Goal: Task Accomplishment & Management: Manage account settings

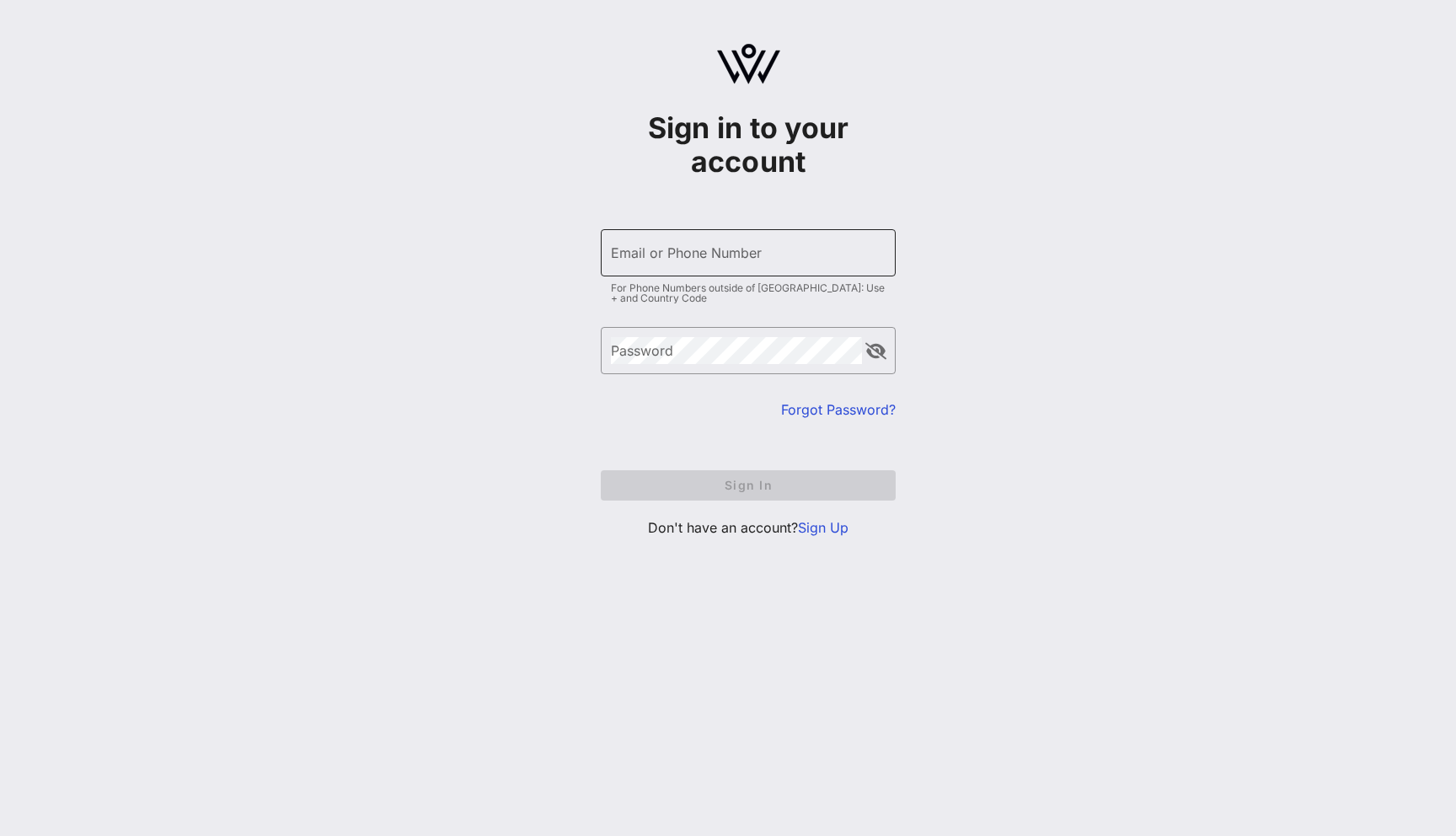
click at [711, 252] on input "Email or Phone Number" at bounding box center [748, 252] width 275 height 27
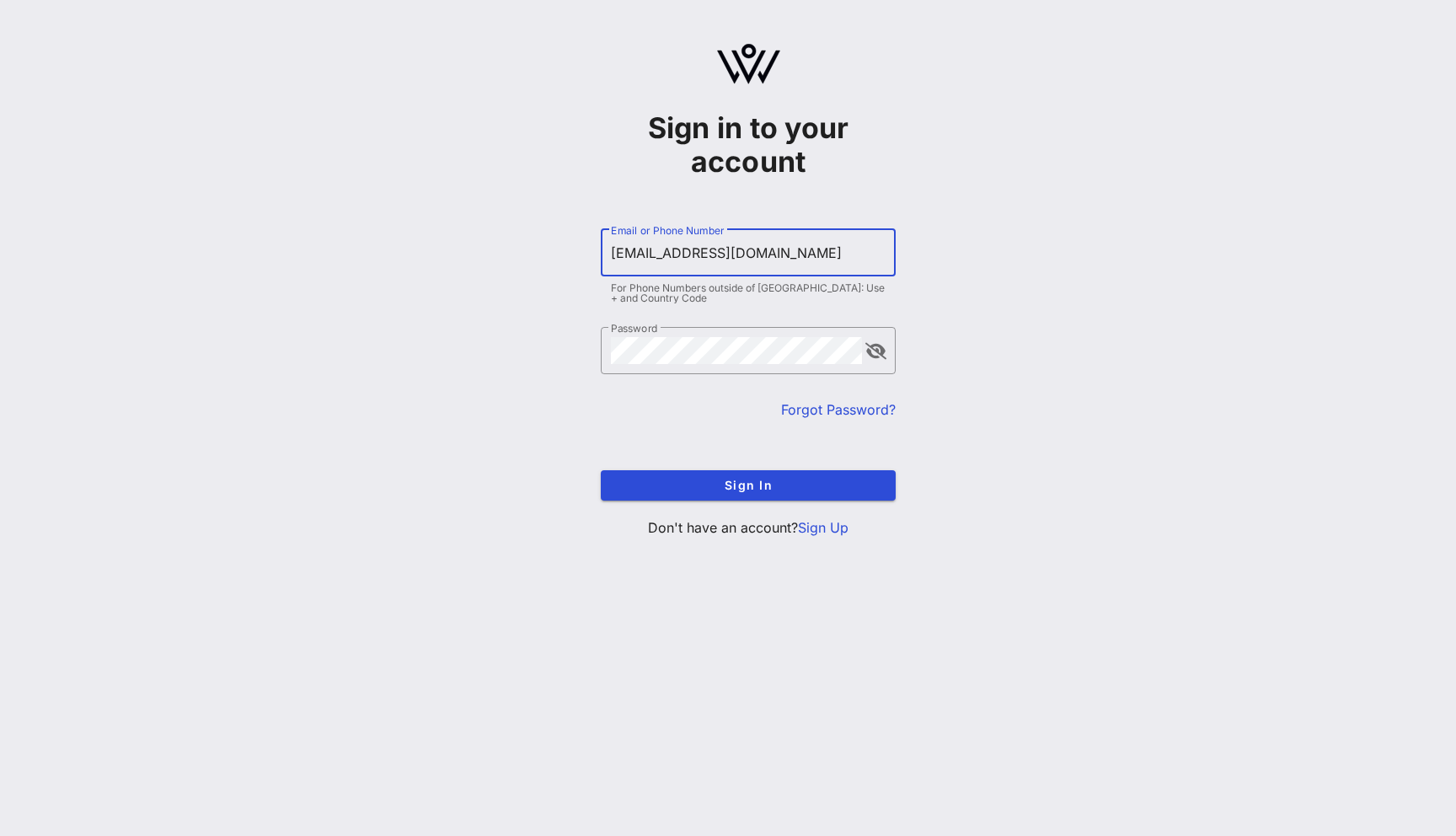
click at [653, 256] on input "yuliia3@vow.app" at bounding box center [748, 252] width 275 height 27
type input "yuliia@vow.app"
click at [600, 471] on button "Sign In" at bounding box center [747, 486] width 295 height 31
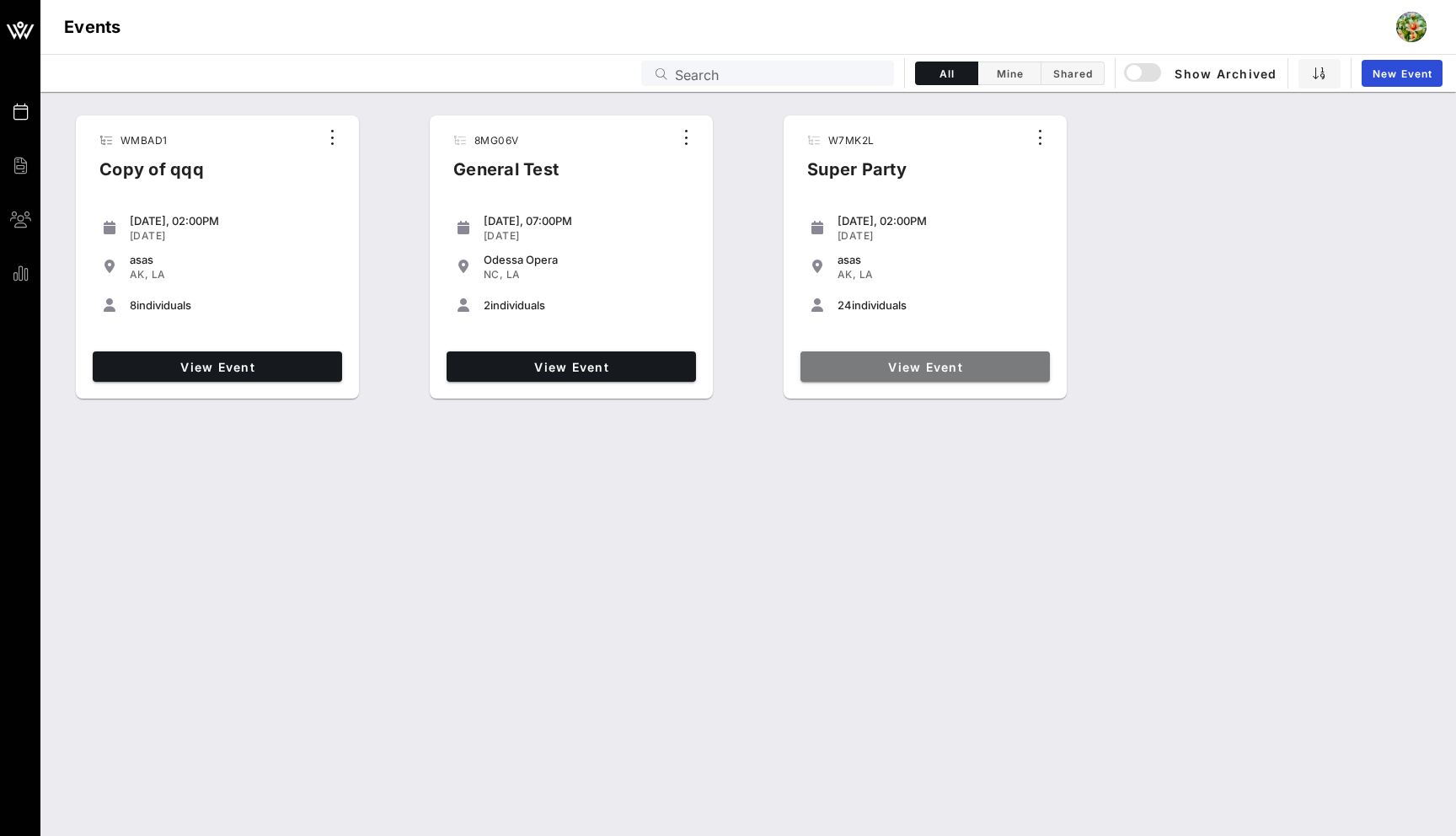
click at [875, 374] on link "View Event" at bounding box center [925, 366] width 249 height 31
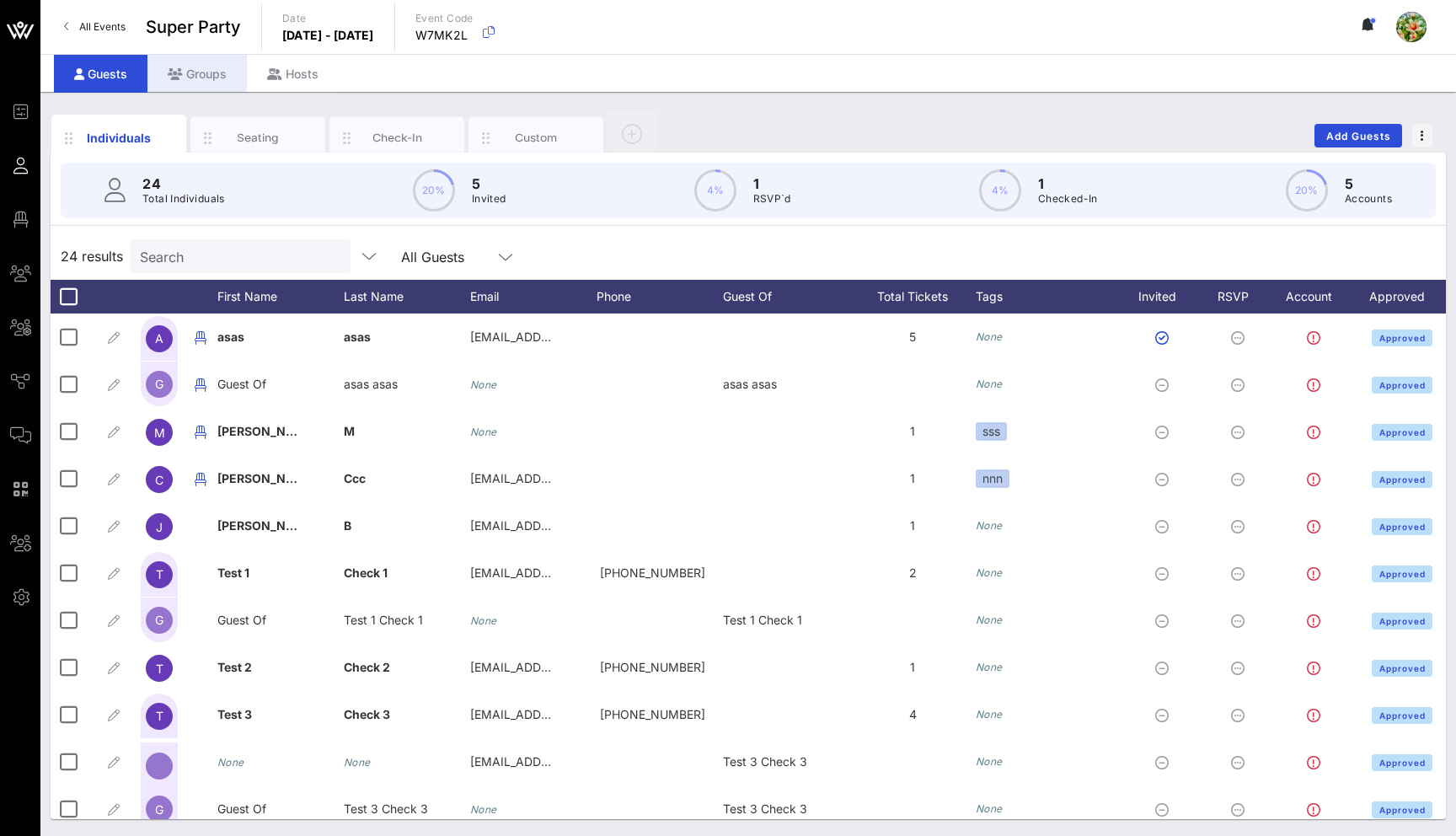
click at [205, 74] on div "Groups" at bounding box center [198, 73] width 99 height 38
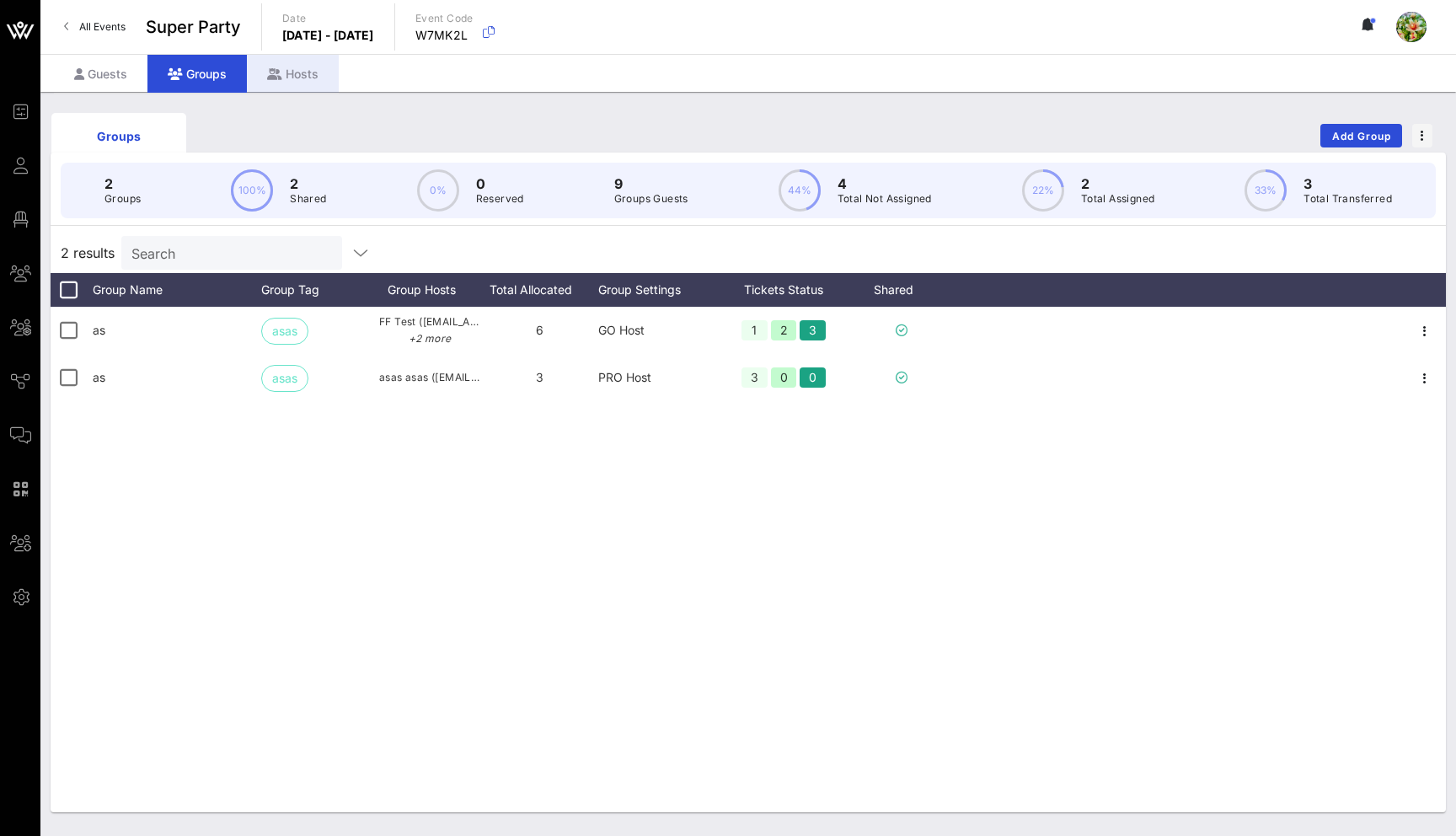
click at [296, 70] on div "Hosts" at bounding box center [293, 73] width 92 height 38
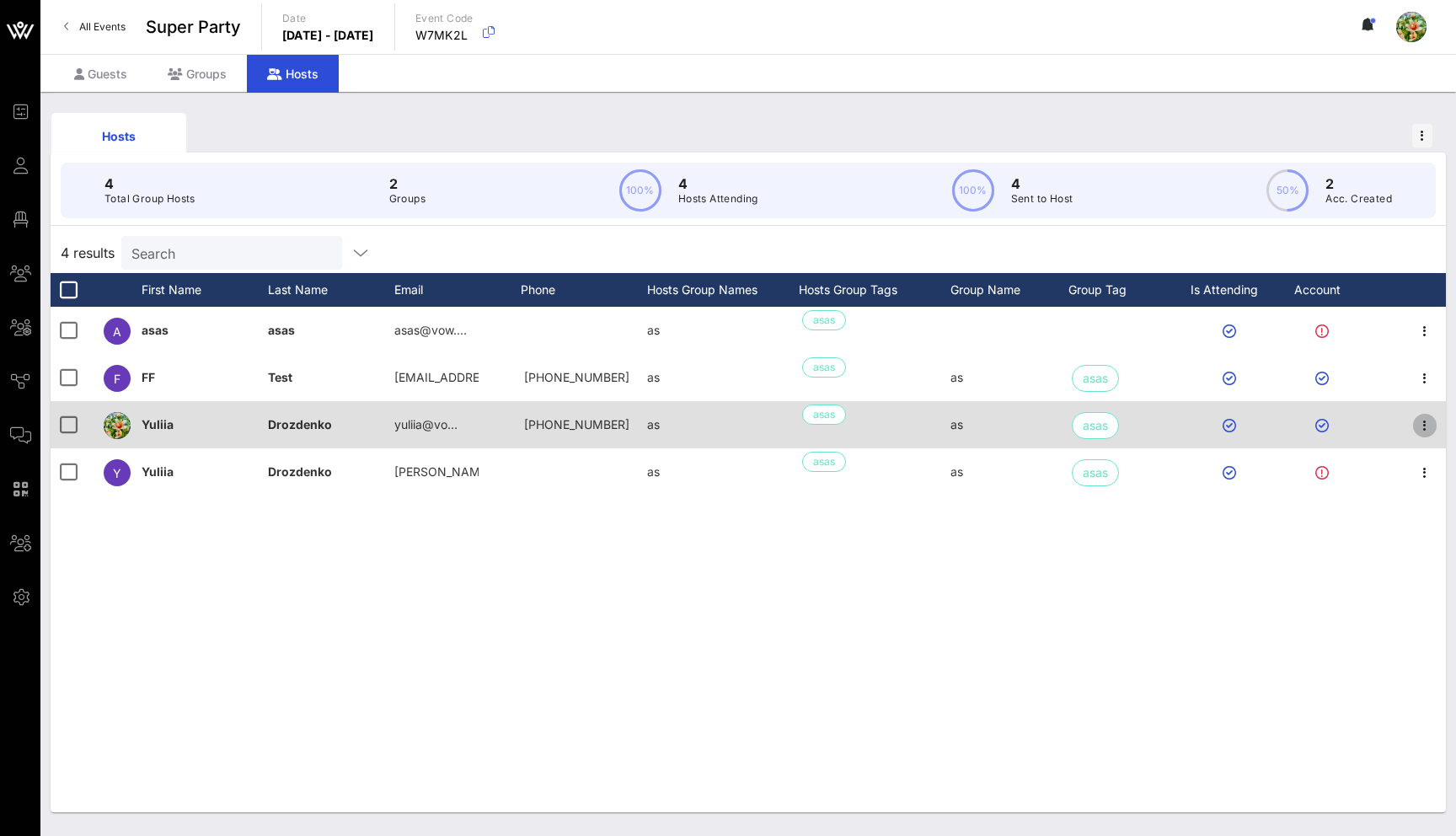
click at [1426, 424] on icon "button" at bounding box center [1425, 426] width 20 height 20
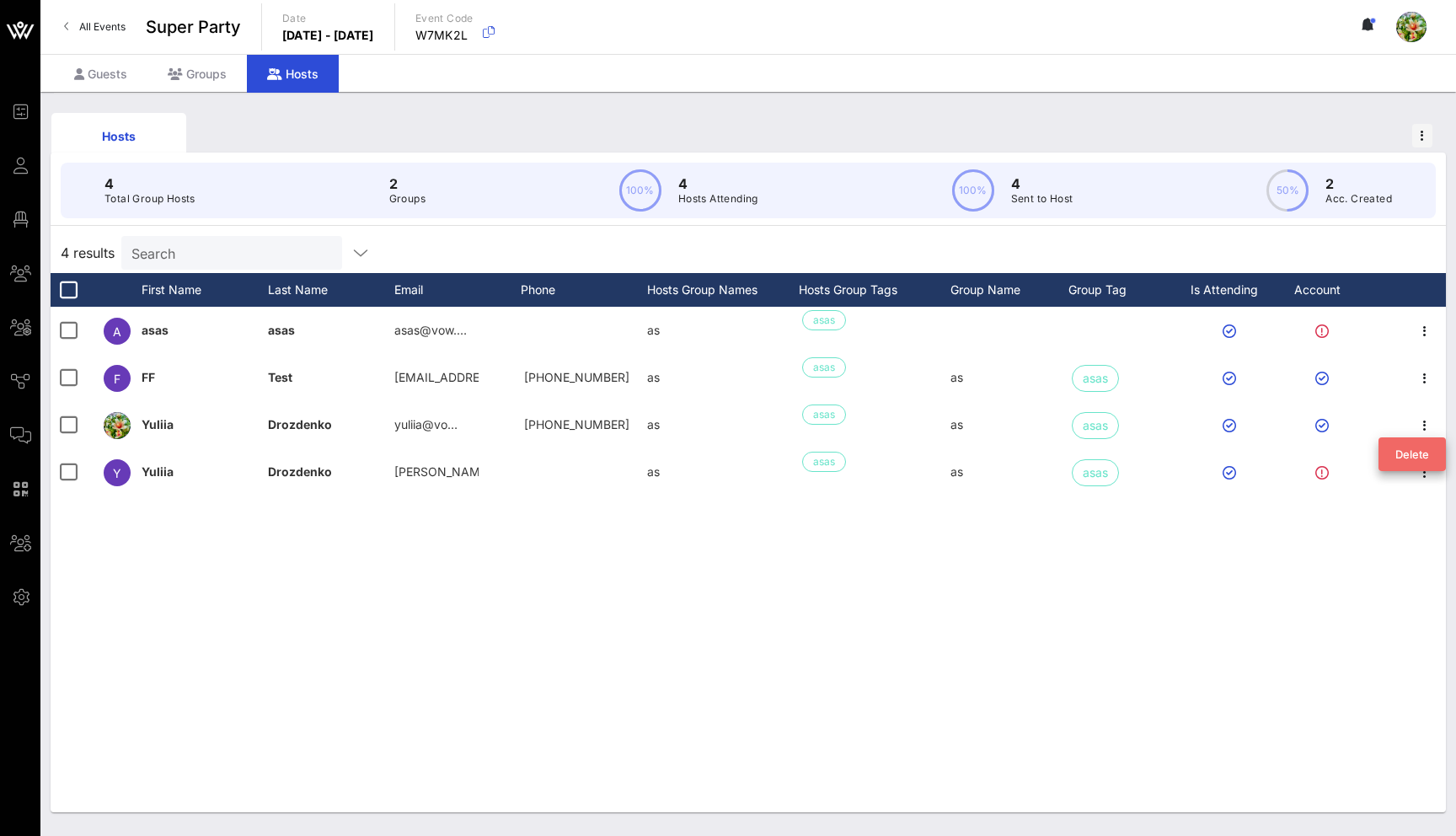
click at [1416, 451] on div "Delete" at bounding box center [1412, 455] width 34 height 14
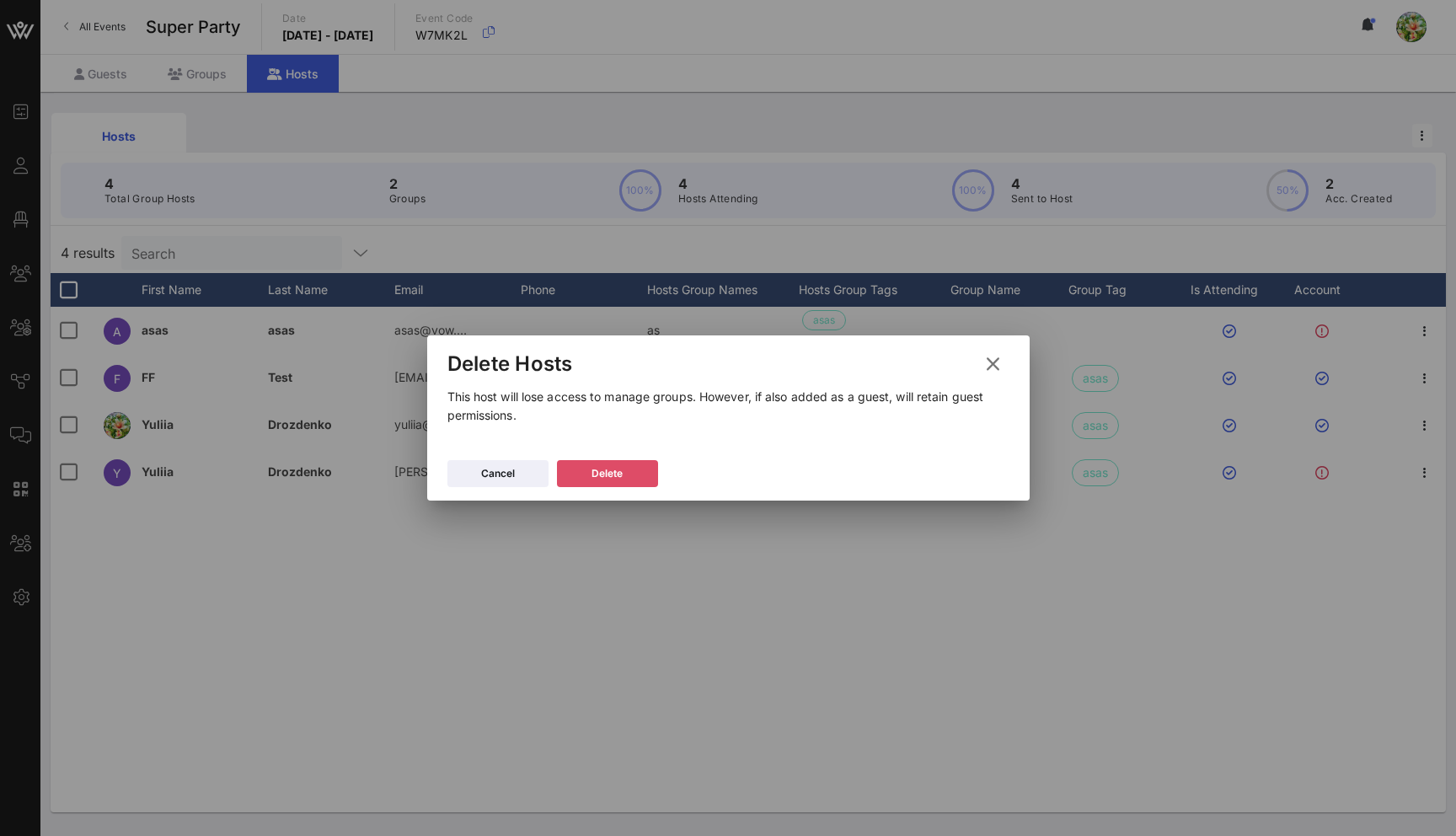
click at [610, 467] on button "Delete" at bounding box center [607, 474] width 101 height 27
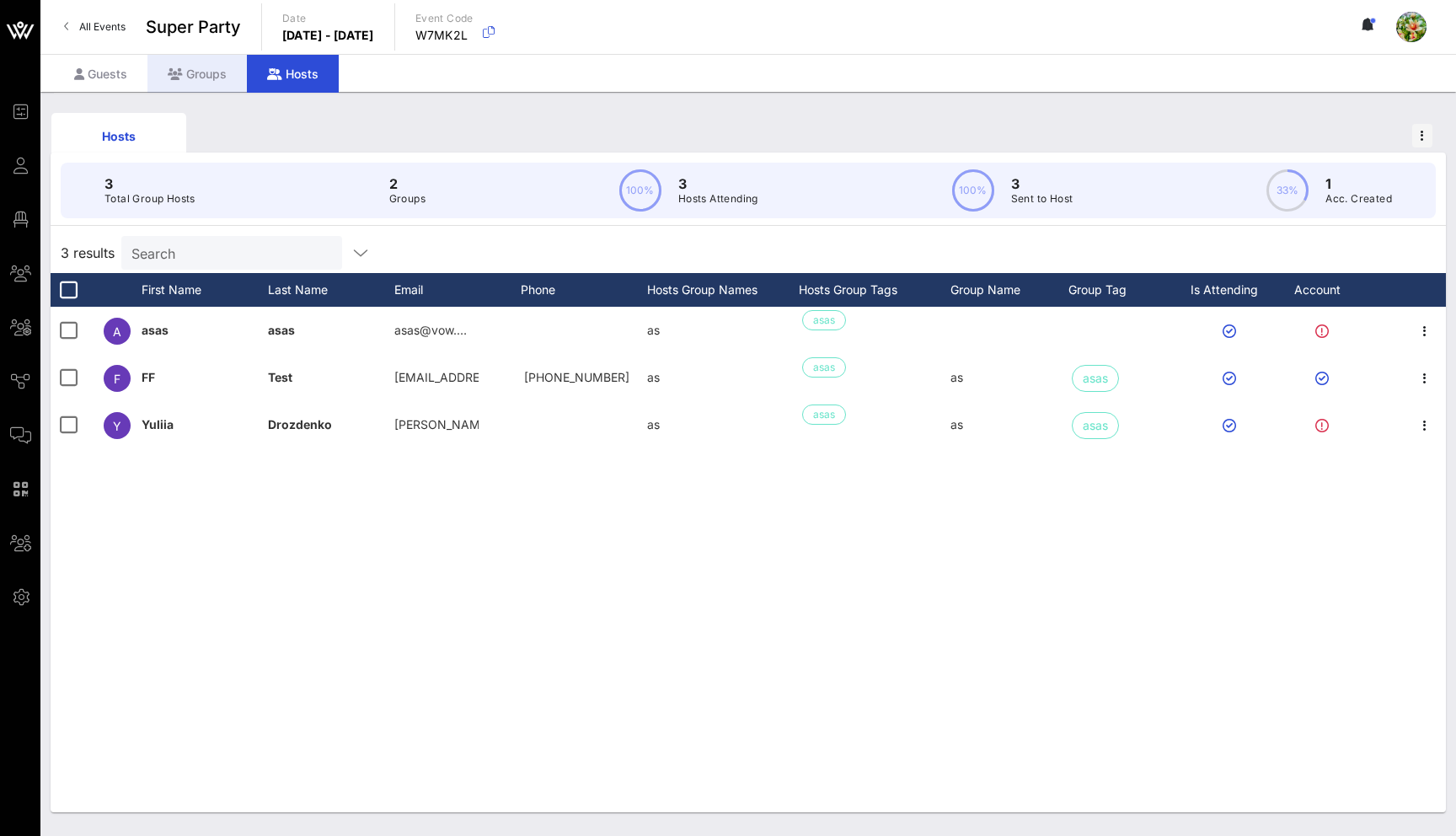
click at [187, 71] on div "Groups" at bounding box center [198, 73] width 99 height 38
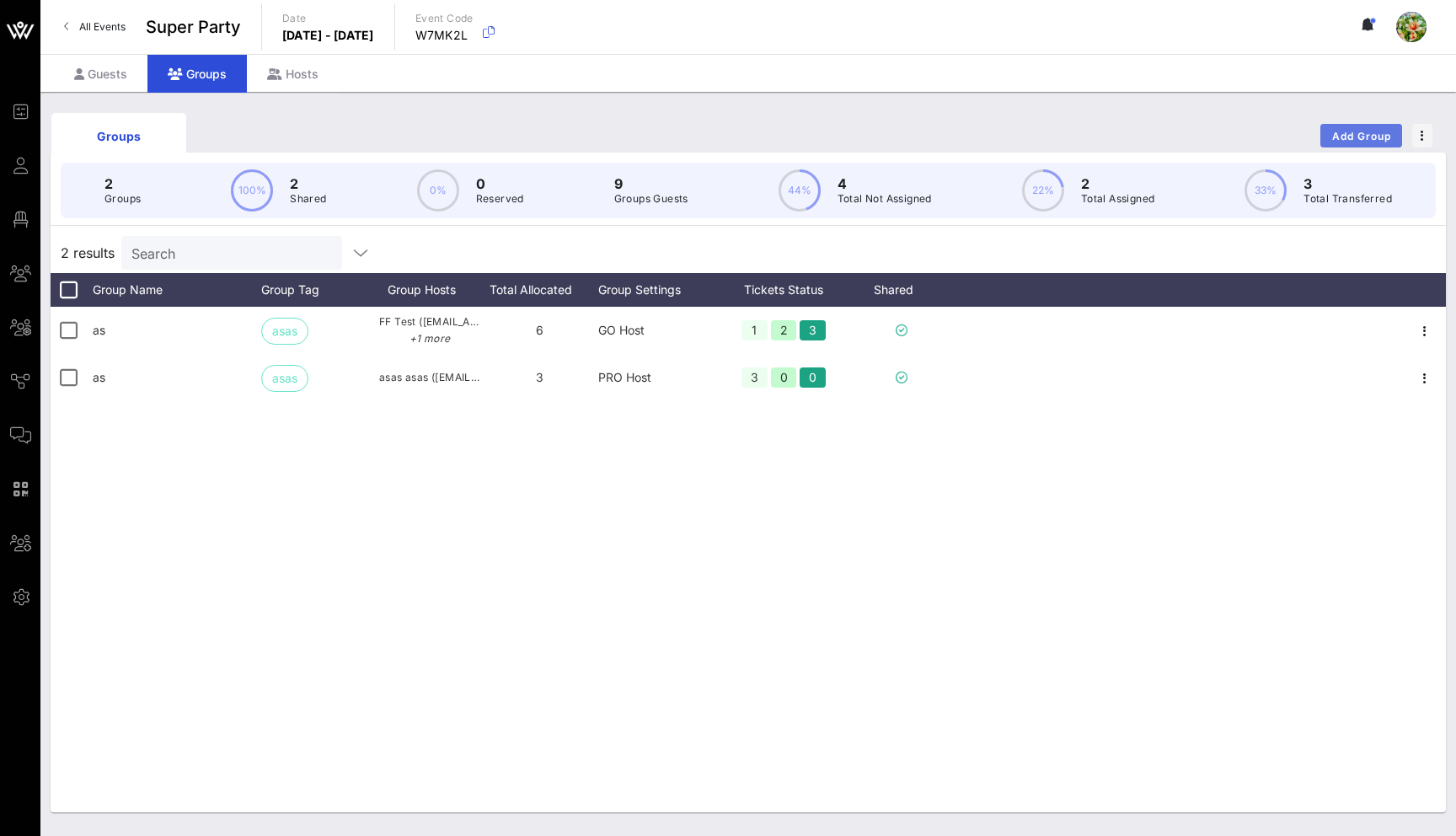
click at [1359, 134] on span "Add Group" at bounding box center [1362, 136] width 61 height 13
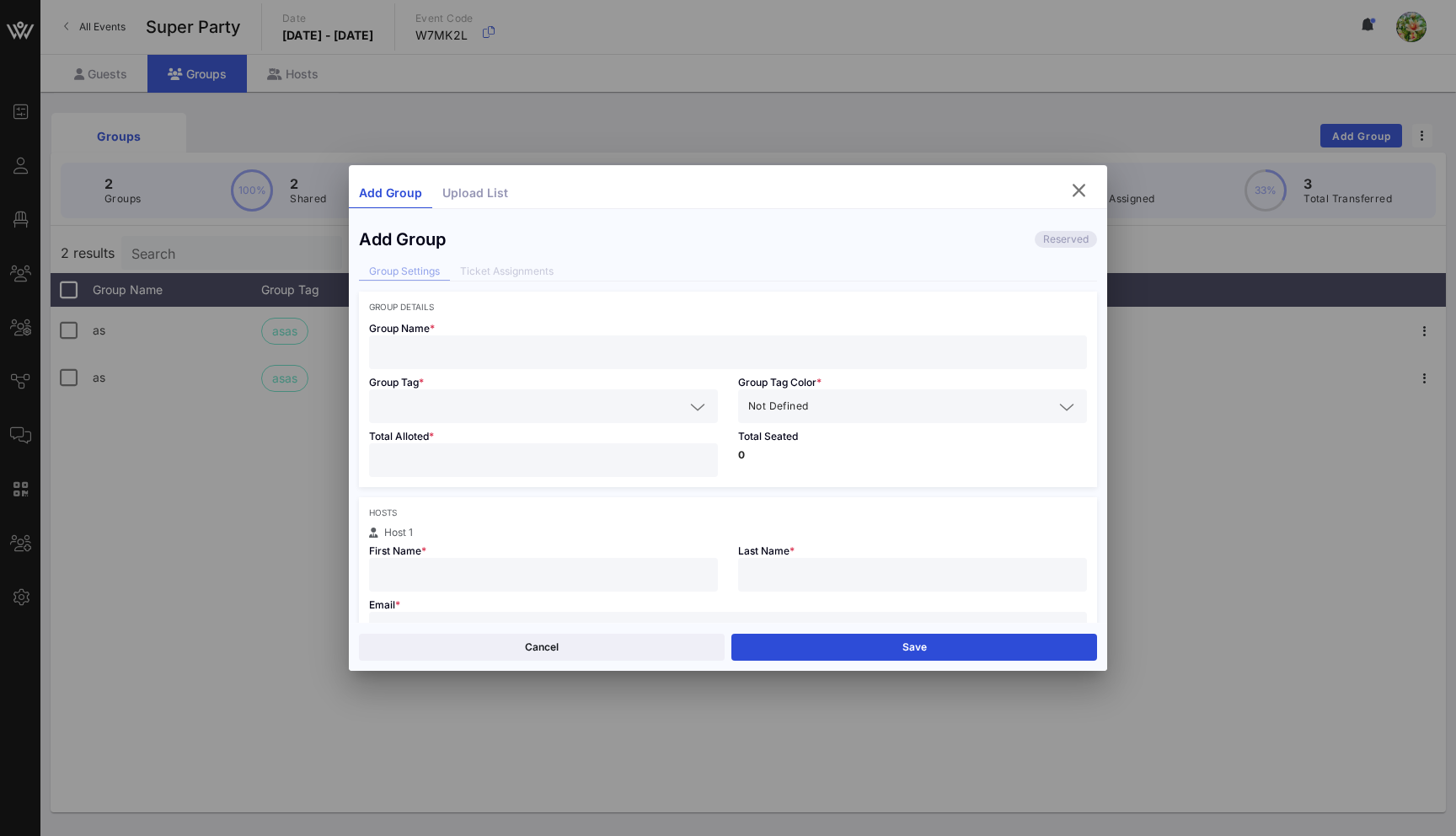
click at [659, 349] on input "text" at bounding box center [728, 352] width 698 height 22
type input "Test"
click at [627, 389] on div at bounding box center [543, 406] width 329 height 34
type input "test"
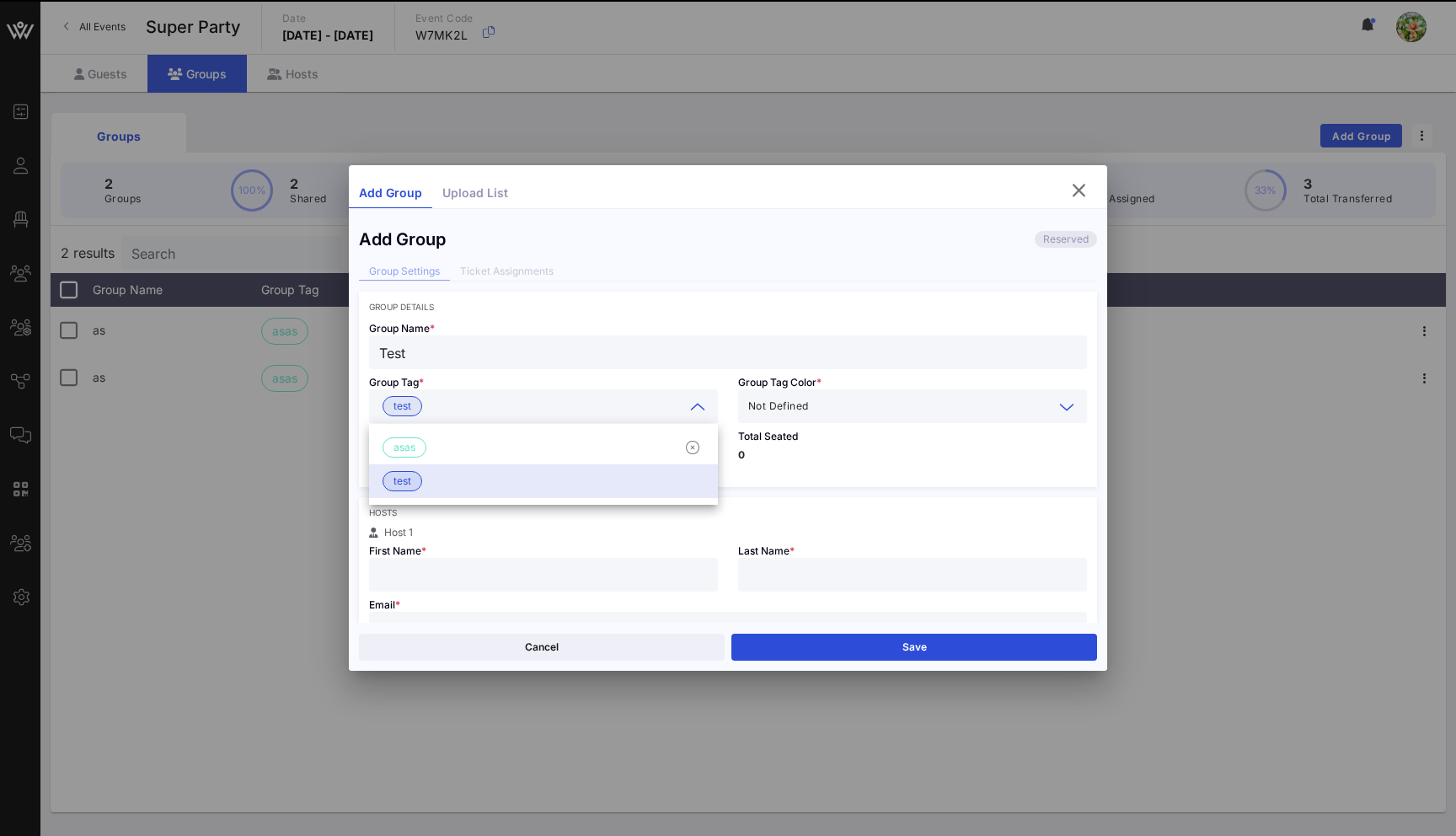
click at [827, 406] on input "text" at bounding box center [933, 406] width 242 height 22
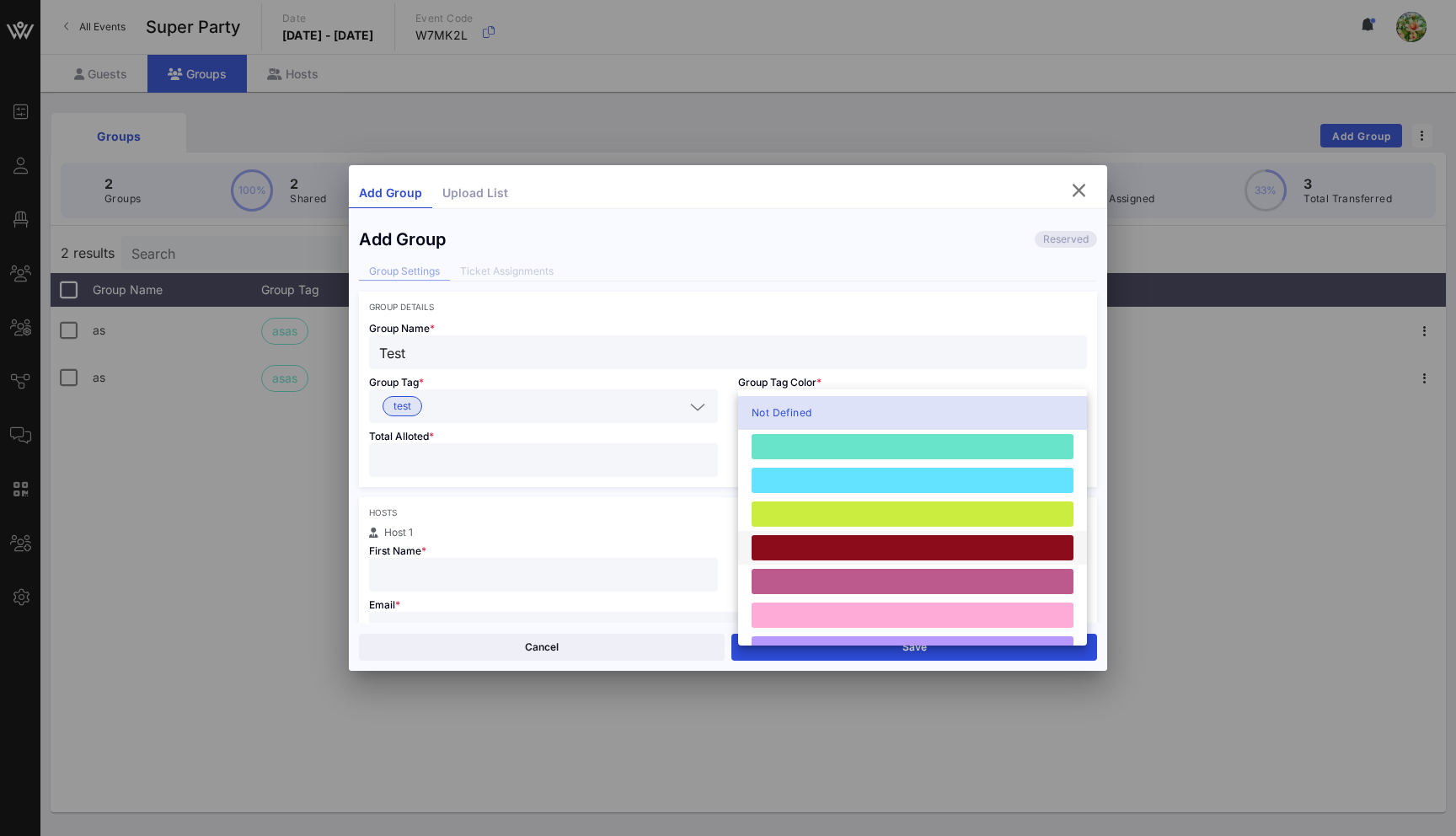
click at [801, 544] on div at bounding box center [912, 547] width 322 height 25
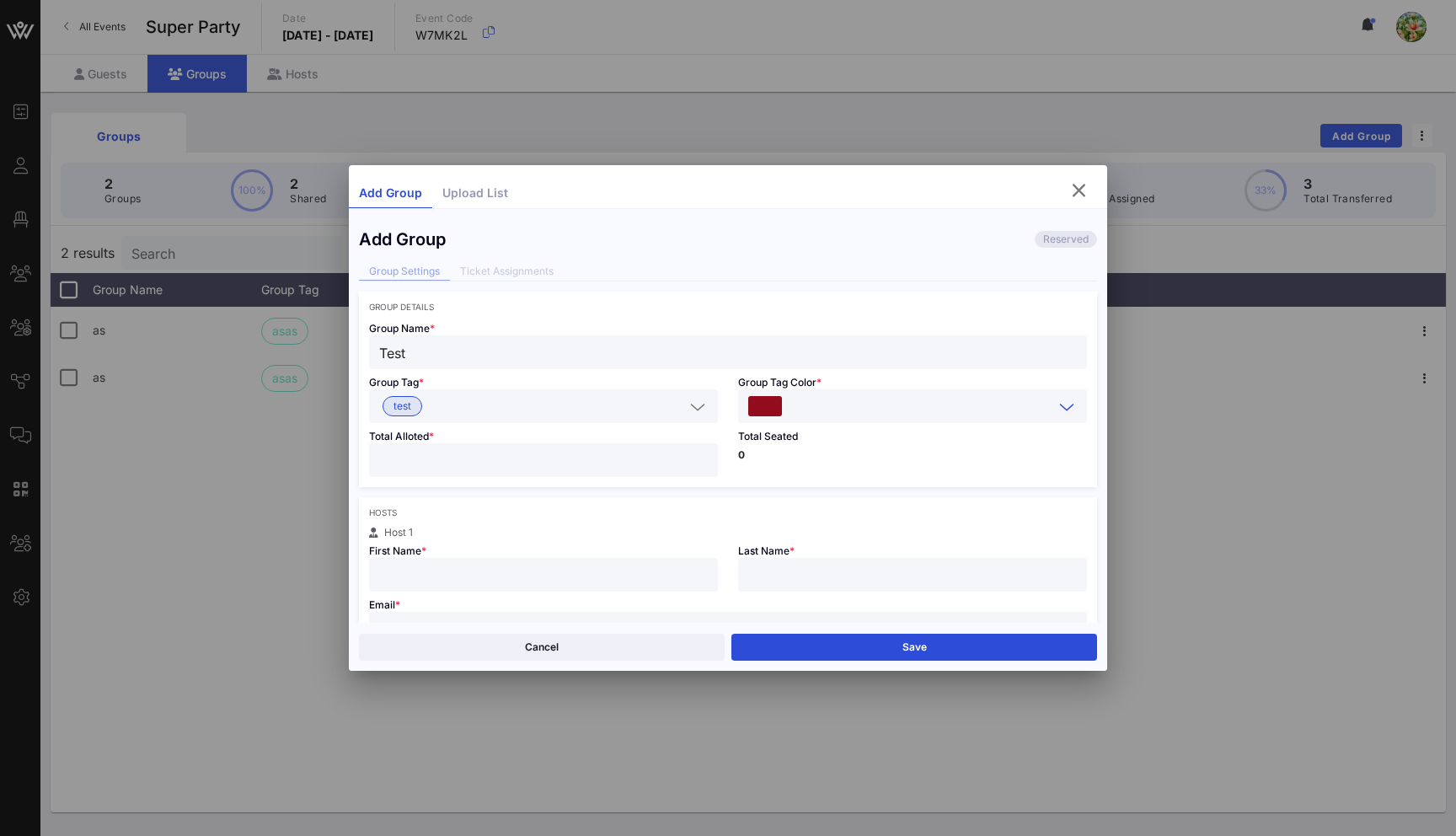
click at [520, 462] on input "number" at bounding box center [543, 461] width 329 height 22
type input "*"
click at [487, 570] on input "text" at bounding box center [543, 575] width 329 height 22
type input "ss"
click at [807, 582] on input "text" at bounding box center [912, 575] width 329 height 22
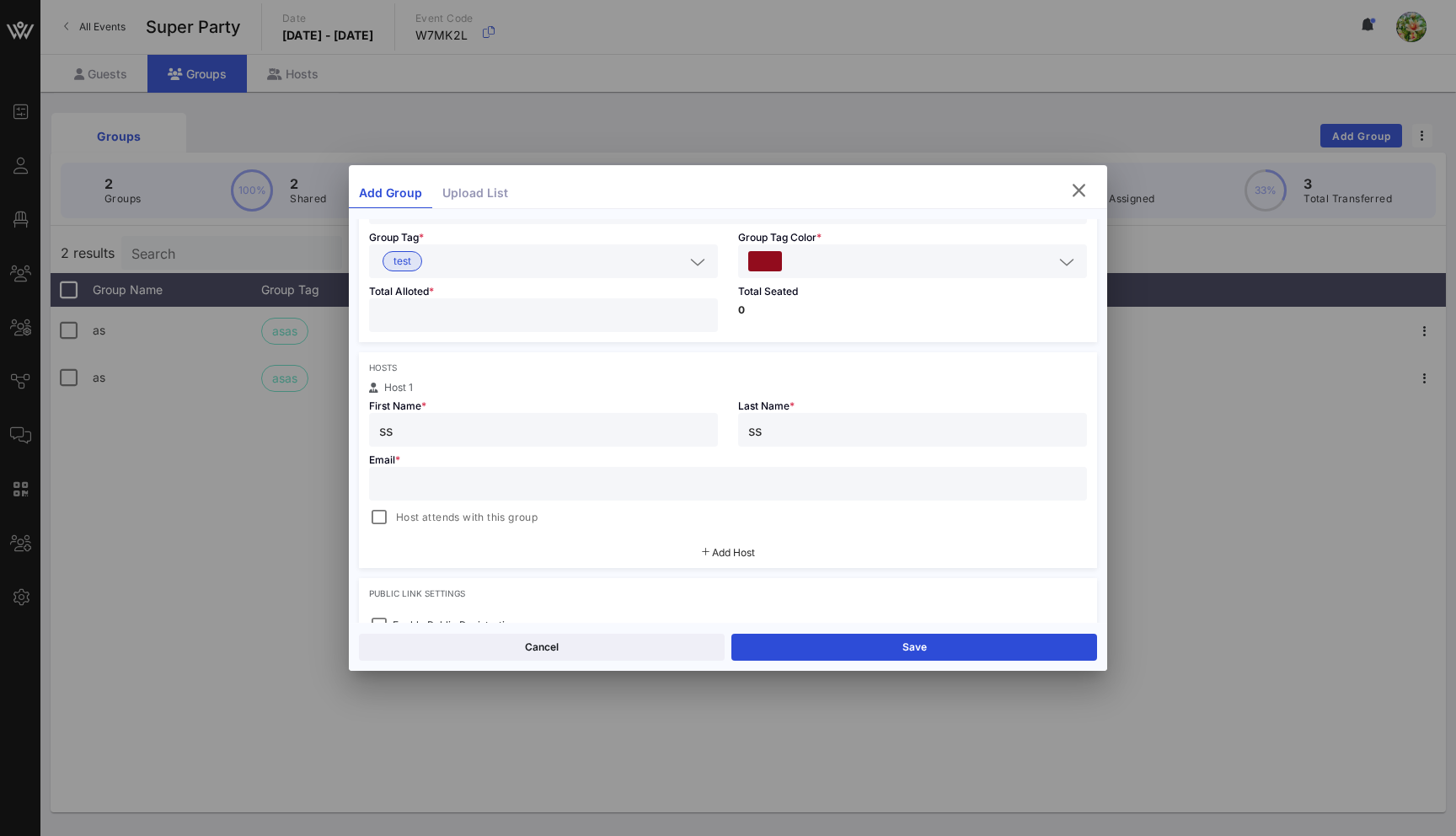
scroll to position [196, 0]
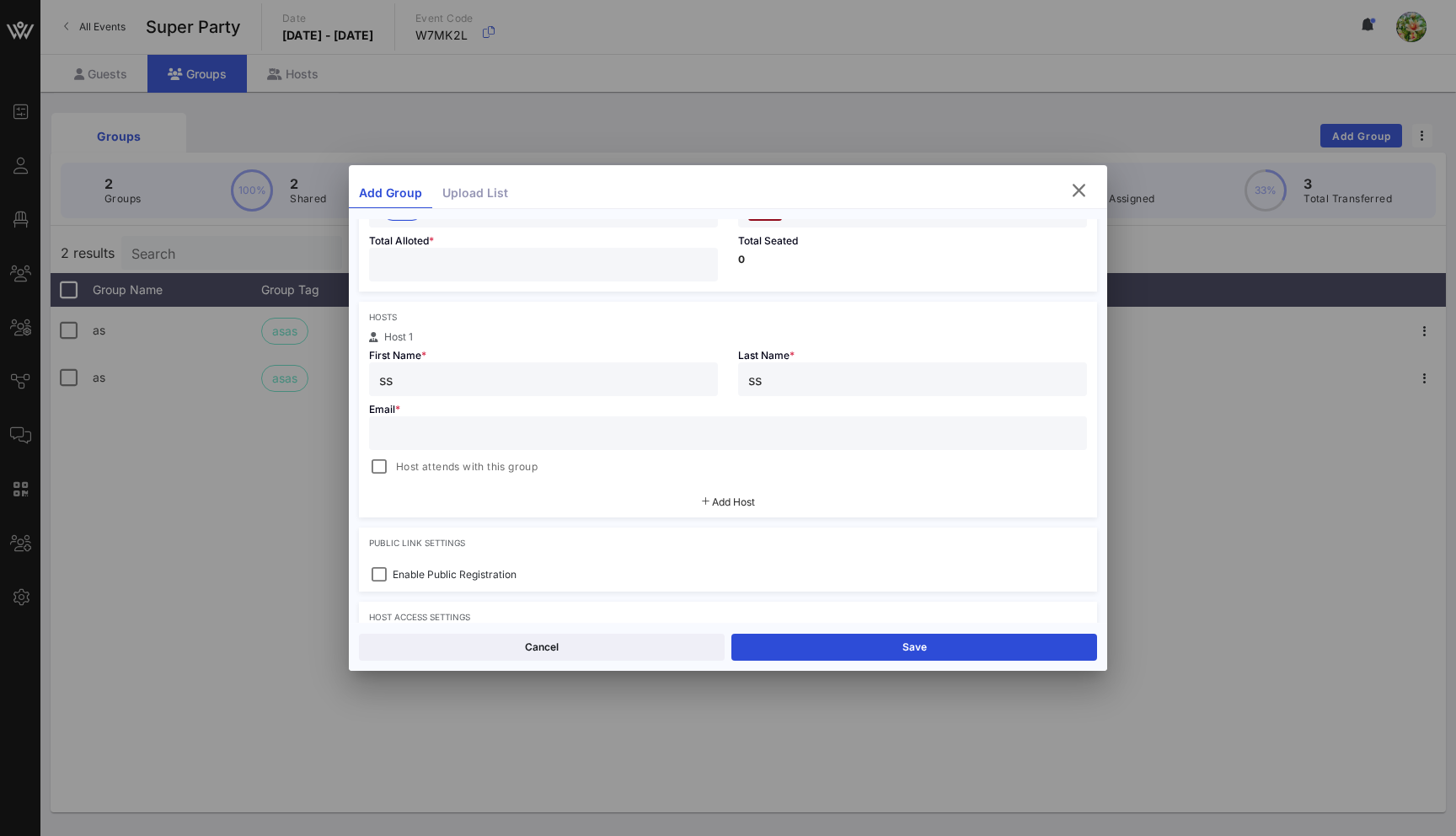
type input "ss"
click at [658, 439] on input "text" at bounding box center [728, 433] width 698 height 22
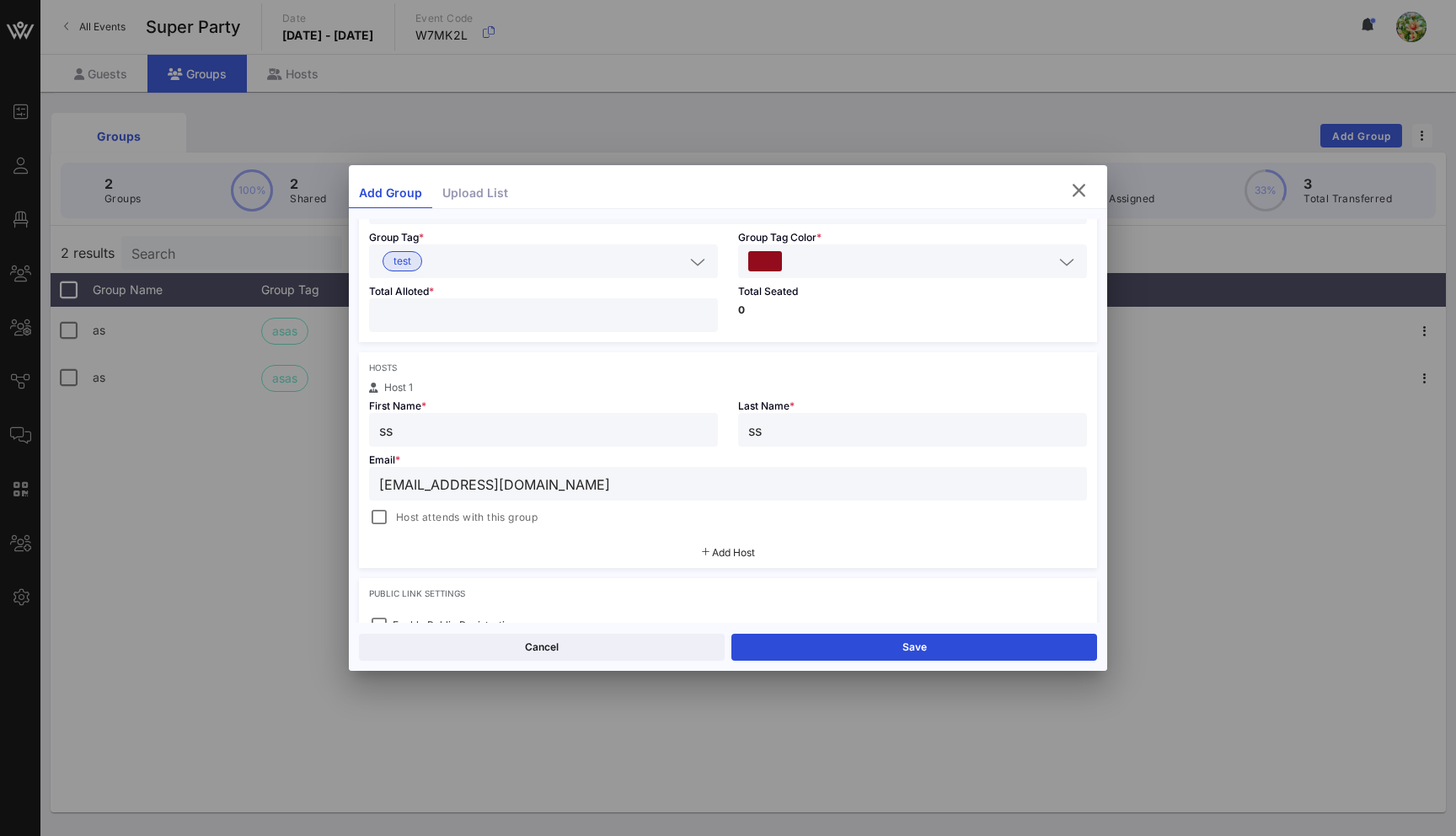
scroll to position [143, 0]
type input "sss@vow.app"
drag, startPoint x: 434, startPoint y: 313, endPoint x: 372, endPoint y: 312, distance: 62.0
click at [372, 312] on div "*" at bounding box center [544, 317] width 349 height 34
type input "*"
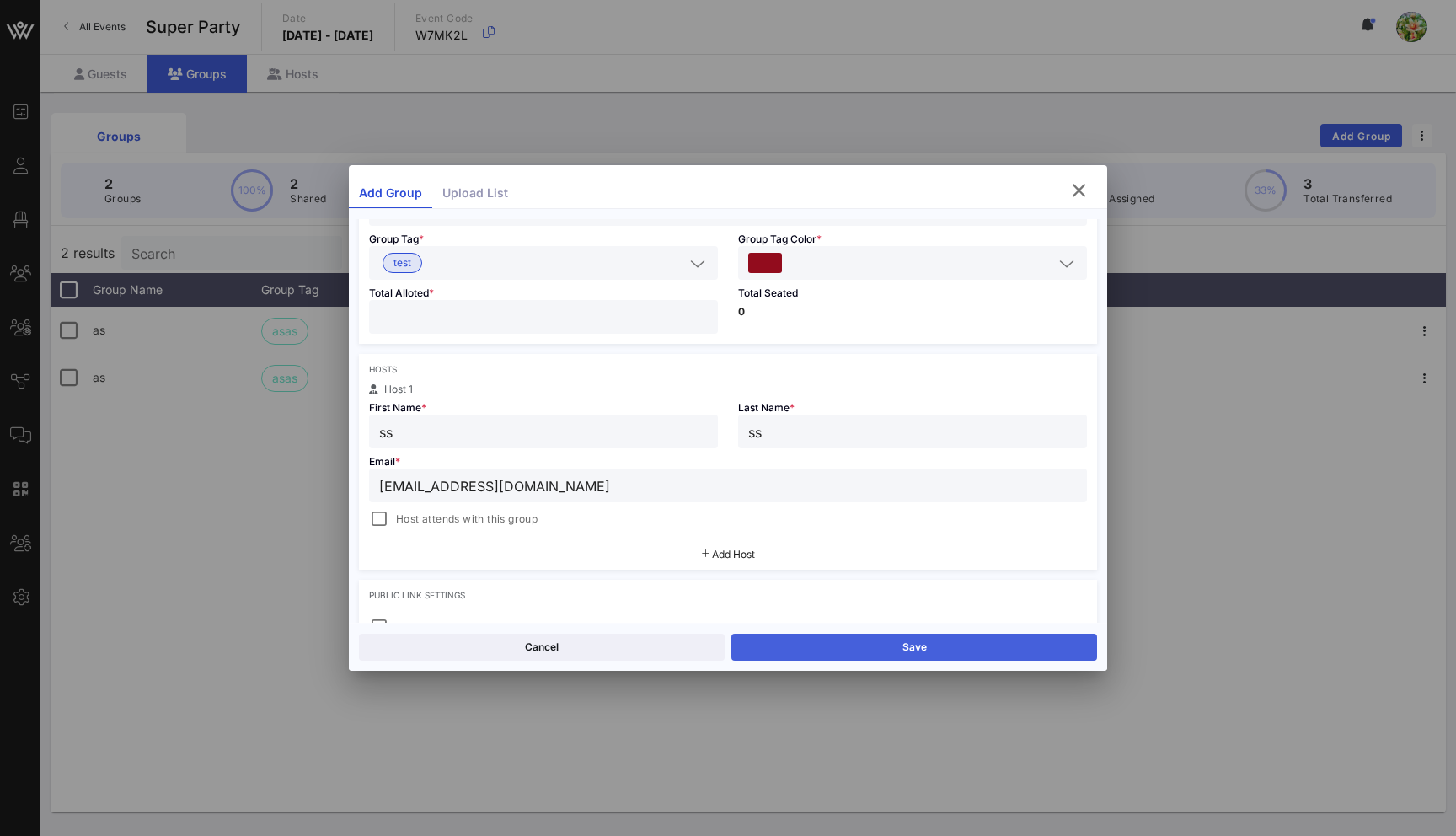
click at [891, 636] on button "Save" at bounding box center [914, 647] width 366 height 27
click at [912, 645] on button "Share" at bounding box center [914, 647] width 366 height 27
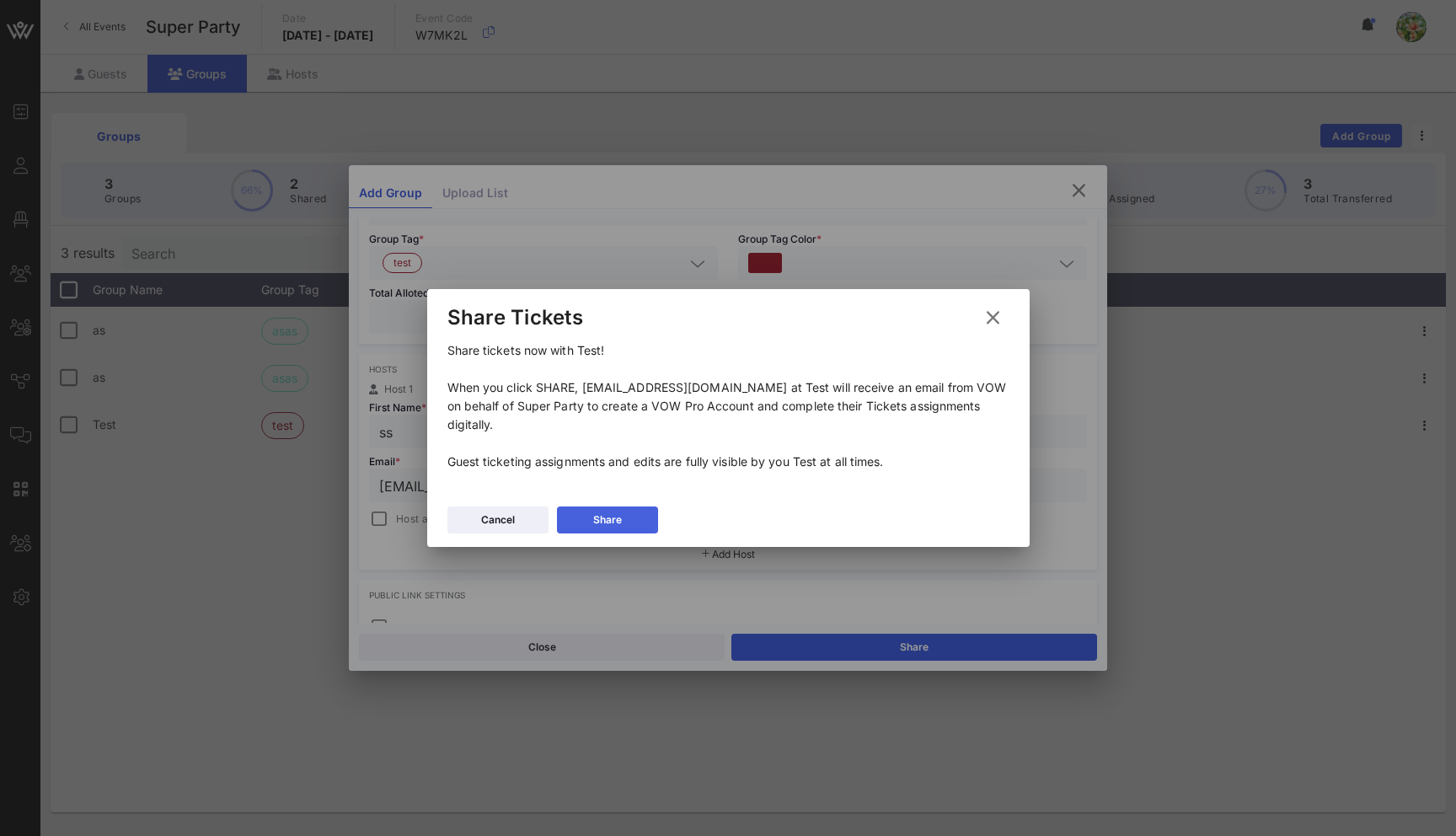
click at [619, 511] on div "Share" at bounding box center [607, 519] width 29 height 17
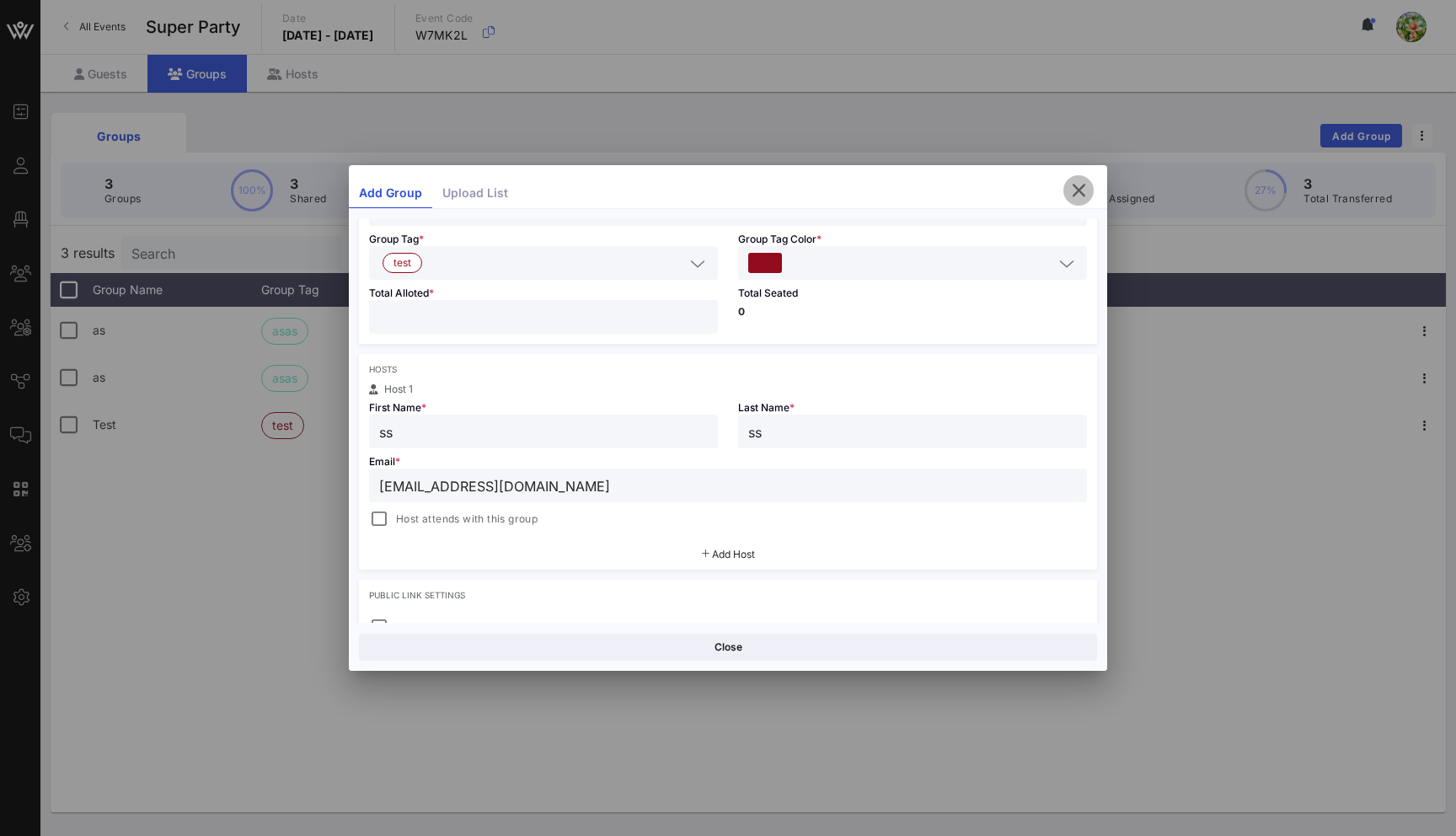
click at [1080, 182] on icon "button" at bounding box center [1079, 191] width 20 height 20
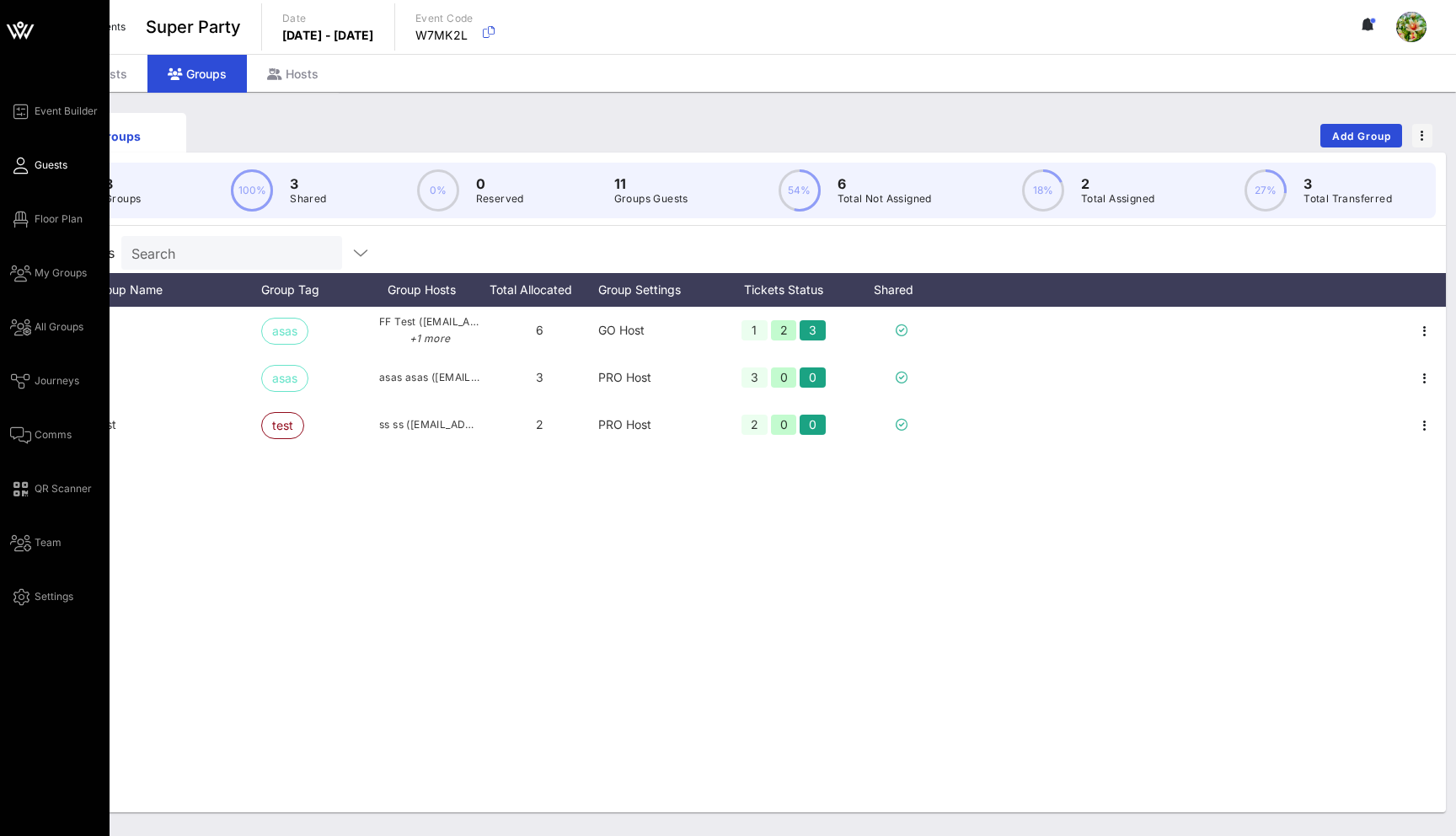
click at [42, 164] on span "Guests" at bounding box center [51, 165] width 33 height 15
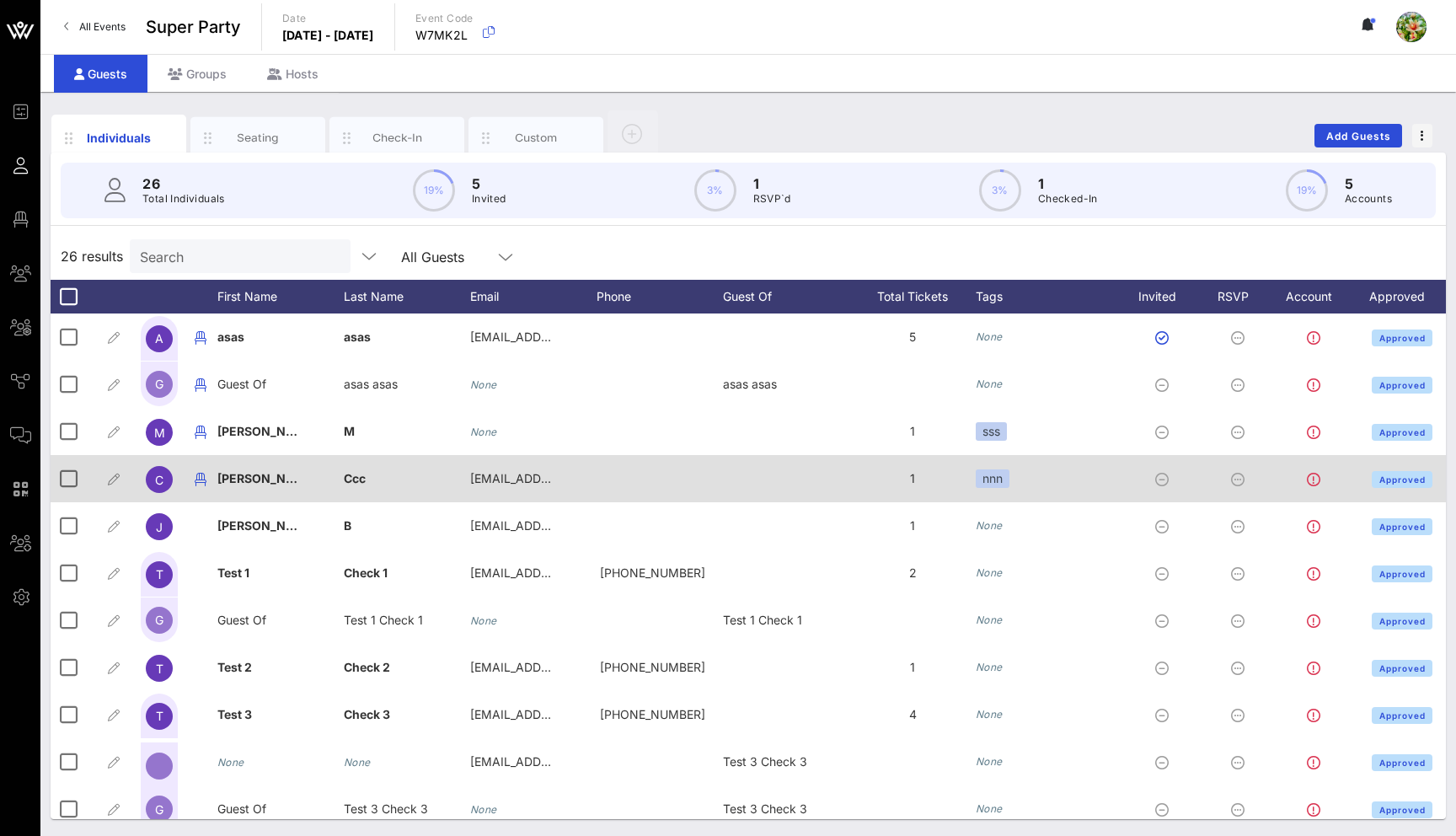
scroll to position [0, 44]
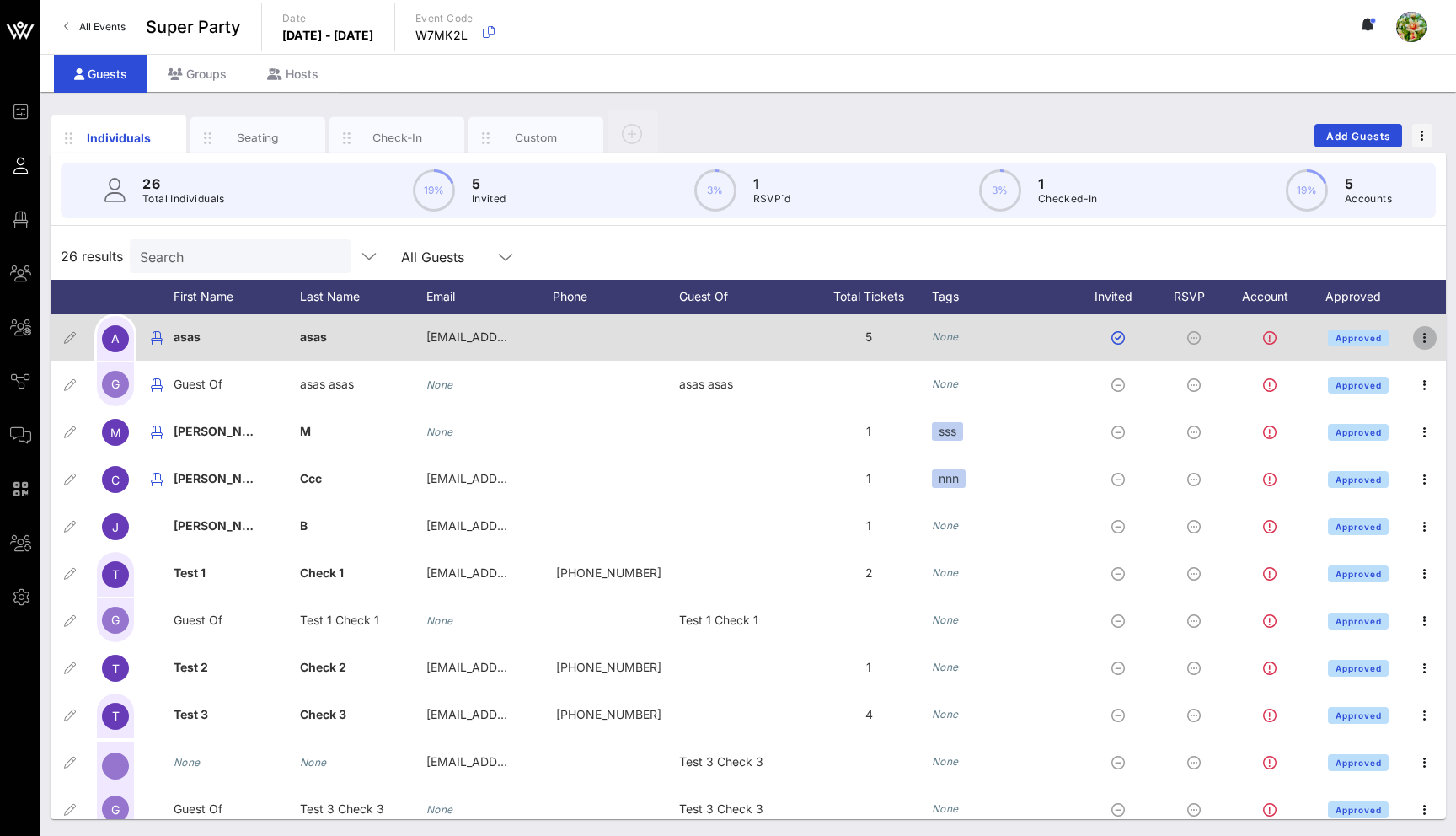
click at [1423, 339] on icon "button" at bounding box center [1425, 338] width 20 height 20
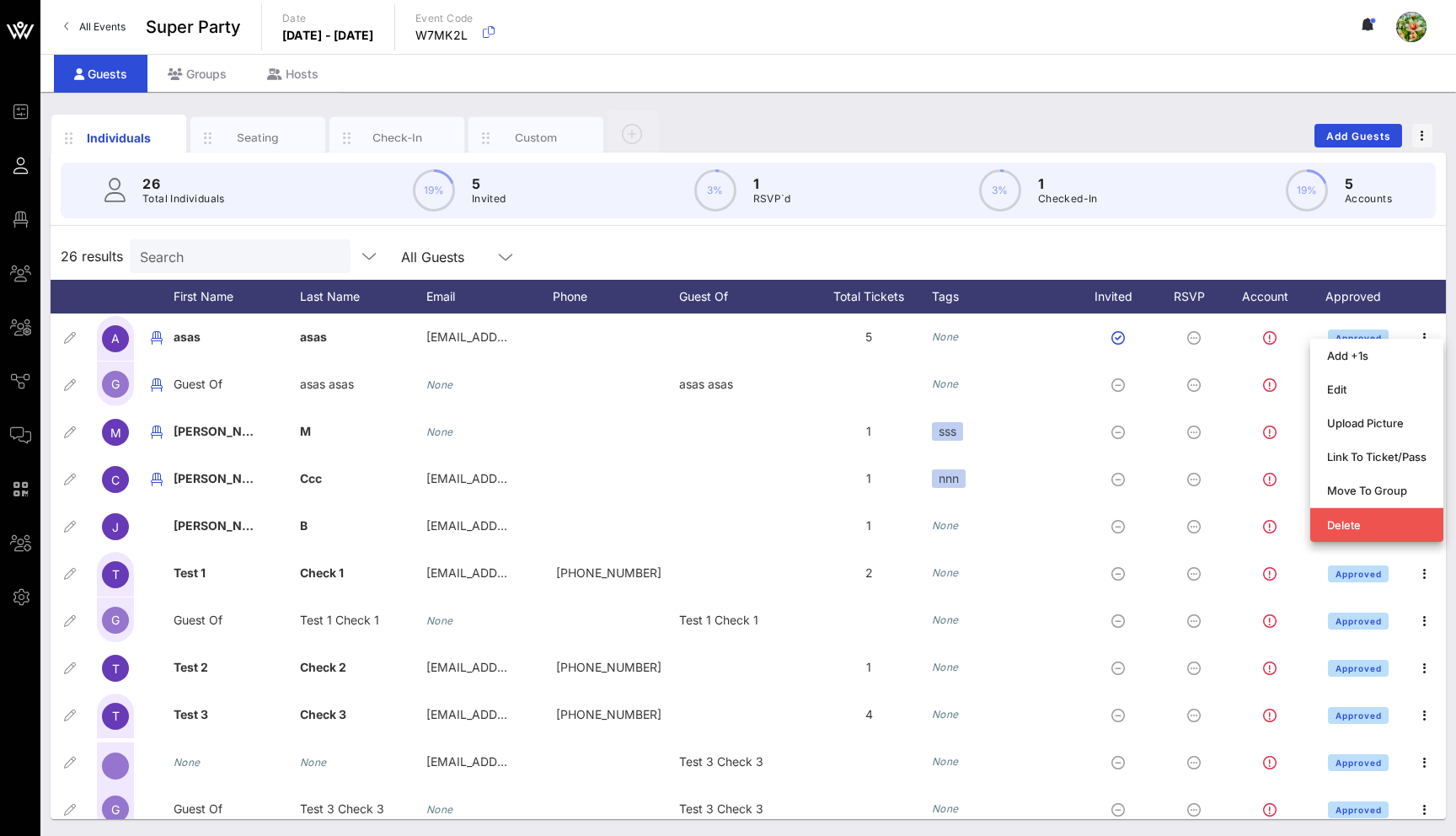
click at [1243, 245] on div "26 results Search All Guests" at bounding box center [748, 256] width 1395 height 48
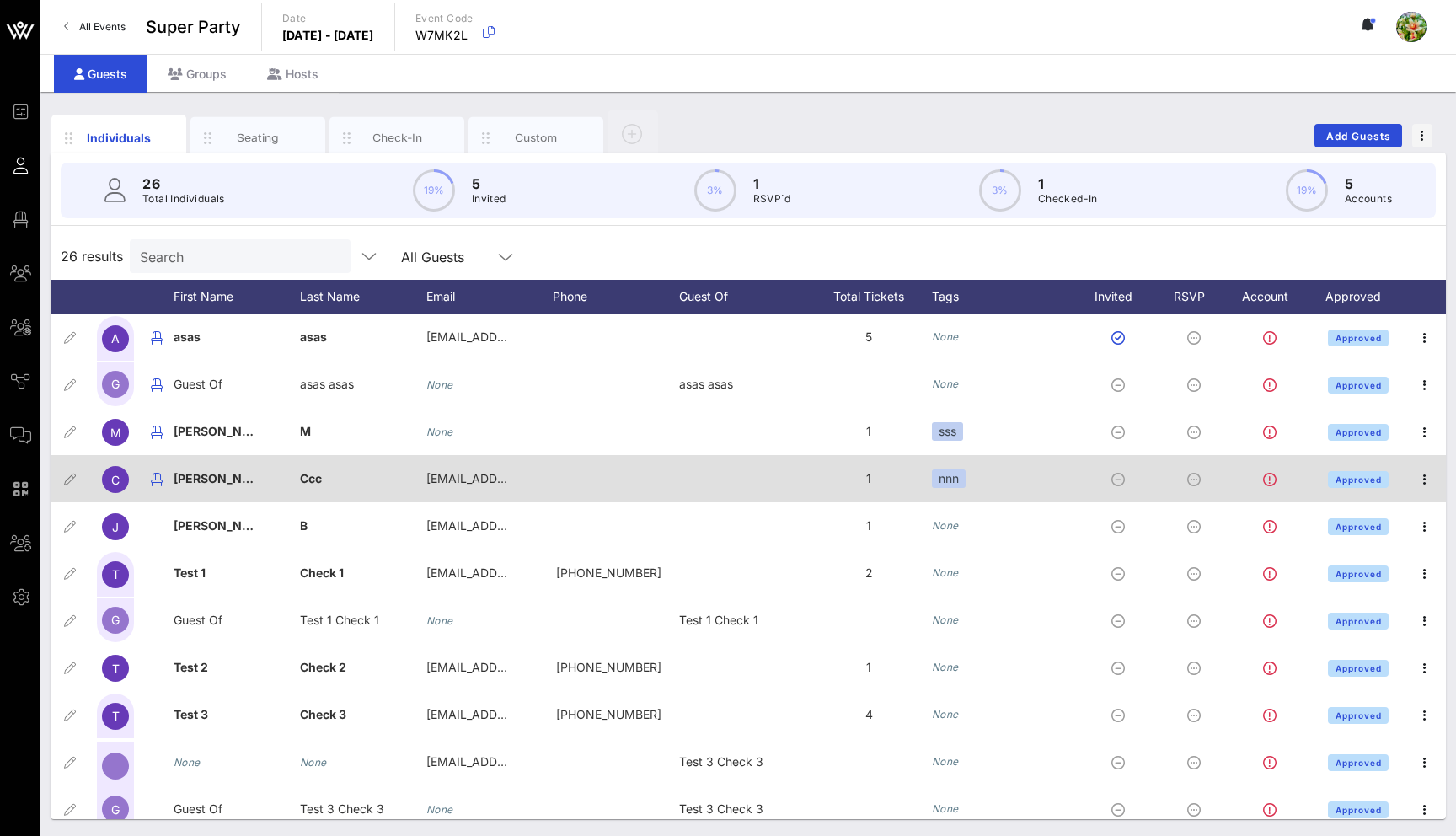
scroll to position [0, 0]
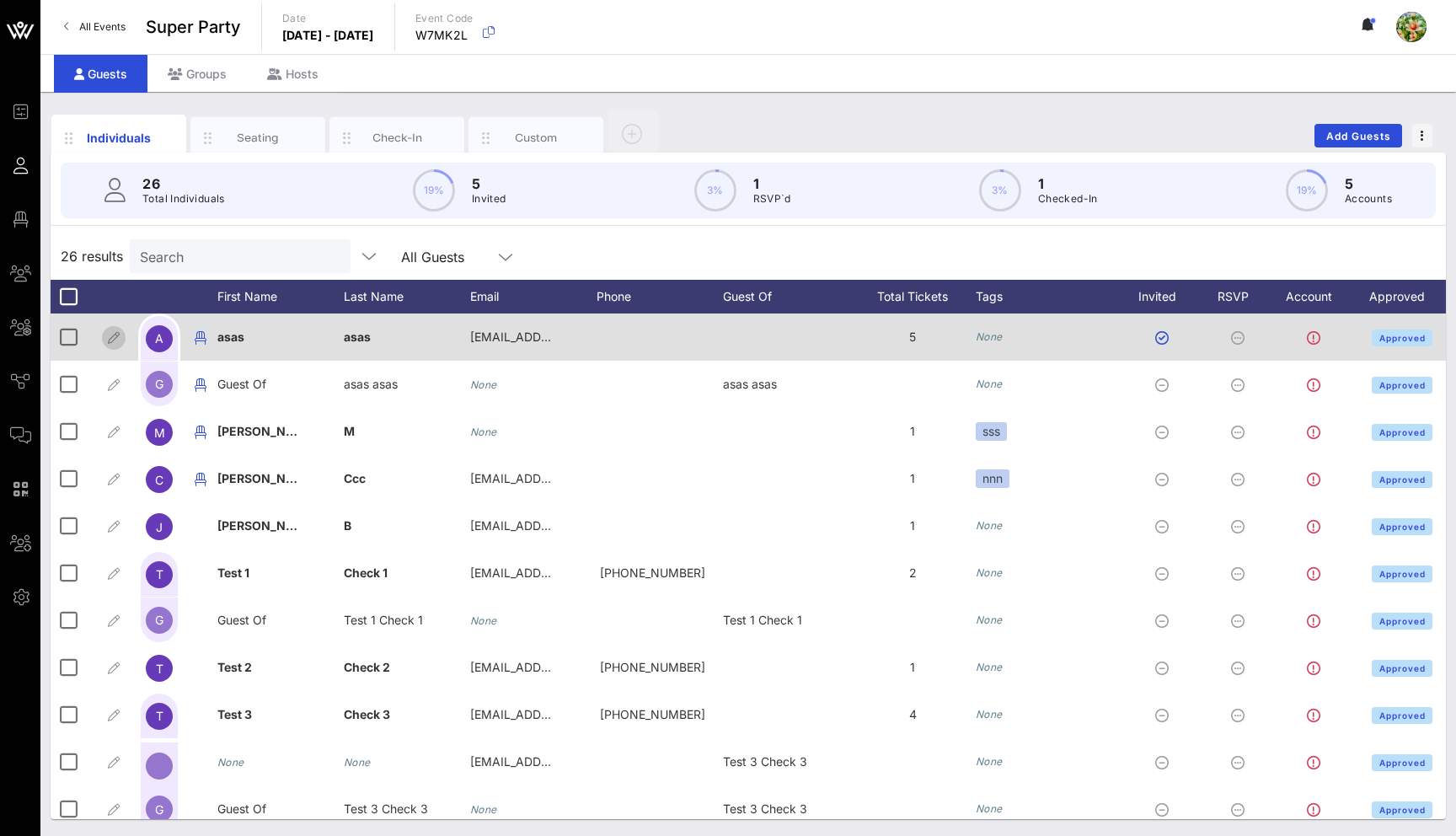
click at [113, 339] on icon "button" at bounding box center [113, 338] width 20 height 20
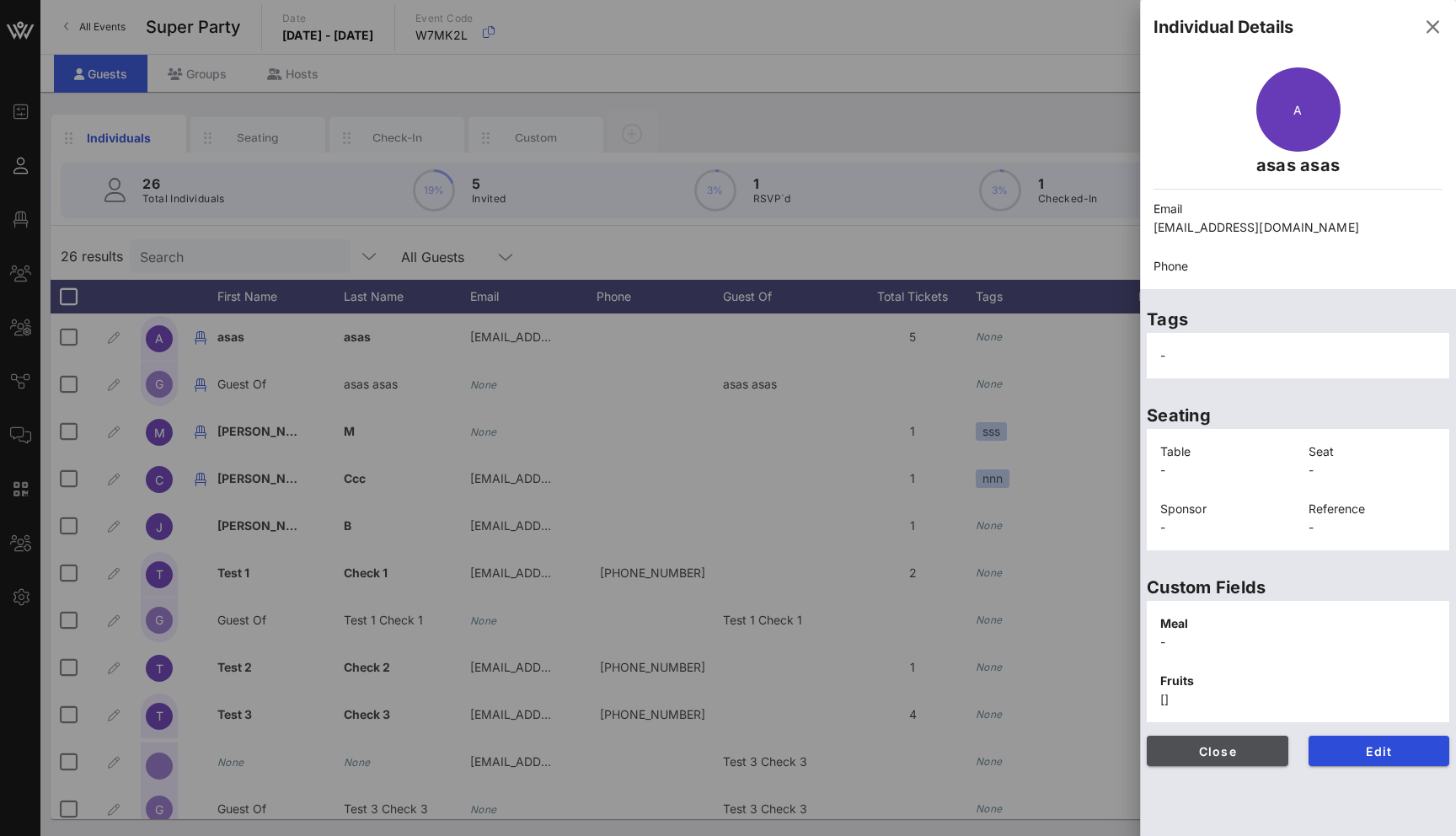
click at [1227, 757] on span "Close" at bounding box center [1217, 752] width 114 height 14
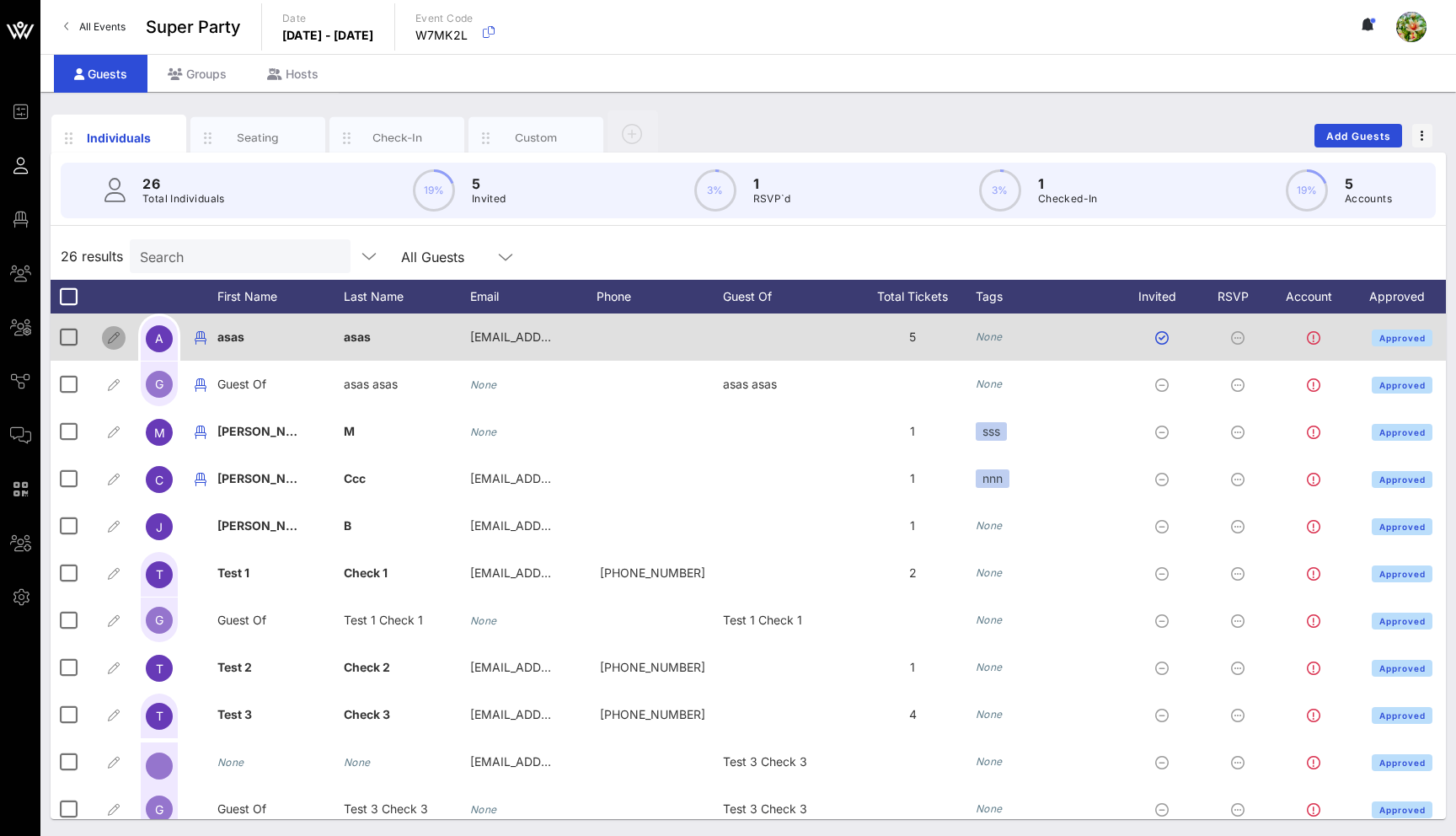
click at [113, 337] on icon "button" at bounding box center [113, 338] width 20 height 20
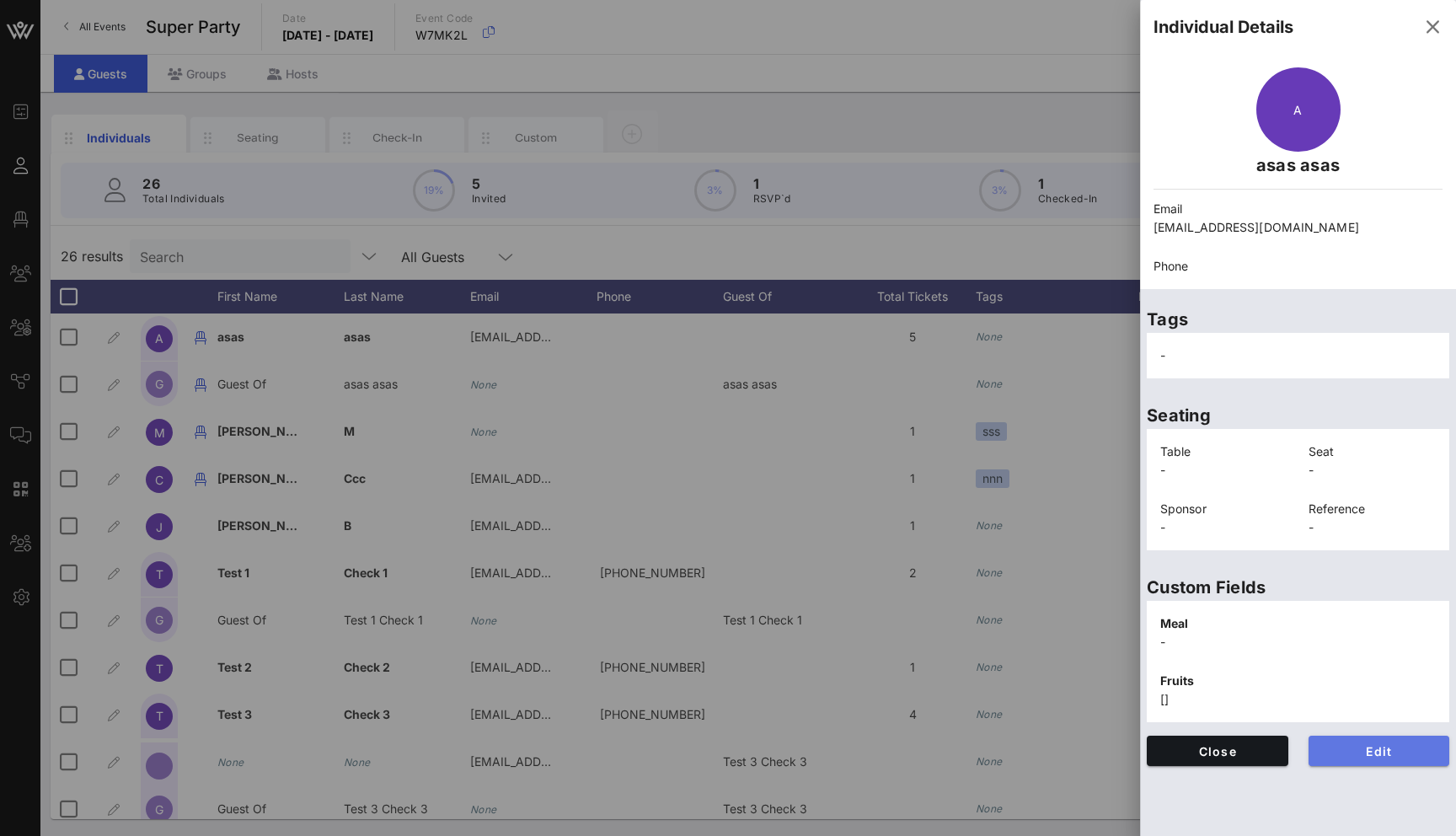
click at [1316, 755] on button "Edit" at bounding box center [1380, 751] width 142 height 31
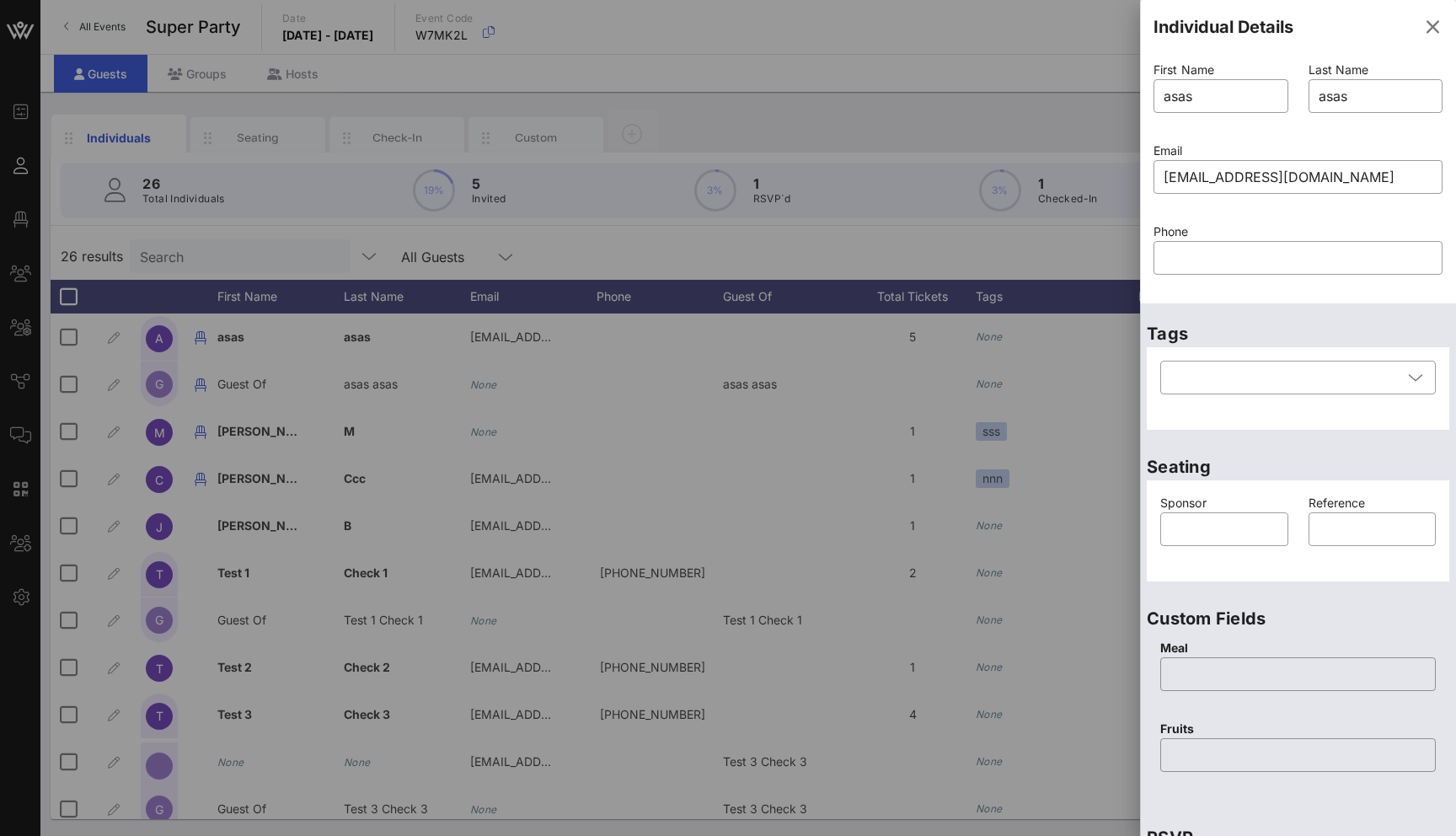
click at [907, 163] on div at bounding box center [728, 418] width 1456 height 836
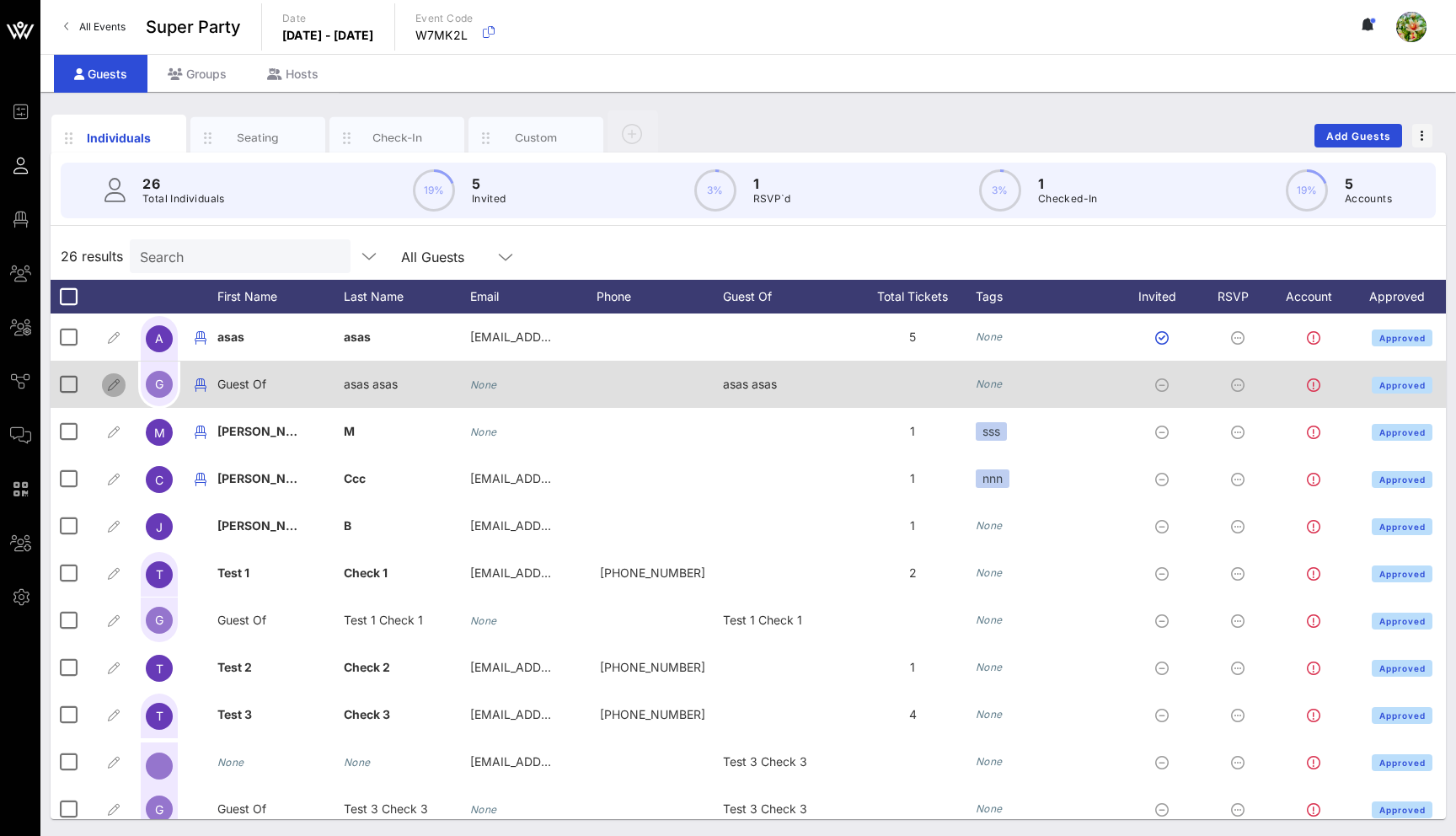
click at [109, 387] on icon "button" at bounding box center [113, 385] width 20 height 20
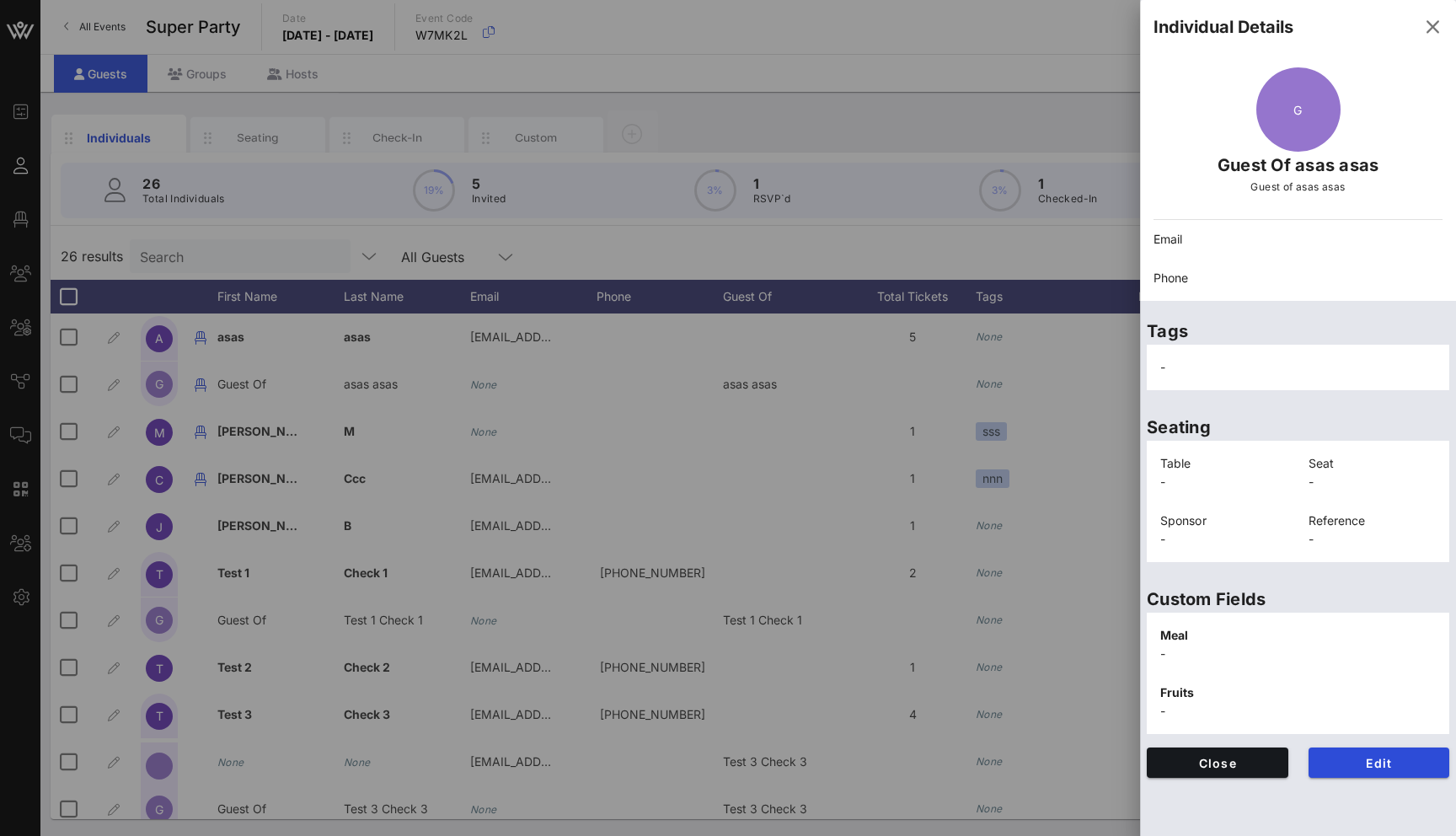
click at [111, 434] on div at bounding box center [728, 418] width 1456 height 836
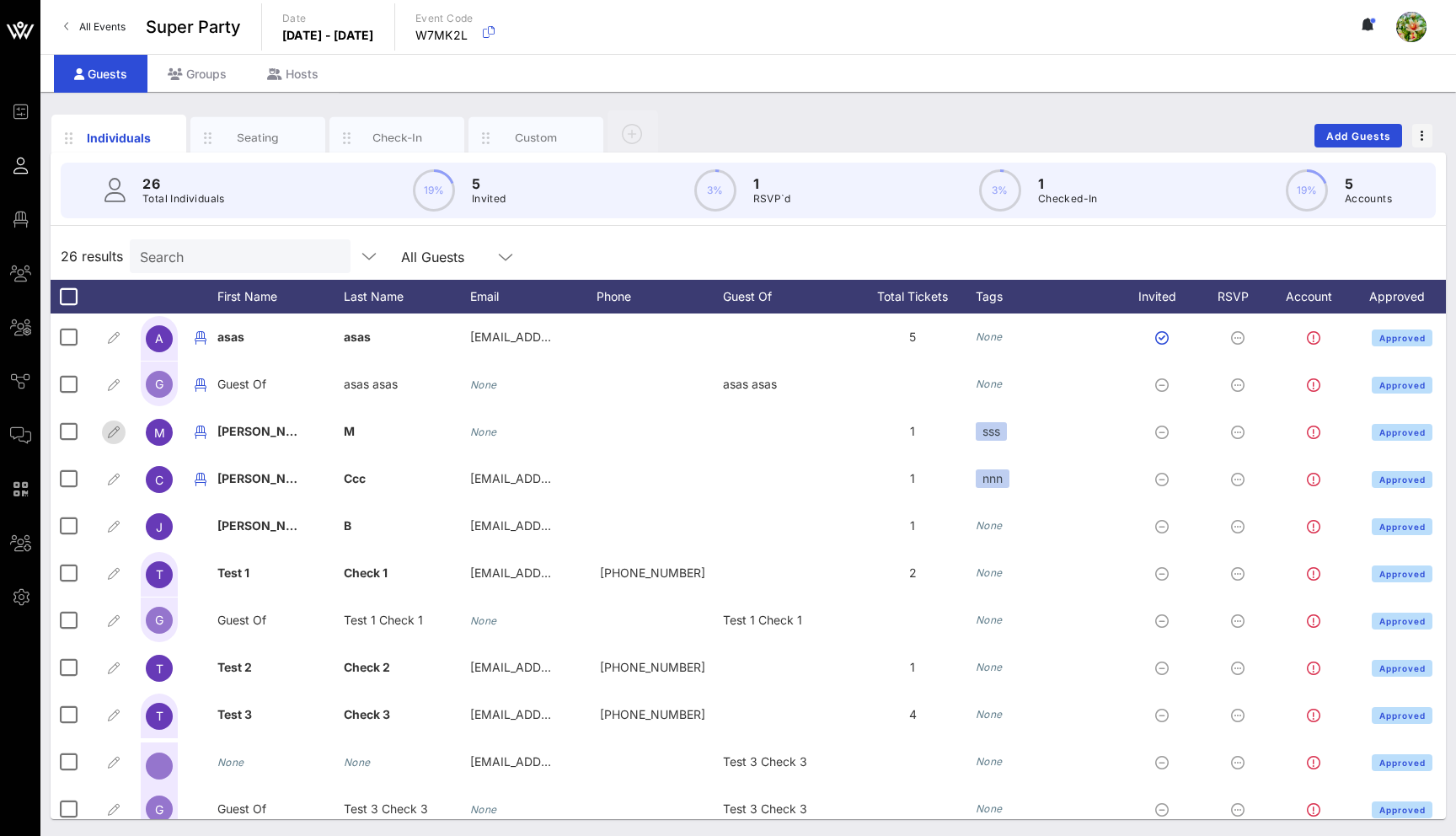
click at [111, 434] on icon "button" at bounding box center [113, 432] width 20 height 20
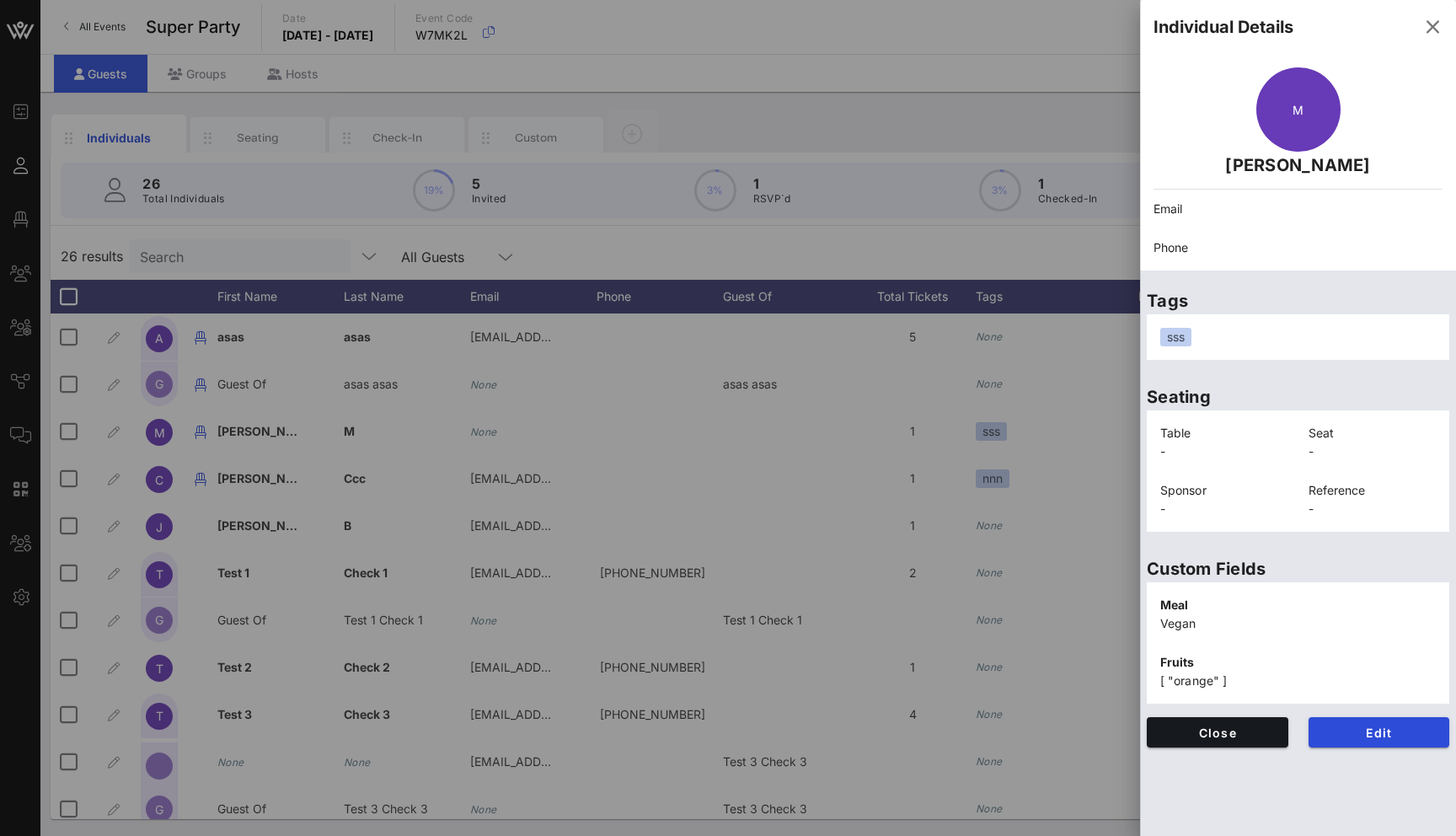
click at [111, 438] on div at bounding box center [728, 418] width 1456 height 836
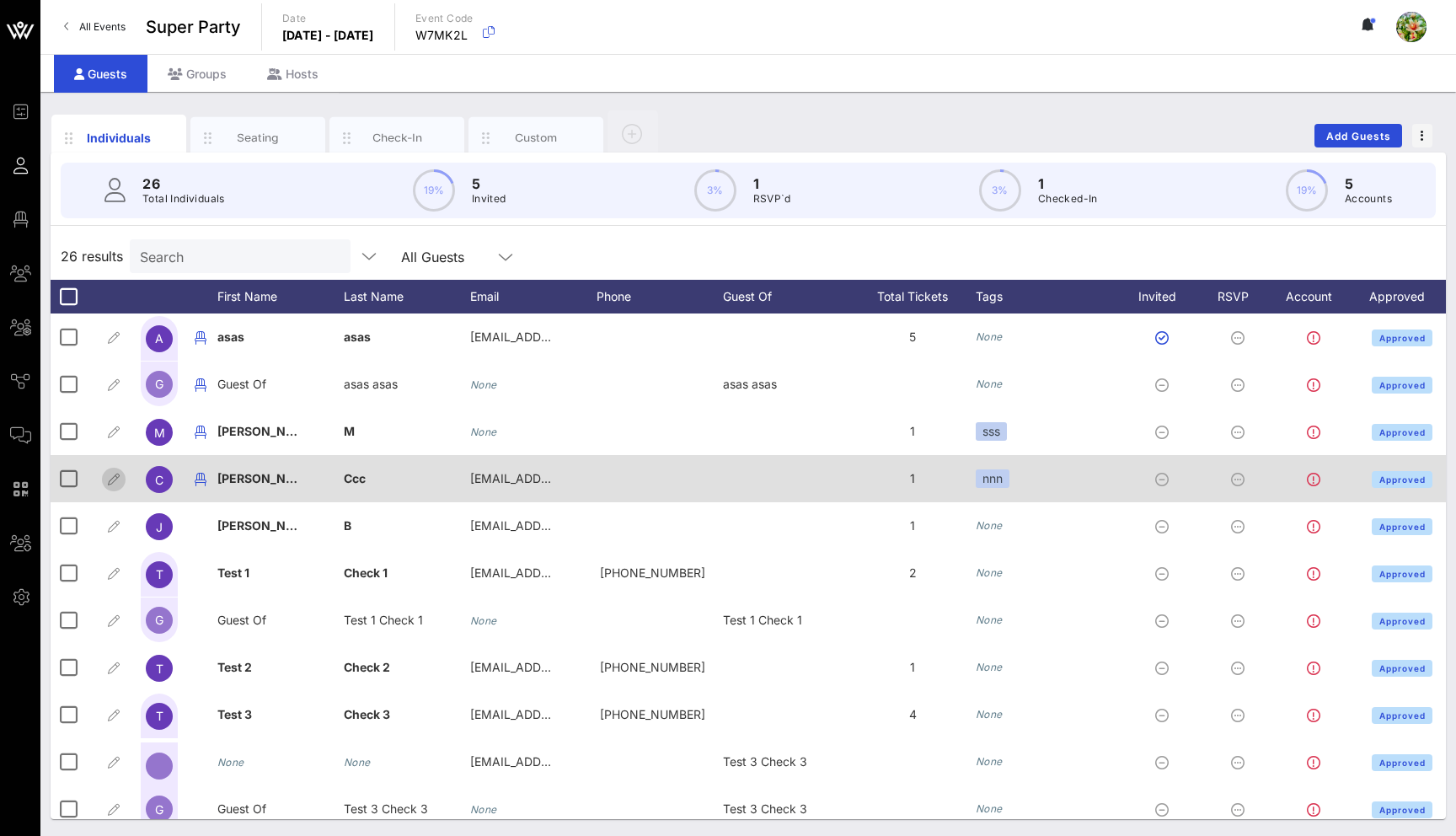
click at [112, 478] on icon "button" at bounding box center [113, 480] width 20 height 20
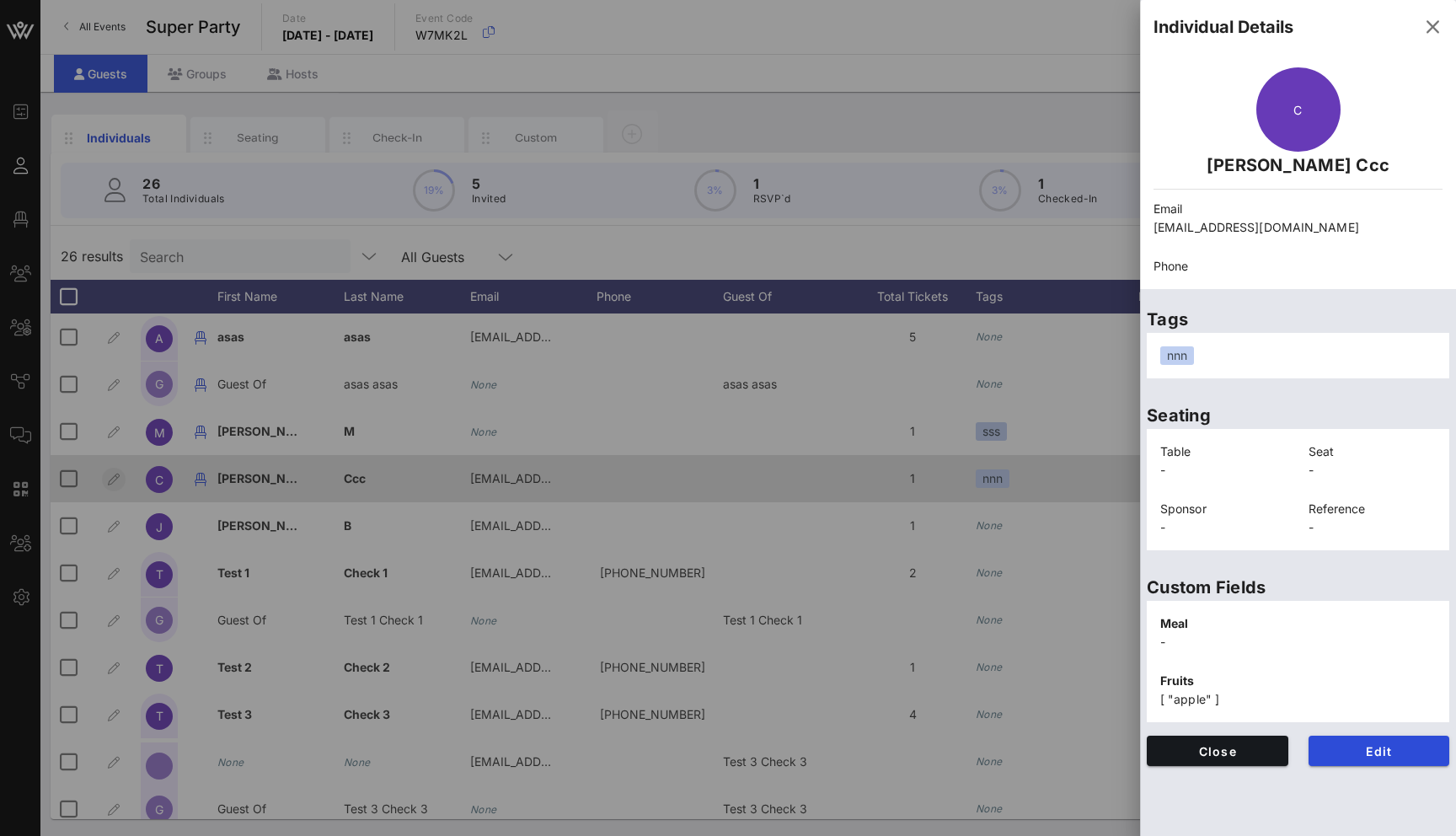
click at [112, 478] on div at bounding box center [728, 418] width 1456 height 836
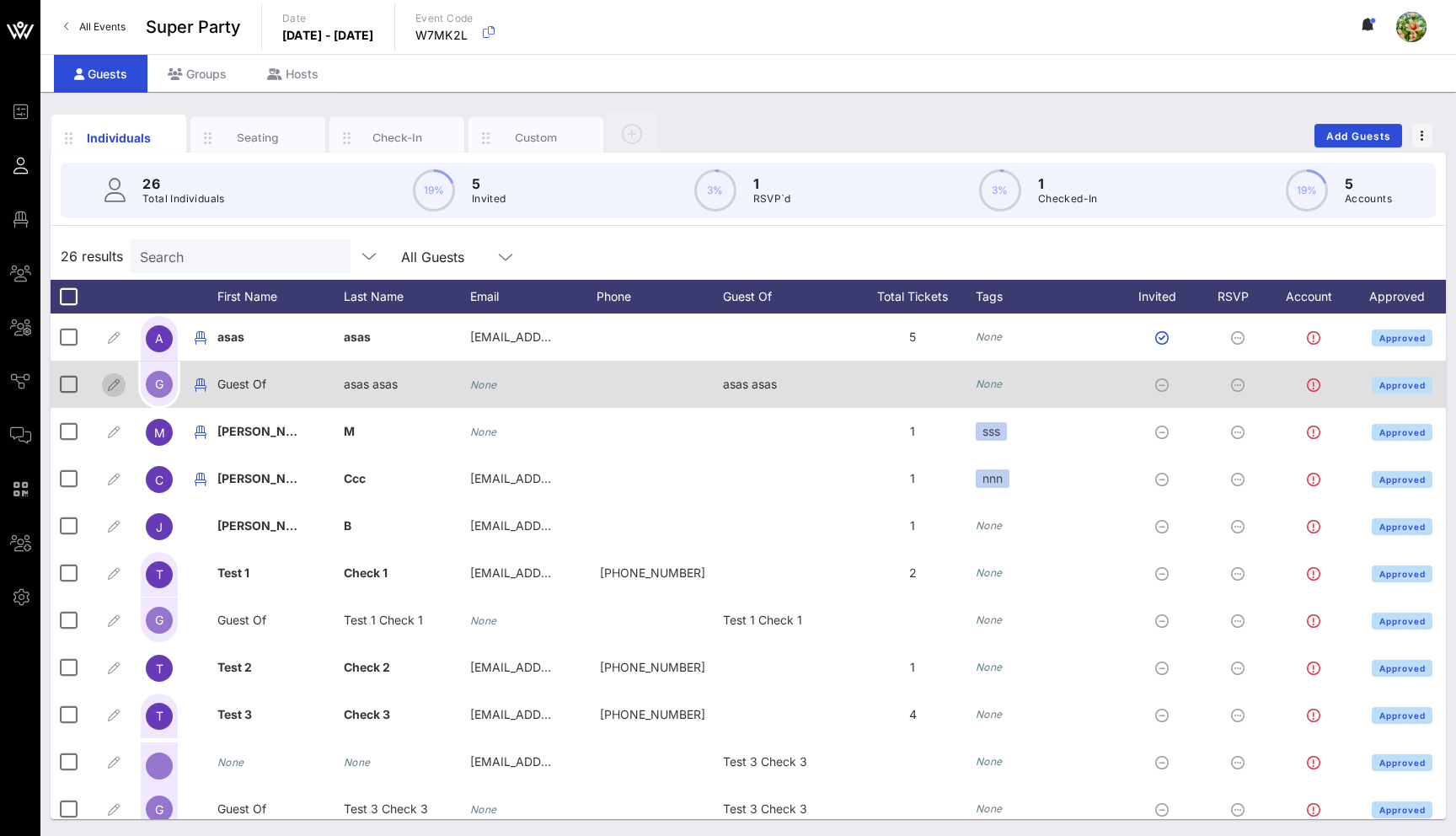
click at [112, 386] on icon "button" at bounding box center [113, 385] width 20 height 20
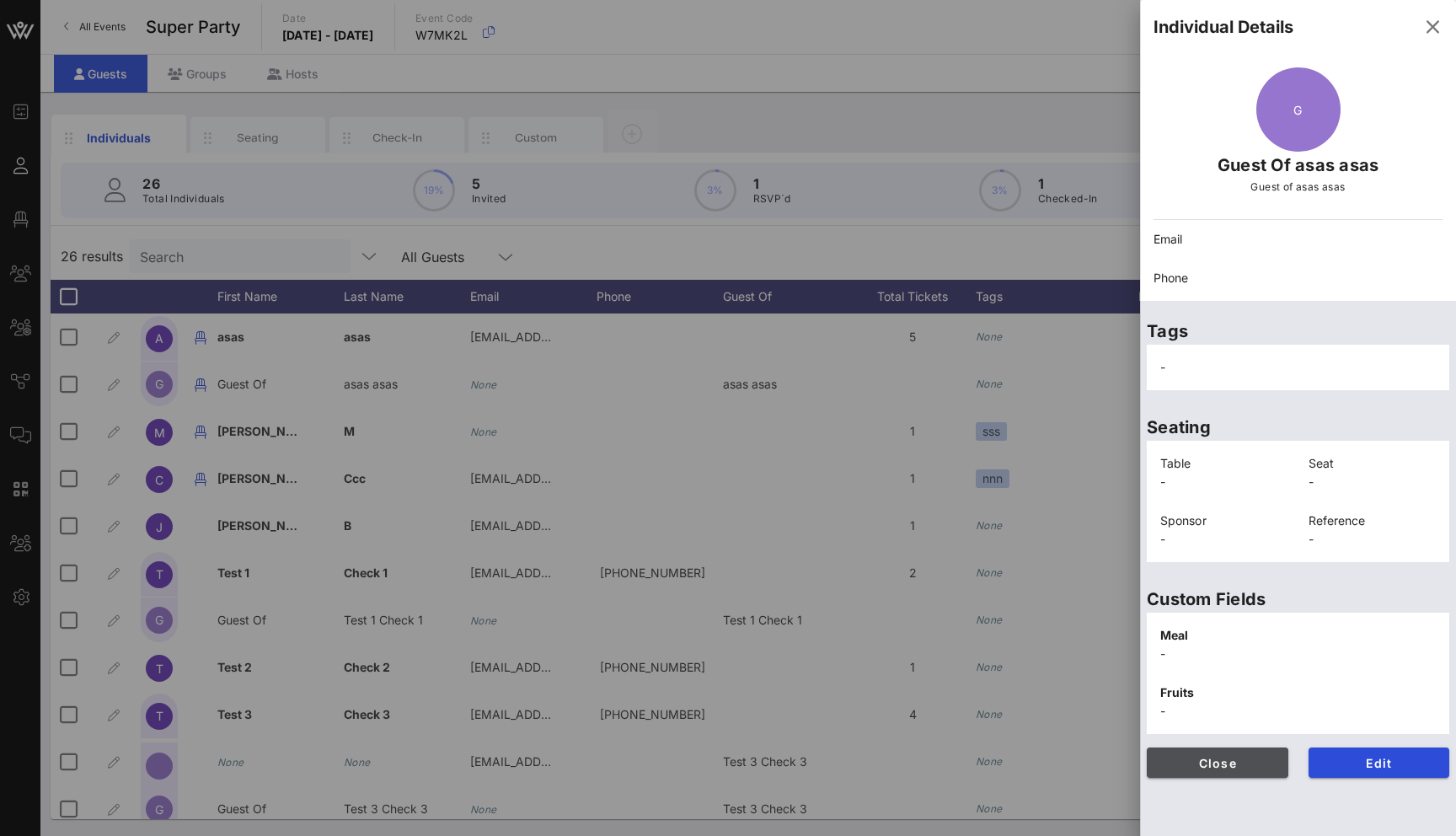
click at [1233, 767] on span "Close" at bounding box center [1217, 764] width 114 height 14
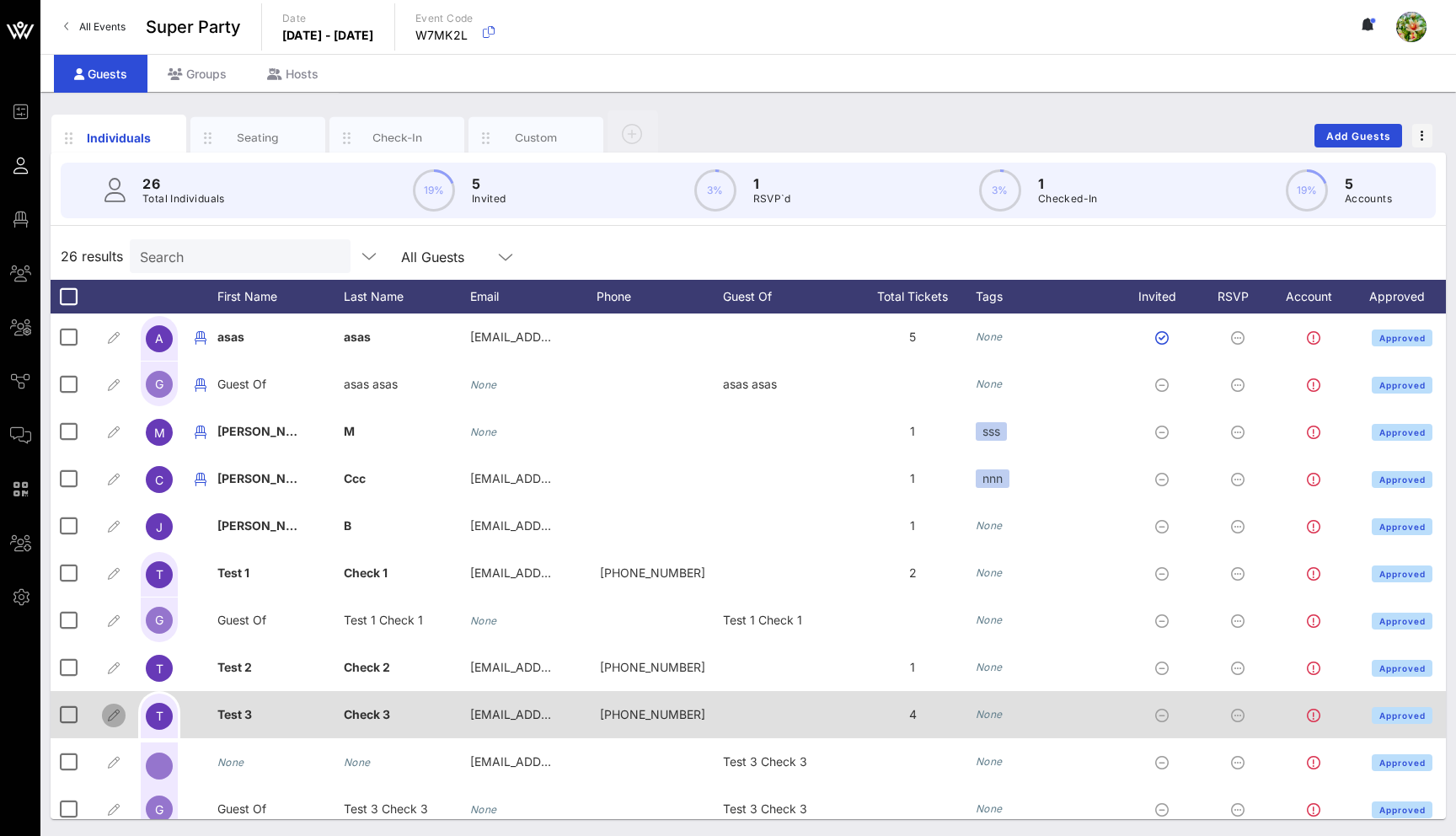
click at [113, 713] on icon "button" at bounding box center [113, 716] width 20 height 20
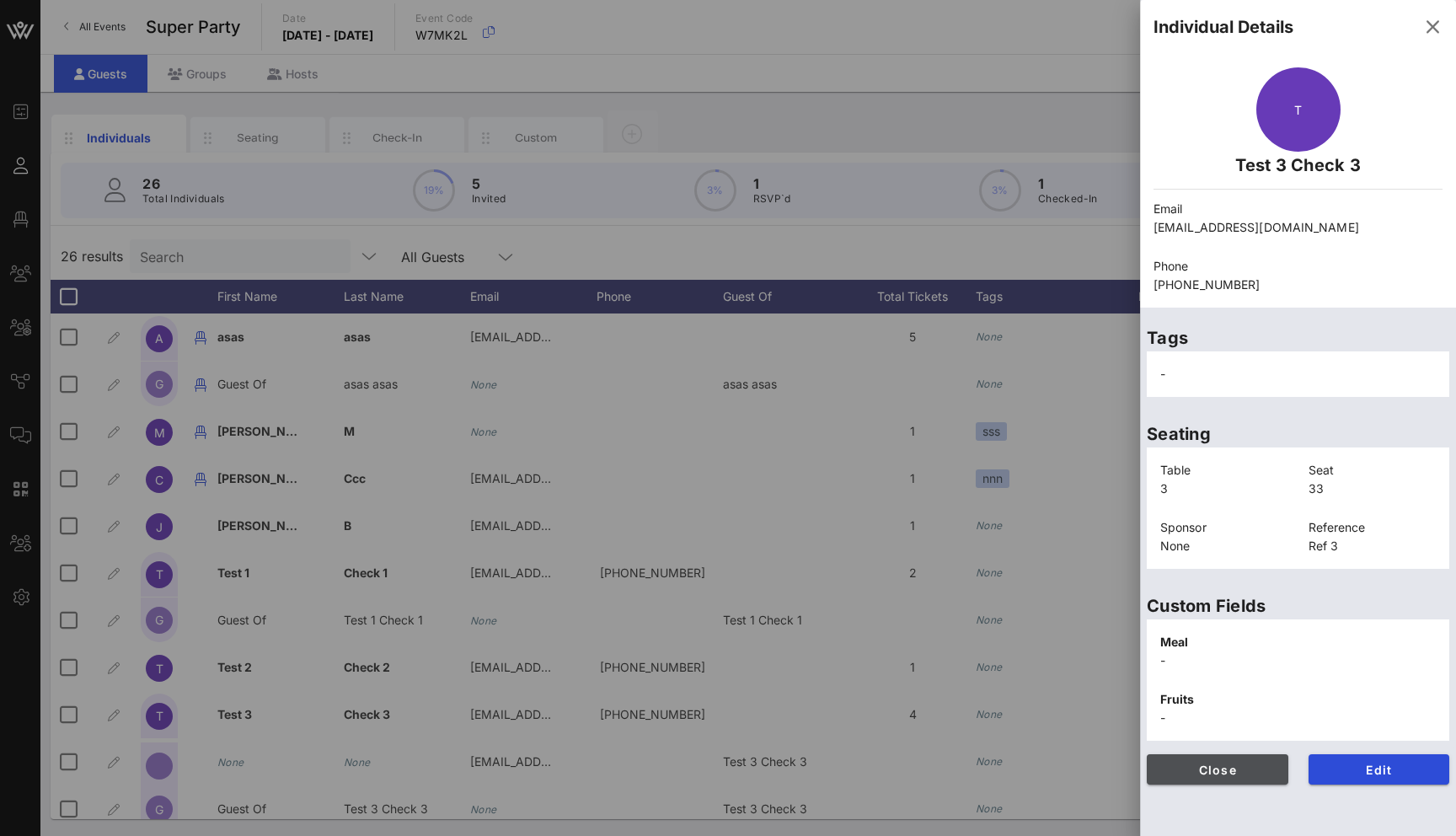
click at [1216, 766] on span "Close" at bounding box center [1217, 770] width 114 height 14
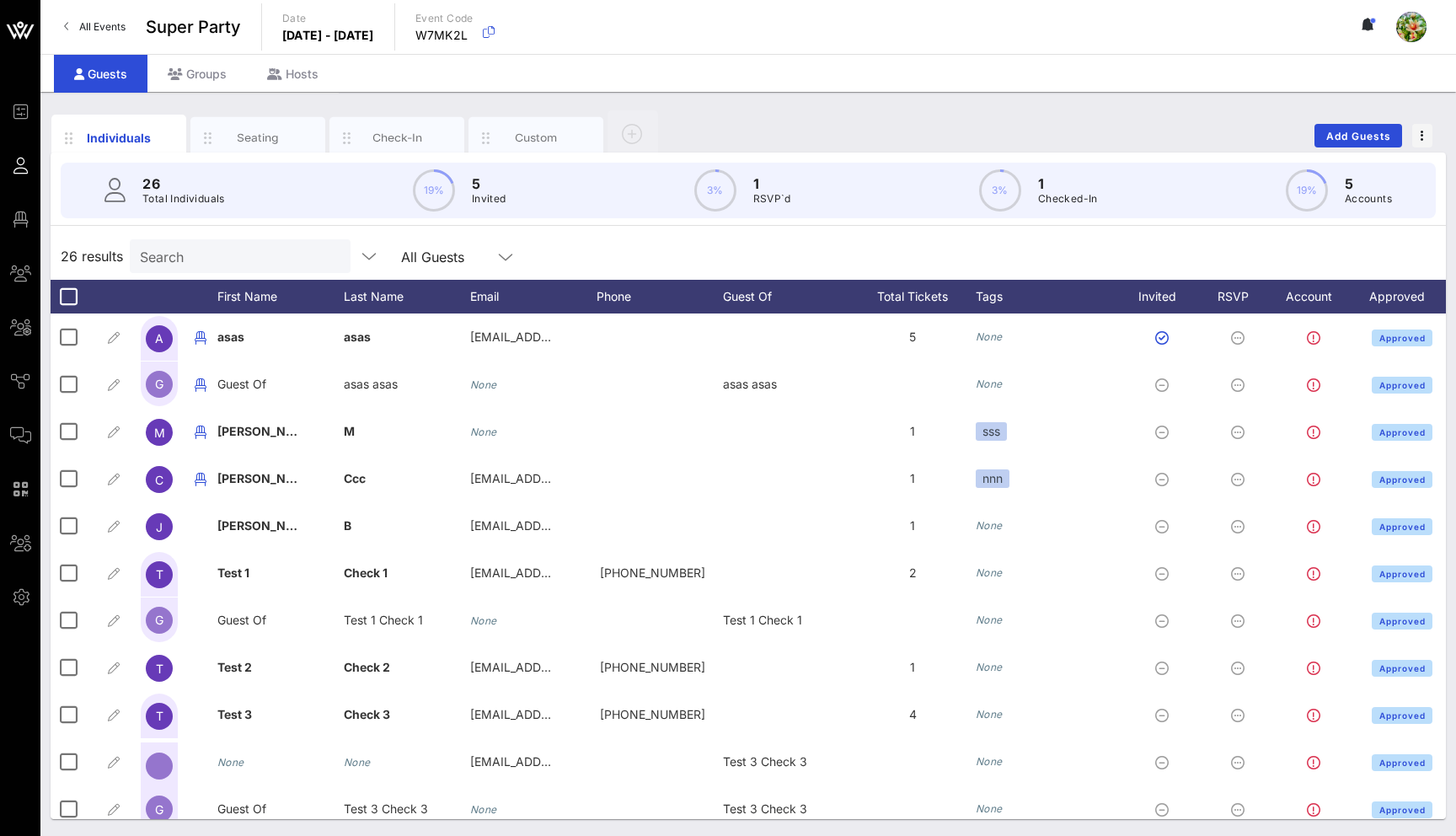
click at [71, 25] on link "All Events" at bounding box center [94, 27] width 81 height 27
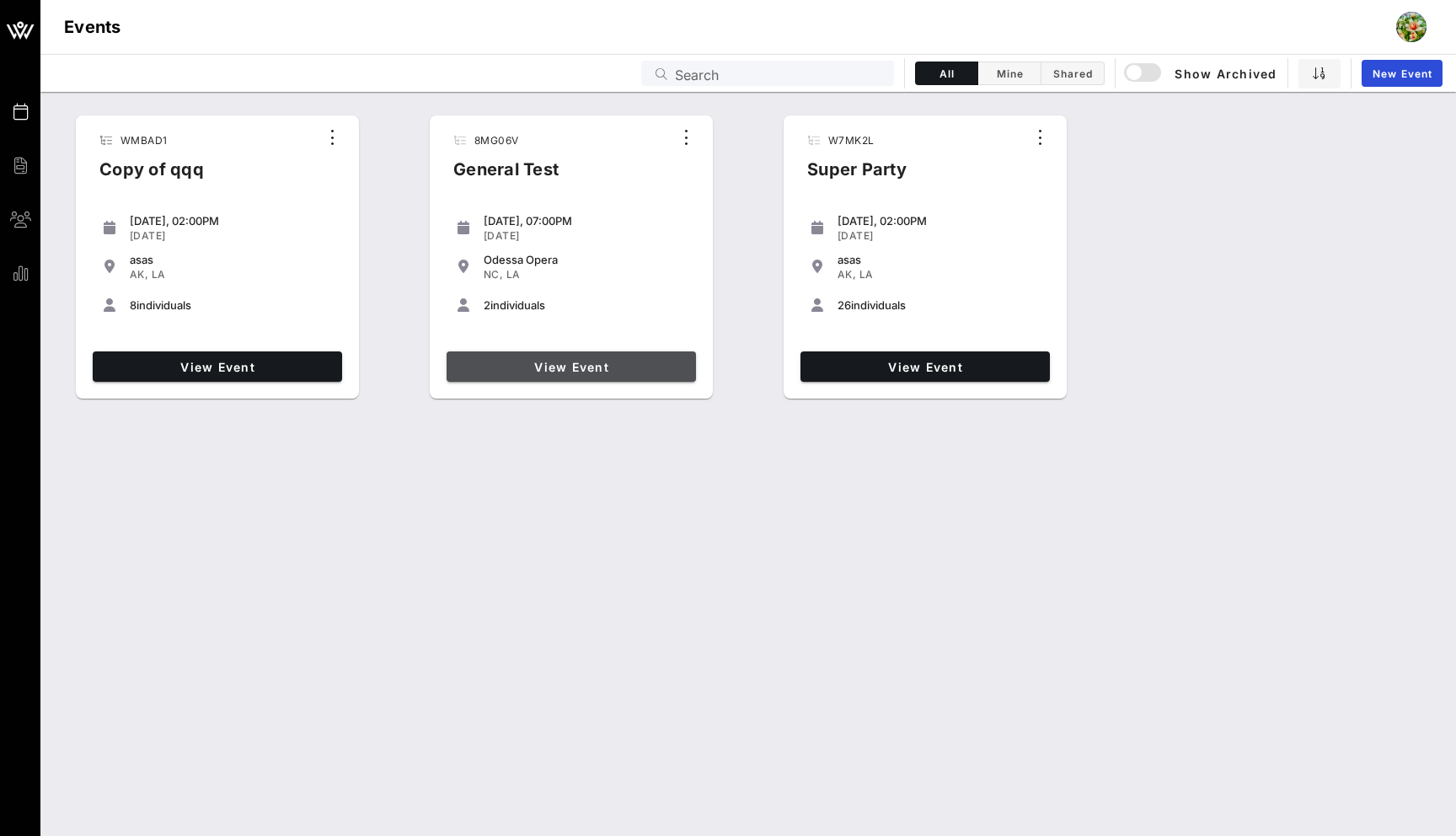
click at [615, 365] on span "View Event" at bounding box center [572, 367] width 236 height 14
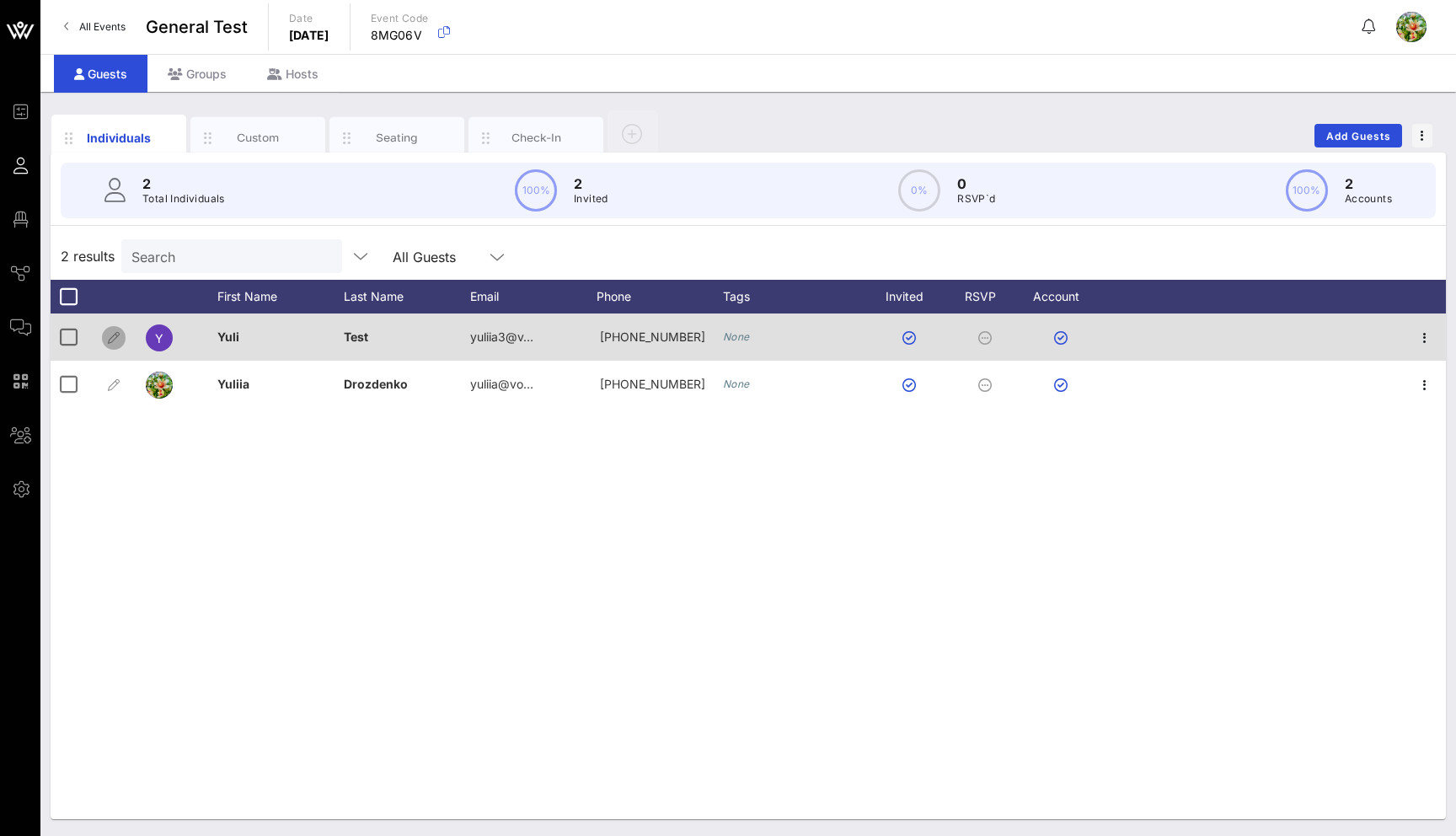
click at [109, 344] on icon "button" at bounding box center [113, 338] width 20 height 20
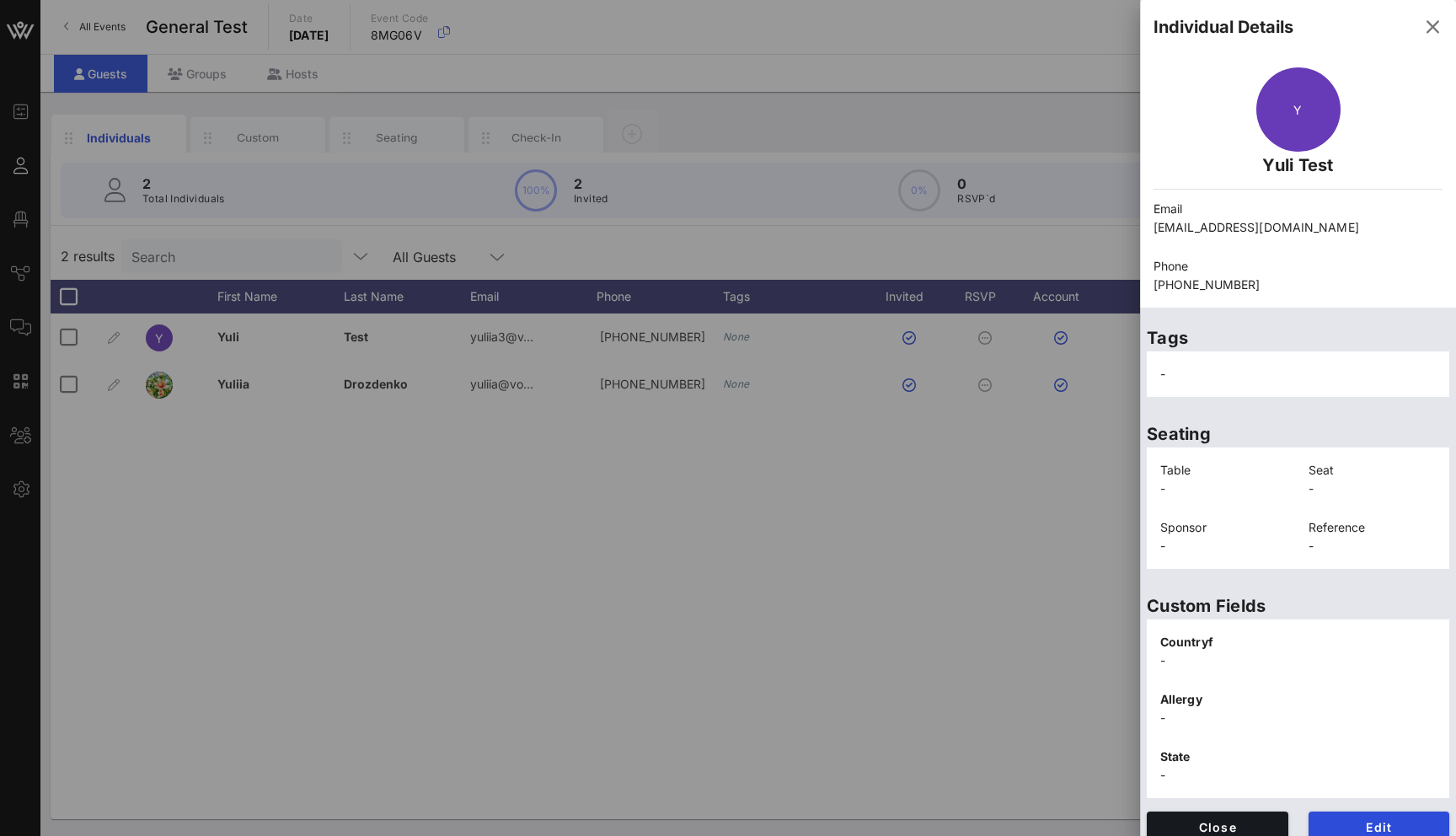
click at [931, 622] on div at bounding box center [728, 418] width 1456 height 836
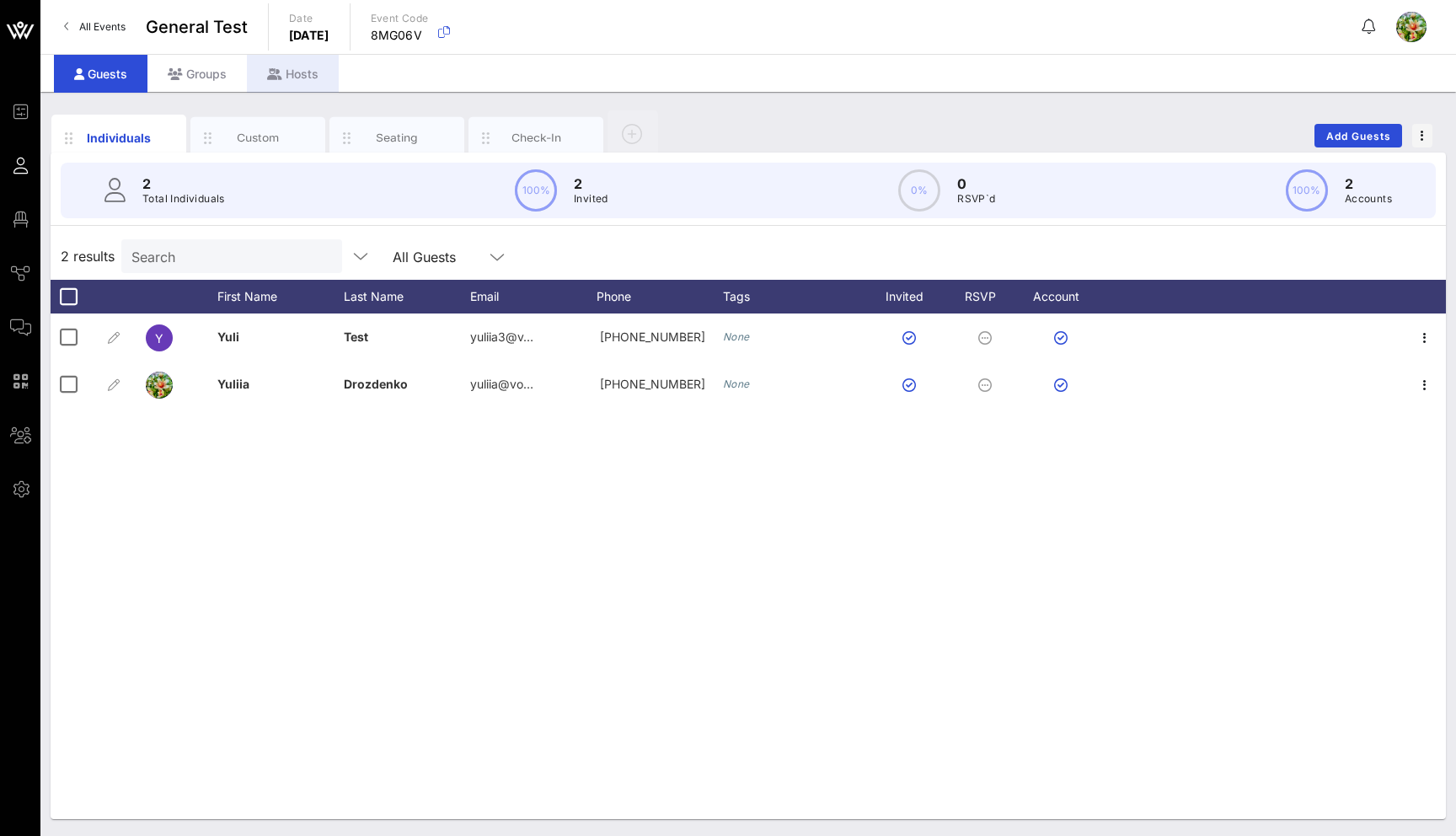
click at [300, 66] on div "Hosts" at bounding box center [293, 73] width 92 height 38
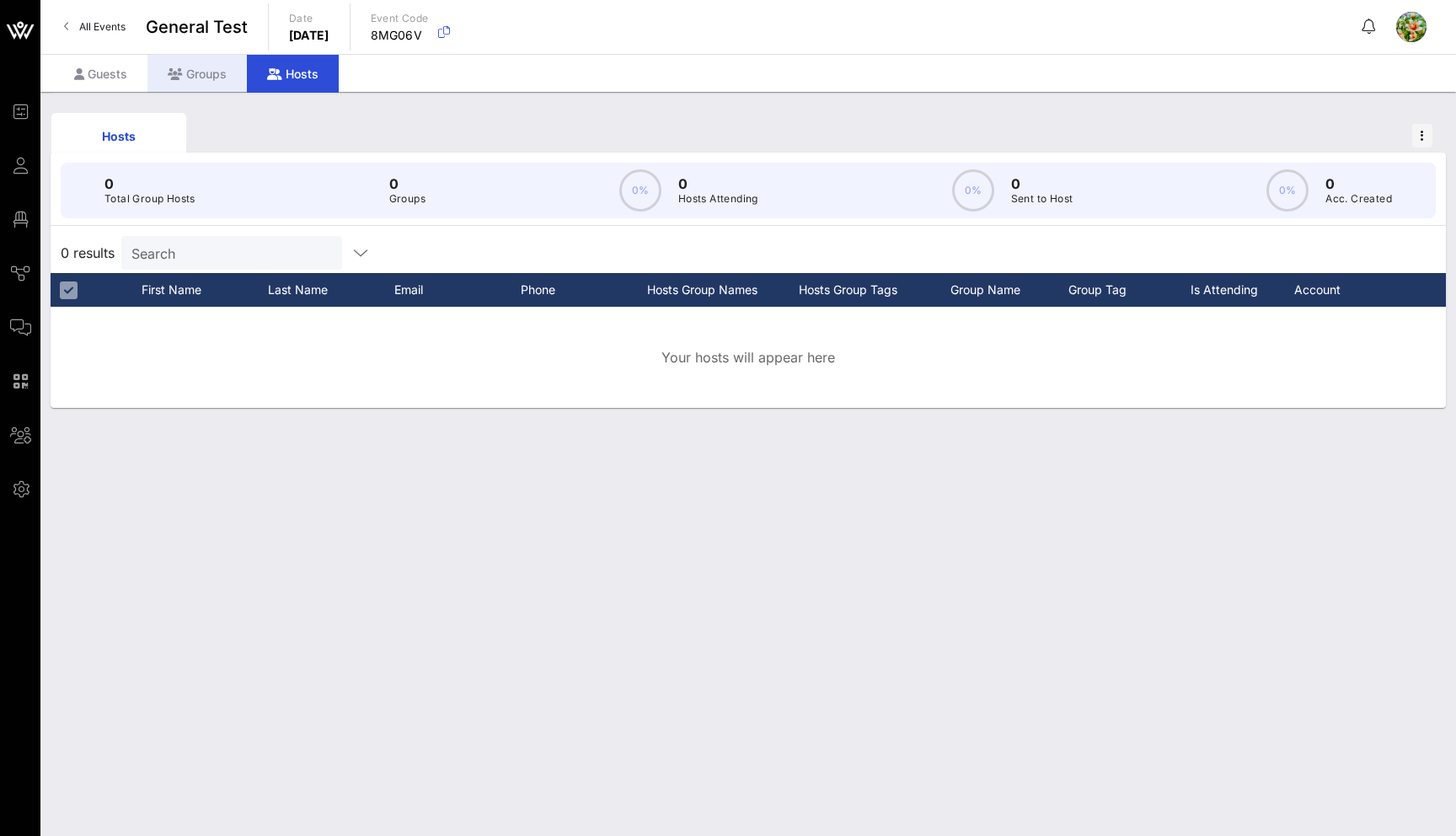
click at [205, 72] on div "Groups" at bounding box center [198, 73] width 99 height 38
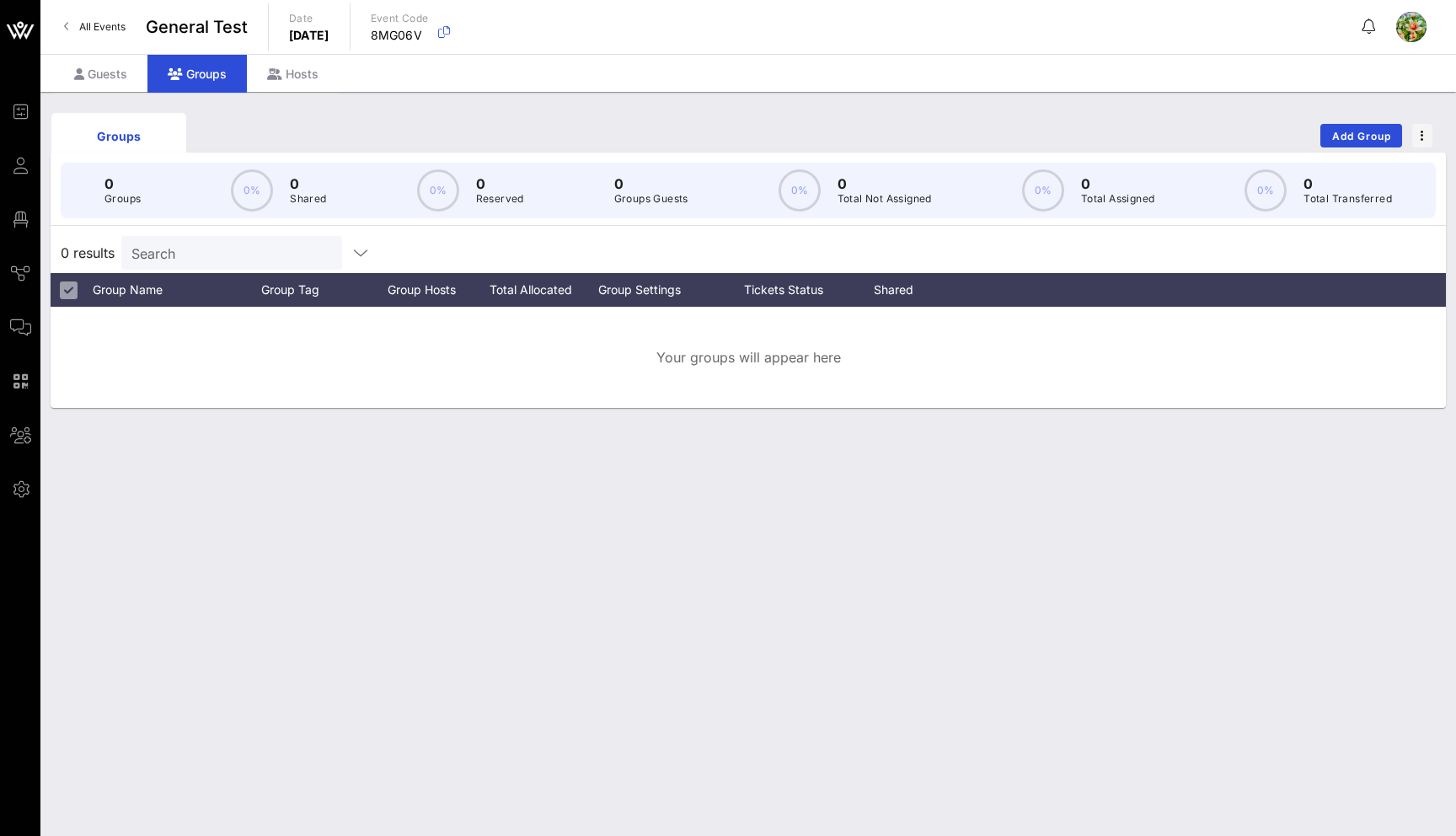
click at [113, 25] on span "All Events" at bounding box center [102, 26] width 47 height 13
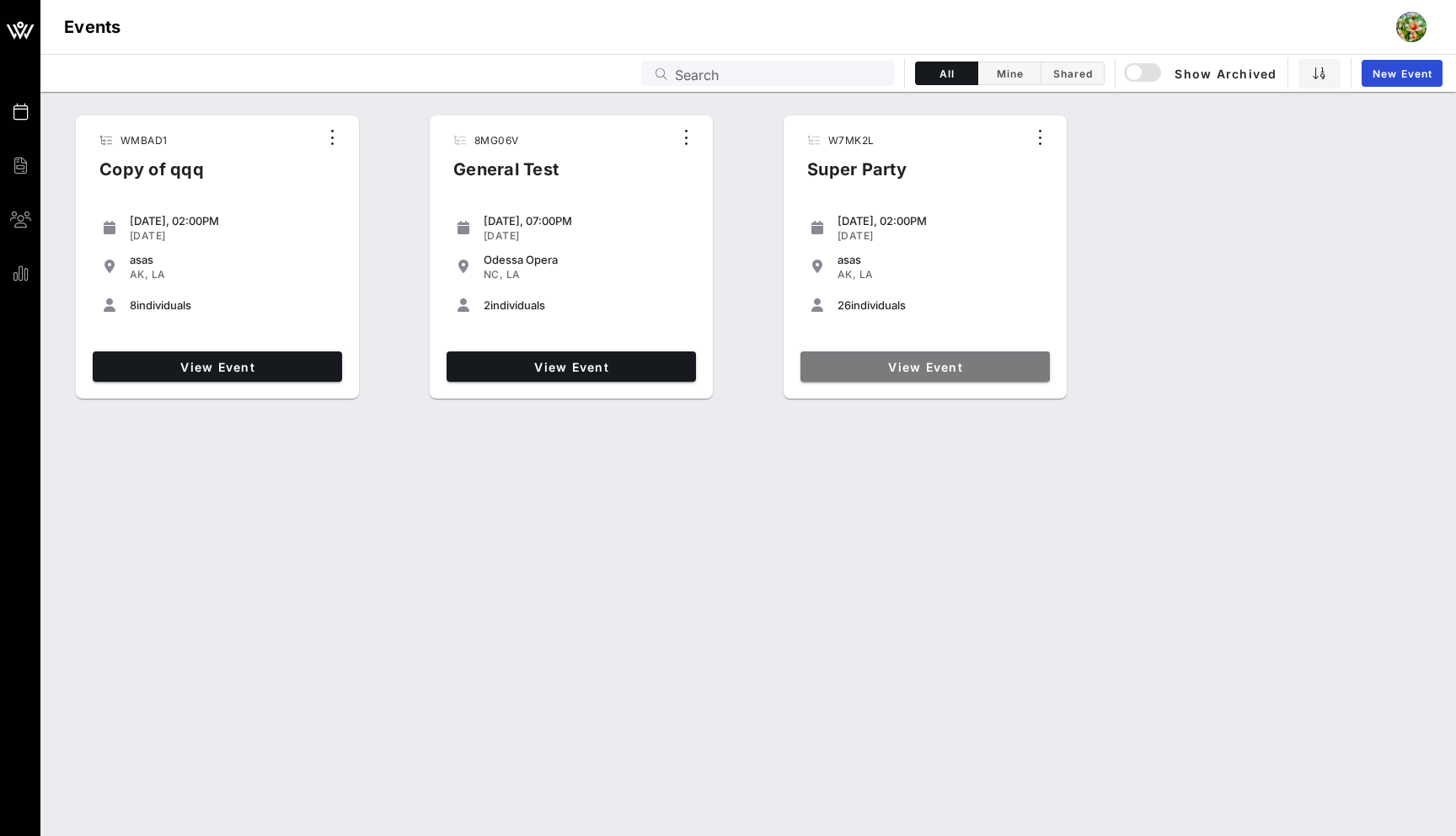
click at [883, 362] on span "View Event" at bounding box center [926, 367] width 236 height 14
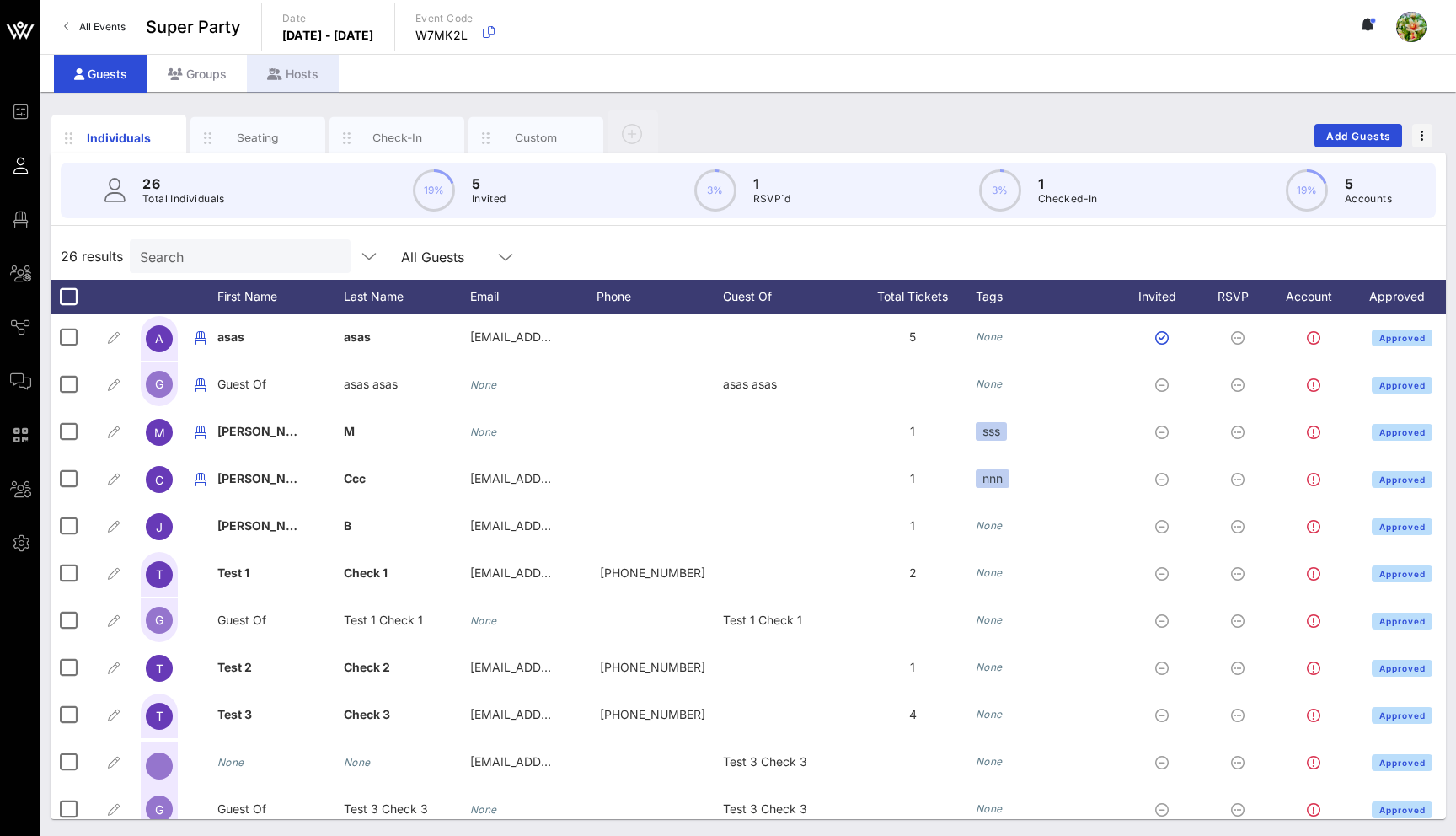
click at [291, 69] on div "Hosts" at bounding box center [293, 73] width 92 height 38
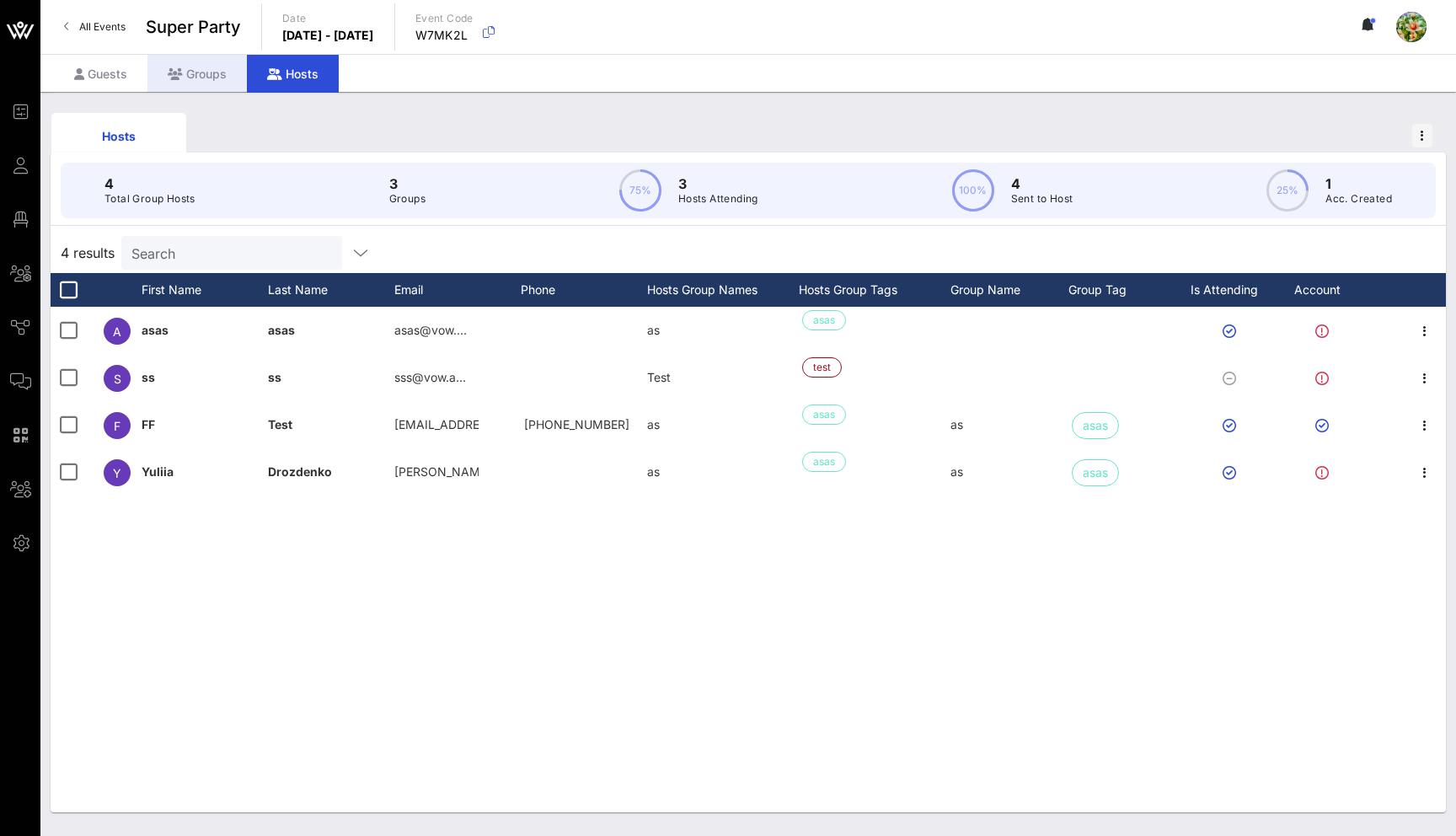
click at [193, 70] on div "Groups" at bounding box center [198, 73] width 99 height 38
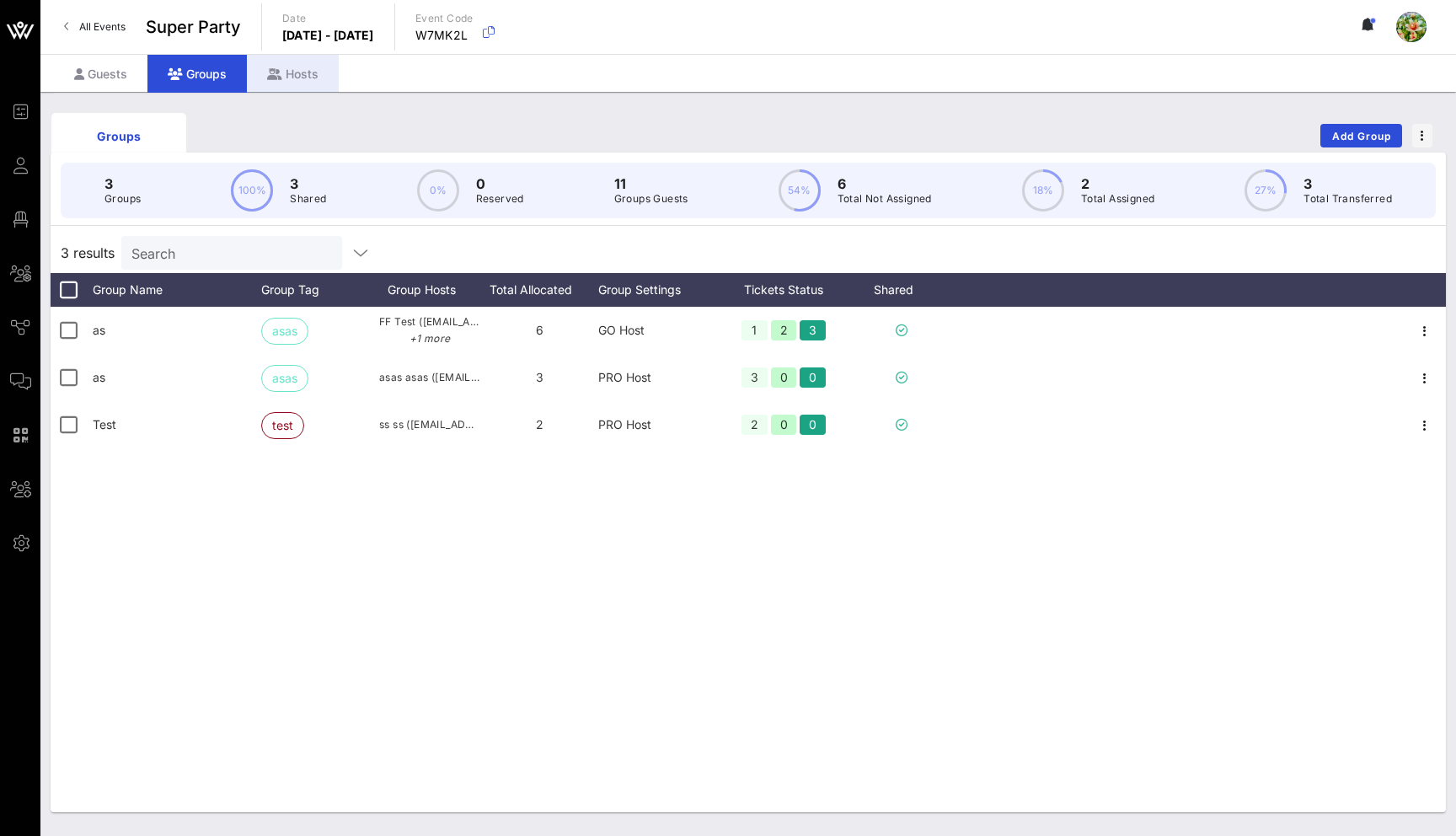
click at [284, 80] on div "Hosts" at bounding box center [293, 73] width 92 height 38
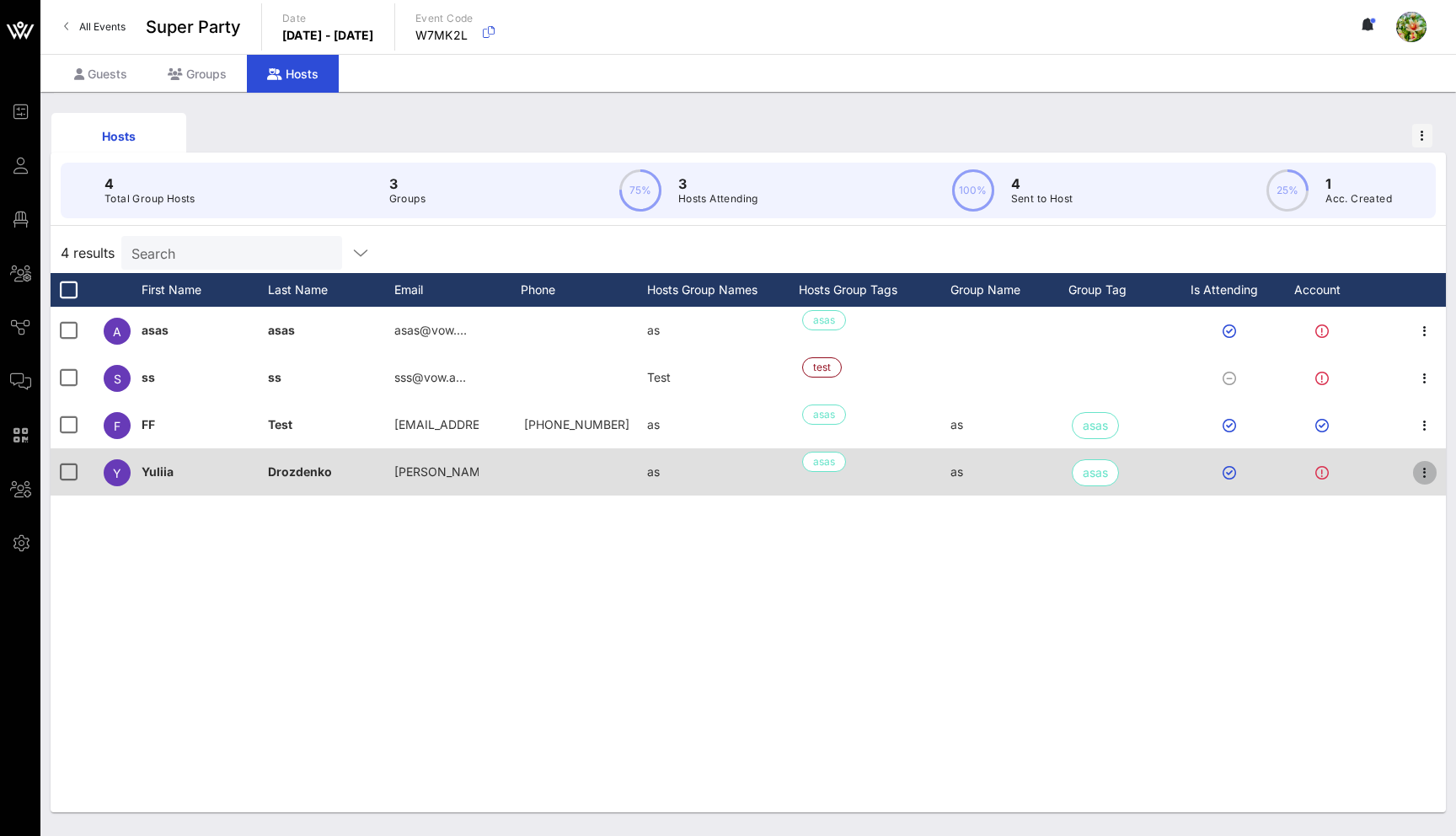
click at [1427, 478] on icon "button" at bounding box center [1425, 473] width 20 height 20
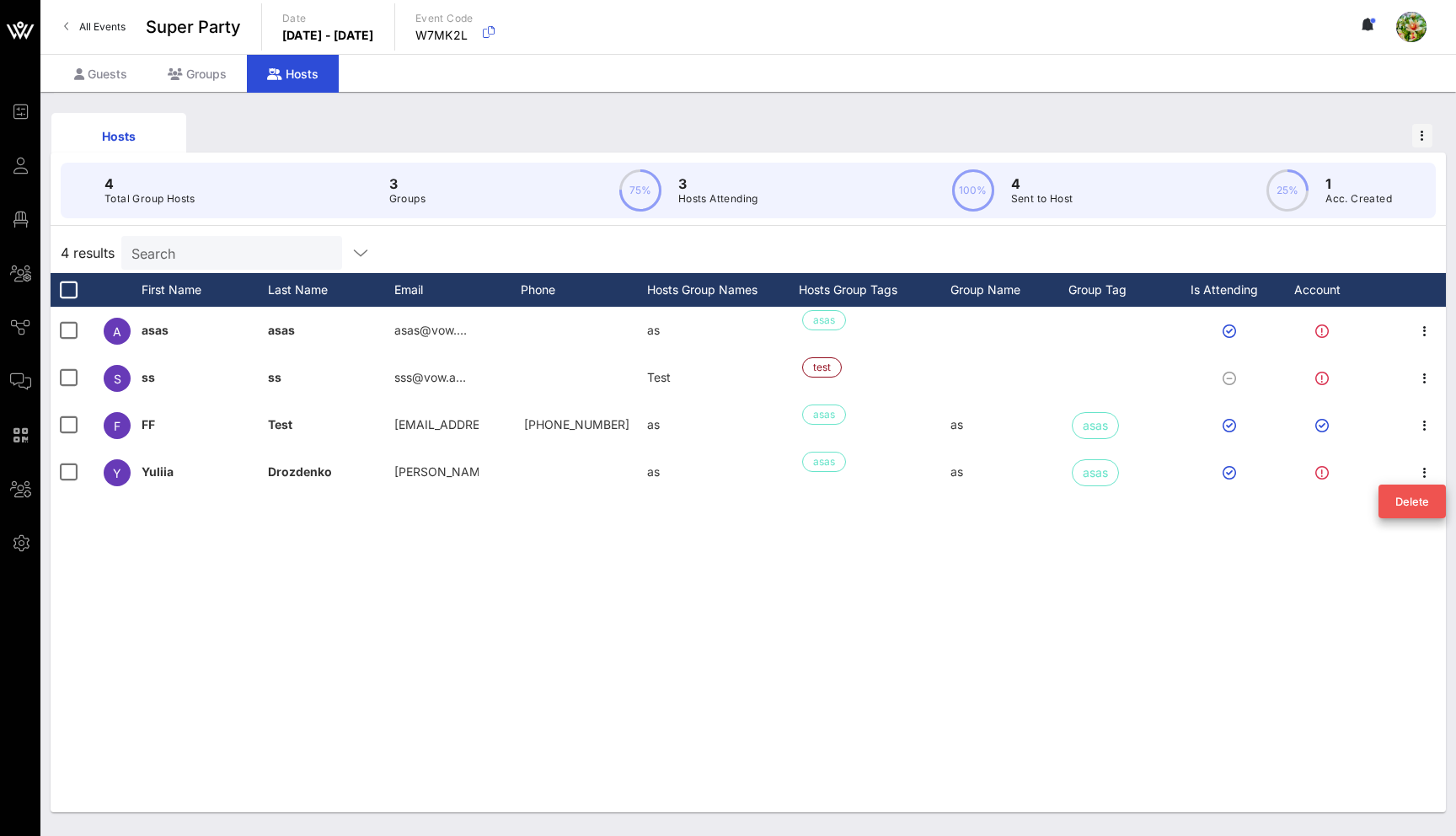
click at [1199, 610] on div "a asas asas asas@vow.… as asas s ss ss sss@vow.a… Test test F FF Test ff@vow.ap…" at bounding box center [748, 560] width 1395 height 506
click at [206, 66] on div "Groups" at bounding box center [198, 73] width 99 height 38
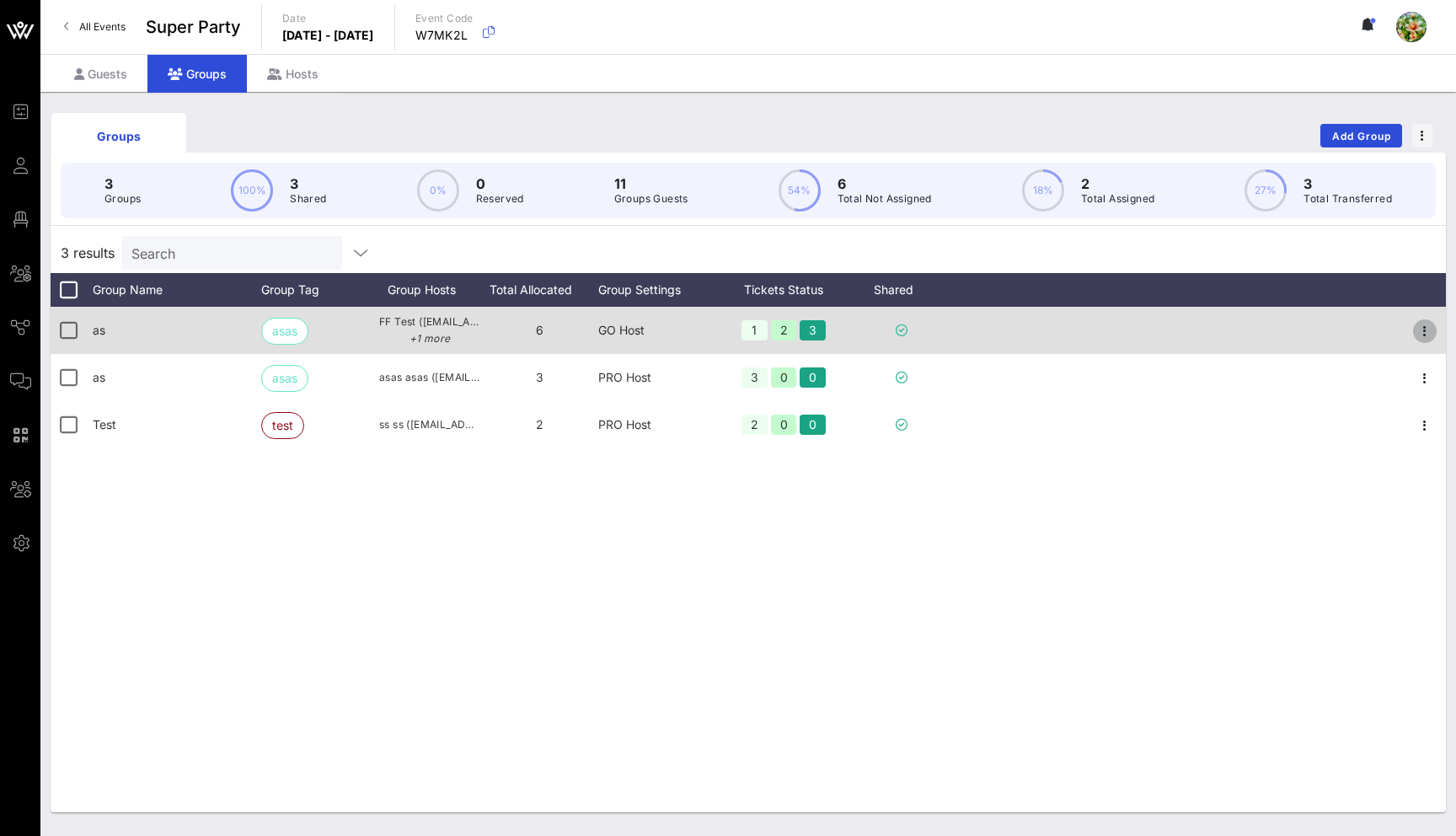
click at [1421, 334] on icon "button" at bounding box center [1425, 332] width 20 height 20
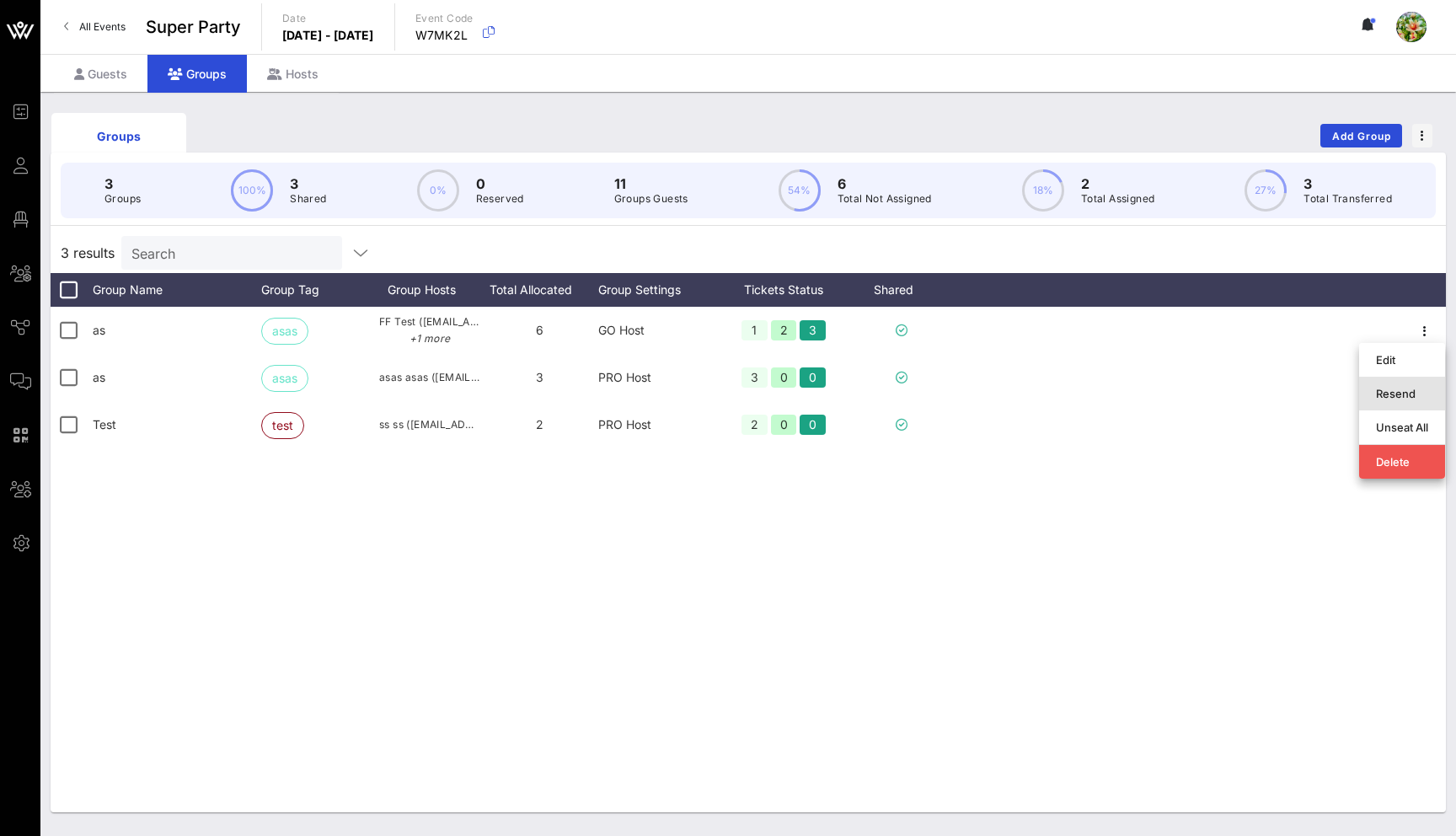
click at [1412, 391] on div "Resend" at bounding box center [1402, 394] width 53 height 14
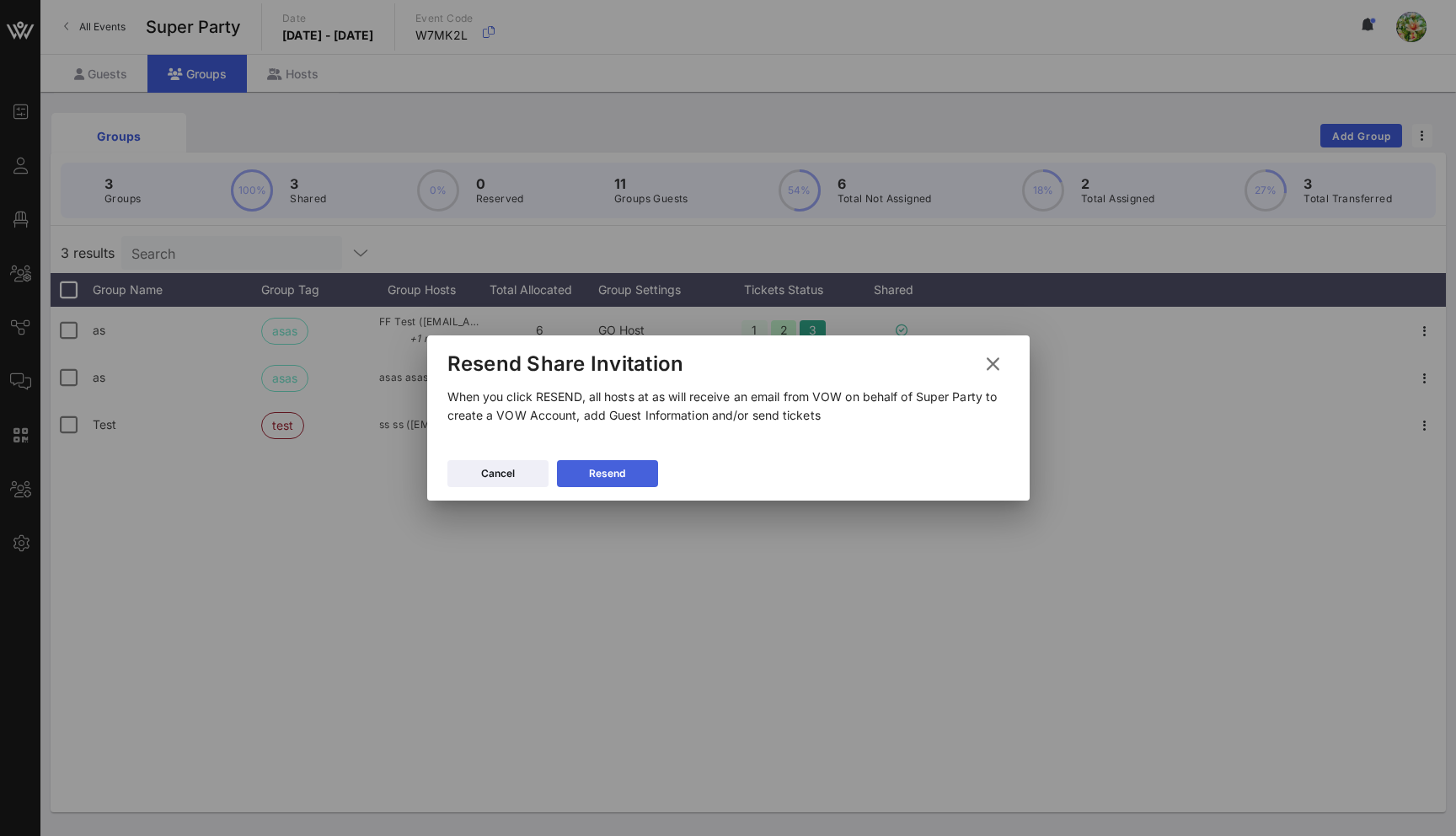
click at [601, 478] on button "Resend" at bounding box center [607, 474] width 101 height 27
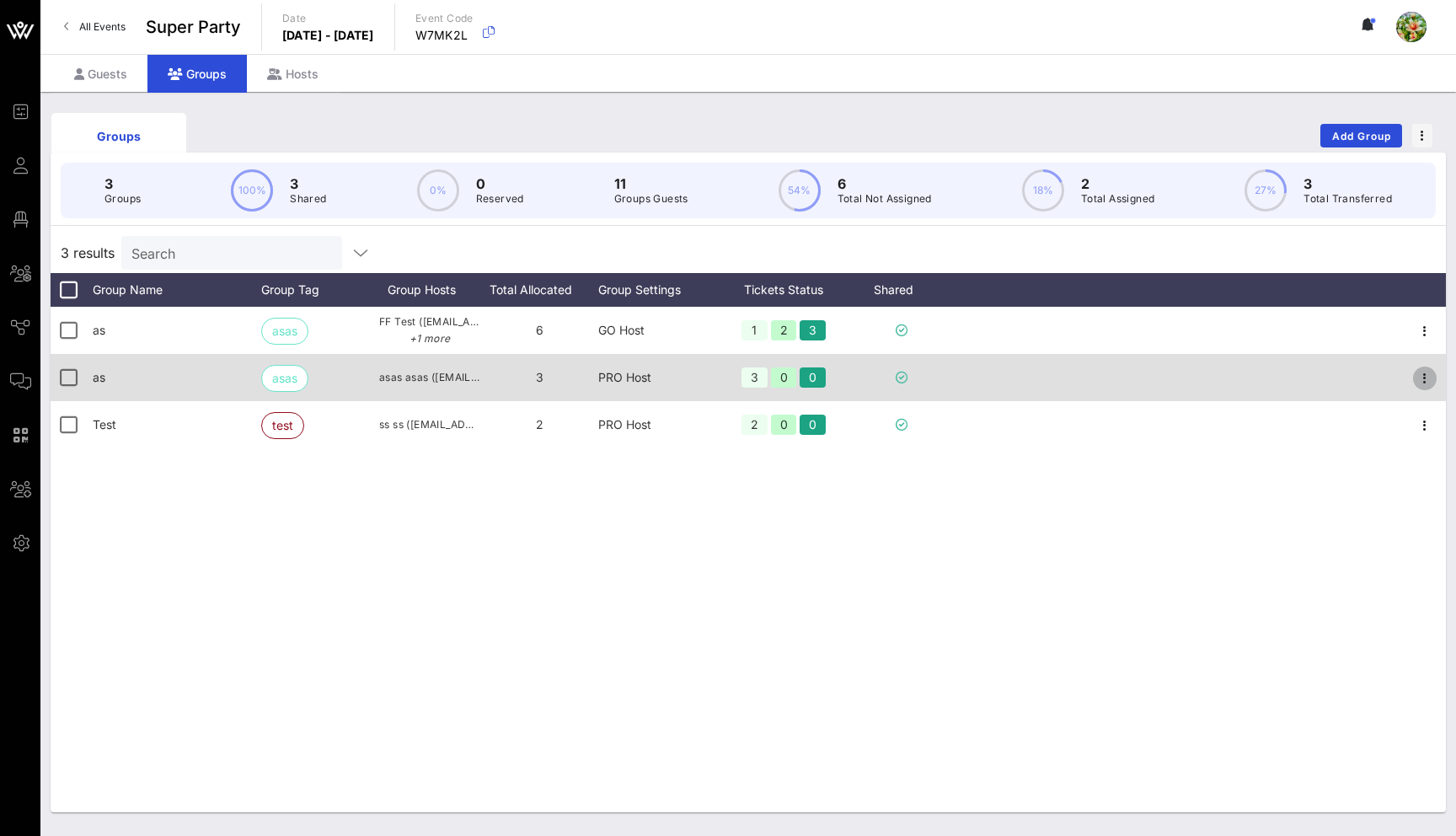
click at [1423, 381] on icon "button" at bounding box center [1425, 378] width 20 height 20
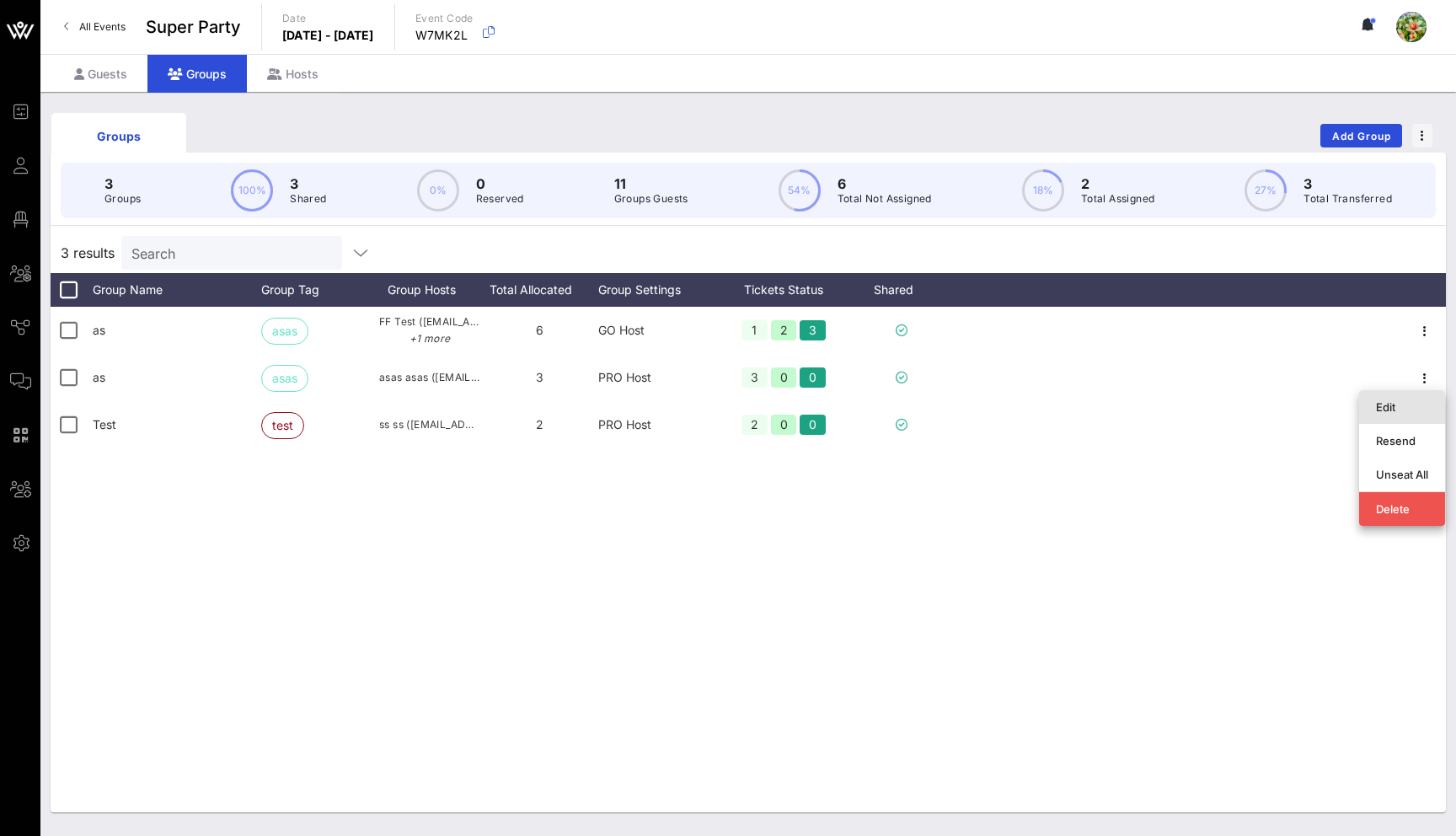
click at [1379, 412] on div "Edit" at bounding box center [1402, 407] width 53 height 14
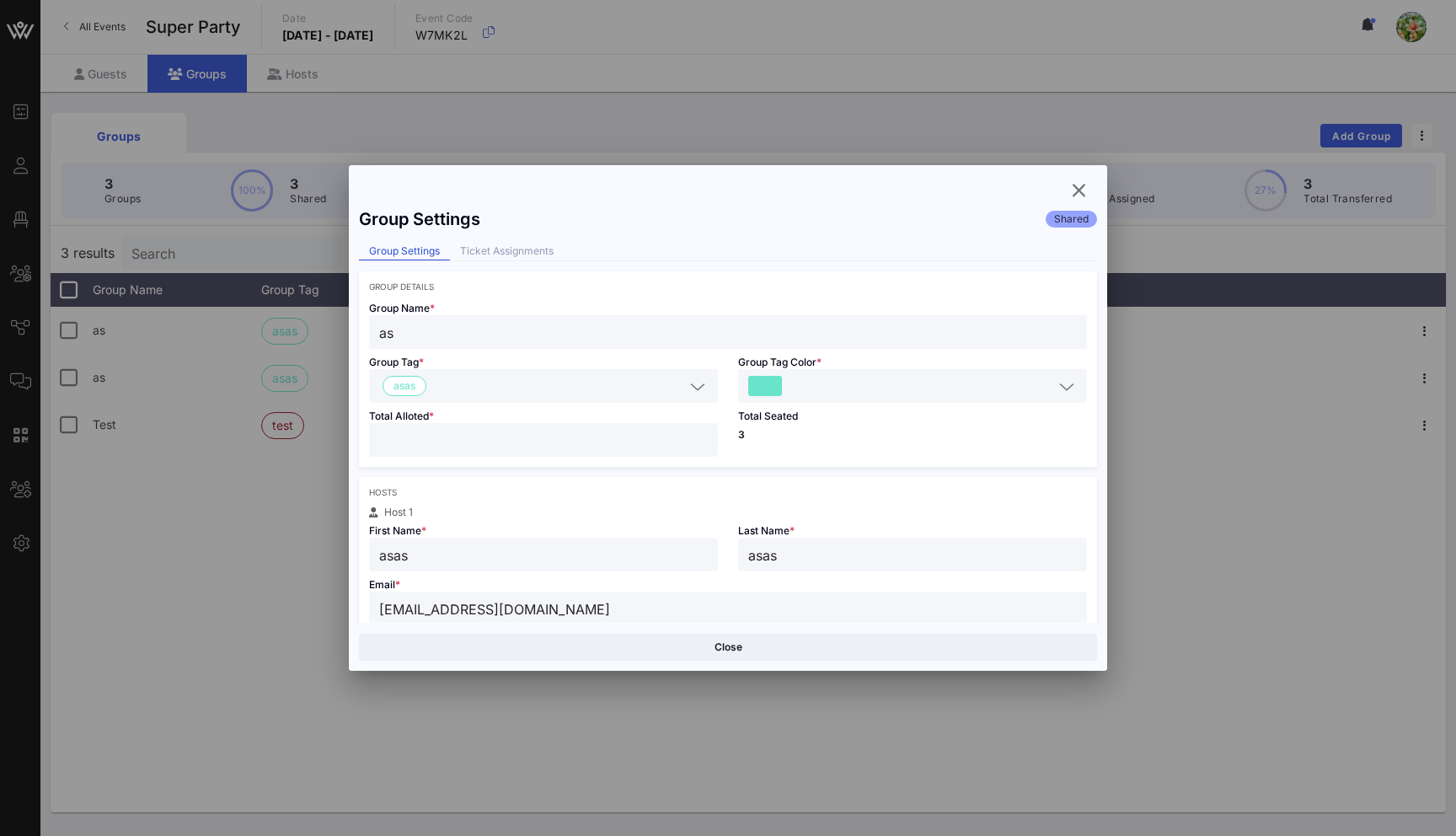
click at [829, 390] on input "text" at bounding box center [919, 386] width 268 height 22
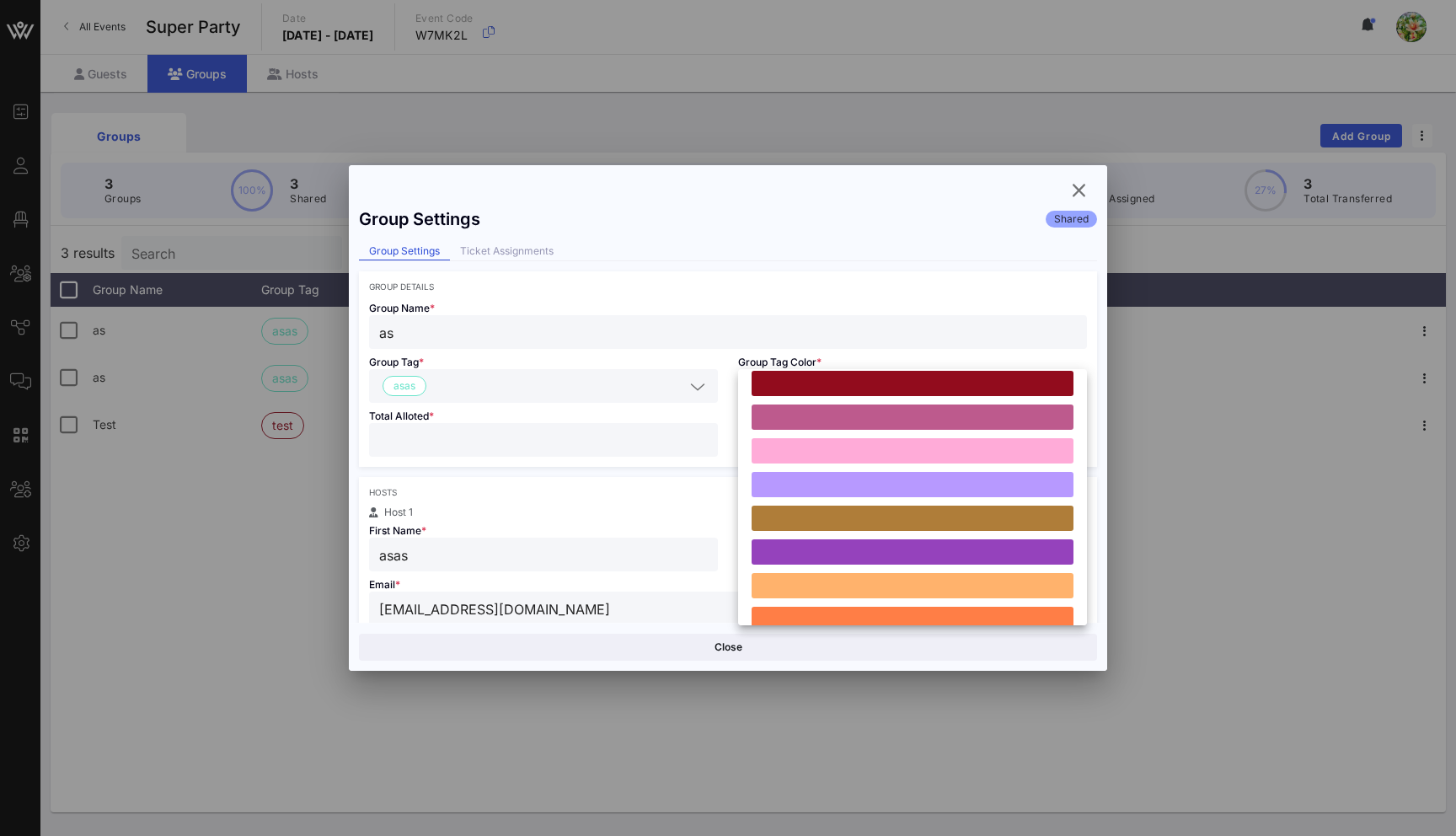
scroll to position [249, 0]
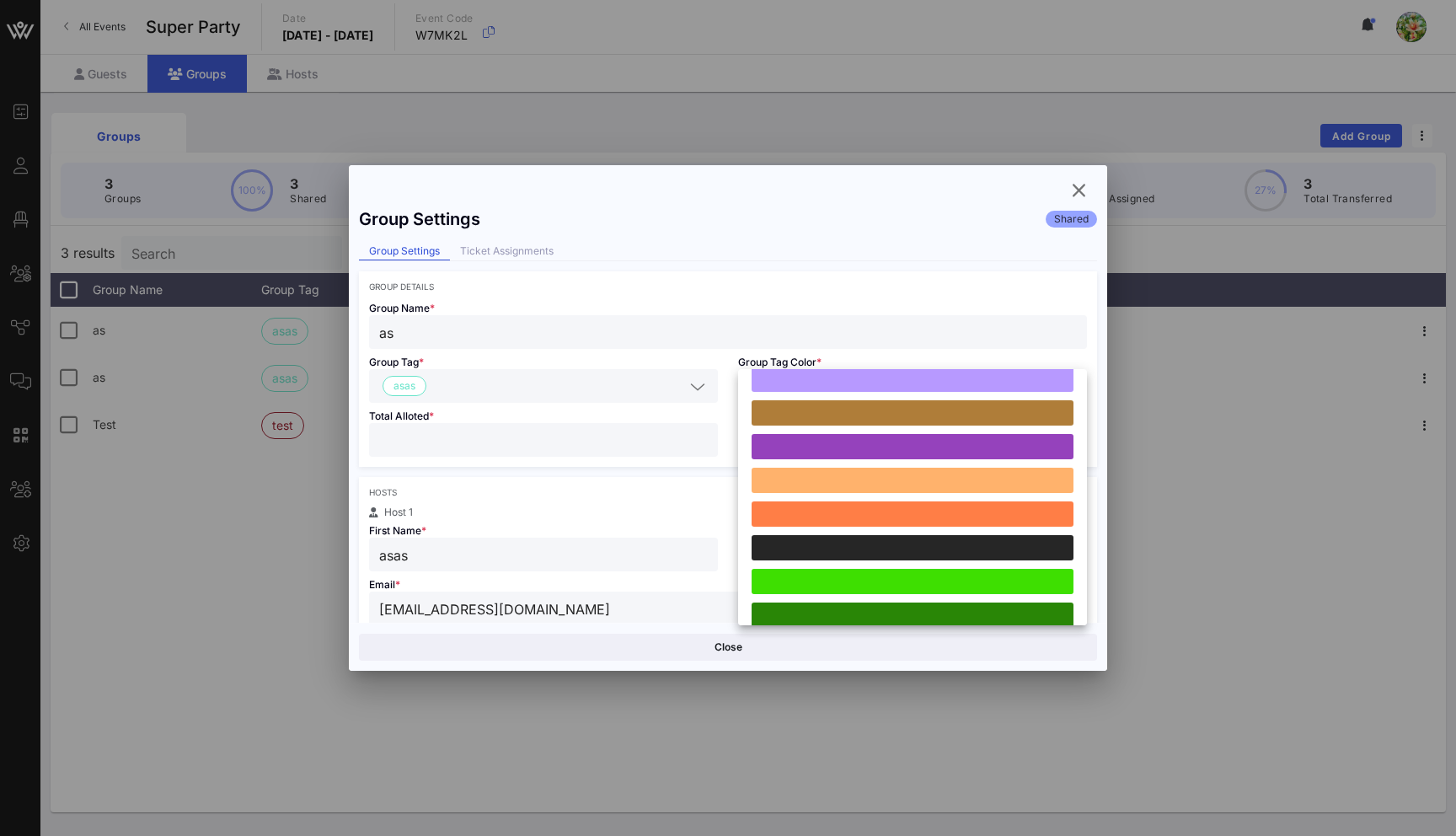
click at [694, 327] on input "as" at bounding box center [728, 333] width 698 height 22
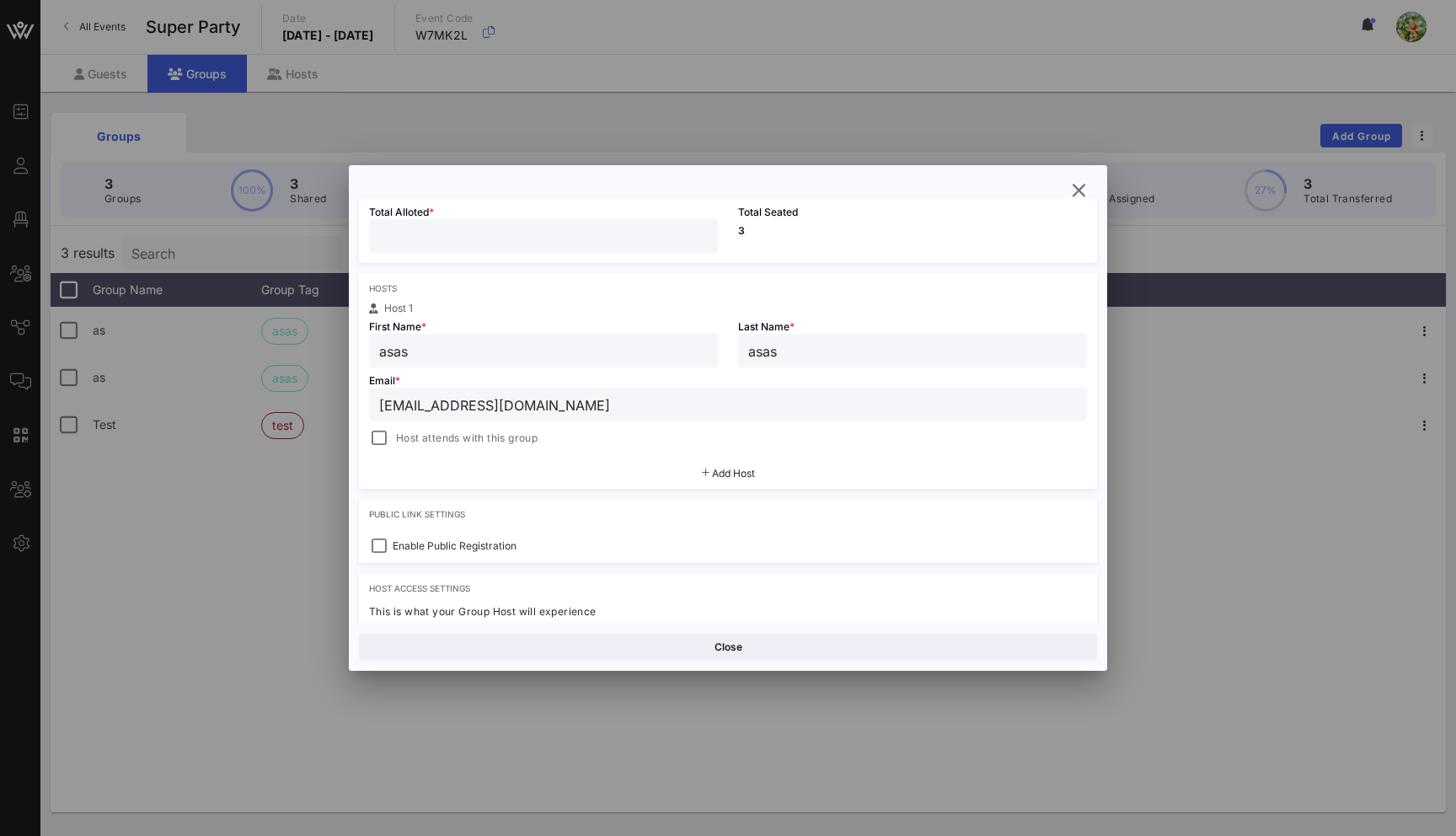
scroll to position [234, 0]
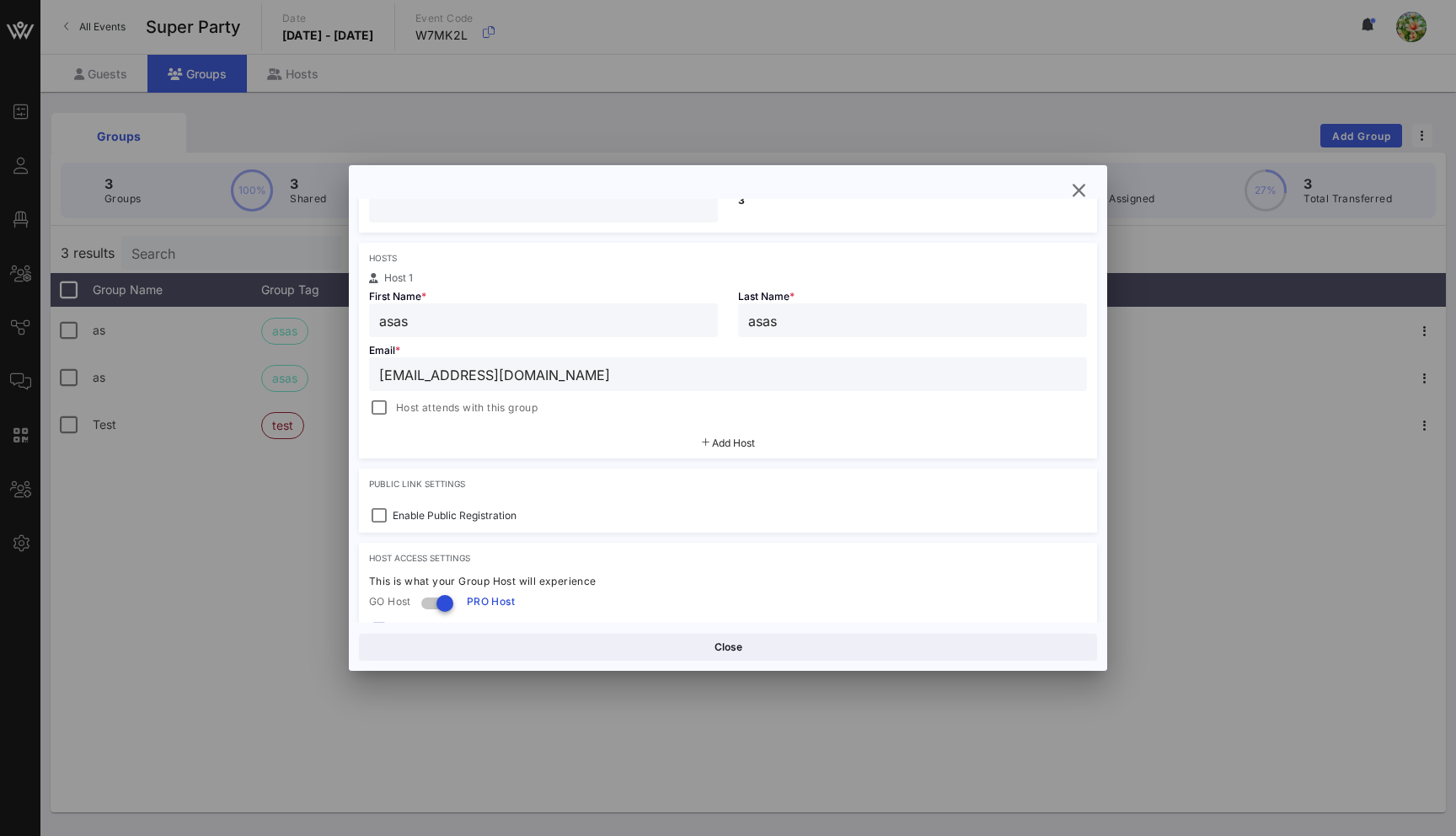
click at [743, 432] on div "Add Host" at bounding box center [728, 443] width 738 height 31
click at [740, 439] on span "Add Host" at bounding box center [733, 443] width 43 height 13
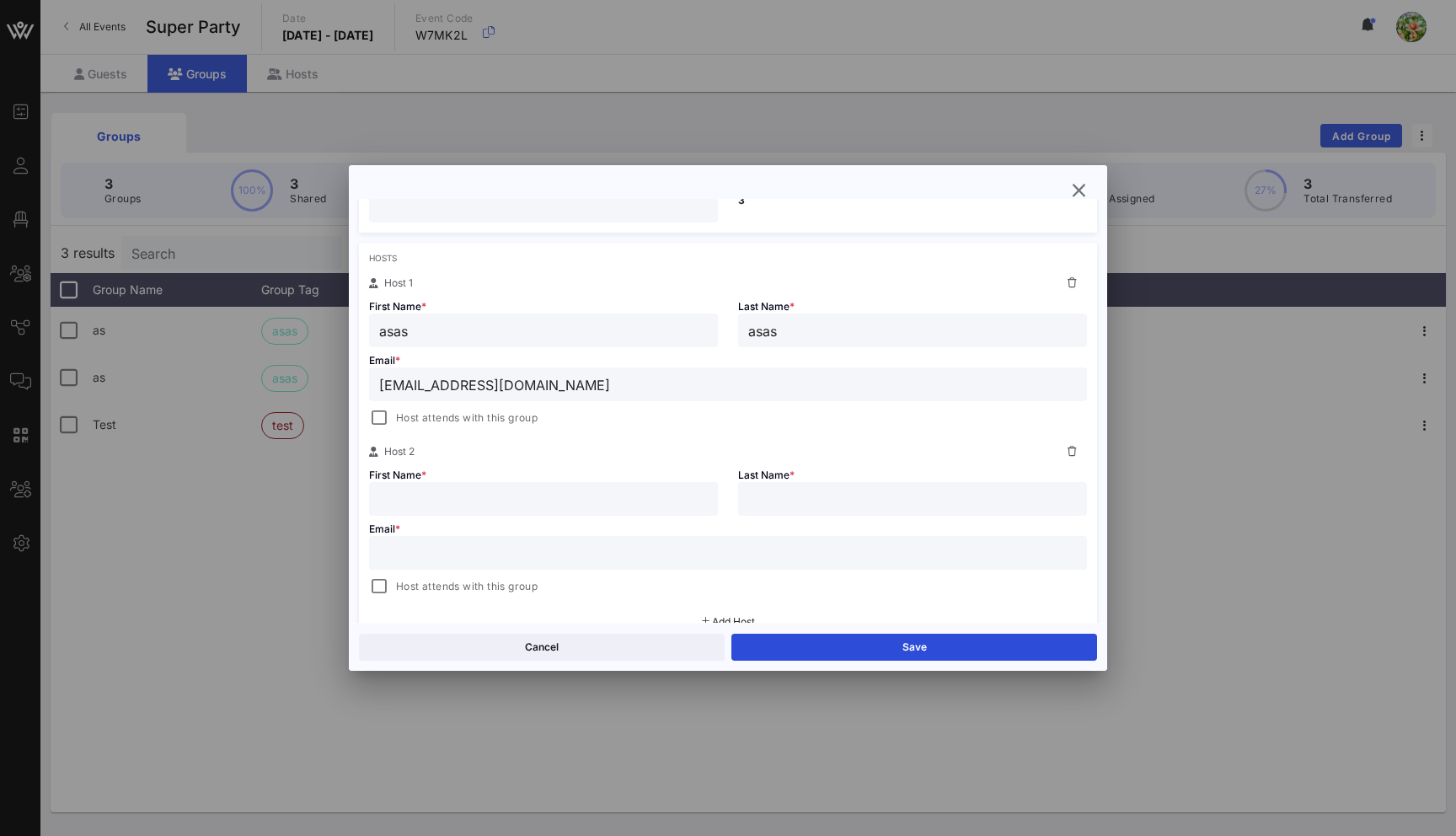
click at [561, 554] on input "text" at bounding box center [728, 553] width 698 height 22
type input "u"
type input "yuliia@vow.ap"
type input "Yuliia"
type input "Drozdenko"
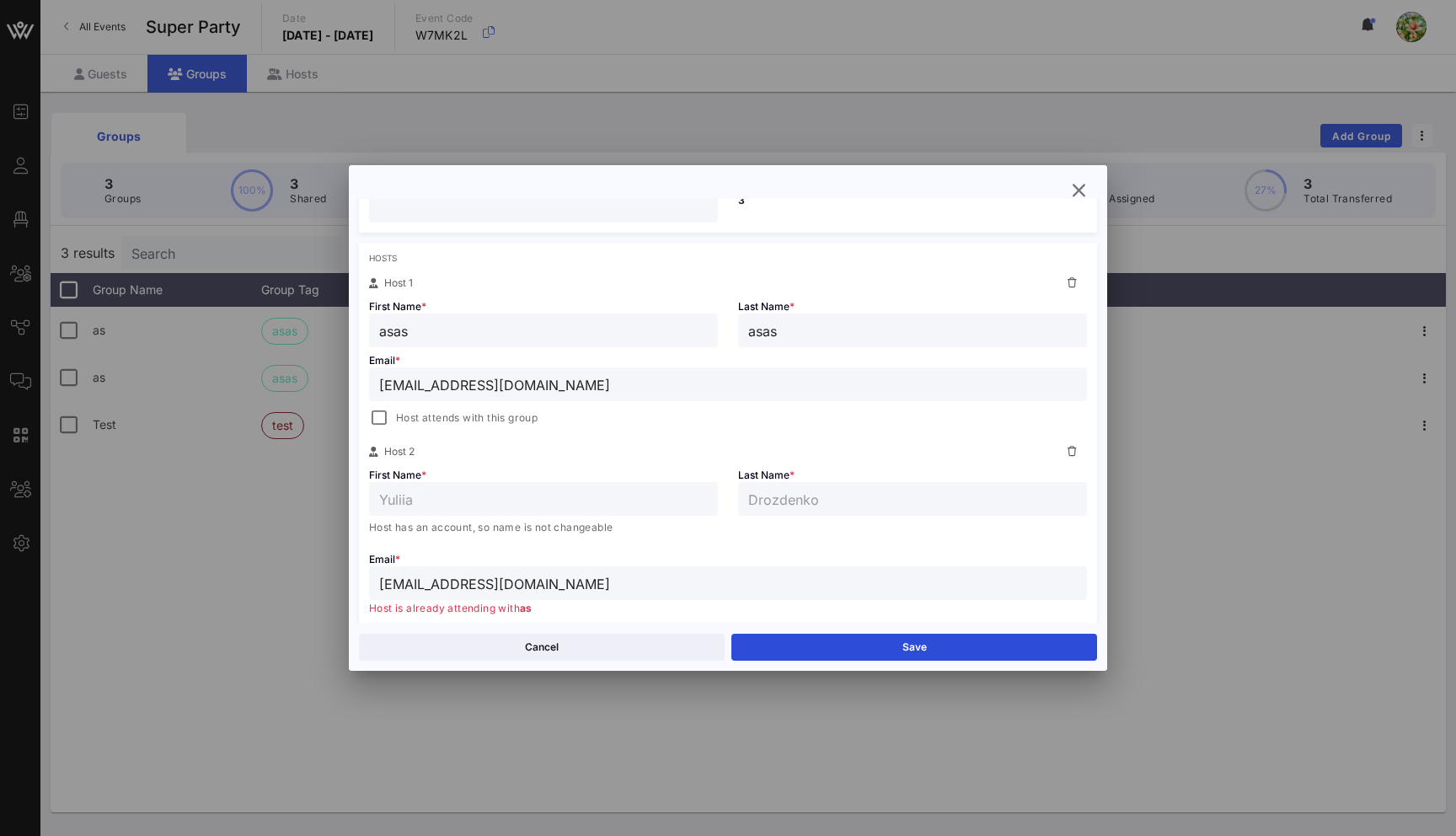
type input "yuliia@vow.app"
click at [1077, 191] on icon "button" at bounding box center [1079, 191] width 20 height 20
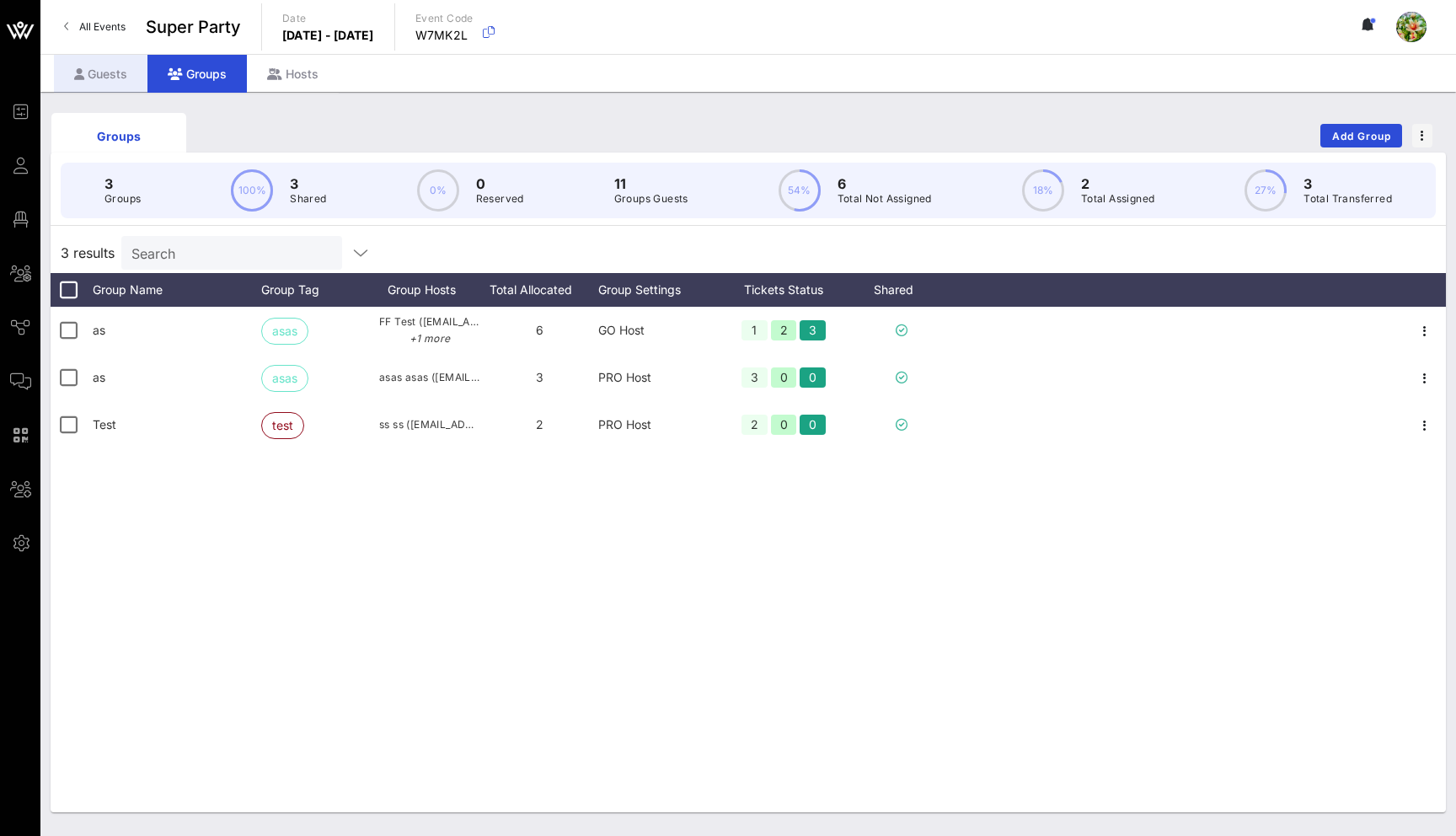
click at [75, 70] on icon at bounding box center [79, 74] width 10 height 12
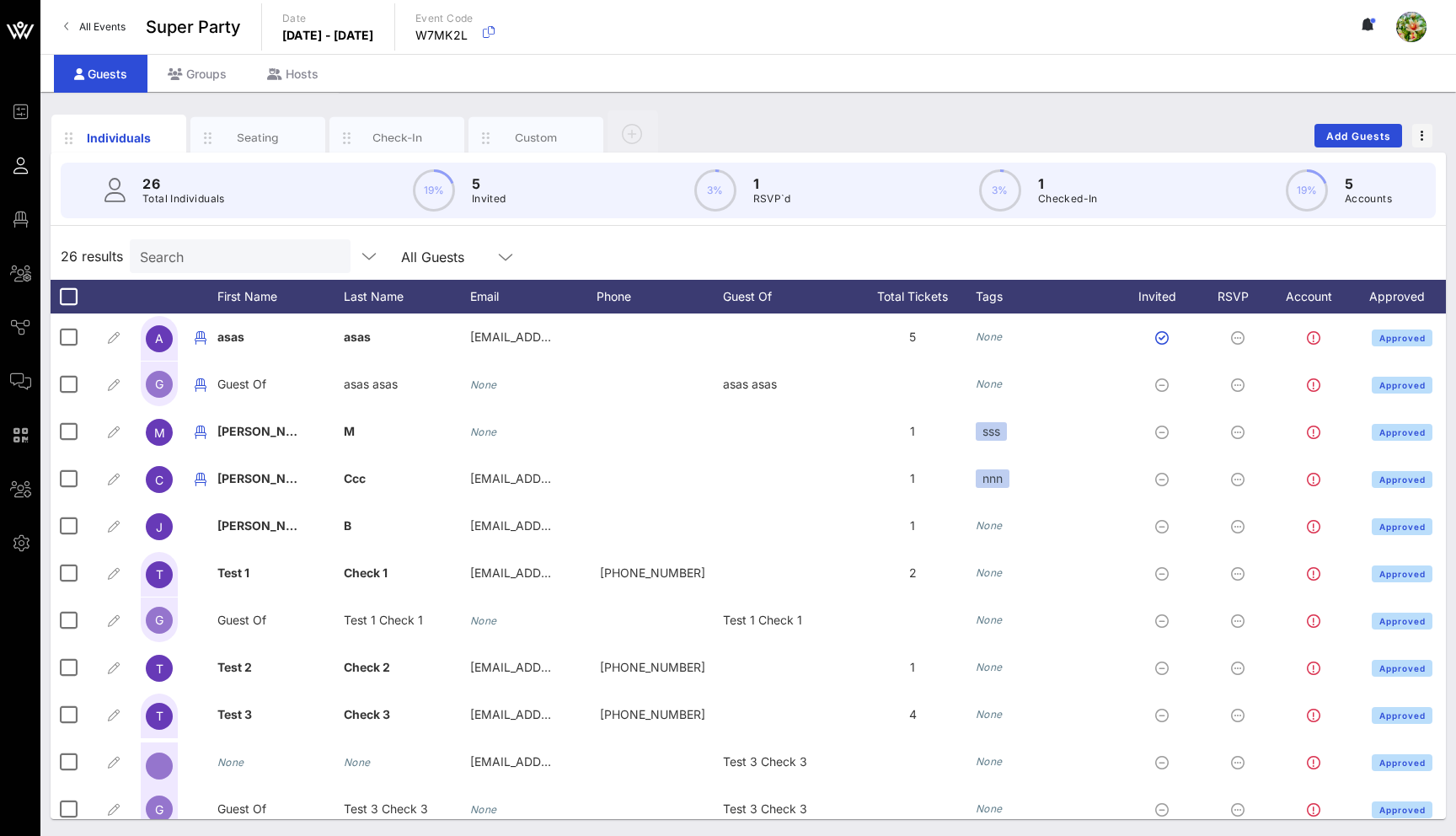
click at [254, 263] on input "Search" at bounding box center [238, 256] width 198 height 22
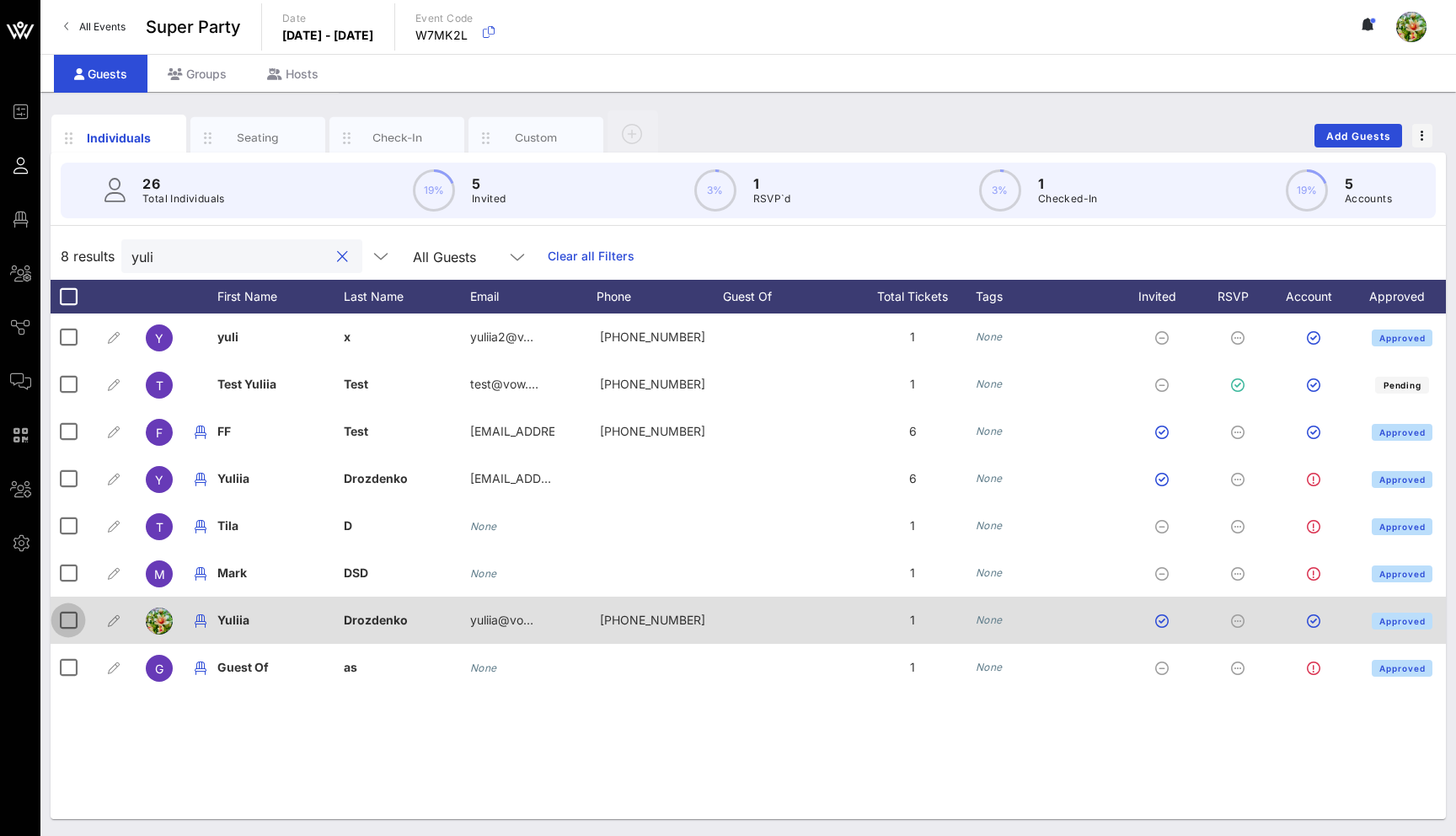
type input "yuli"
click at [62, 618] on div at bounding box center [67, 621] width 29 height 29
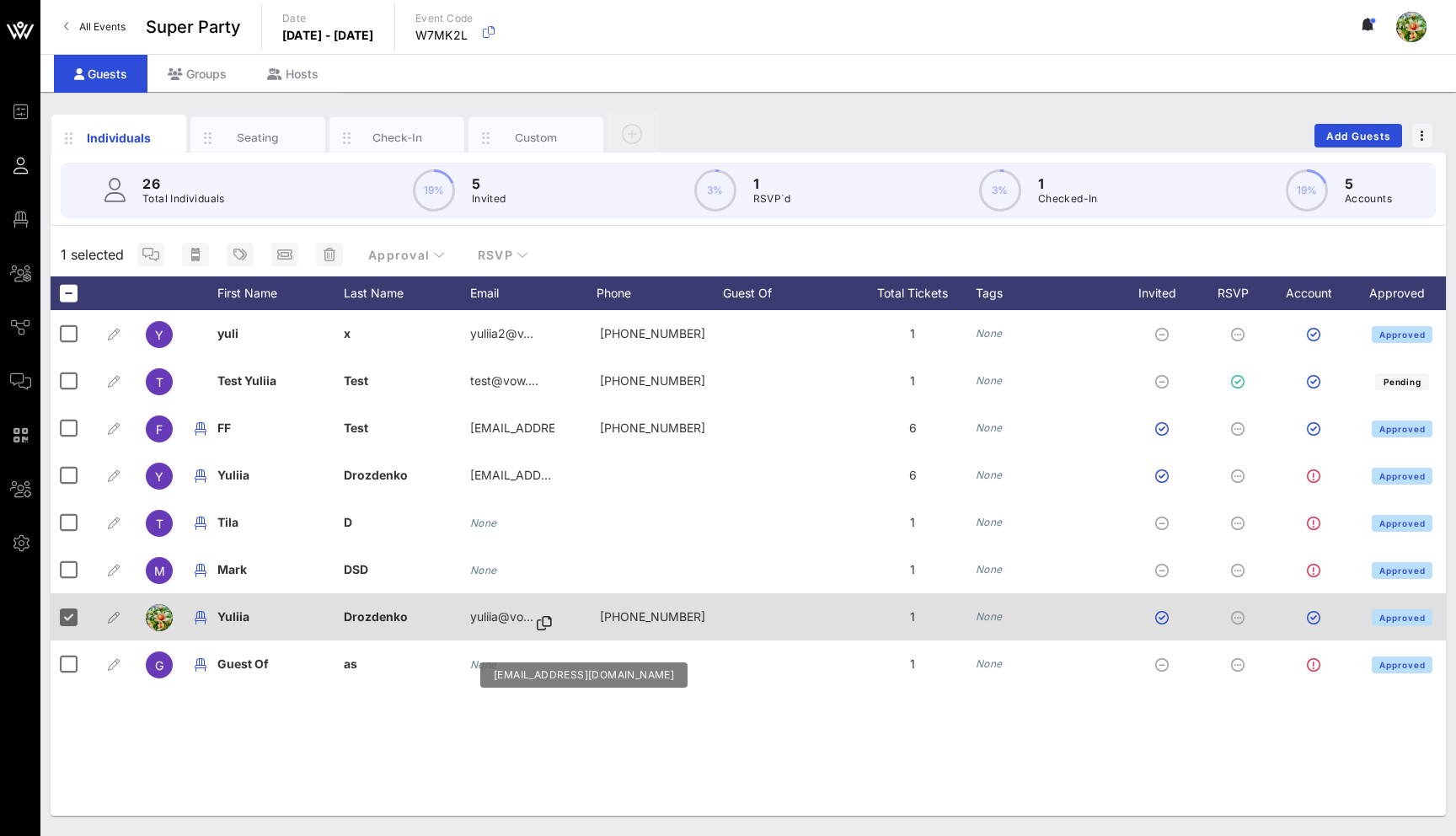
click at [547, 625] on icon at bounding box center [544, 625] width 15 height 2
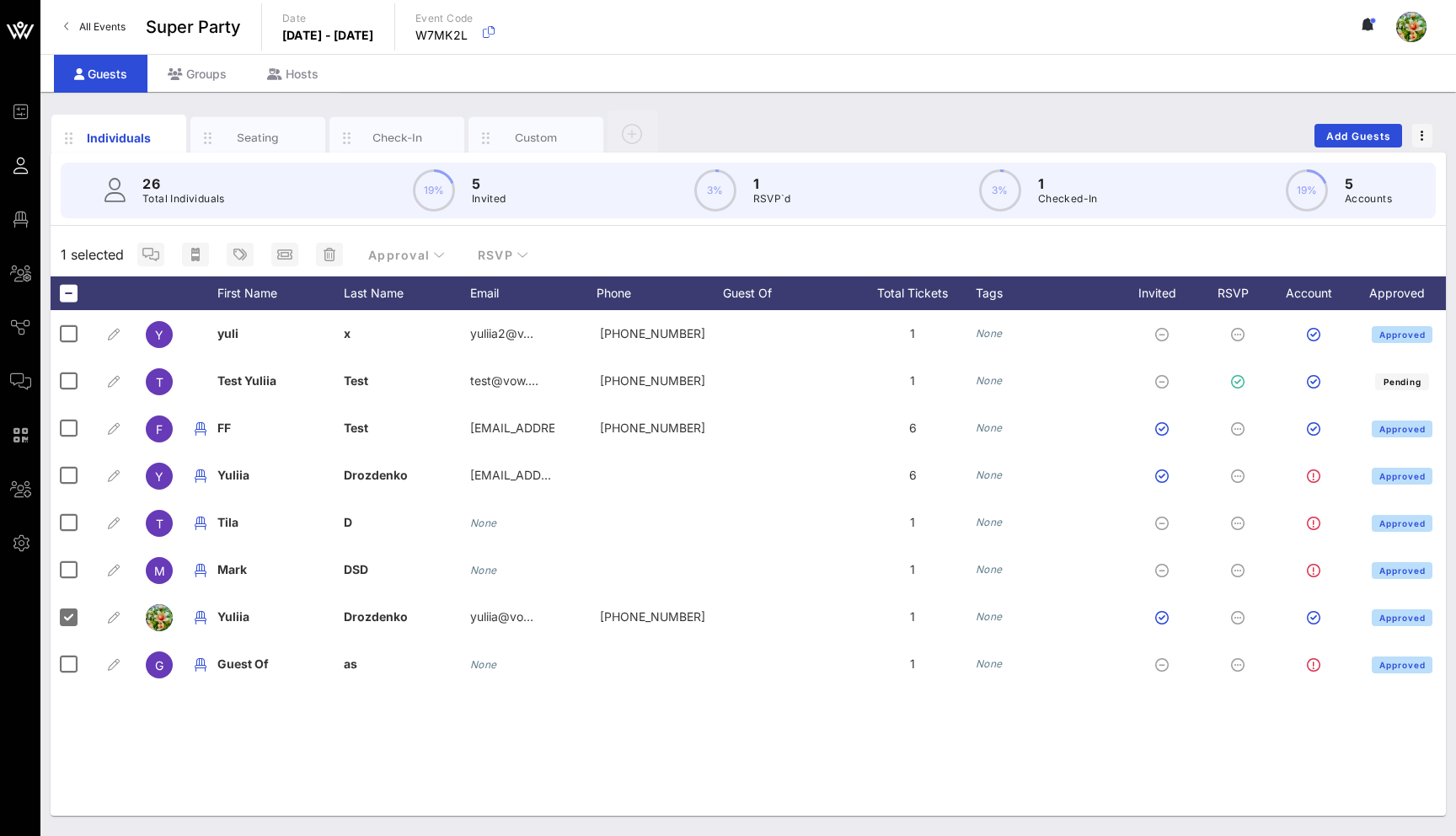
click at [332, 266] on div "Approval RSVP" at bounding box center [336, 254] width 411 height 31
click at [332, 261] on button "button" at bounding box center [329, 255] width 27 height 24
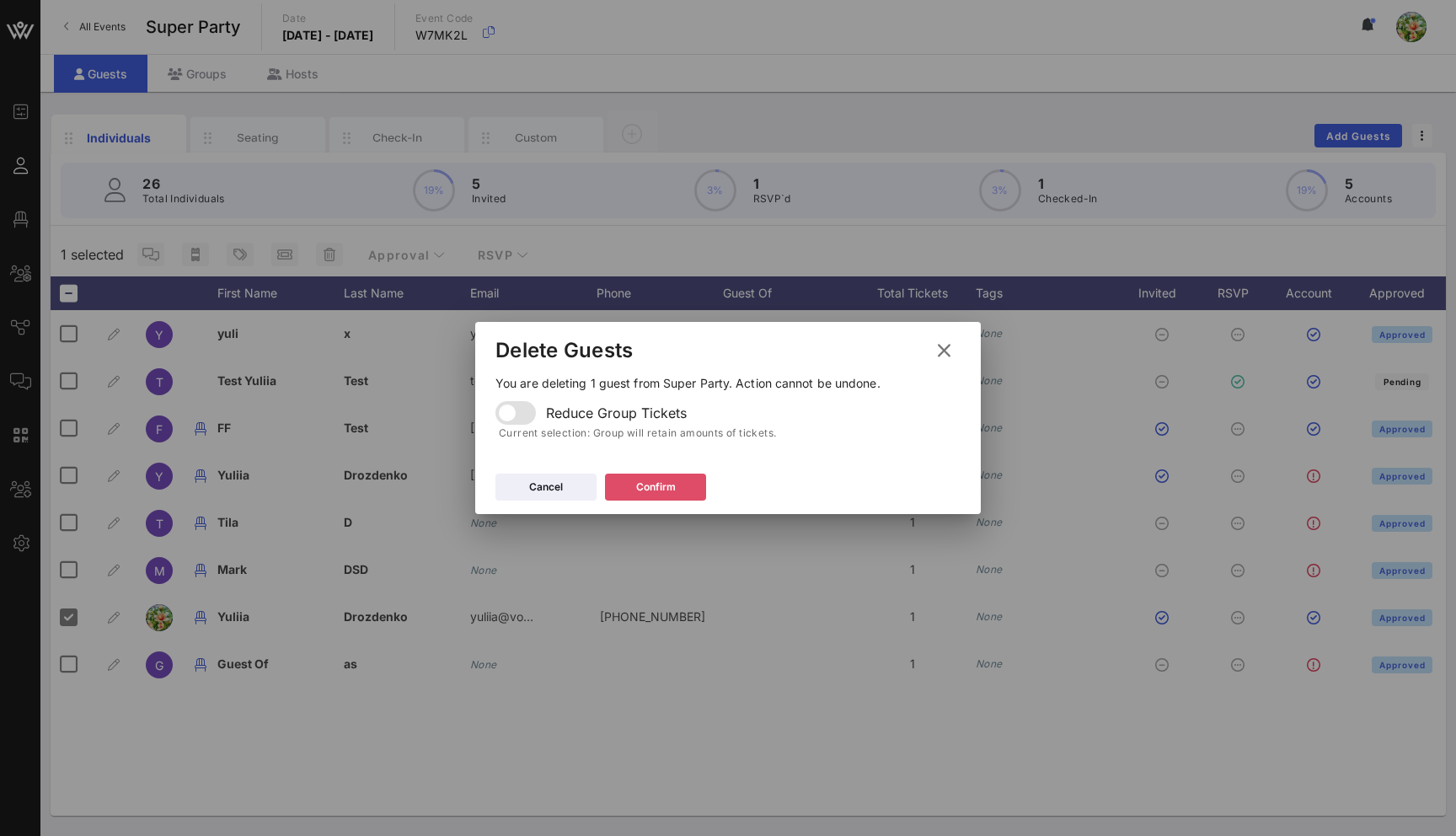
click at [656, 488] on icon at bounding box center [655, 487] width 15 height 15
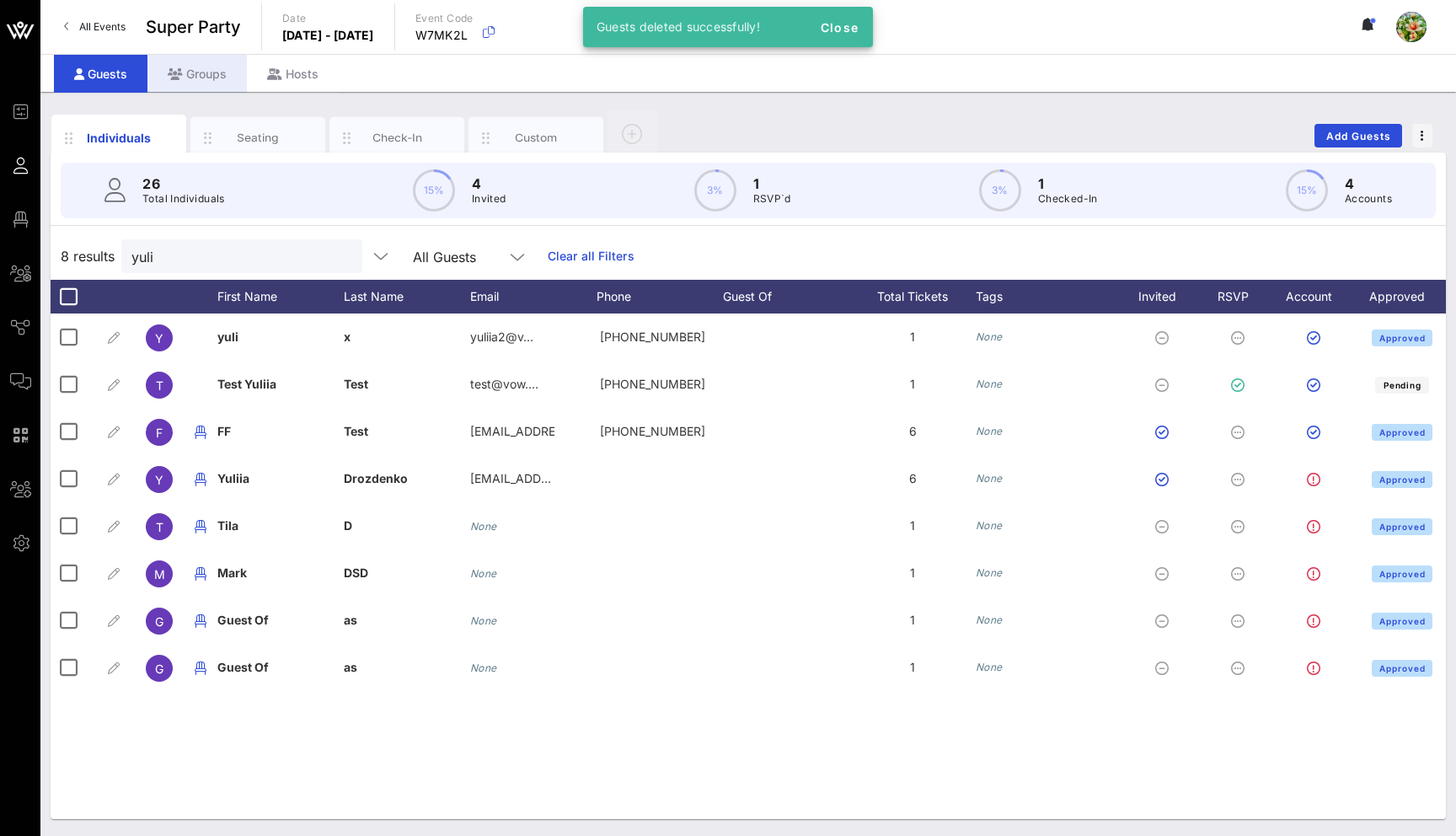
click at [229, 73] on div "Groups" at bounding box center [198, 73] width 99 height 38
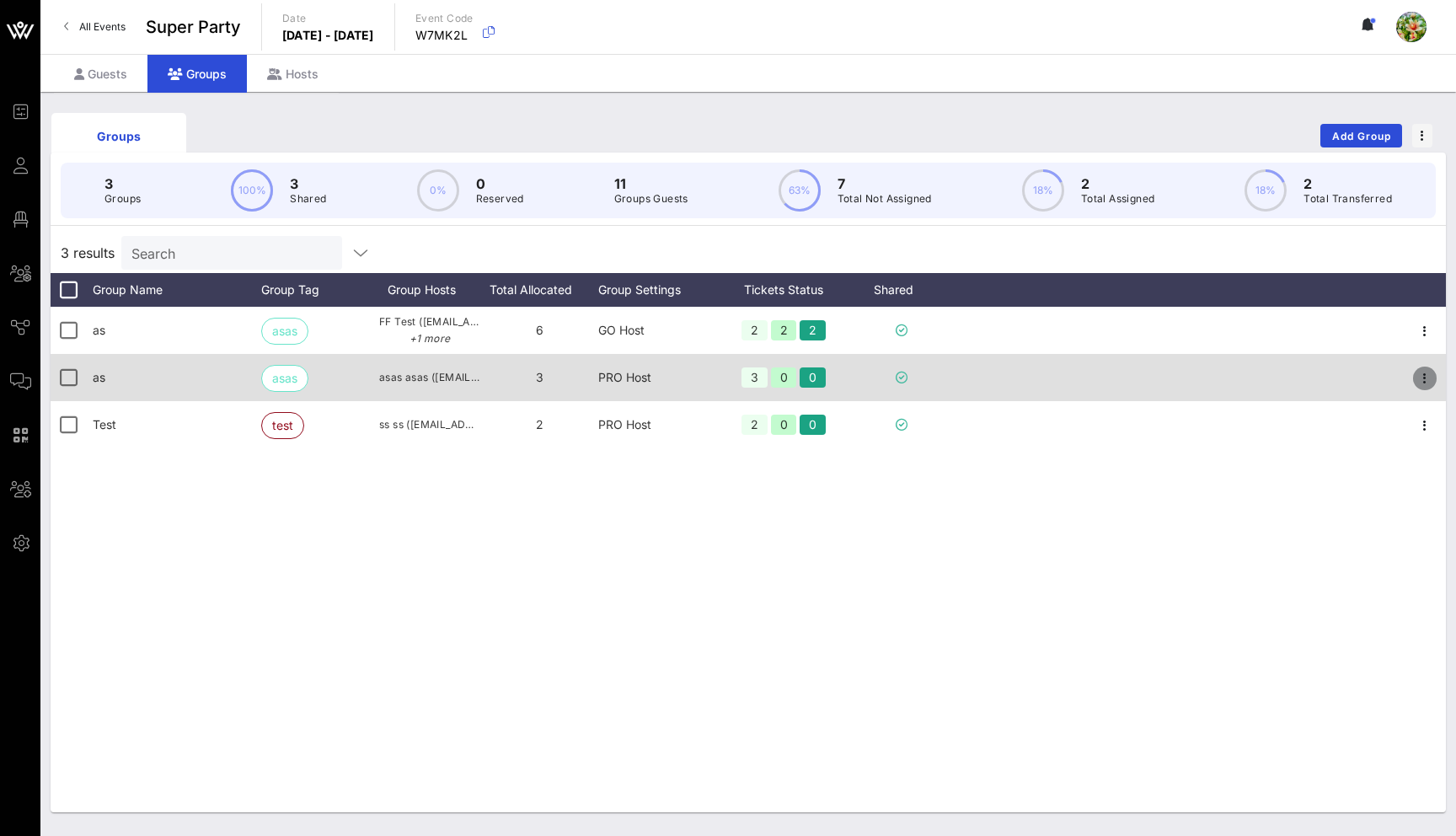
click at [1416, 379] on icon "button" at bounding box center [1425, 378] width 20 height 20
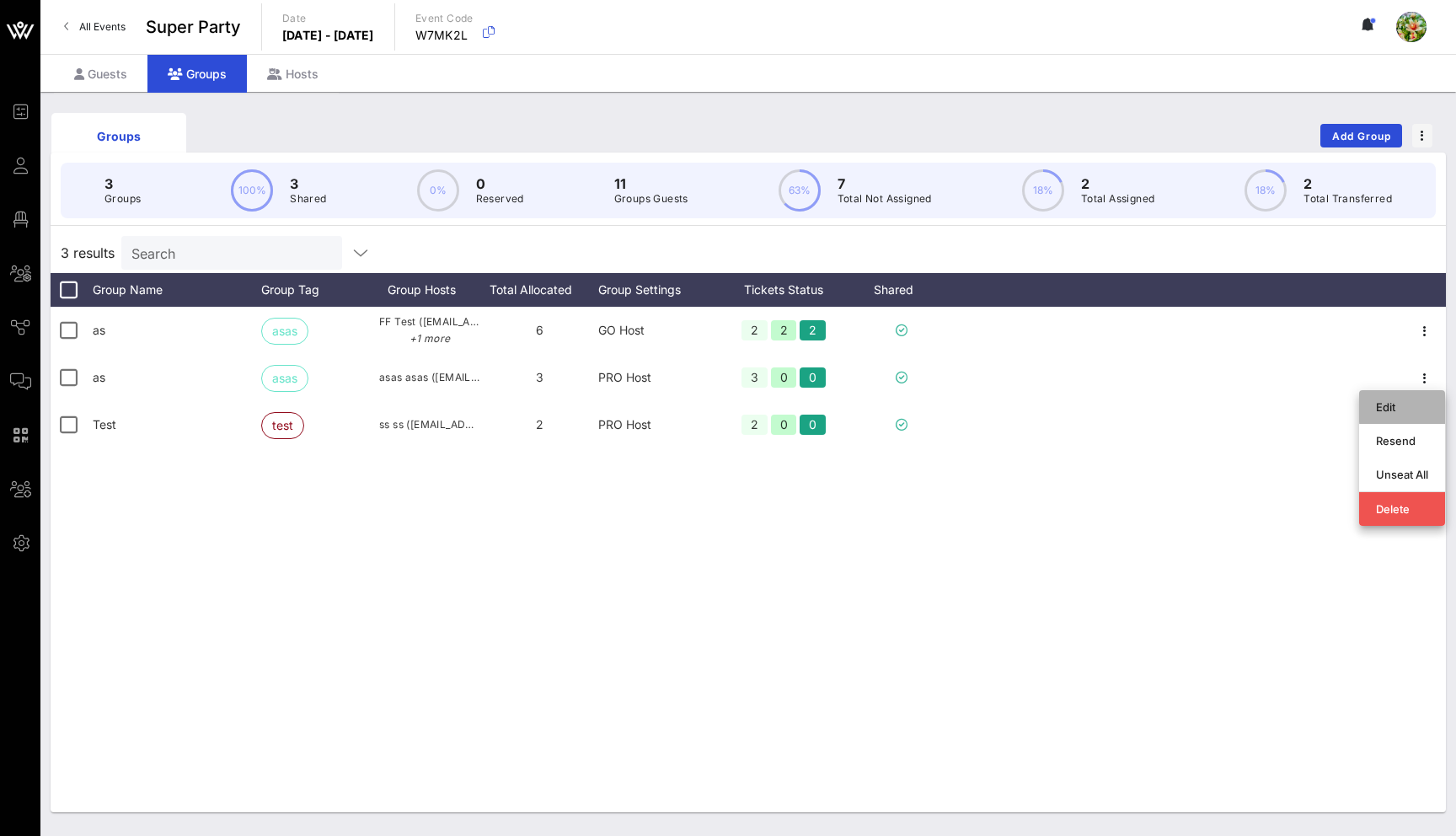
click at [1390, 407] on div "Edit" at bounding box center [1402, 407] width 53 height 14
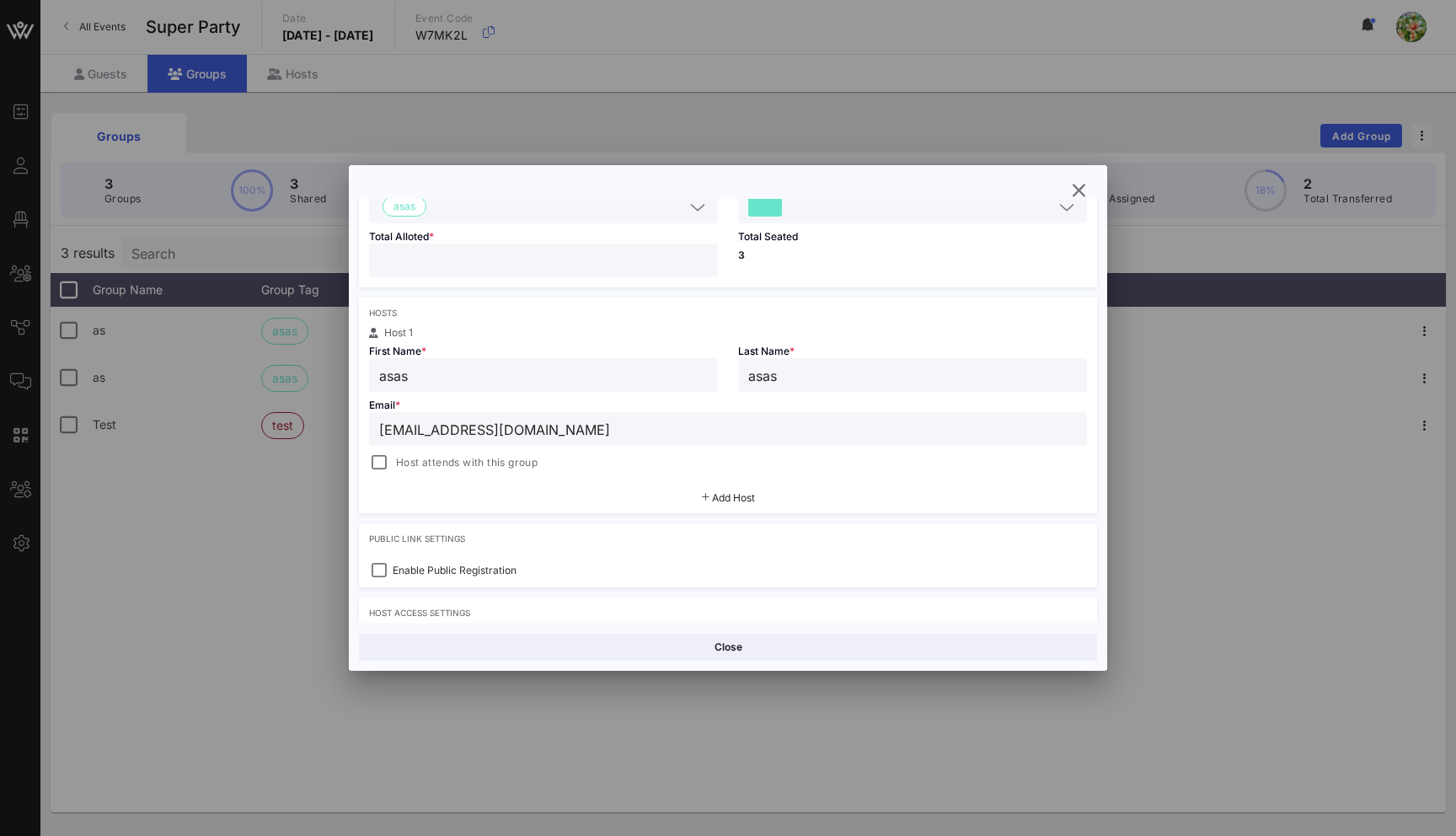
scroll to position [215, 0]
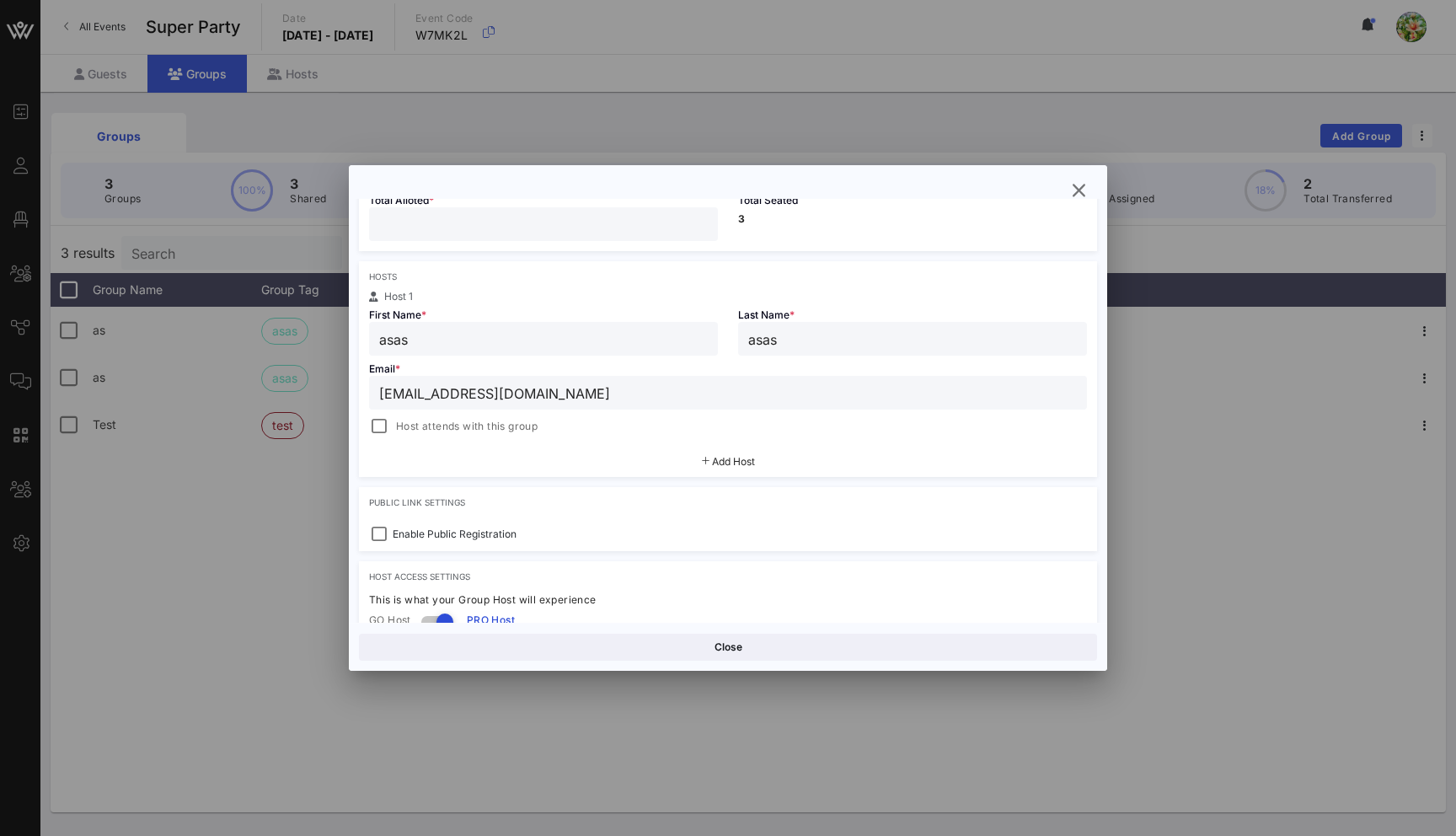
click at [717, 462] on span "Add Host" at bounding box center [733, 462] width 43 height 13
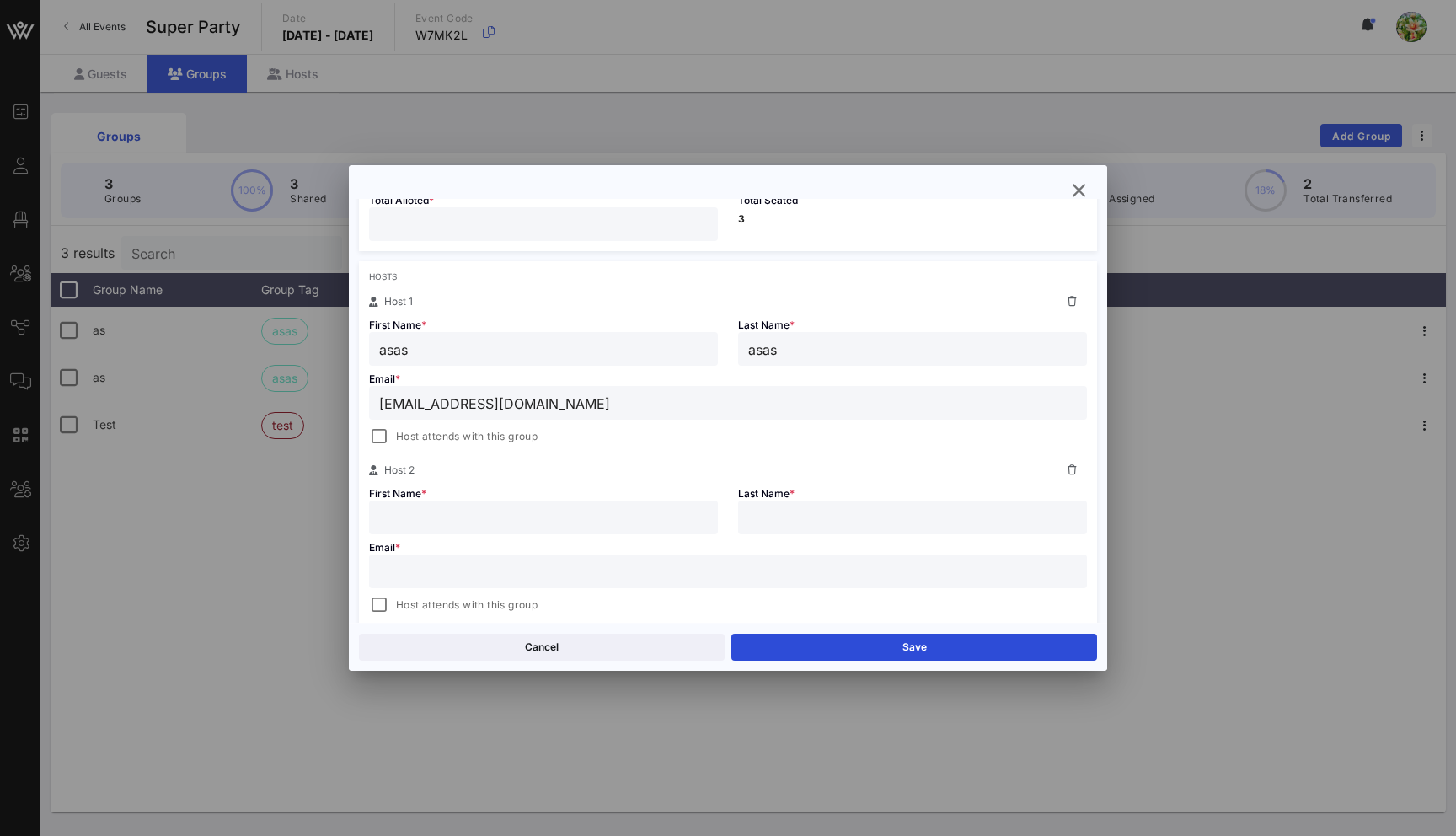
click at [485, 571] on input "text" at bounding box center [728, 572] width 698 height 22
paste input "yuliia@vow.app"
type input "yuliia@vow.app"
click at [478, 521] on input "text" at bounding box center [543, 517] width 329 height 22
type input "ddd"
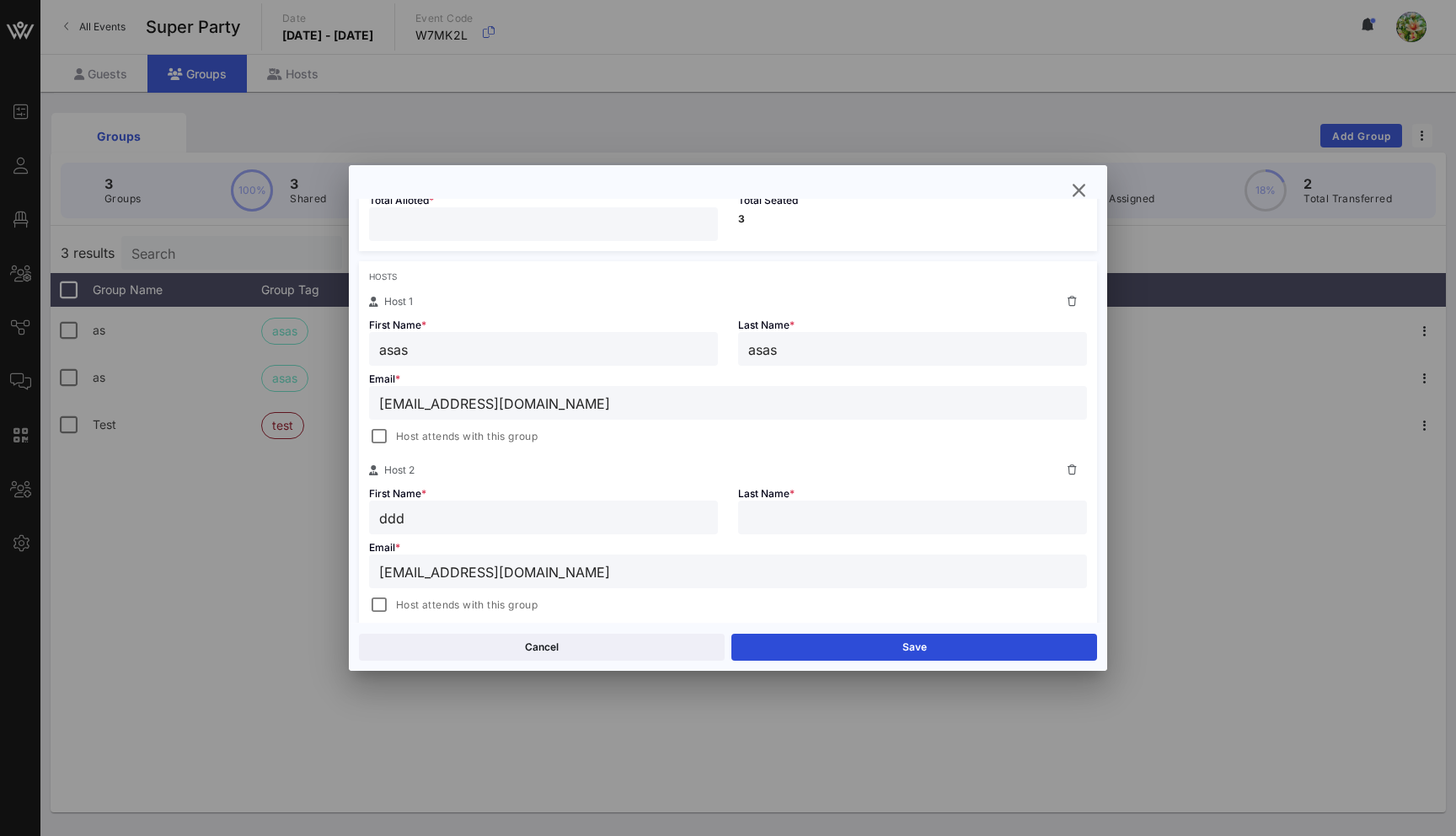
click at [779, 522] on input "text" at bounding box center [912, 517] width 329 height 22
type input "ddd"
click at [861, 663] on div "Cancel Save" at bounding box center [728, 647] width 758 height 48
click at [861, 652] on button "Save" at bounding box center [914, 647] width 366 height 27
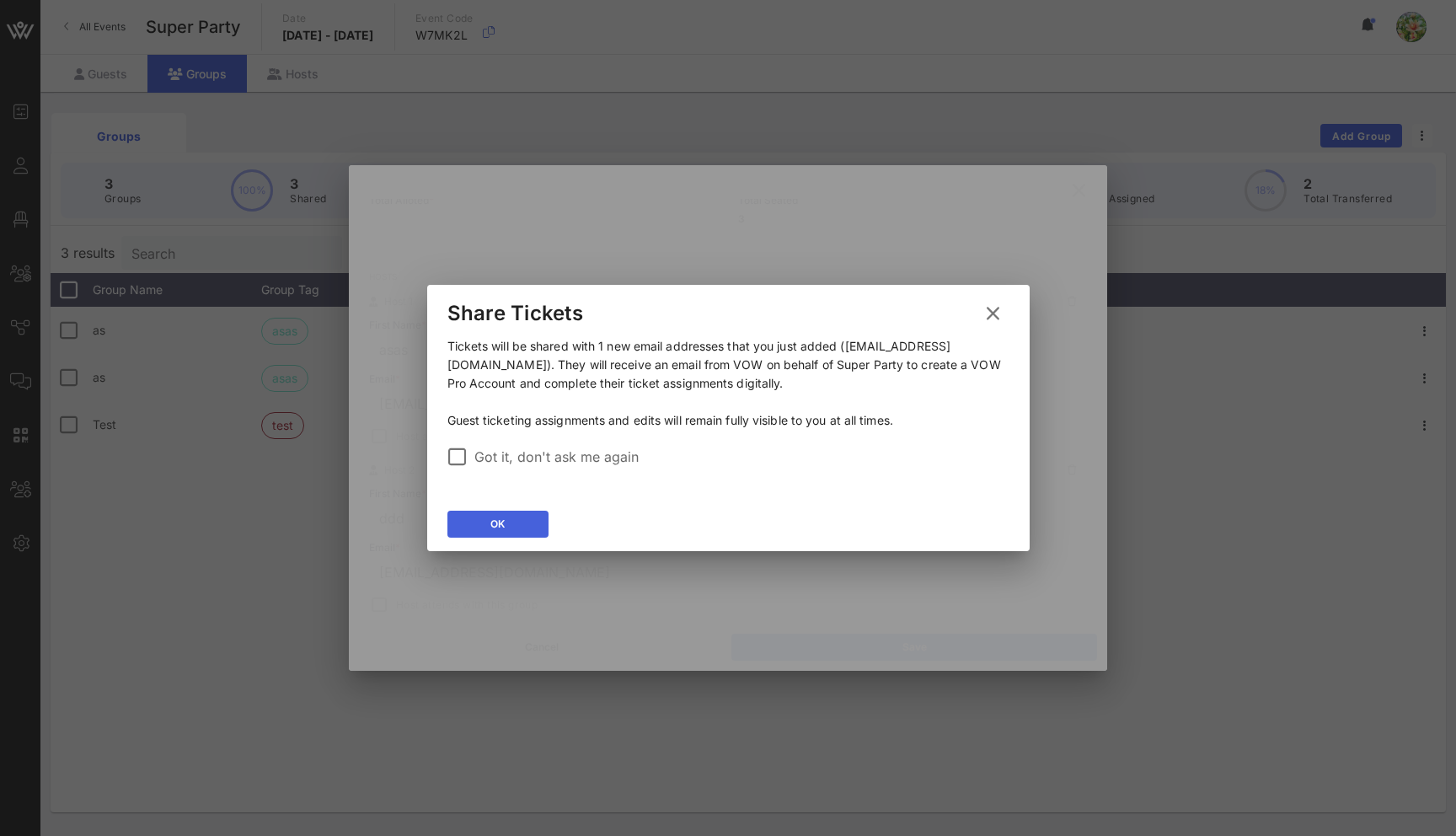
click at [522, 517] on button "OK" at bounding box center [498, 524] width 101 height 27
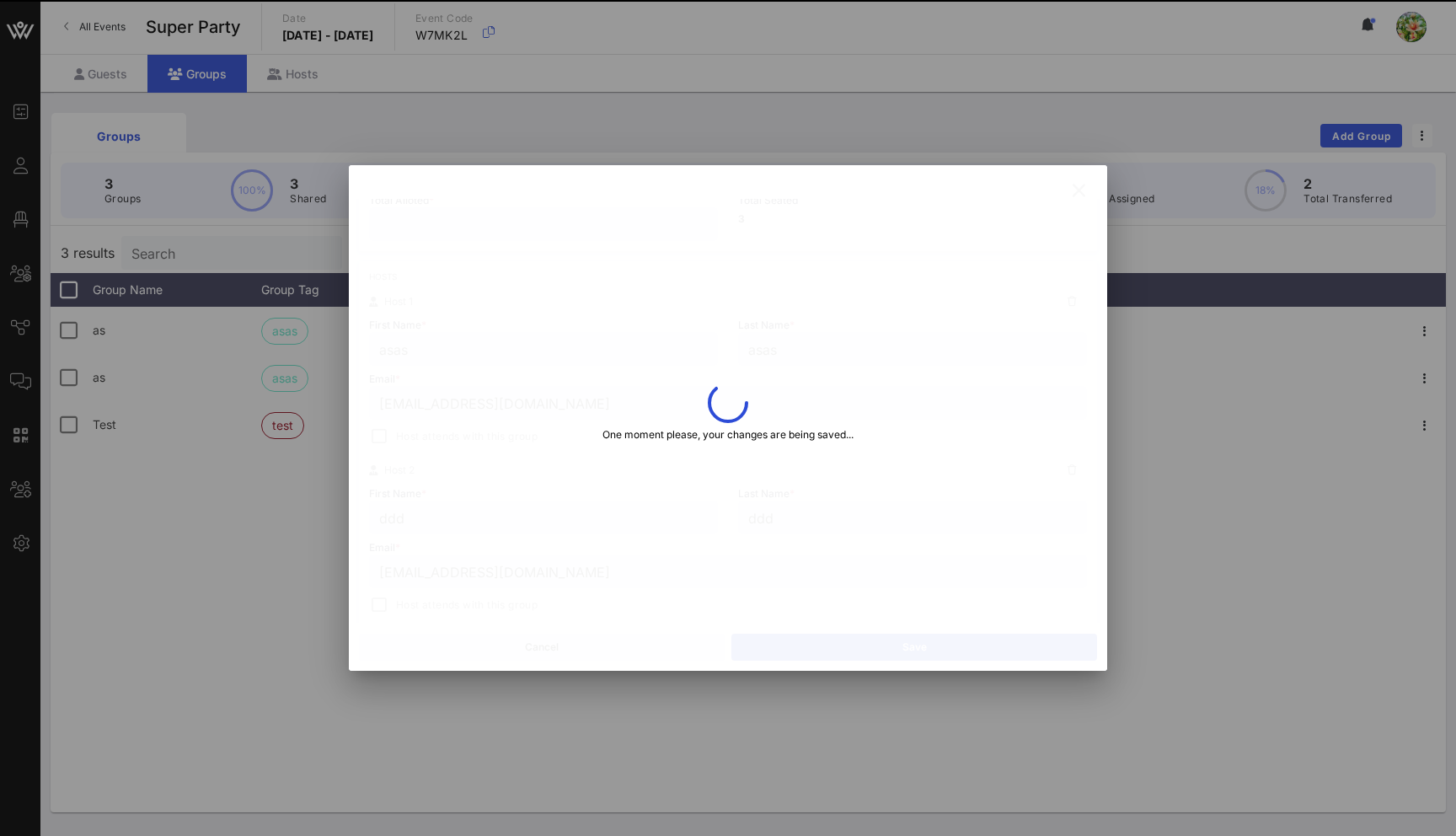
type input "Yuliia"
type input "Drozdenko"
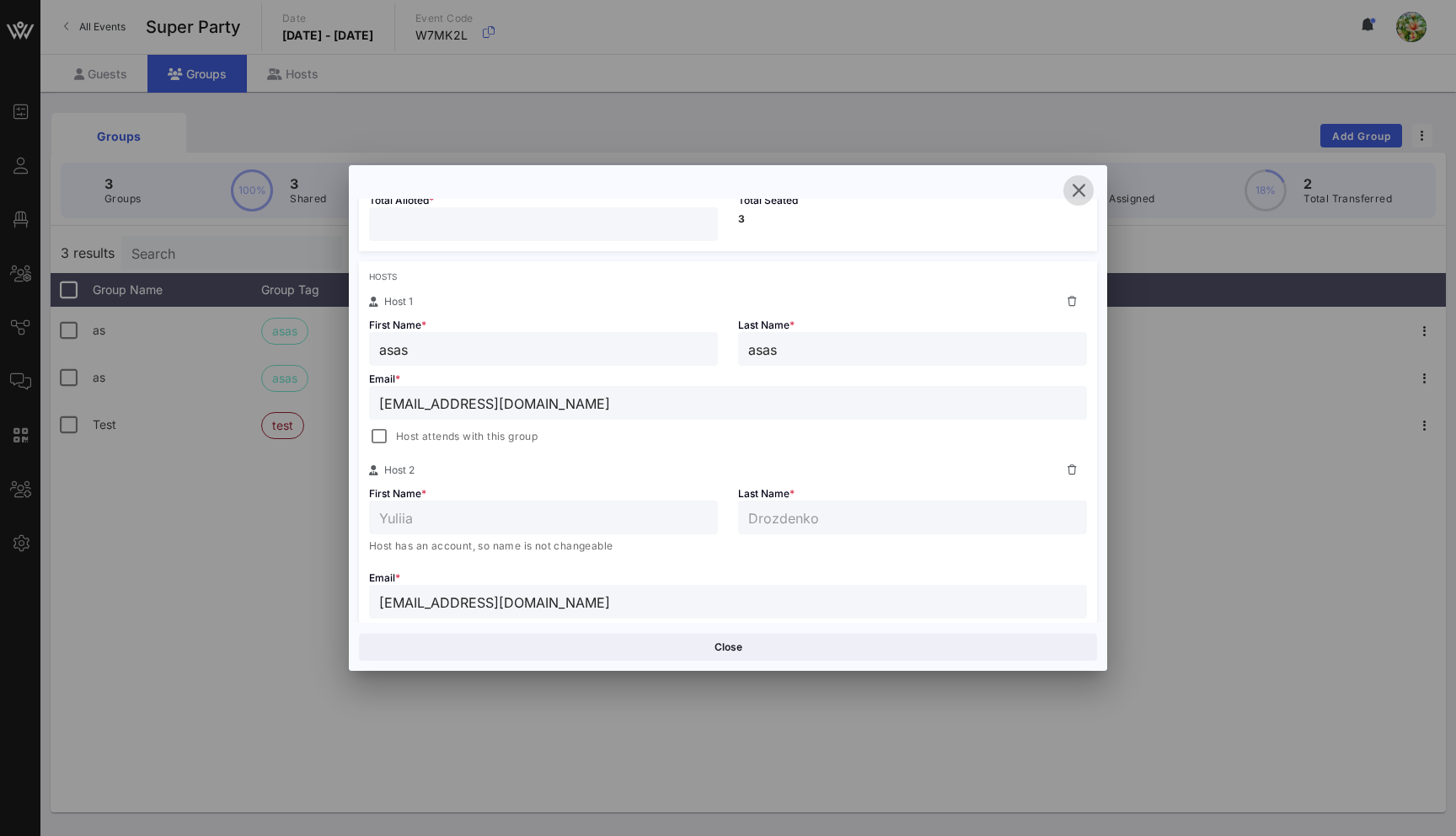
click at [1086, 188] on icon "button" at bounding box center [1079, 191] width 20 height 20
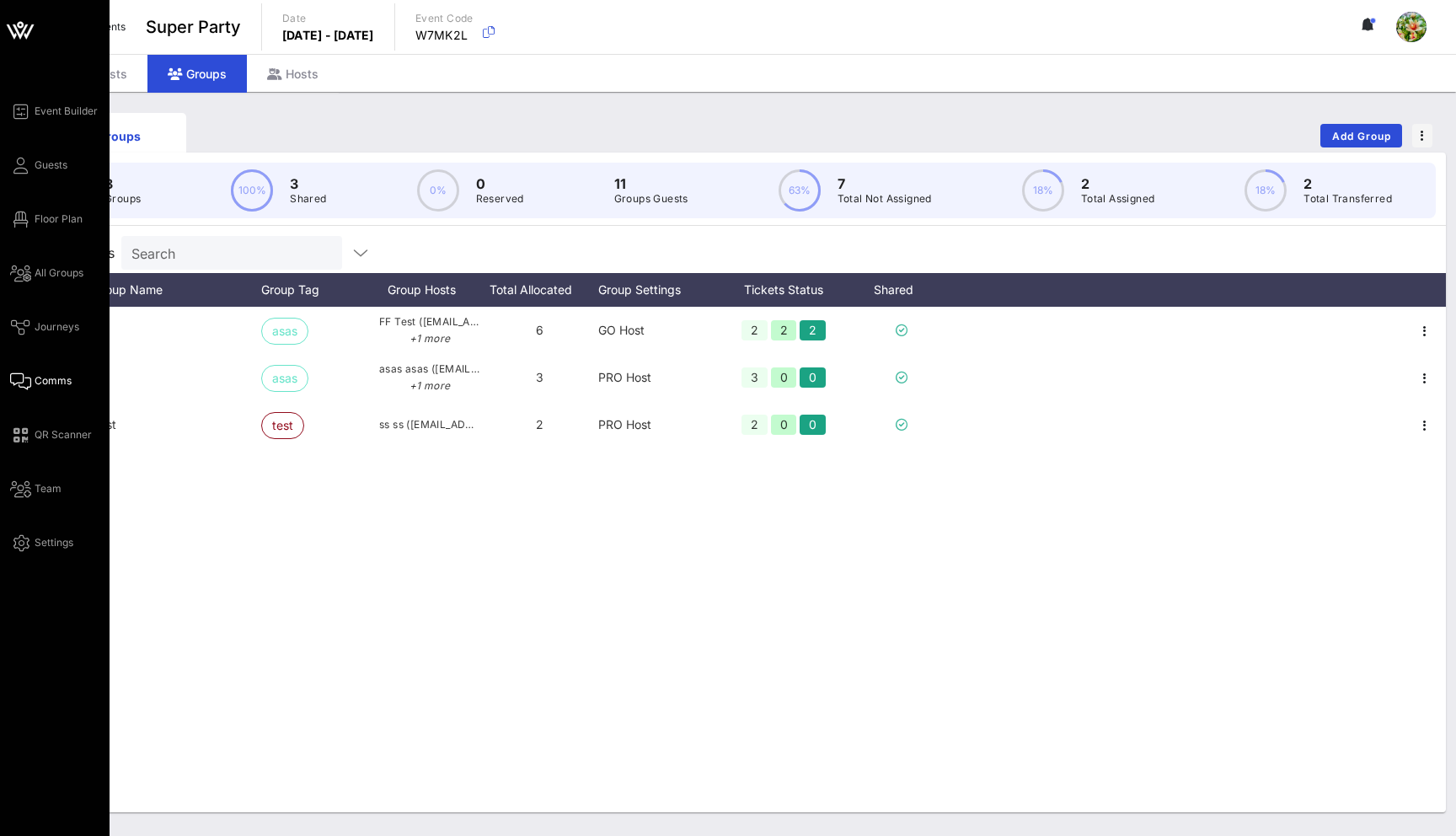
click at [35, 388] on link "Comms" at bounding box center [41, 381] width 62 height 20
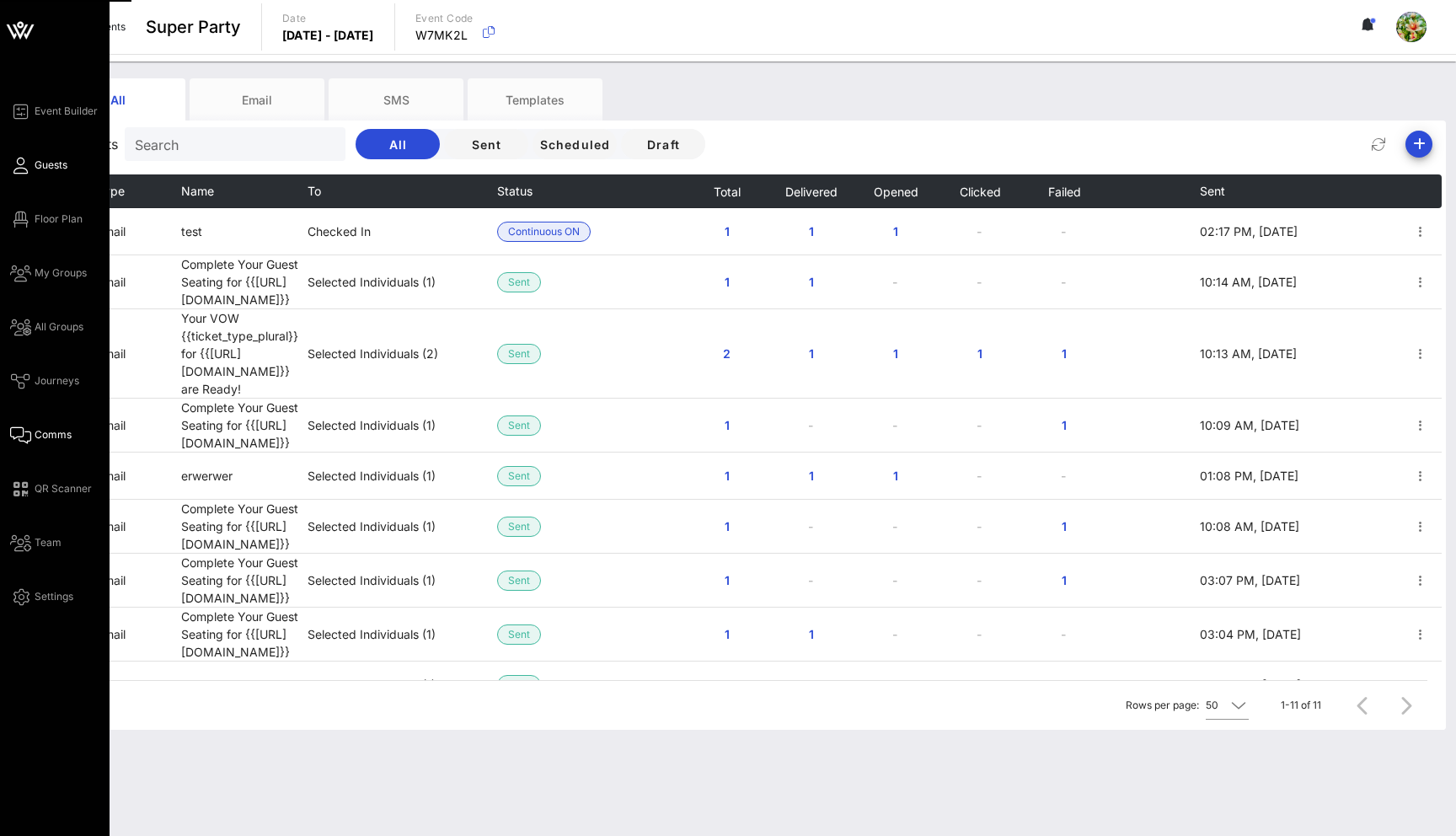
click at [20, 167] on icon at bounding box center [20, 166] width 21 height 3
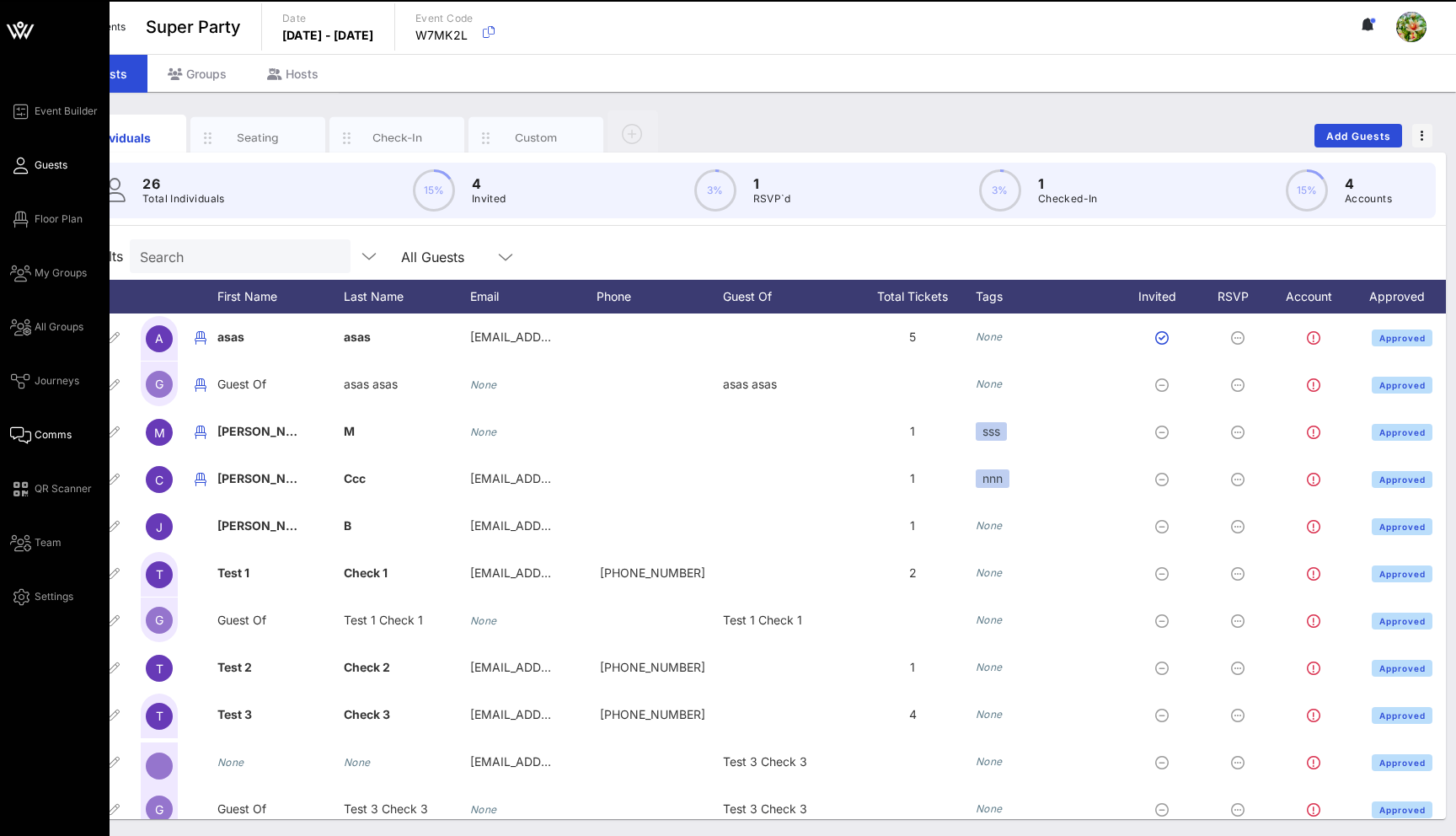
click at [58, 443] on link "Comms" at bounding box center [41, 435] width 62 height 20
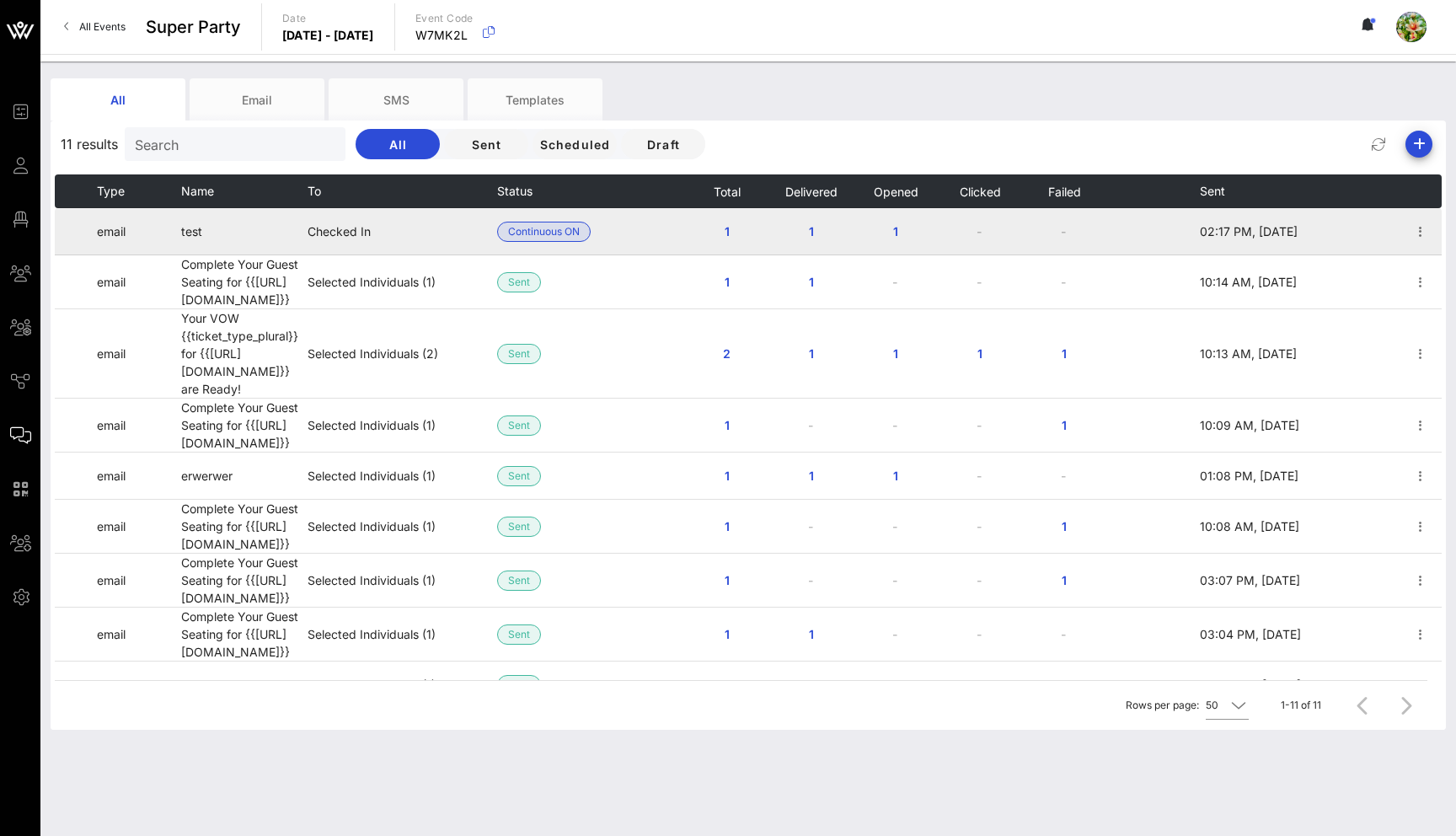
click at [651, 242] on td at bounding box center [637, 232] width 94 height 48
click at [1421, 235] on icon "button" at bounding box center [1421, 231] width 20 height 20
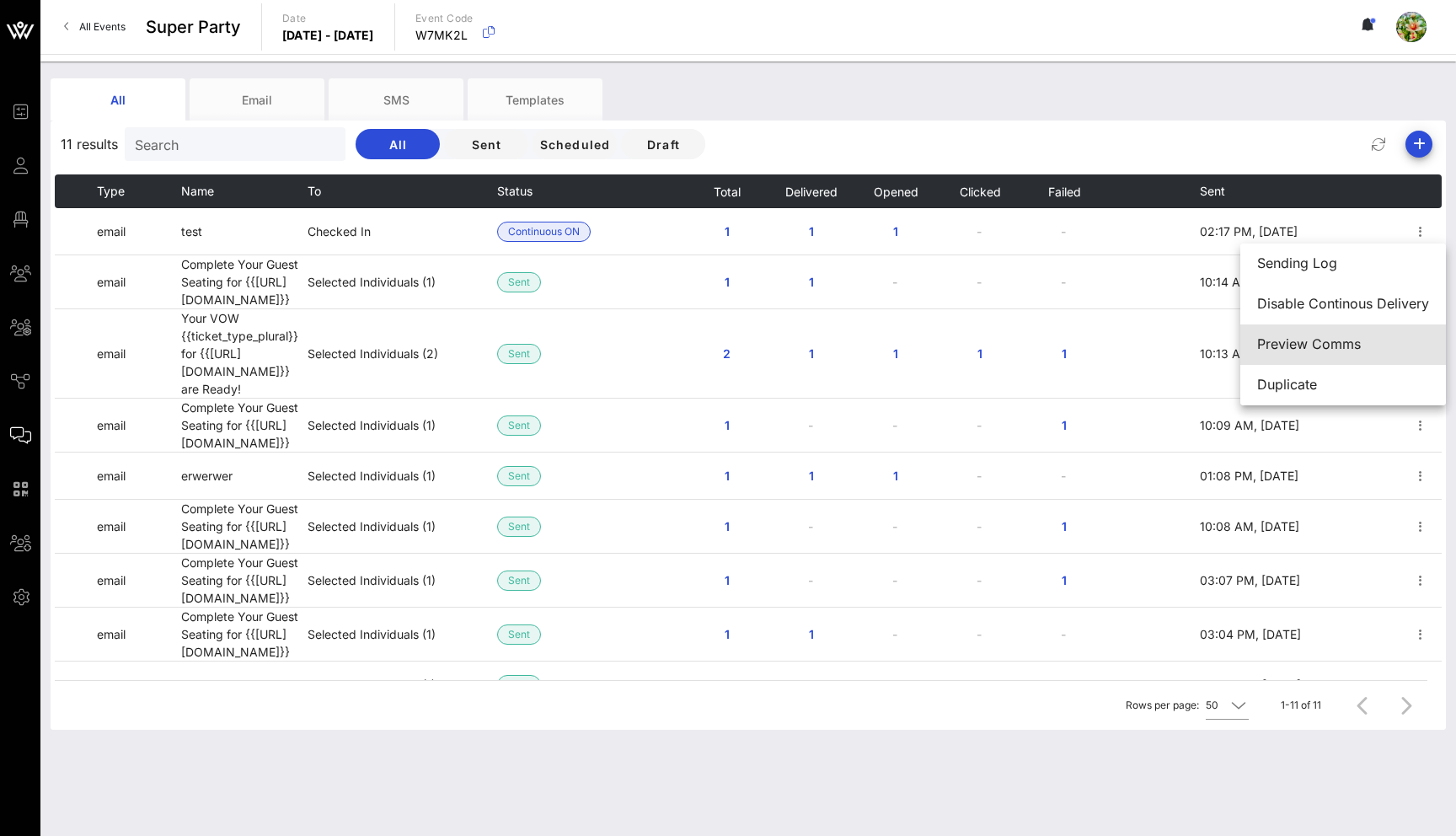
click at [1361, 345] on div "Preview Comms" at bounding box center [1343, 345] width 172 height 16
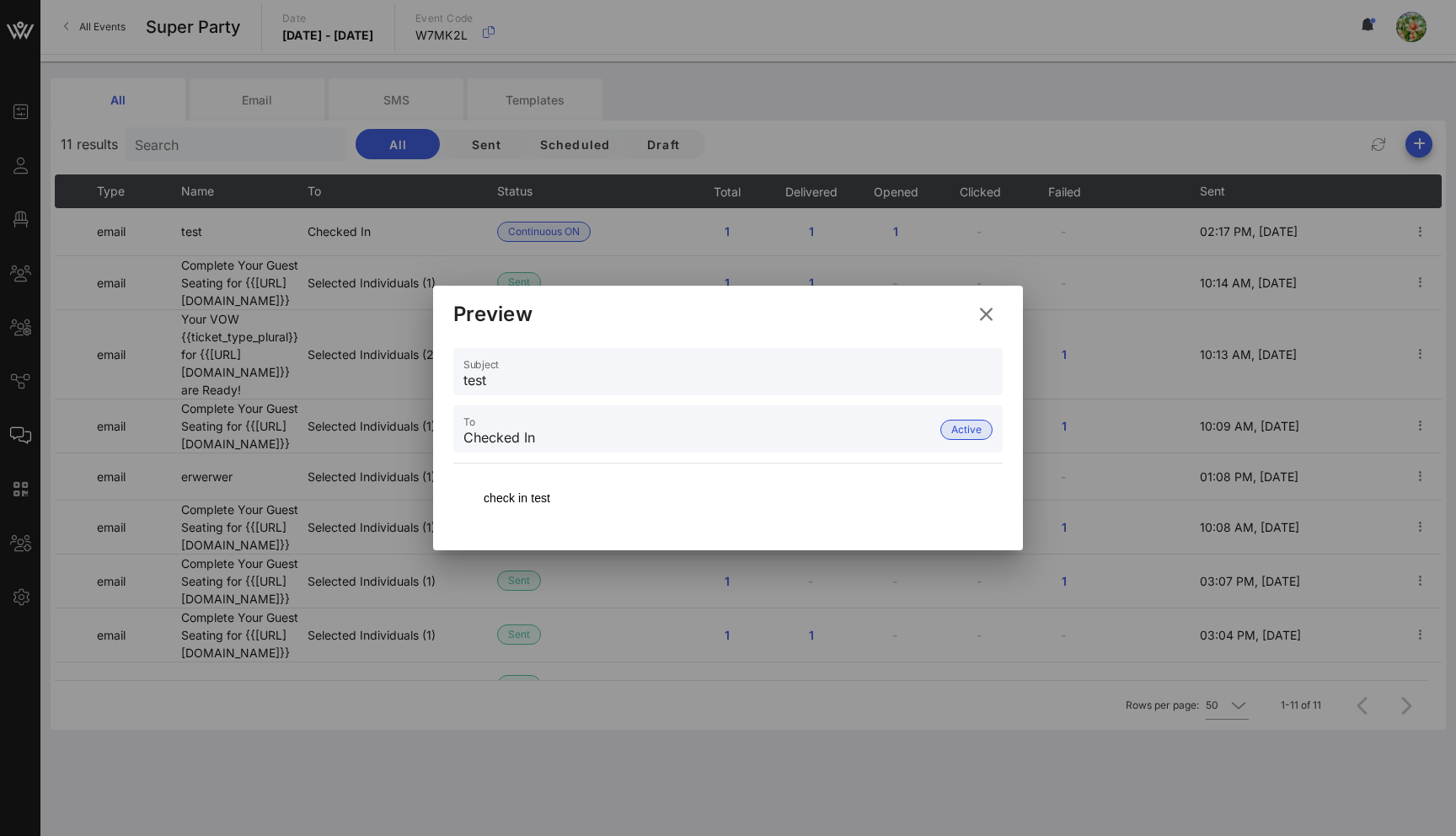
click at [991, 313] on icon at bounding box center [987, 314] width 25 height 23
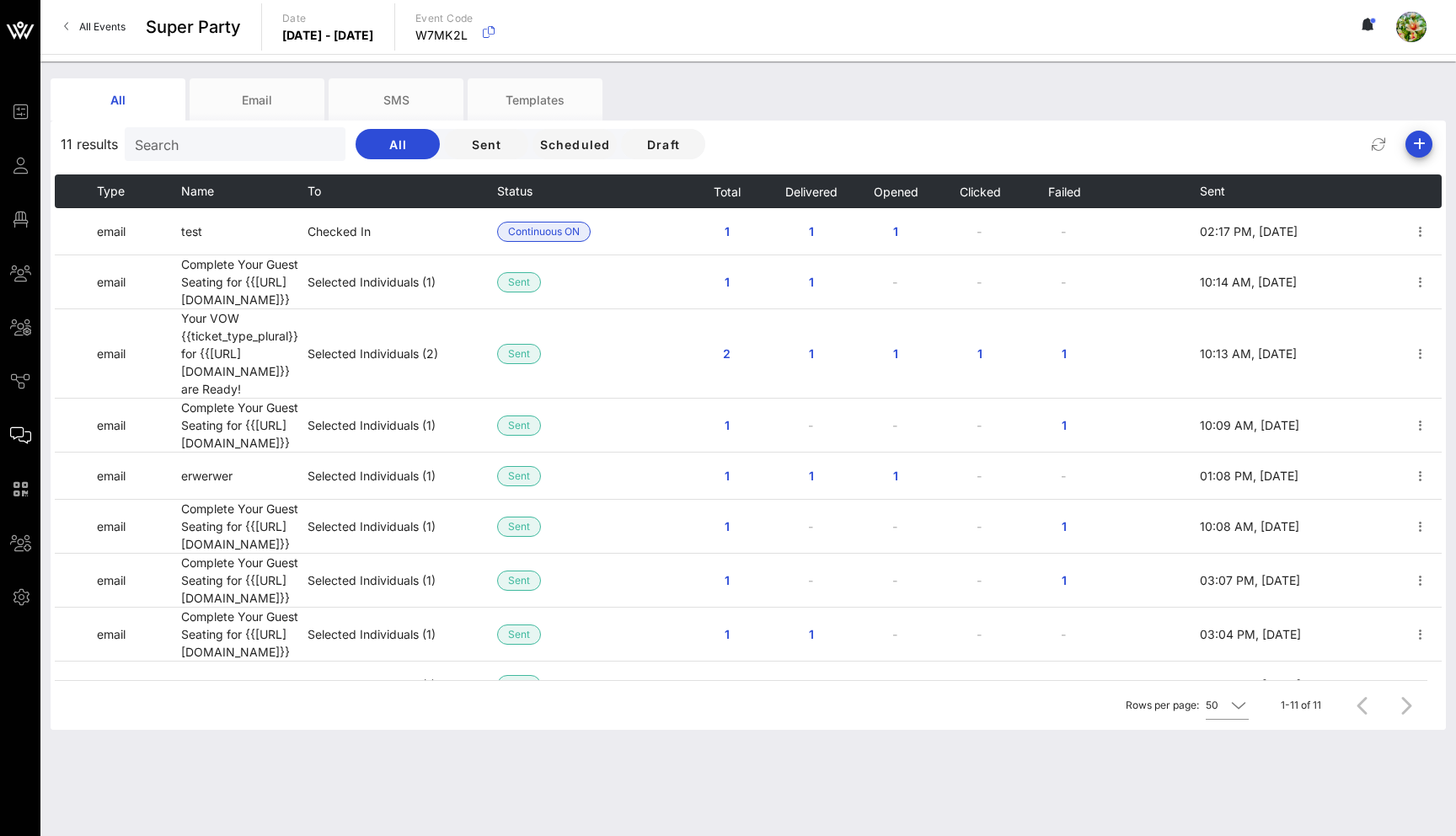
click at [282, 137] on input "Search" at bounding box center [233, 144] width 198 height 22
click at [268, 117] on div "Email" at bounding box center [257, 99] width 135 height 42
click at [403, 104] on div "SMS" at bounding box center [396, 99] width 135 height 42
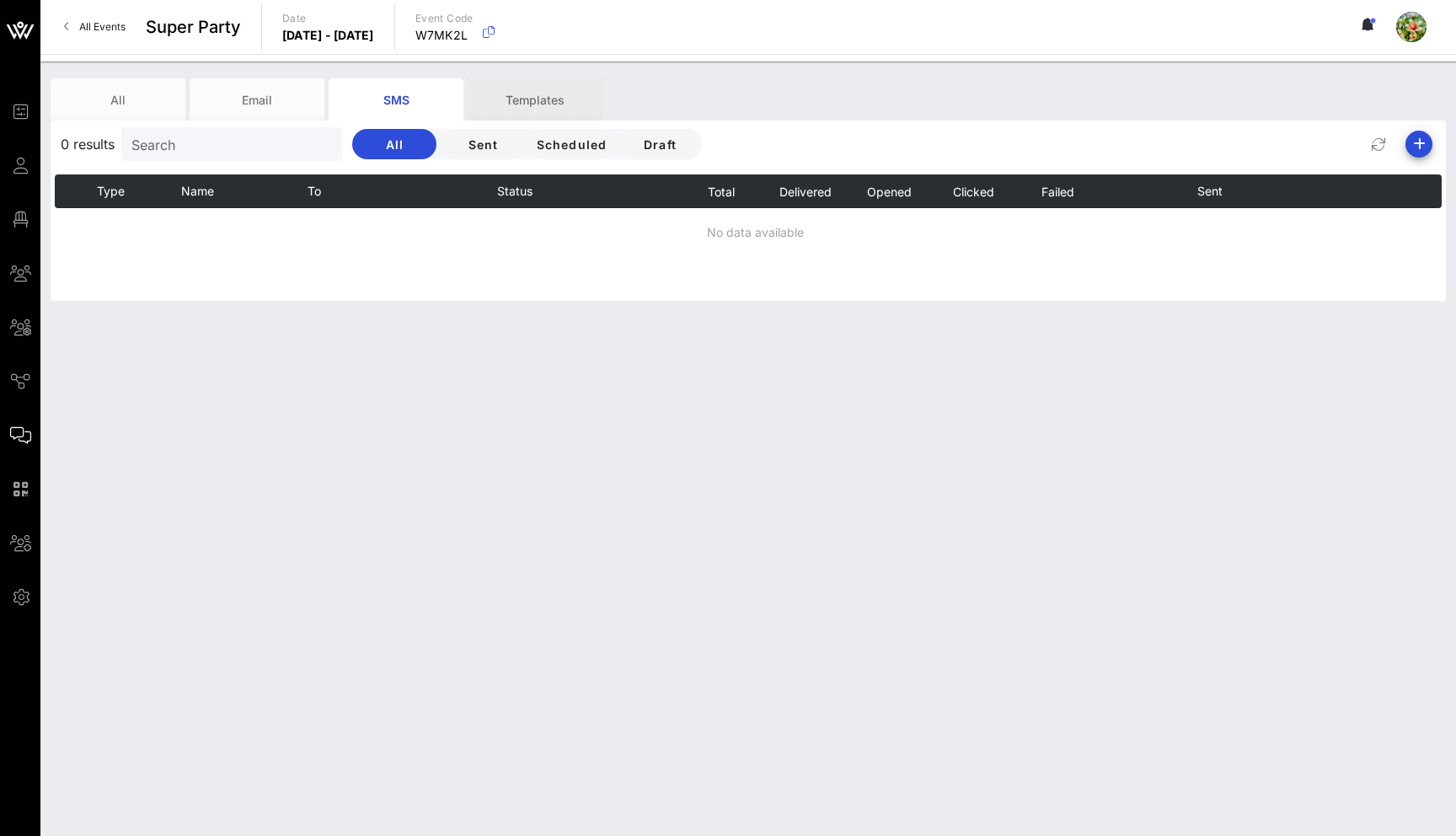
click at [544, 99] on div "Templates" at bounding box center [535, 99] width 135 height 42
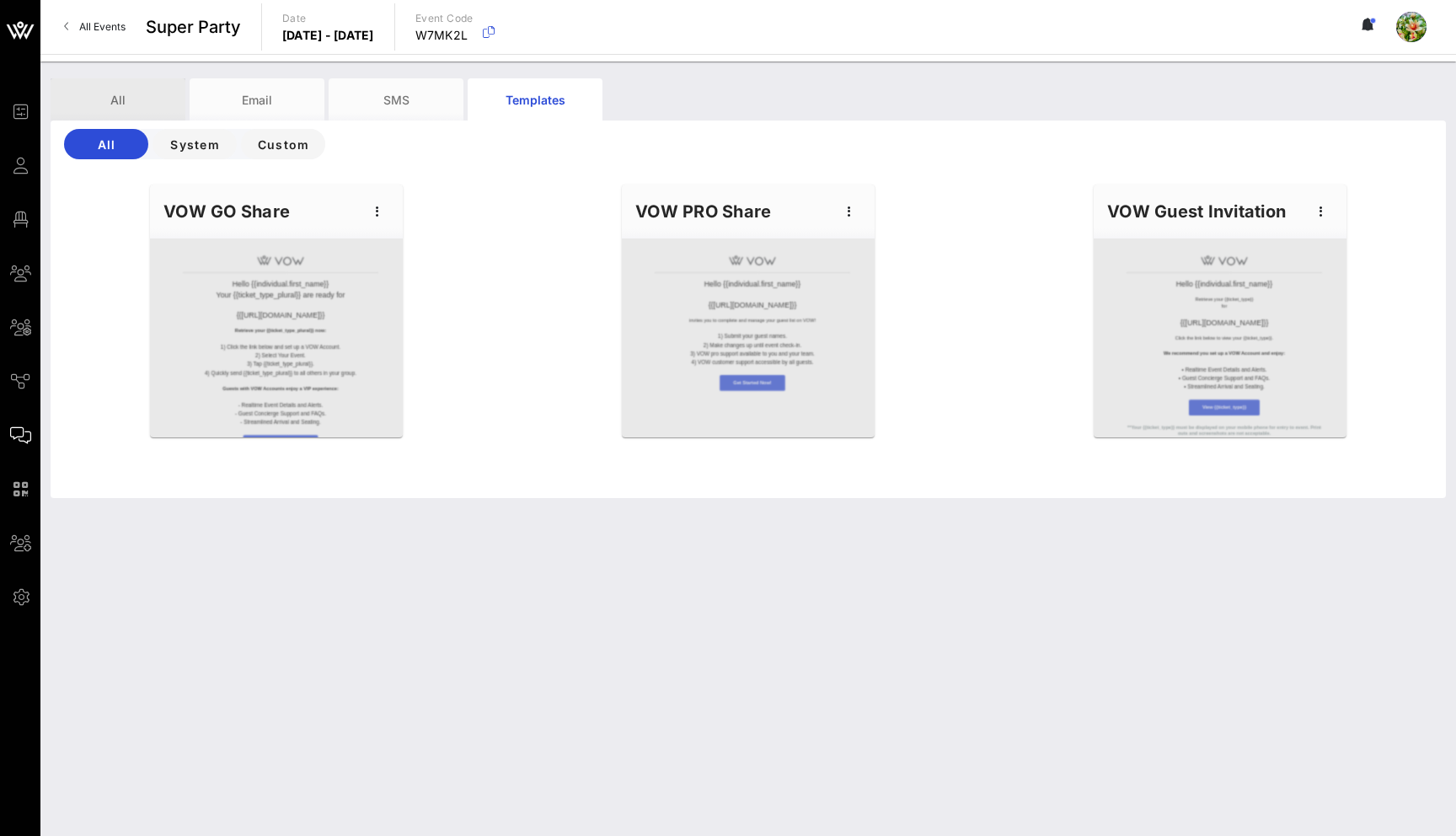
click at [114, 90] on div "All" at bounding box center [118, 99] width 135 height 42
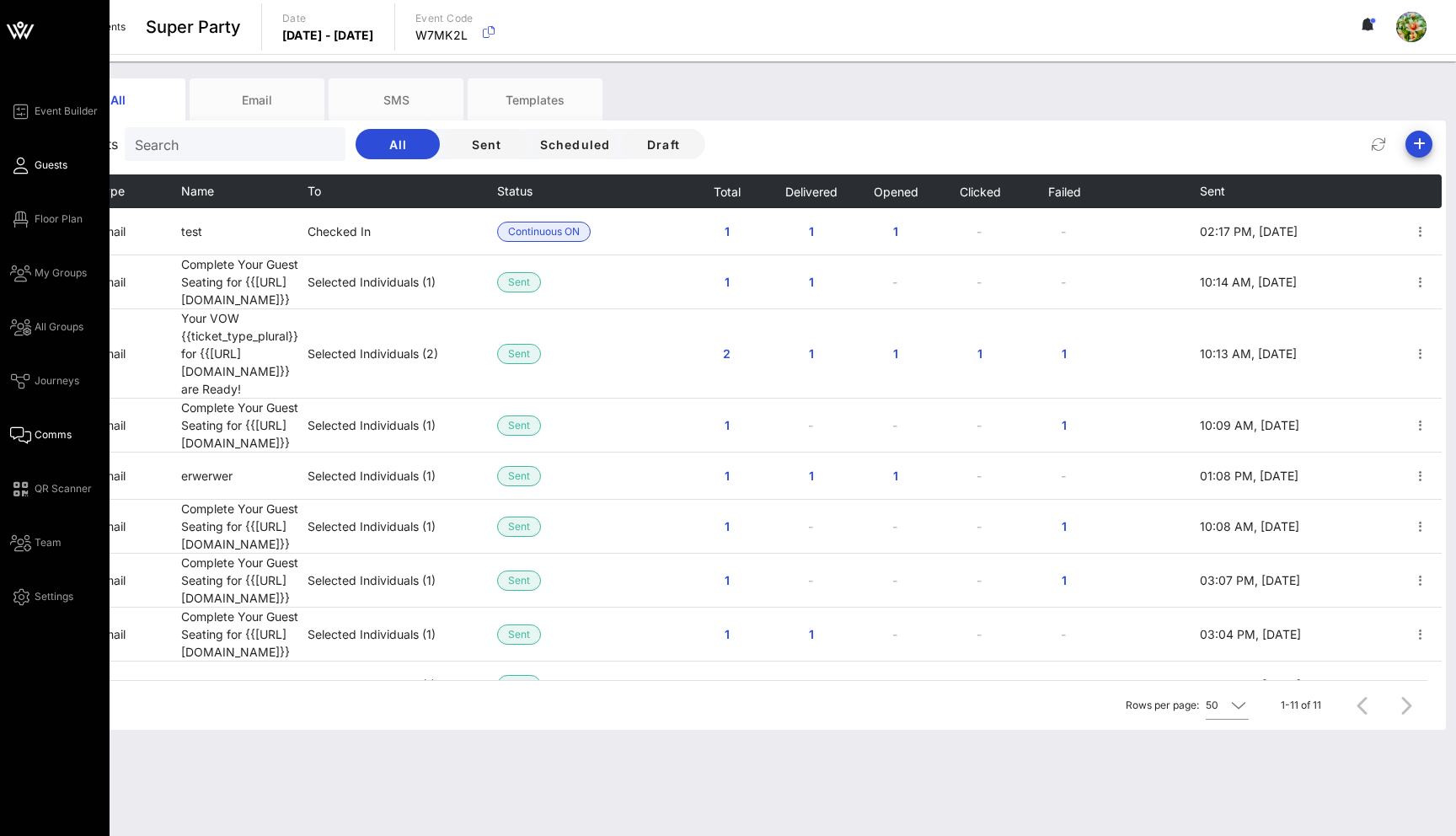
click at [17, 165] on icon at bounding box center [20, 166] width 21 height 3
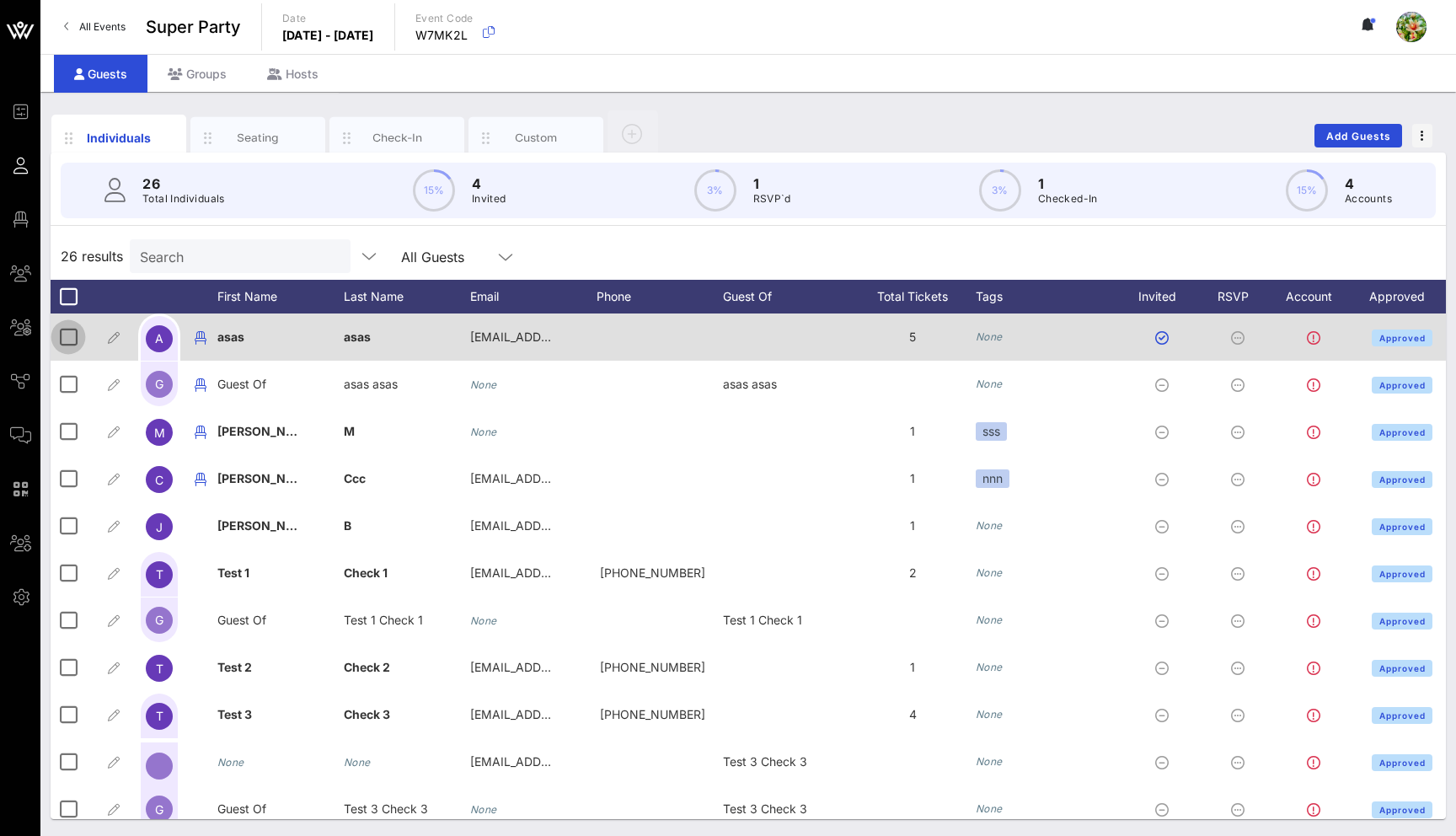
click at [72, 333] on div at bounding box center [67, 337] width 29 height 29
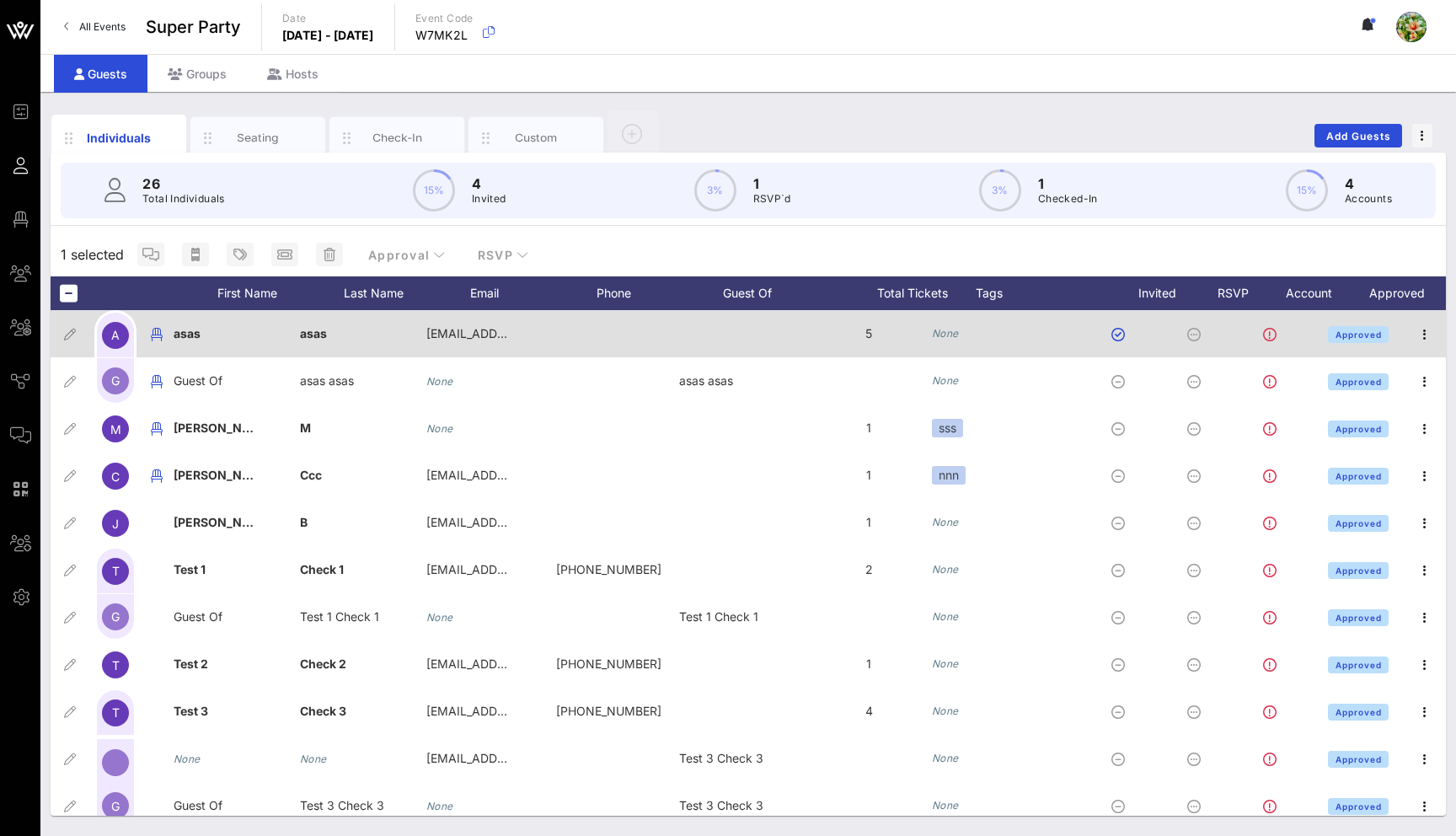
scroll to position [0, 44]
click at [1422, 334] on icon "button" at bounding box center [1425, 335] width 20 height 20
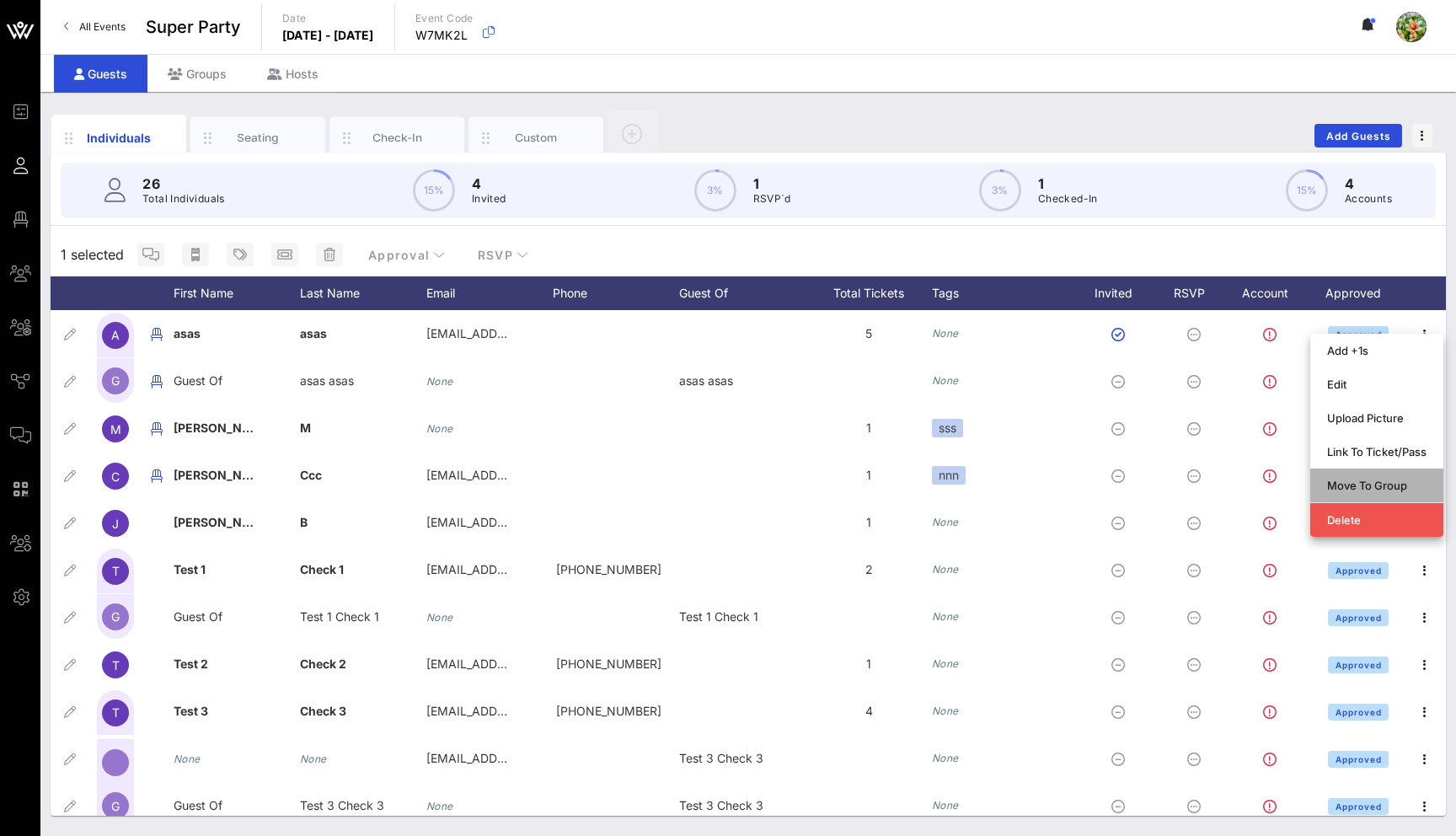
click at [1388, 486] on div "Move To Group" at bounding box center [1377, 486] width 99 height 14
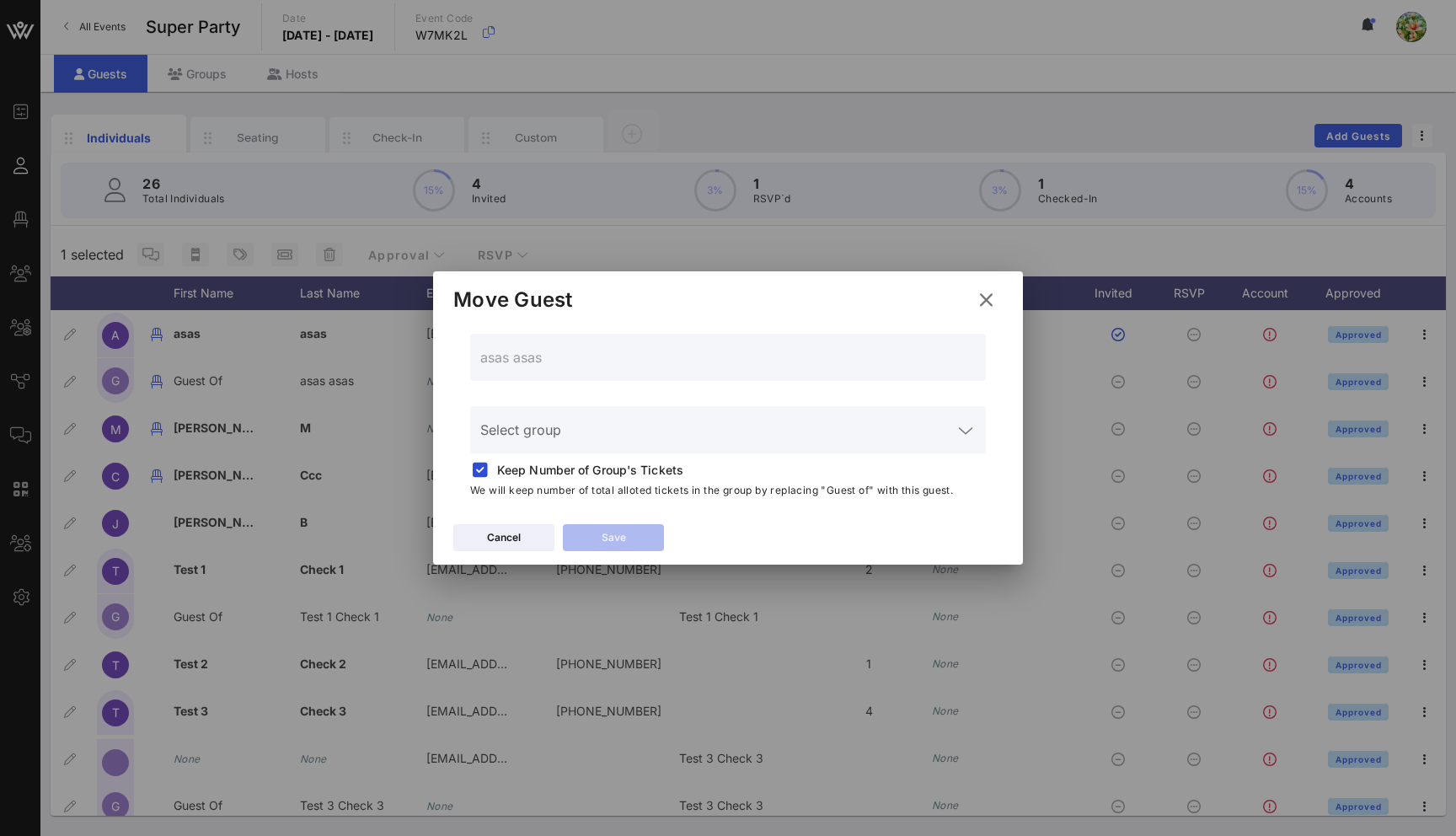
click at [669, 429] on input "Select group" at bounding box center [717, 440] width 472 height 27
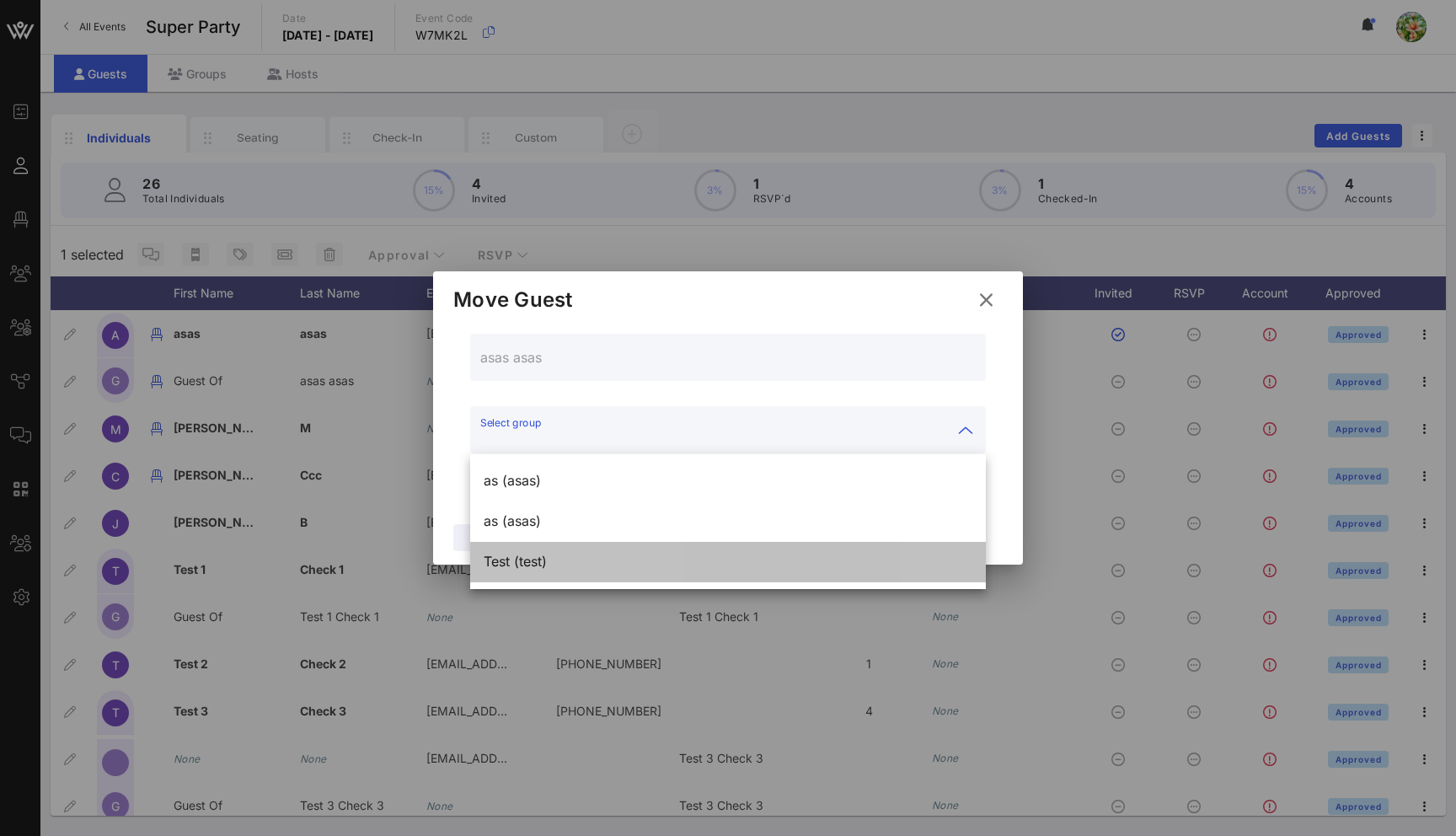
click at [608, 547] on div "Test (test)" at bounding box center [728, 562] width 489 height 37
type input "Test (test)"
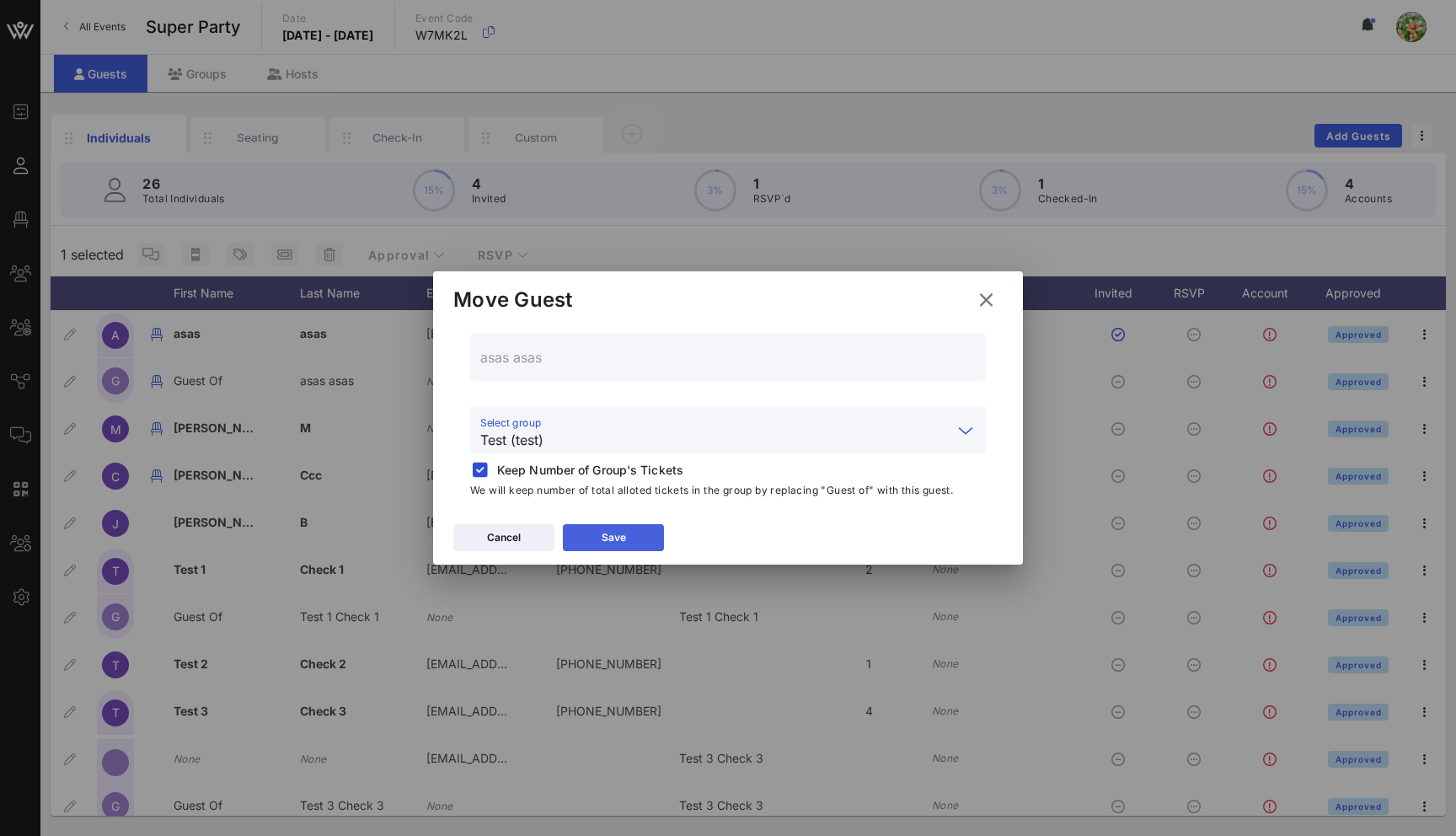
click at [607, 547] on button "Save" at bounding box center [613, 537] width 101 height 27
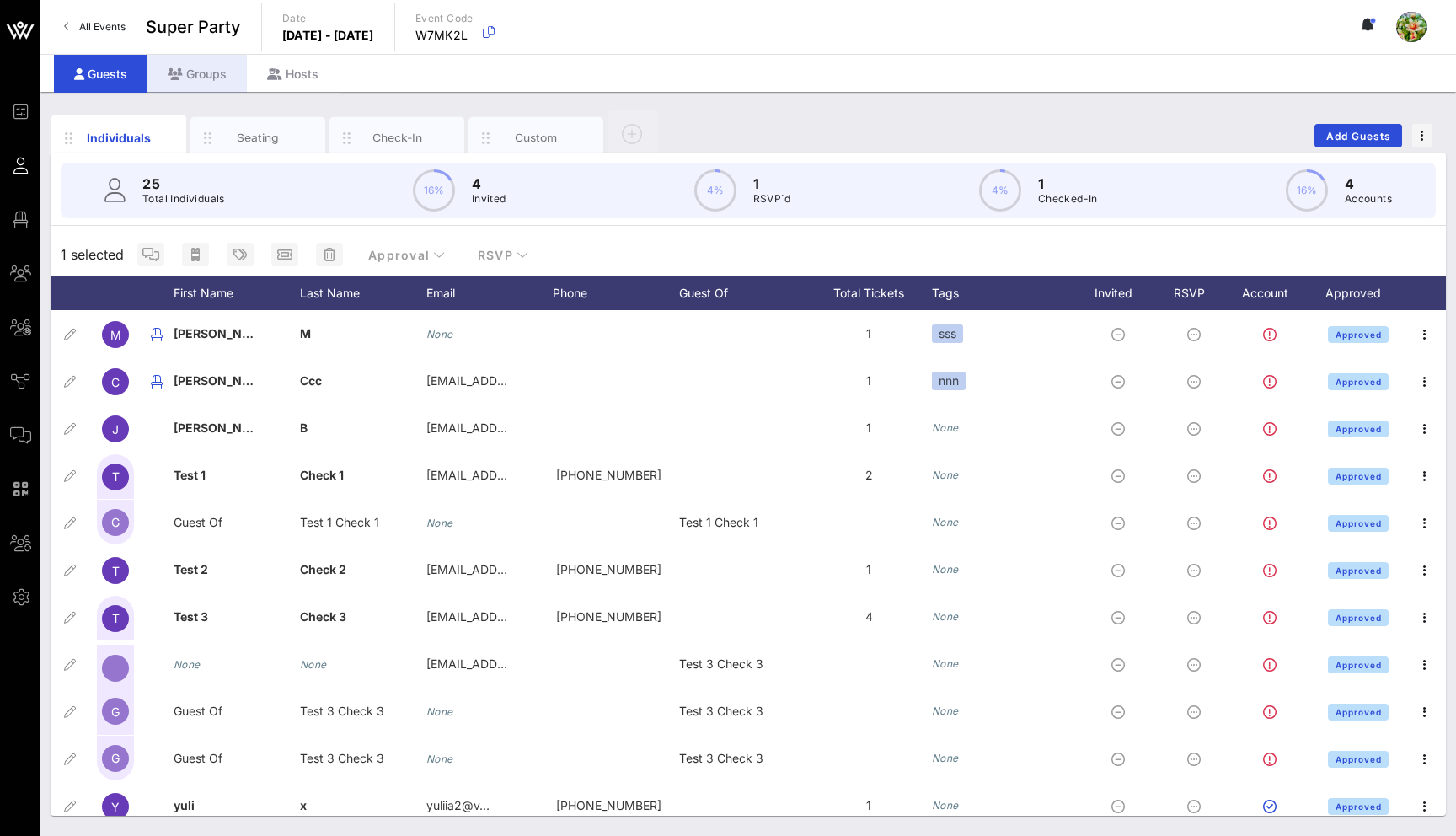
click at [218, 78] on div "Groups" at bounding box center [198, 73] width 99 height 38
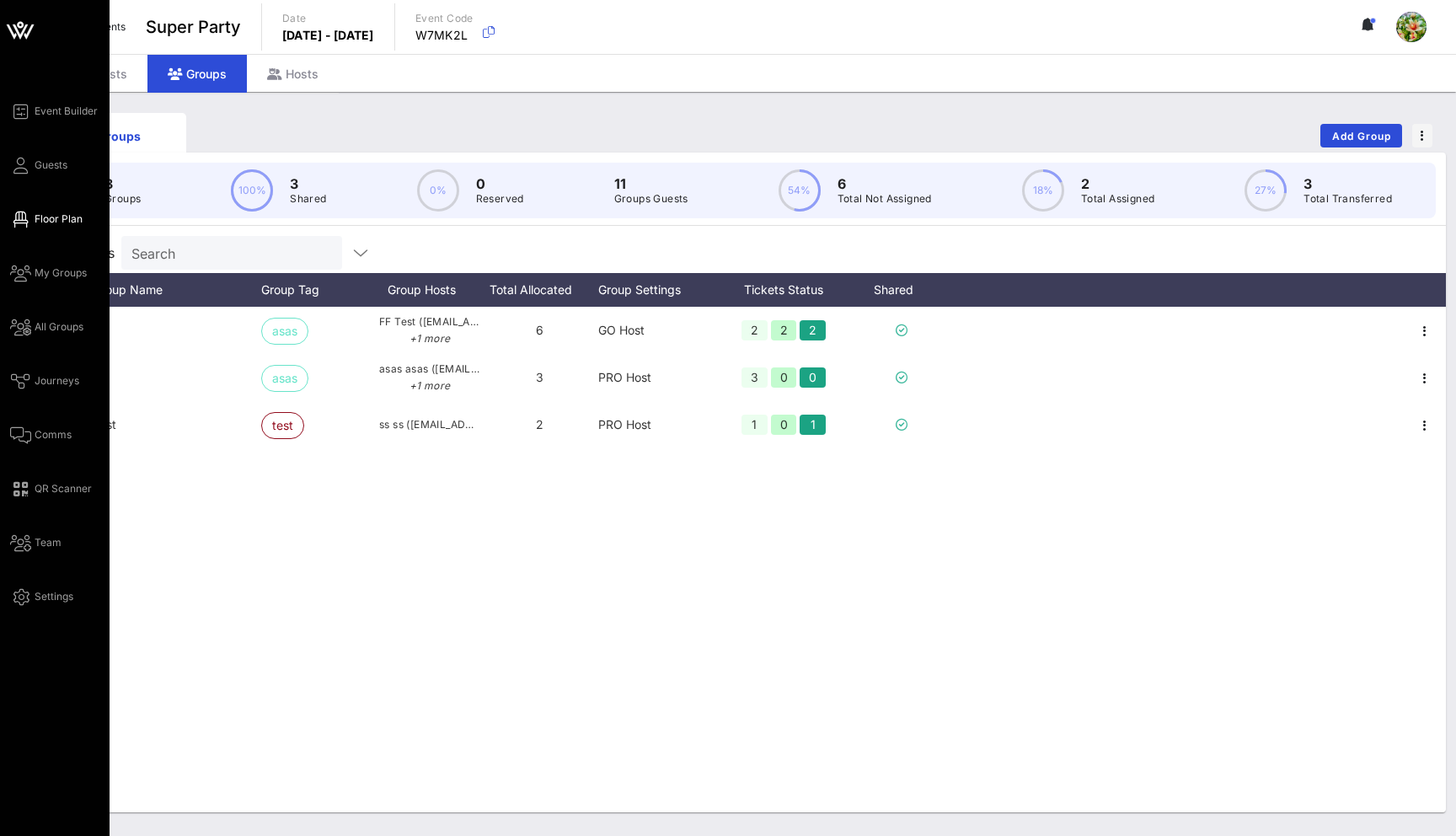
click at [22, 218] on icon at bounding box center [20, 219] width 21 height 3
click at [21, 275] on icon at bounding box center [20, 273] width 21 height 3
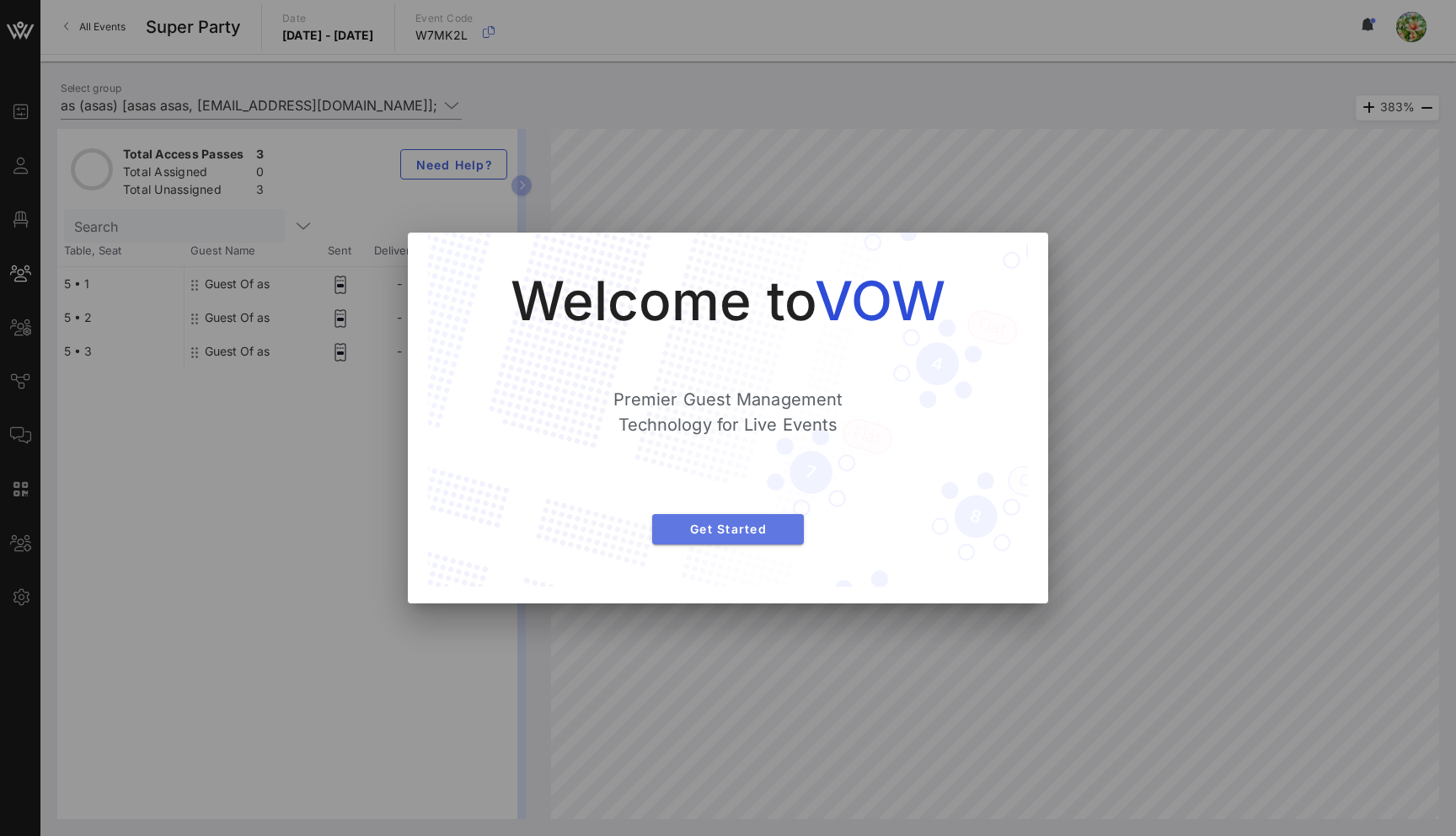
click at [730, 522] on span "Get Started" at bounding box center [728, 529] width 125 height 14
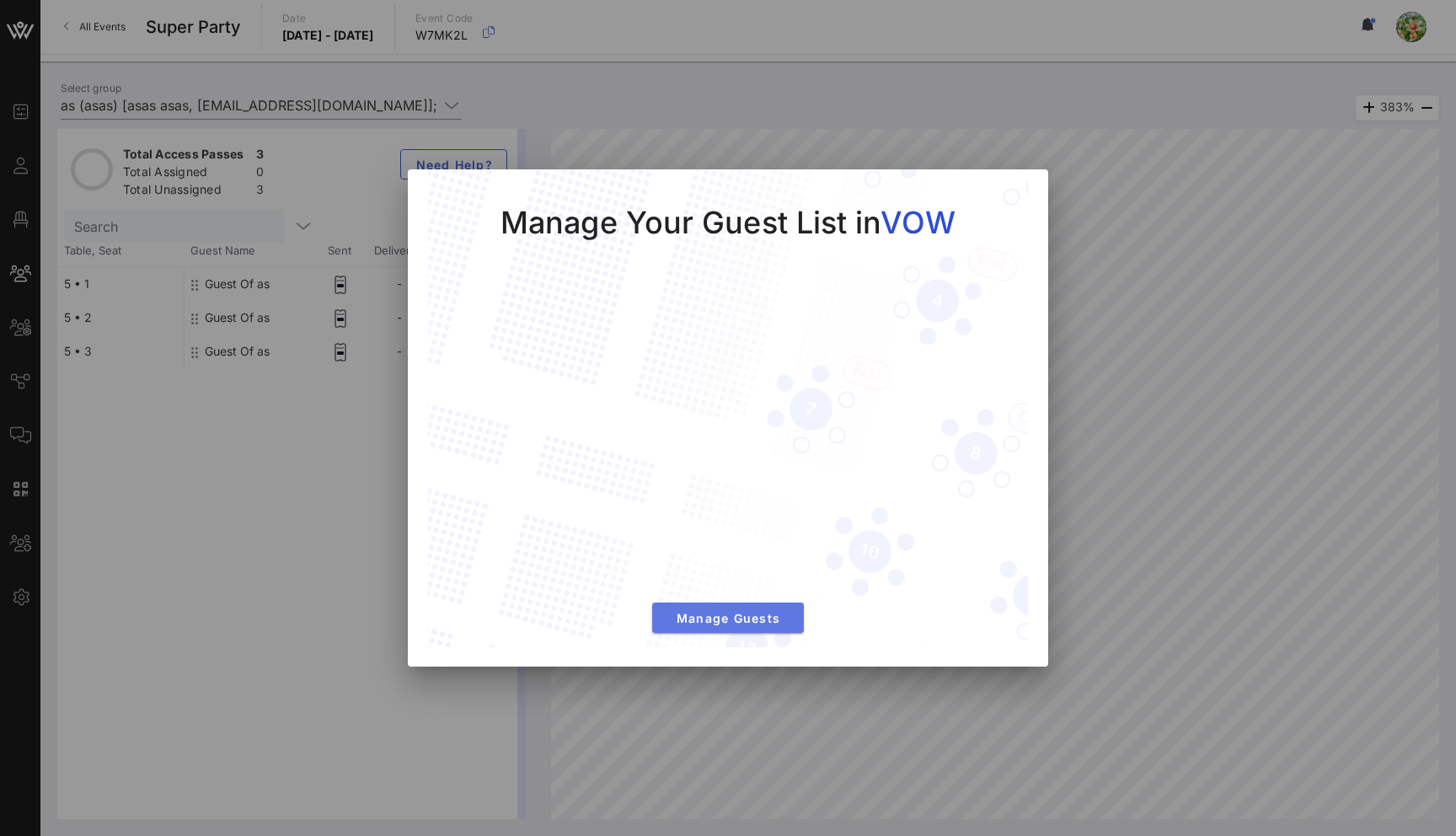
click at [744, 613] on span "Manage Guests" at bounding box center [728, 619] width 125 height 14
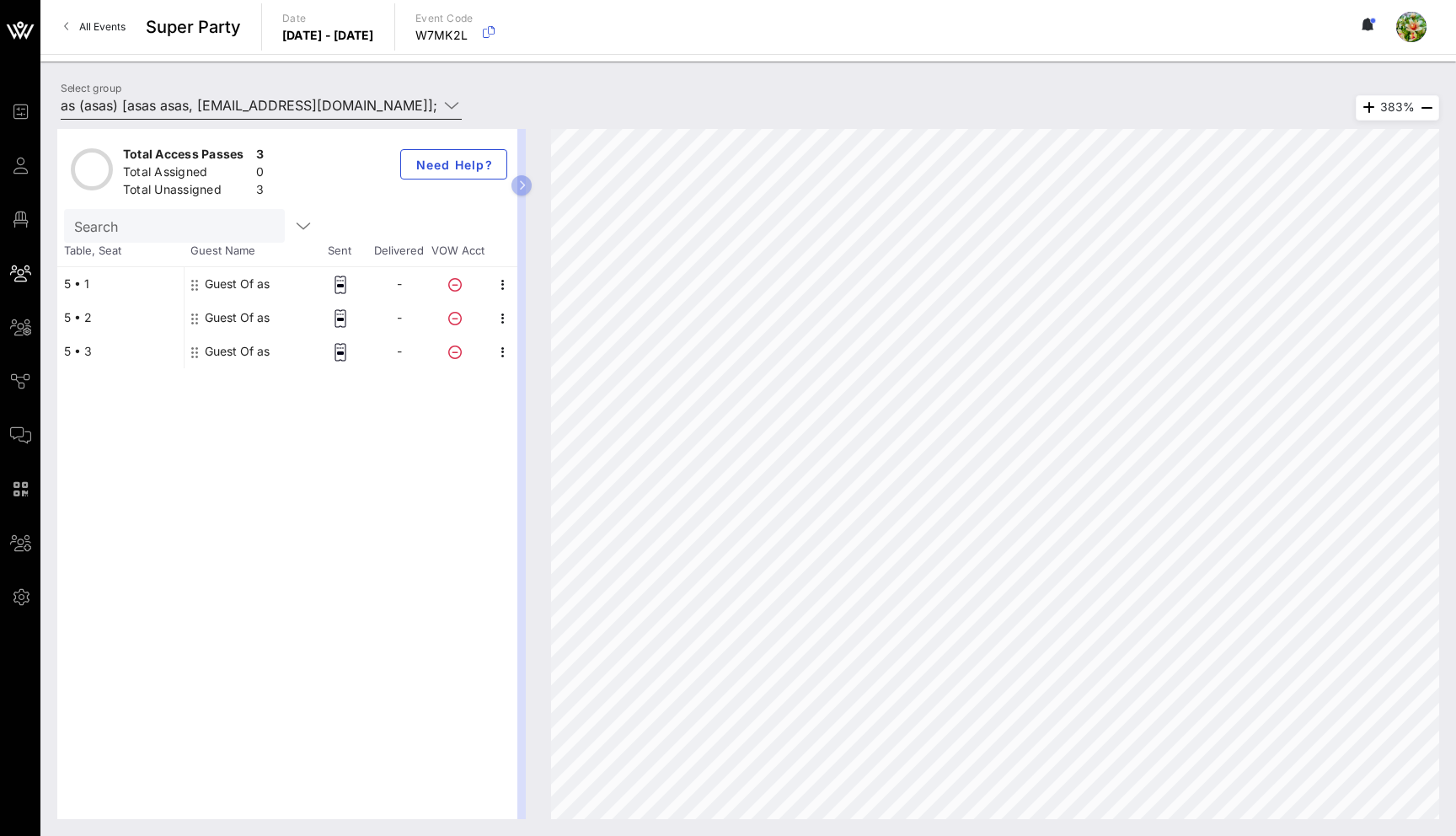
click at [233, 101] on input "as (asas) [asas asas, asas@vow.app]; [Yuliia Drozdenko, yuliia@vow.app]" at bounding box center [249, 105] width 377 height 27
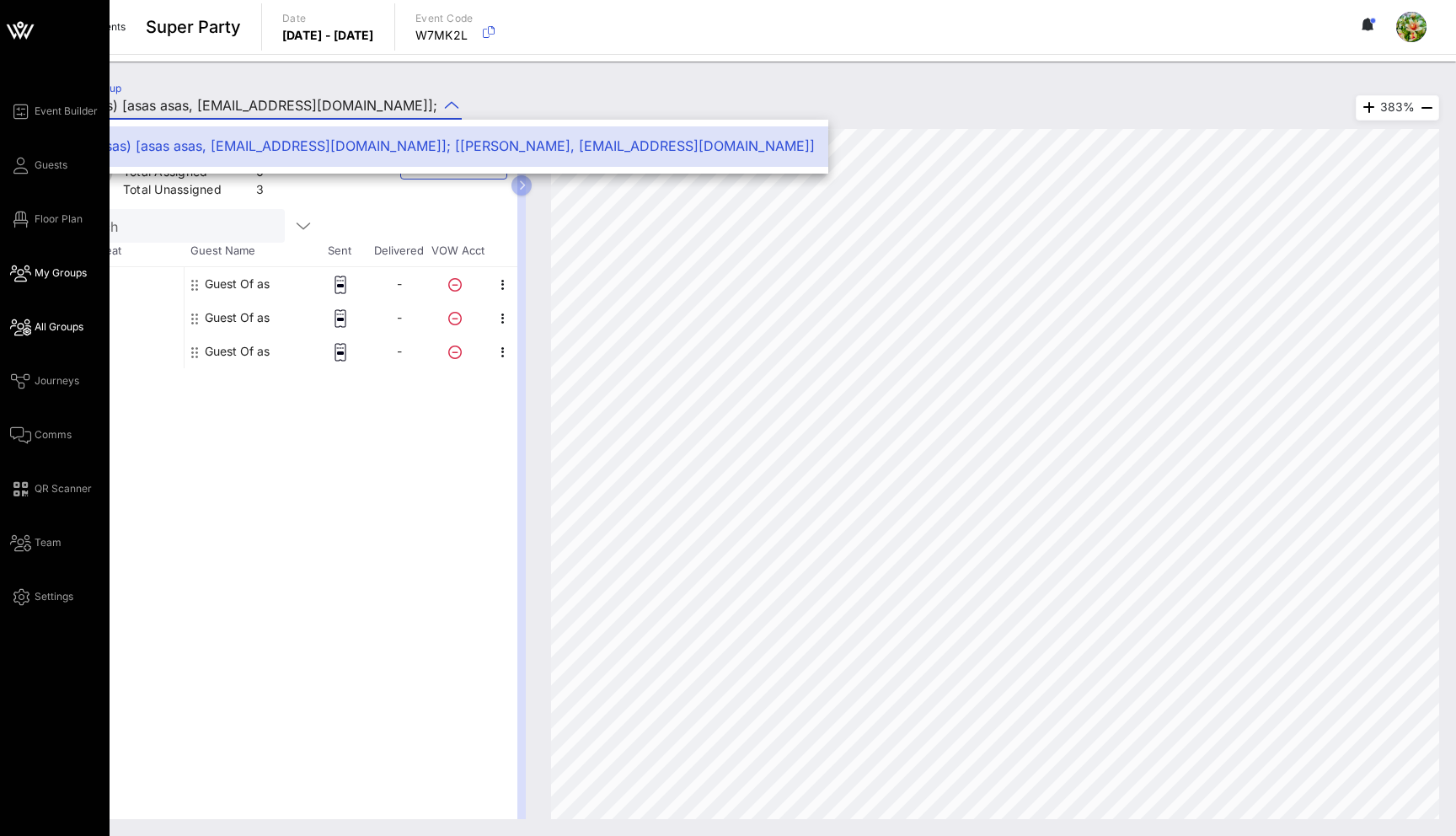
click at [34, 331] on link "All Groups" at bounding box center [47, 327] width 73 height 20
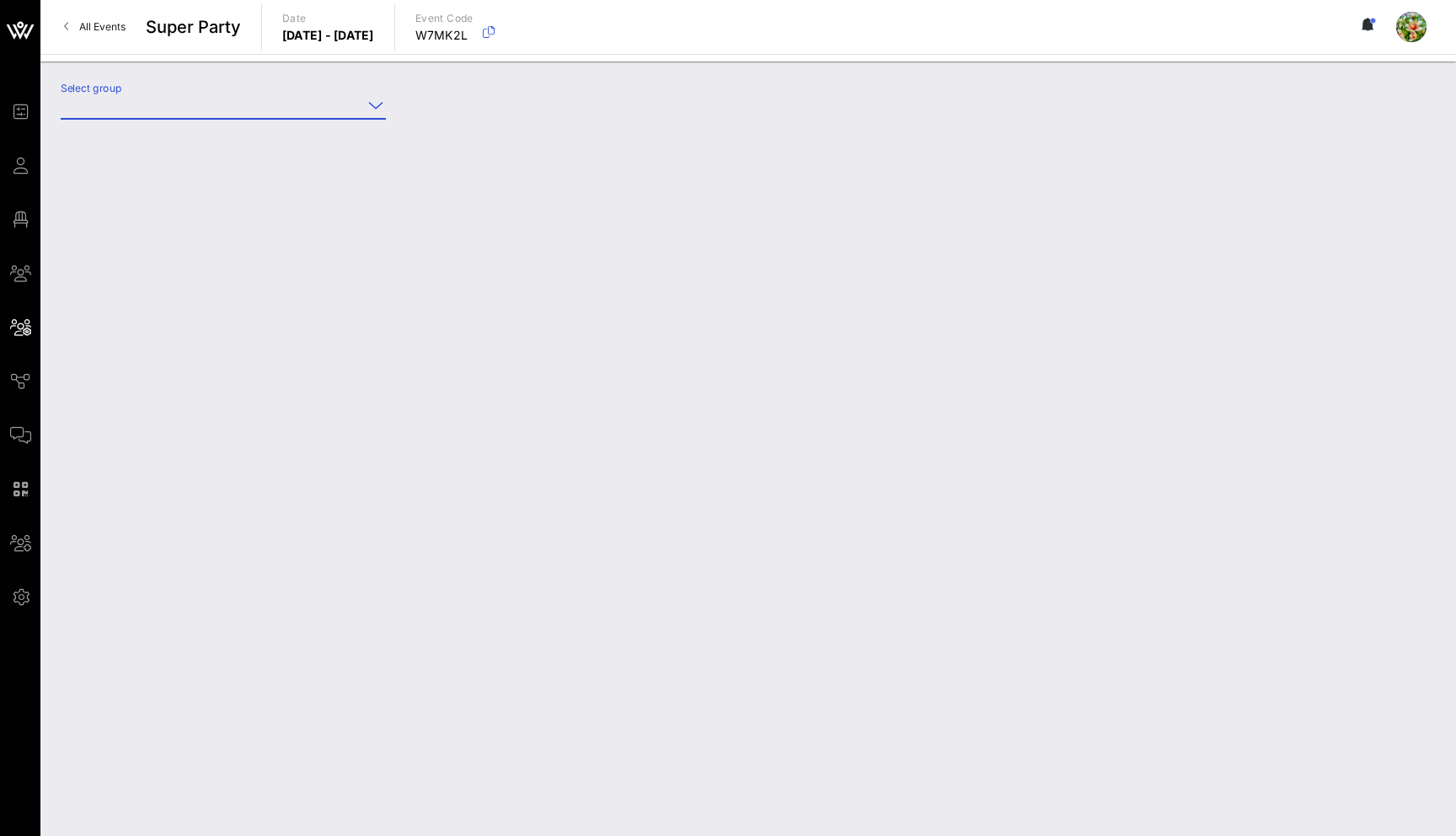
click at [226, 98] on input "Select group" at bounding box center [211, 105] width 302 height 27
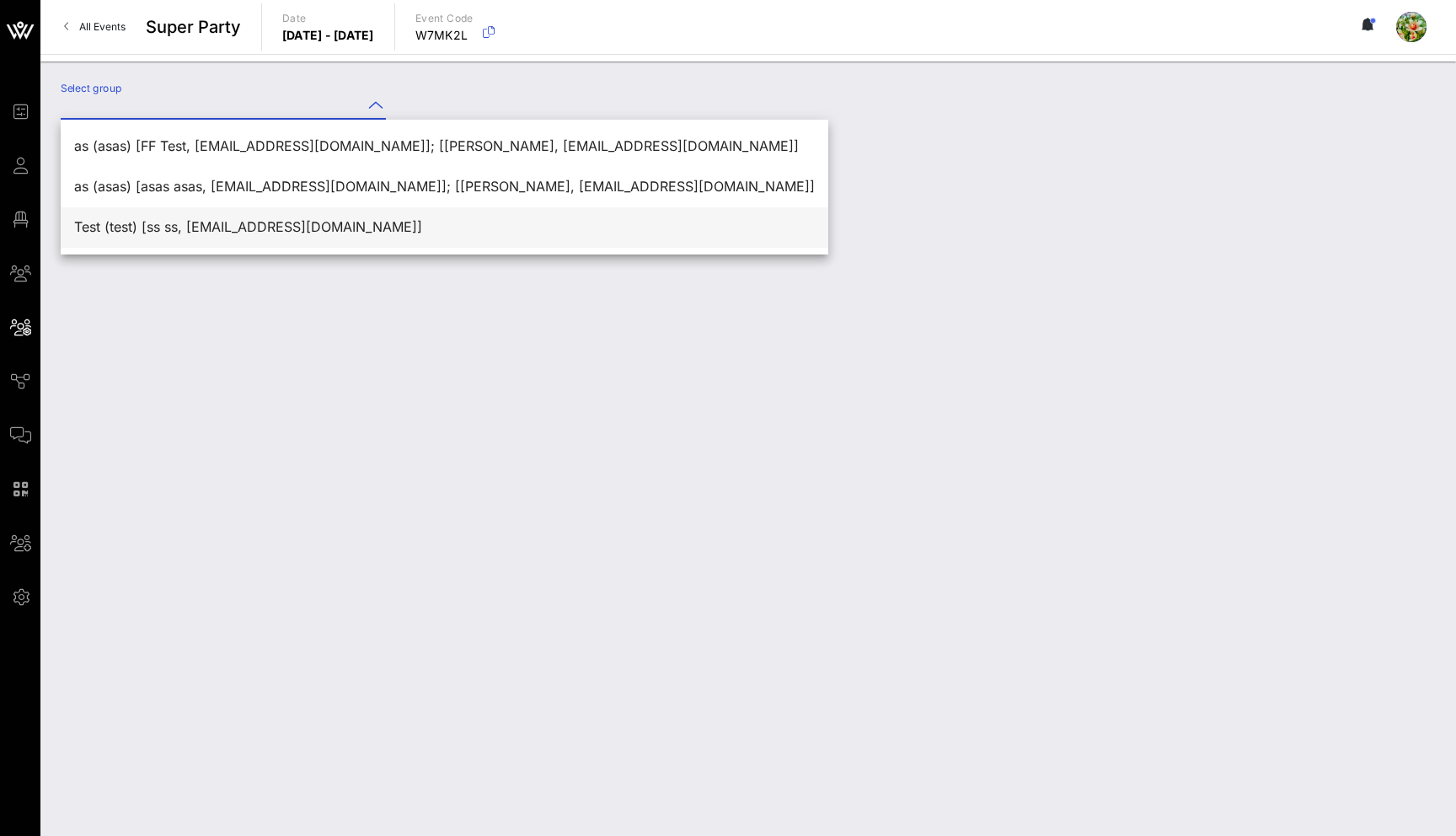
click at [226, 227] on div "Test (test) [ss ss, sss@vow.app]" at bounding box center [445, 227] width 740 height 16
type input "Test (test) [ss ss, sss@vow.app]"
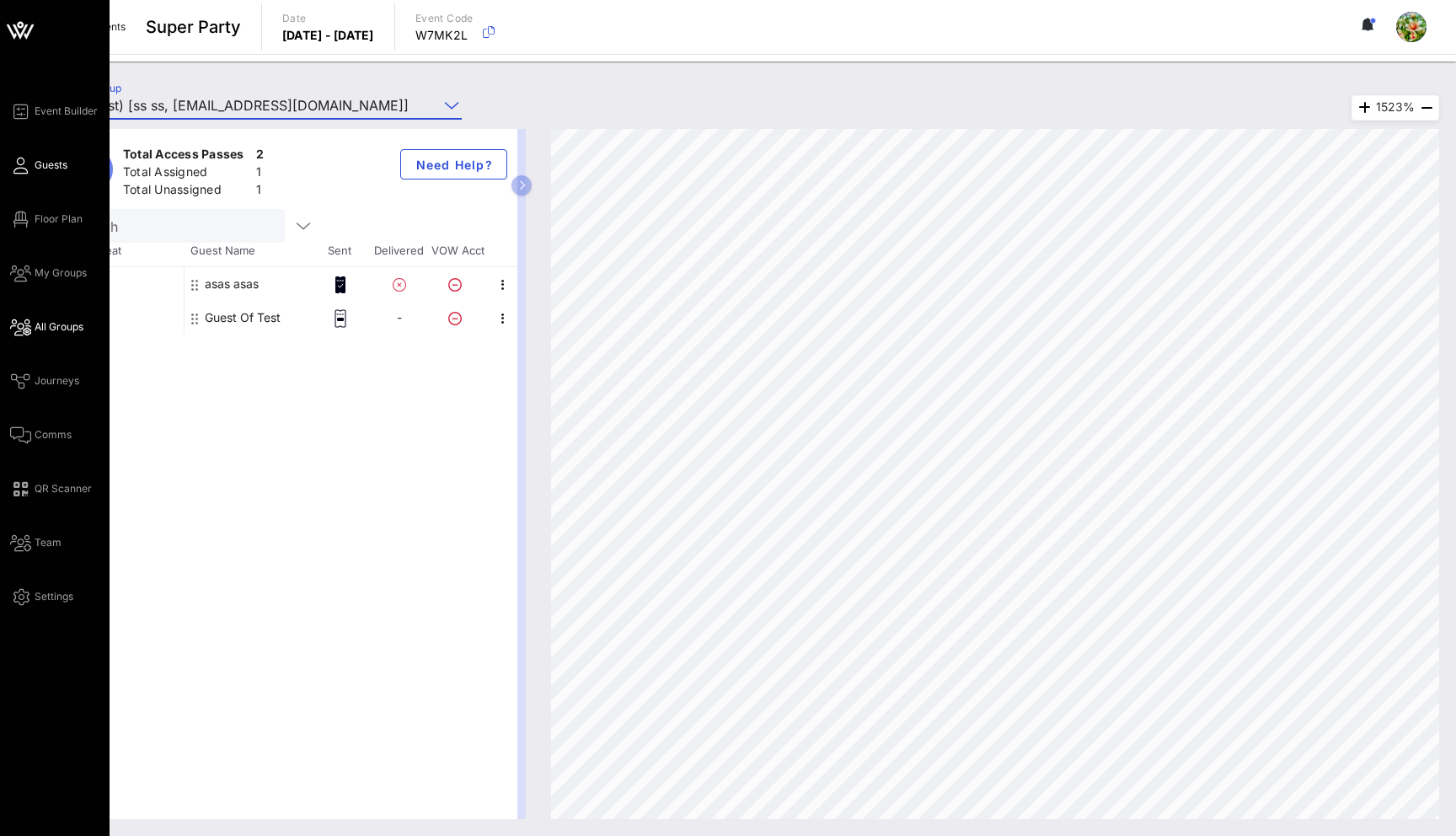
click at [27, 165] on icon at bounding box center [20, 166] width 21 height 3
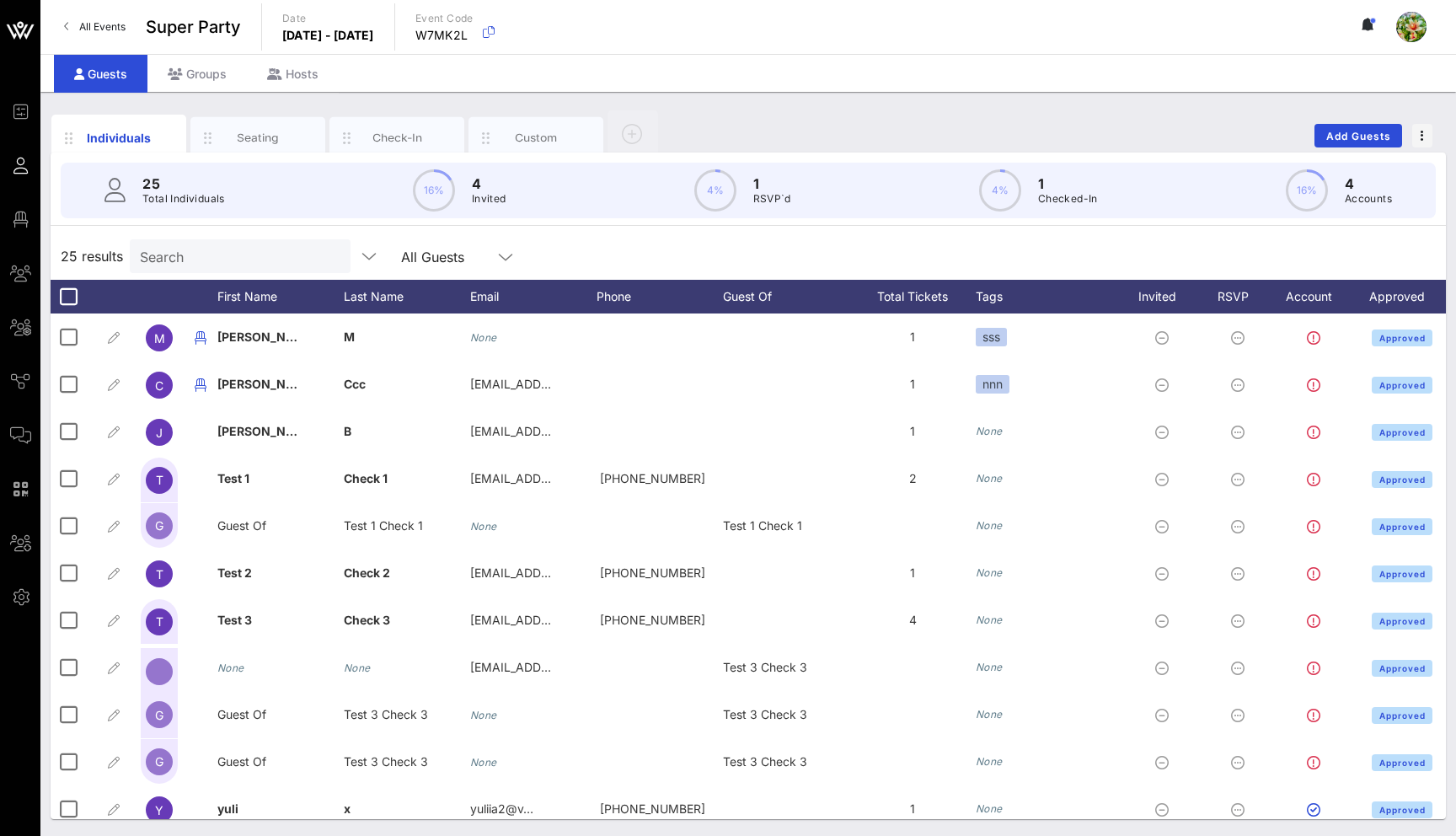
click at [199, 259] on input "Search" at bounding box center [238, 256] width 198 height 22
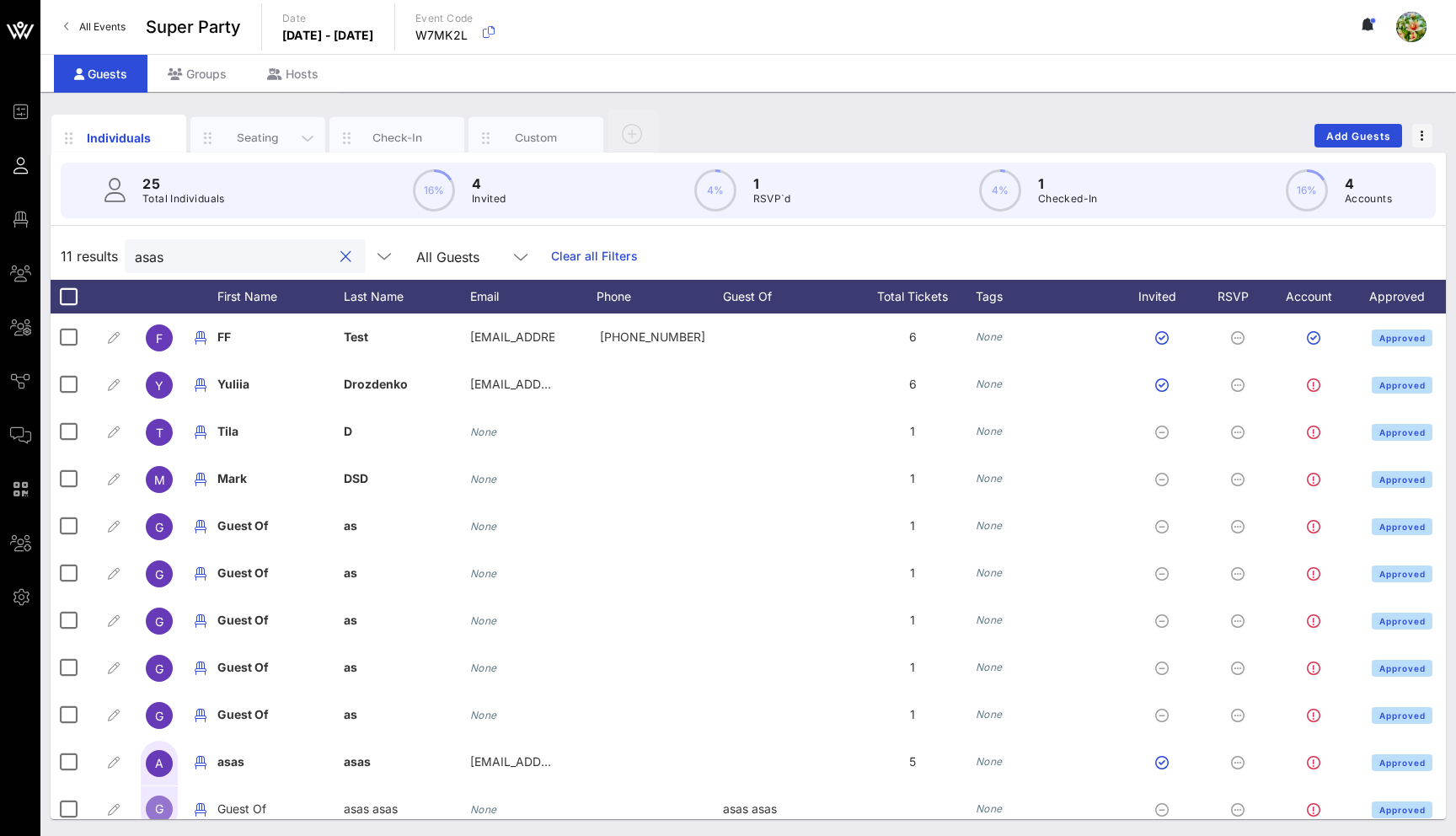
type input "asas"
click at [251, 139] on div "Seating" at bounding box center [258, 138] width 75 height 16
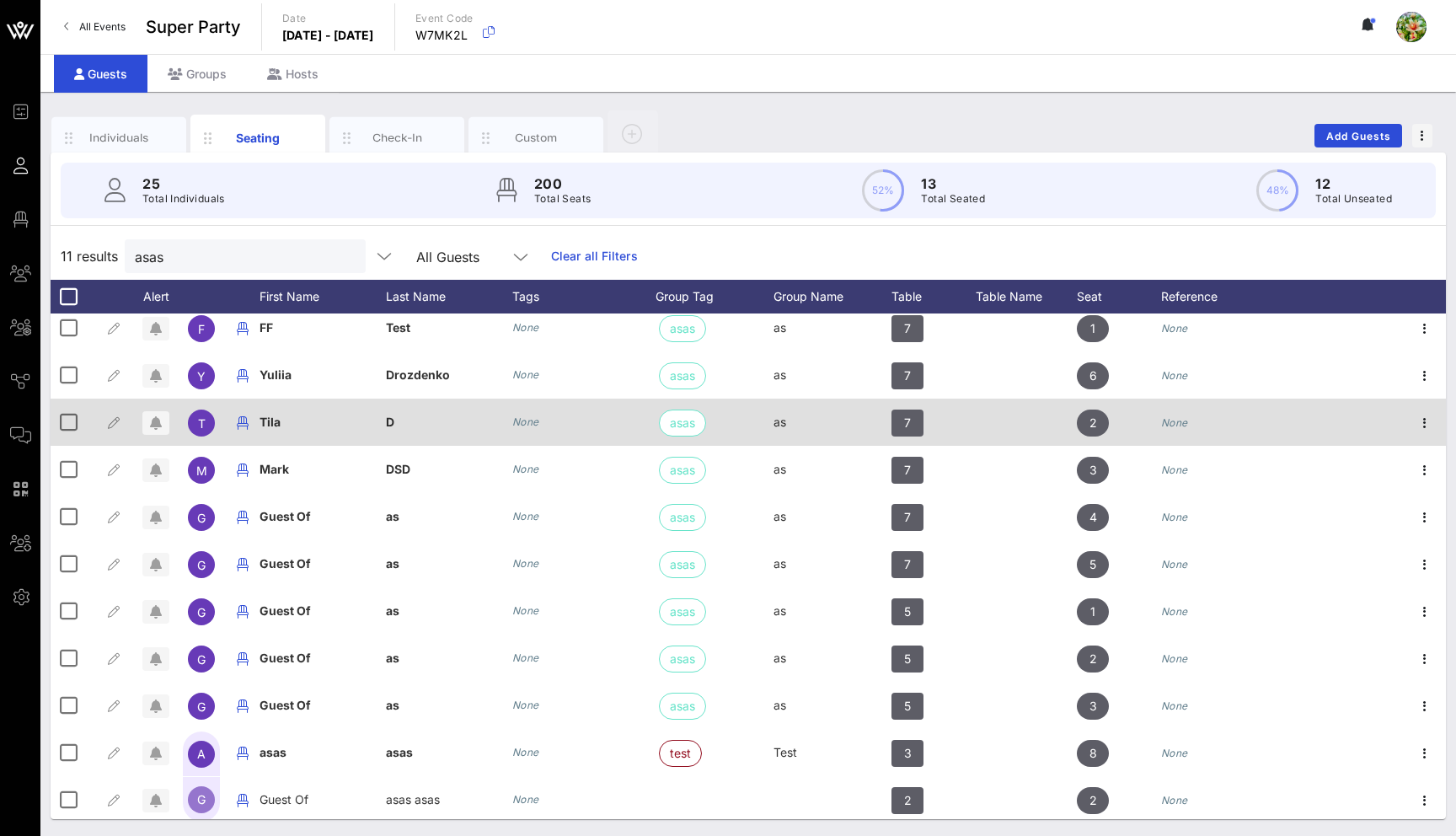
scroll to position [14, 0]
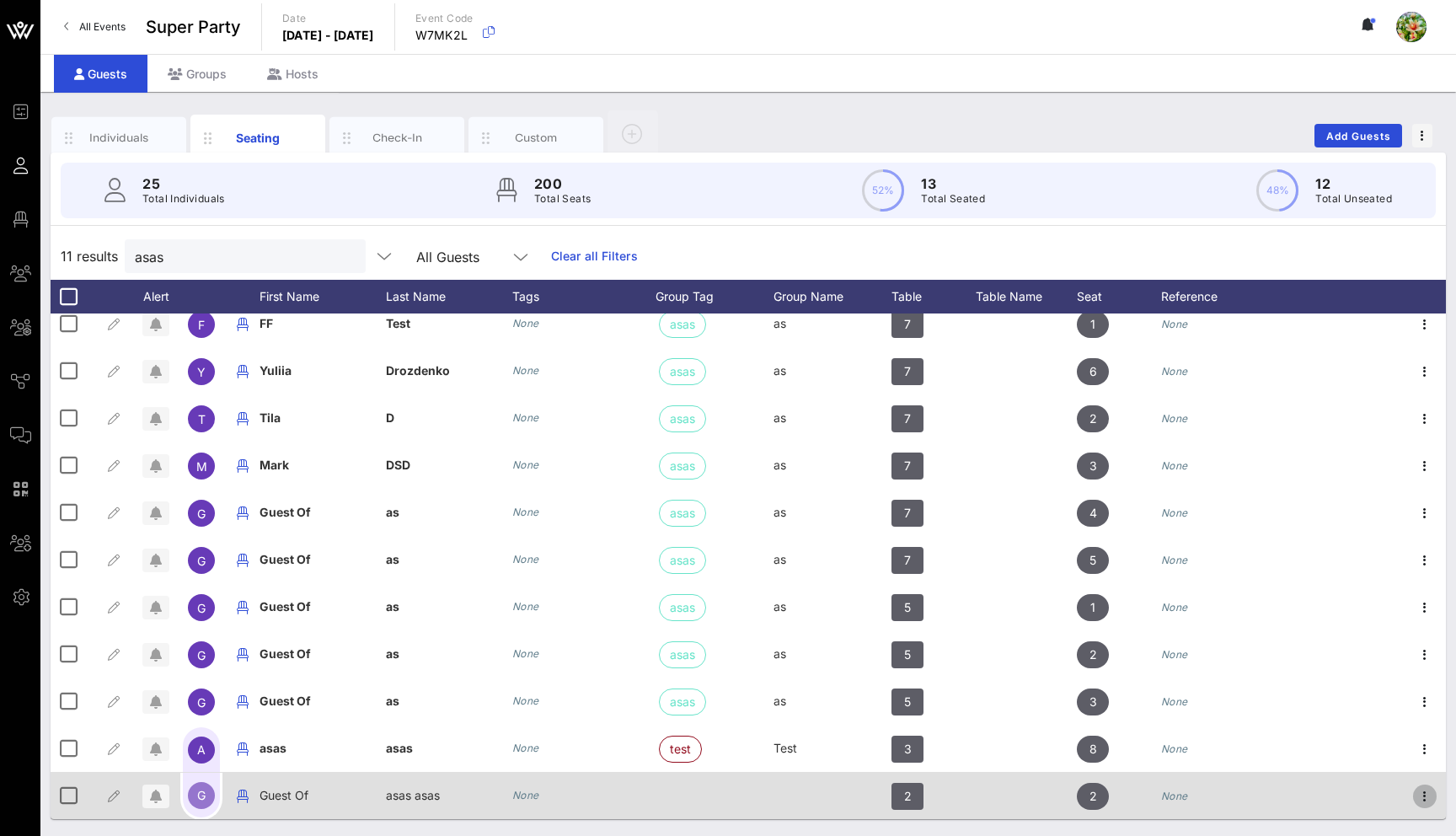
click at [1425, 800] on icon "button" at bounding box center [1425, 796] width 20 height 20
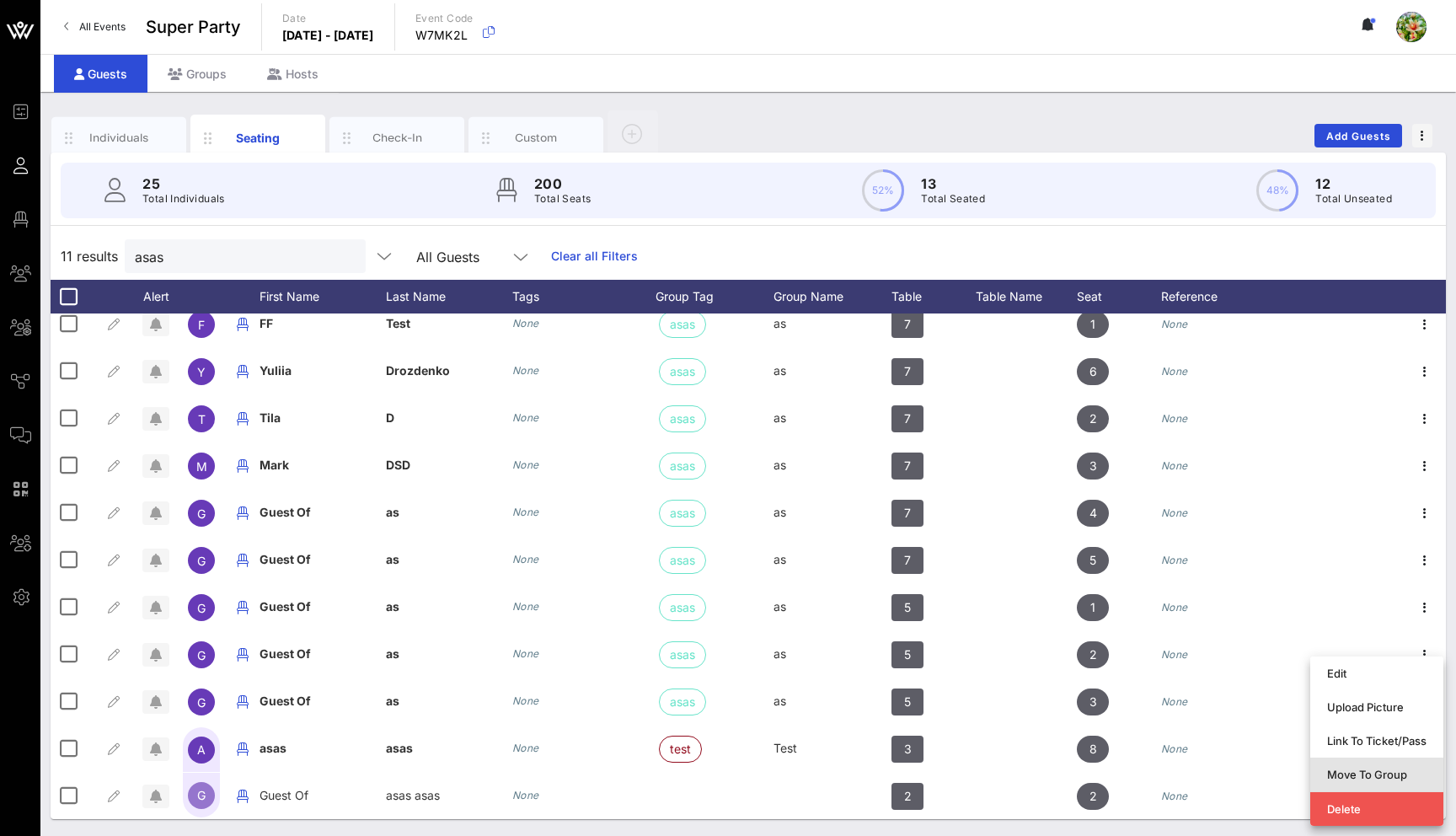
click at [1399, 773] on div "Move To Group" at bounding box center [1377, 775] width 99 height 14
type input "Guest Of asas asas"
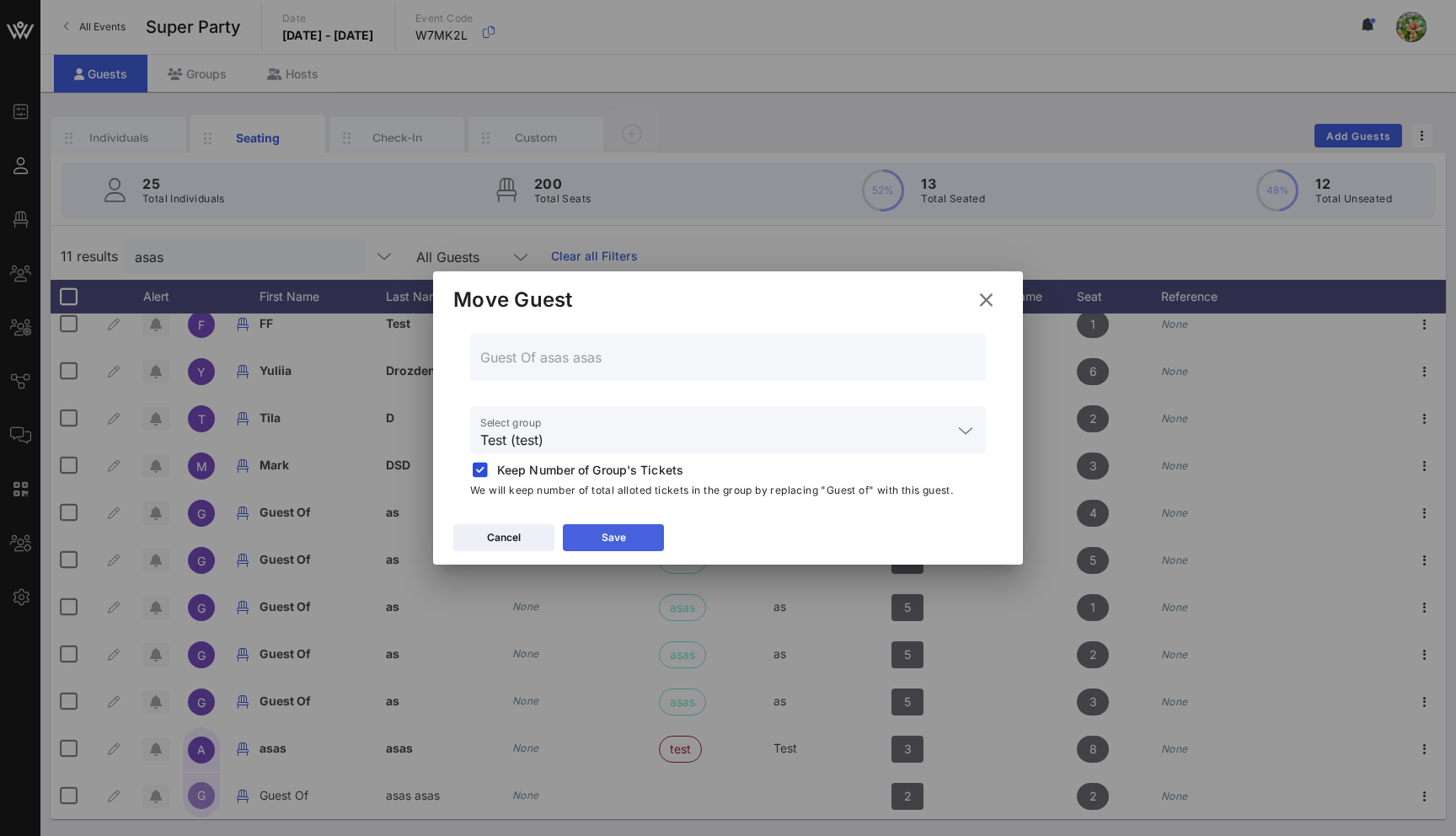
click at [626, 535] on button "Save" at bounding box center [613, 537] width 101 height 27
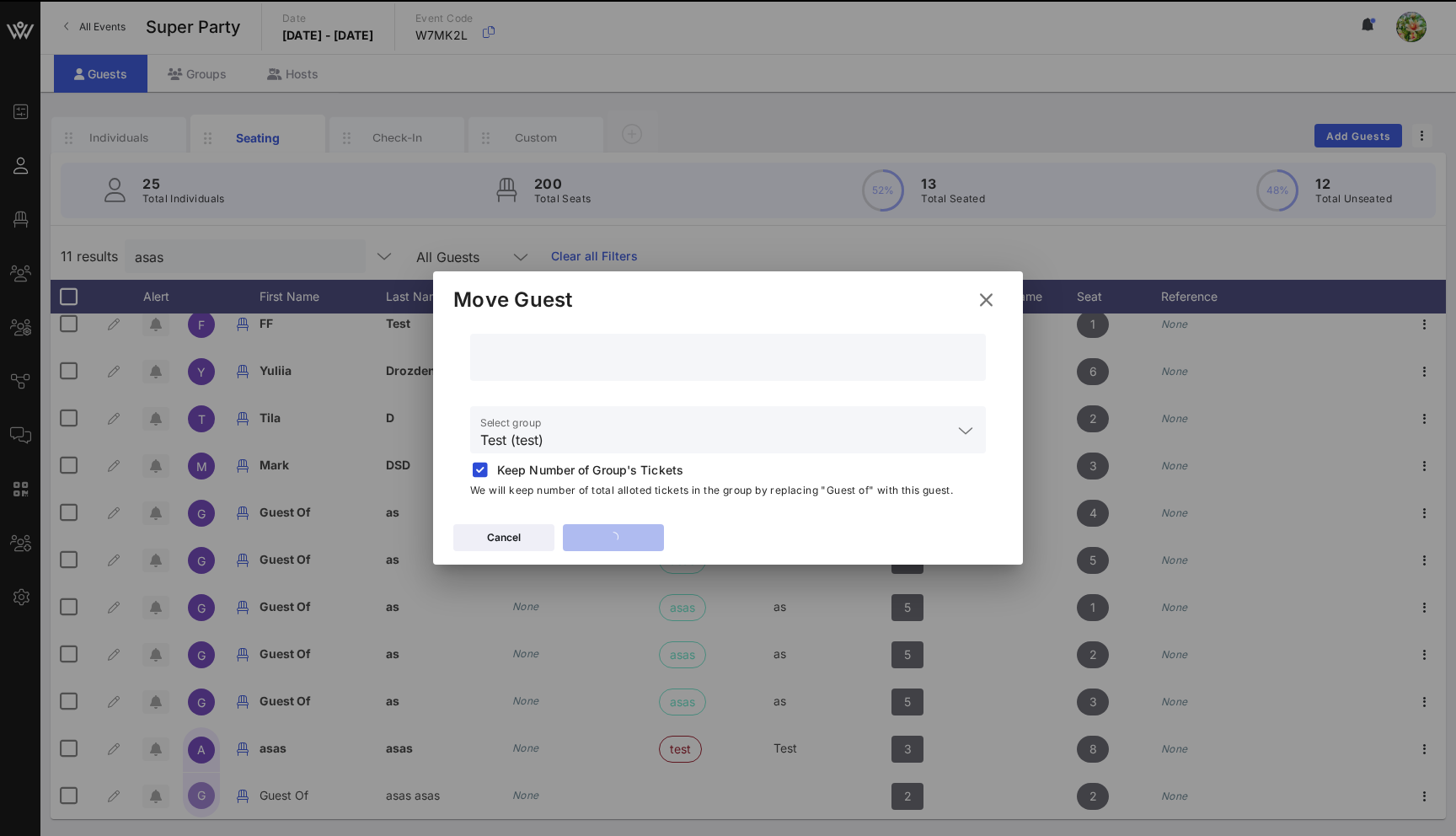
scroll to position [0, 0]
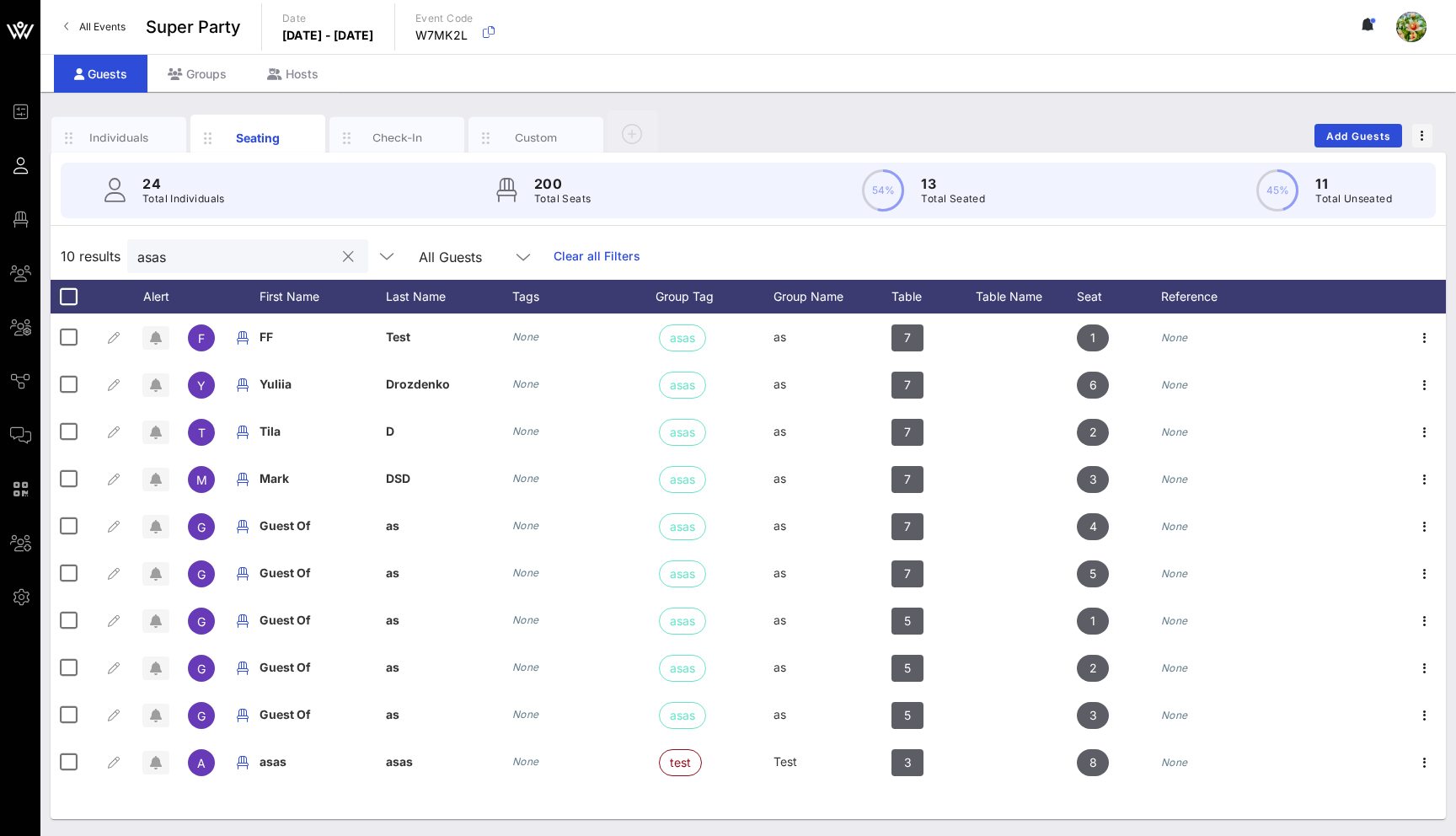
click at [343, 259] on button "clear icon" at bounding box center [348, 257] width 11 height 17
type input "asa"
click at [343, 255] on button "clear icon" at bounding box center [348, 257] width 11 height 17
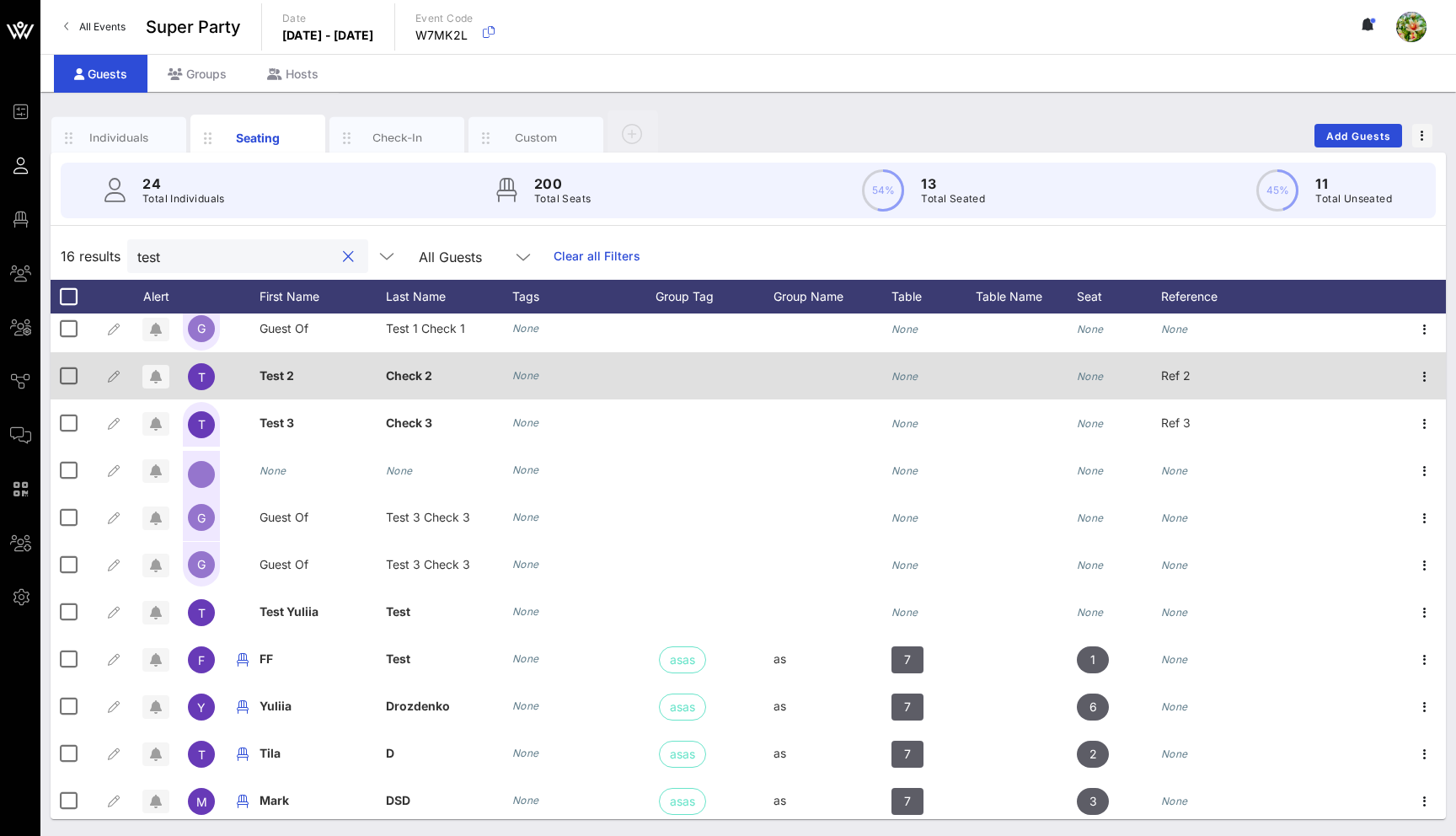
scroll to position [249, 0]
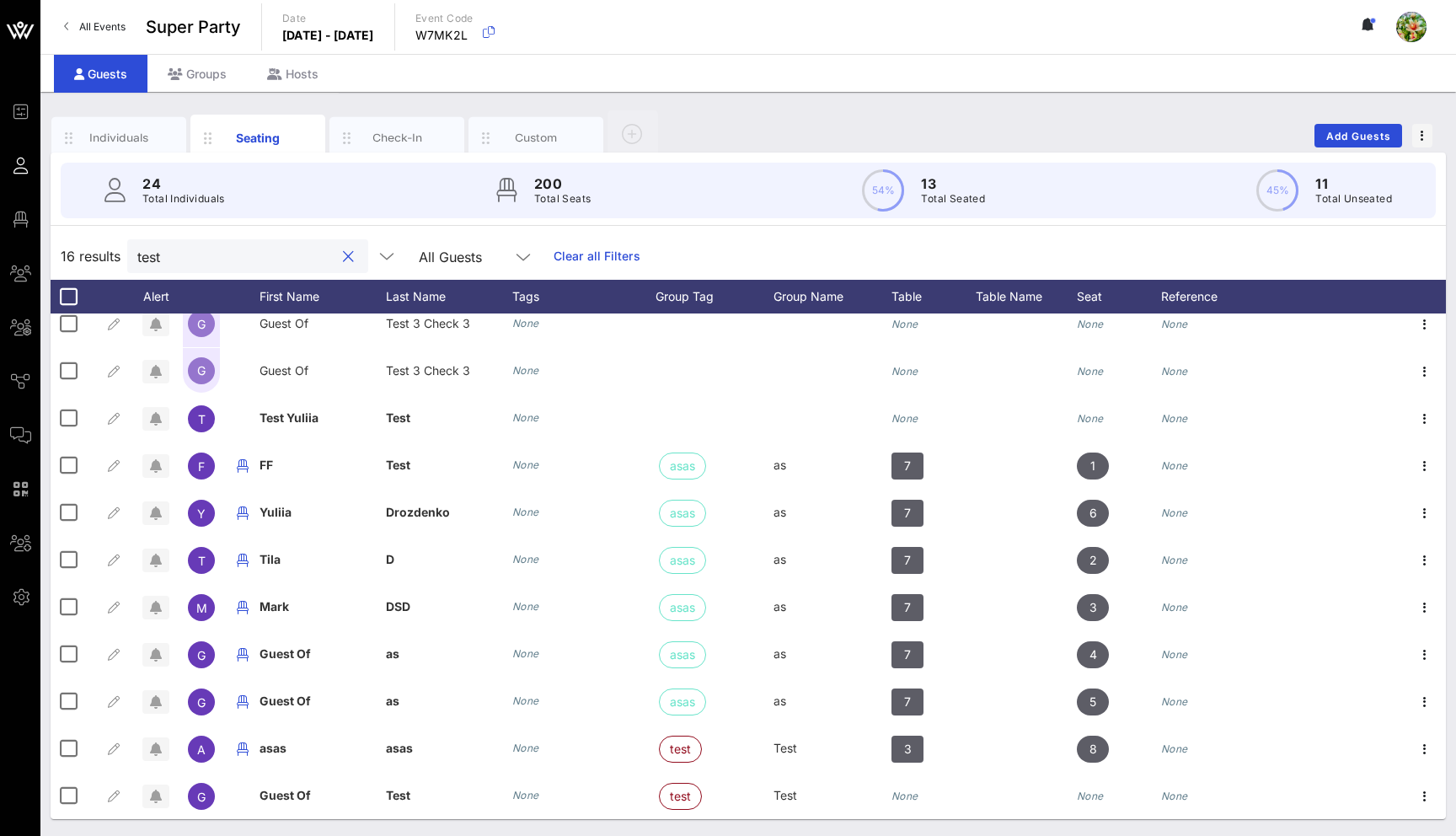
type input "test"
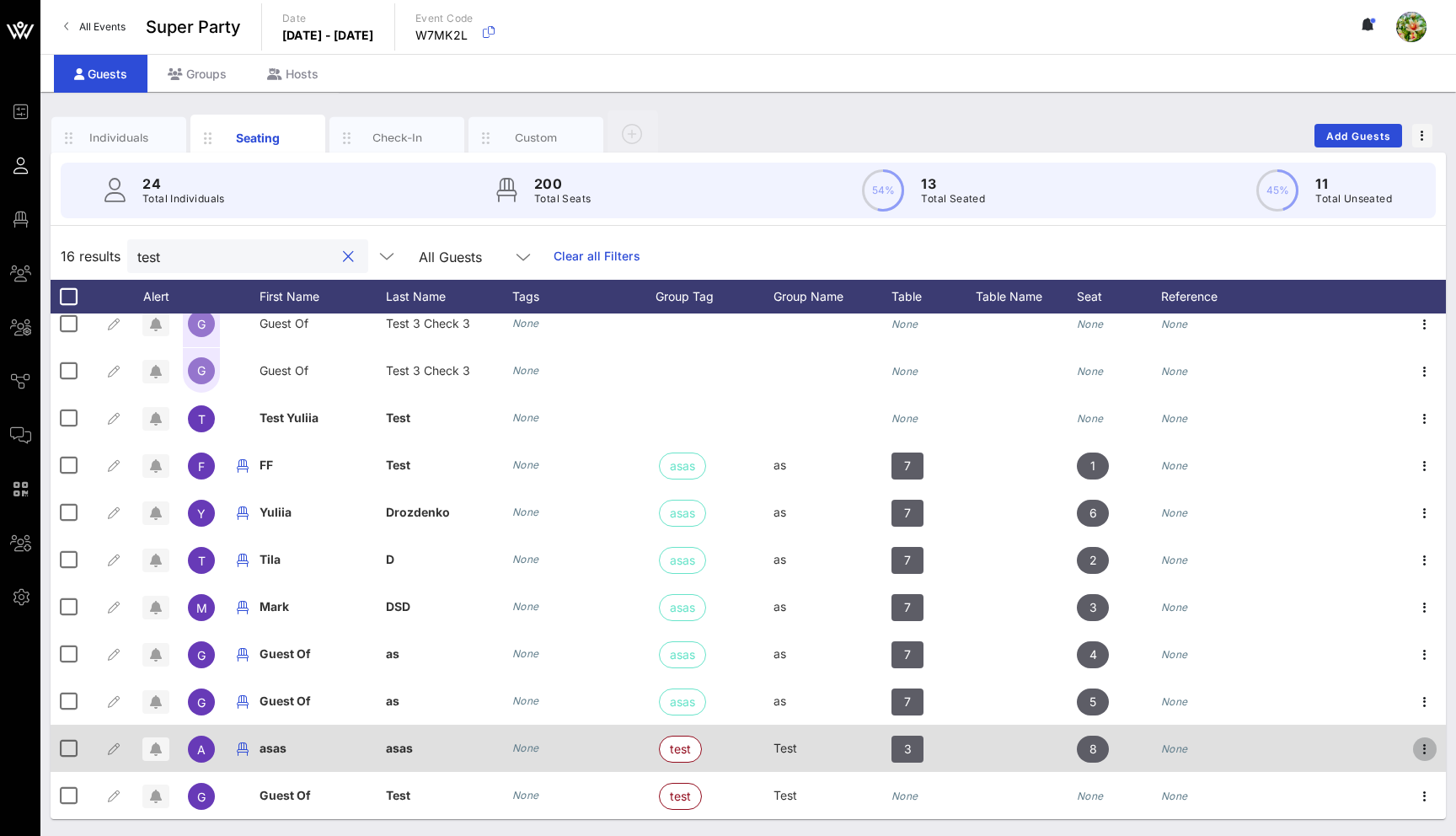
click at [1426, 747] on icon "button" at bounding box center [1425, 750] width 20 height 20
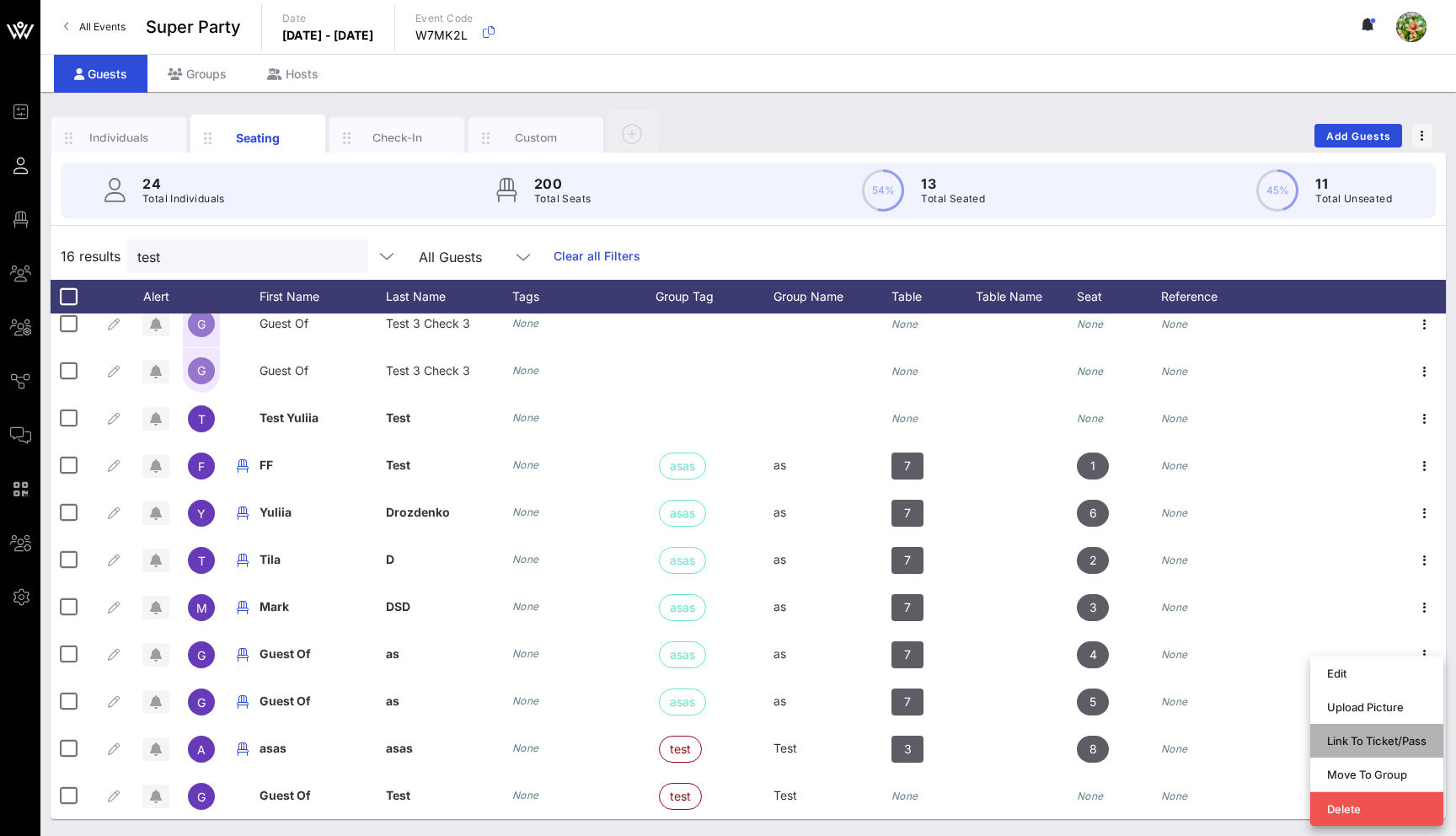
click at [1424, 747] on div "Link To Ticket/Pass" at bounding box center [1377, 742] width 99 height 14
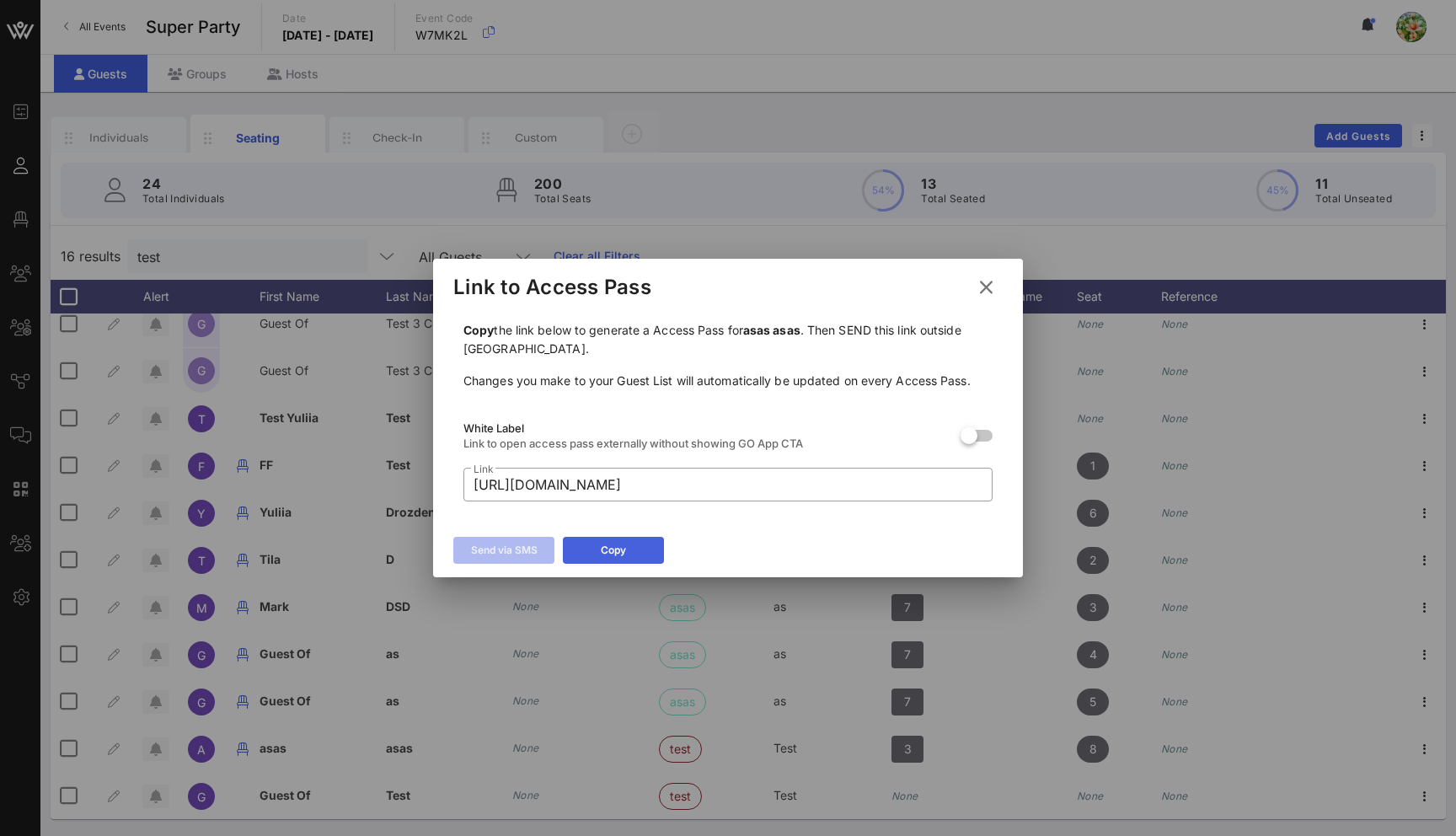
click at [642, 549] on button "Copy" at bounding box center [613, 550] width 101 height 27
click at [992, 280] on icon at bounding box center [987, 287] width 23 height 20
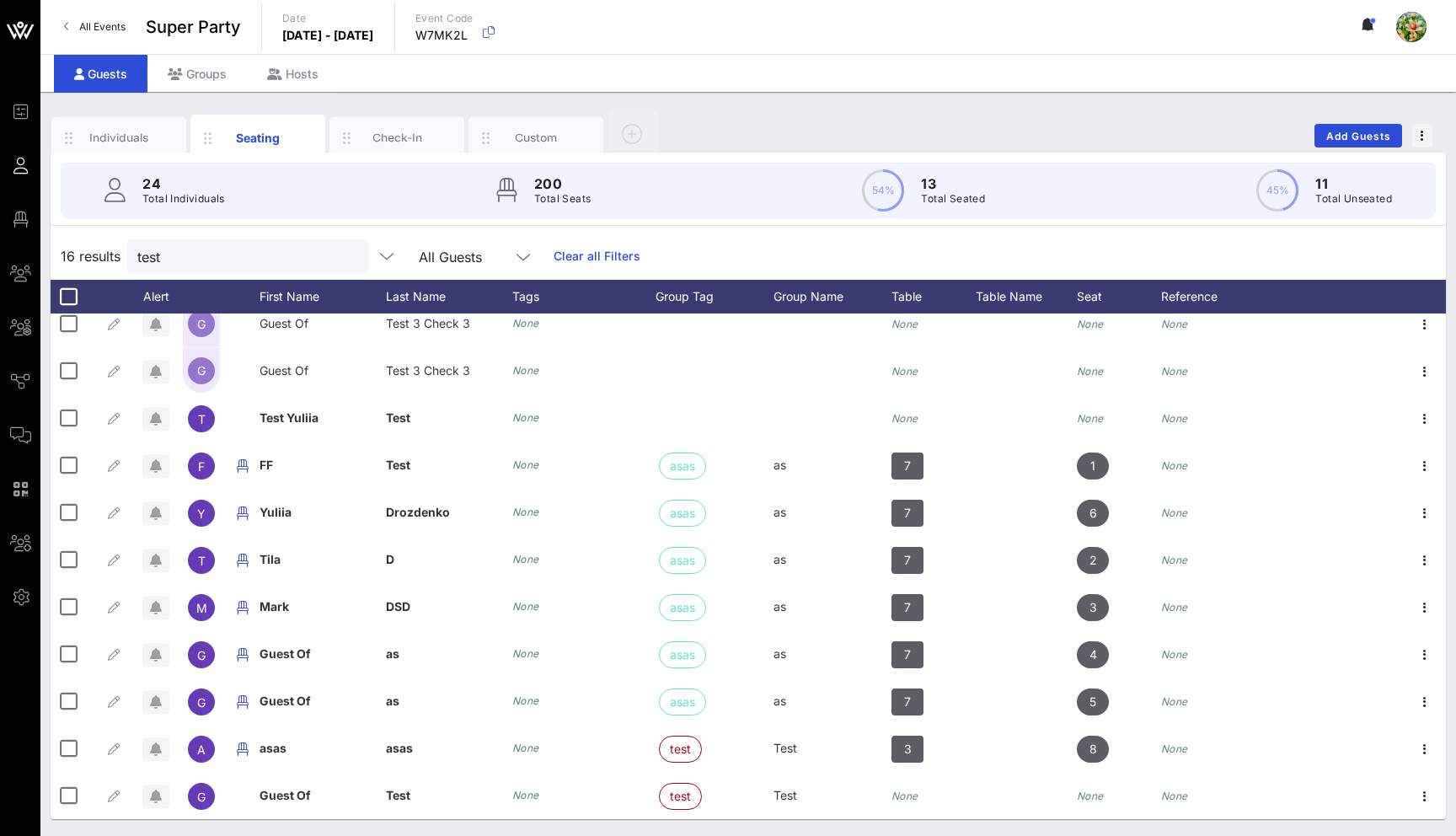
click at [343, 255] on button "clear icon" at bounding box center [348, 257] width 11 height 17
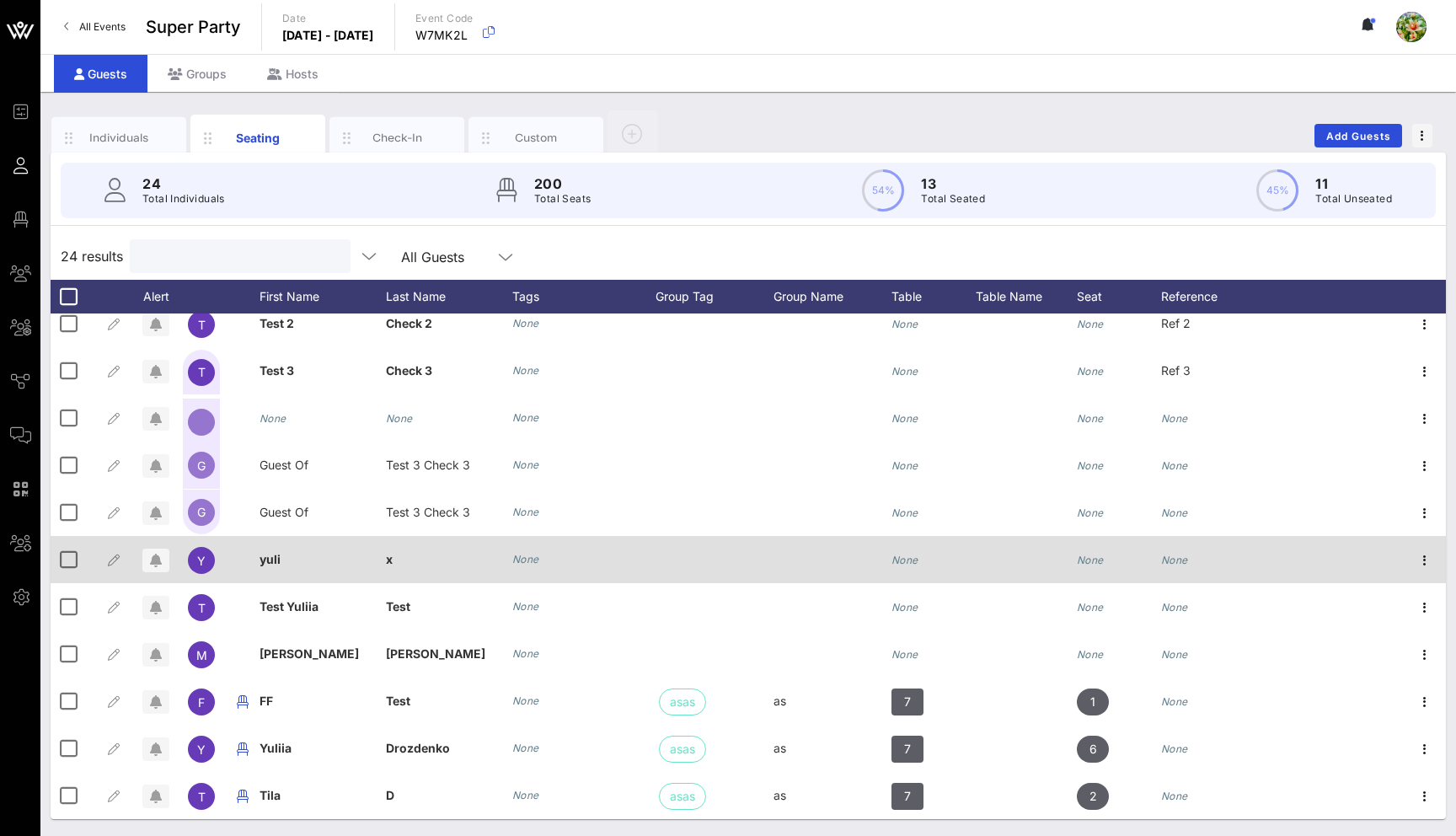
scroll to position [627, 0]
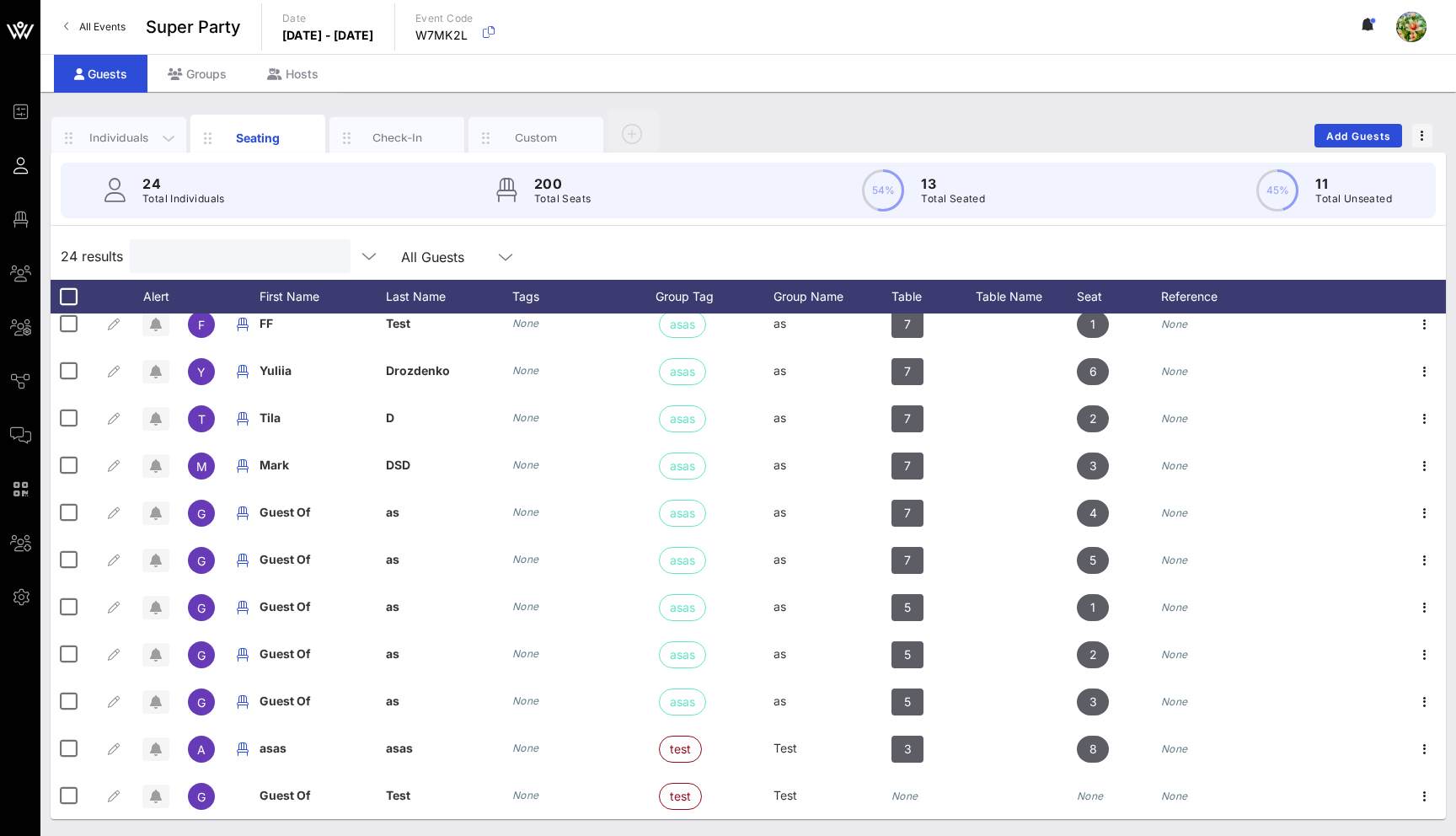
click at [93, 131] on div "Individuals" at bounding box center [119, 138] width 75 height 16
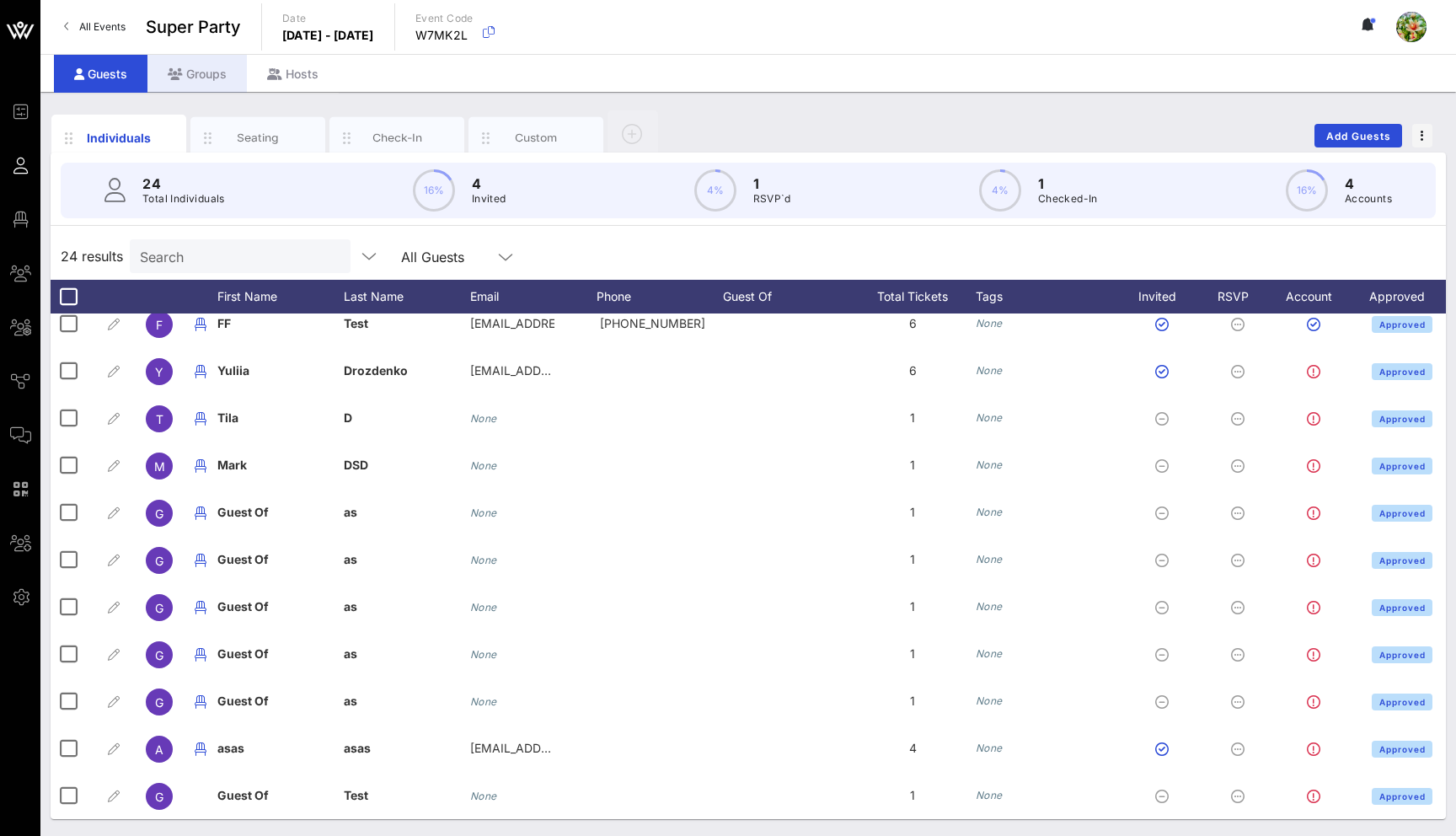
click at [198, 71] on div "Groups" at bounding box center [198, 73] width 99 height 38
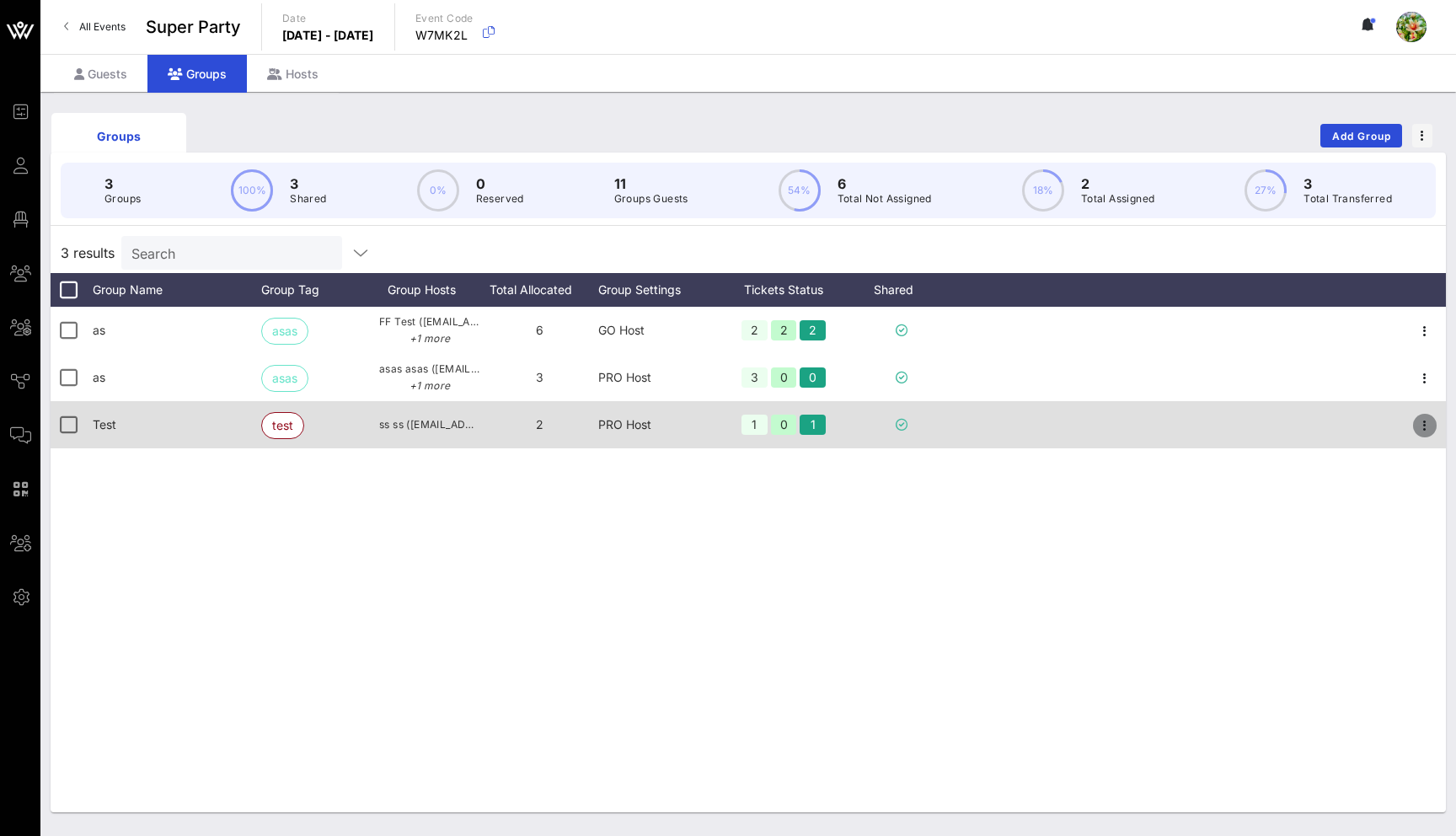
click at [1426, 421] on icon "button" at bounding box center [1425, 426] width 20 height 20
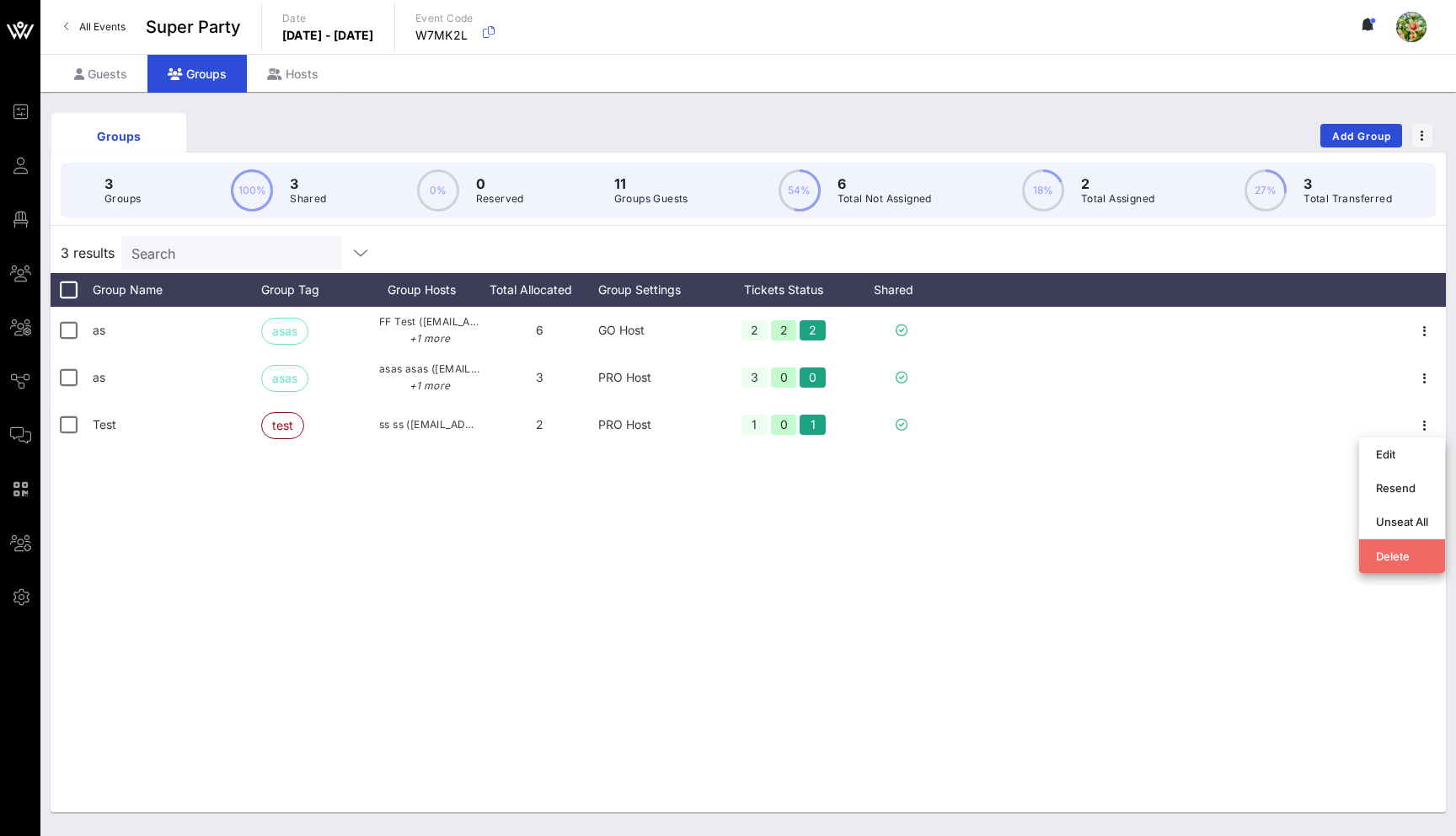
click at [1419, 552] on div "Delete" at bounding box center [1402, 557] width 53 height 14
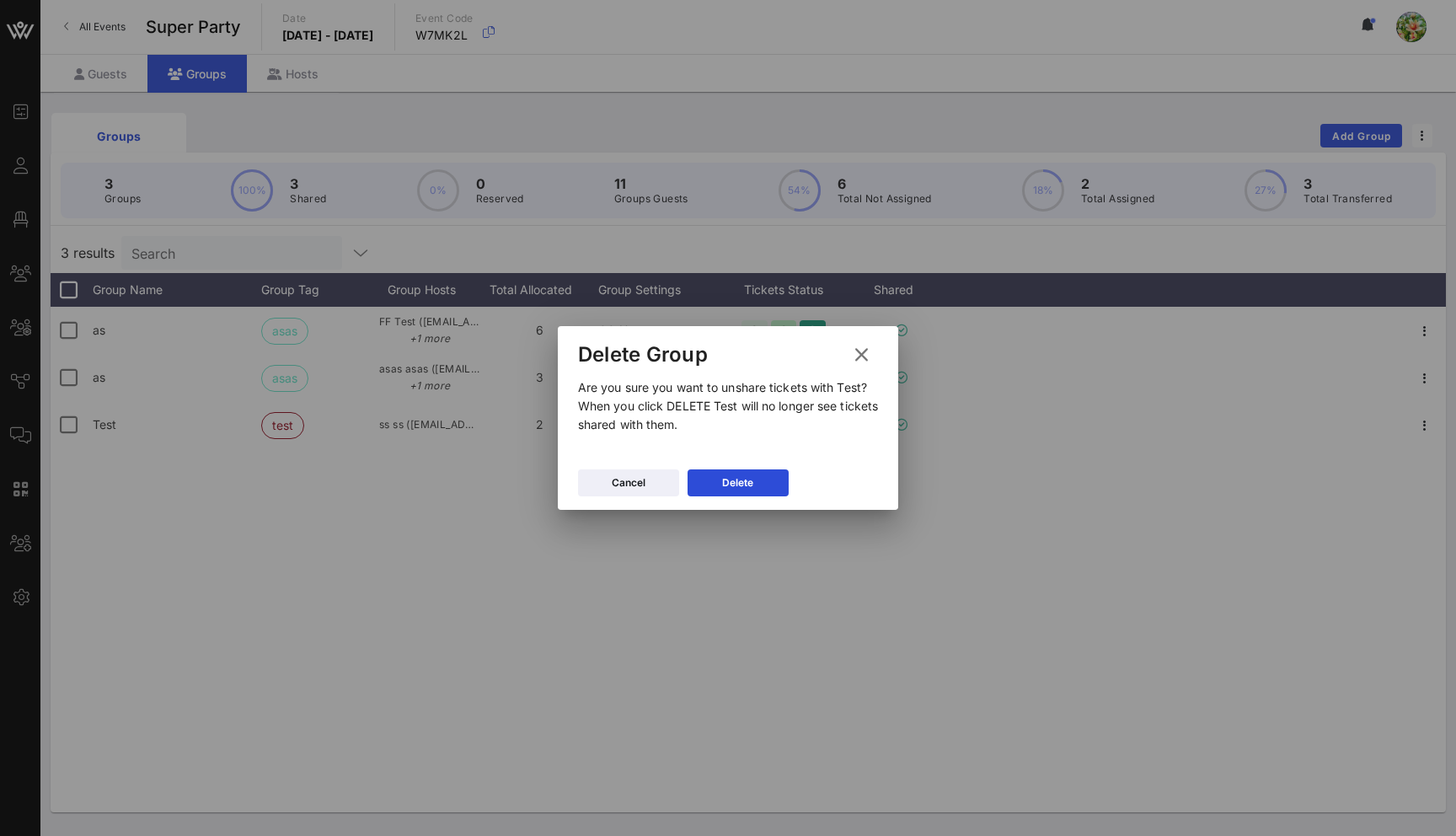
click at [874, 346] on button at bounding box center [861, 354] width 33 height 31
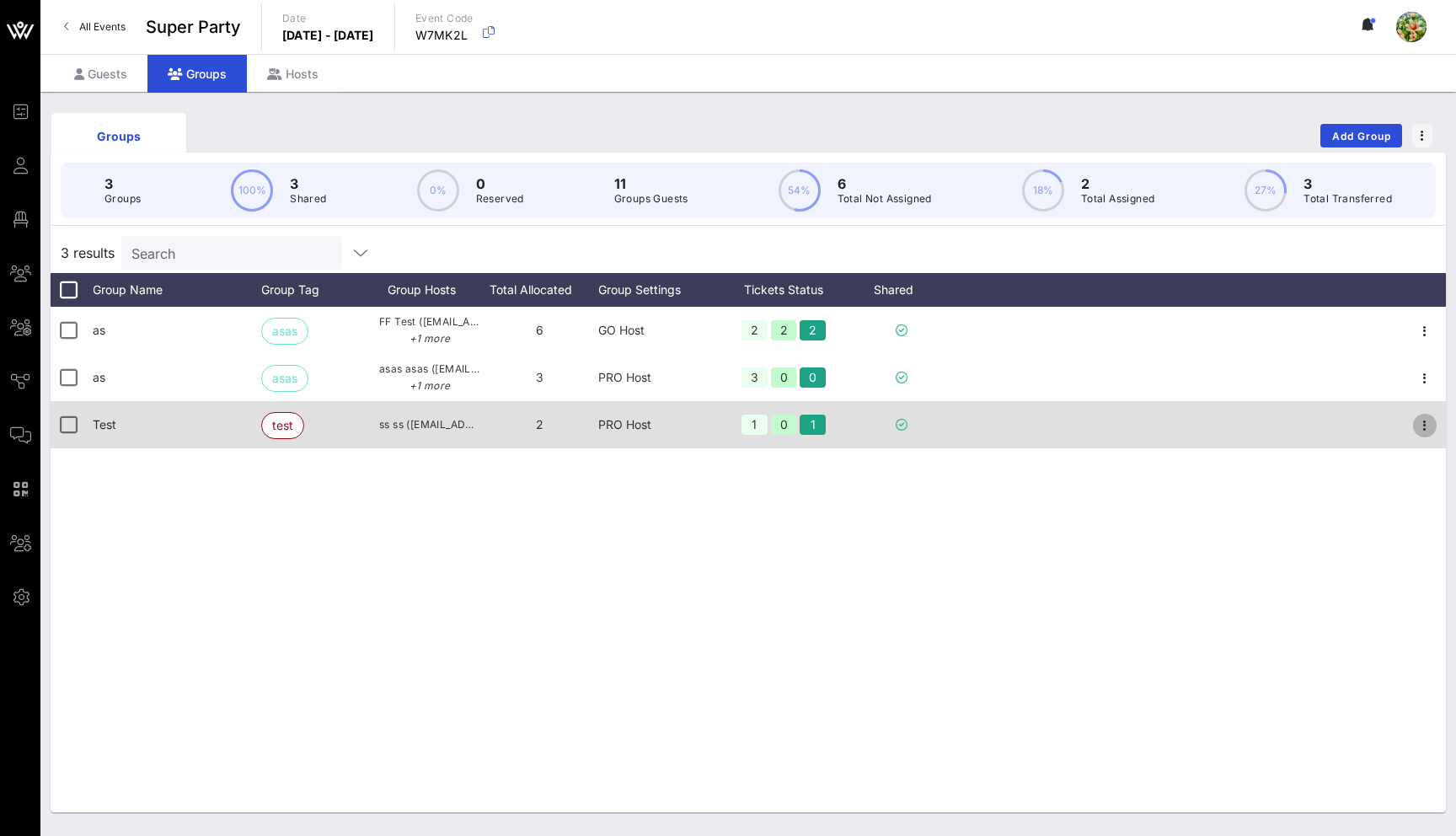
click at [1417, 419] on icon "button" at bounding box center [1425, 426] width 20 height 20
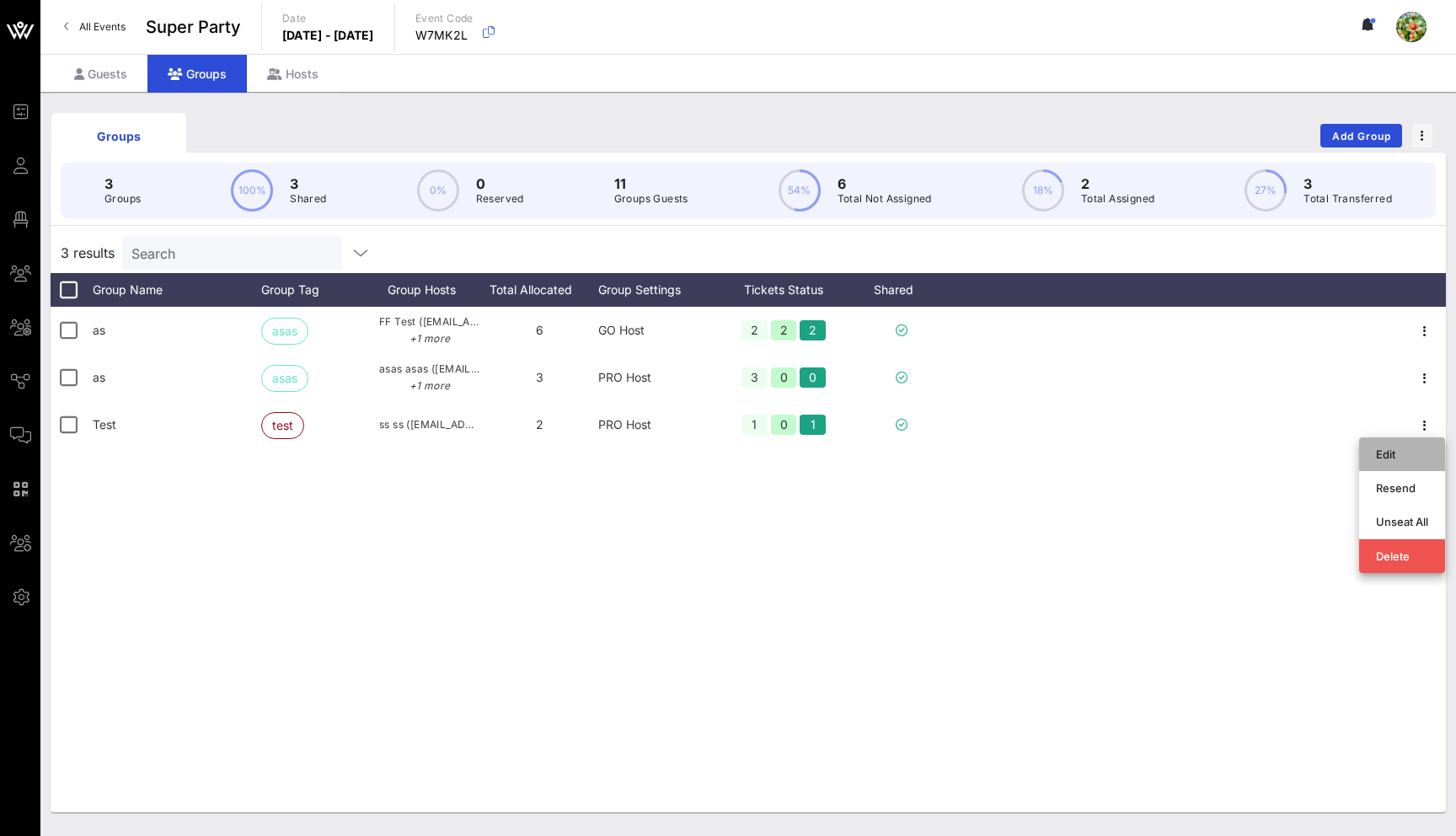
click at [1404, 448] on div "Edit" at bounding box center [1402, 455] width 53 height 14
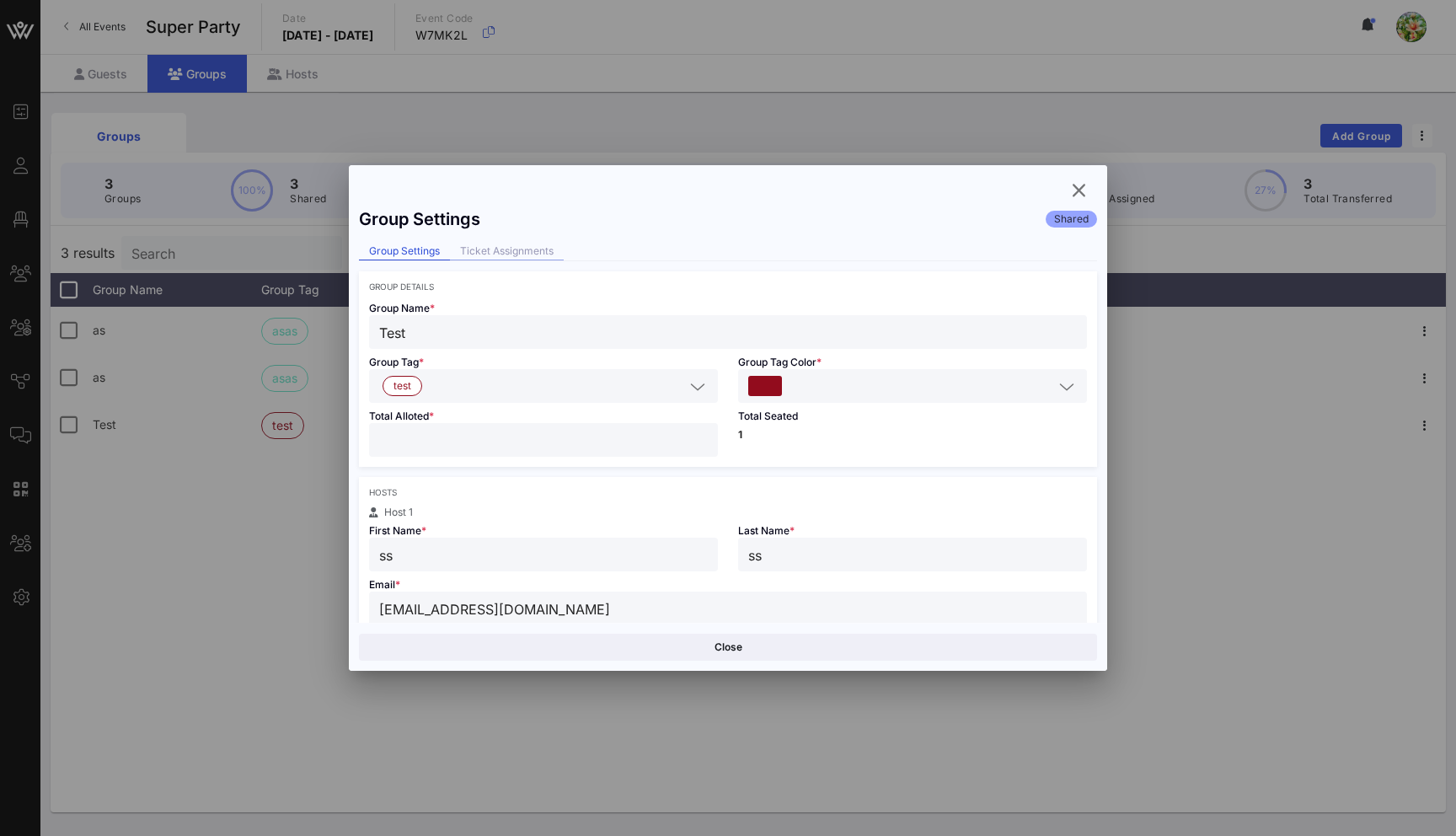
click at [528, 246] on div "Ticket Assignments" at bounding box center [506, 252] width 114 height 18
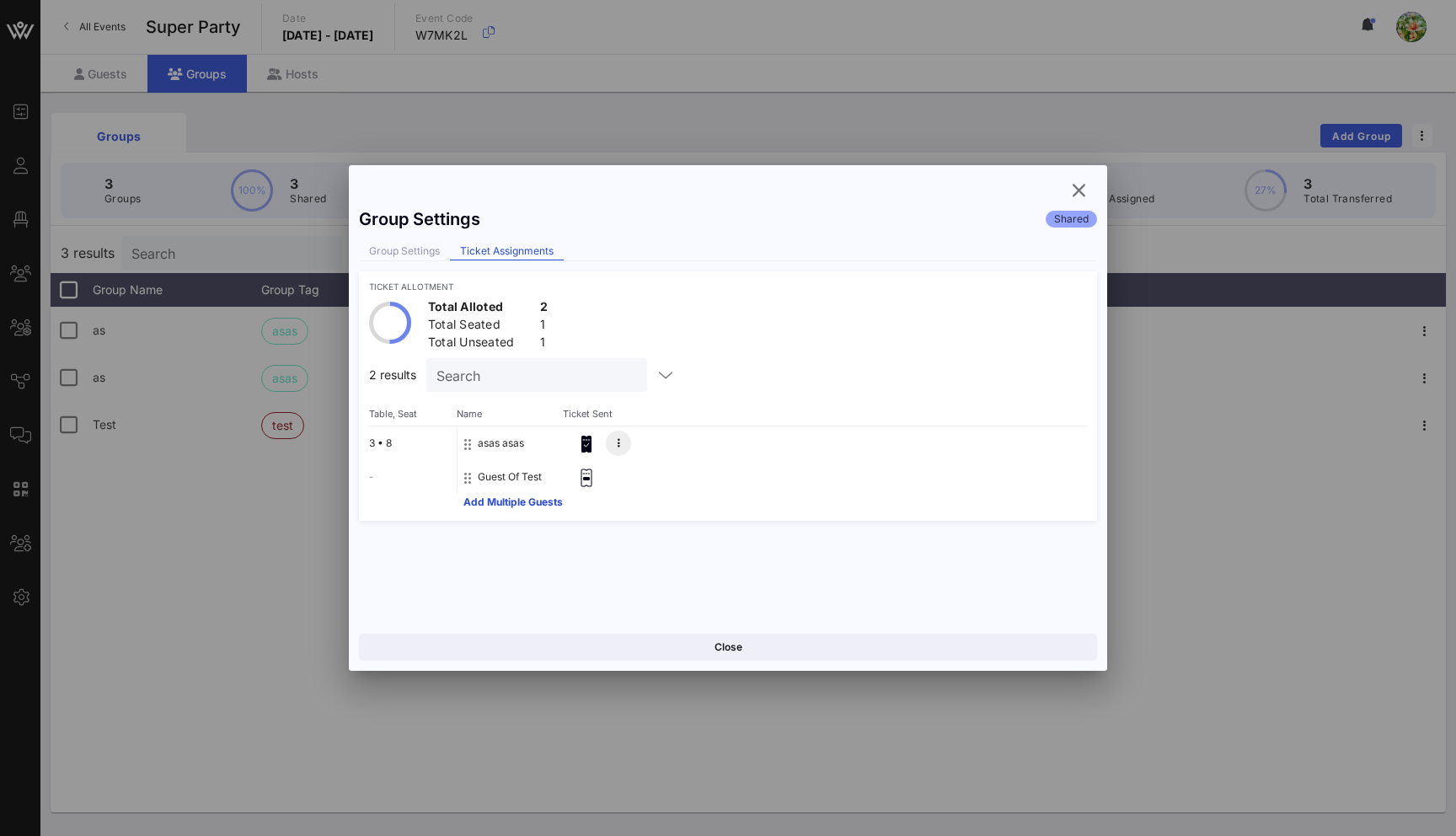
click at [611, 444] on button at bounding box center [618, 443] width 25 height 25
click at [661, 482] on div "Remove" at bounding box center [690, 482] width 89 height 14
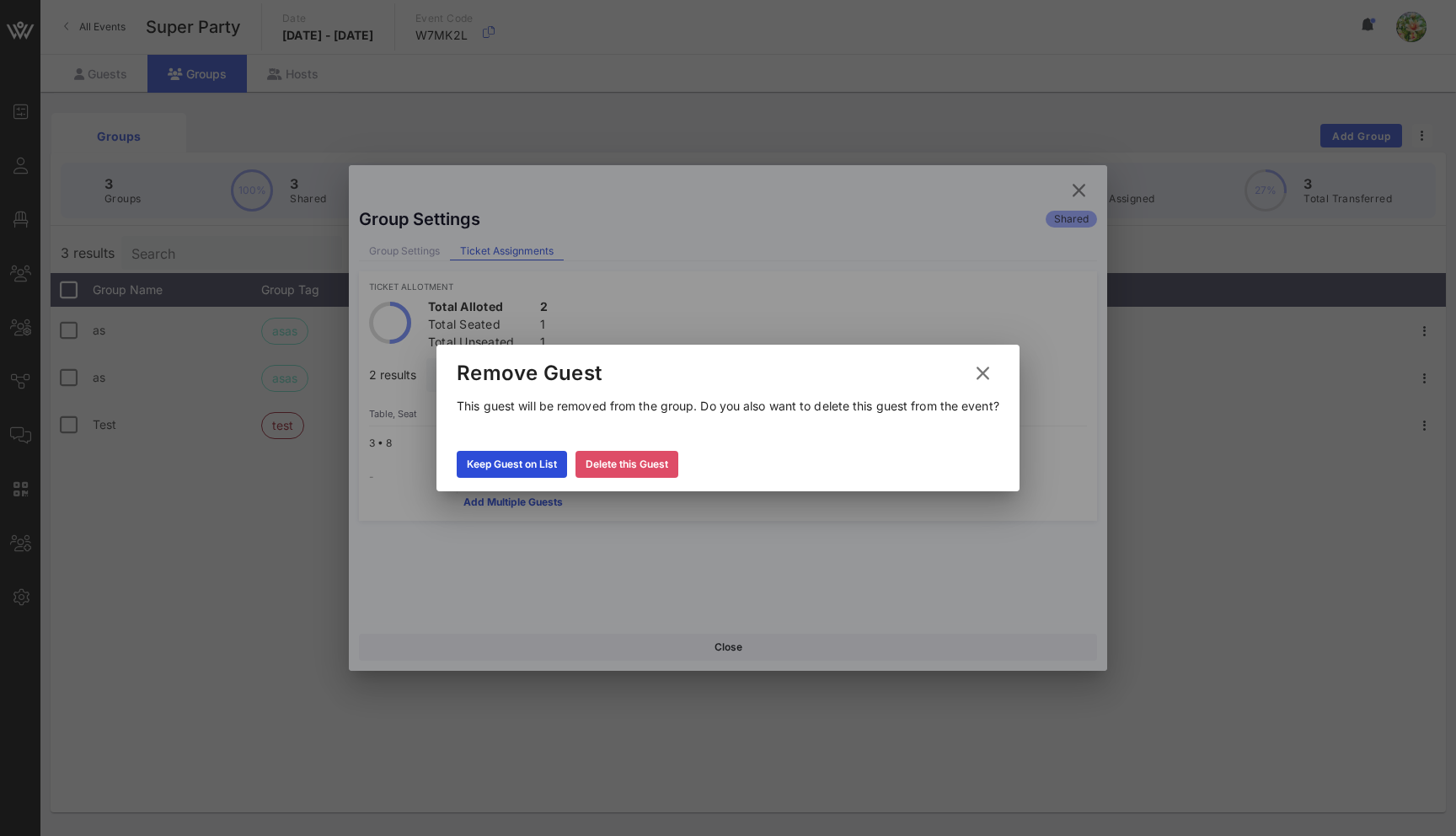
click at [621, 456] on div "Delete this Guest" at bounding box center [626, 464] width 82 height 17
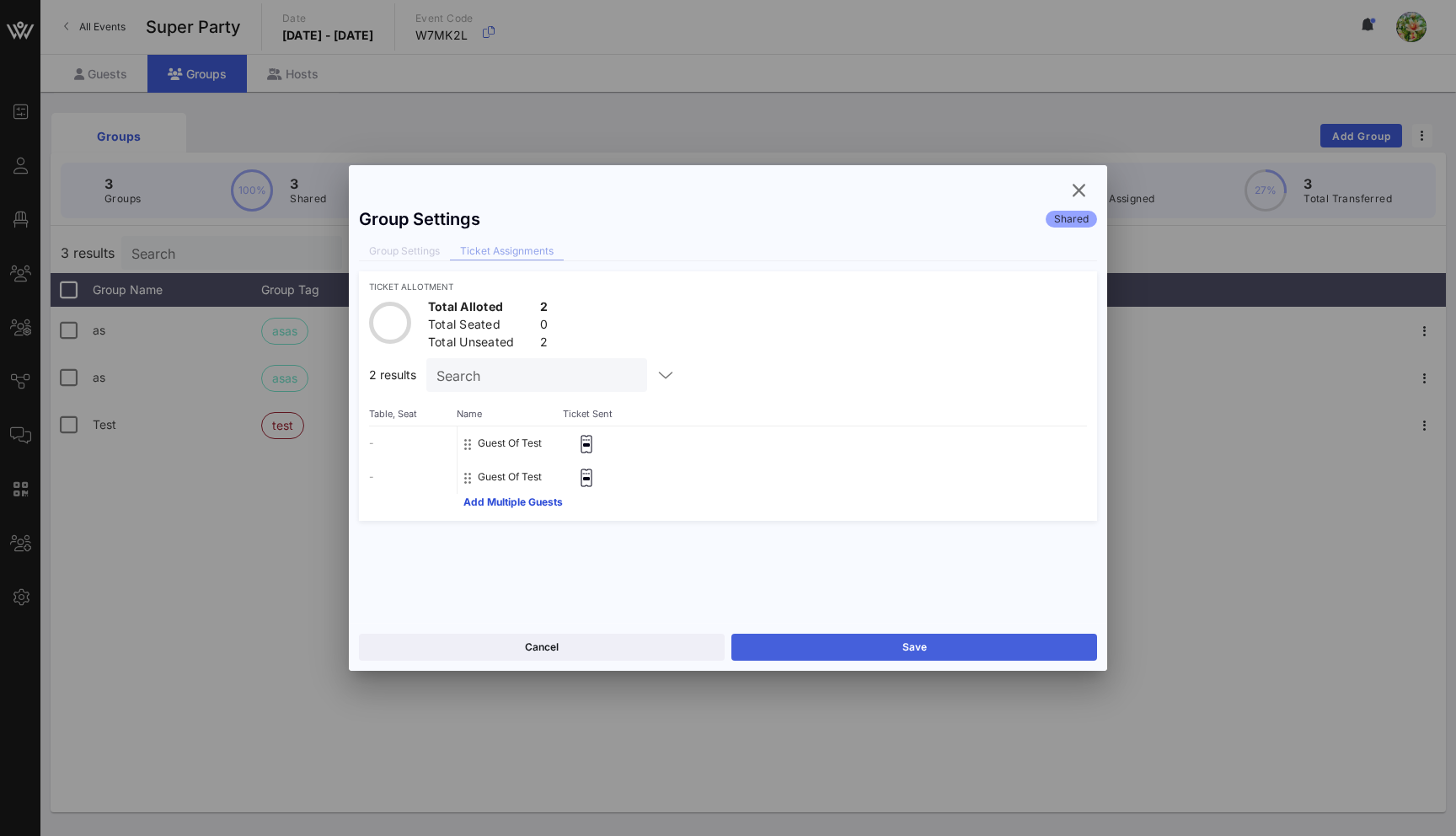
click at [864, 636] on button "Save" at bounding box center [914, 647] width 366 height 27
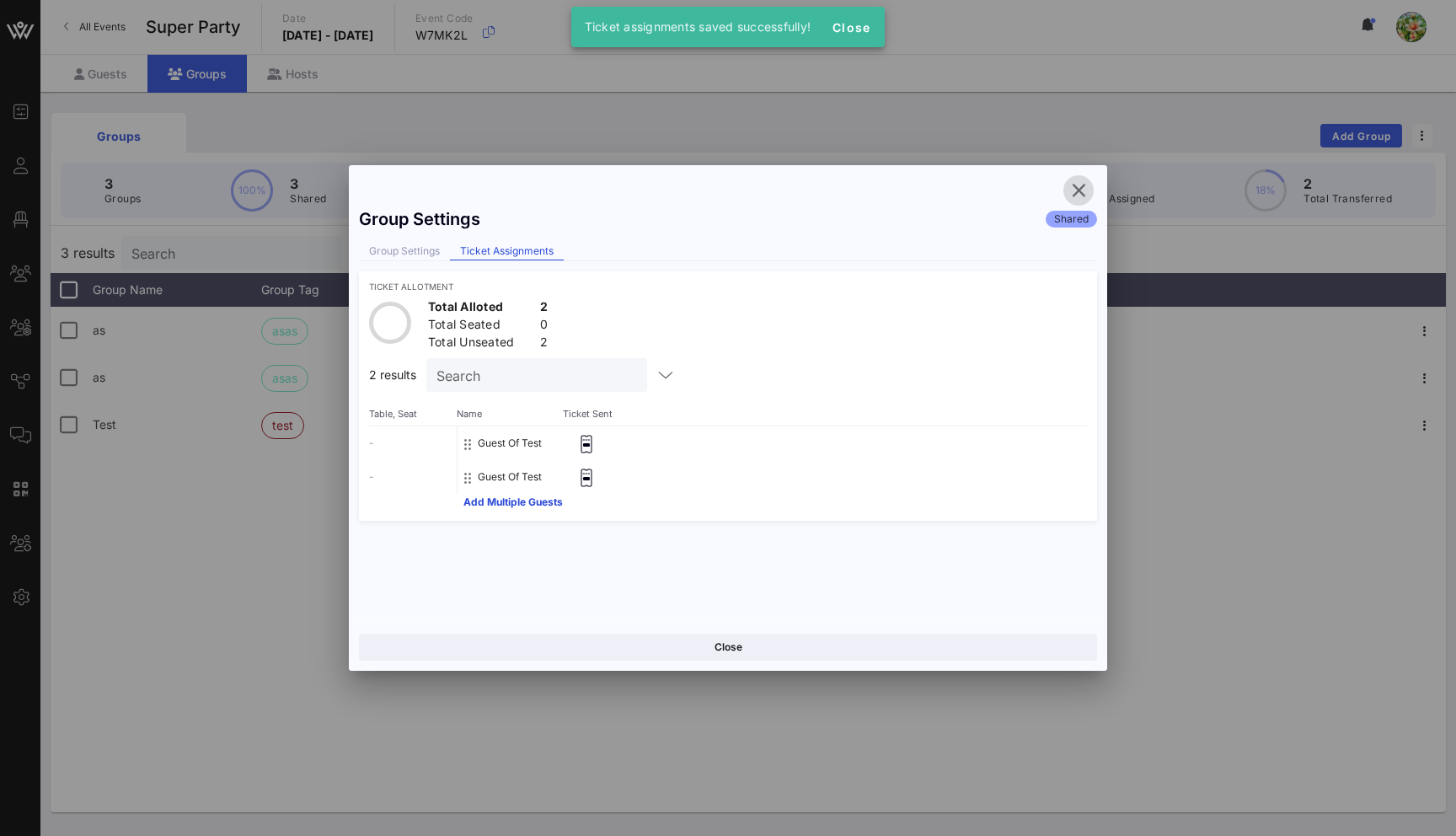
click at [1080, 182] on icon "button" at bounding box center [1079, 191] width 20 height 20
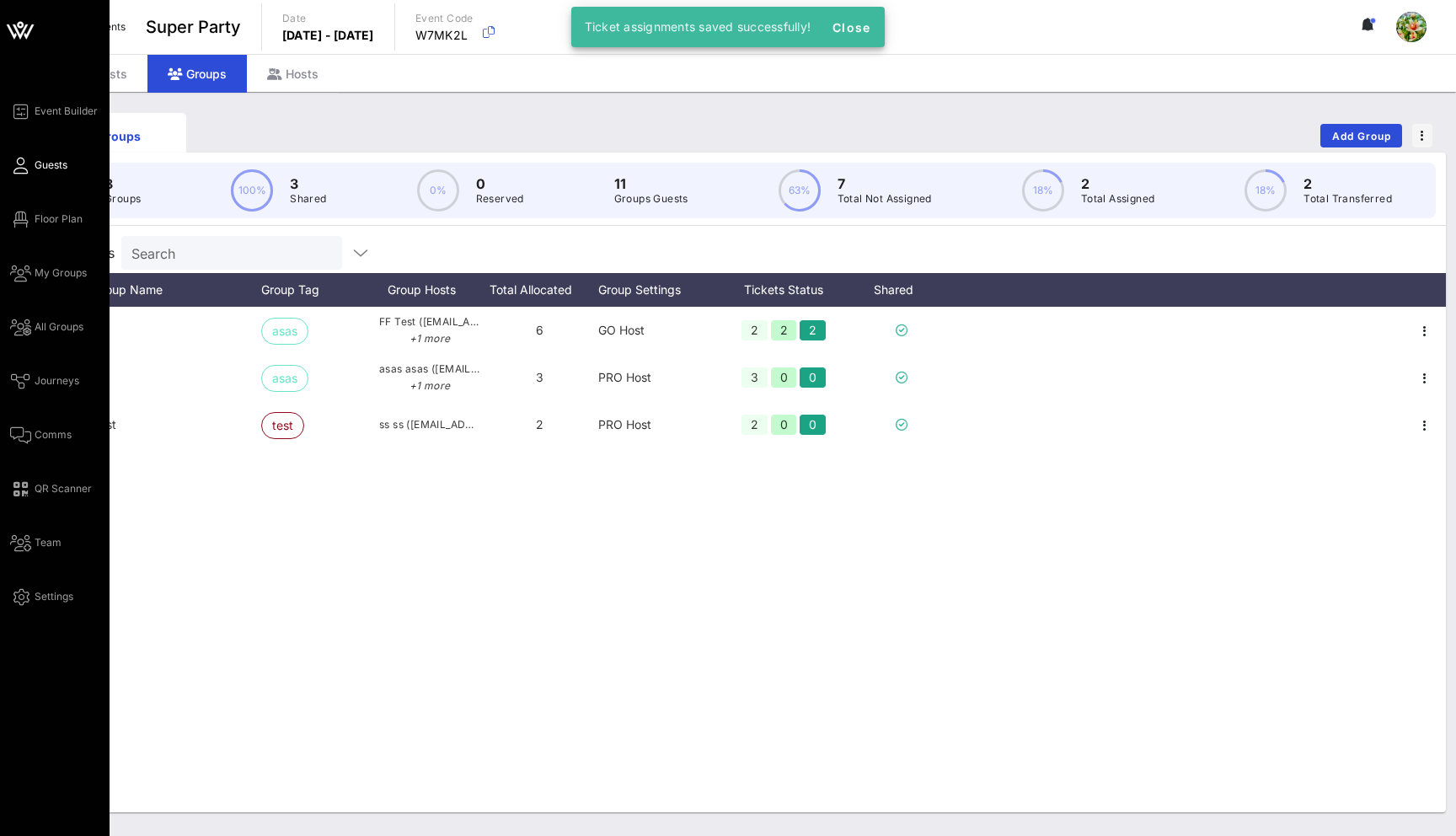
click at [29, 157] on link "Guests" at bounding box center [39, 165] width 58 height 20
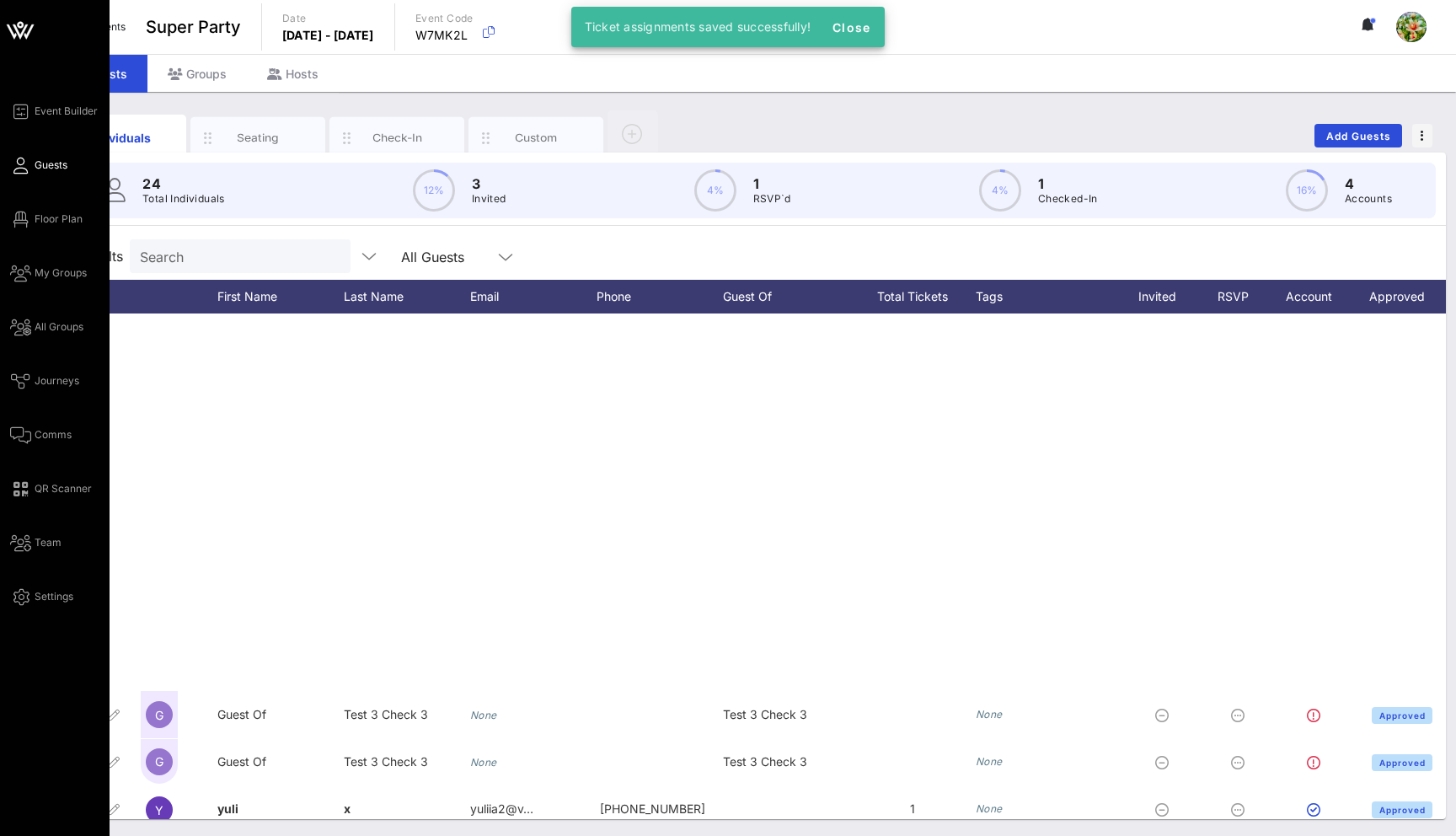
scroll to position [627, 0]
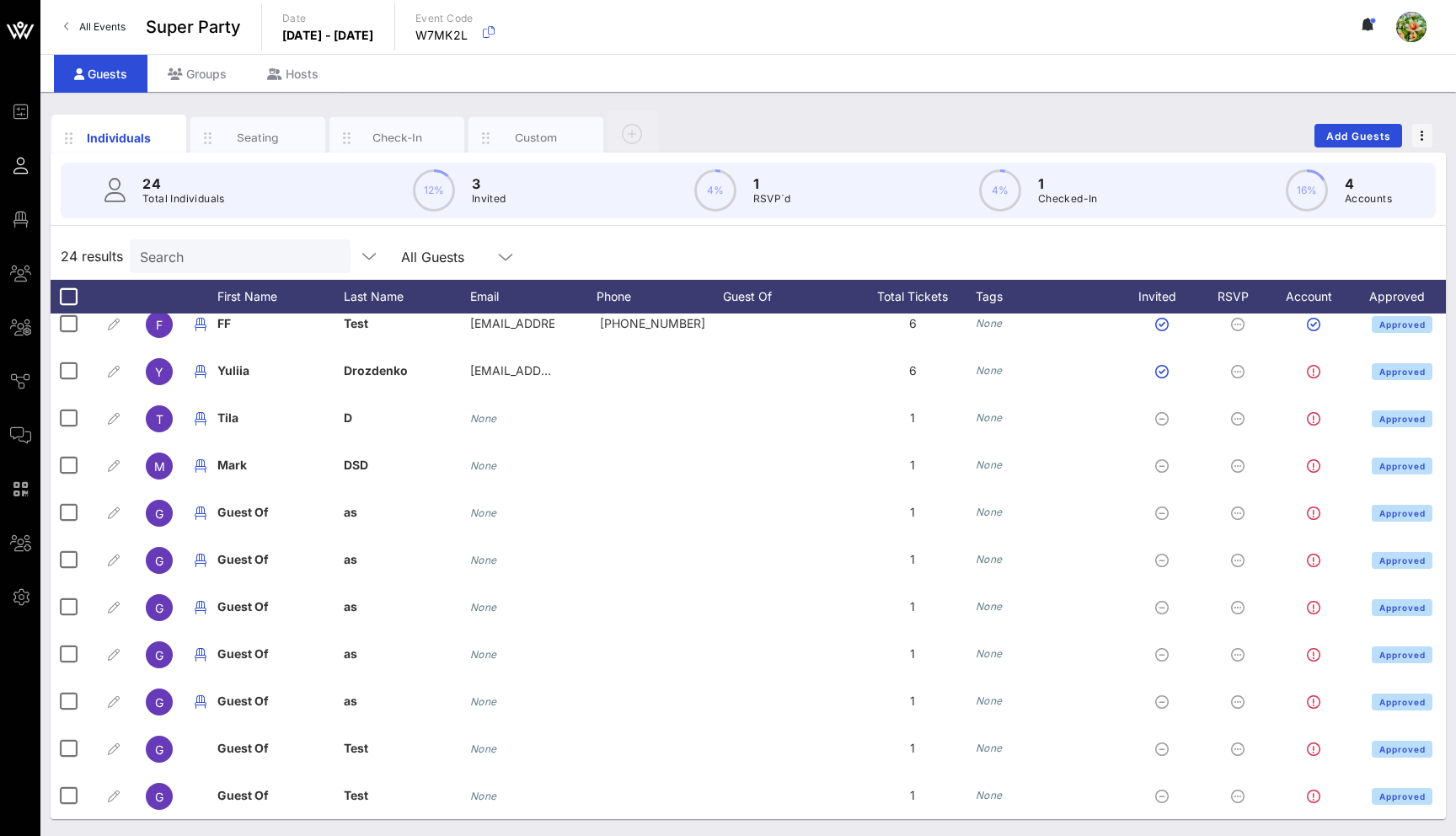
click at [210, 264] on input "Search" at bounding box center [238, 256] width 198 height 22
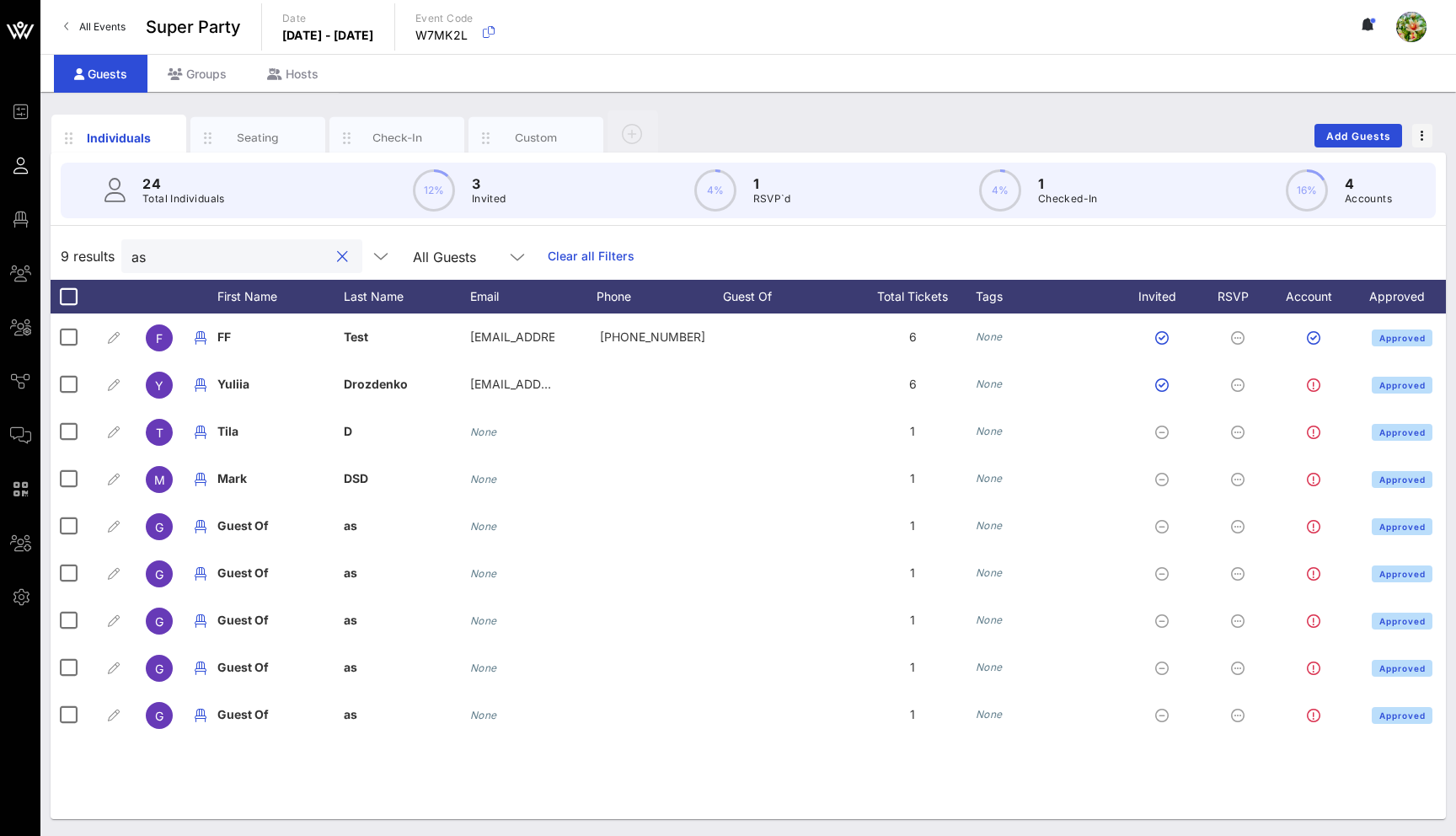
scroll to position [0, 0]
type input "asa"
click at [337, 255] on button "clear icon" at bounding box center [342, 257] width 11 height 17
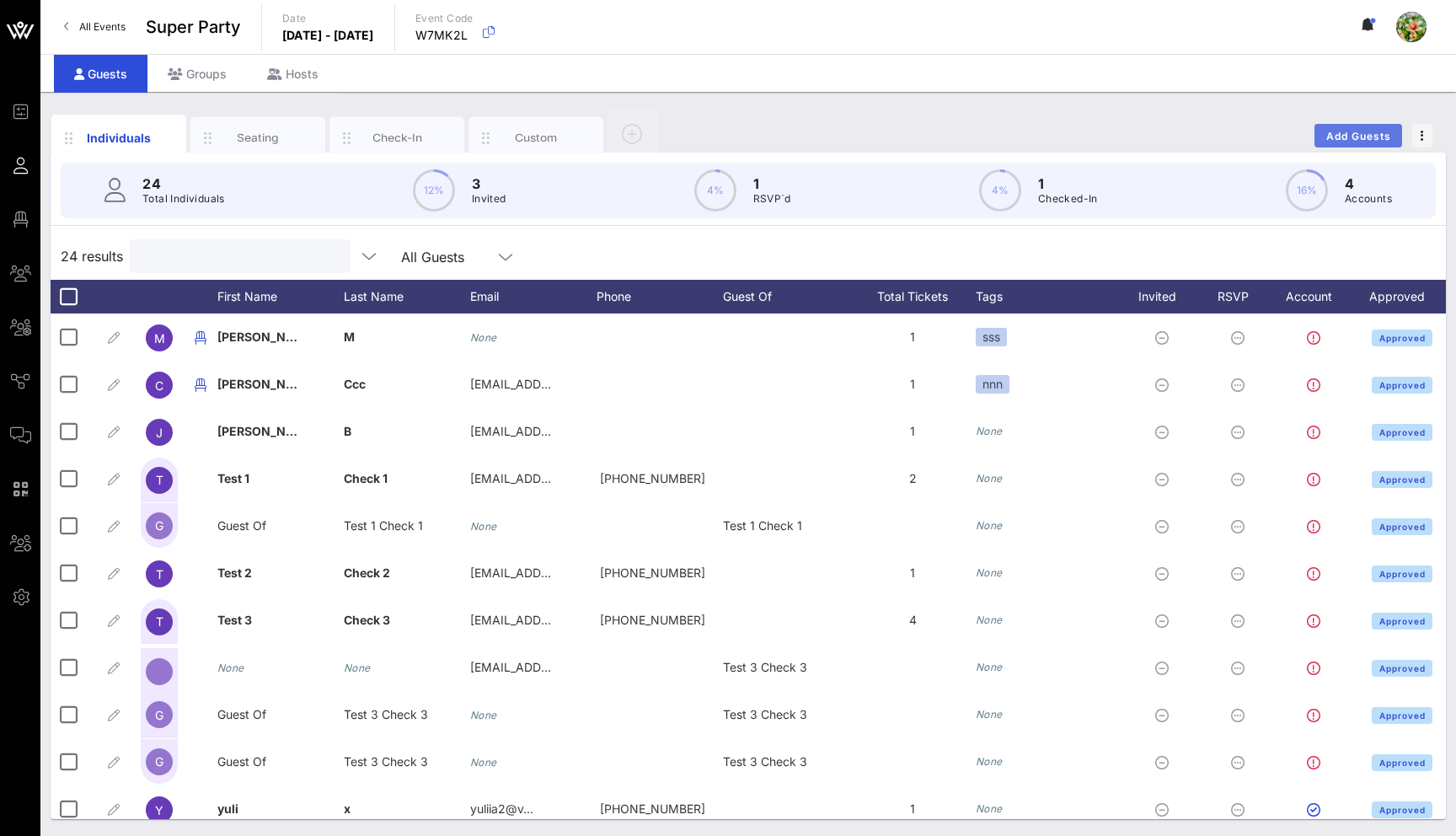
click at [1353, 133] on span "Add Guests" at bounding box center [1359, 136] width 66 height 13
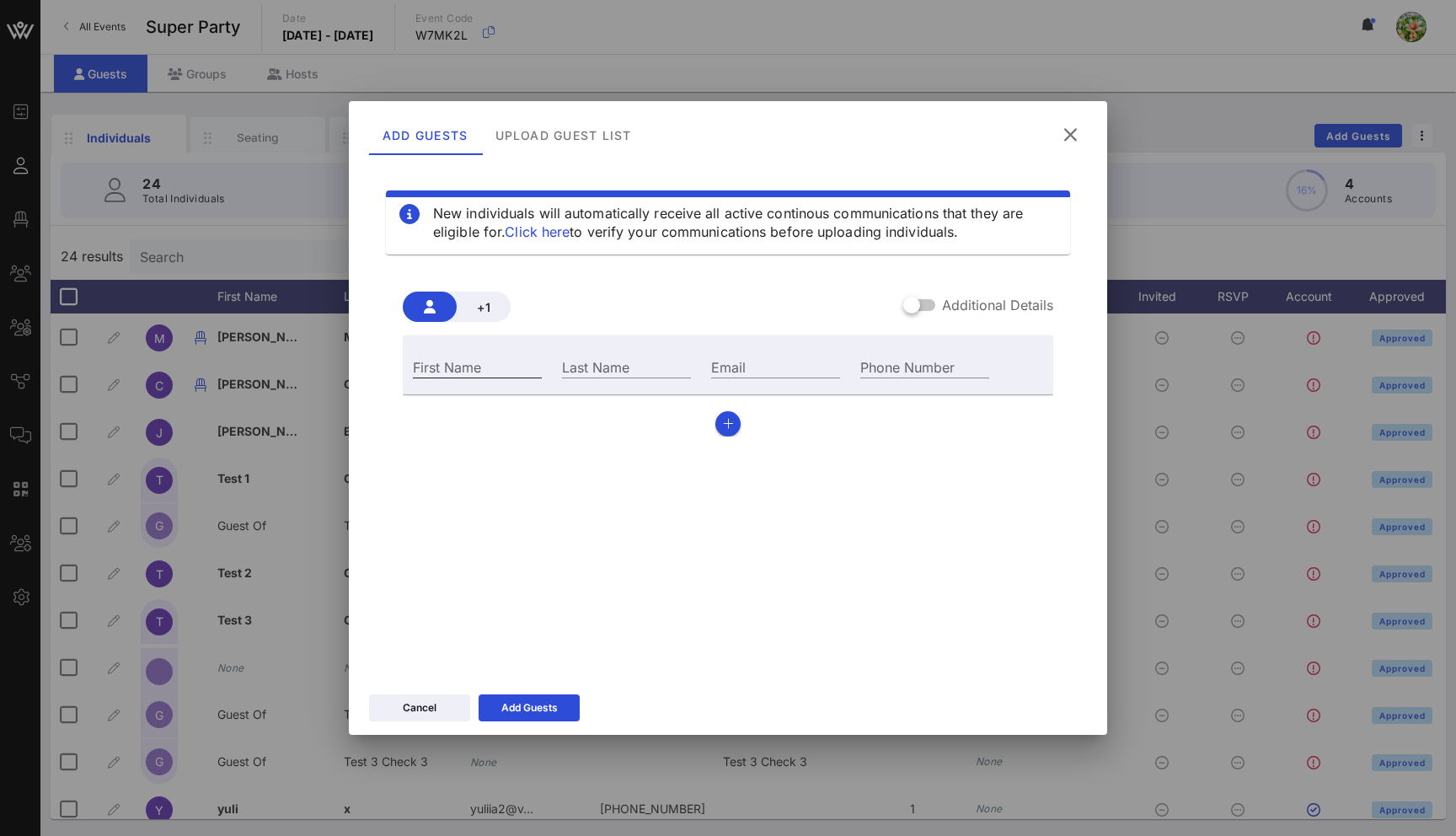
click at [478, 365] on input "First Name" at bounding box center [477, 366] width 129 height 22
type input "Kim"
click at [578, 357] on div "Last Name" at bounding box center [626, 366] width 129 height 22
type input "One"
click at [494, 308] on span "+1" at bounding box center [483, 307] width 27 height 14
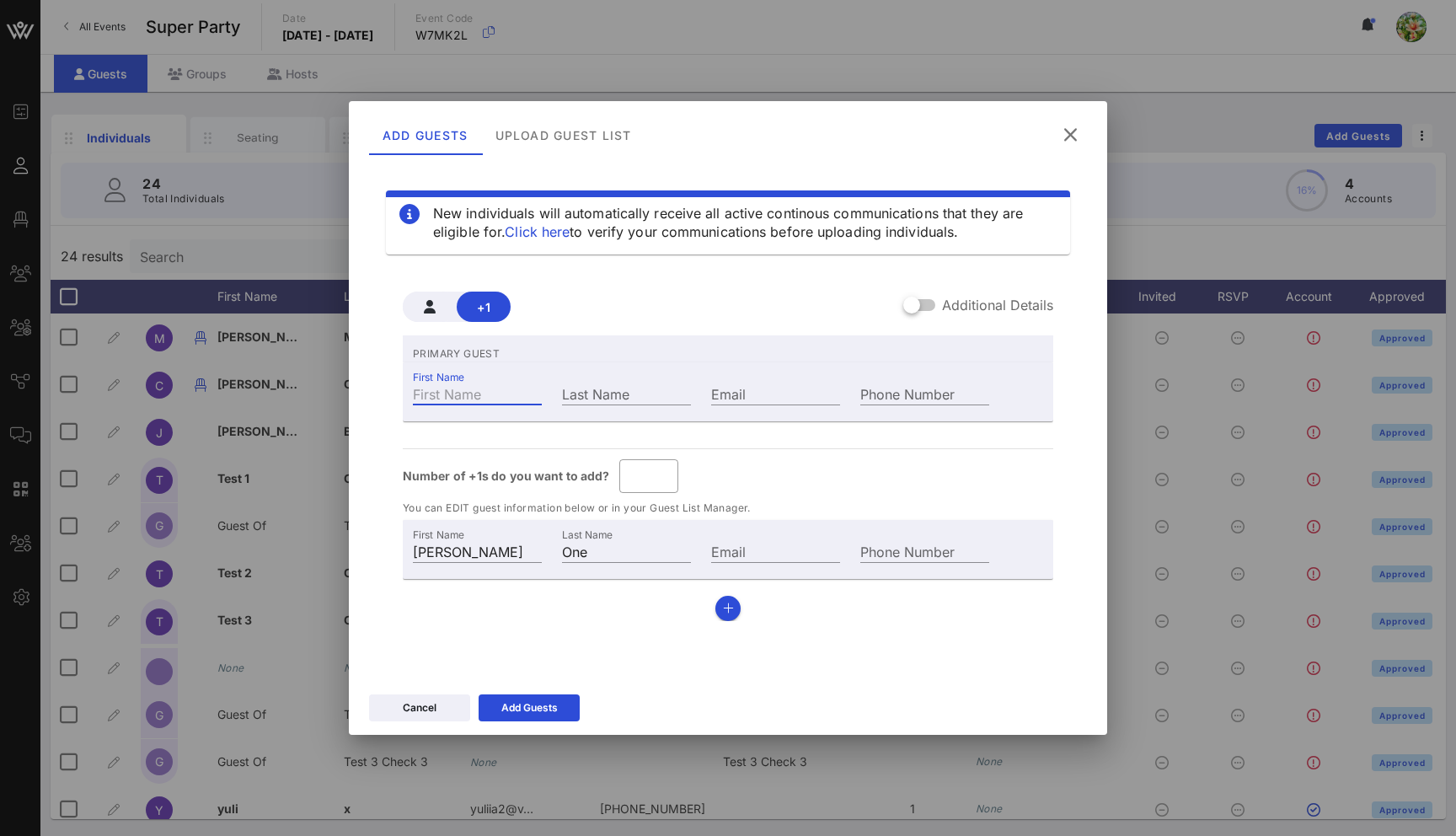
click at [488, 395] on input "First Name" at bounding box center [477, 394] width 129 height 22
type input "Kim"
click at [617, 400] on input "Last Name" at bounding box center [626, 394] width 129 height 22
type input "One"
click at [661, 483] on input "*" at bounding box center [648, 476] width 39 height 27
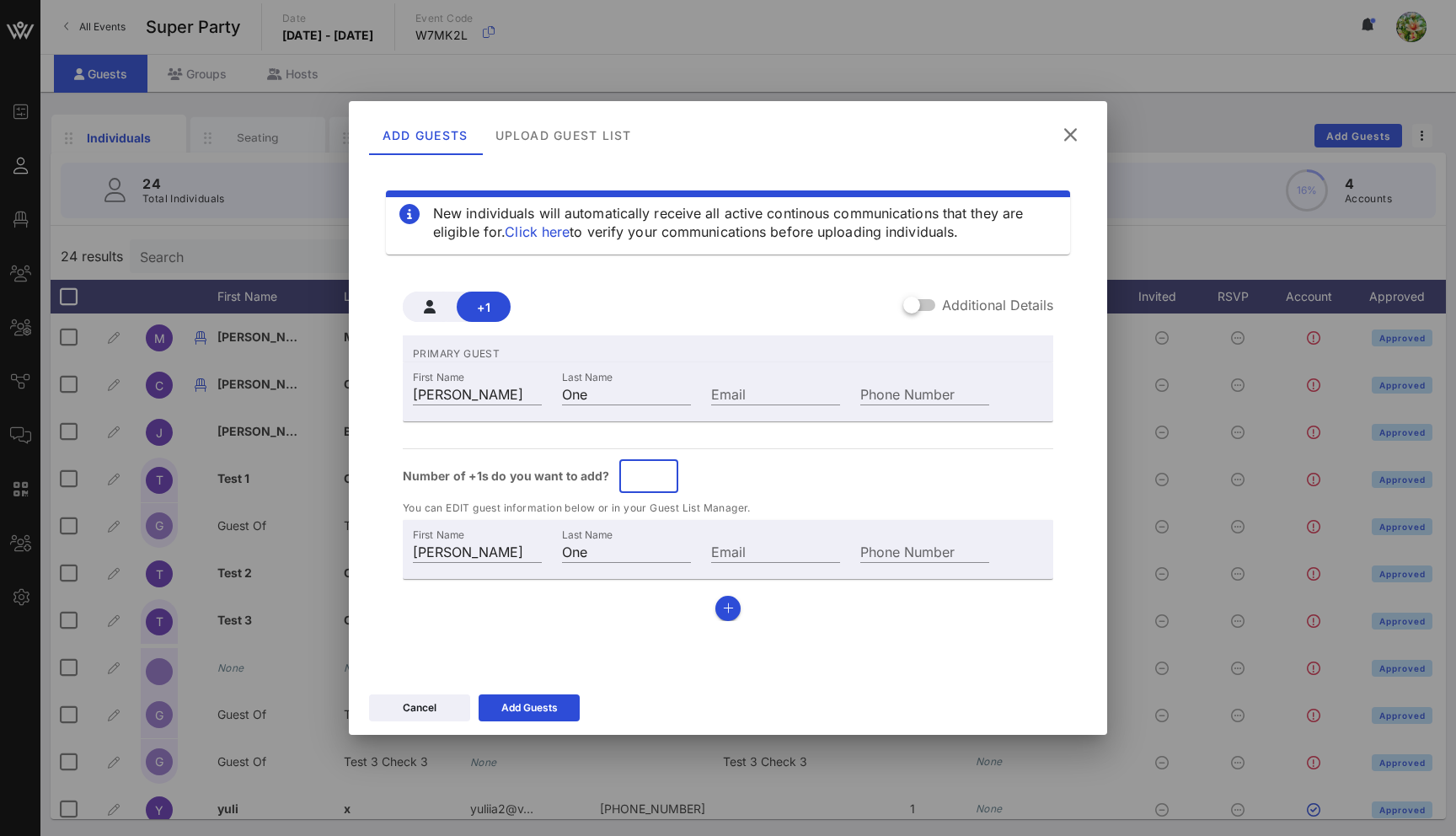
click at [612, 624] on div "+1 Additional Details PRIMARY GUEST First Name Kim Last Name One Email Phone Nu…" at bounding box center [728, 450] width 685 height 370
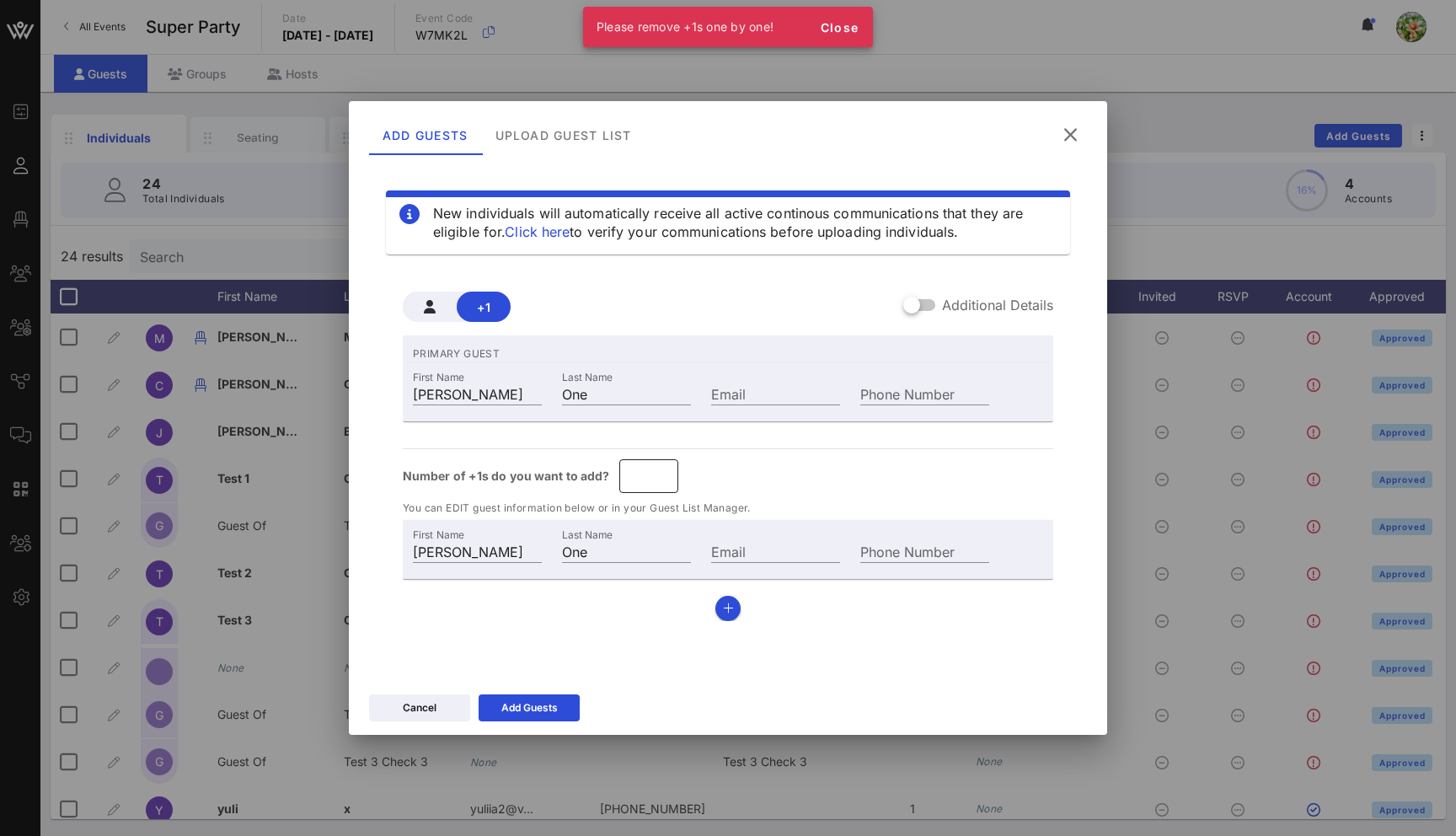
click at [662, 474] on input "*" at bounding box center [648, 476] width 39 height 27
type input "*"
click at [662, 474] on input "*" at bounding box center [648, 476] width 39 height 27
click at [650, 600] on div "PRIMARY GUEST First Name Kim Last Name One Email Phone Number Number of +1s do …" at bounding box center [728, 479] width 651 height 286
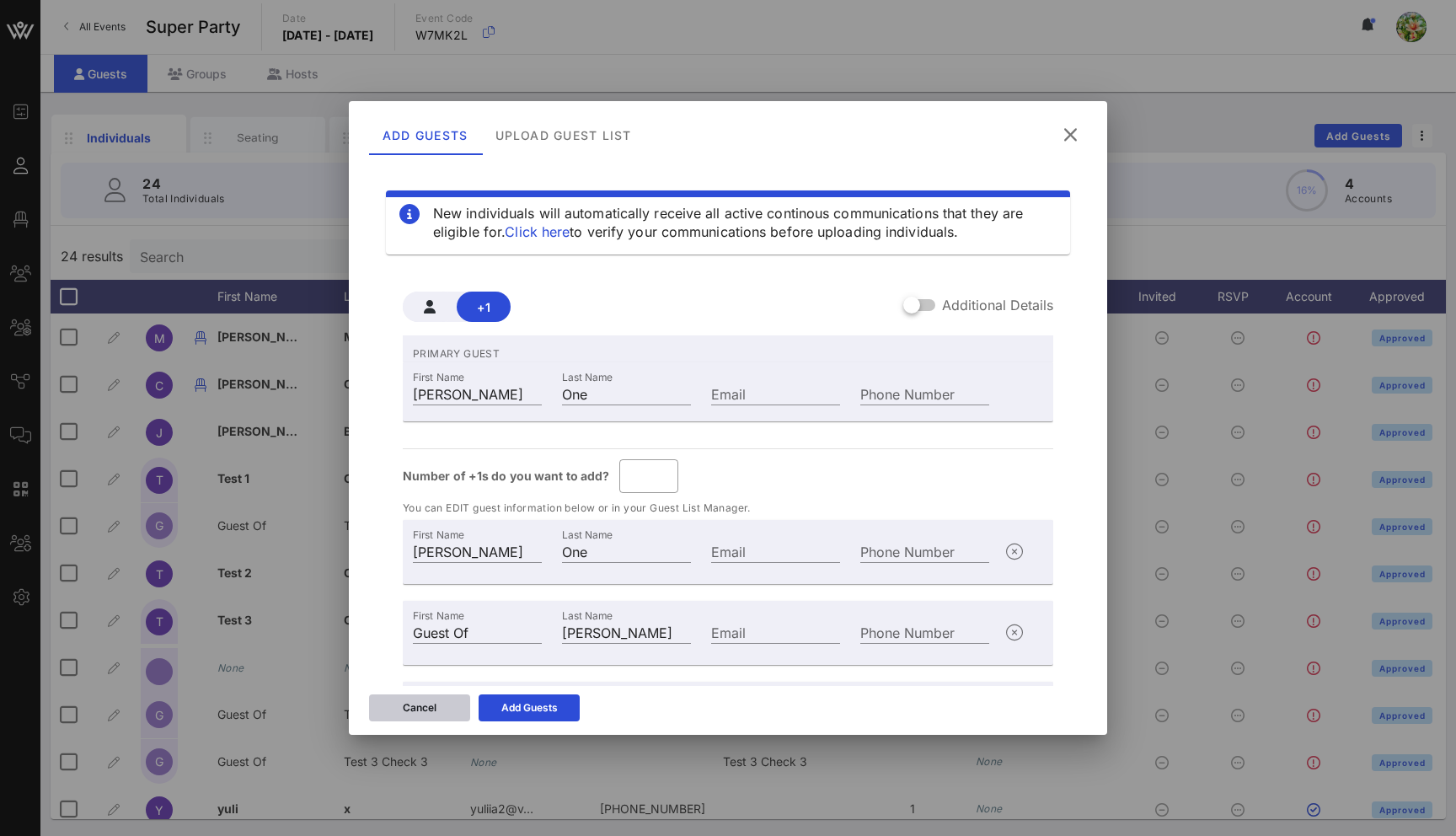
click at [420, 713] on button "Cancel" at bounding box center [420, 708] width 101 height 27
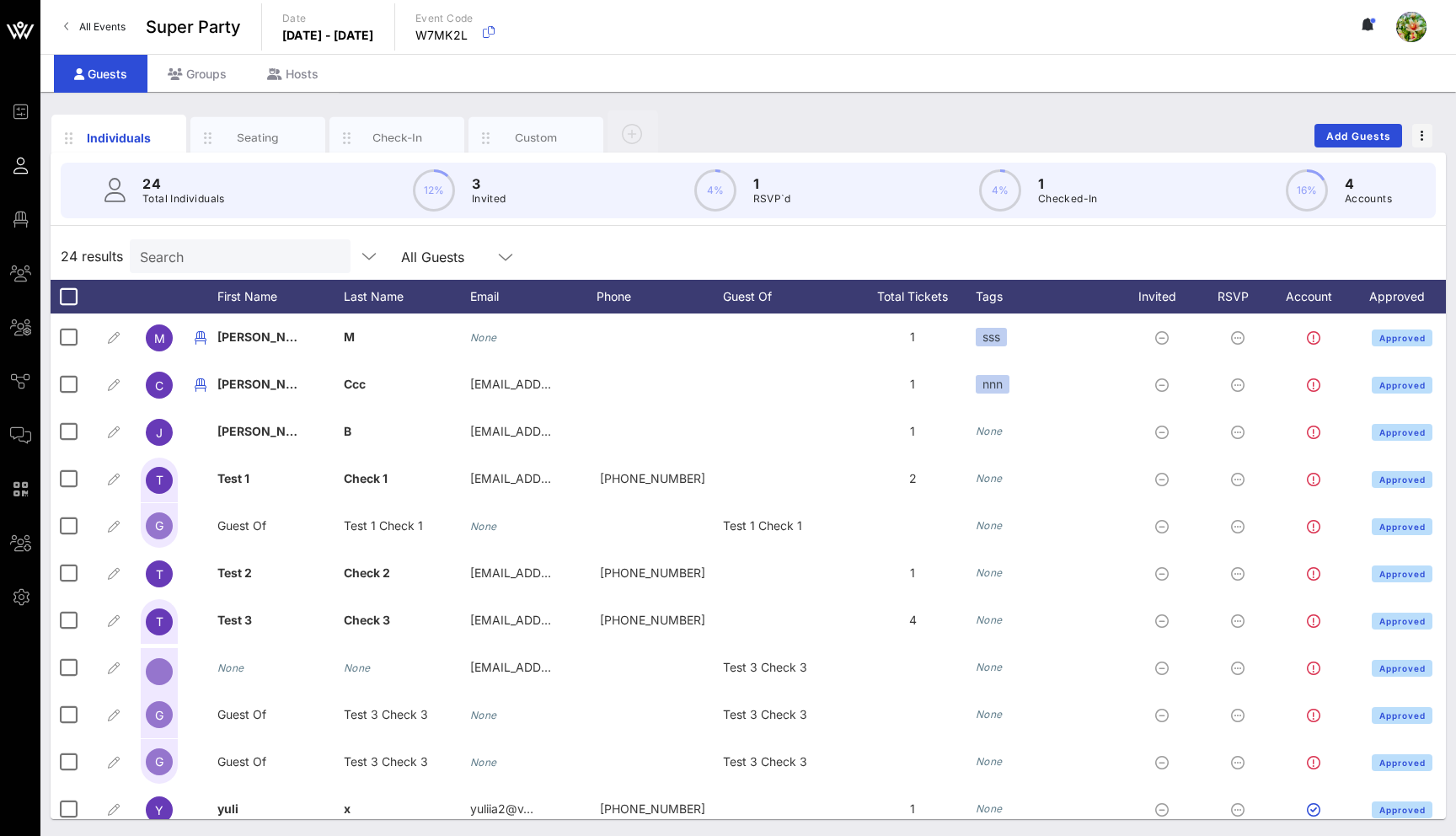
click at [1346, 122] on div "Individuals Seating Check-In Custom Add Guests" at bounding box center [748, 136] width 1395 height 54
click at [1361, 137] on span "Add Guests" at bounding box center [1359, 136] width 66 height 13
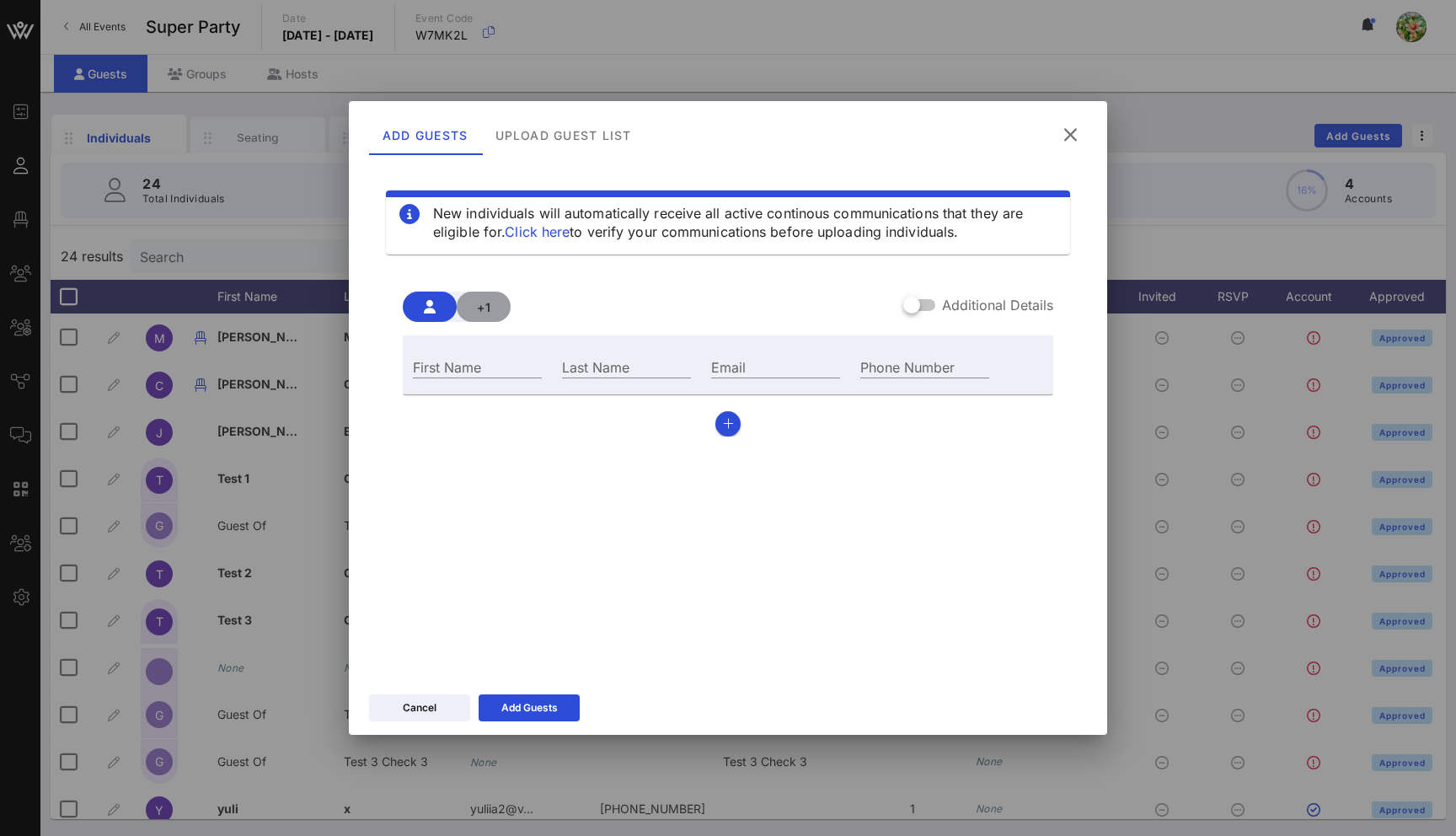
click at [484, 305] on span "+1" at bounding box center [483, 307] width 27 height 14
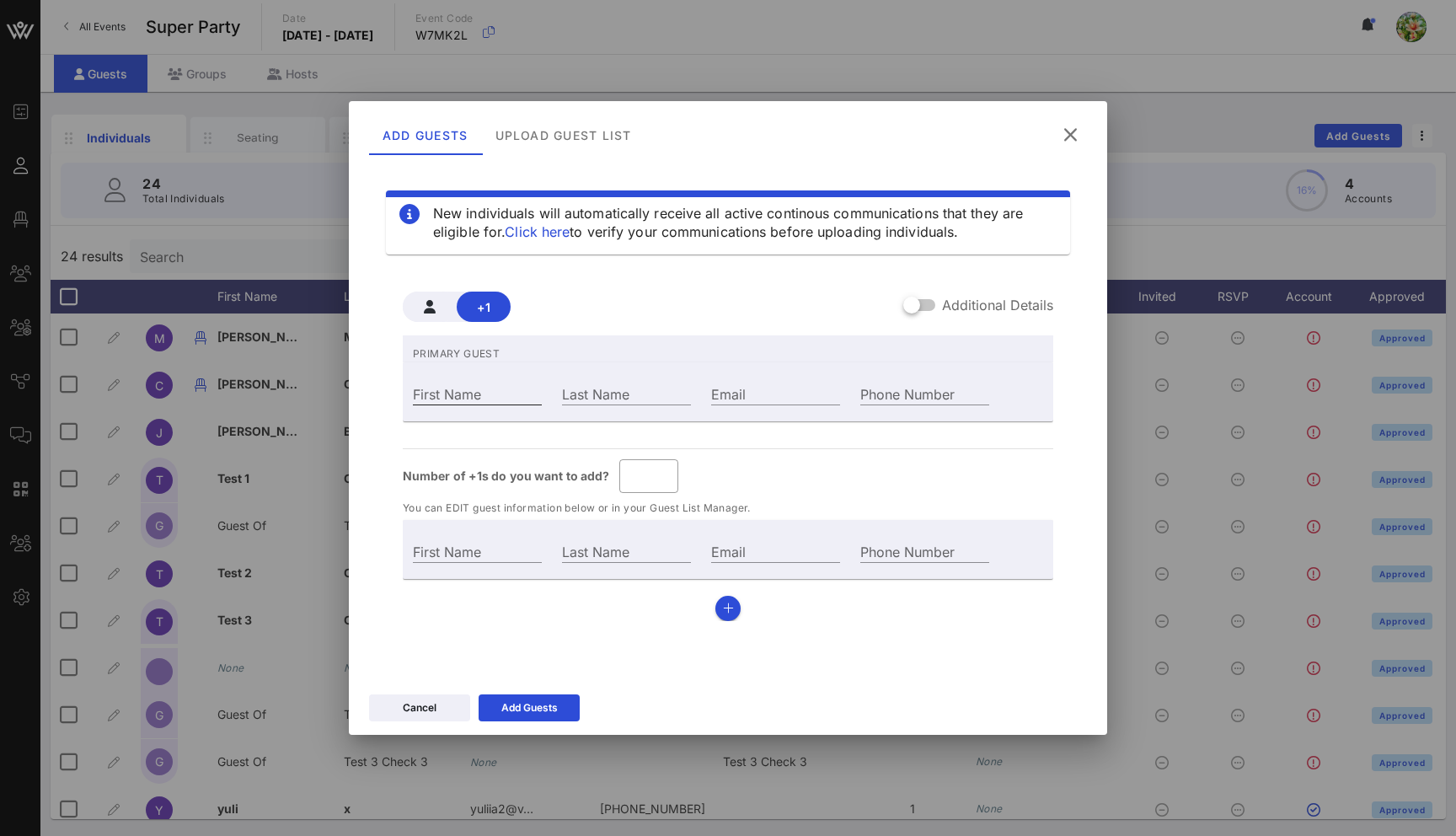
click at [466, 384] on div "First Name" at bounding box center [477, 394] width 129 height 22
type input "K"
type input "Guest Of"
type input "Ki"
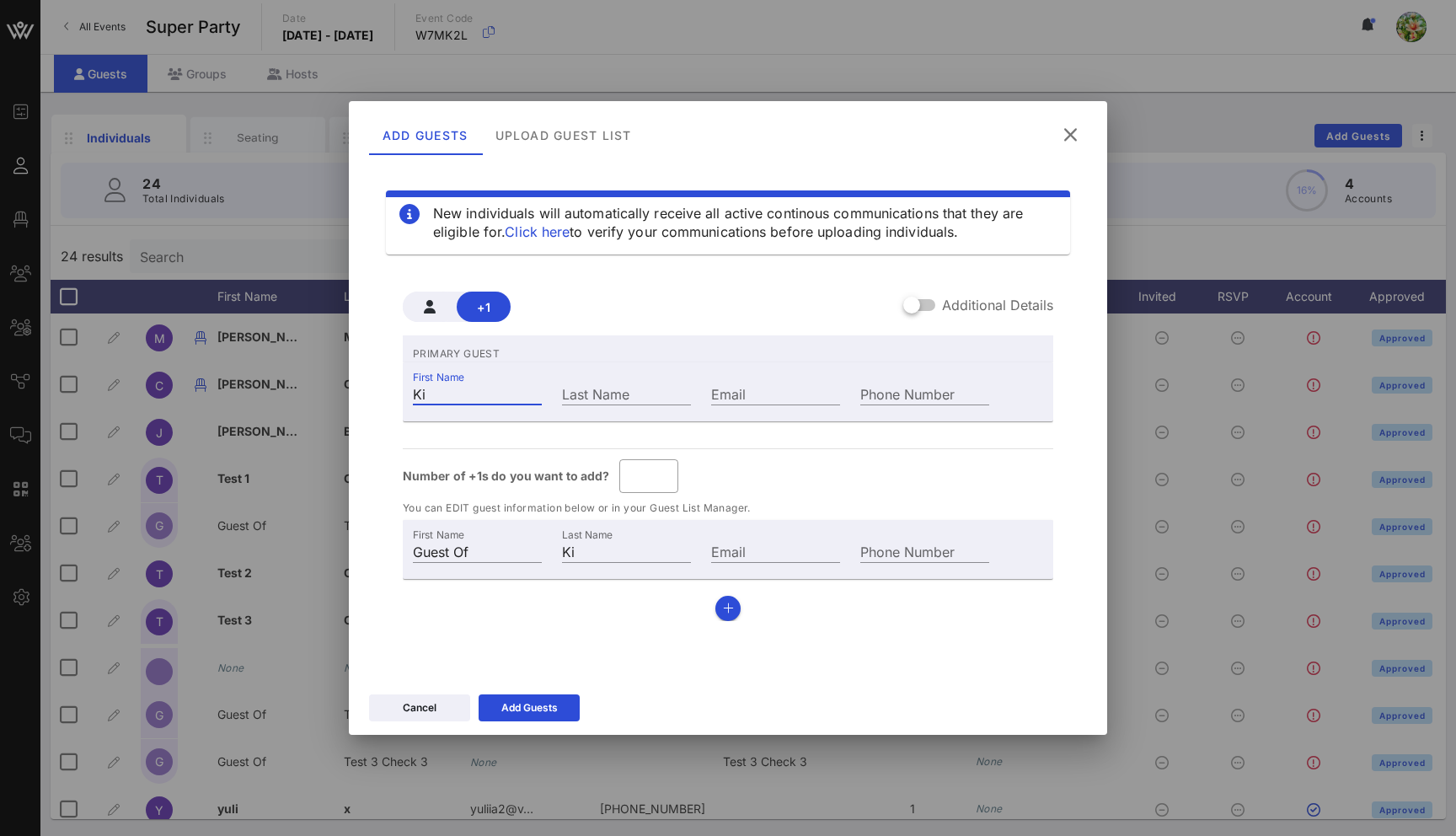
type input "Kim"
click at [581, 392] on input "Last Name" at bounding box center [626, 394] width 129 height 22
type input "Kim O"
type input "O"
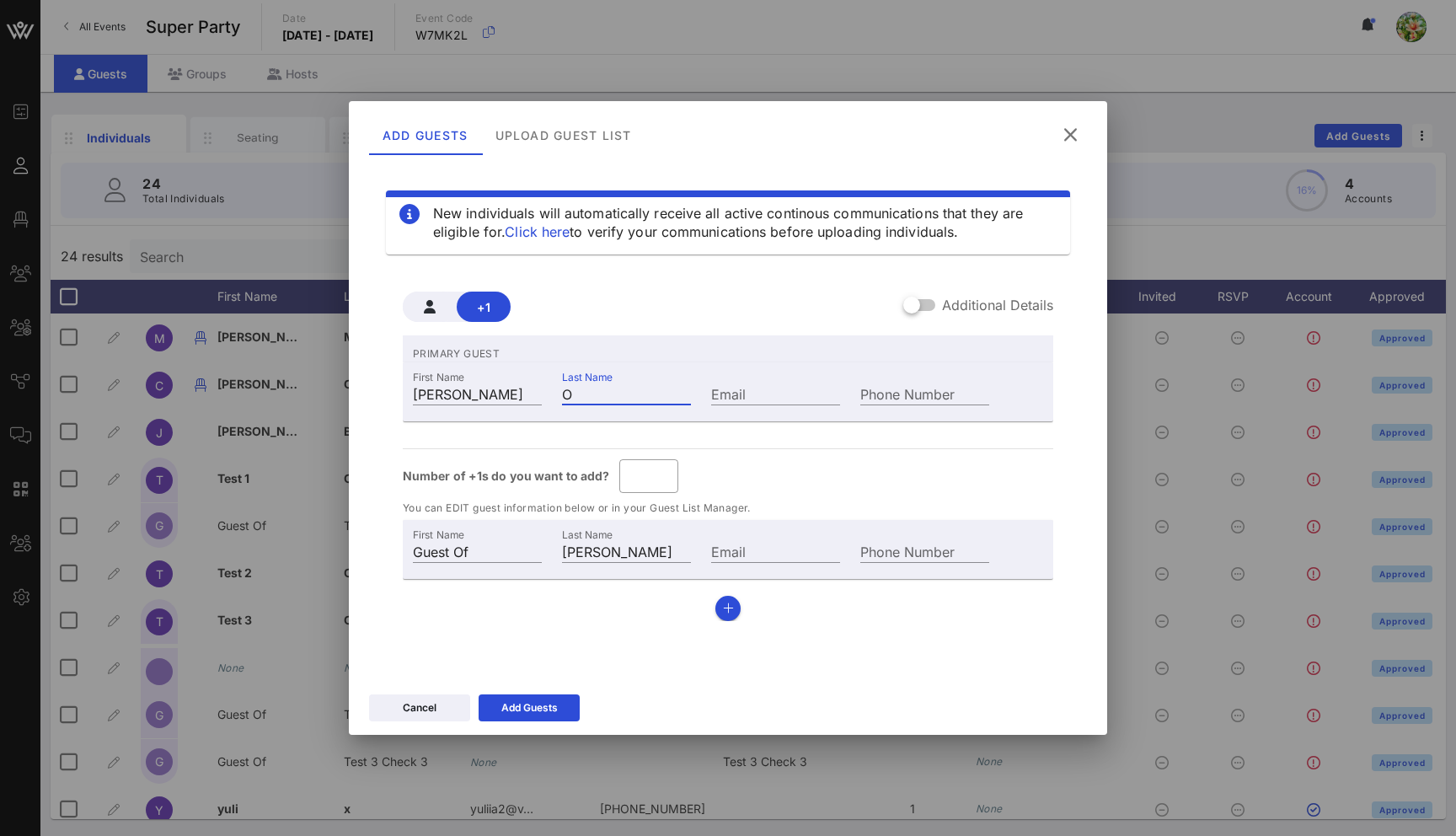
type input "Kim On"
type input "On"
type input "Kim One"
type input "One"
click at [557, 704] on div "Add Guests" at bounding box center [529, 708] width 57 height 17
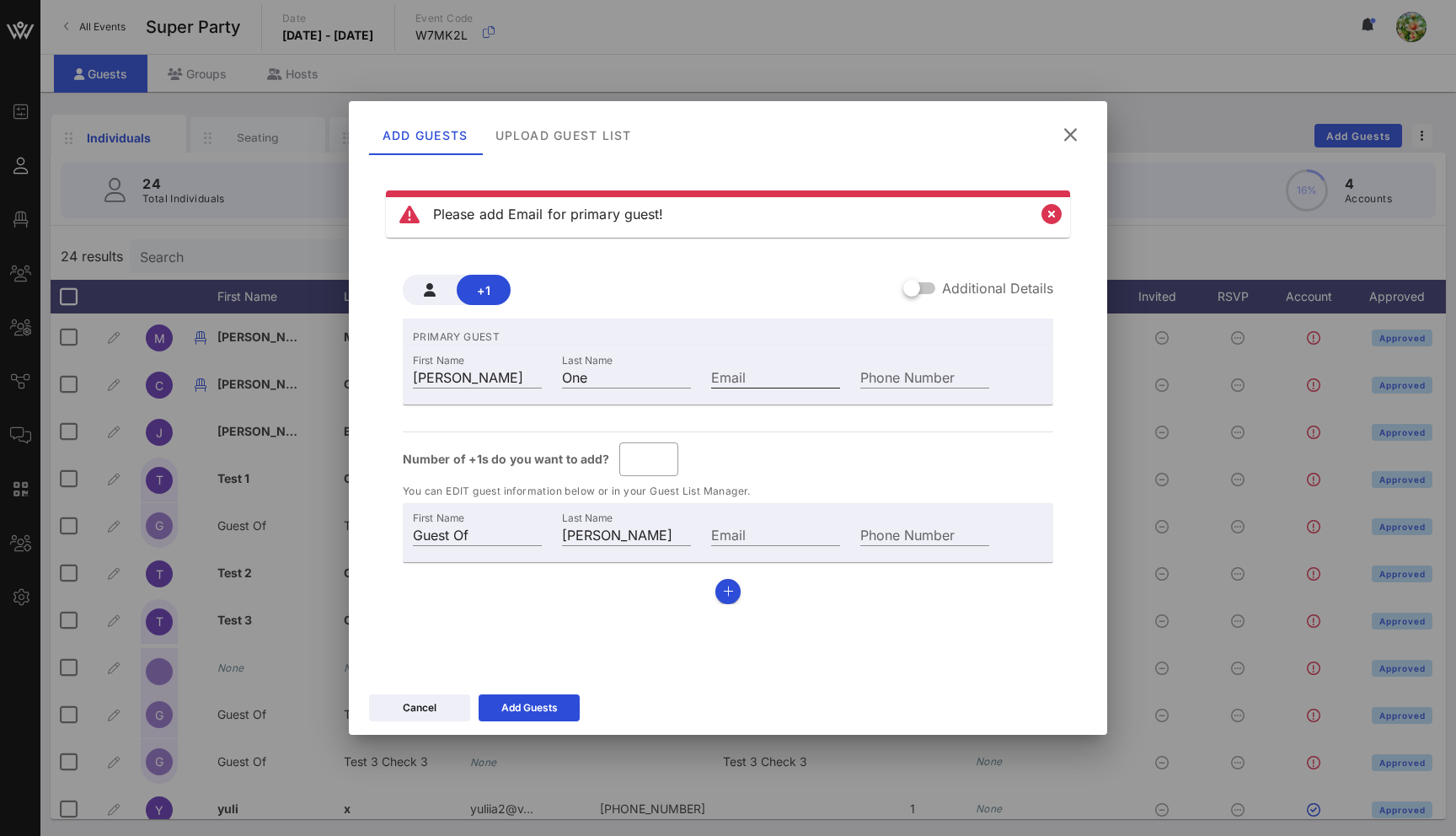
click at [752, 377] on input "Email" at bounding box center [776, 377] width 129 height 22
type input "kim@vow.app"
click at [525, 721] on button "Add Guests" at bounding box center [529, 708] width 101 height 27
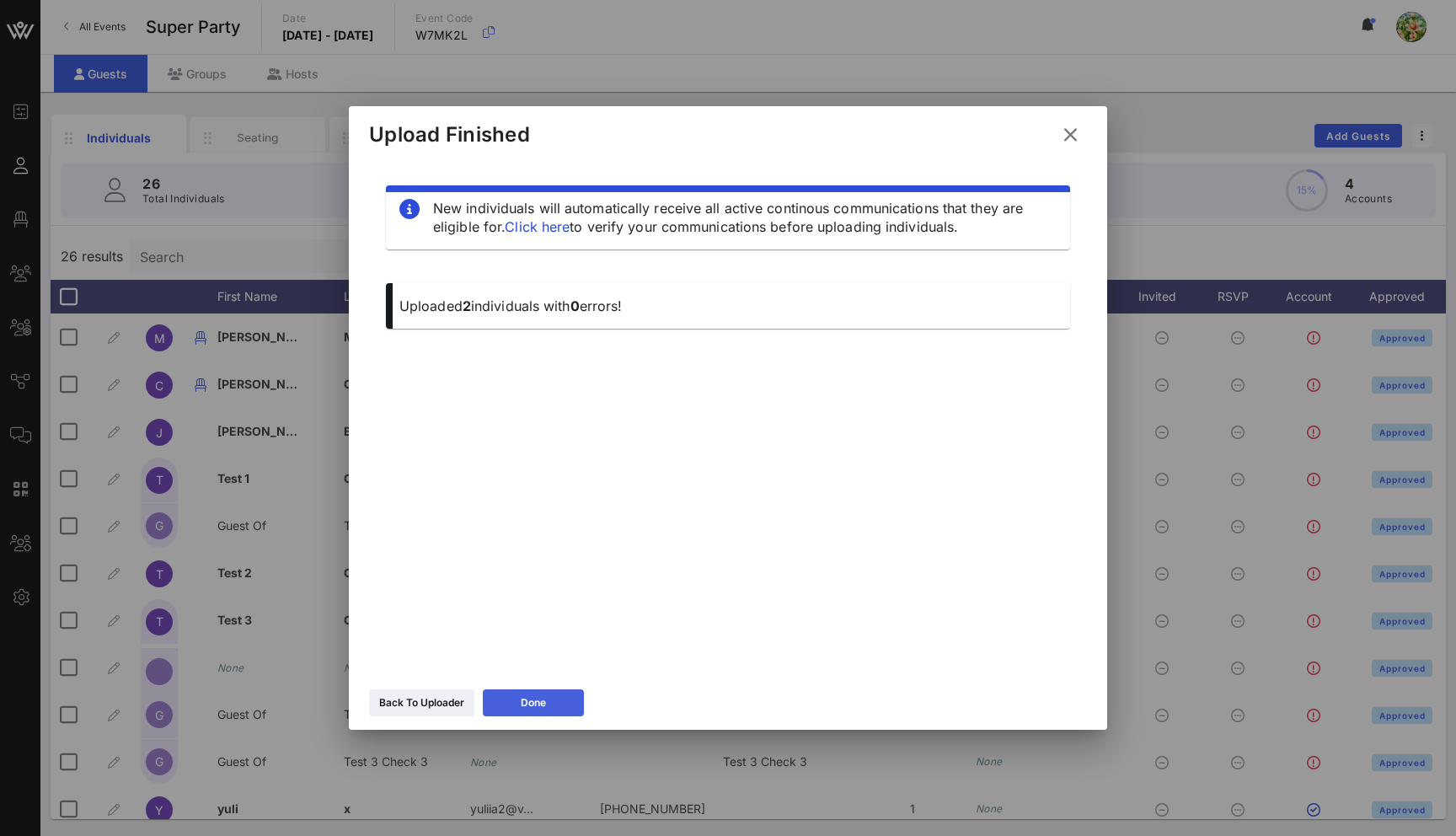
click at [544, 709] on div "Done" at bounding box center [533, 703] width 25 height 17
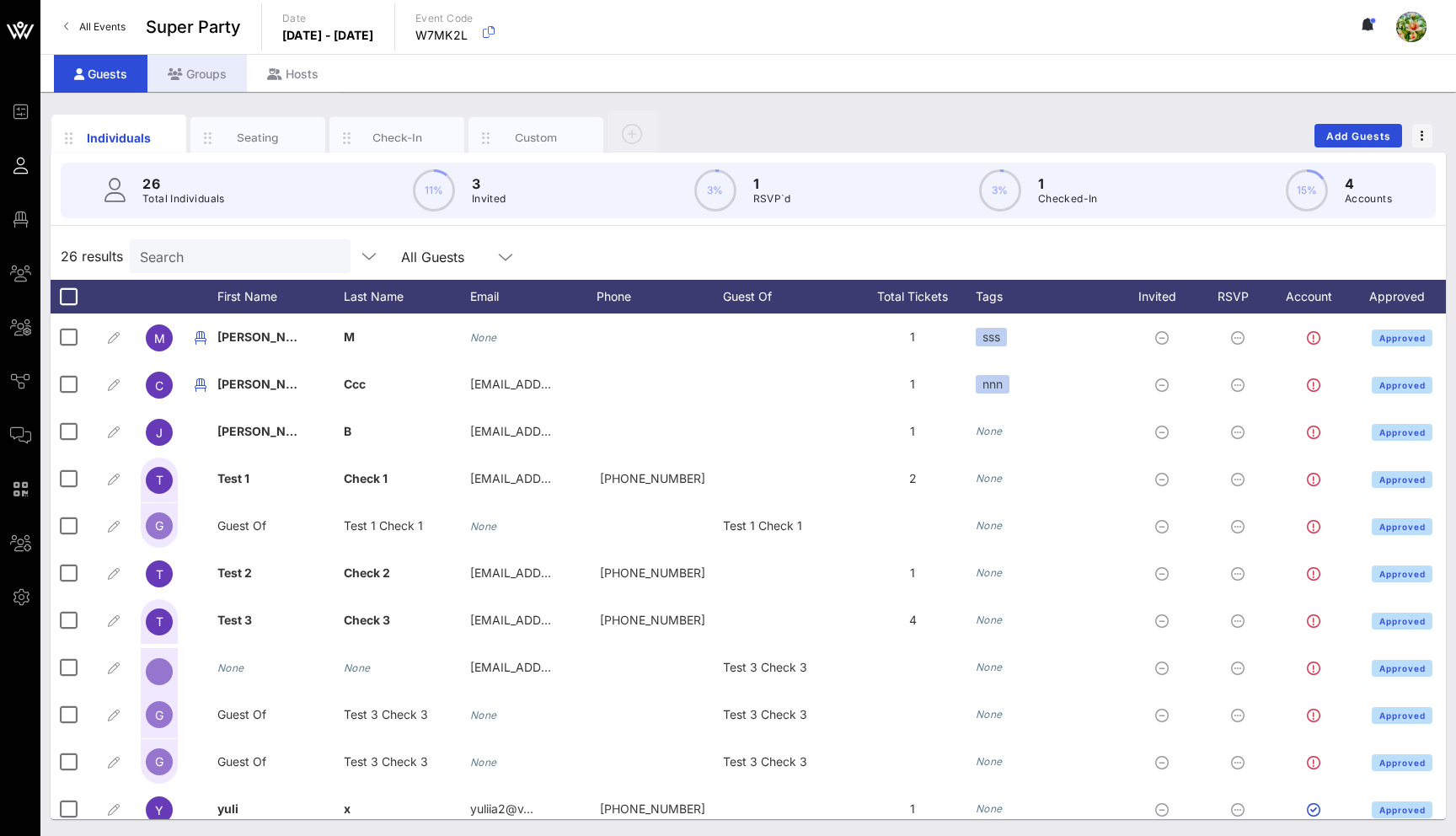
click at [194, 75] on div "Groups" at bounding box center [198, 73] width 99 height 38
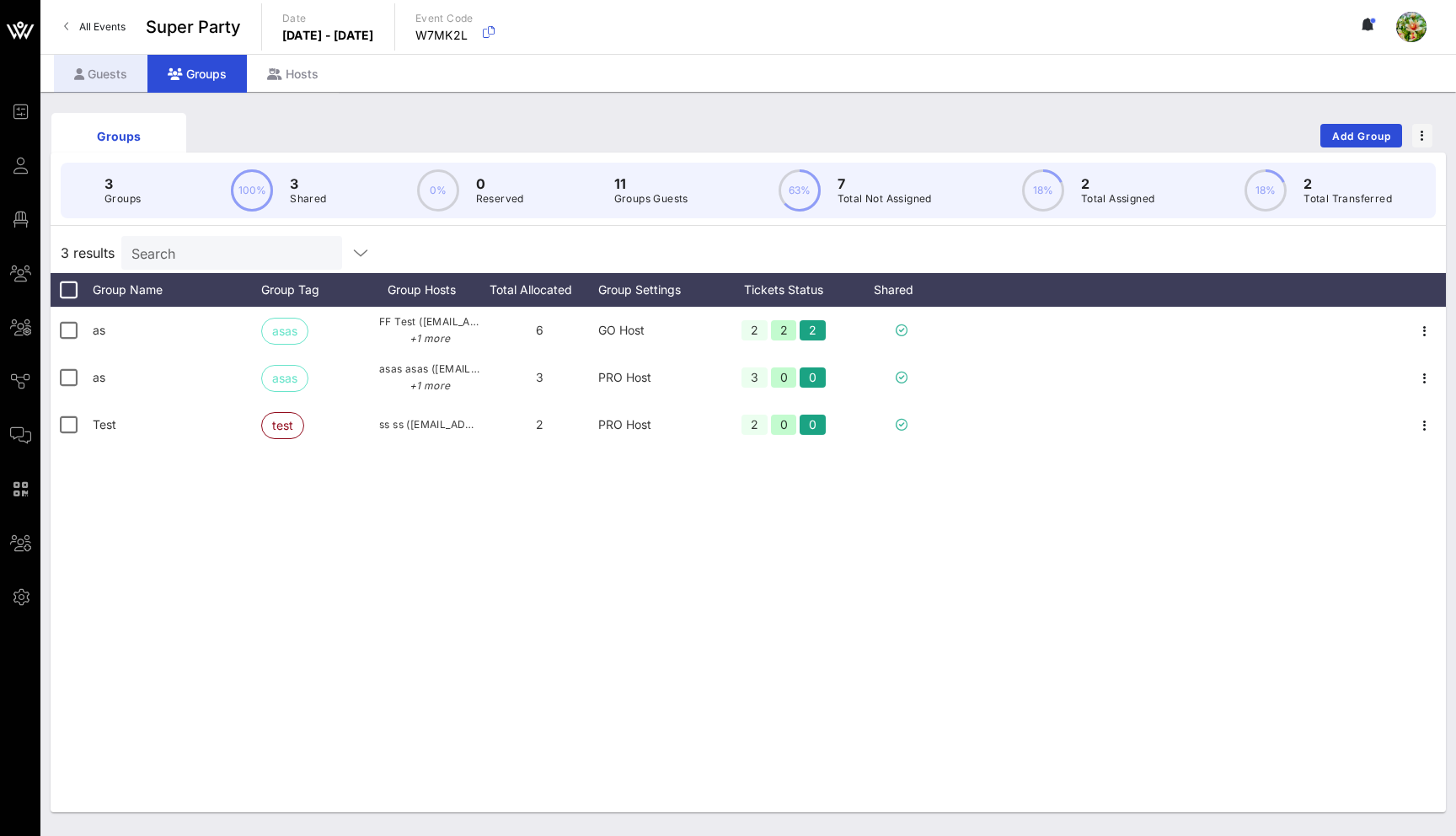
click at [113, 69] on div "Guests" at bounding box center [100, 73] width 93 height 38
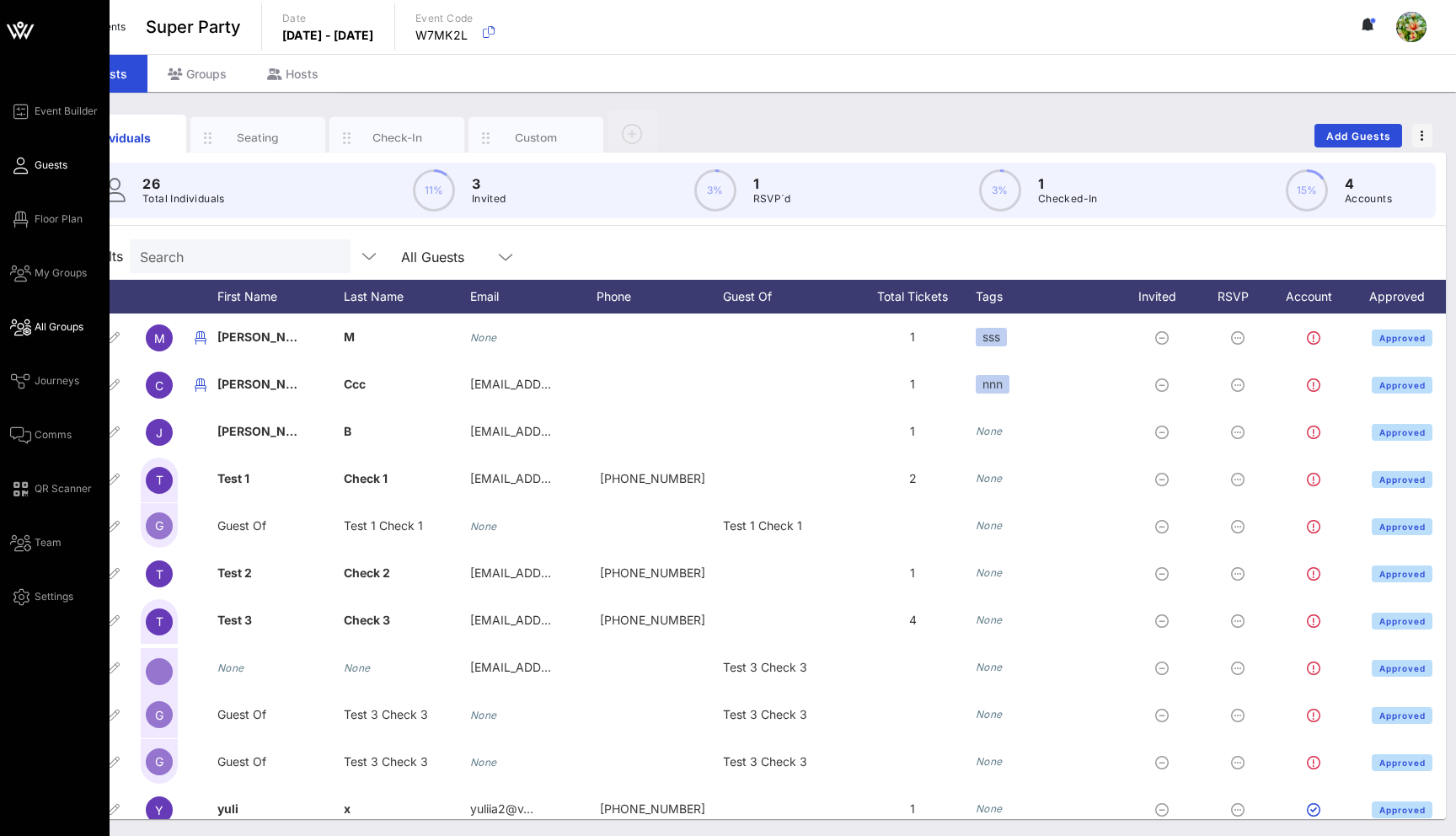
click at [29, 327] on icon at bounding box center [20, 328] width 21 height 3
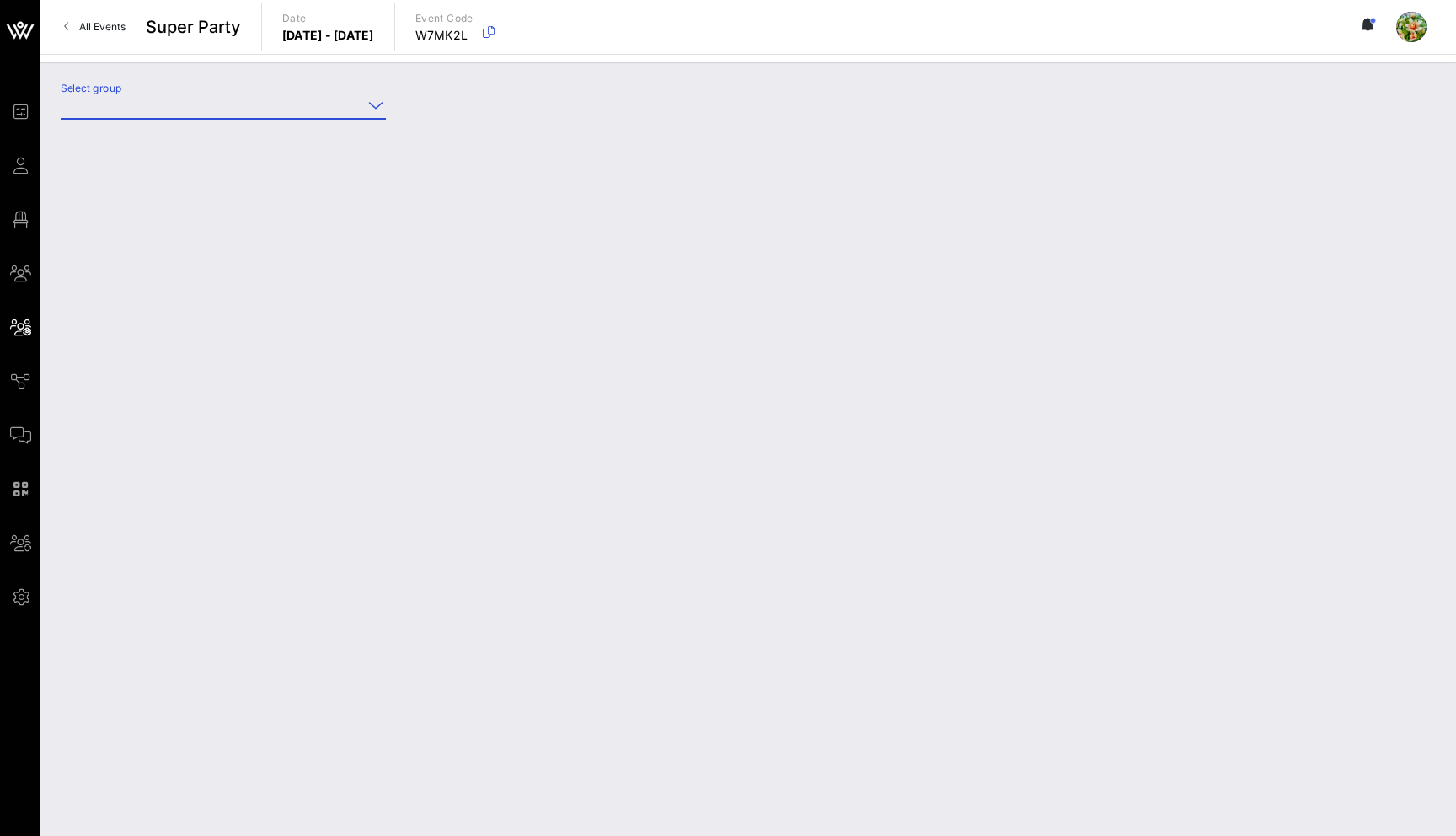
click at [236, 105] on input "Select group" at bounding box center [211, 105] width 302 height 27
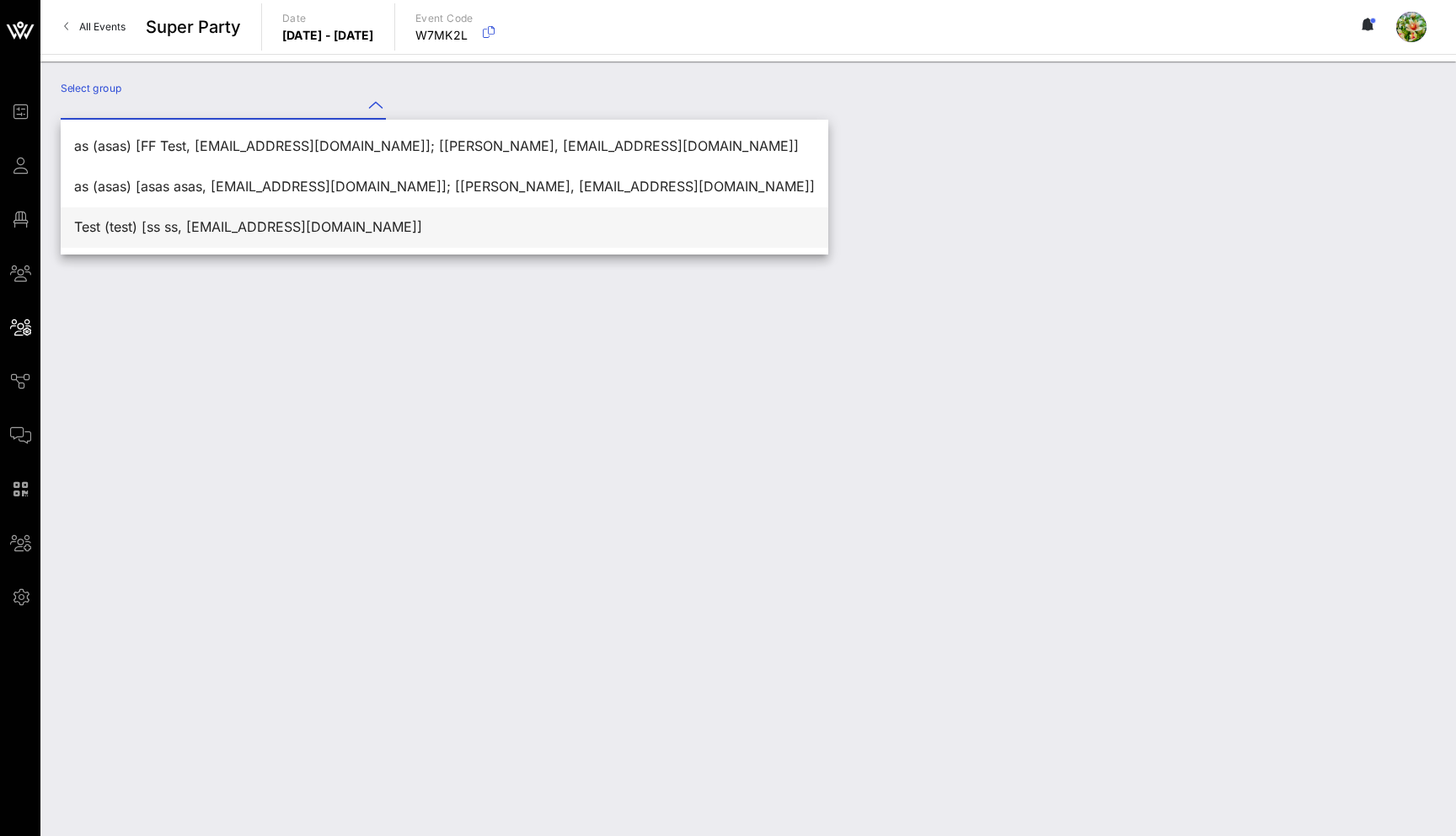
click at [176, 223] on div "Test (test) [ss ss, sss@vow.app]" at bounding box center [445, 227] width 740 height 16
type input "Test (test) [ss ss, sss@vow.app]"
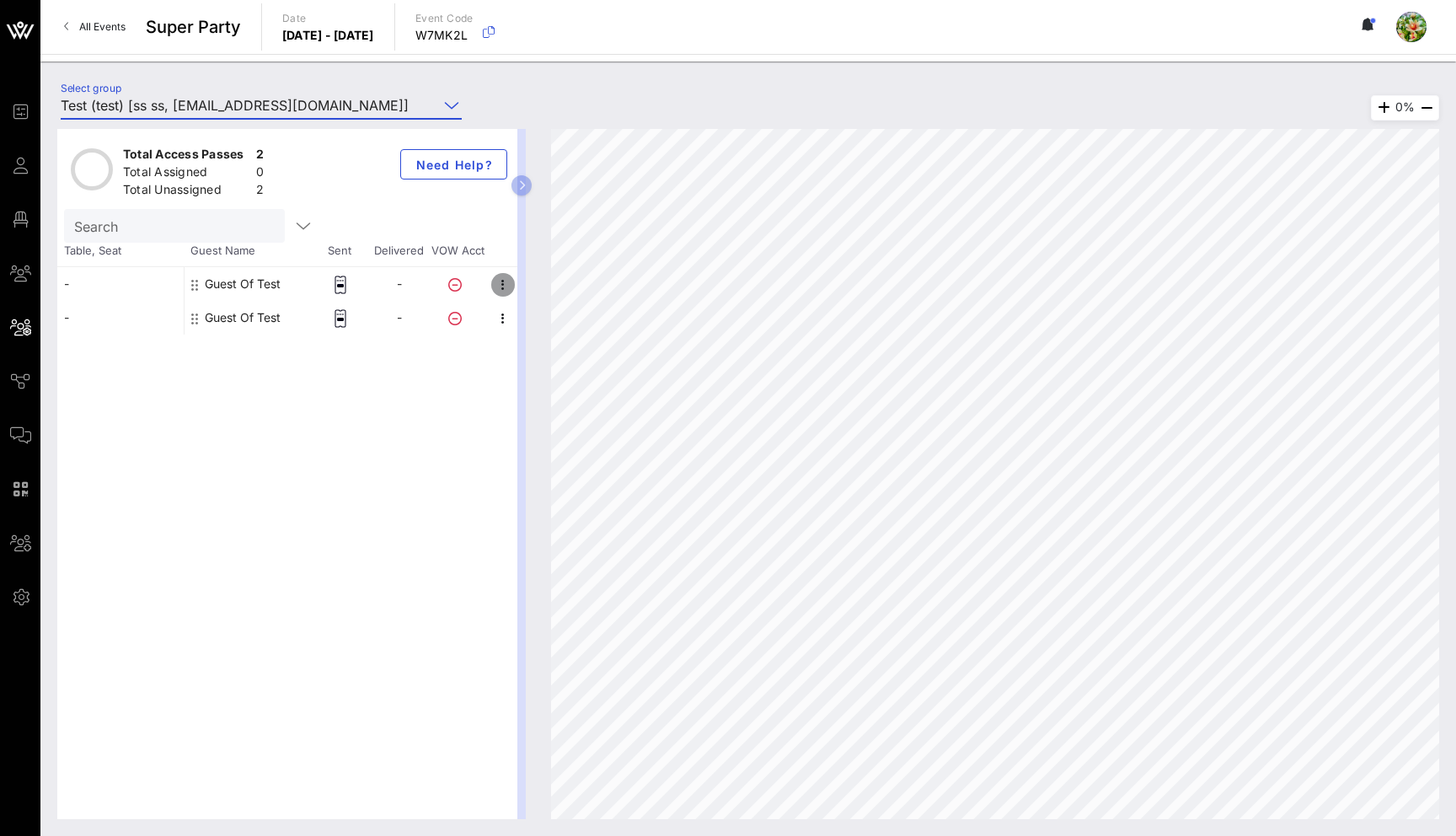
click at [500, 282] on icon "button" at bounding box center [503, 285] width 20 height 20
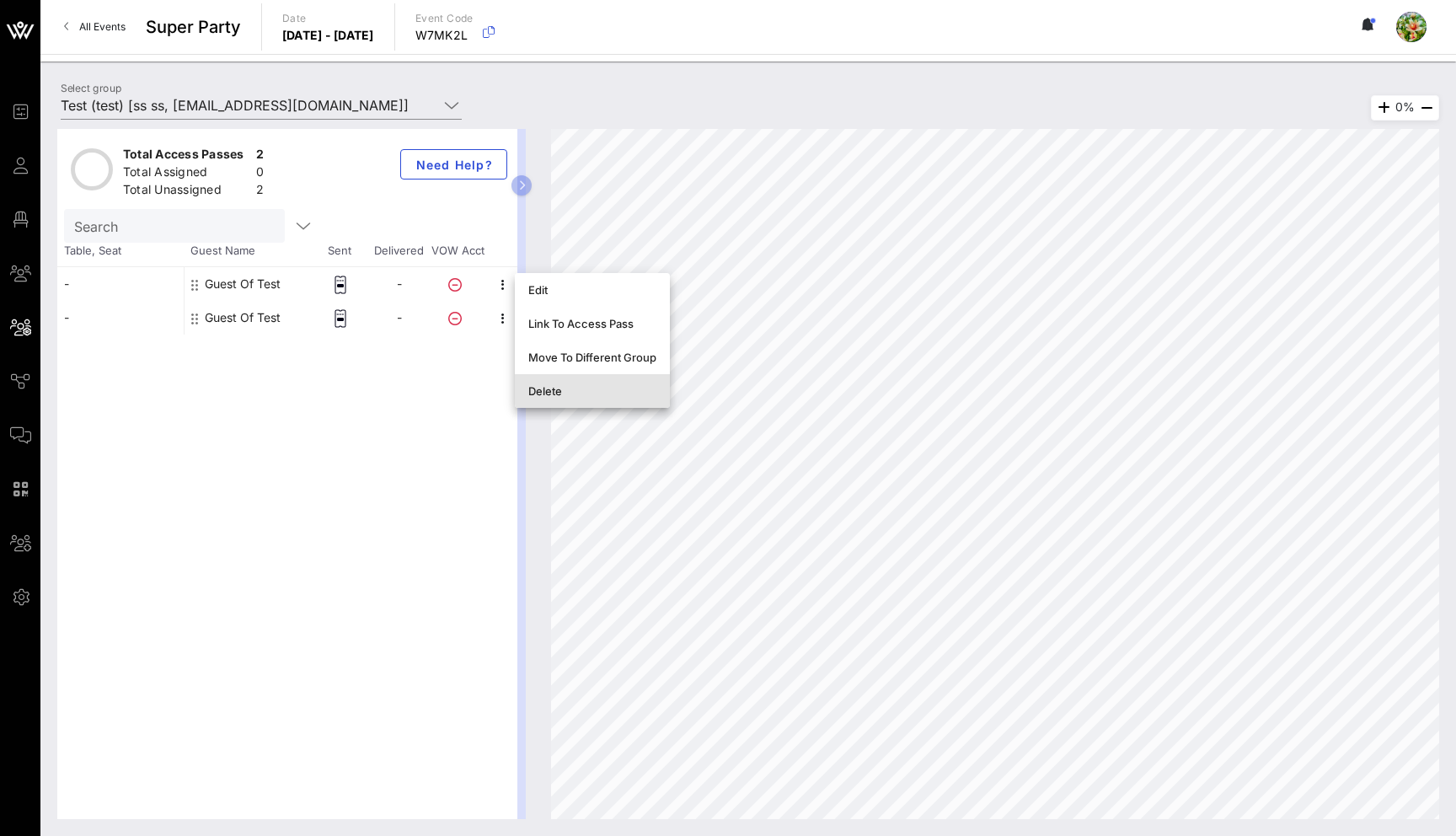
click at [556, 397] on div "Delete" at bounding box center [592, 391] width 128 height 14
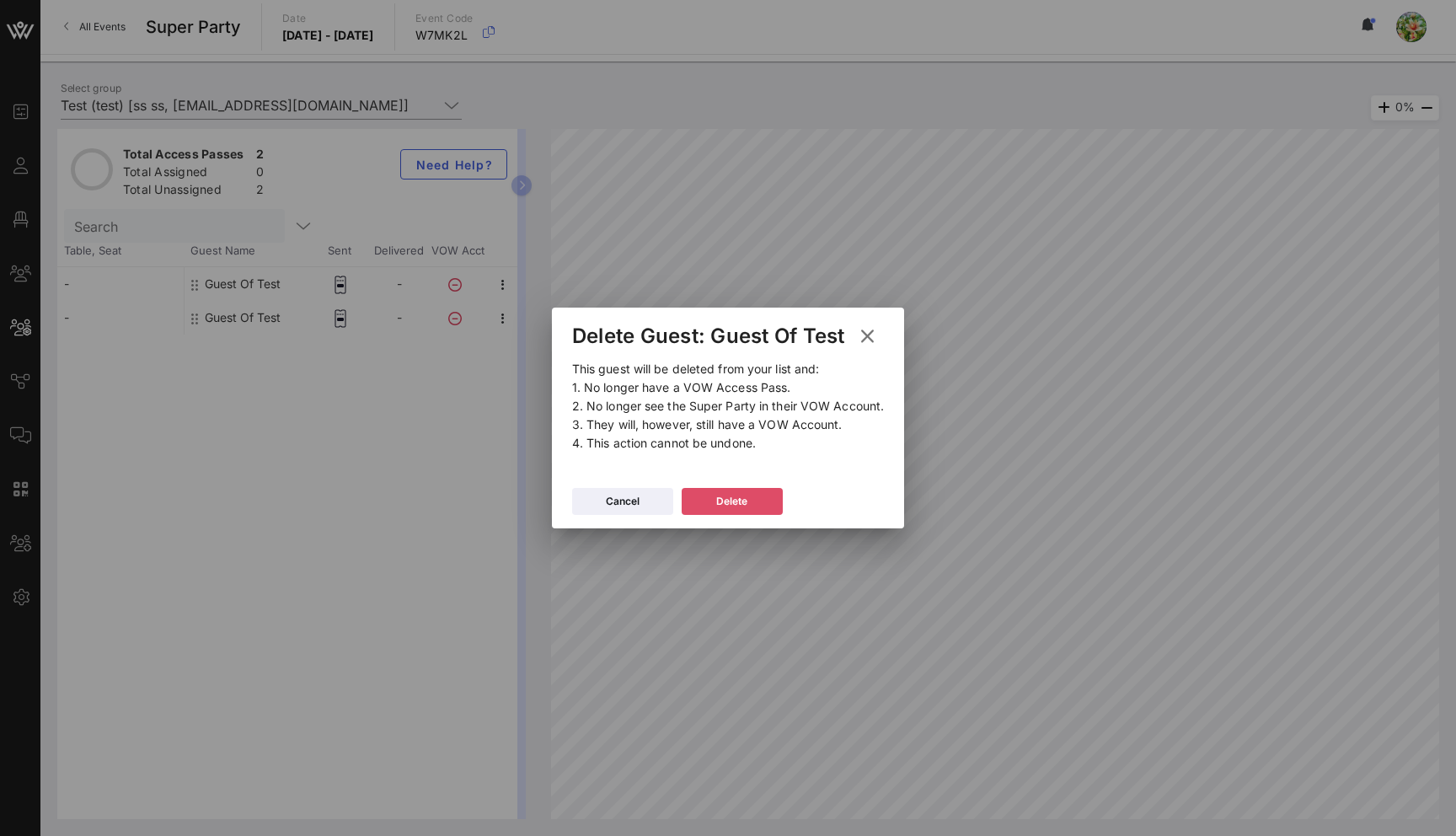
click at [731, 499] on icon at bounding box center [732, 501] width 12 height 10
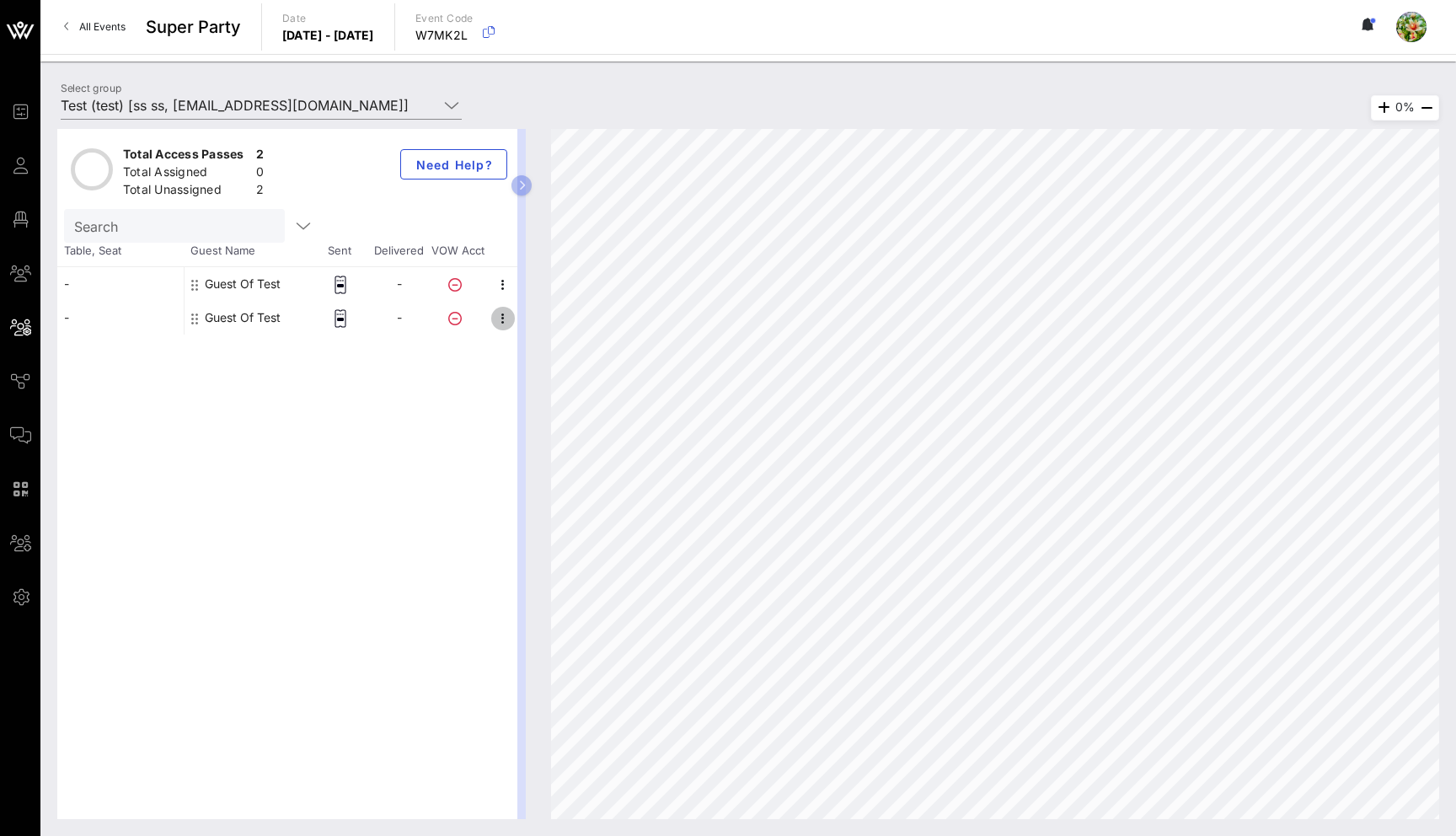
click at [503, 316] on icon "button" at bounding box center [503, 319] width 20 height 20
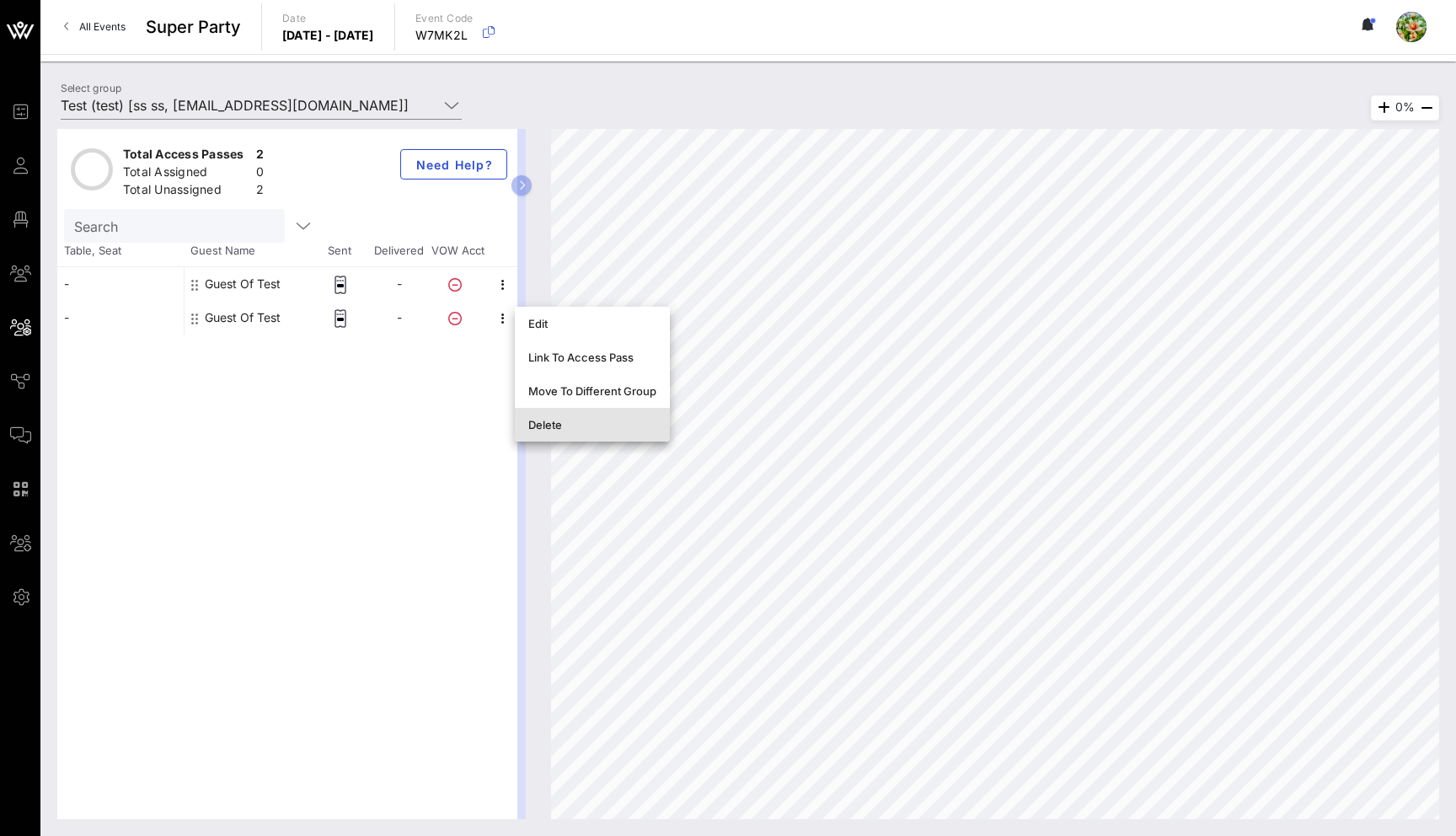
click at [571, 419] on div "Delete" at bounding box center [592, 425] width 128 height 14
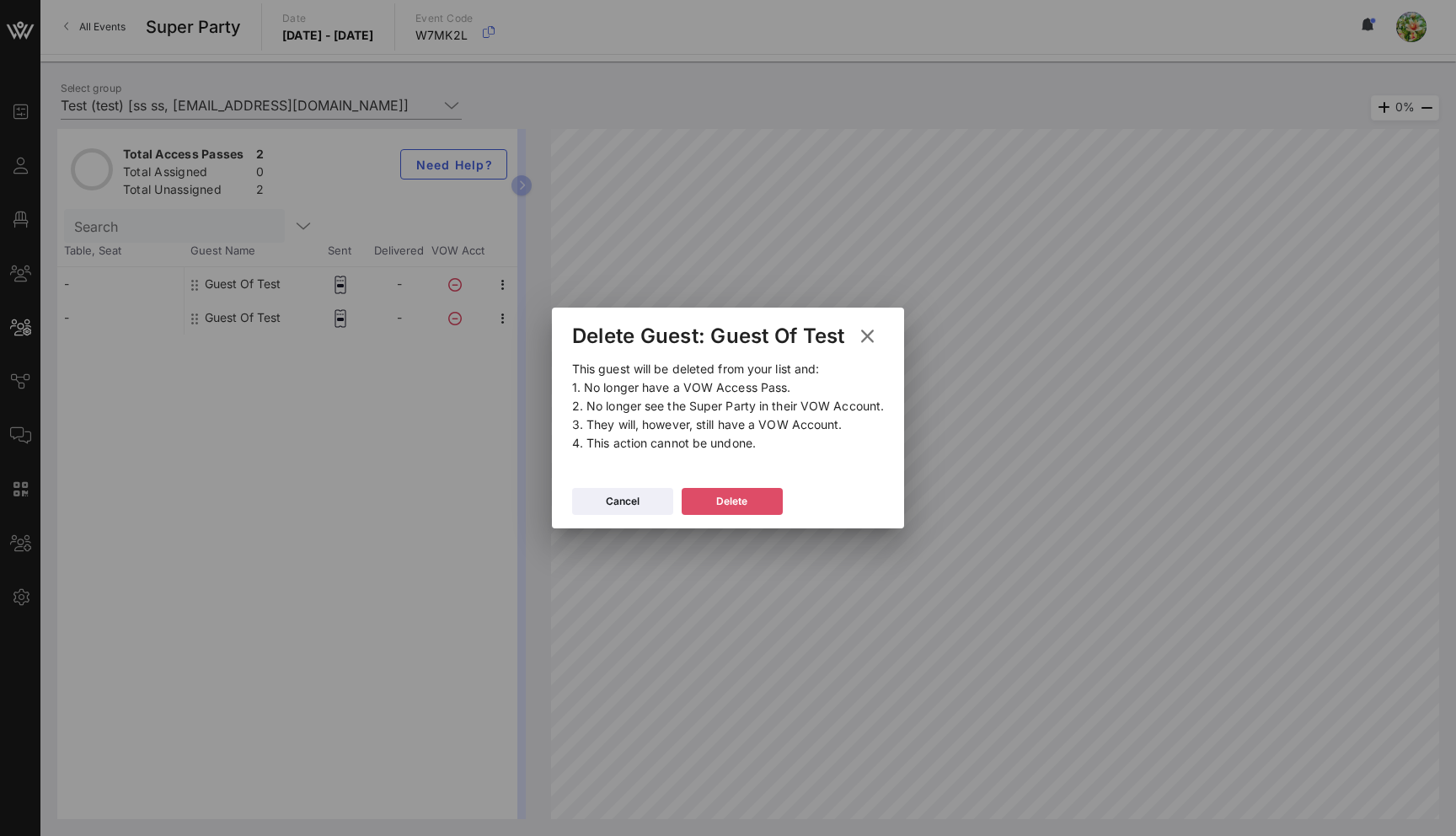
click at [728, 499] on icon at bounding box center [732, 501] width 12 height 10
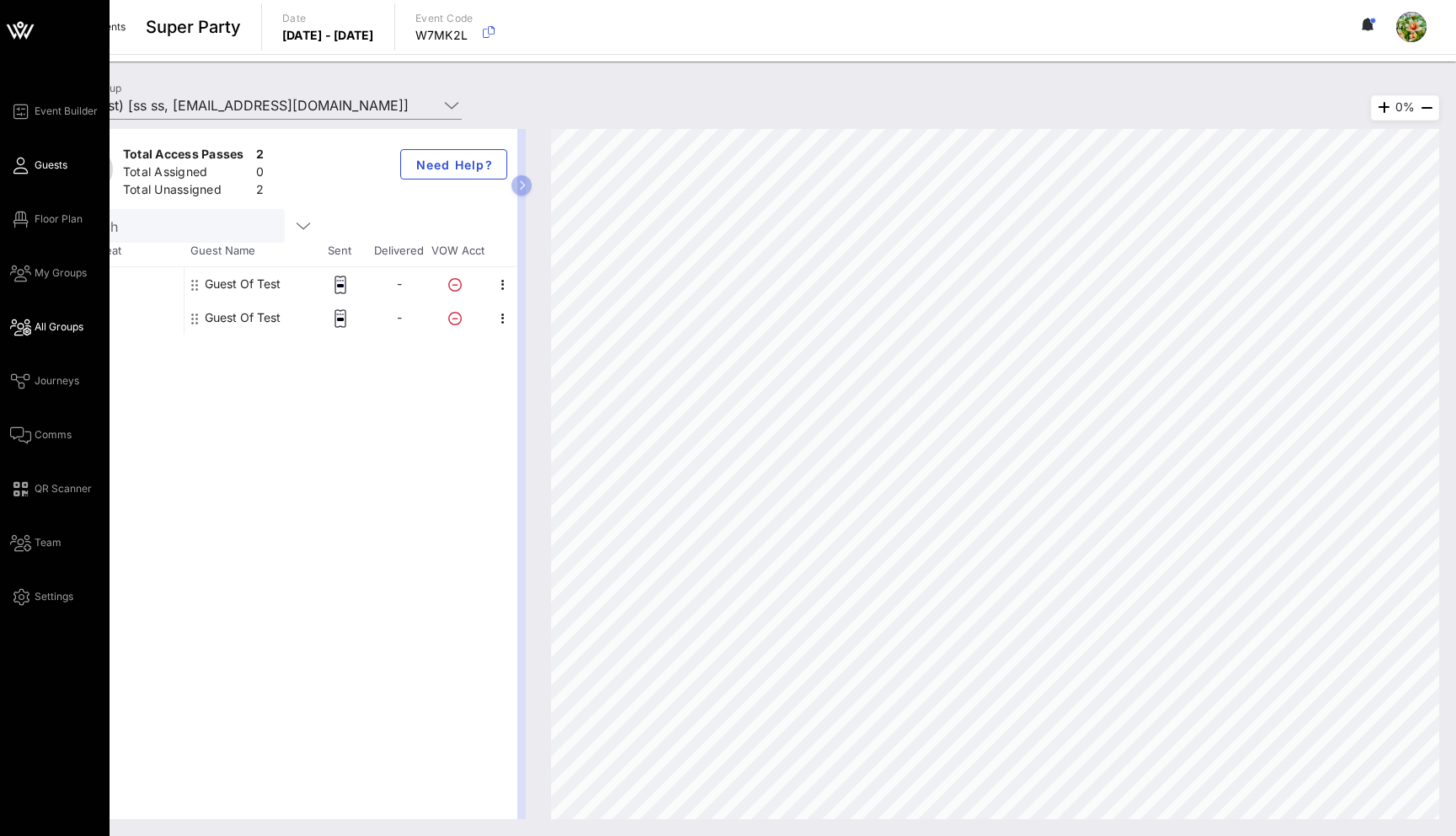
click at [22, 165] on icon at bounding box center [20, 166] width 21 height 3
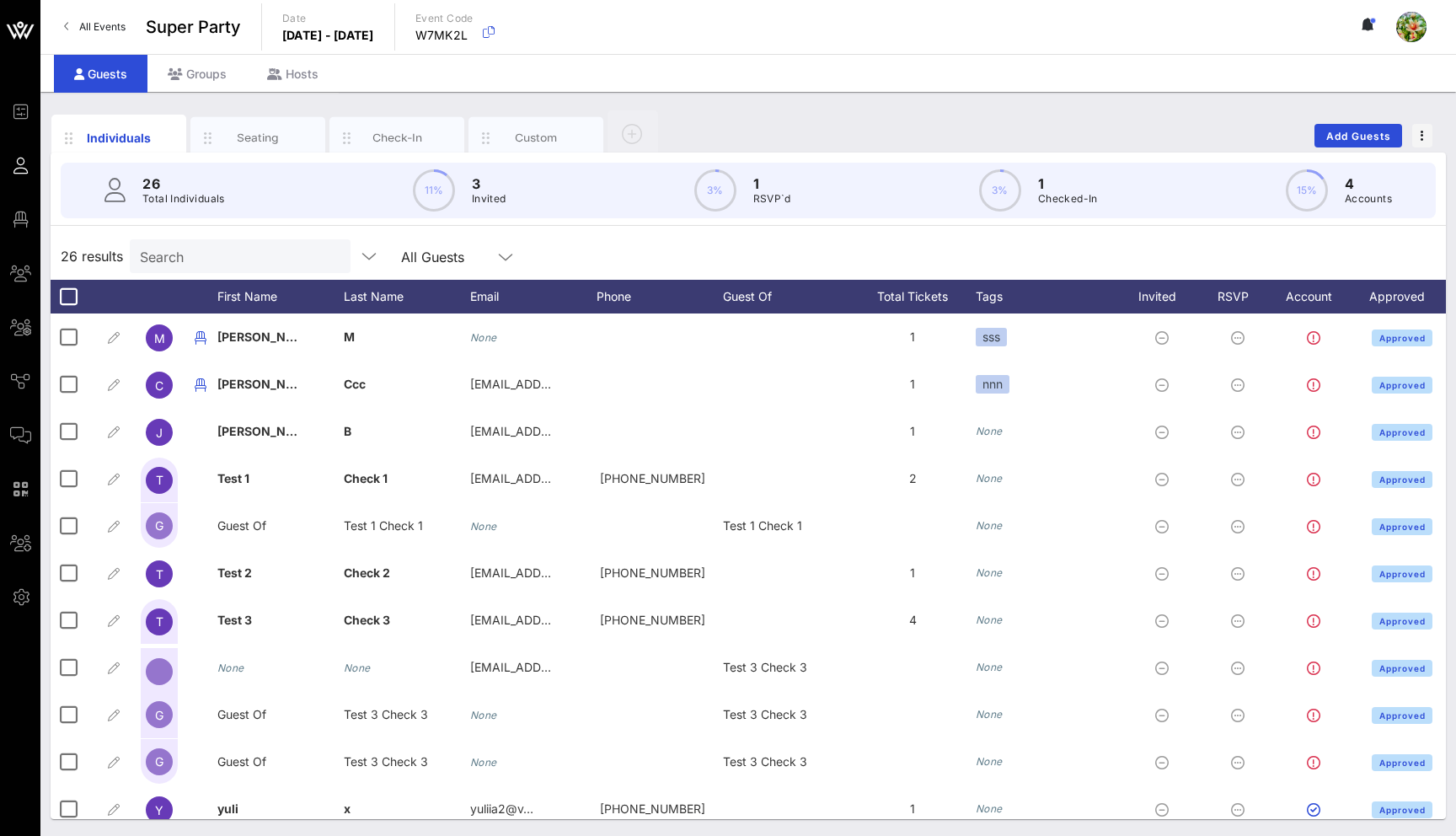
click at [223, 257] on input "Search" at bounding box center [238, 256] width 198 height 22
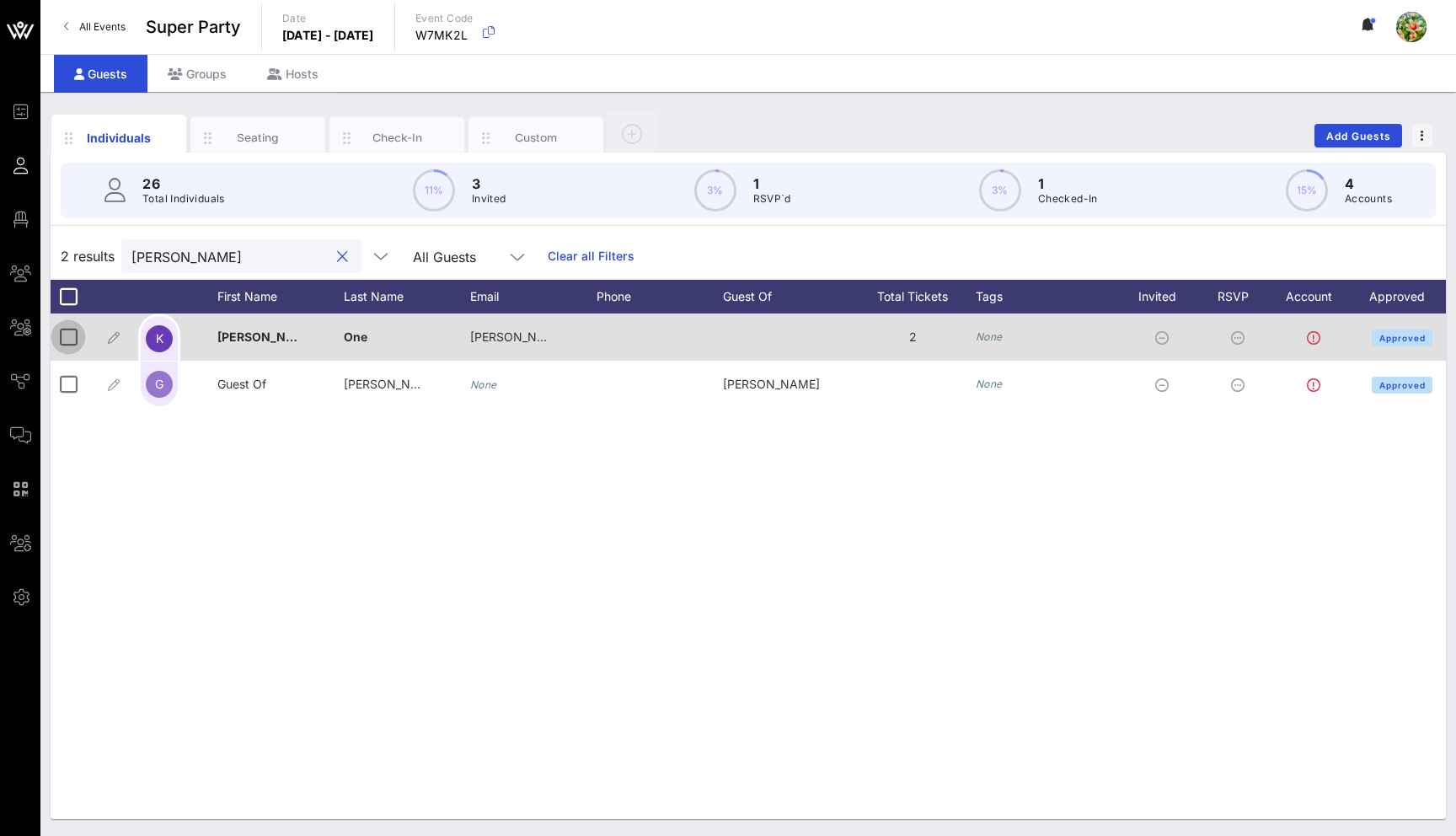
type input "kim"
click at [73, 339] on div at bounding box center [67, 337] width 29 height 29
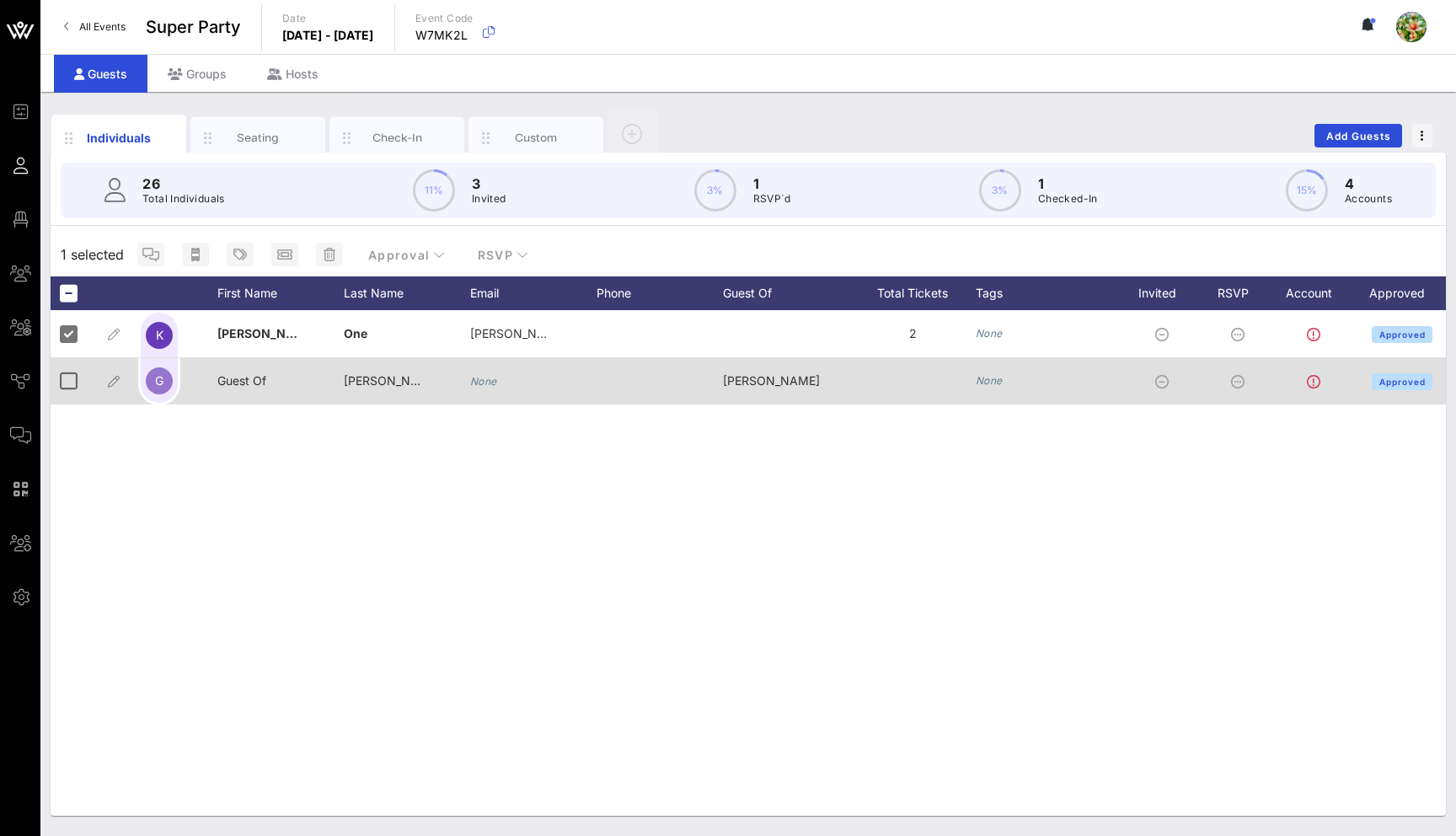
scroll to position [0, 44]
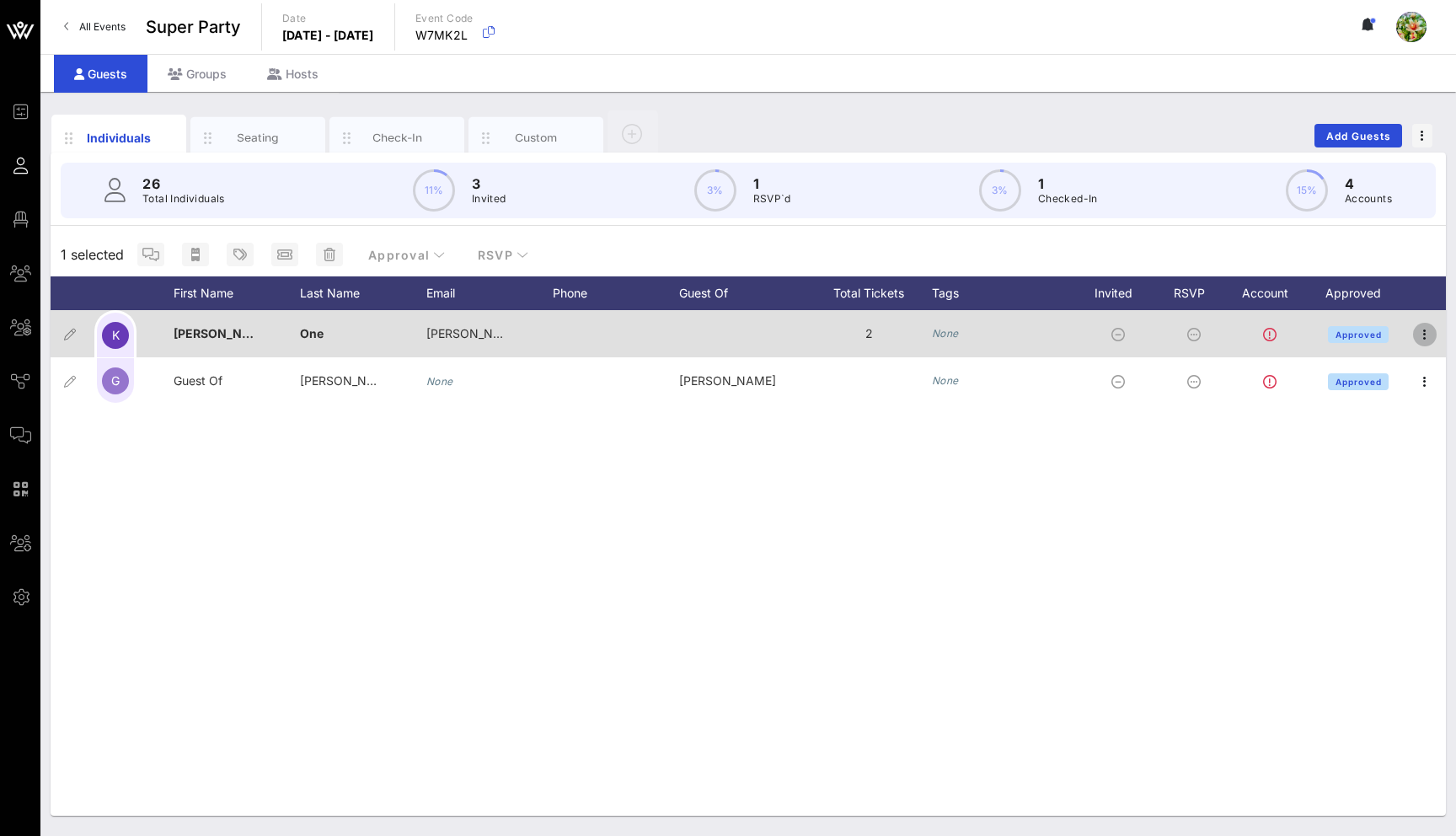
click at [1427, 328] on icon "button" at bounding box center [1425, 335] width 20 height 20
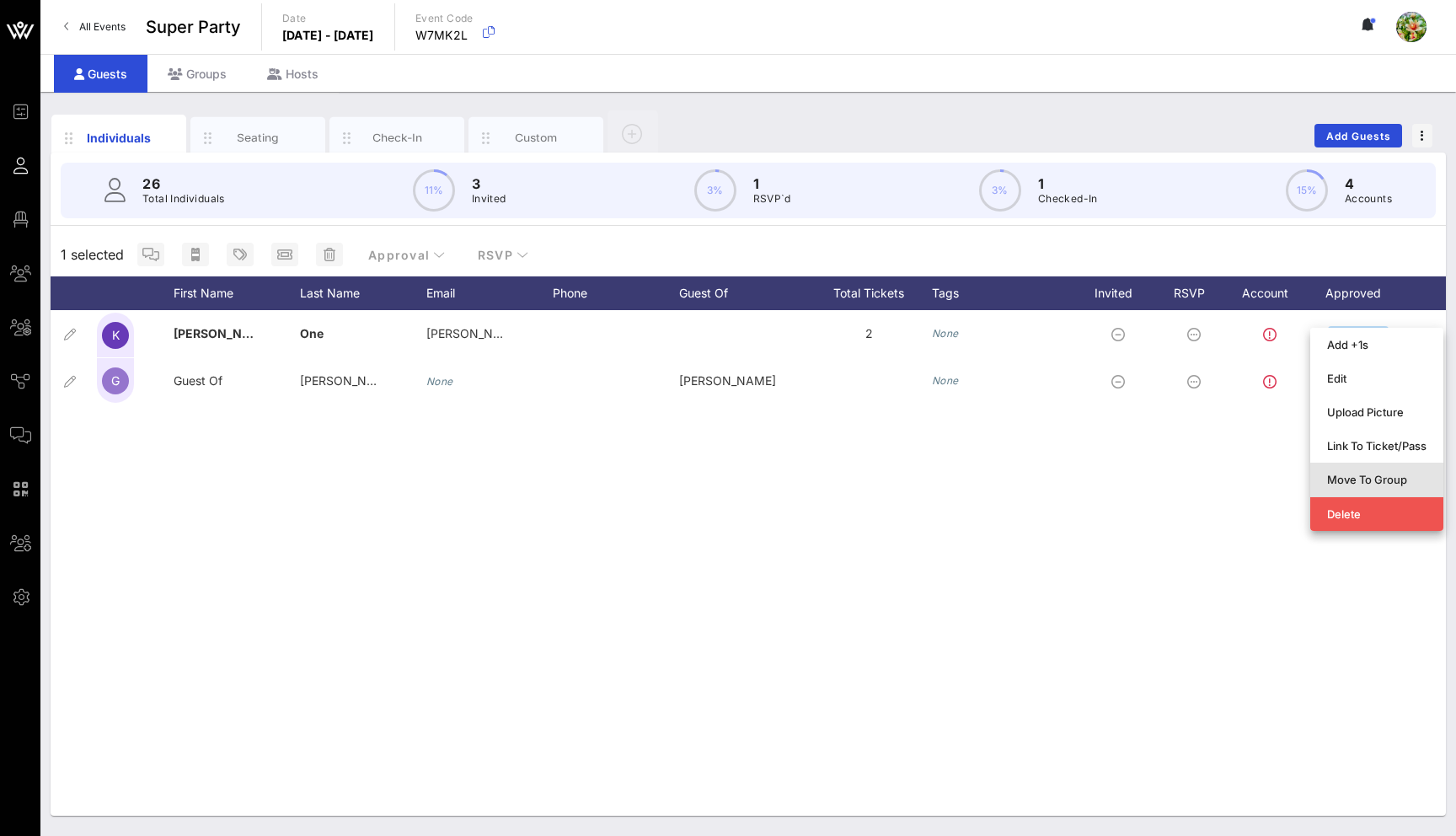
click at [1390, 480] on div "Move To Group" at bounding box center [1377, 480] width 99 height 14
type input "Kim One"
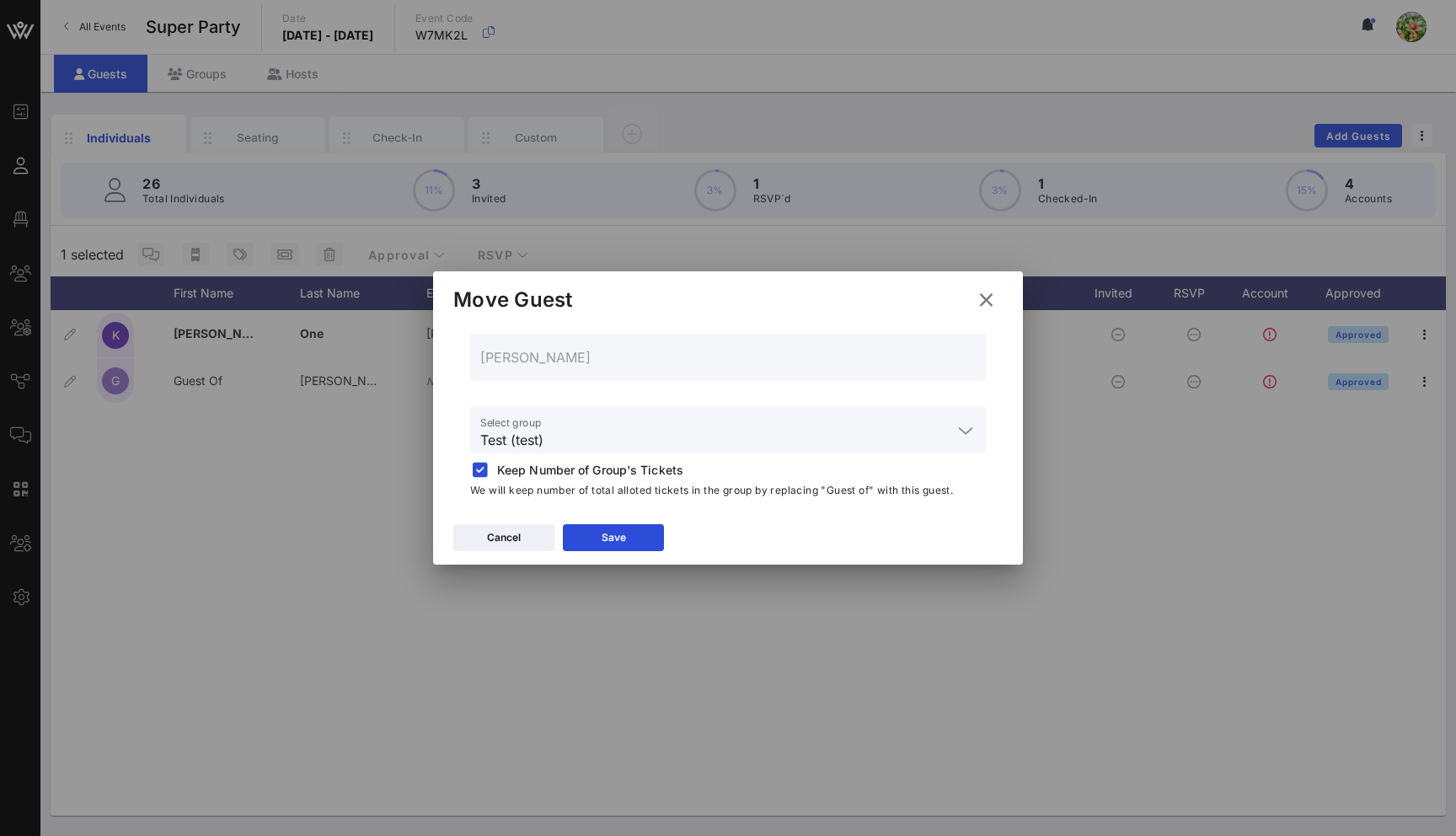
click at [602, 522] on div "Cancel Save" at bounding box center [728, 540] width 590 height 49
click at [615, 534] on icon at bounding box center [613, 538] width 12 height 10
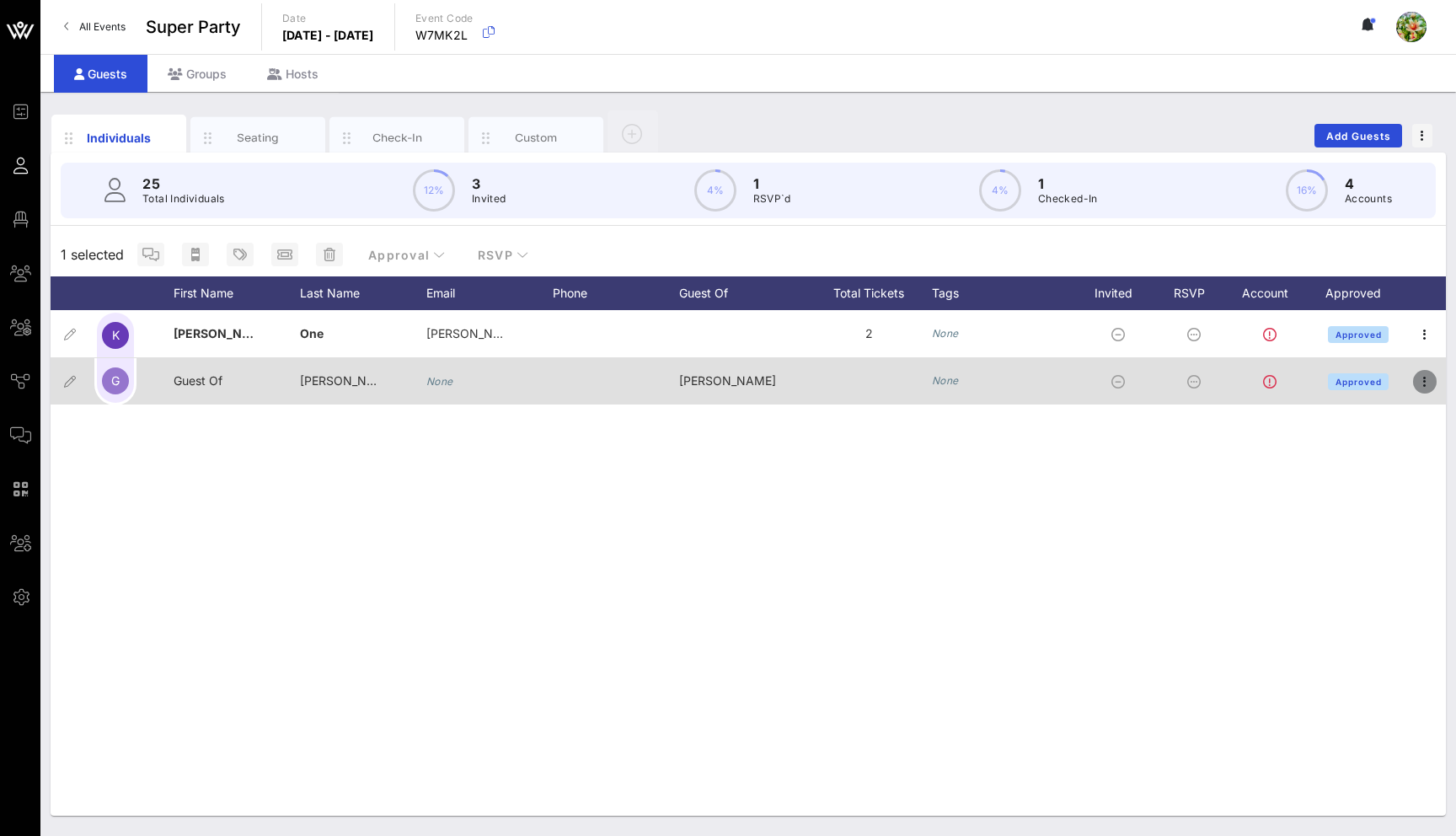
click at [1428, 383] on icon "button" at bounding box center [1425, 381] width 20 height 20
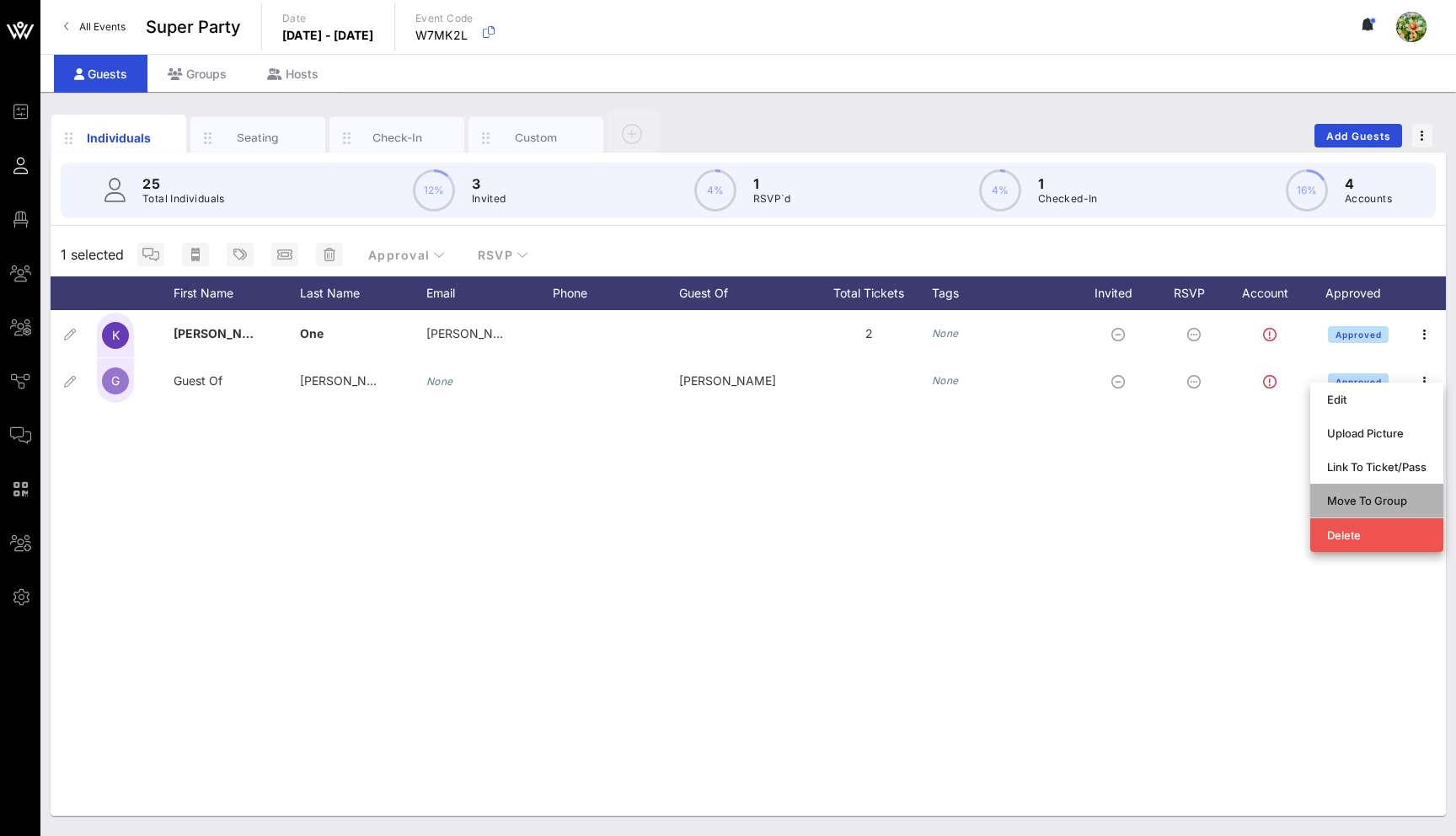
click at [1378, 504] on div "Move To Group" at bounding box center [1377, 501] width 99 height 14
type input "Guest Of Kim One"
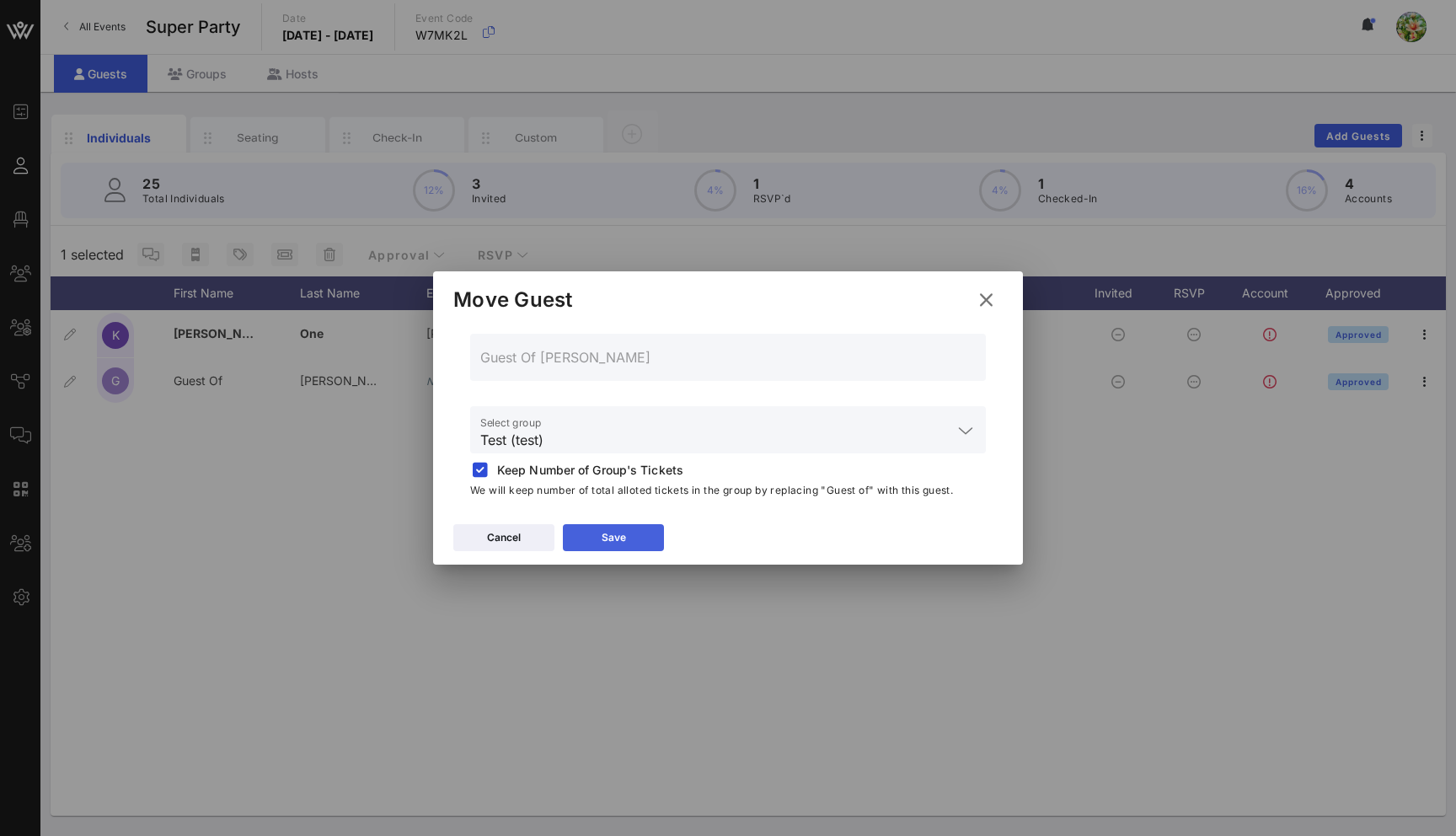
click at [645, 524] on button "Save" at bounding box center [613, 537] width 101 height 27
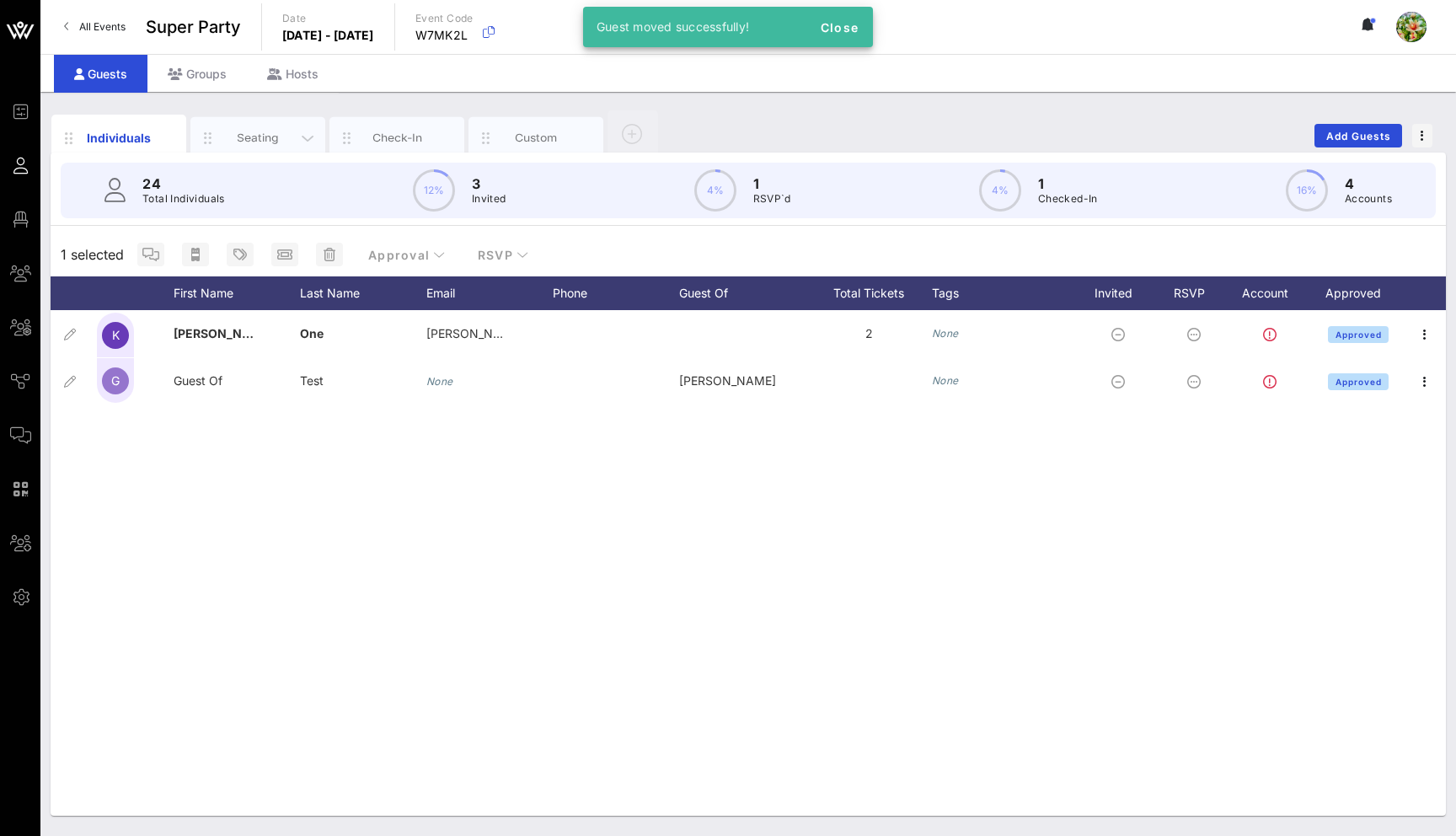
click at [238, 134] on div "Seating" at bounding box center [258, 138] width 75 height 16
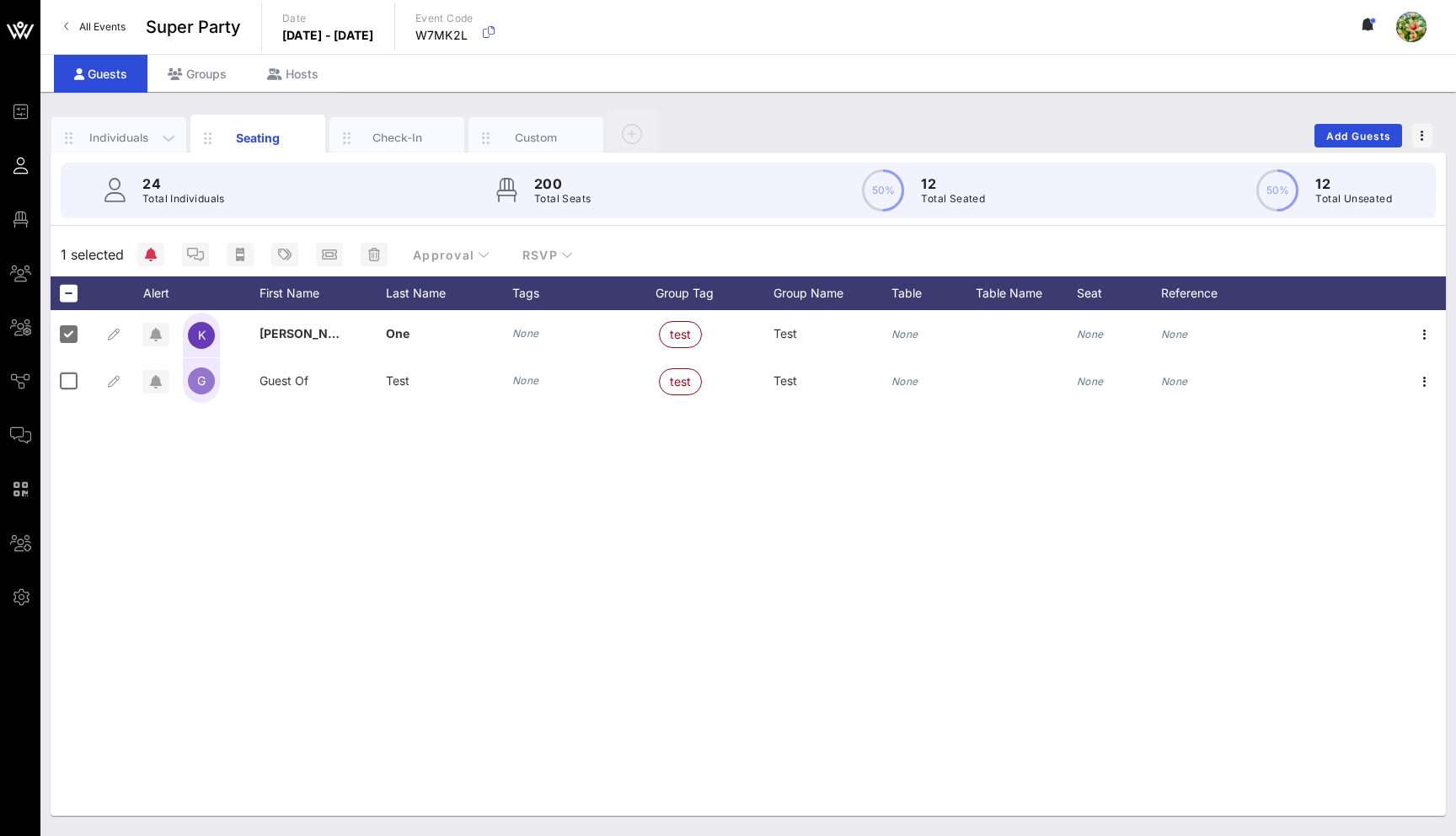
click at [109, 135] on div "Individuals" at bounding box center [119, 138] width 75 height 16
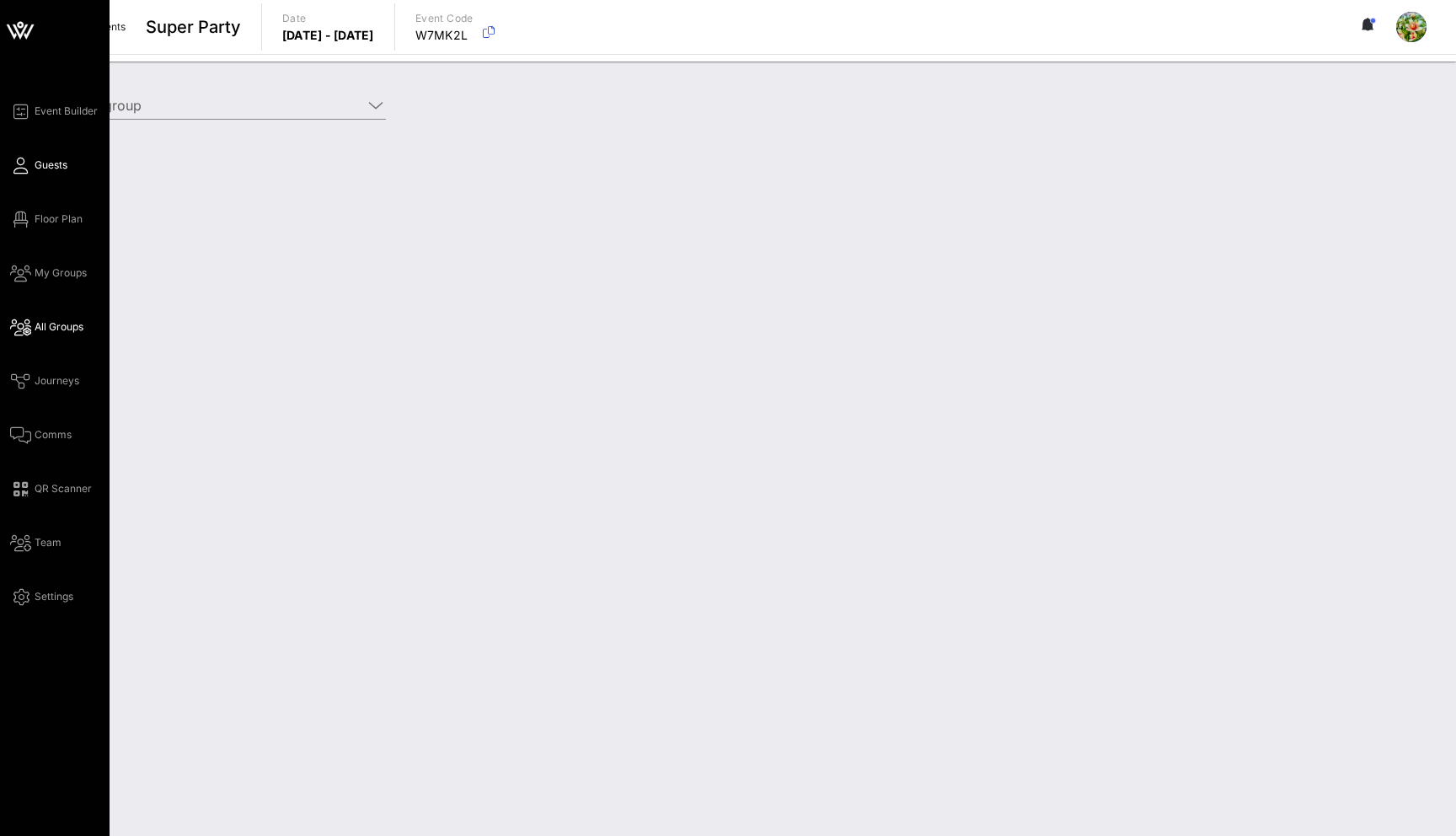
click at [40, 171] on span "Guests" at bounding box center [51, 165] width 33 height 15
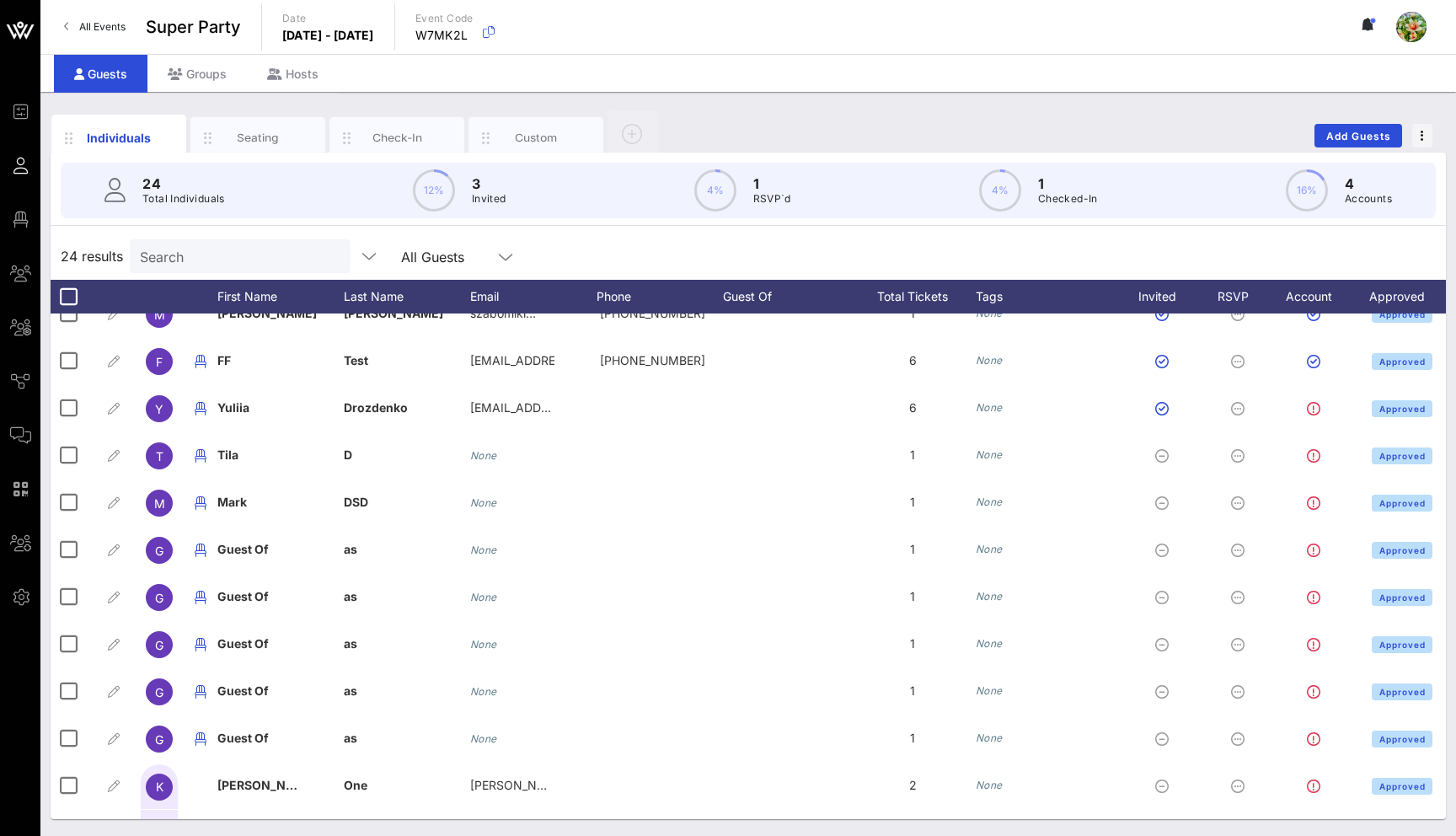
scroll to position [627, 0]
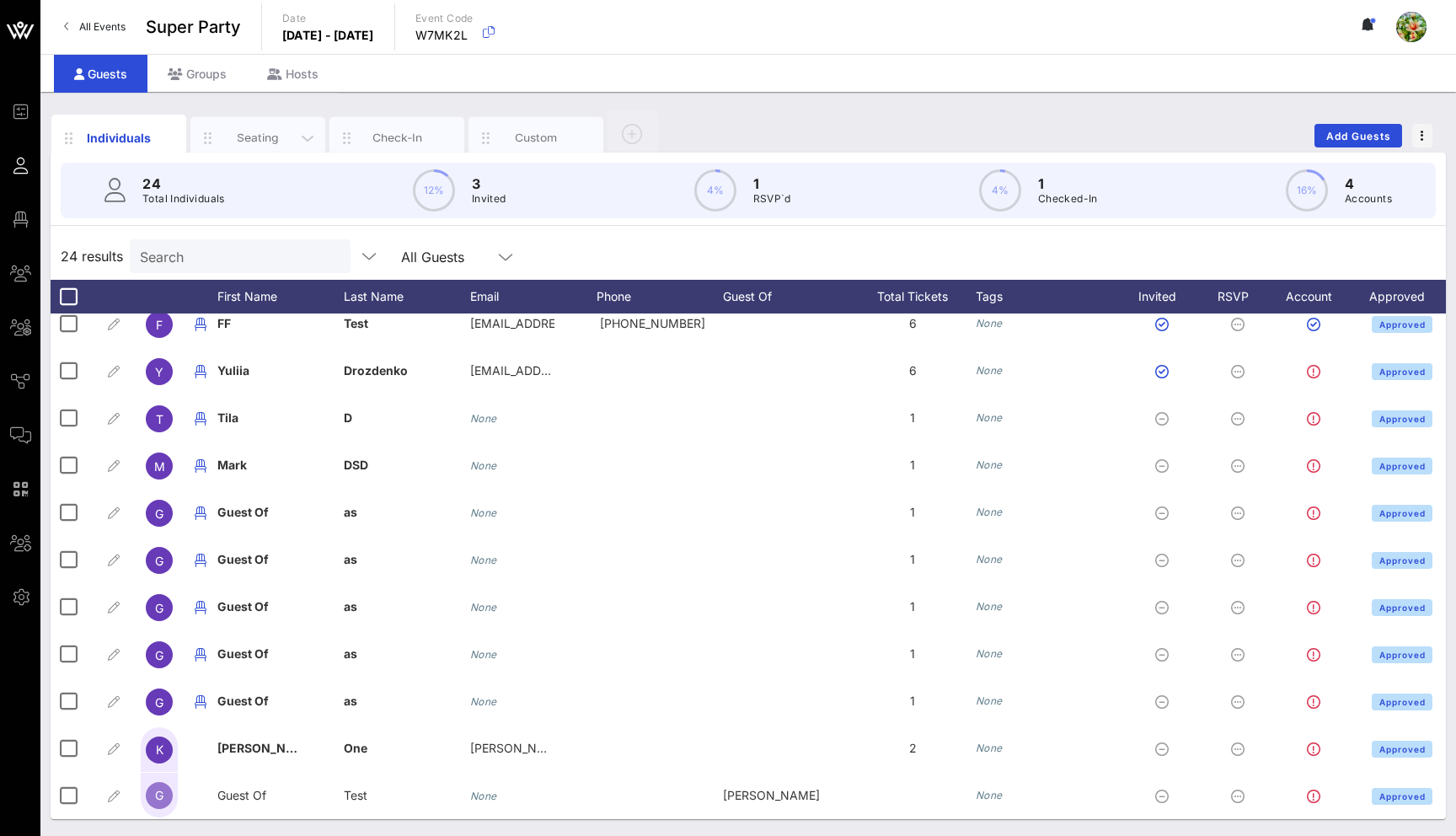
click at [247, 132] on div "Seating" at bounding box center [258, 138] width 75 height 16
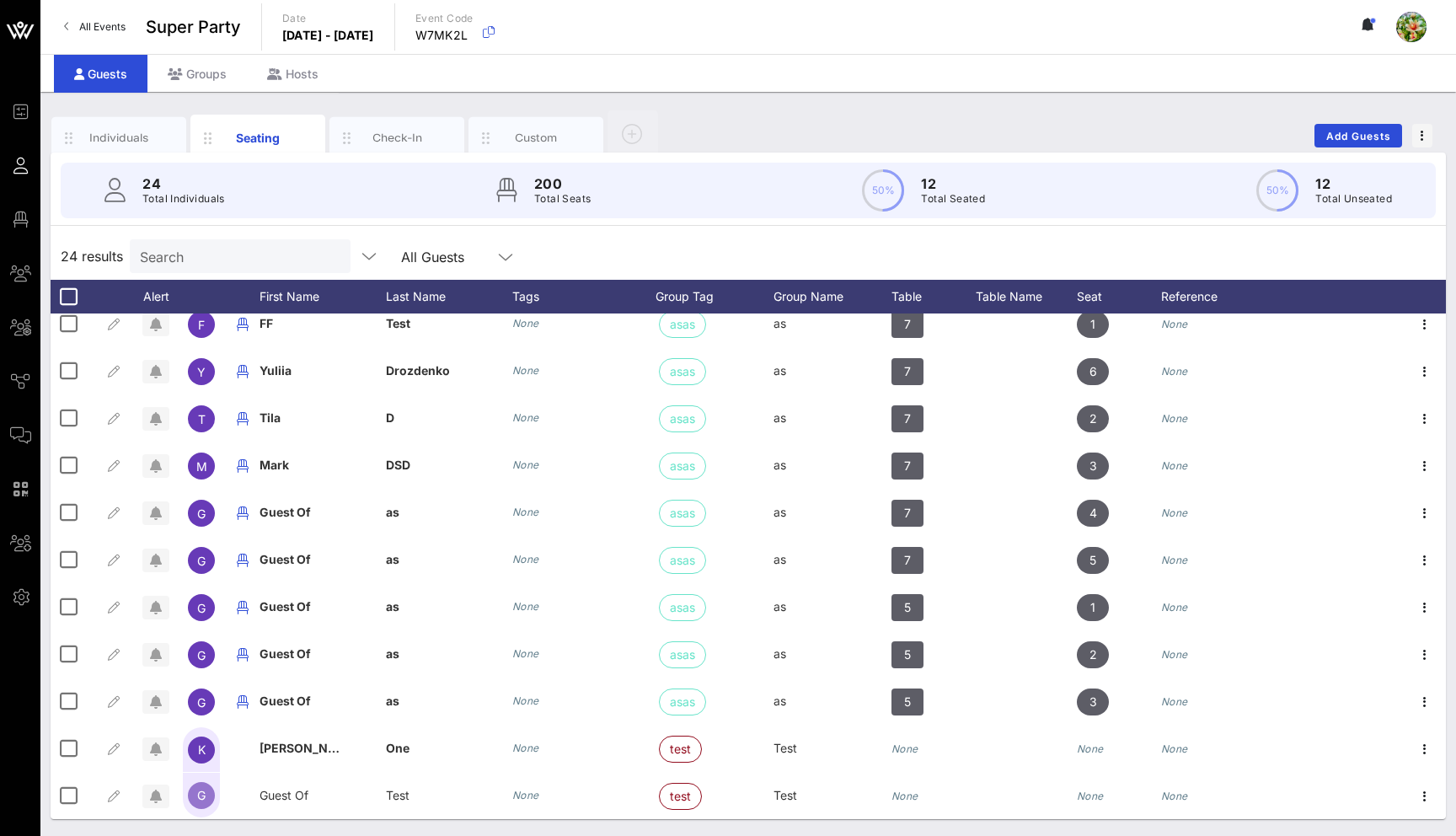
click at [200, 261] on input "Search" at bounding box center [238, 256] width 198 height 22
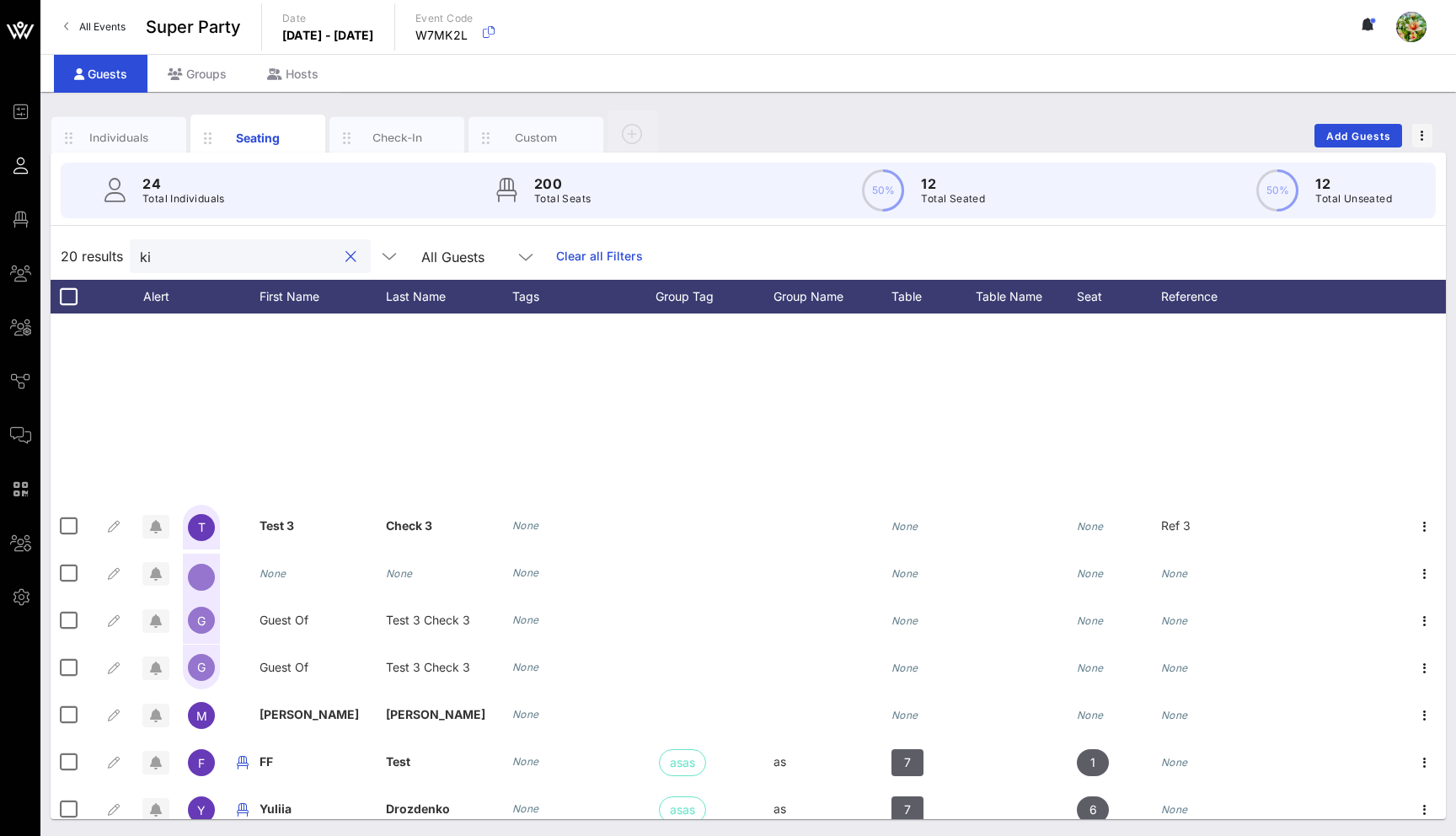
type input "kim"
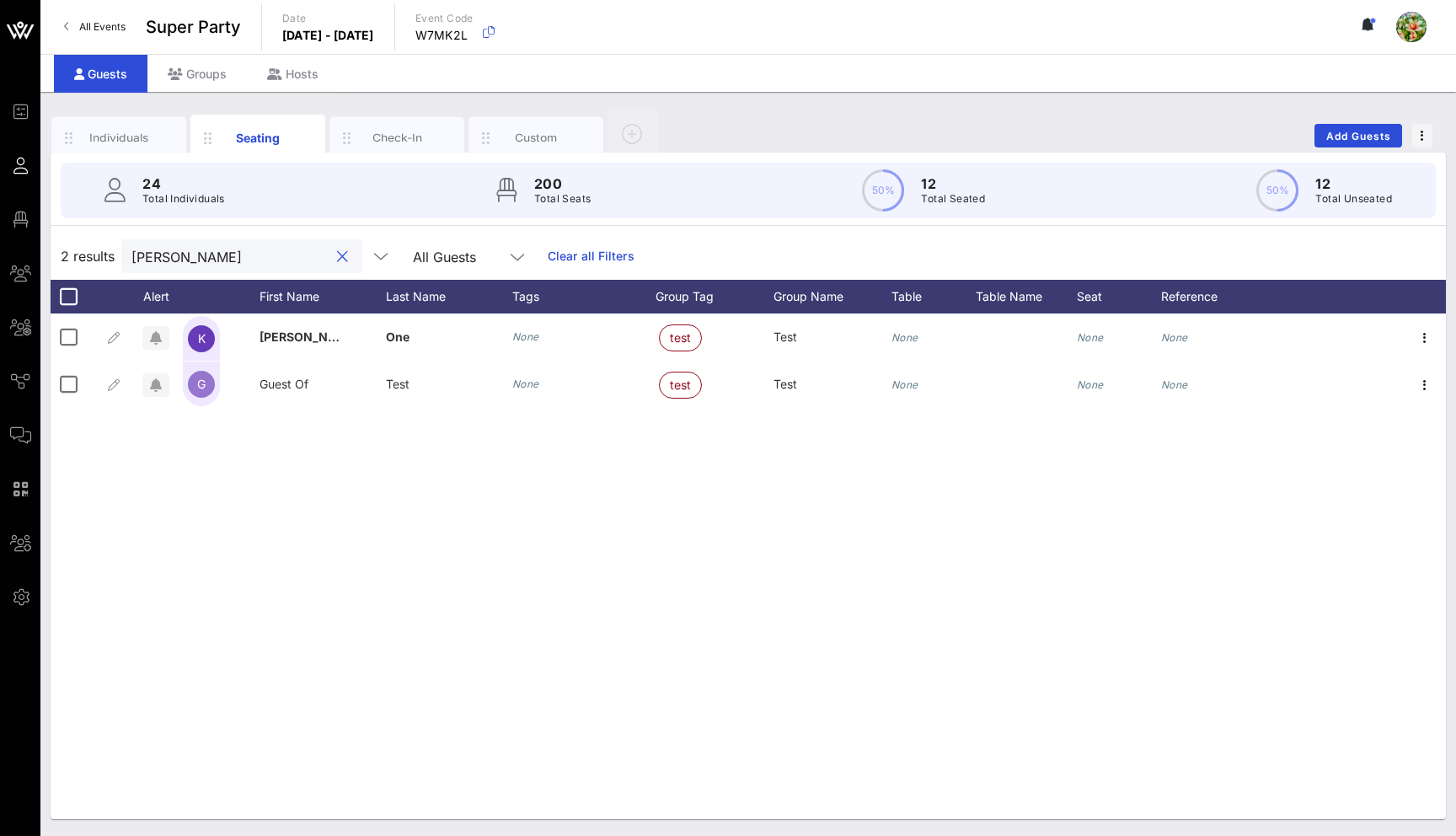
click at [337, 254] on button "clear icon" at bounding box center [342, 257] width 11 height 17
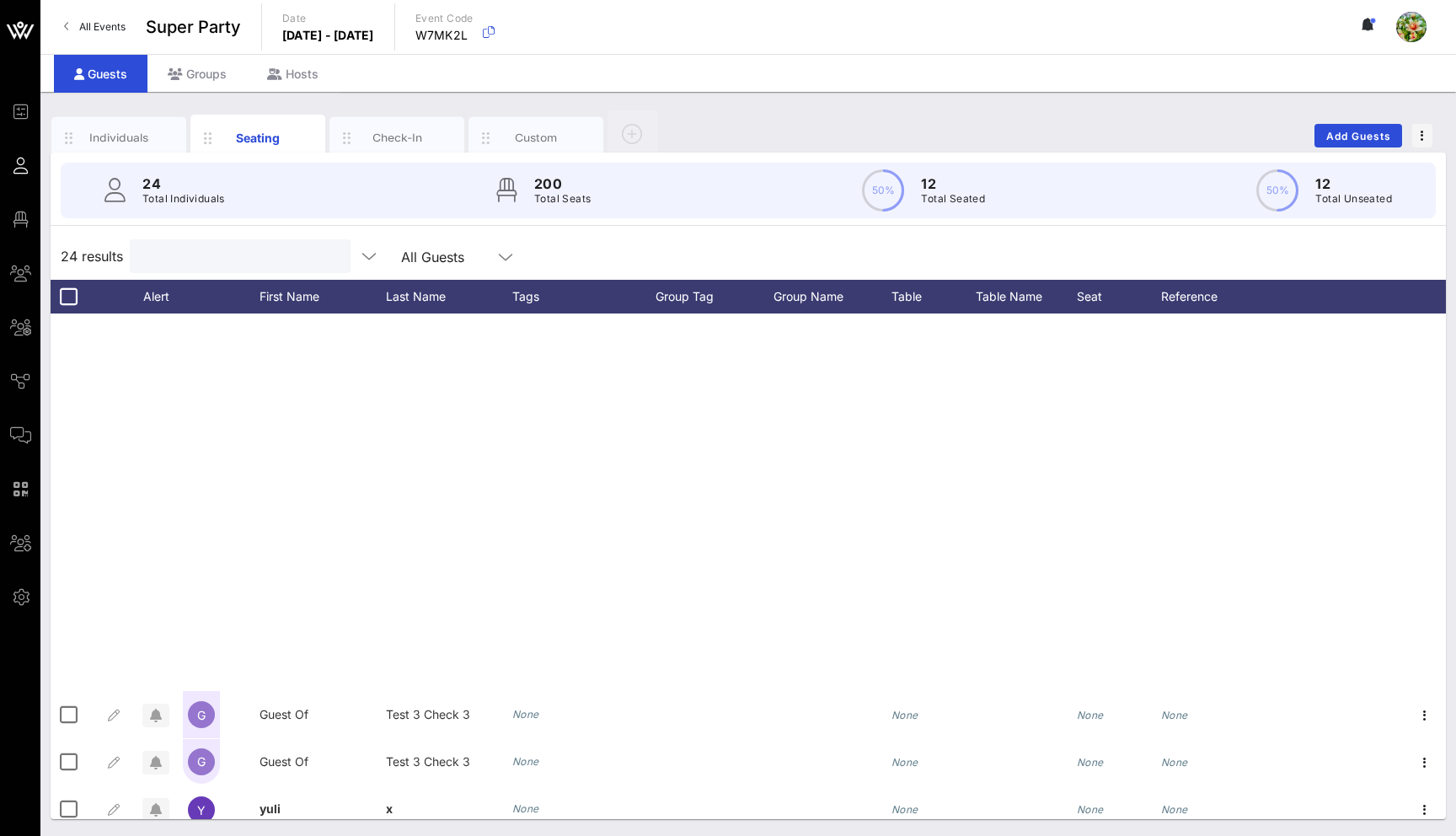
scroll to position [627, 0]
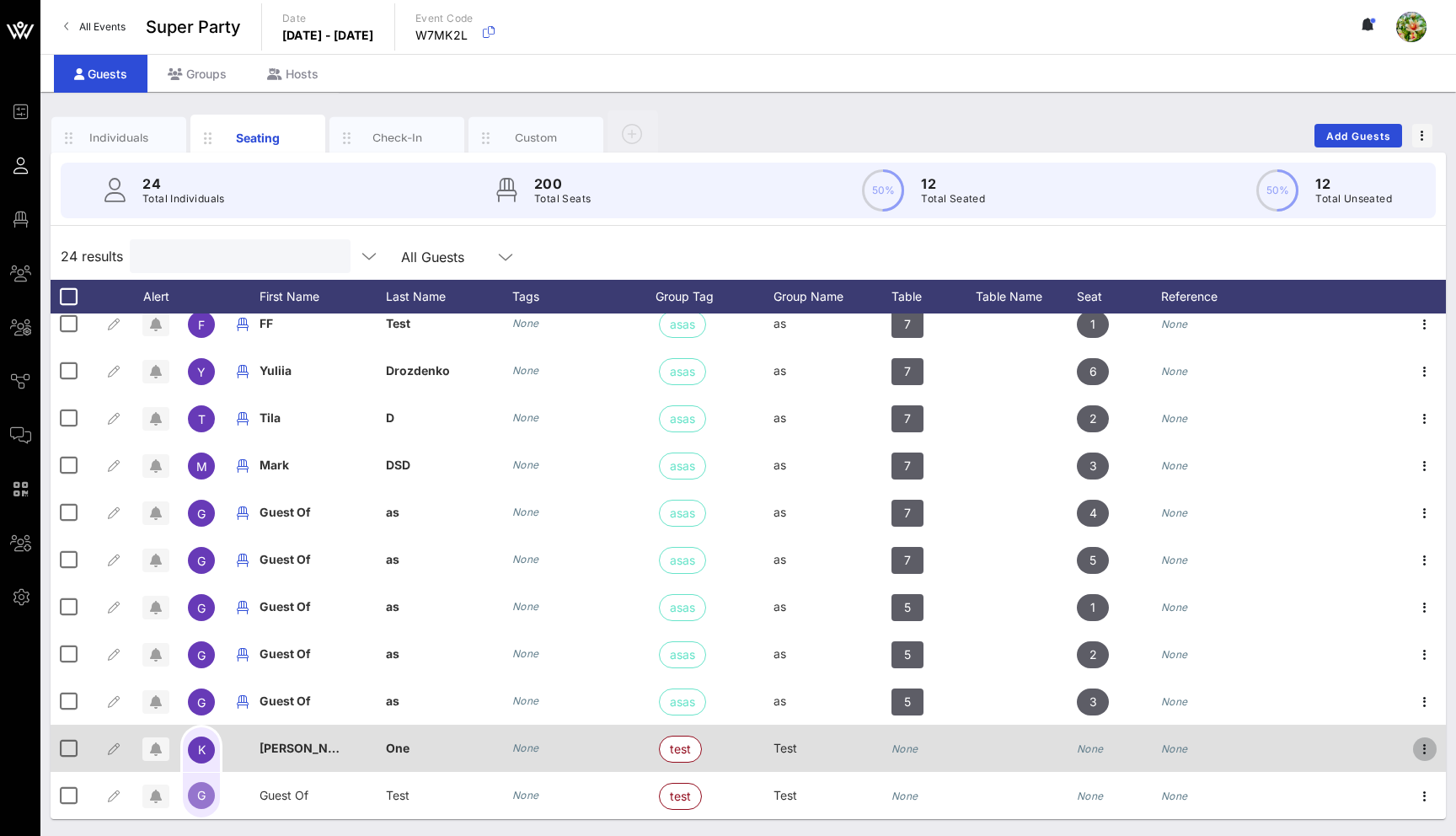
click at [1428, 743] on icon "button" at bounding box center [1425, 750] width 20 height 20
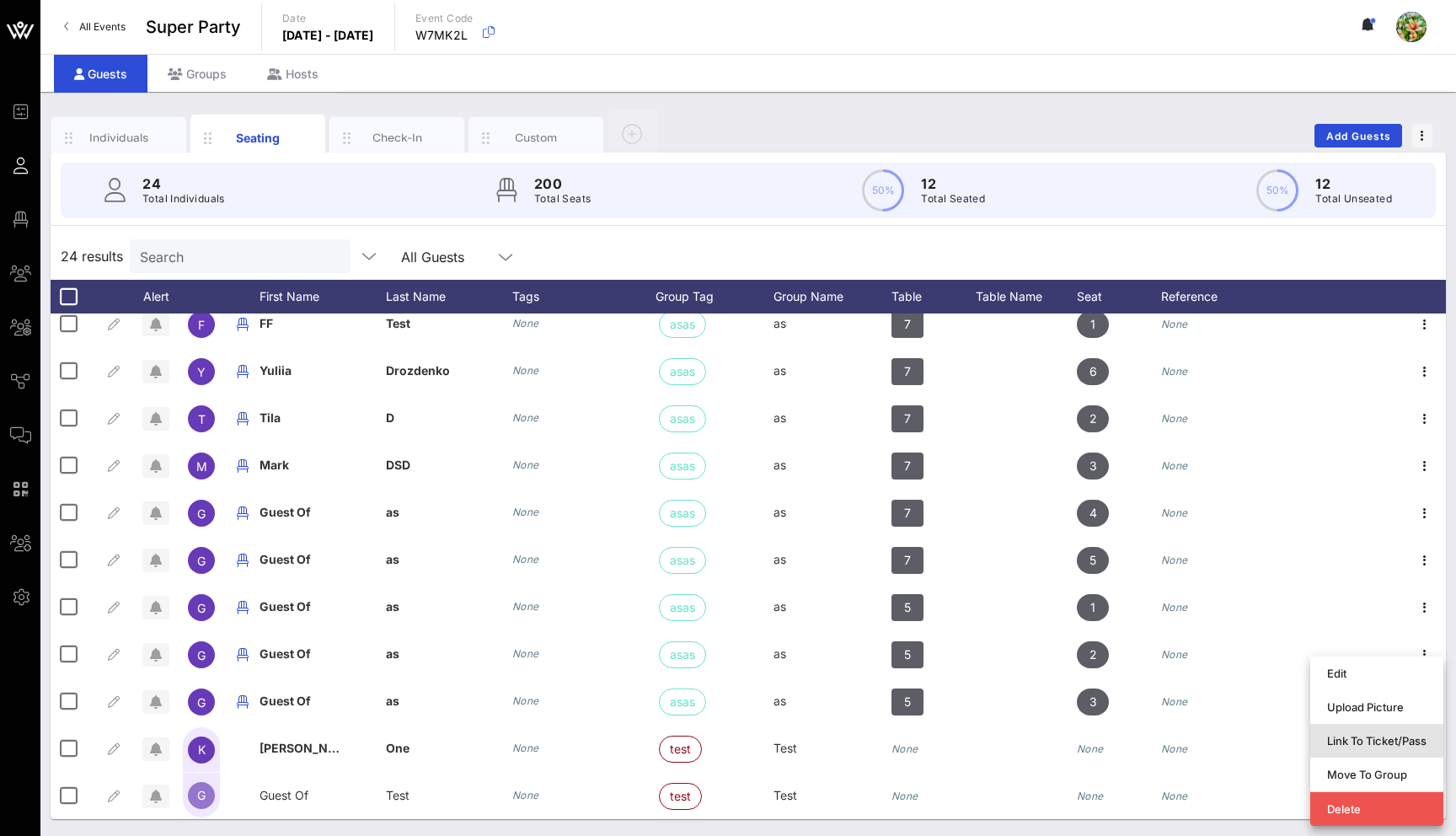
click at [1418, 740] on div "Link To Ticket/Pass" at bounding box center [1377, 742] width 99 height 14
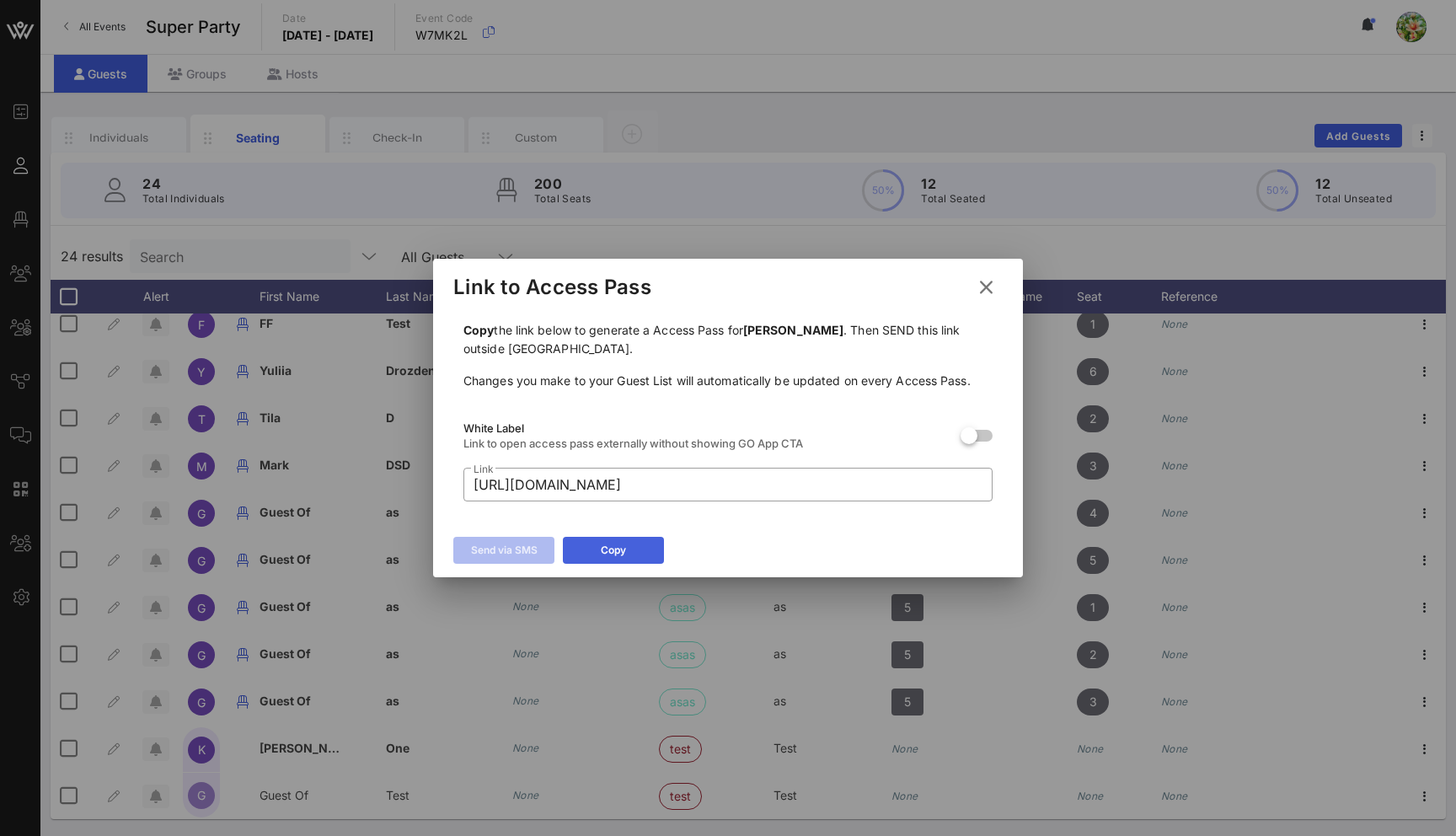
click at [629, 562] on button "Copy" at bounding box center [613, 550] width 101 height 27
click at [992, 285] on icon at bounding box center [987, 287] width 23 height 20
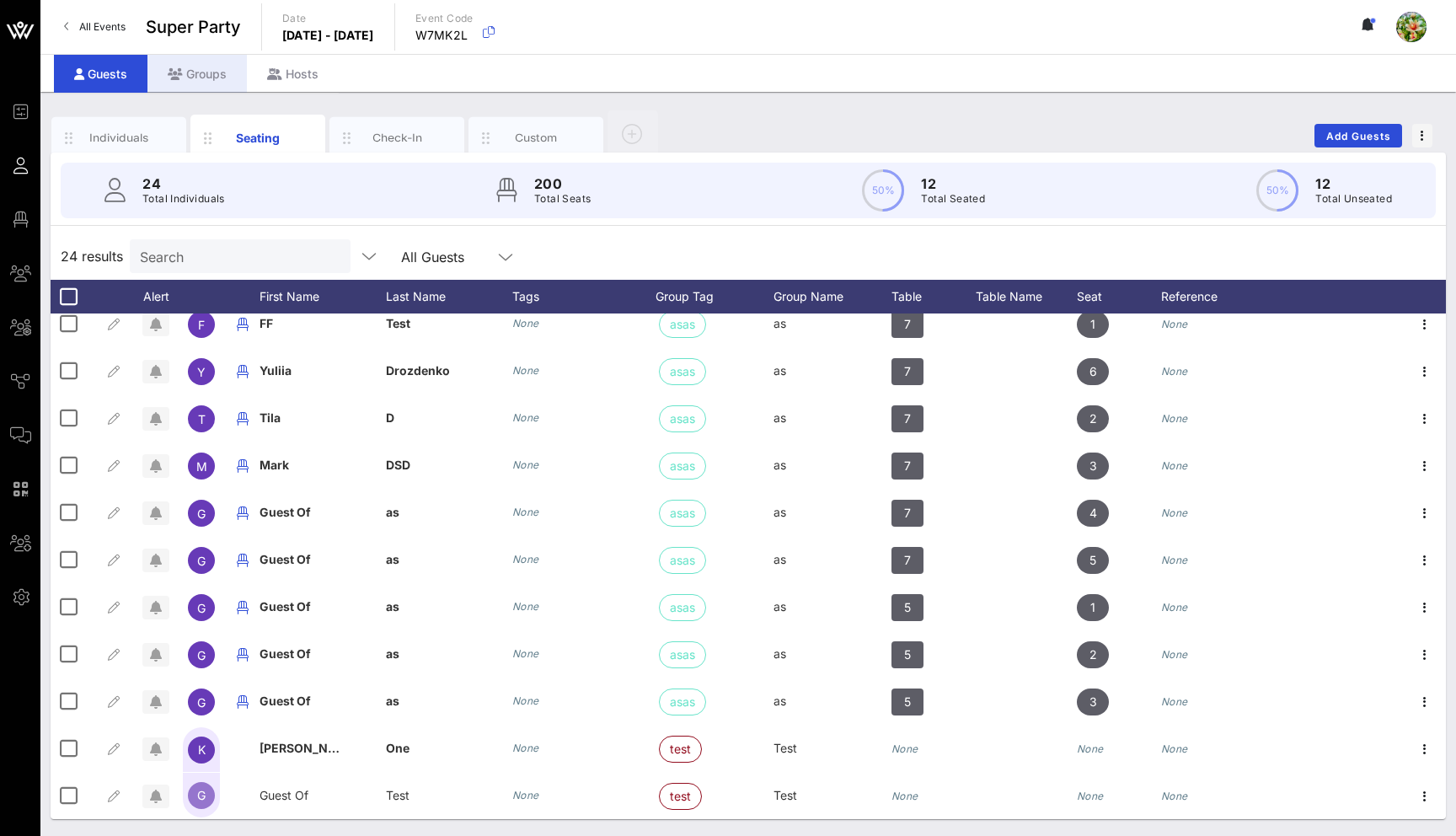
click at [176, 63] on div "Groups" at bounding box center [198, 73] width 99 height 38
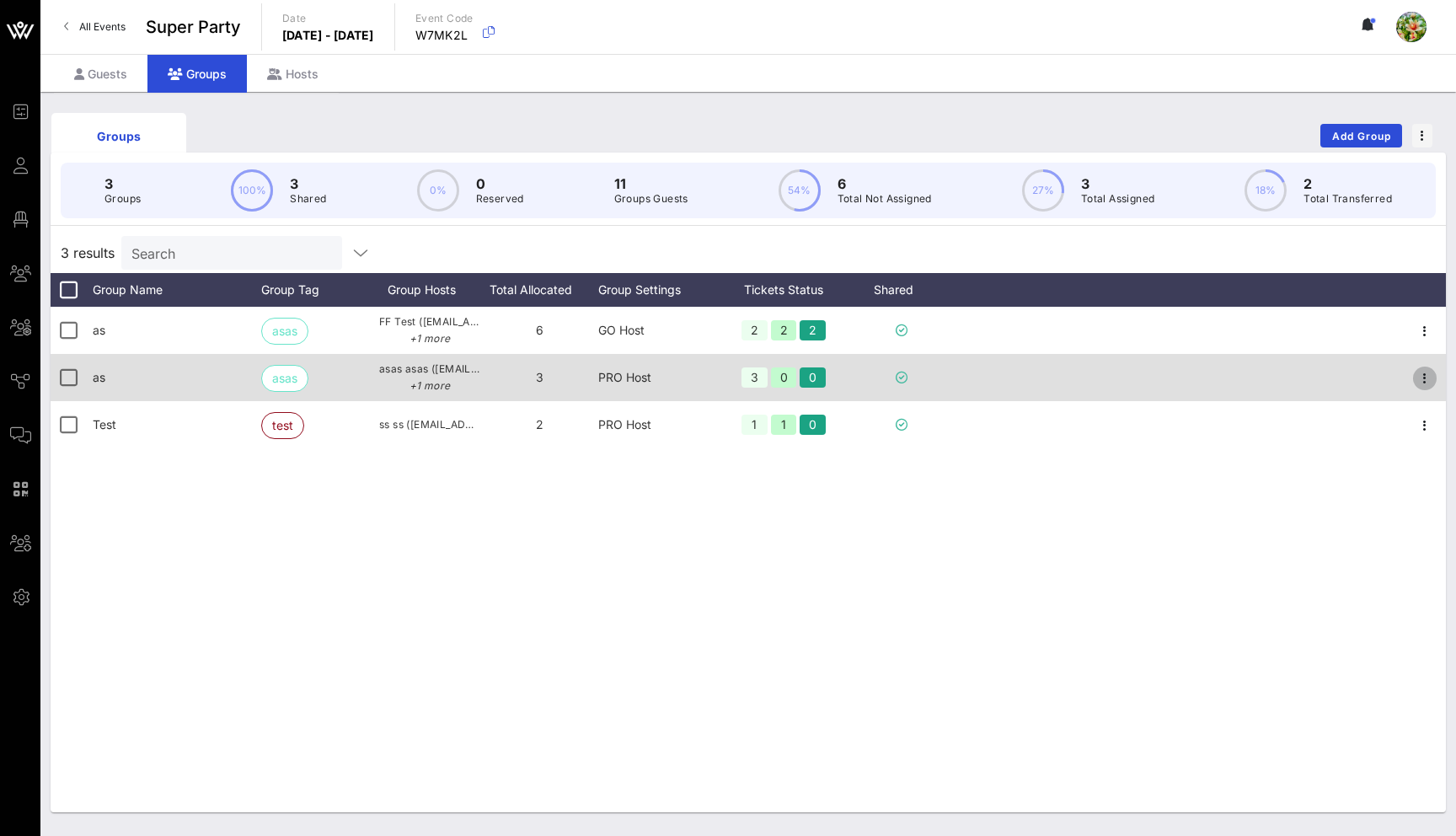
click at [1426, 379] on icon "button" at bounding box center [1425, 378] width 20 height 20
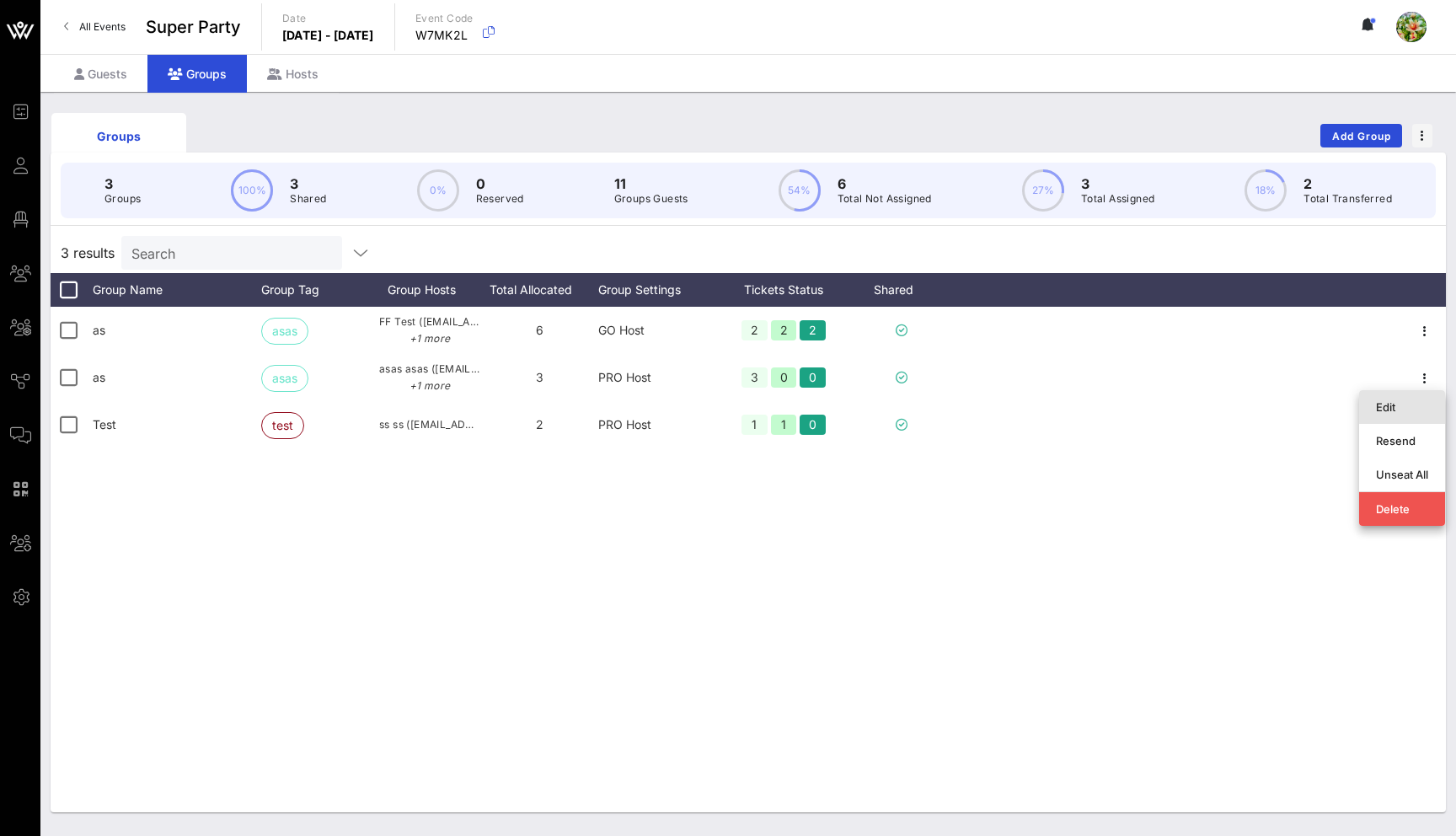
click at [1385, 408] on div "Edit" at bounding box center [1402, 407] width 53 height 14
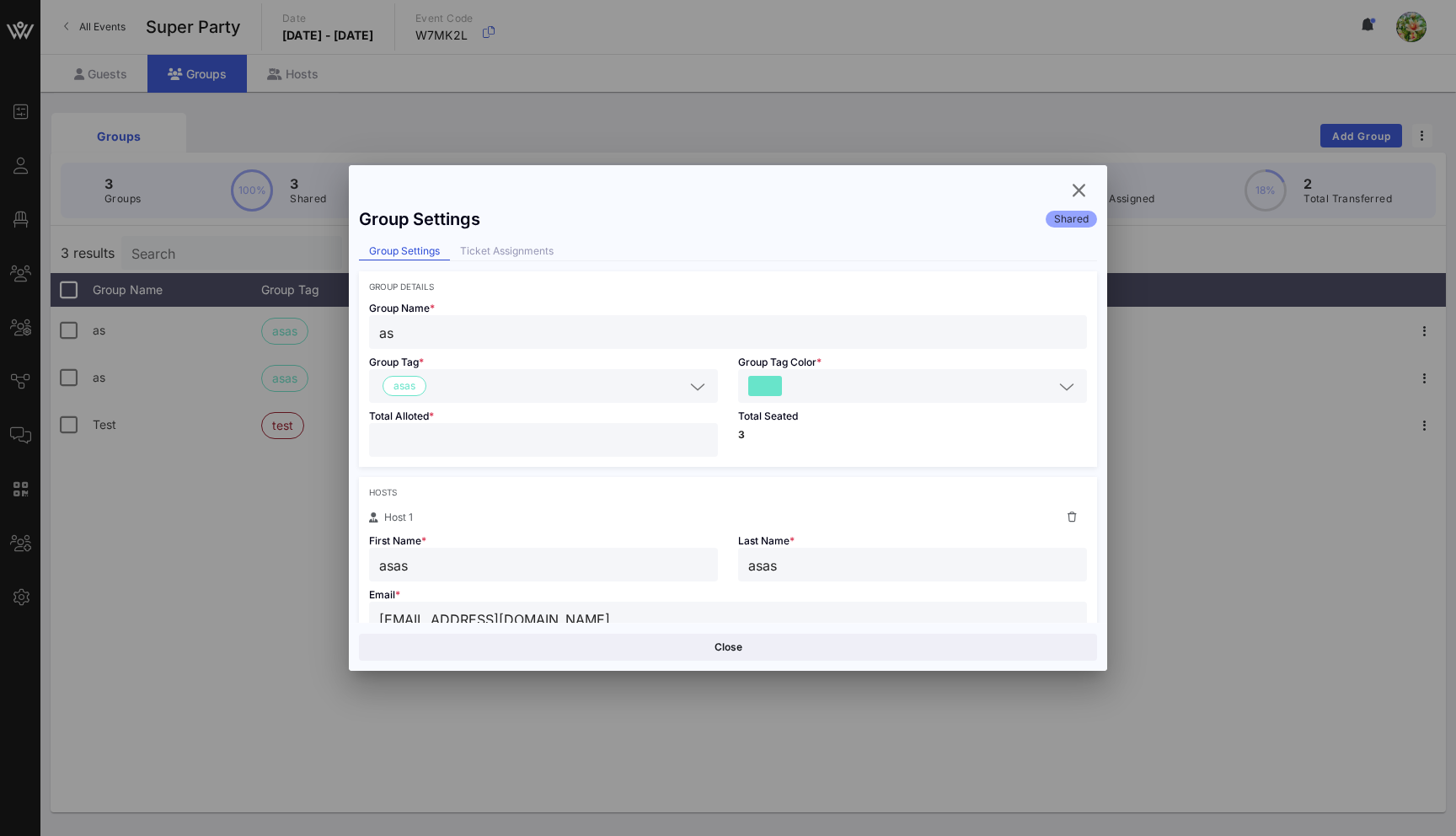
click at [886, 377] on input "text" at bounding box center [919, 386] width 268 height 22
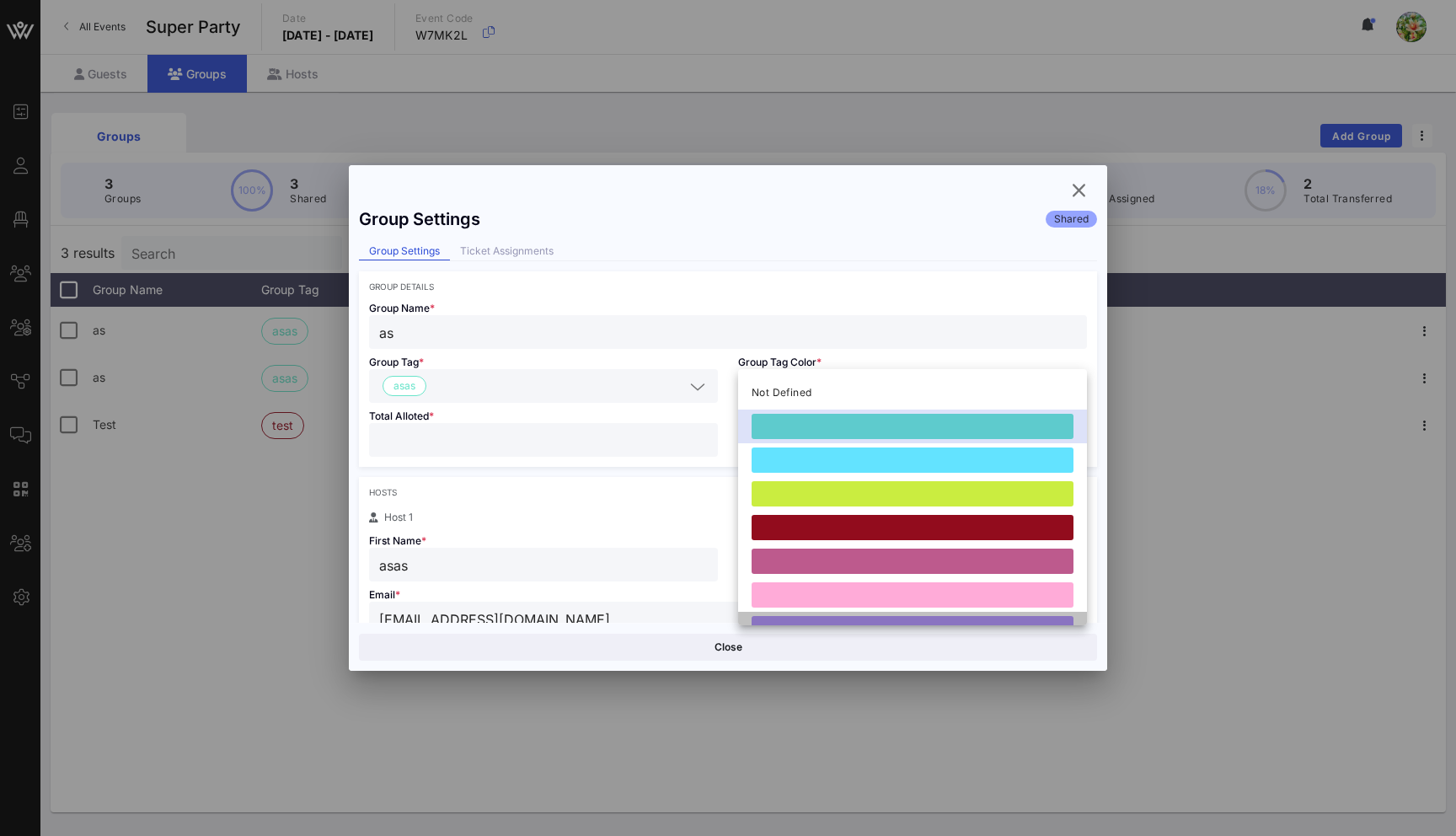
click at [837, 622] on div at bounding box center [912, 628] width 322 height 25
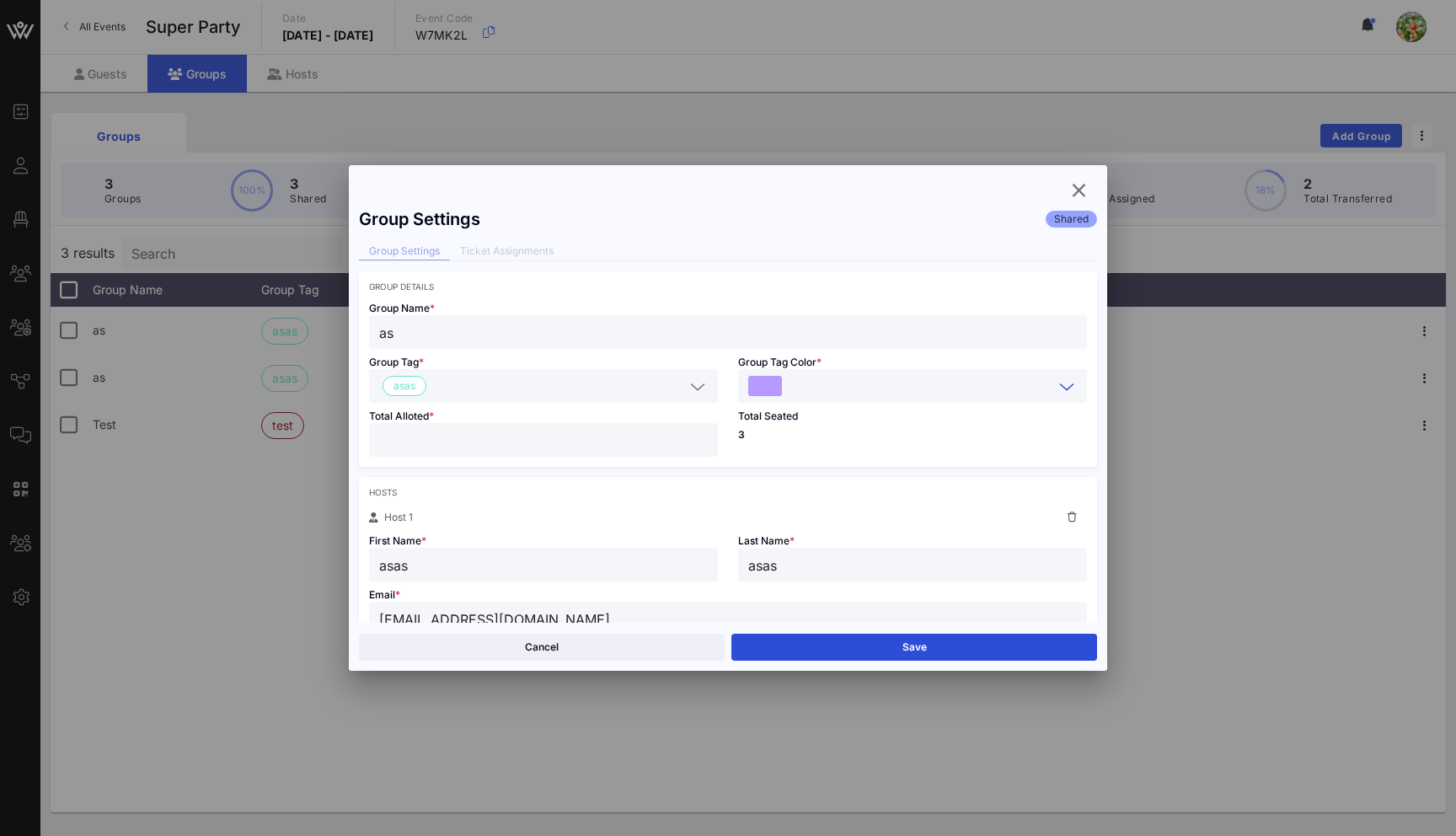
drag, startPoint x: 522, startPoint y: 328, endPoint x: 366, endPoint y: 326, distance: 156.0
click at [366, 326] on div "Group Name * as" at bounding box center [728, 321] width 738 height 58
type input "Hosts"
click at [457, 384] on input "text" at bounding box center [558, 386] width 251 height 22
type input "host"
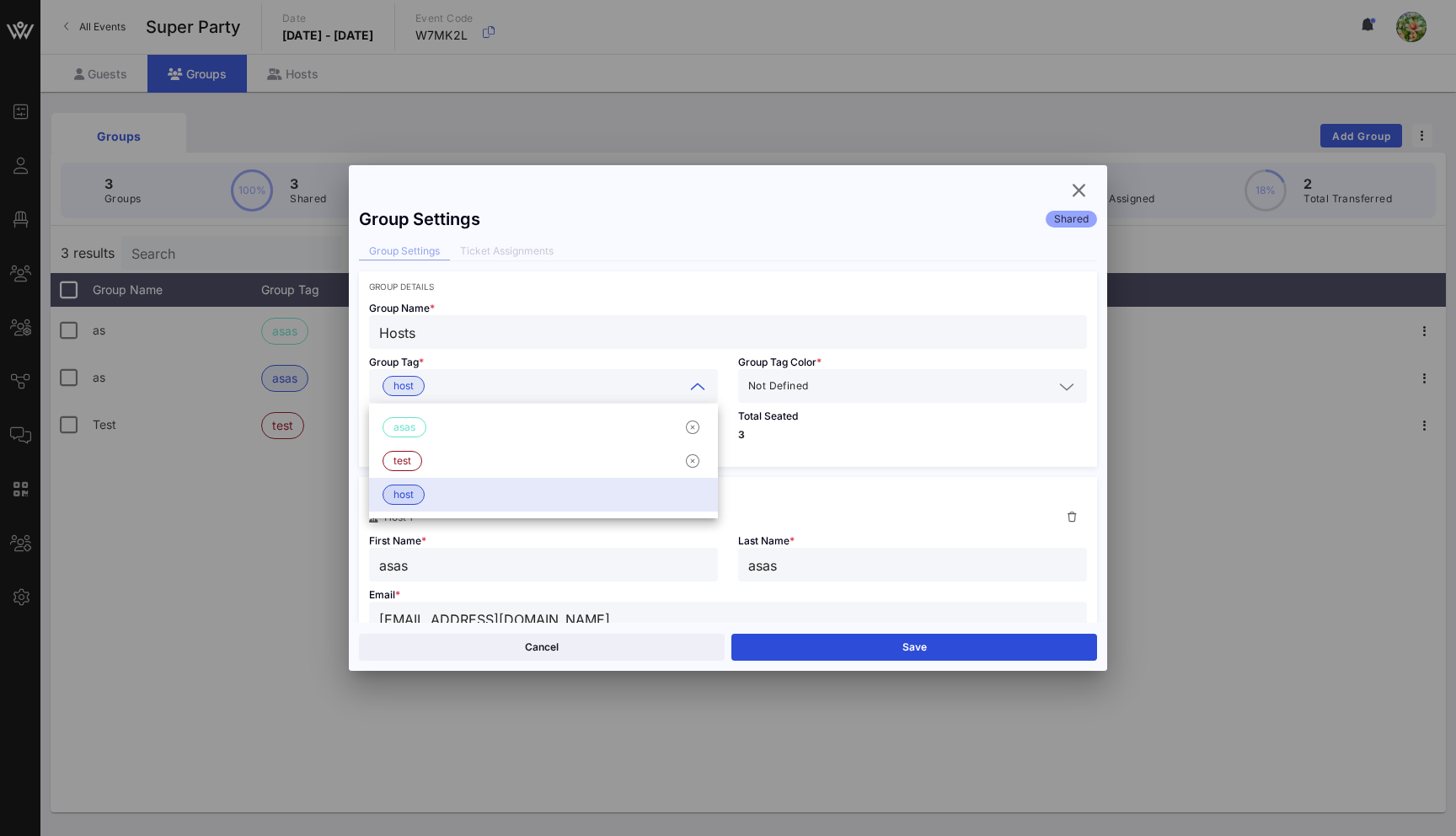
click at [832, 438] on p "3" at bounding box center [913, 435] width 349 height 10
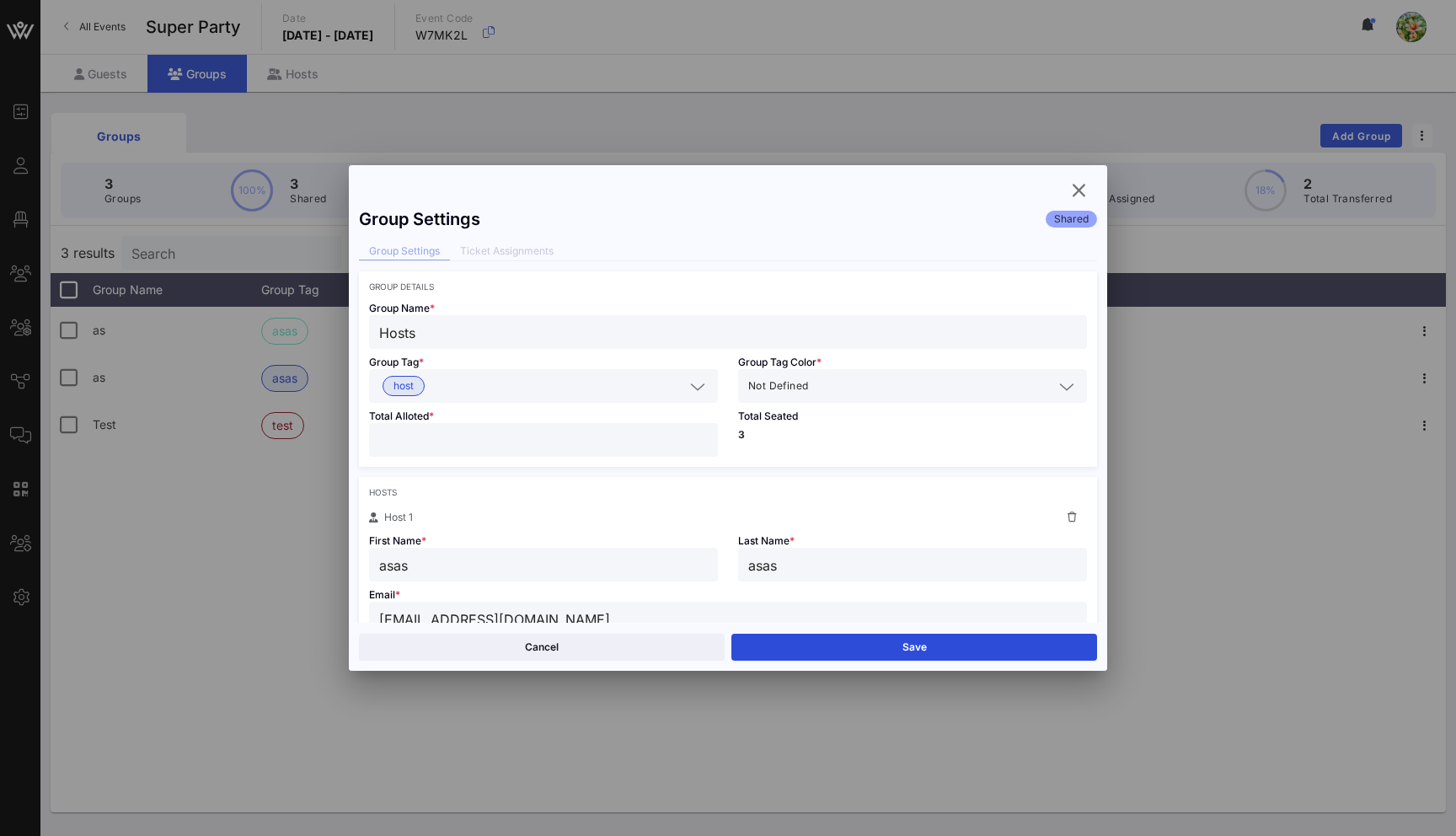
click at [590, 441] on input "*" at bounding box center [543, 440] width 329 height 22
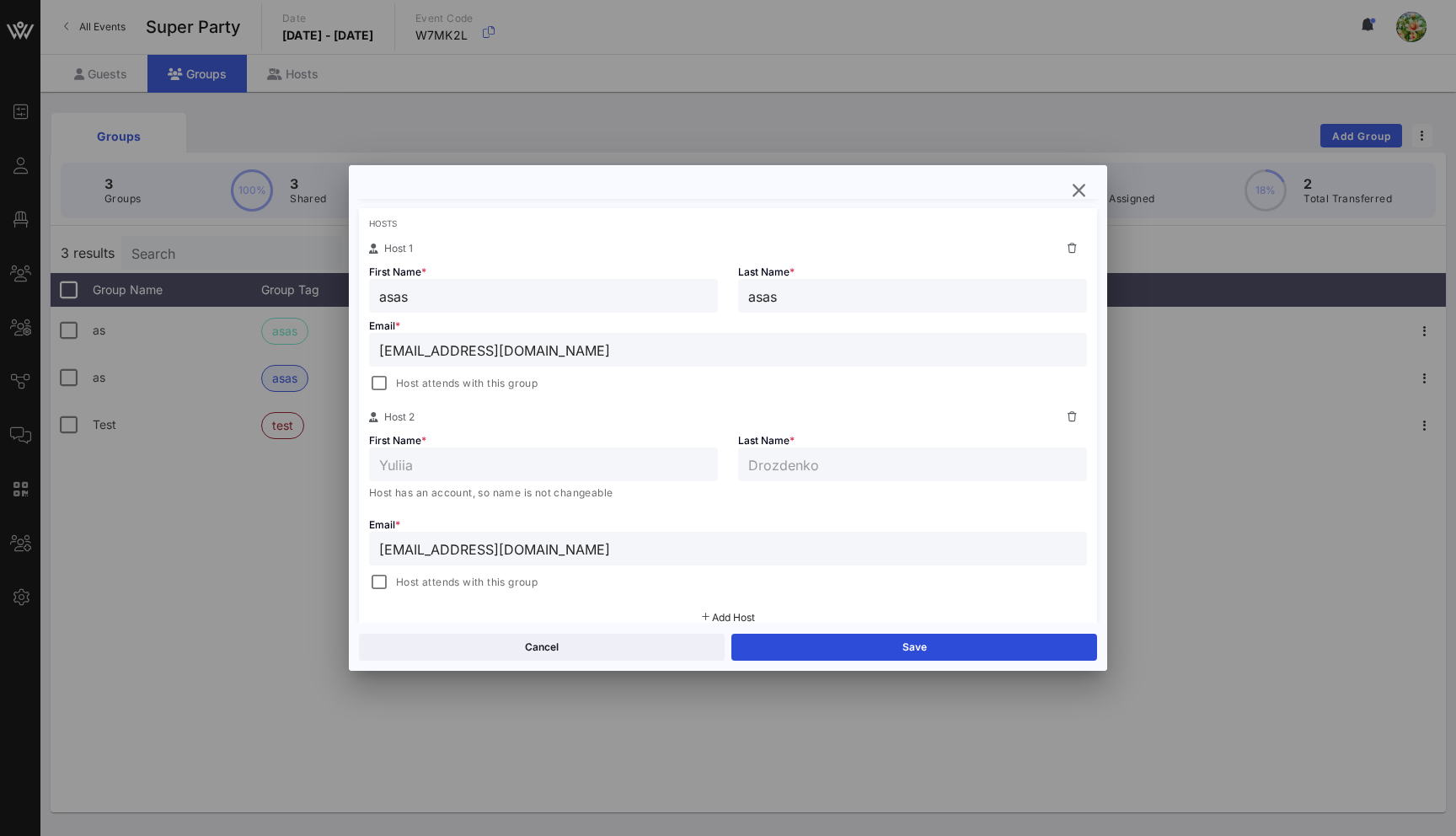
scroll to position [275, 0]
type input "*"
click at [386, 373] on div at bounding box center [379, 378] width 24 height 24
click at [376, 589] on div at bounding box center [379, 577] width 24 height 24
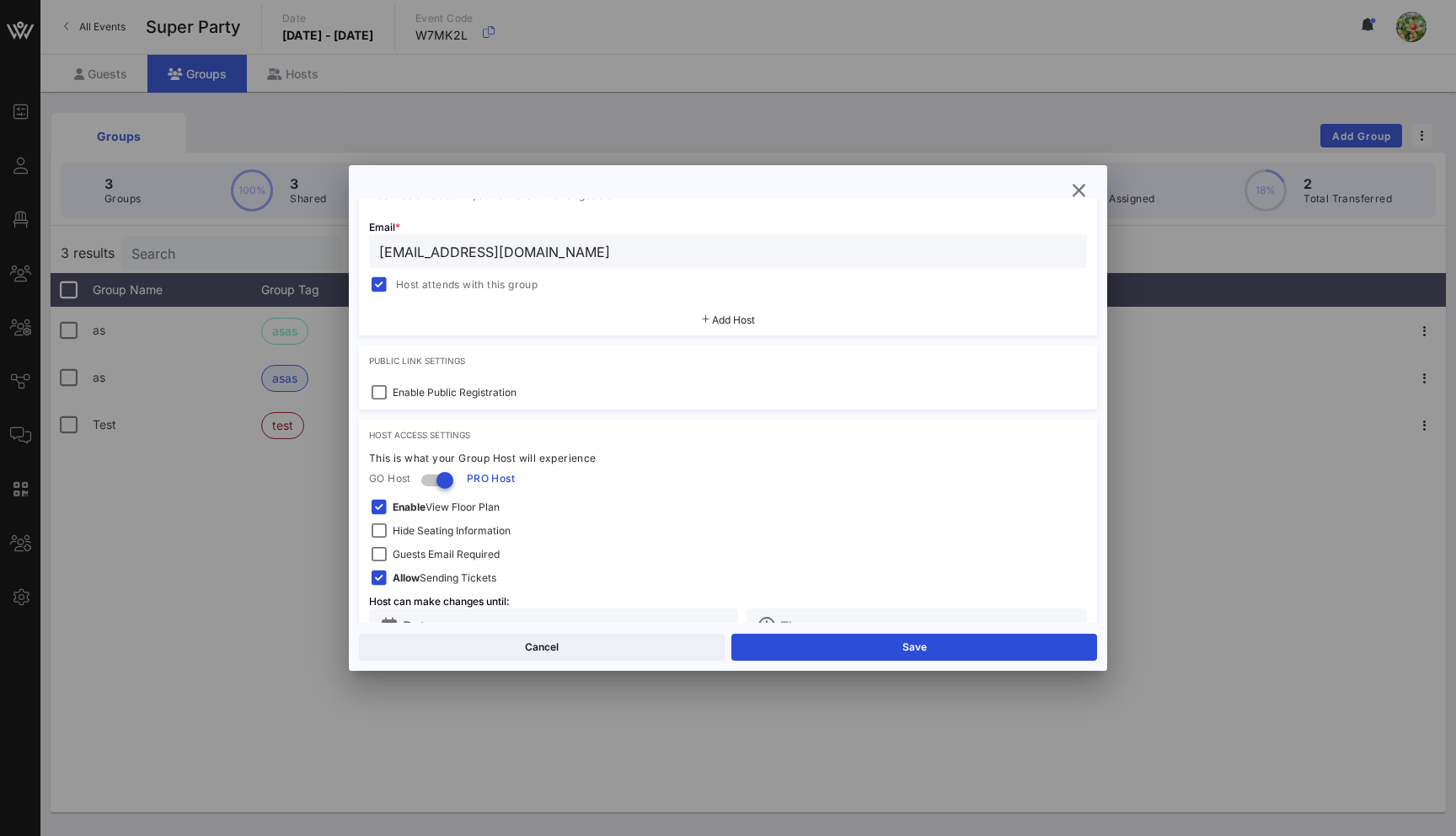
scroll to position [590, 0]
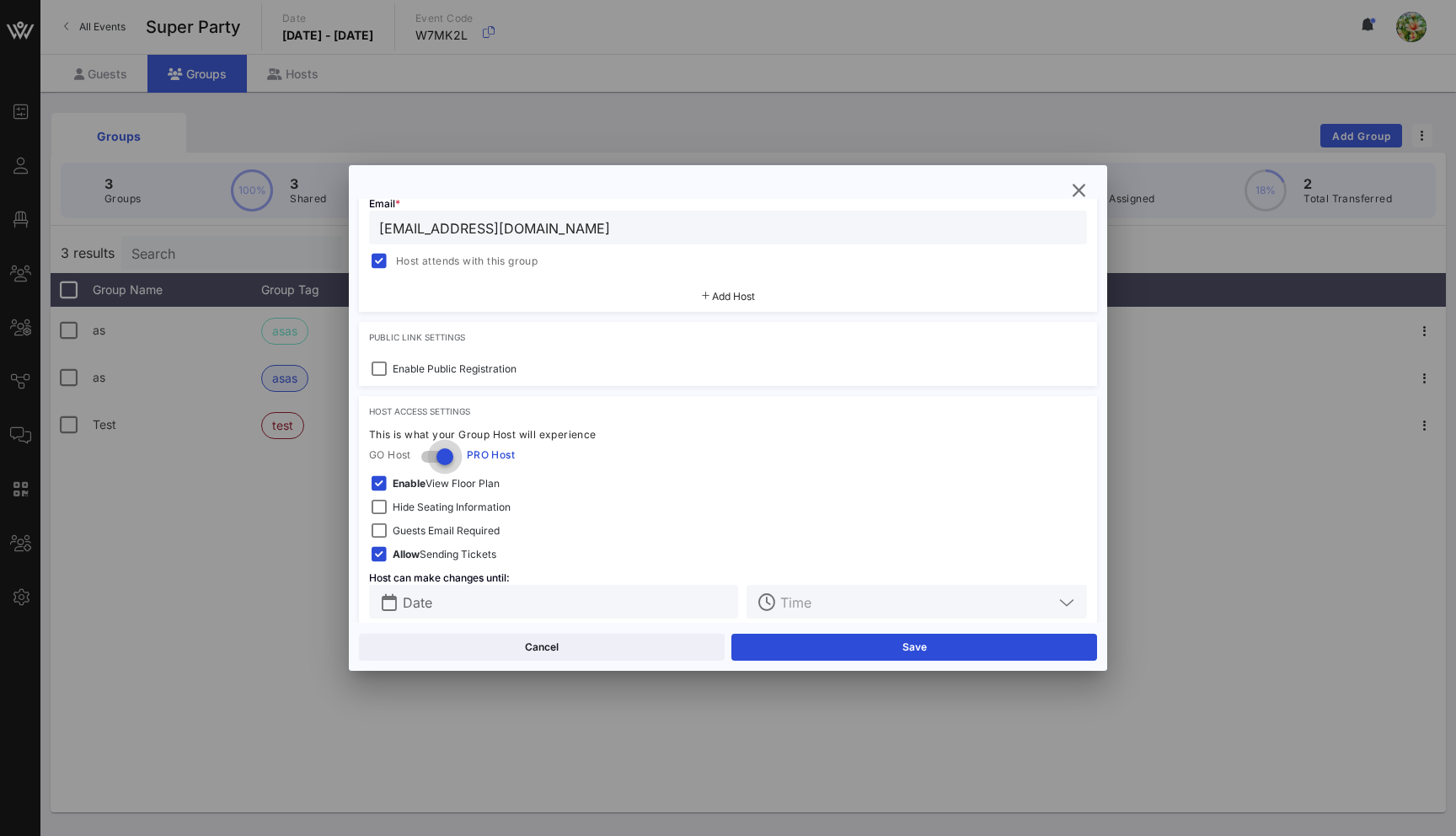
click at [446, 459] on div at bounding box center [445, 457] width 29 height 29
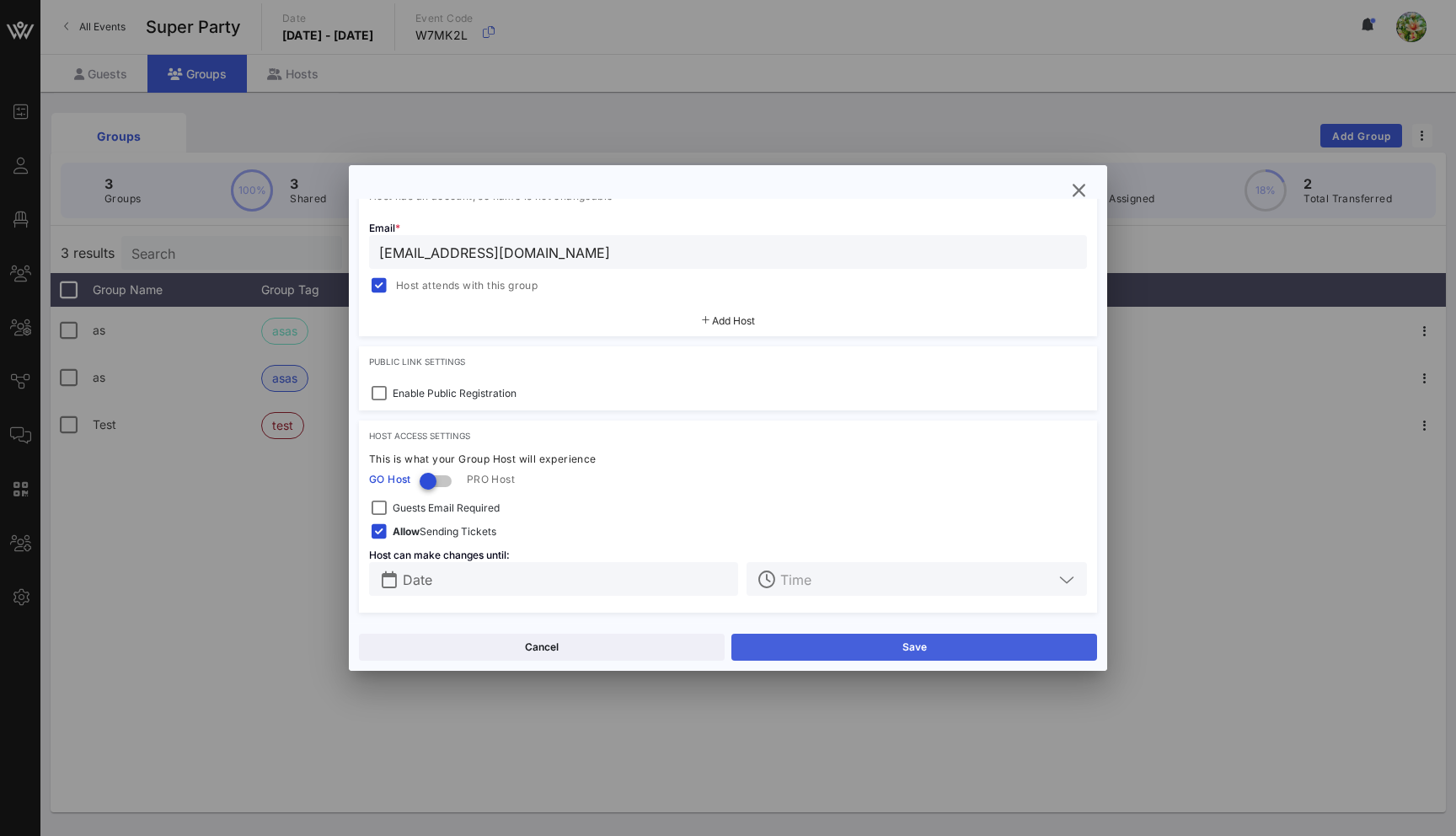
click at [846, 642] on button "Save" at bounding box center [914, 647] width 366 height 27
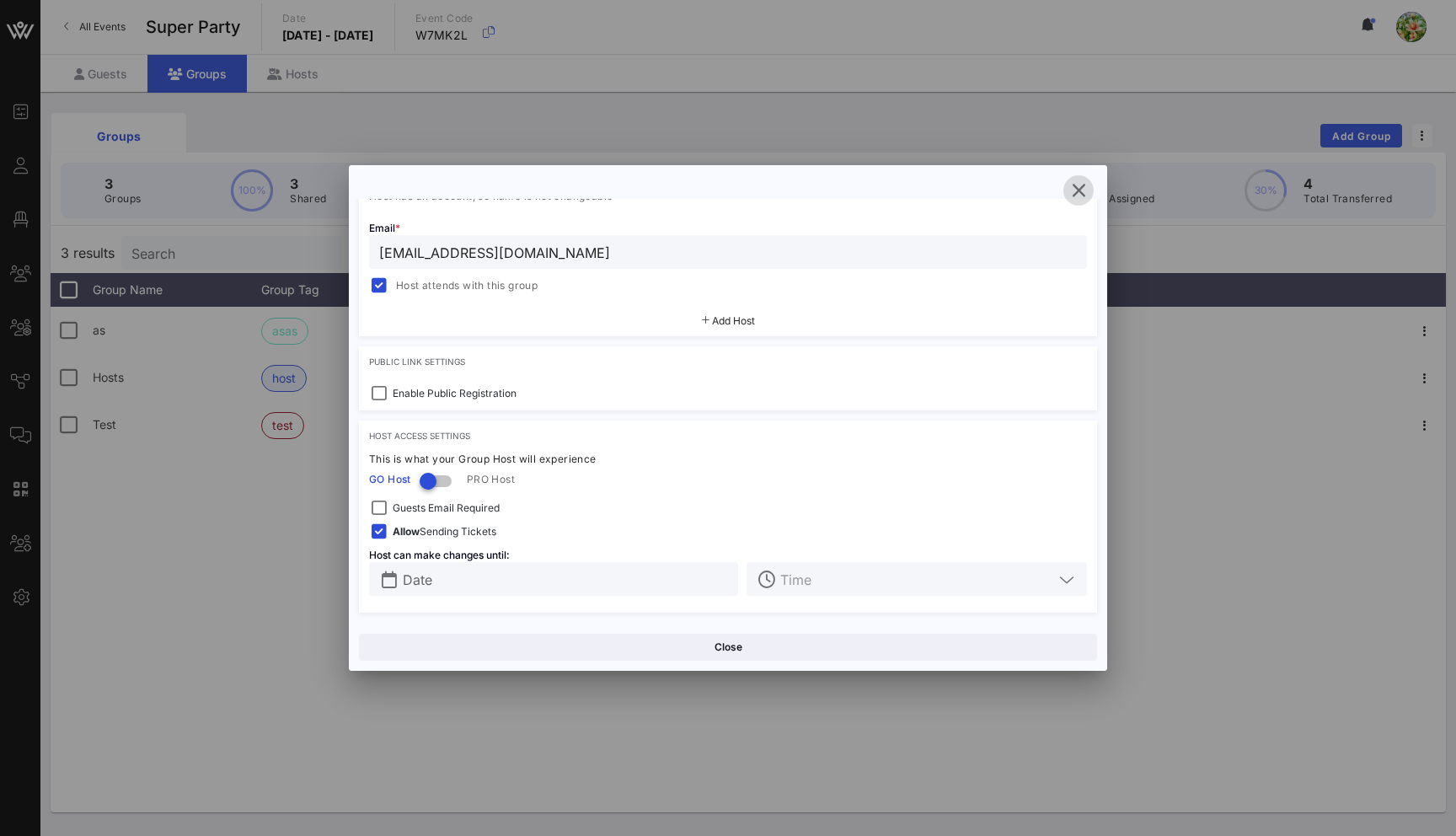
click at [1083, 193] on icon "button" at bounding box center [1079, 191] width 20 height 20
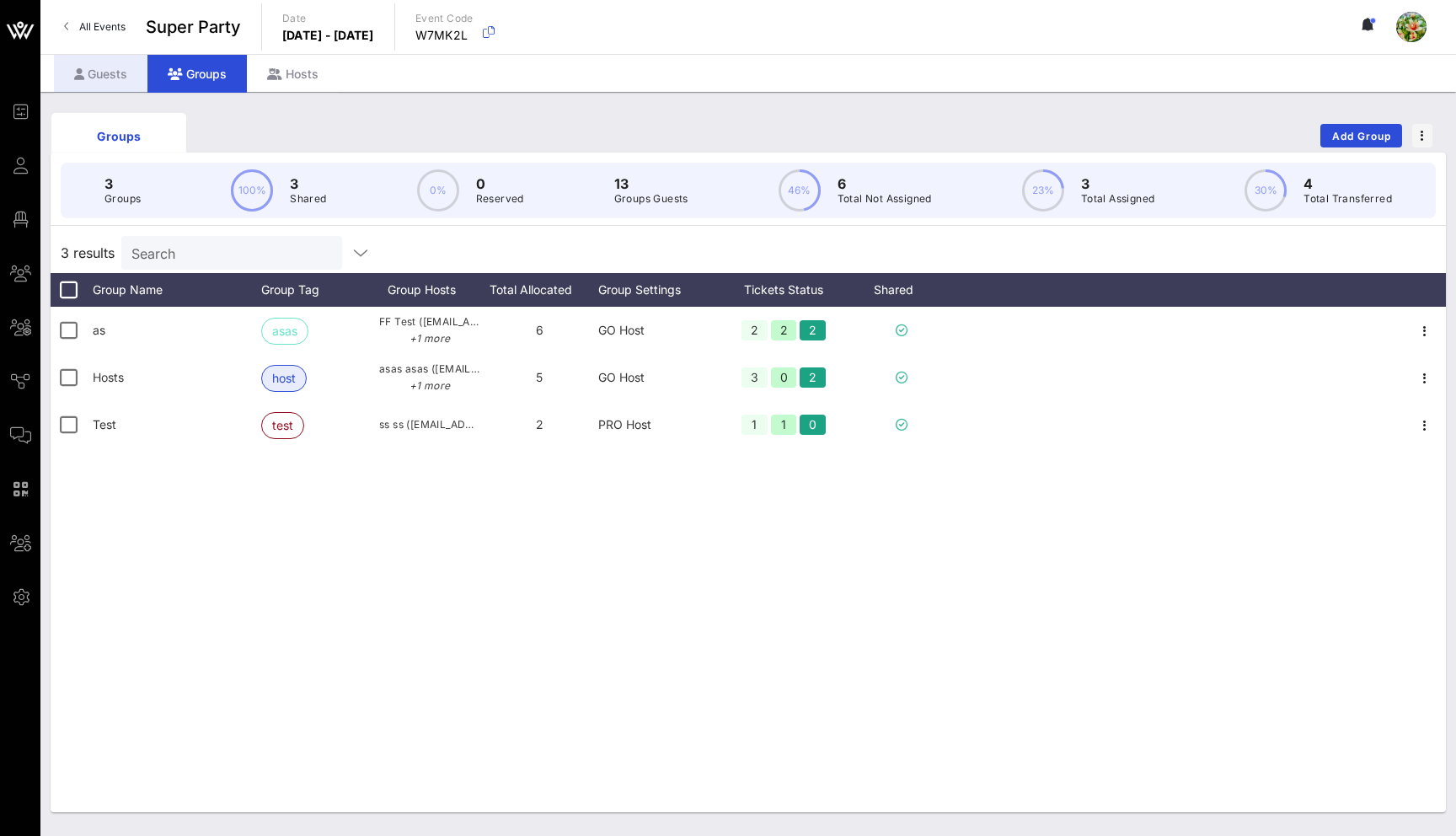
click at [112, 70] on div "Guests" at bounding box center [100, 73] width 93 height 38
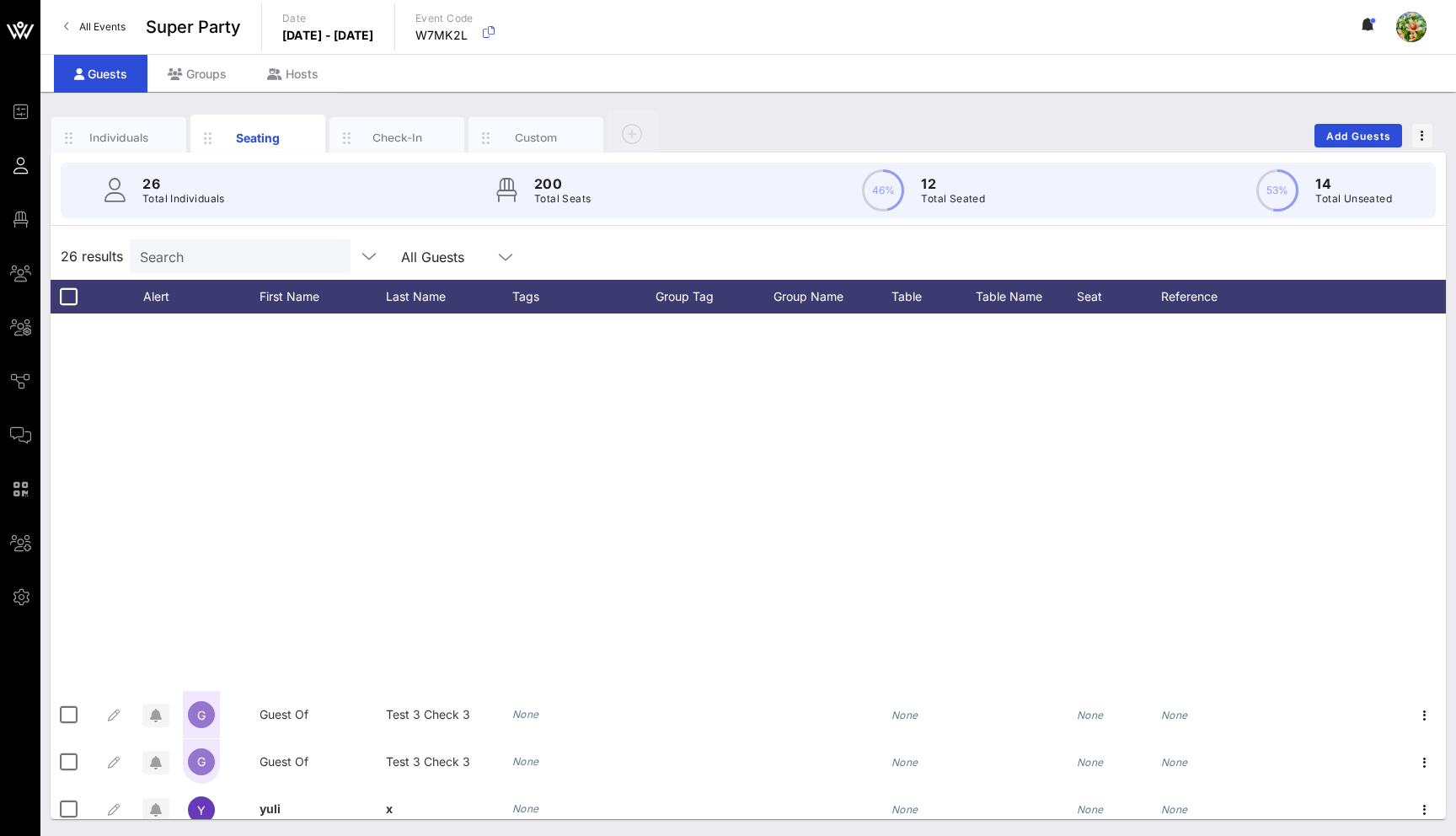
scroll to position [627, 0]
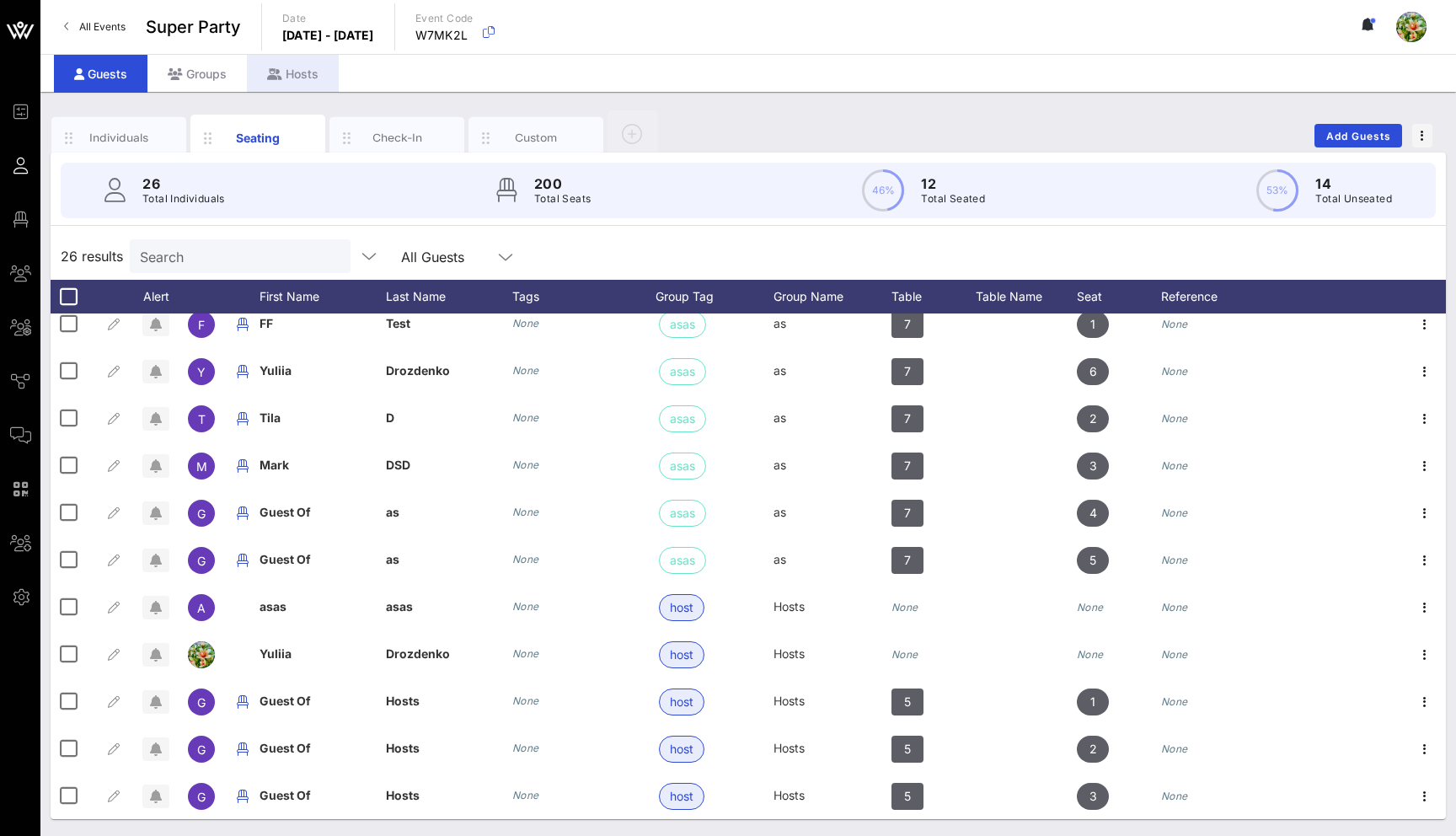
click at [306, 80] on div "Hosts" at bounding box center [293, 73] width 92 height 38
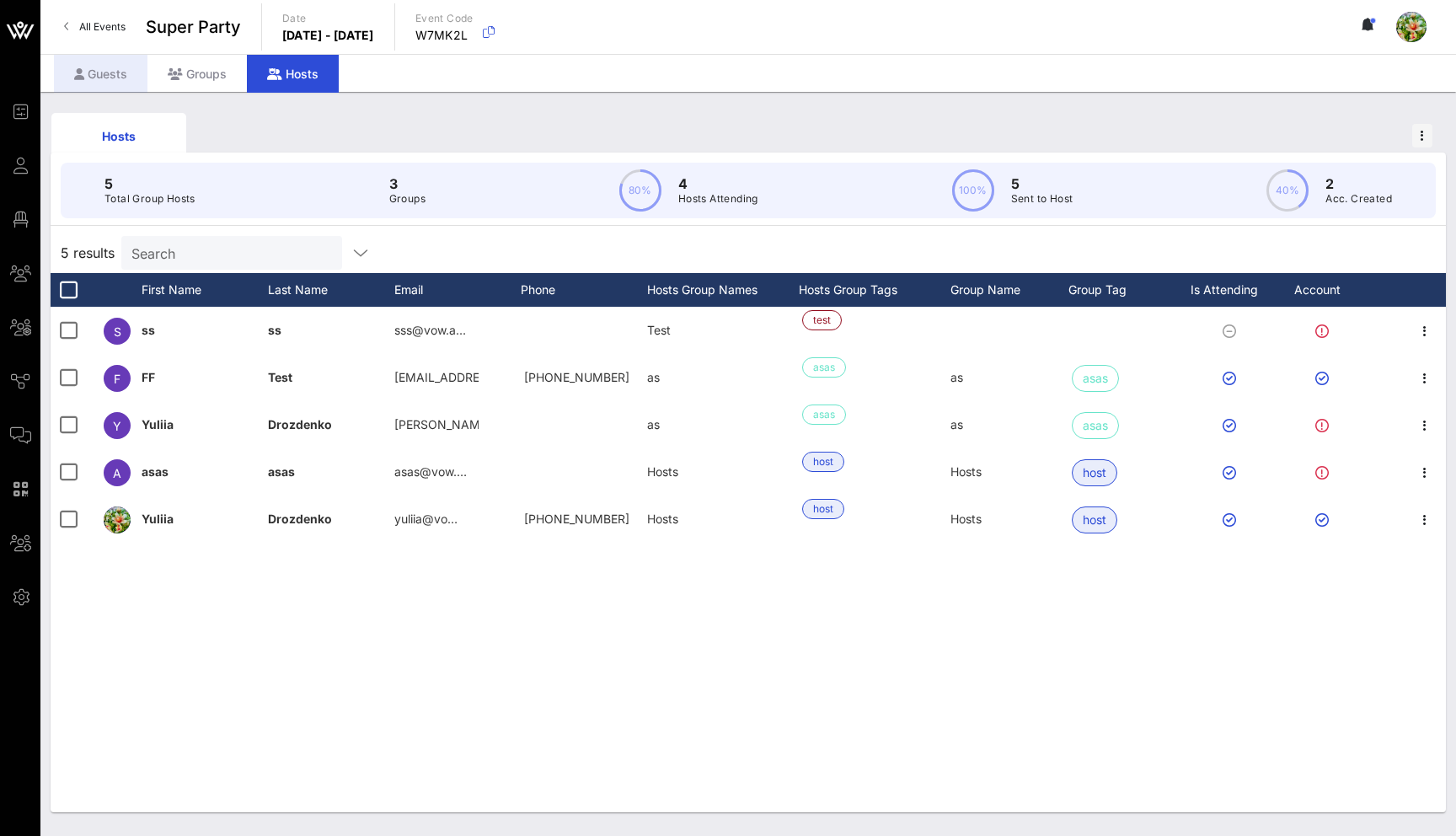
click at [94, 74] on div "Guests" at bounding box center [100, 73] width 93 height 38
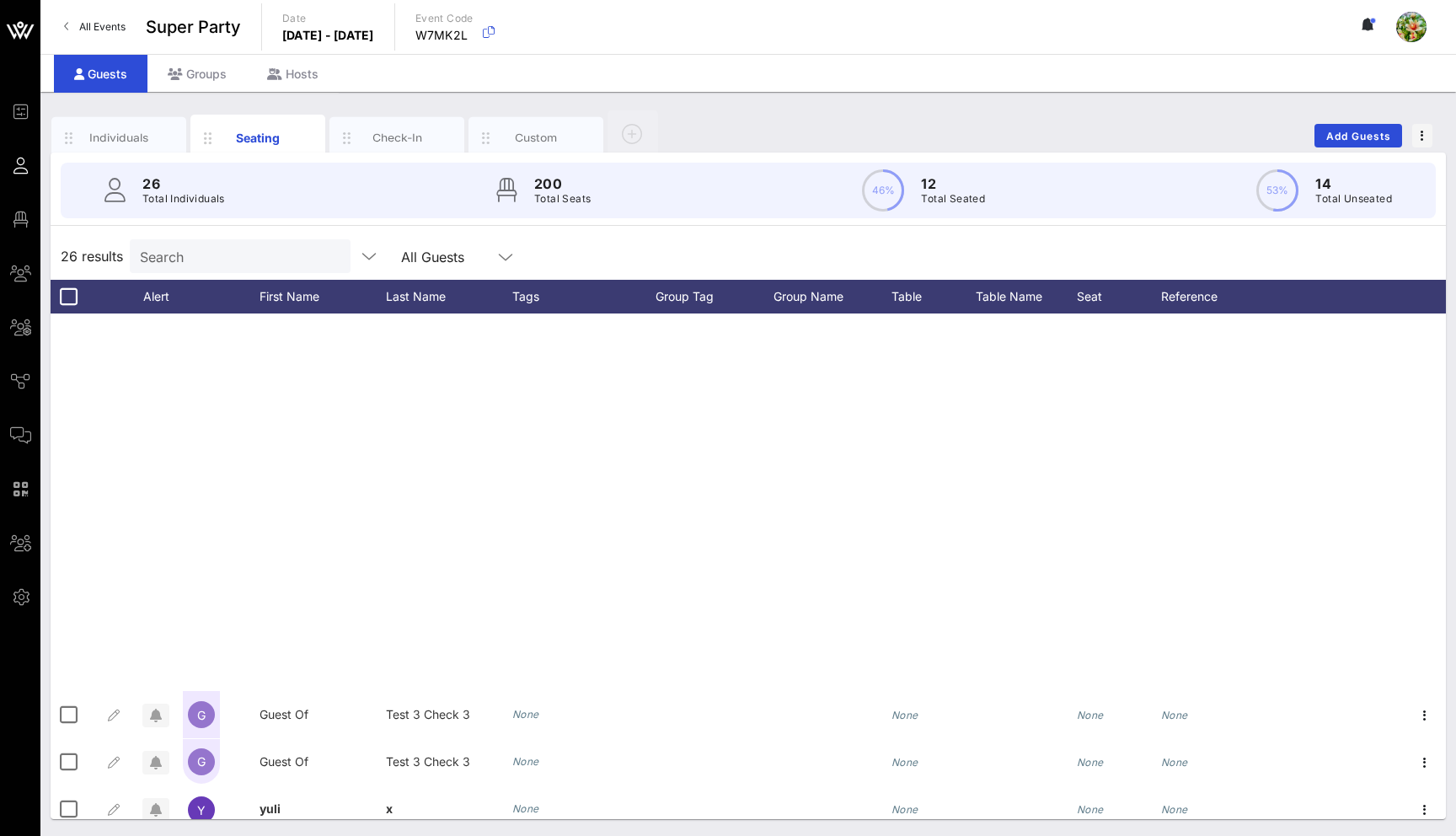
scroll to position [627, 0]
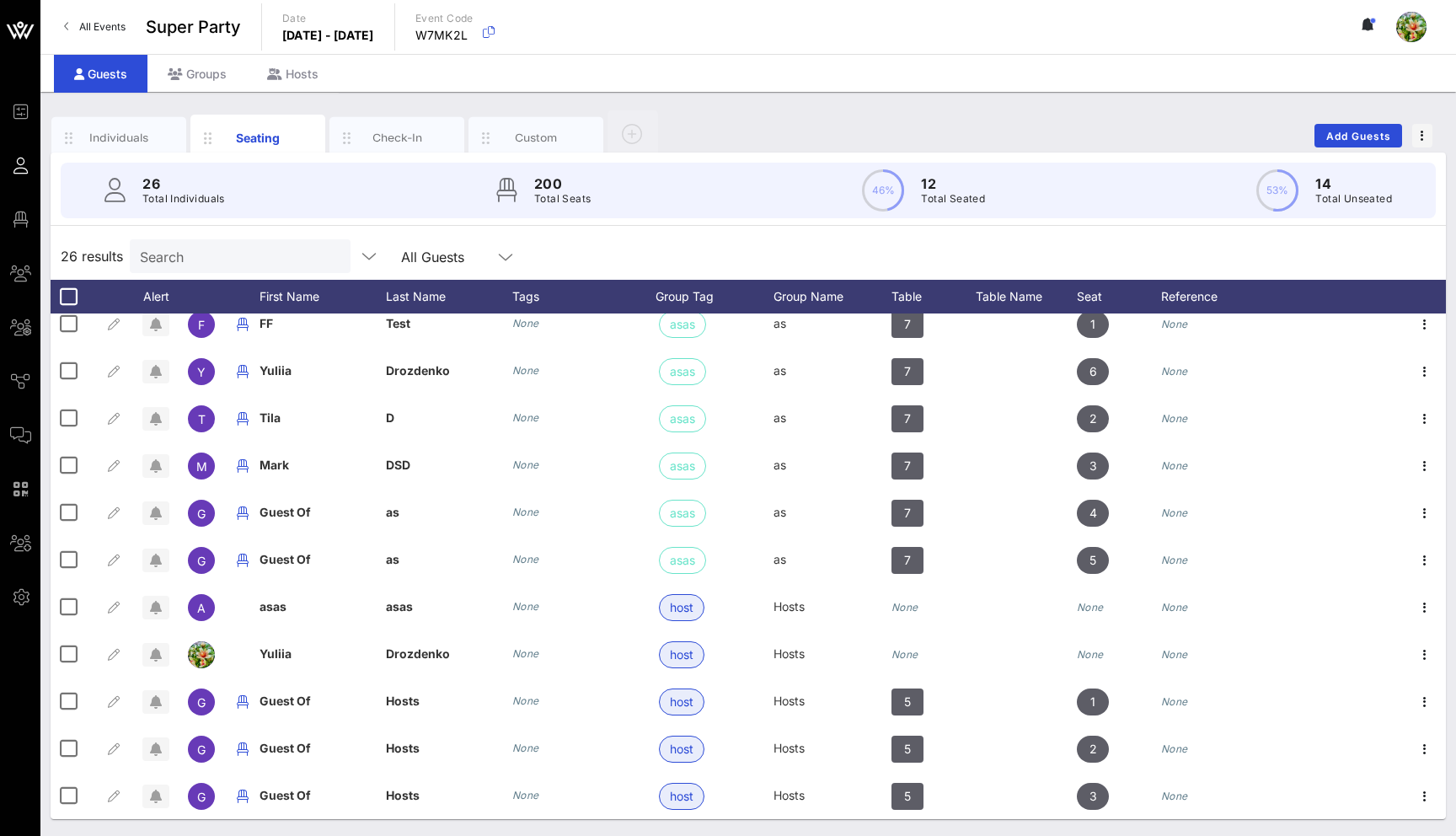
click at [233, 246] on input "Search" at bounding box center [238, 256] width 198 height 22
type input "yuli"
click at [194, 74] on div "Groups" at bounding box center [198, 73] width 99 height 38
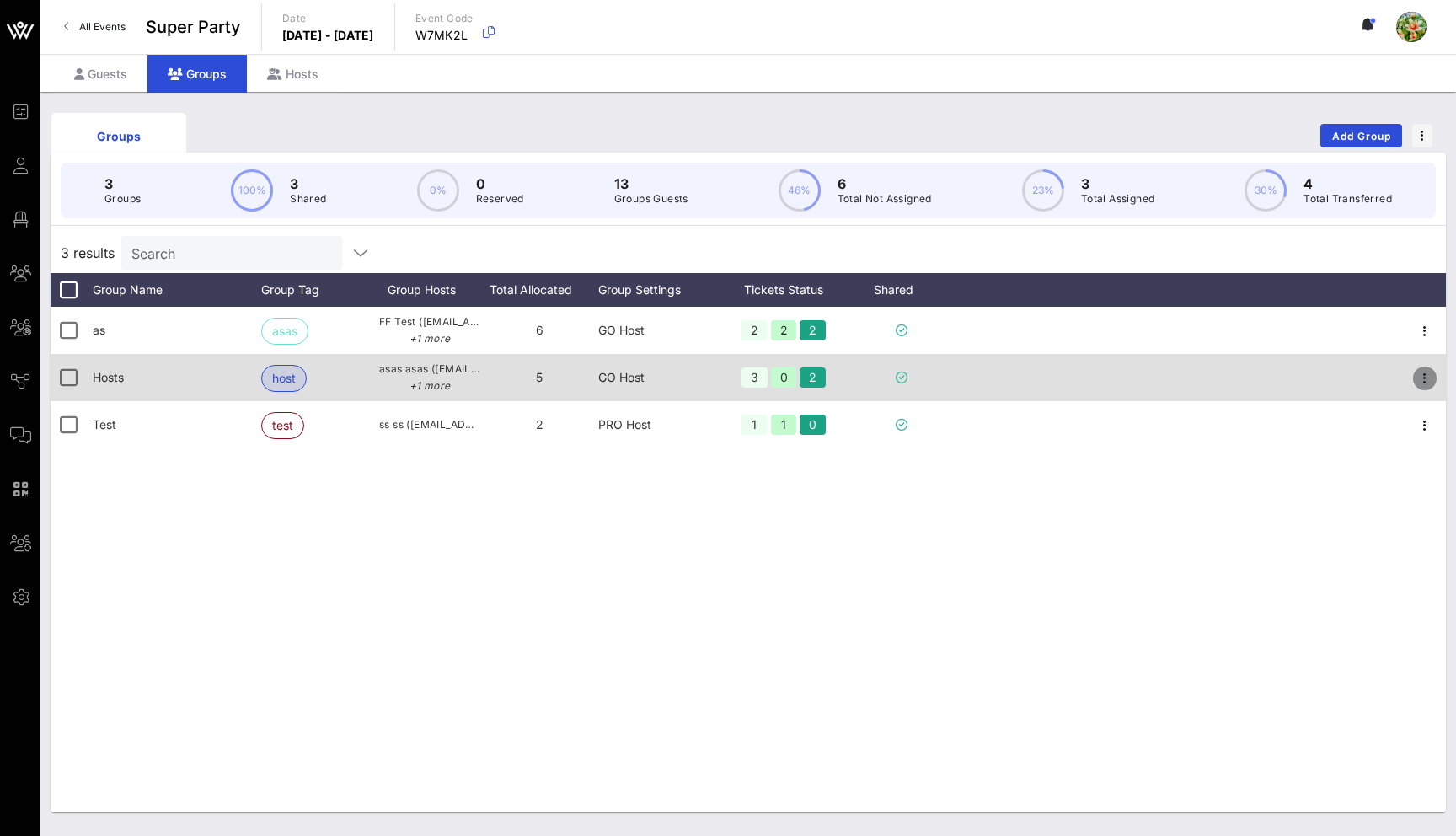
click at [1421, 373] on icon "button" at bounding box center [1425, 378] width 20 height 20
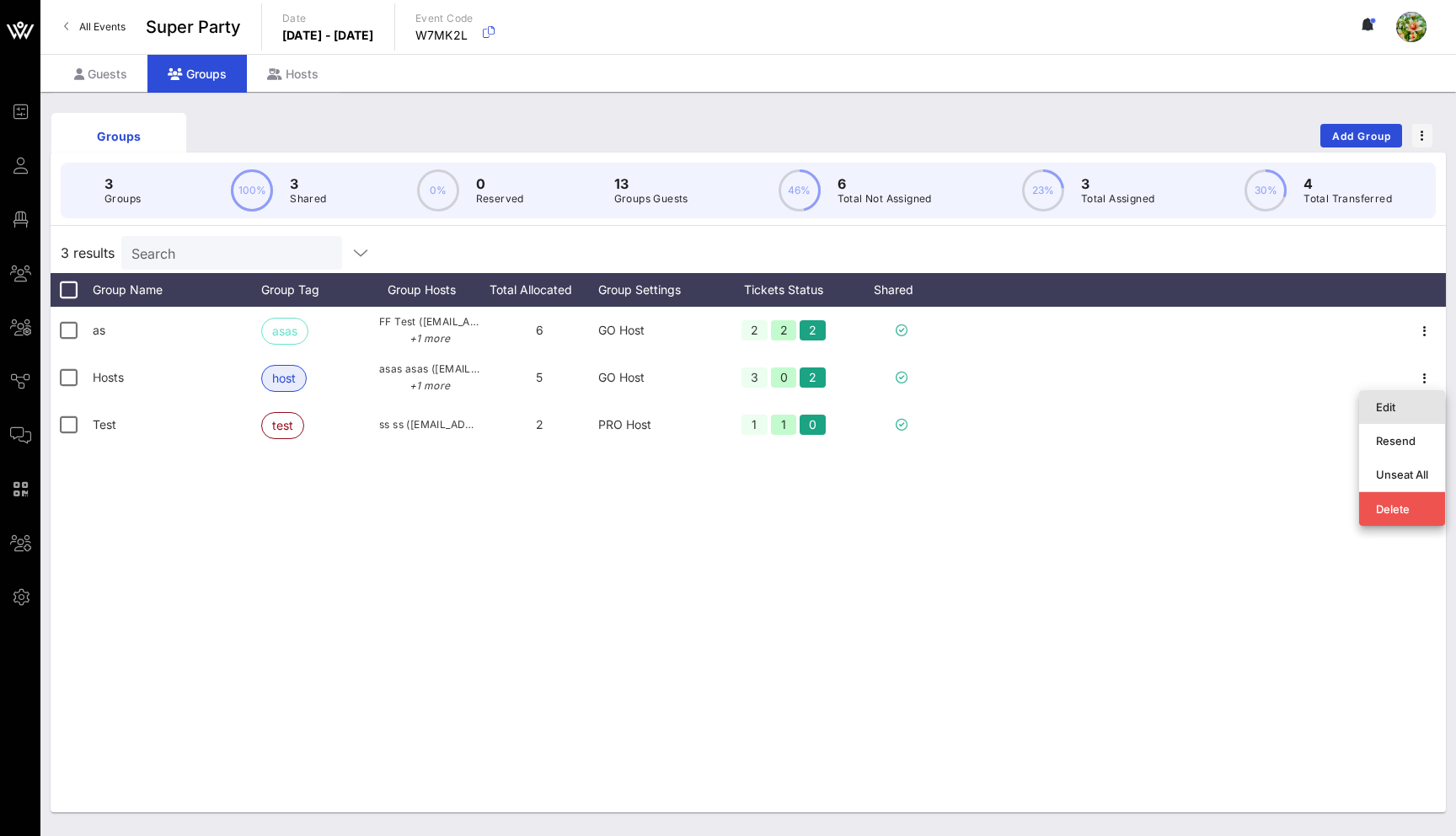
click at [1386, 405] on div "Edit" at bounding box center [1402, 407] width 53 height 14
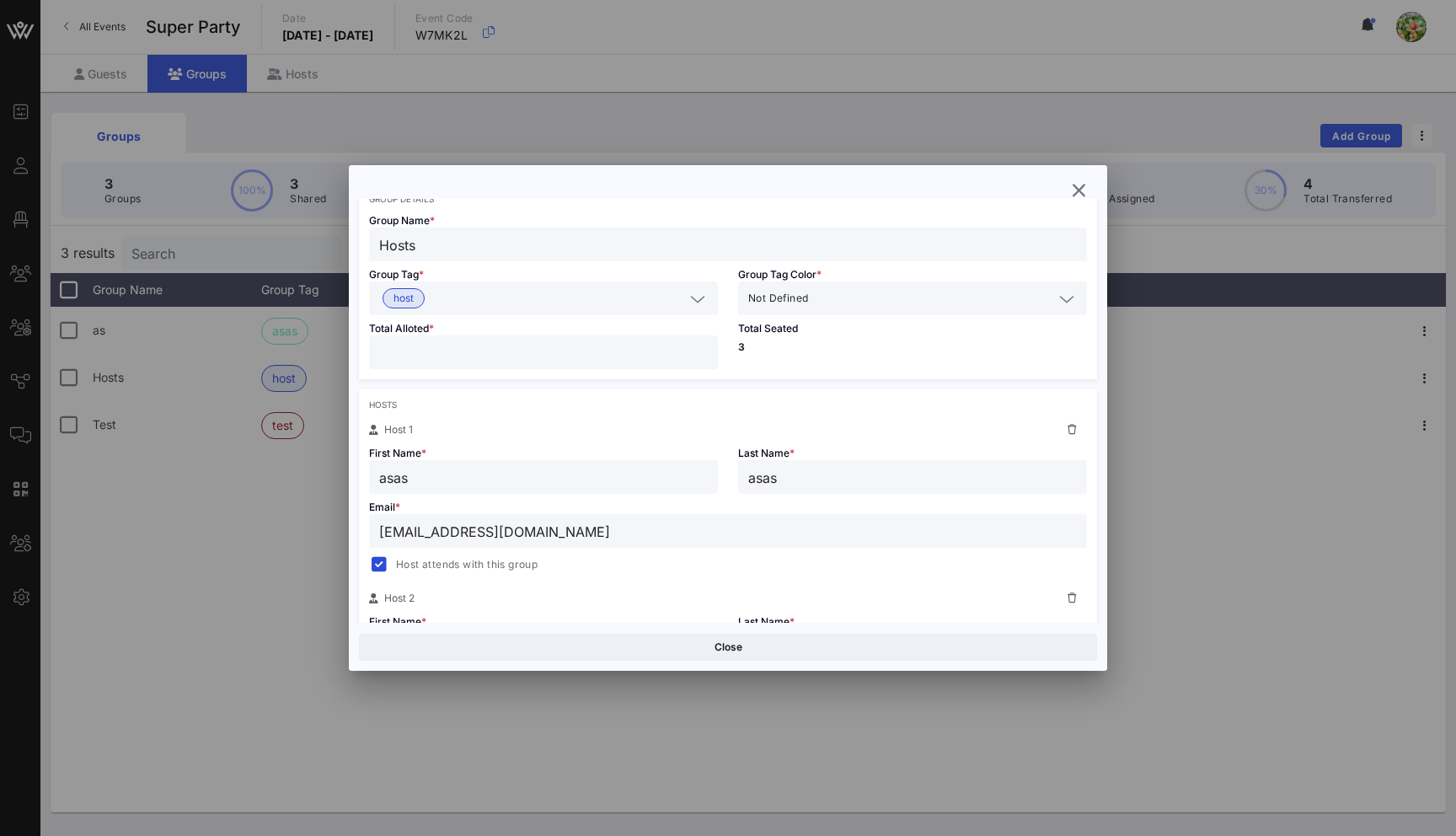
scroll to position [108, 0]
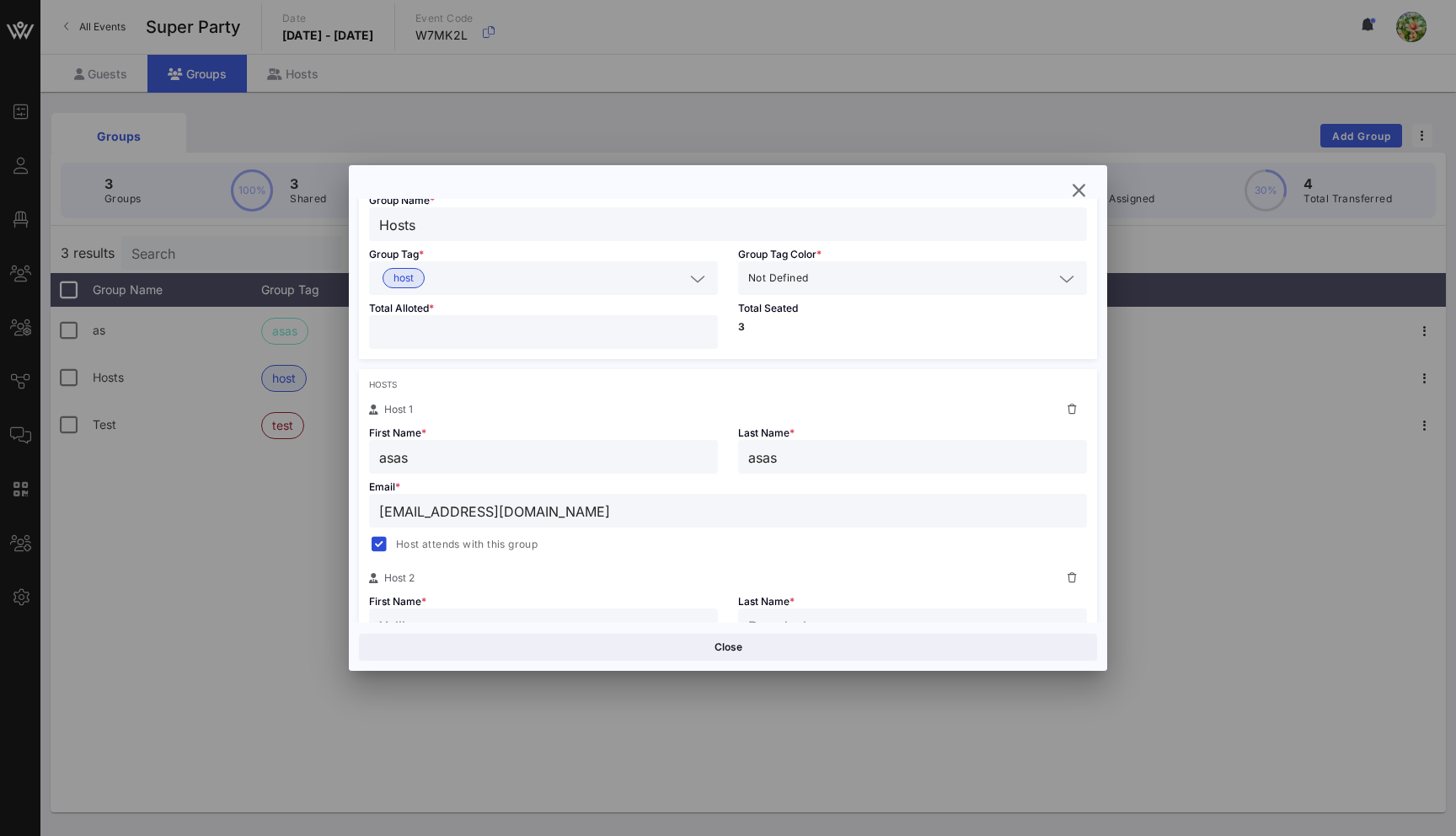
drag, startPoint x: 451, startPoint y: 456, endPoint x: 328, endPoint y: 456, distance: 123.0
click at [328, 456] on div "Event Builder Guests Floor Plan My Groups All Groups Journeys Comms QR Scanner …" at bounding box center [728, 442] width 1456 height 884
drag, startPoint x: 796, startPoint y: 457, endPoint x: 707, endPoint y: 457, distance: 89.0
click at [707, 457] on div "Host 1 First Name * Host 1 Last Name * asas Email * asas@vow.app Host attends w…" at bounding box center [728, 478] width 738 height 155
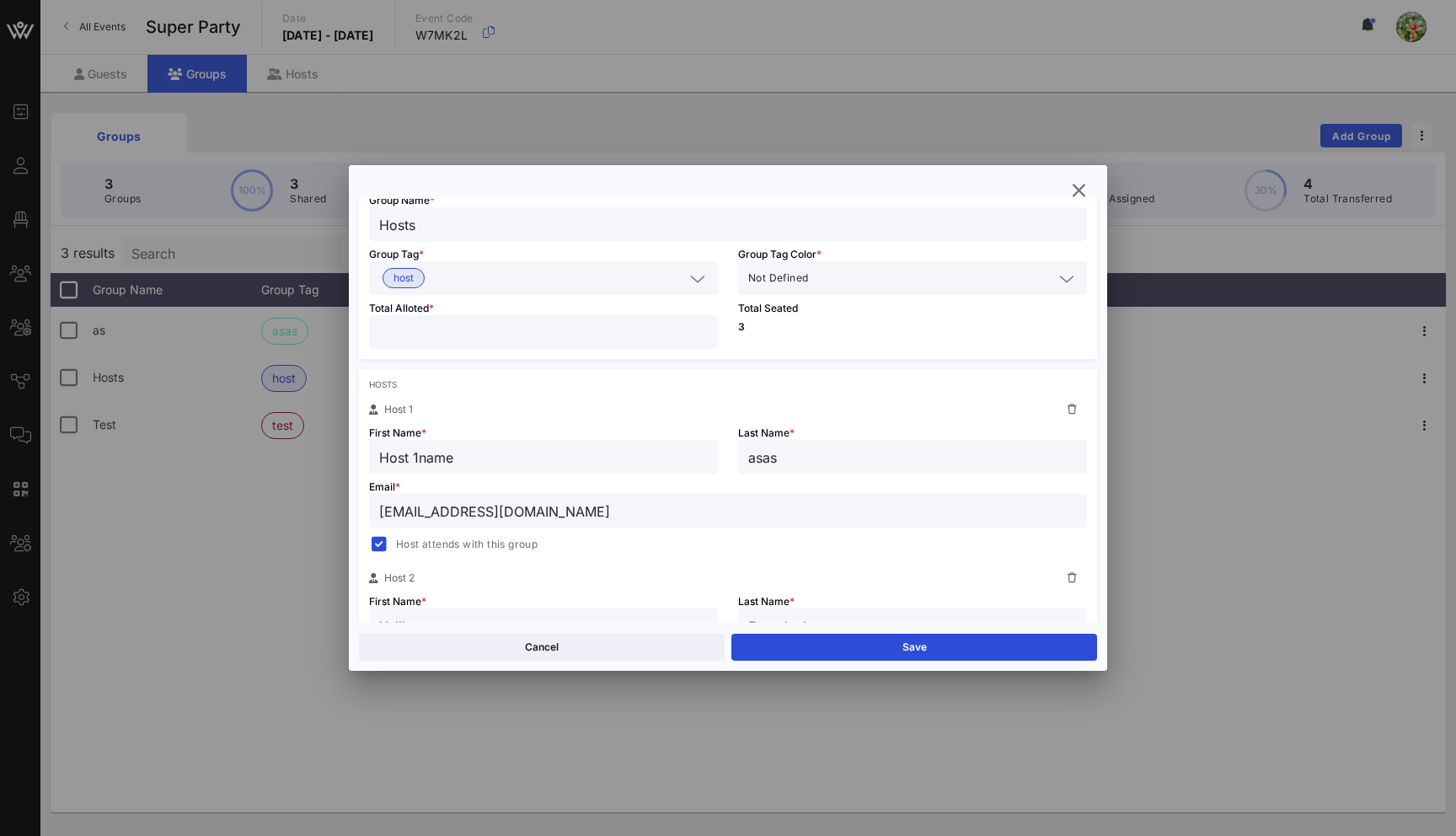
type input "Host 1name"
click at [763, 464] on input "asas" at bounding box center [912, 457] width 329 height 22
type input "name"
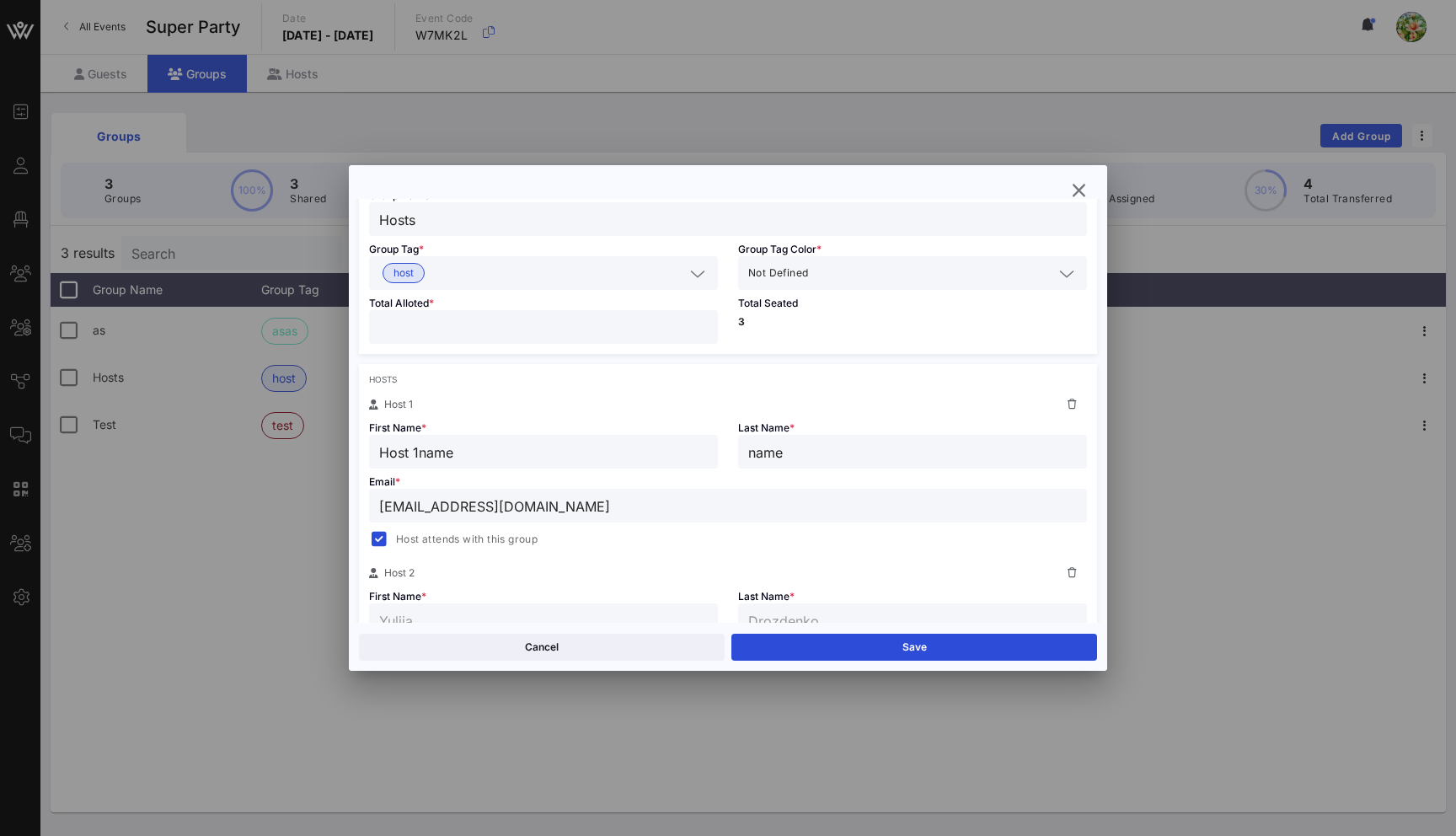
click at [441, 445] on input "Host 1name" at bounding box center [543, 452] width 329 height 22
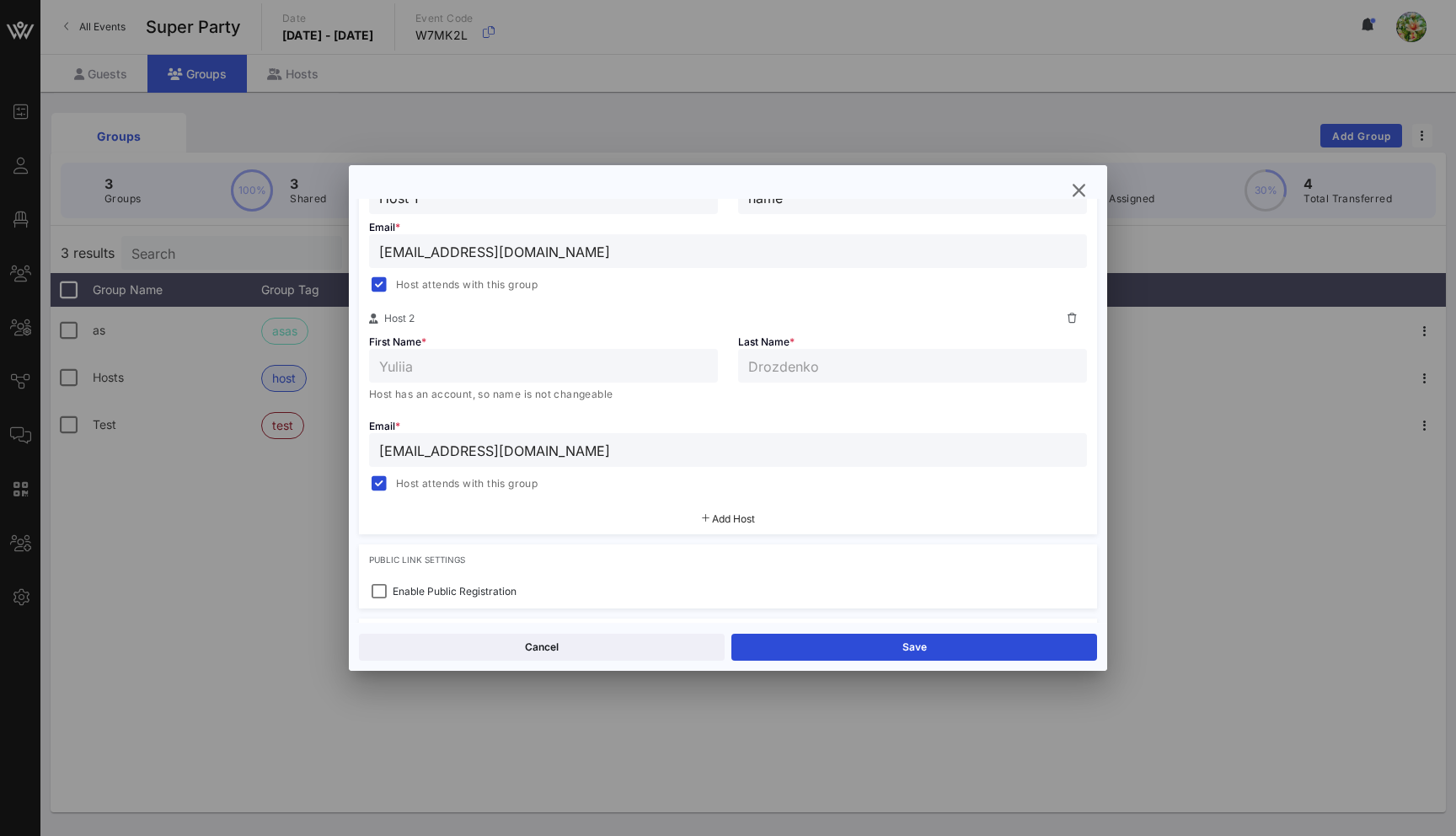
scroll to position [370, 0]
type input "Host 1"
click at [936, 654] on button "Save" at bounding box center [914, 647] width 366 height 27
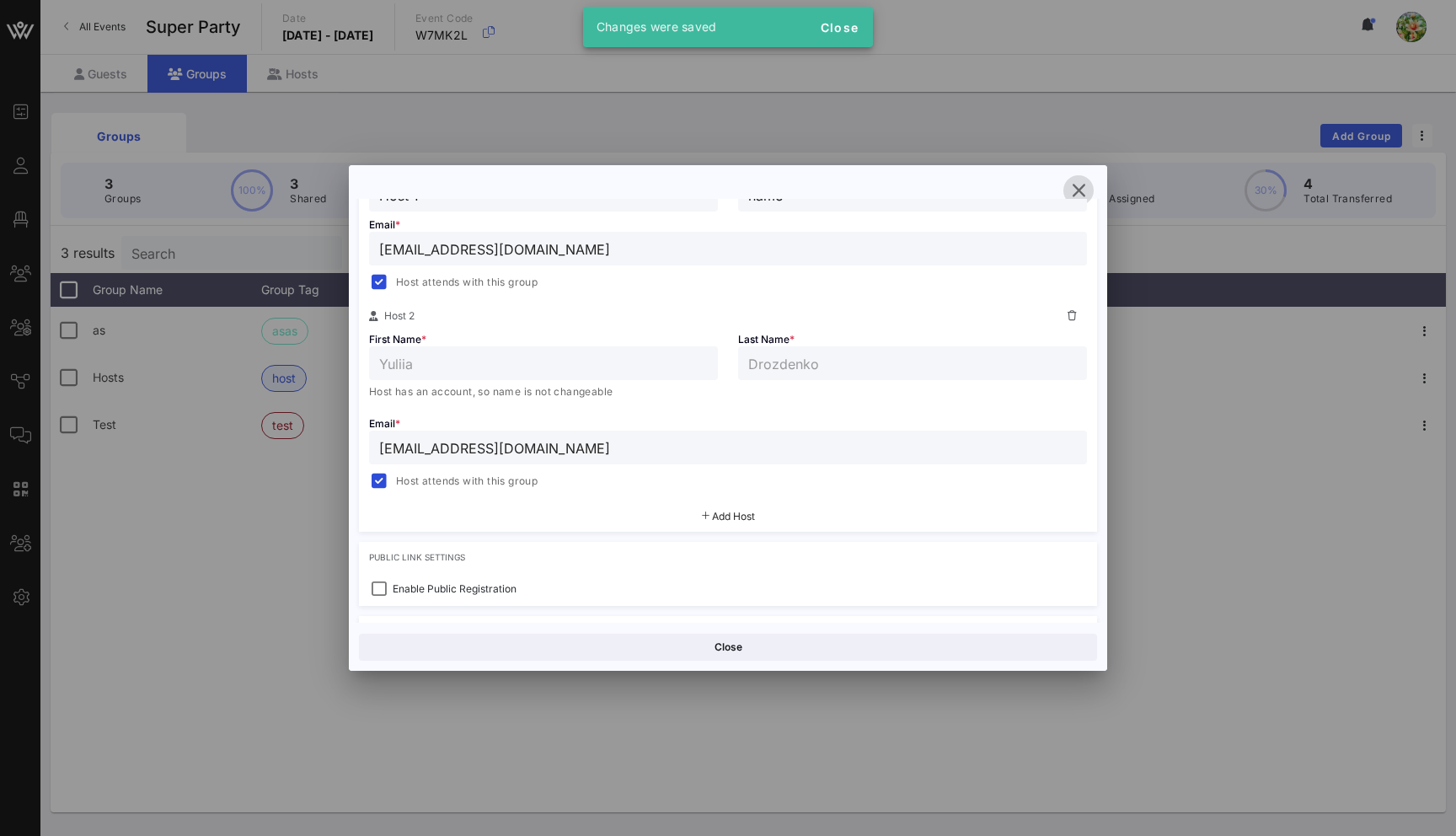
click at [1081, 193] on icon "button" at bounding box center [1079, 191] width 20 height 20
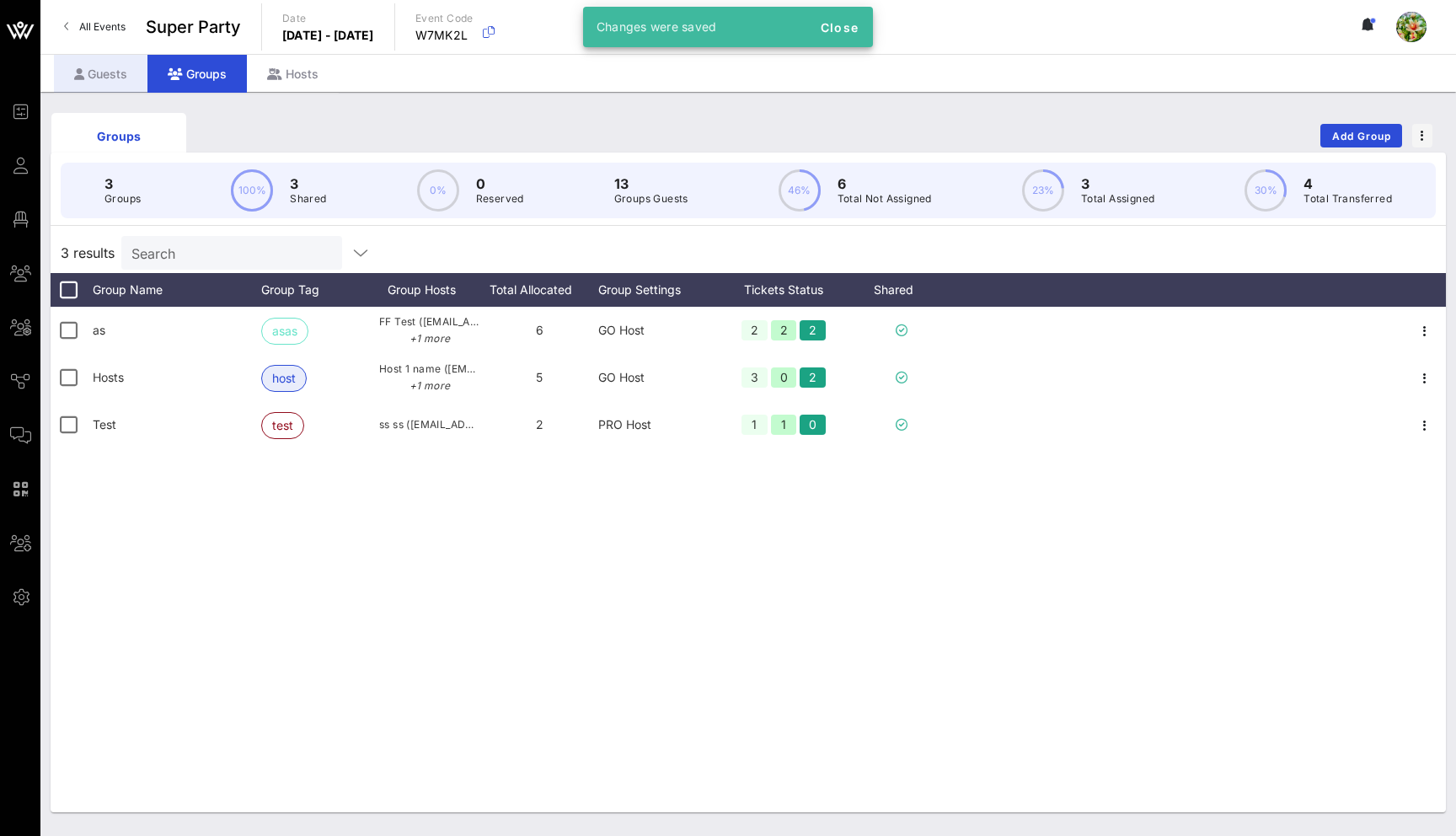
click at [108, 70] on div "Guests" at bounding box center [100, 73] width 93 height 38
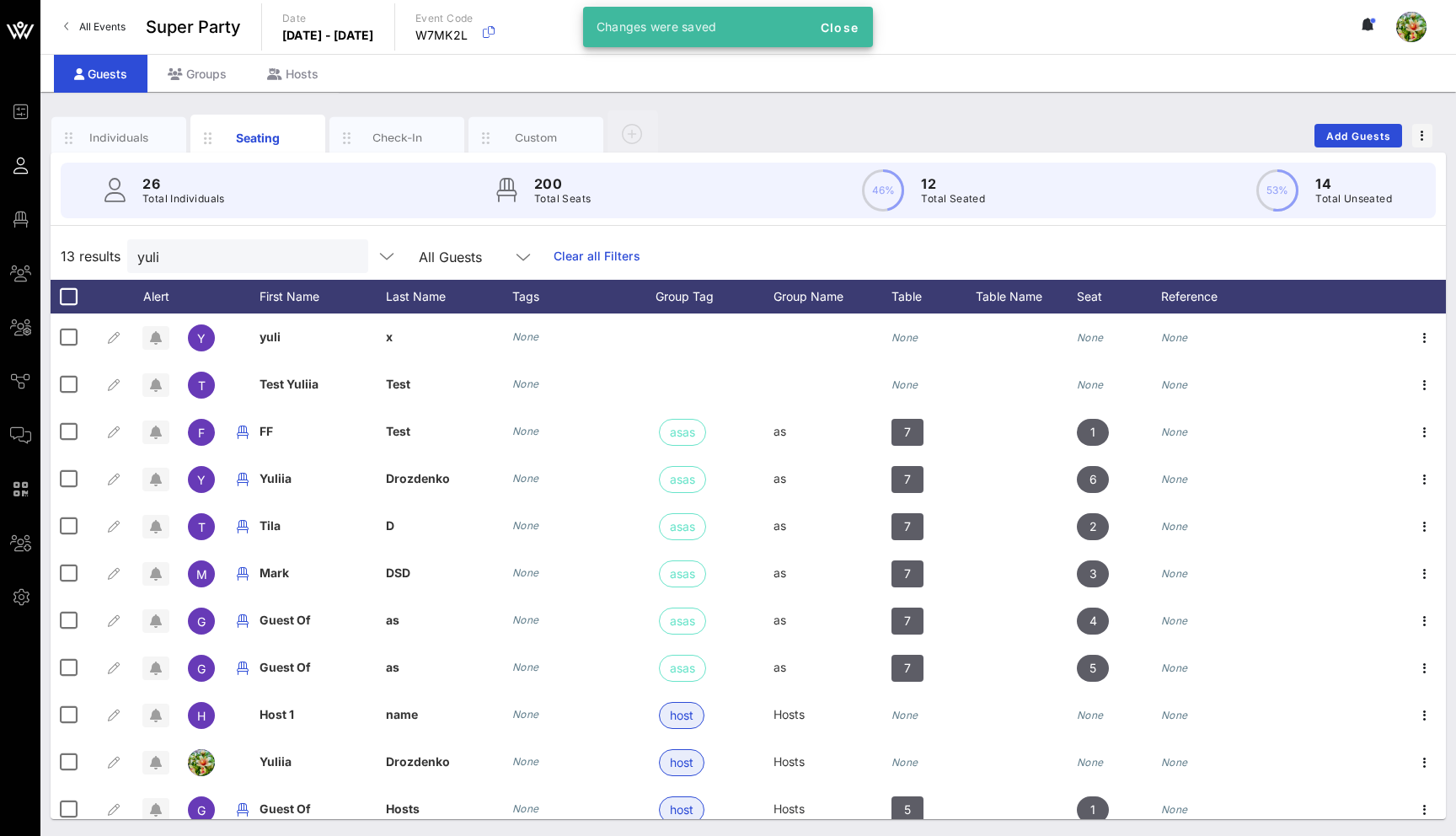
scroll to position [108, 0]
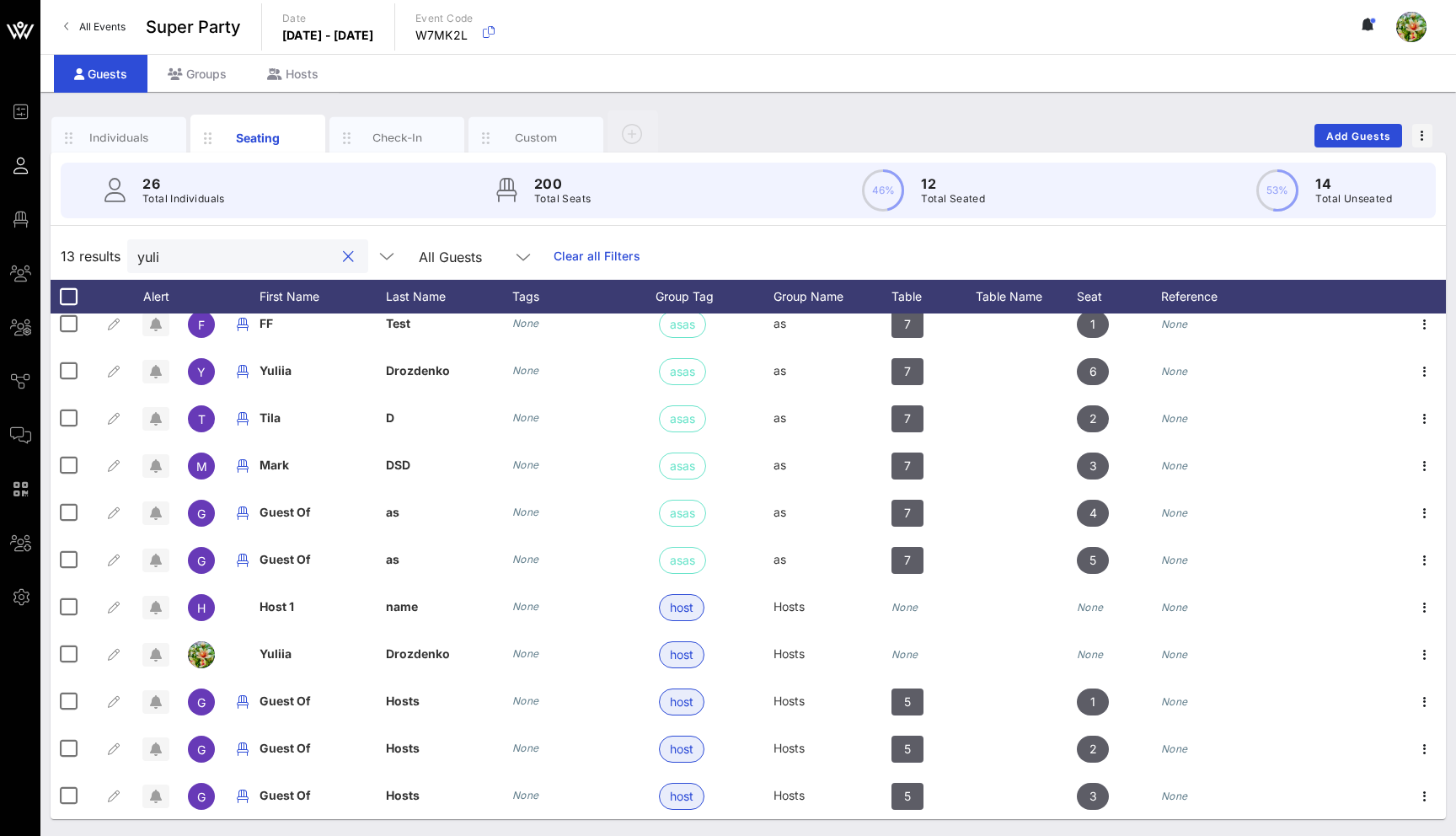
click at [212, 259] on input "yuli" at bounding box center [235, 256] width 198 height 22
click at [142, 258] on input "yuli" at bounding box center [235, 256] width 198 height 22
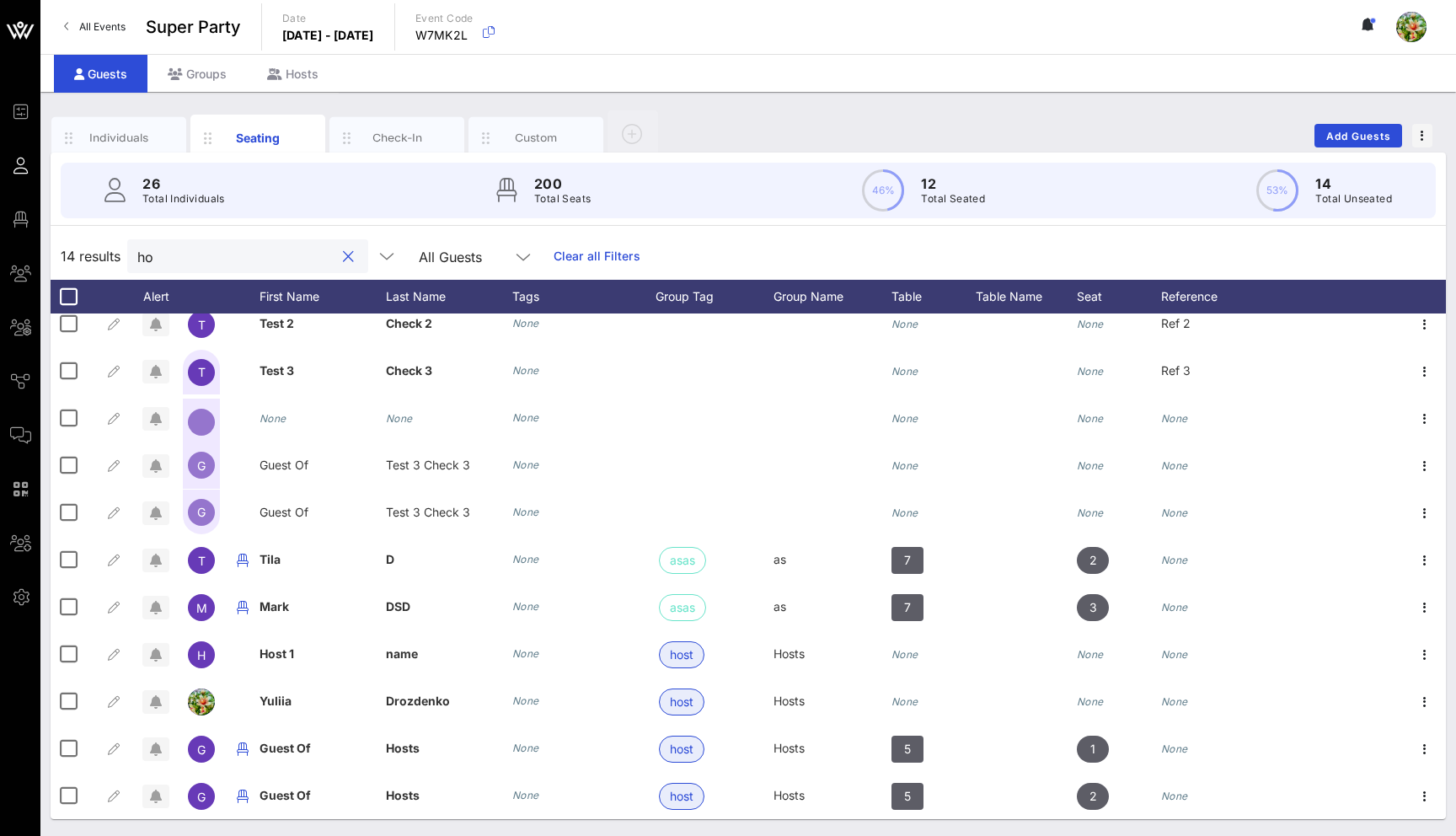
scroll to position [0, 0]
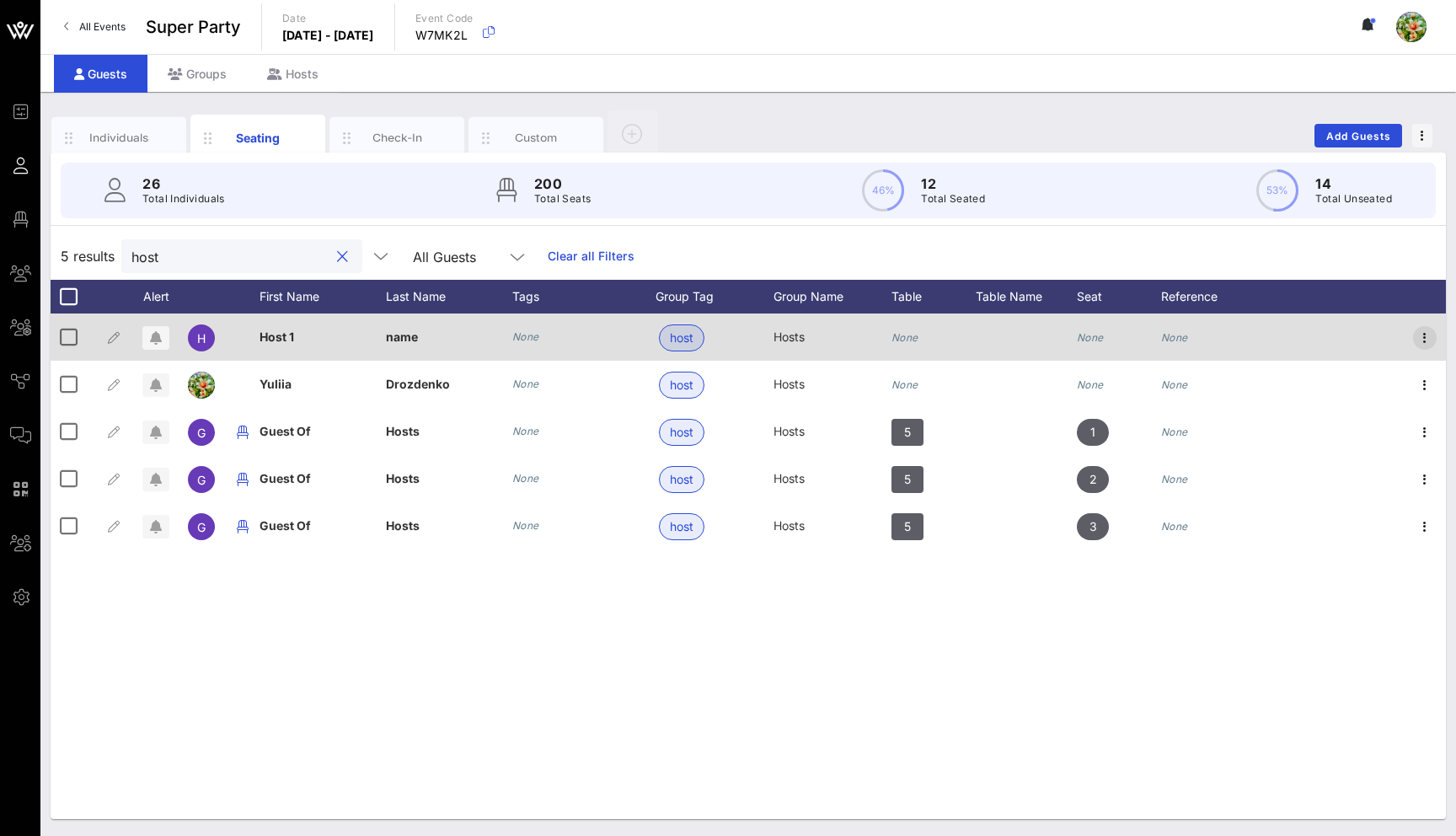
type input "host"
click at [1427, 333] on icon "button" at bounding box center [1425, 338] width 20 height 20
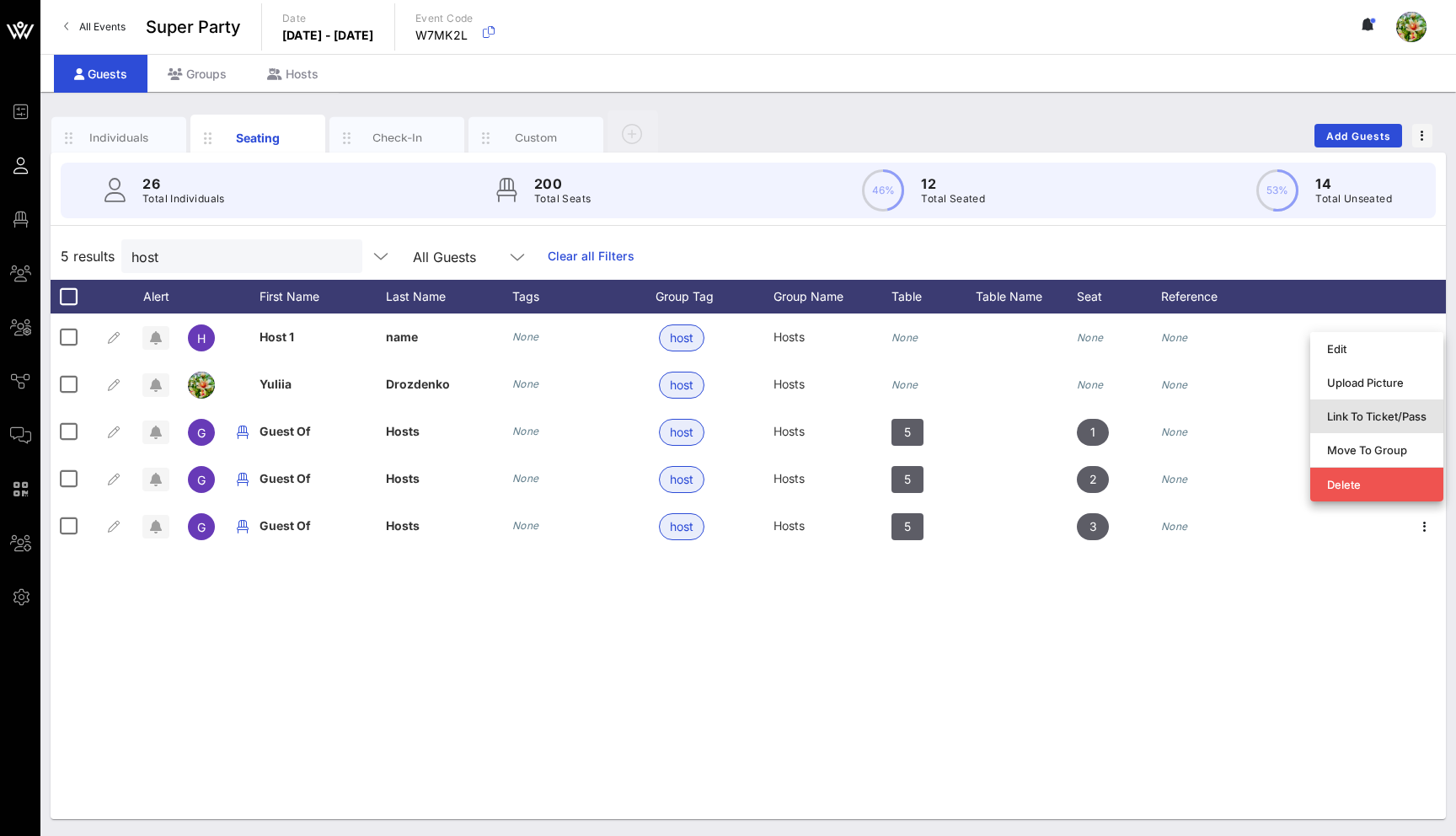
click at [1408, 405] on div "Link To Ticket/Pass" at bounding box center [1377, 416] width 99 height 27
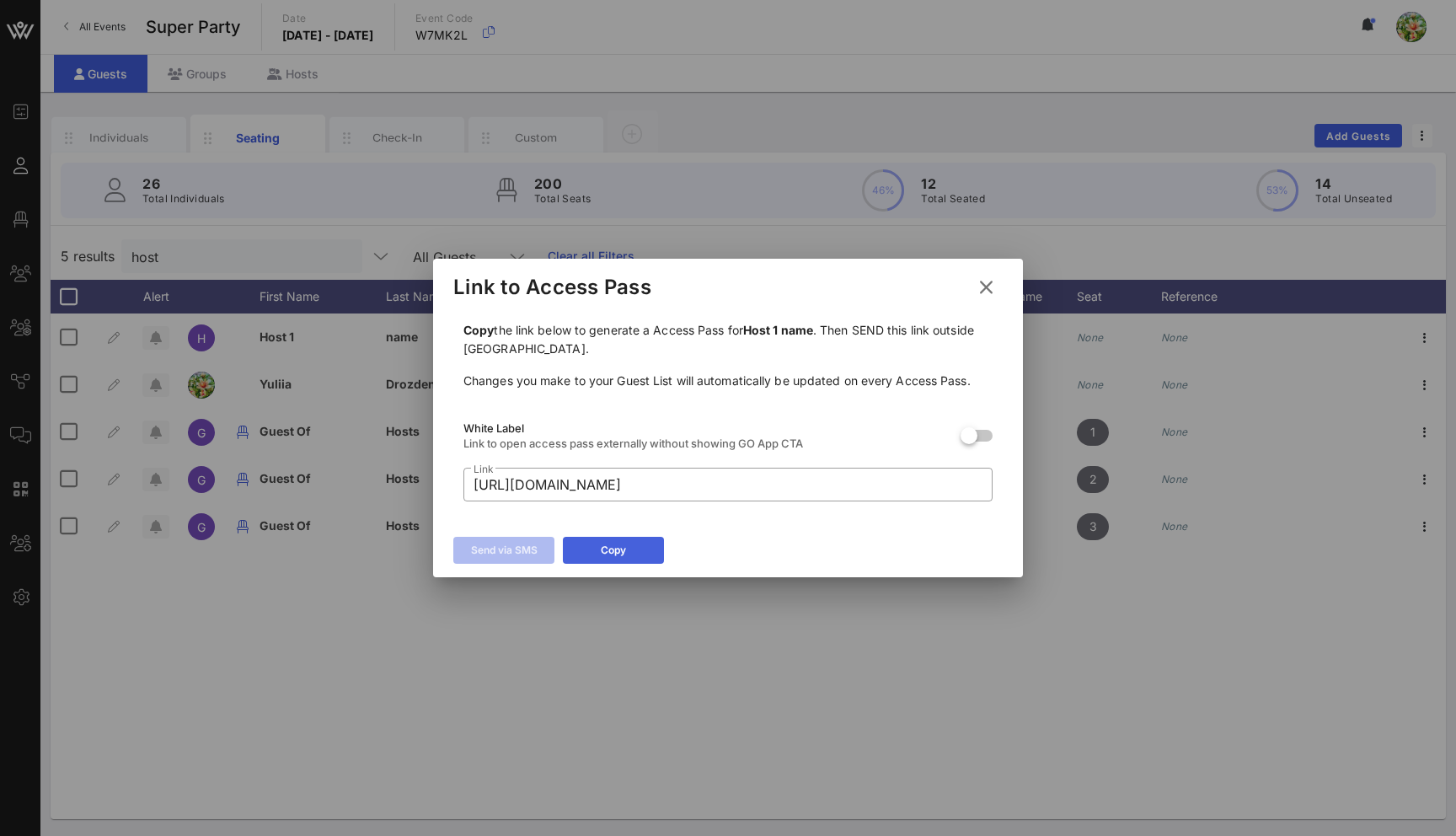
click at [623, 539] on button "Copy" at bounding box center [613, 550] width 101 height 27
click at [984, 284] on icon at bounding box center [987, 287] width 23 height 20
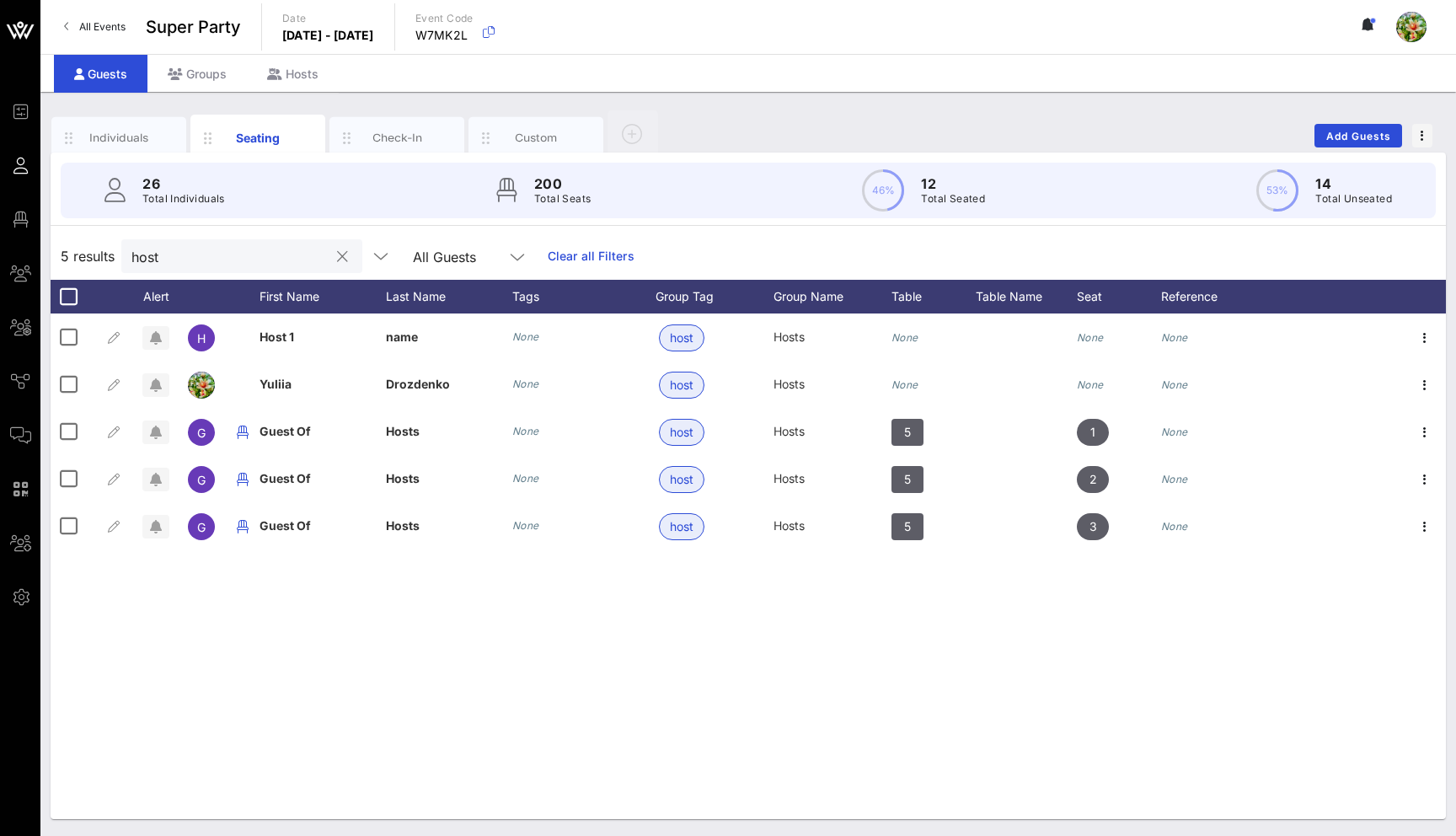
click at [149, 249] on input "host" at bounding box center [229, 256] width 198 height 22
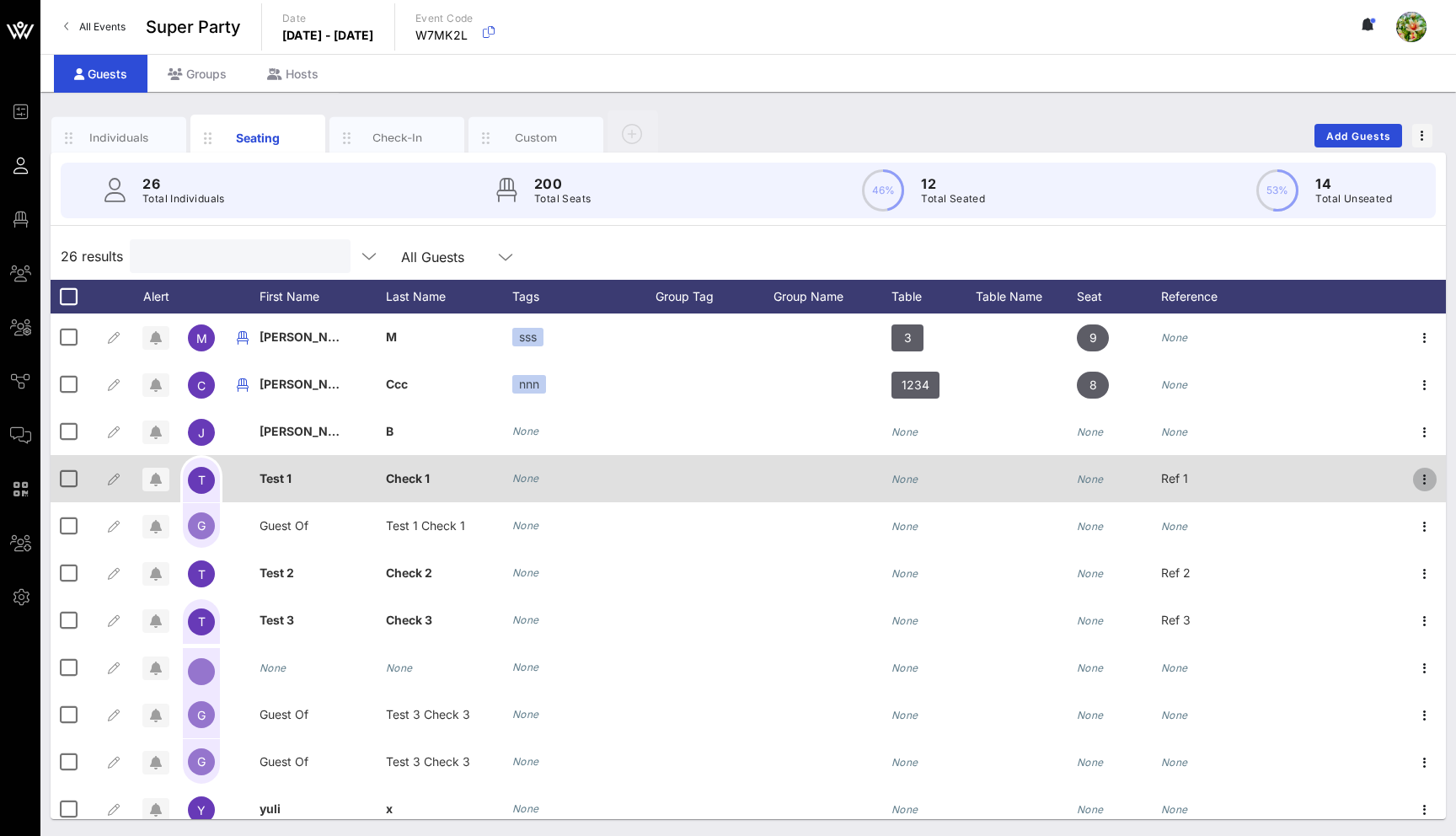
click at [1421, 488] on icon "button" at bounding box center [1425, 480] width 20 height 20
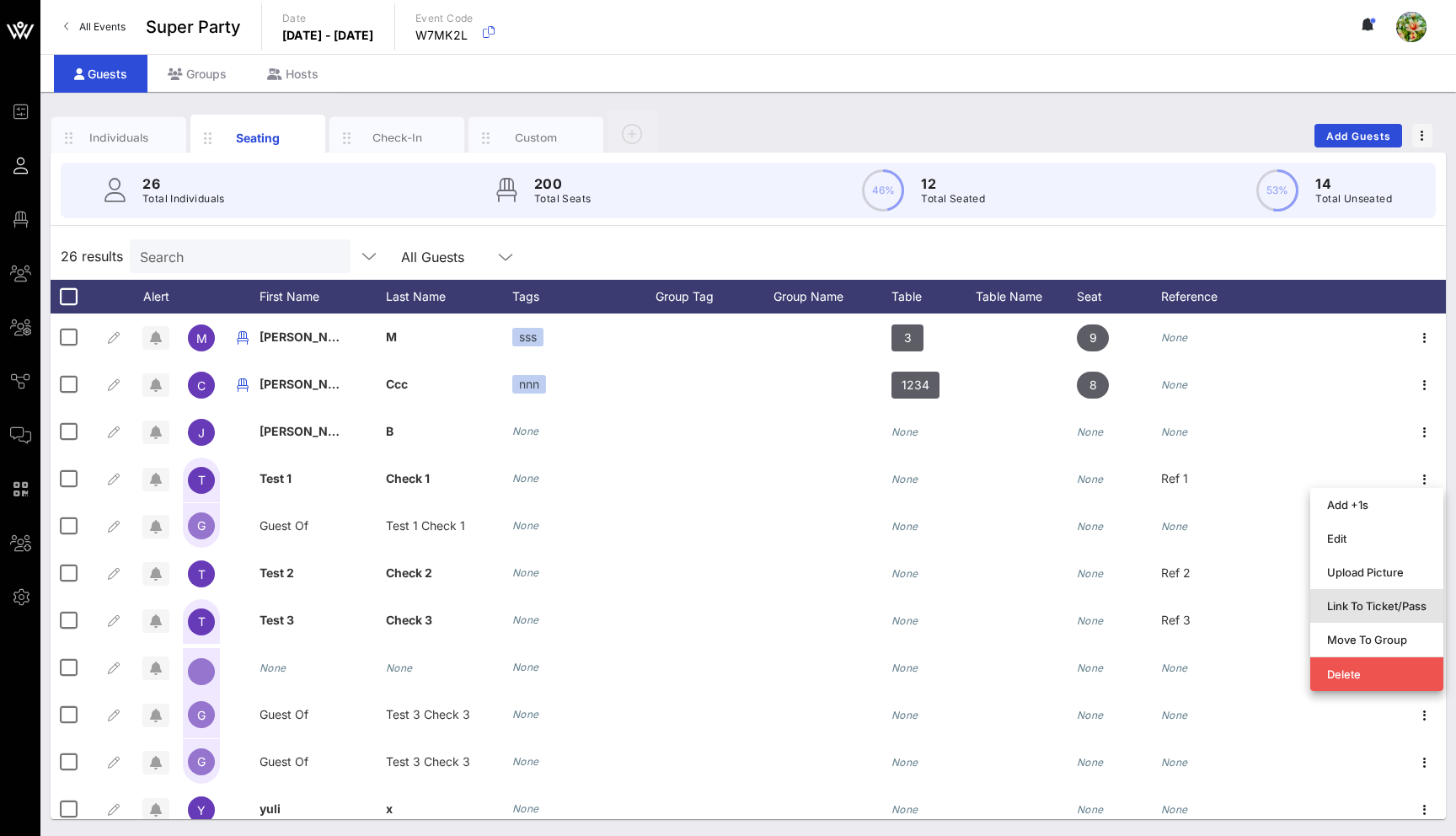
click at [1349, 607] on div "Link To Ticket/Pass" at bounding box center [1377, 607] width 99 height 14
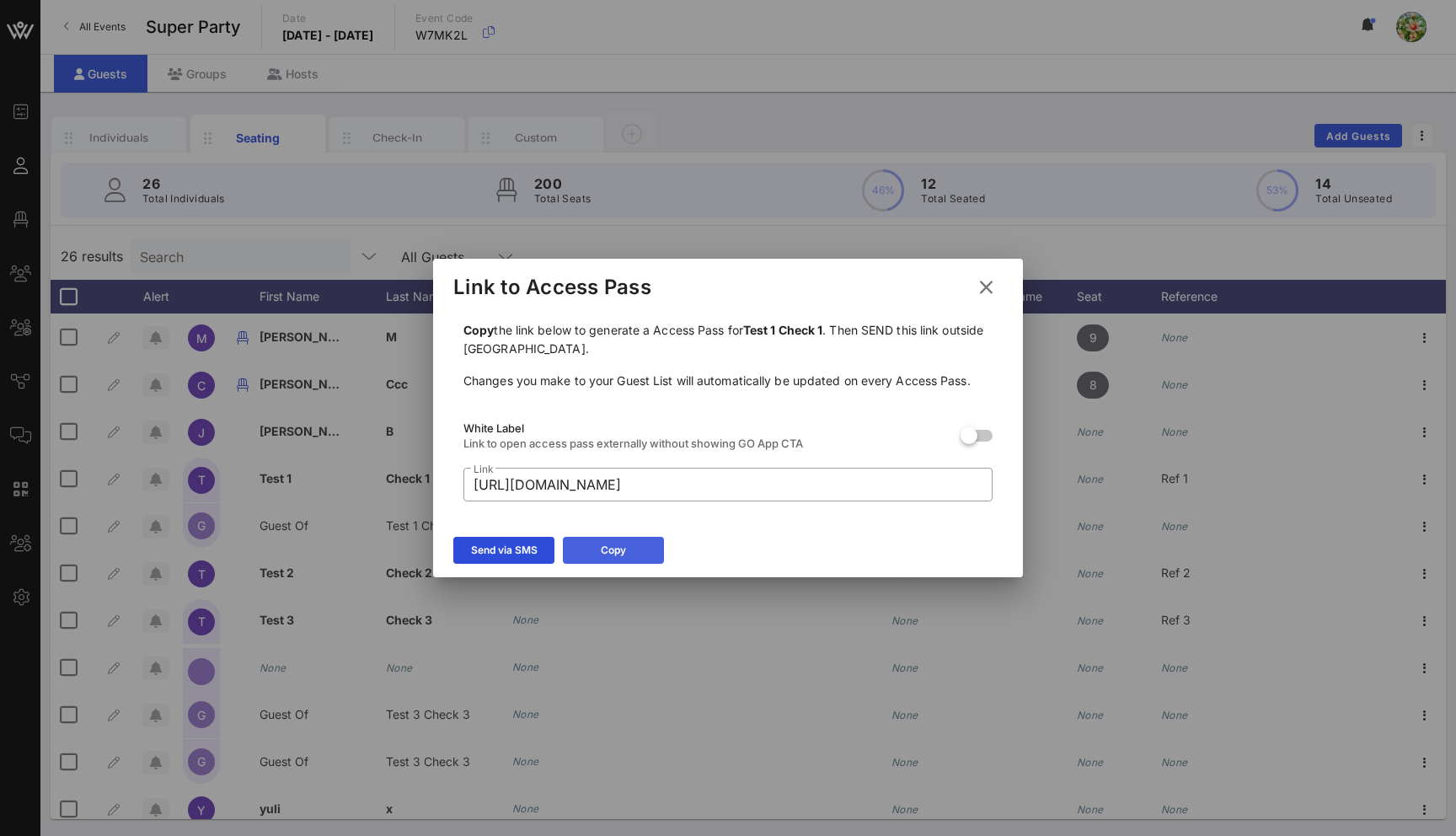
click at [610, 554] on icon at bounding box center [613, 550] width 12 height 10
click at [986, 289] on icon at bounding box center [987, 287] width 23 height 20
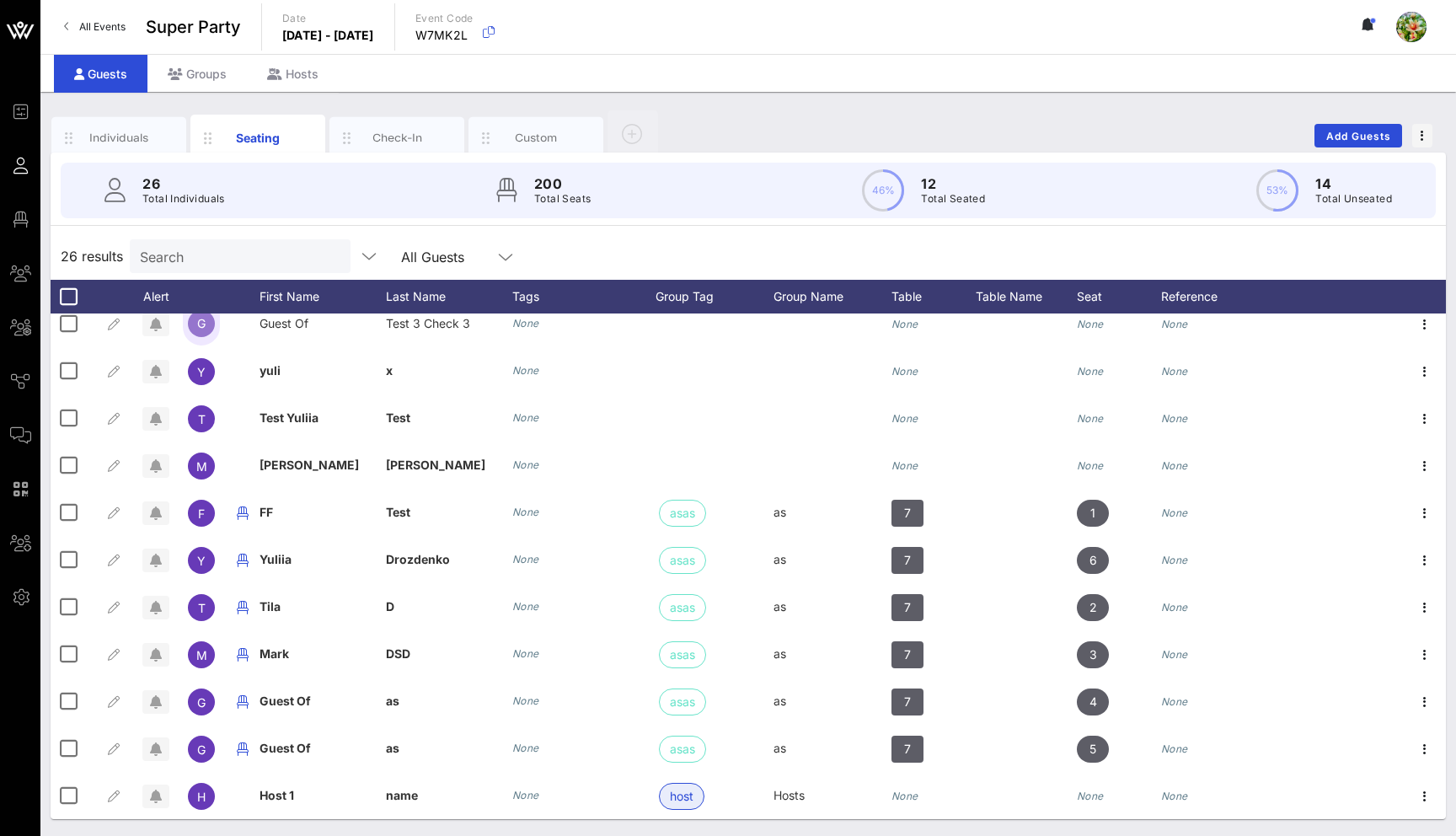
scroll to position [722, 0]
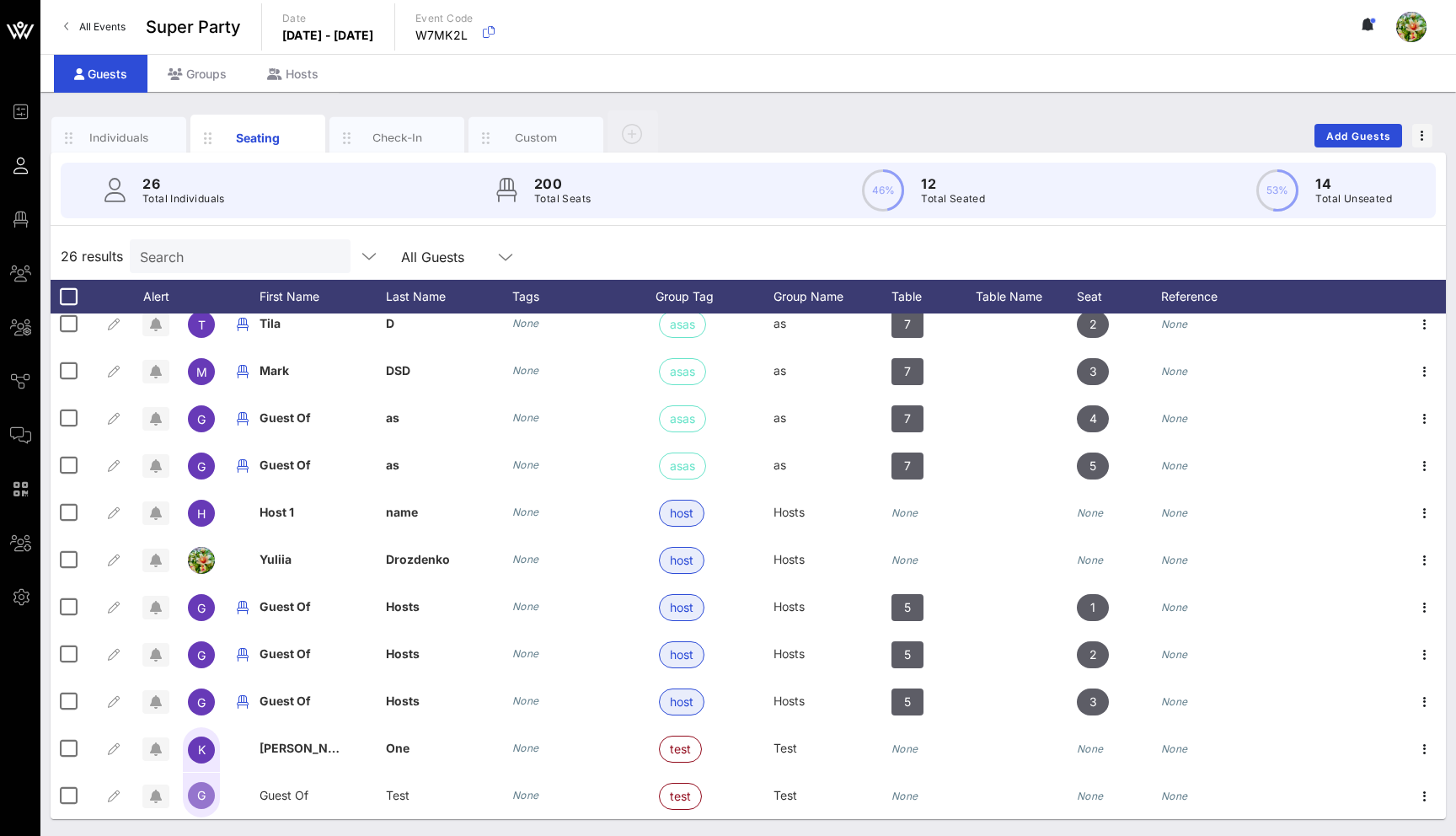
click at [740, 149] on div "Individuals Seating Check-In Custom Add Guests" at bounding box center [748, 136] width 1395 height 54
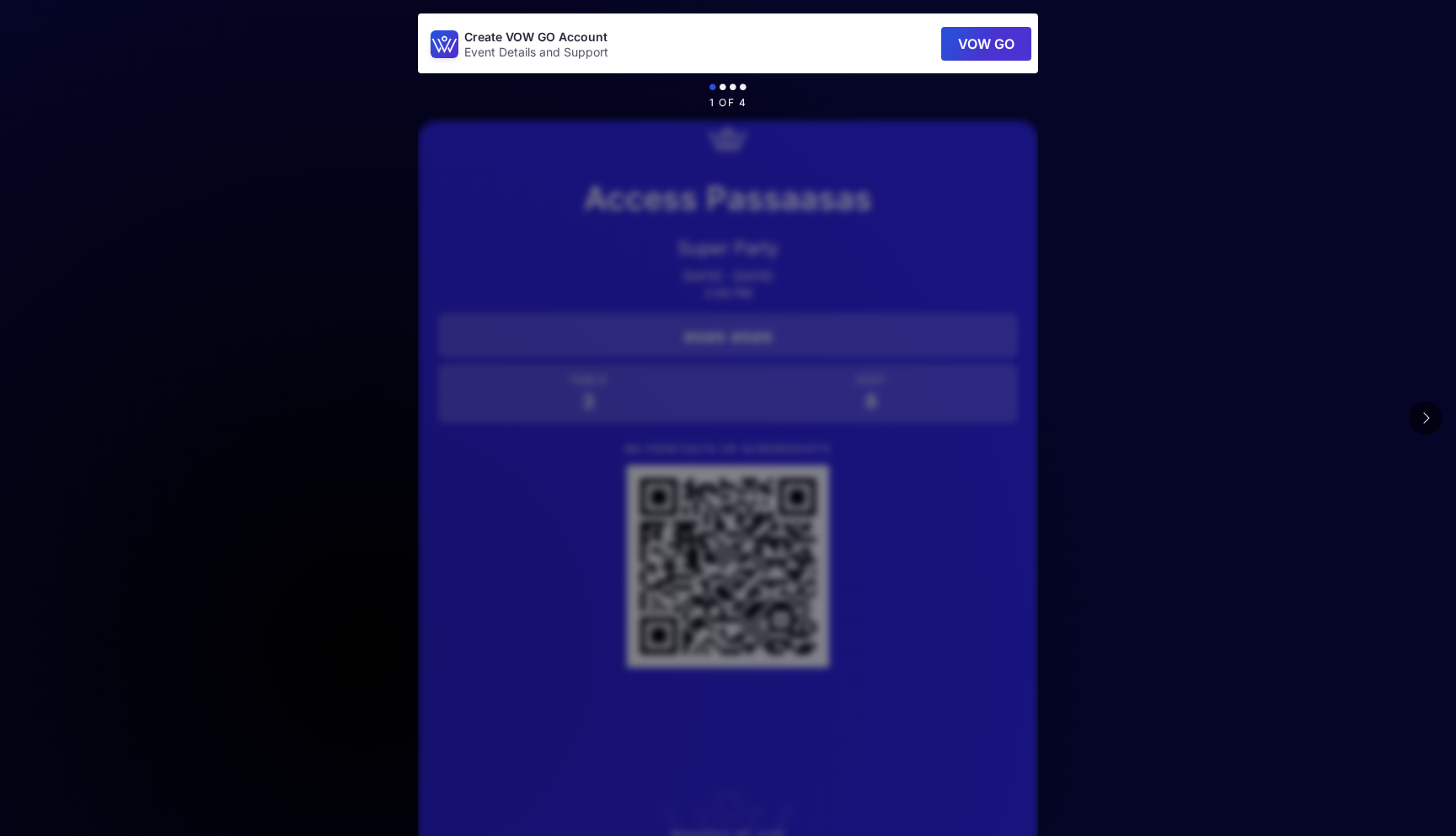
click at [1428, 416] on icon at bounding box center [1426, 418] width 8 height 14
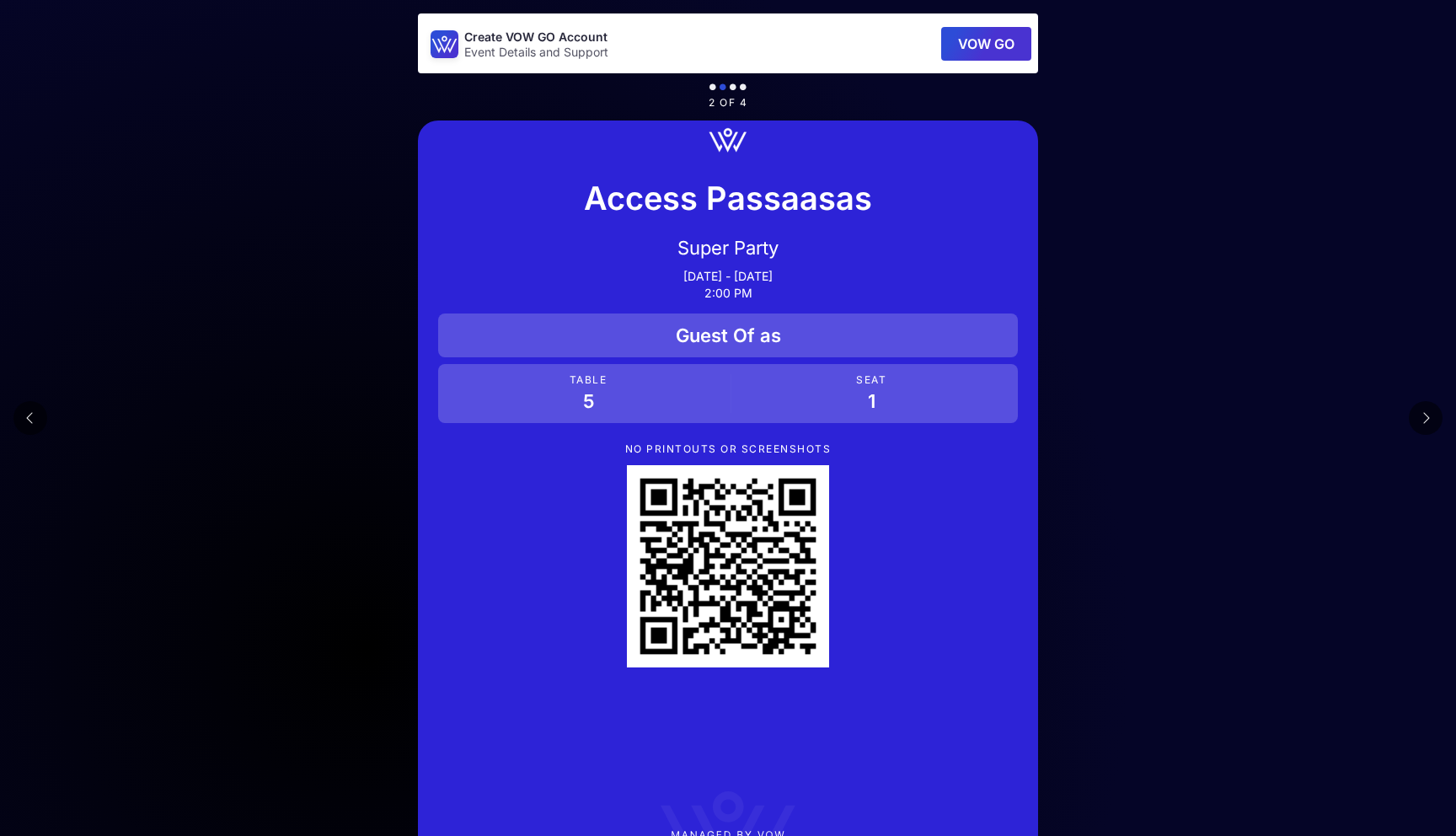
click at [1428, 416] on icon at bounding box center [1426, 418] width 8 height 14
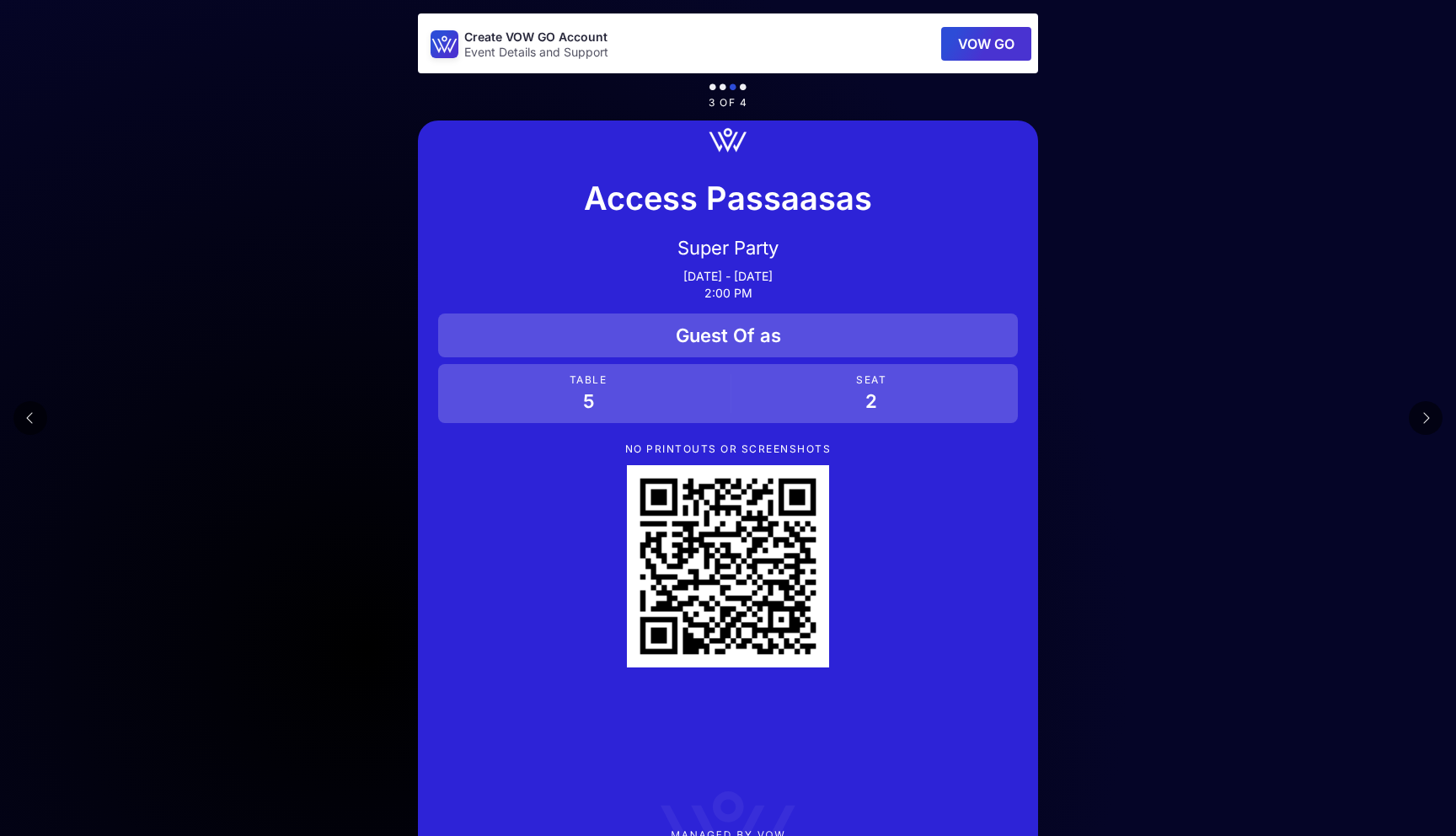
click at [1428, 416] on icon at bounding box center [1426, 418] width 8 height 14
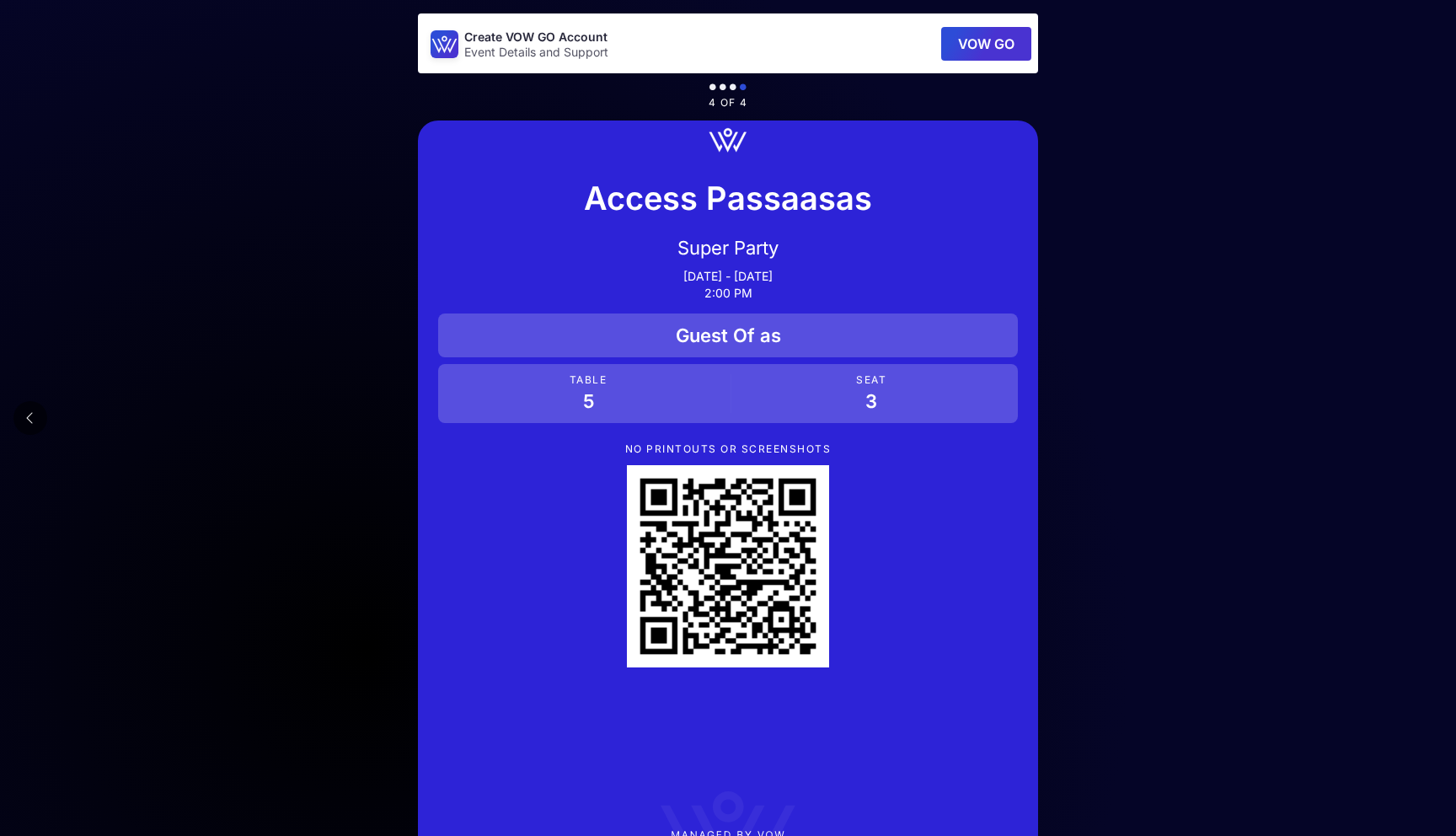
click at [25, 424] on button at bounding box center [31, 418] width 34 height 34
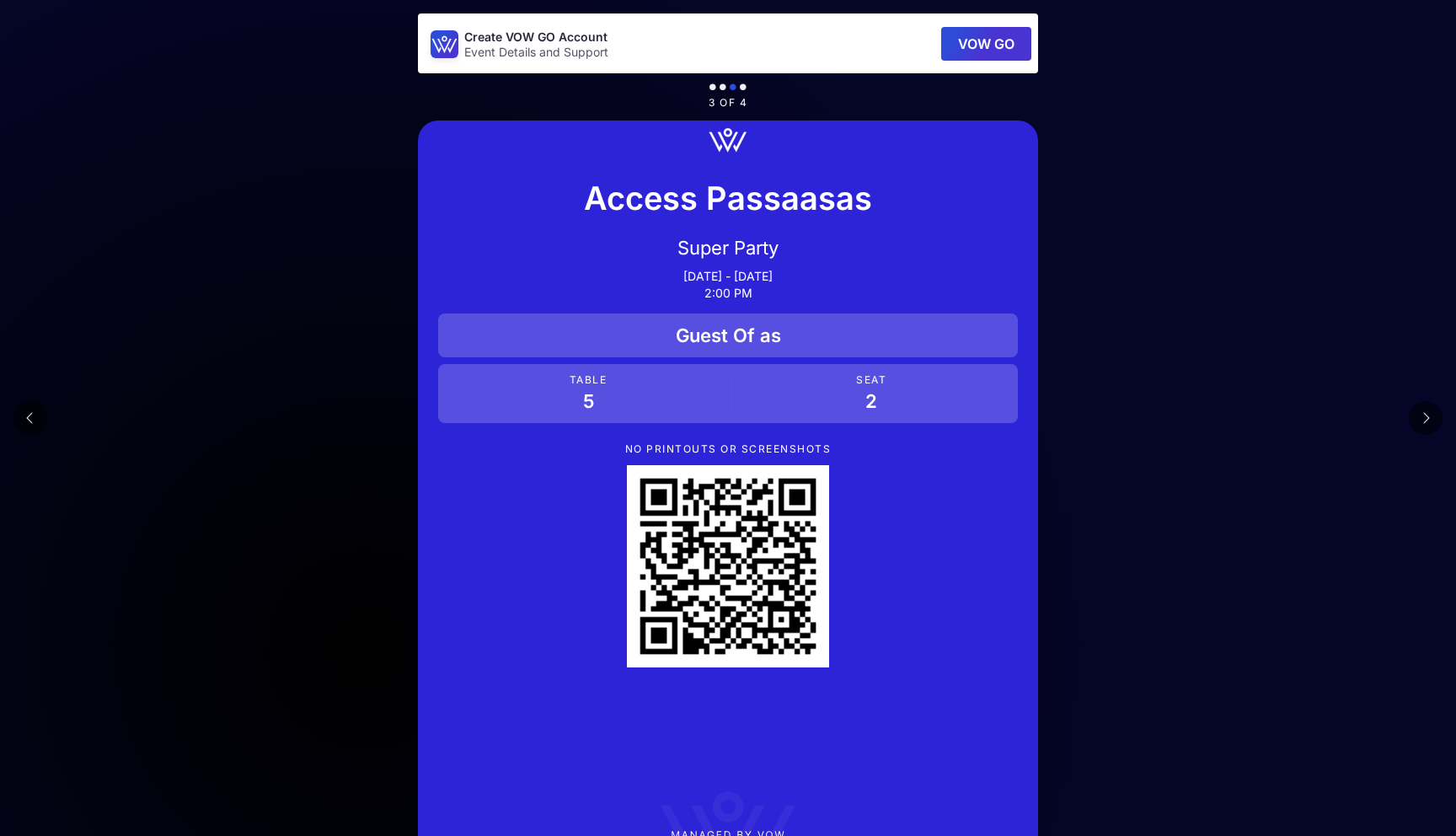
click at [25, 424] on button at bounding box center [31, 418] width 34 height 34
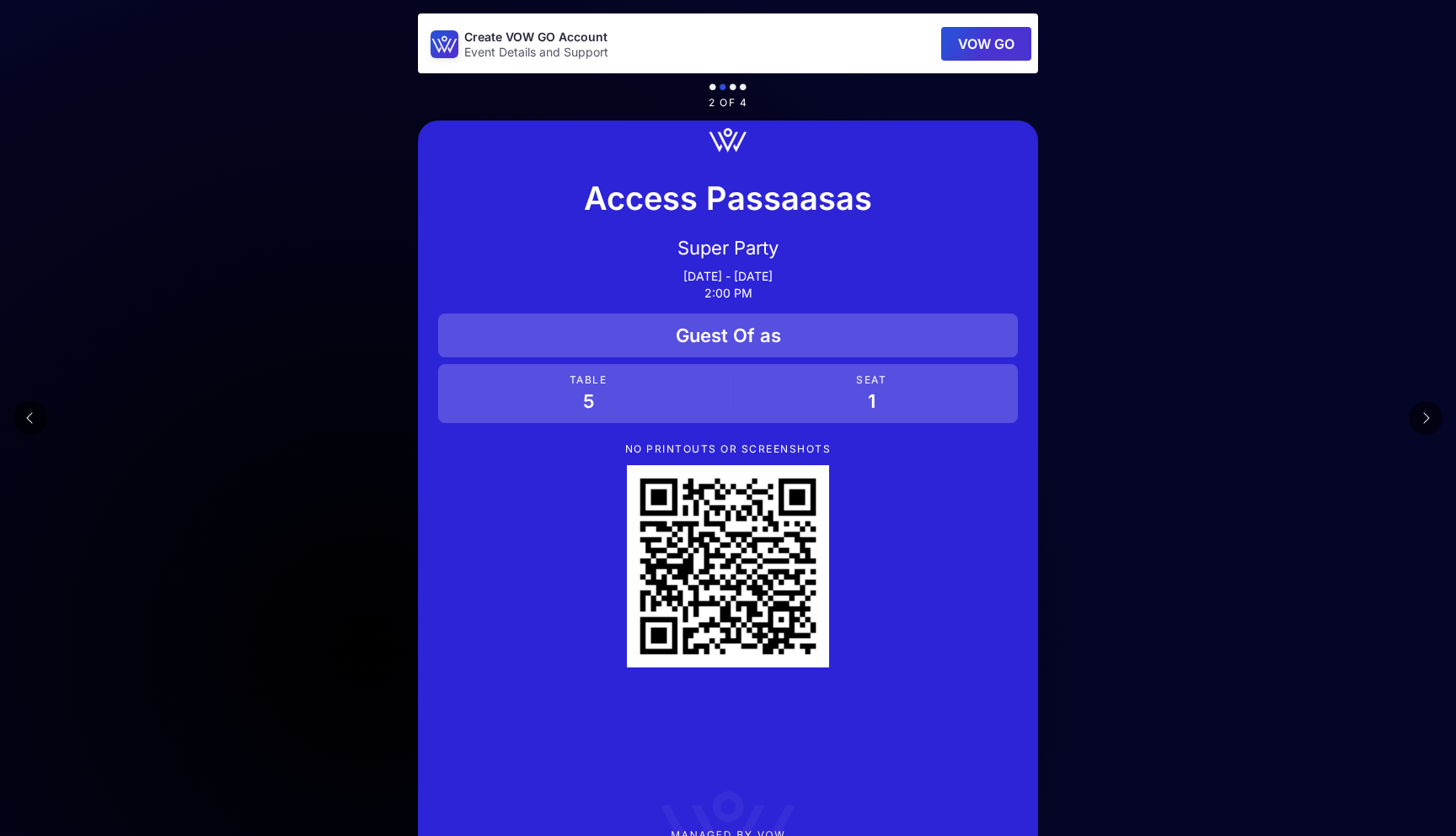
click at [25, 424] on button at bounding box center [31, 418] width 34 height 34
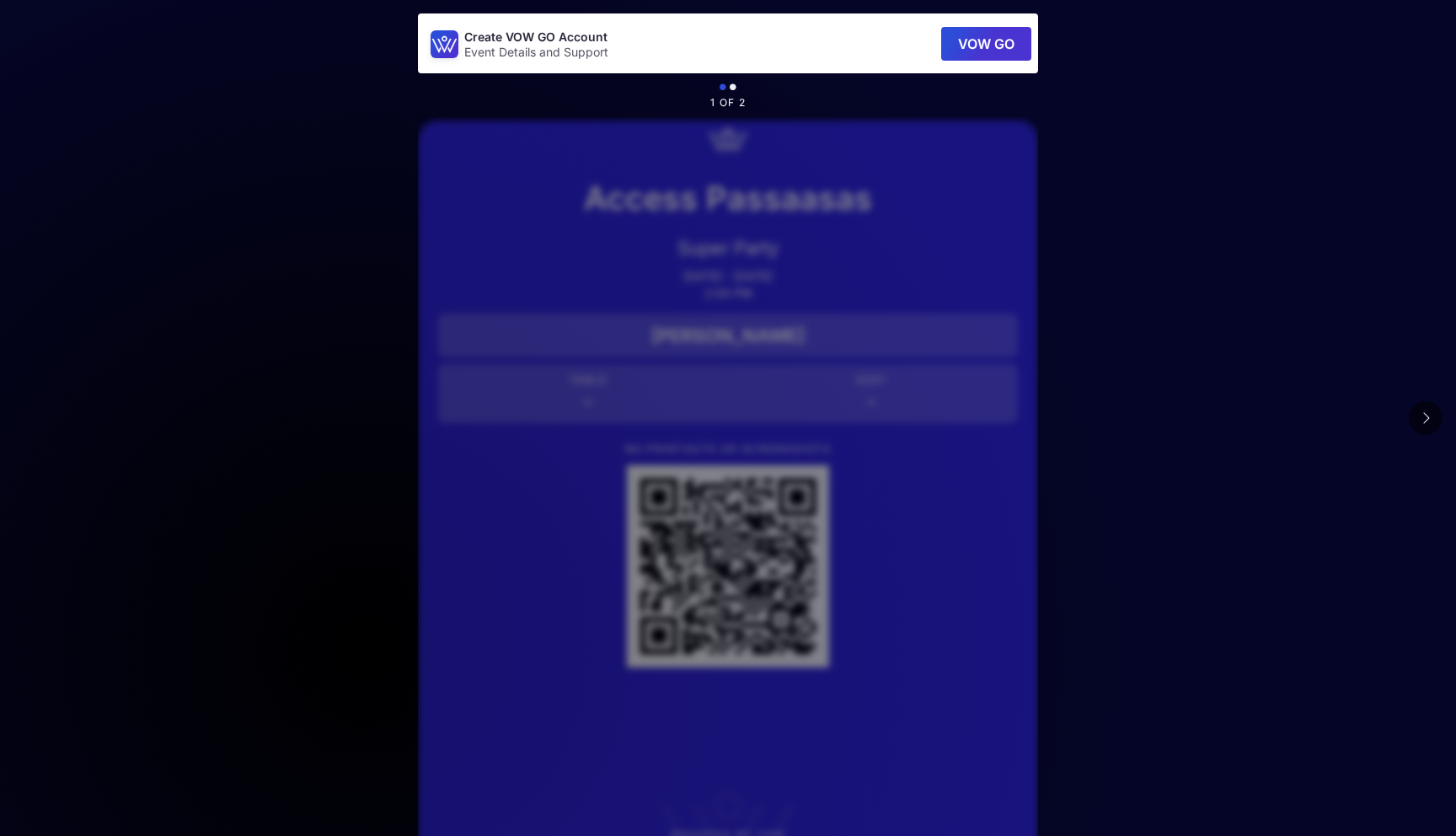
click at [1418, 410] on button at bounding box center [1426, 418] width 34 height 34
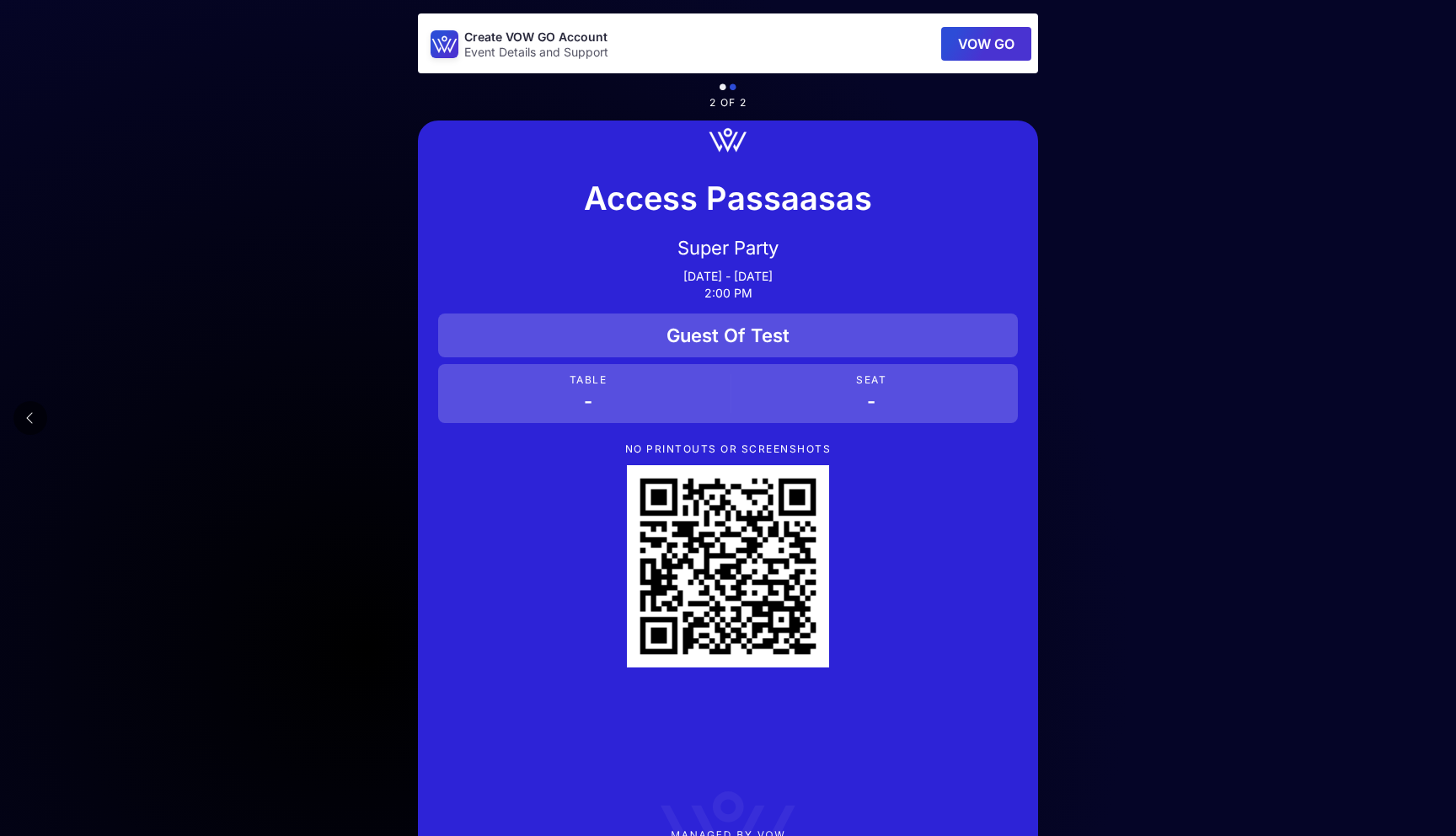
click at [33, 420] on icon at bounding box center [30, 418] width 8 height 14
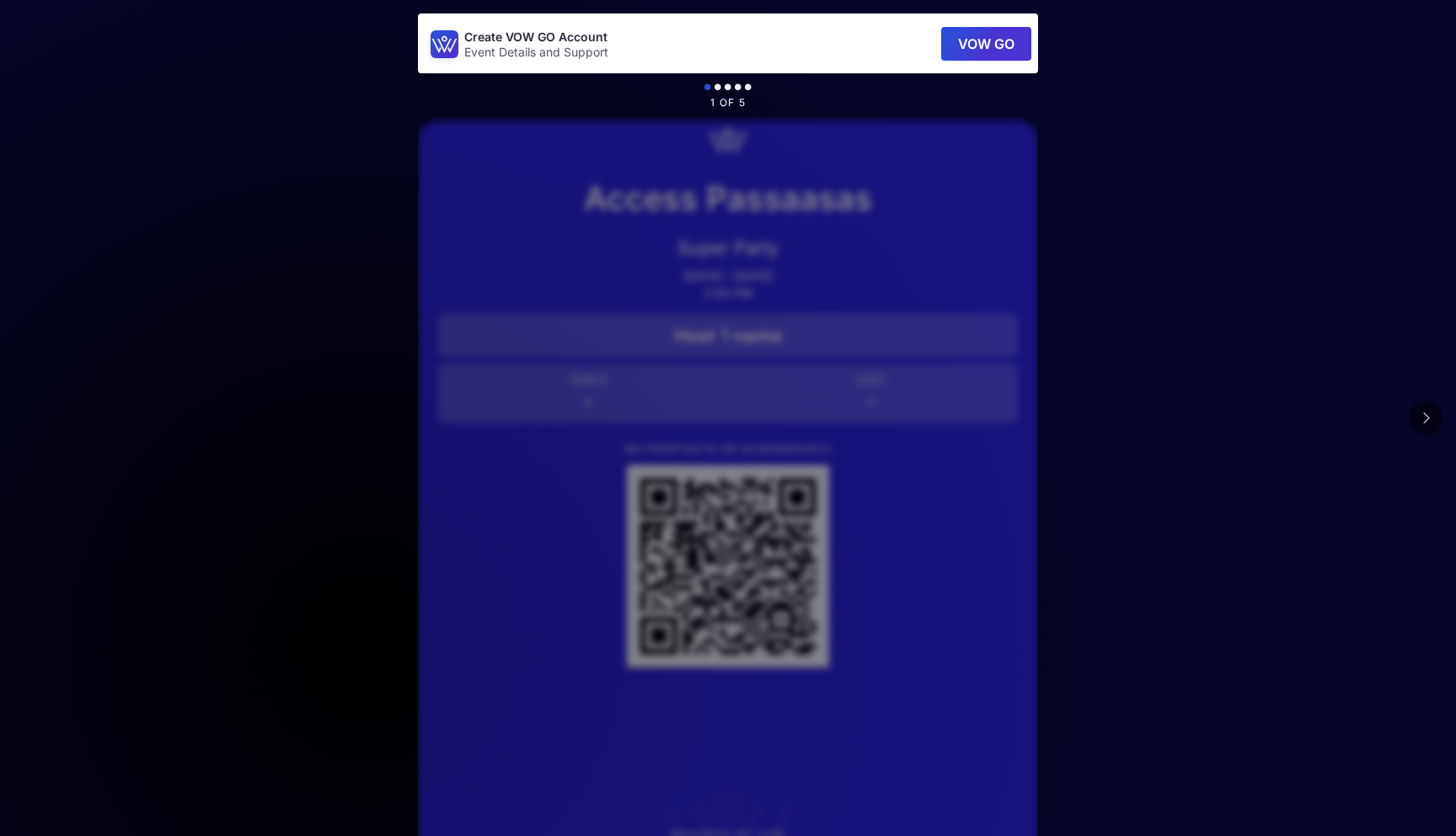
click at [1428, 416] on icon at bounding box center [1426, 418] width 8 height 14
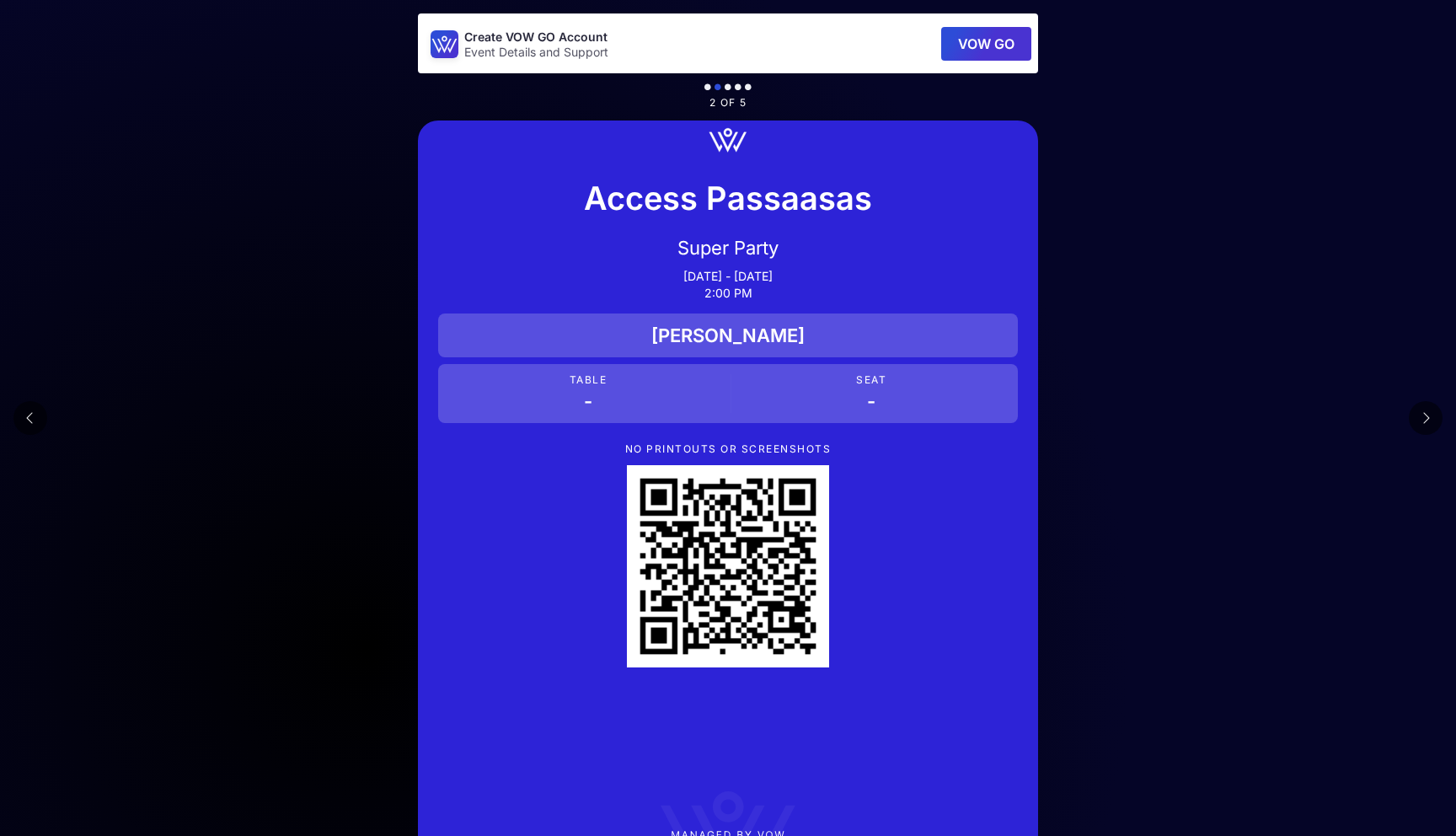
click at [36, 416] on button at bounding box center [31, 418] width 34 height 34
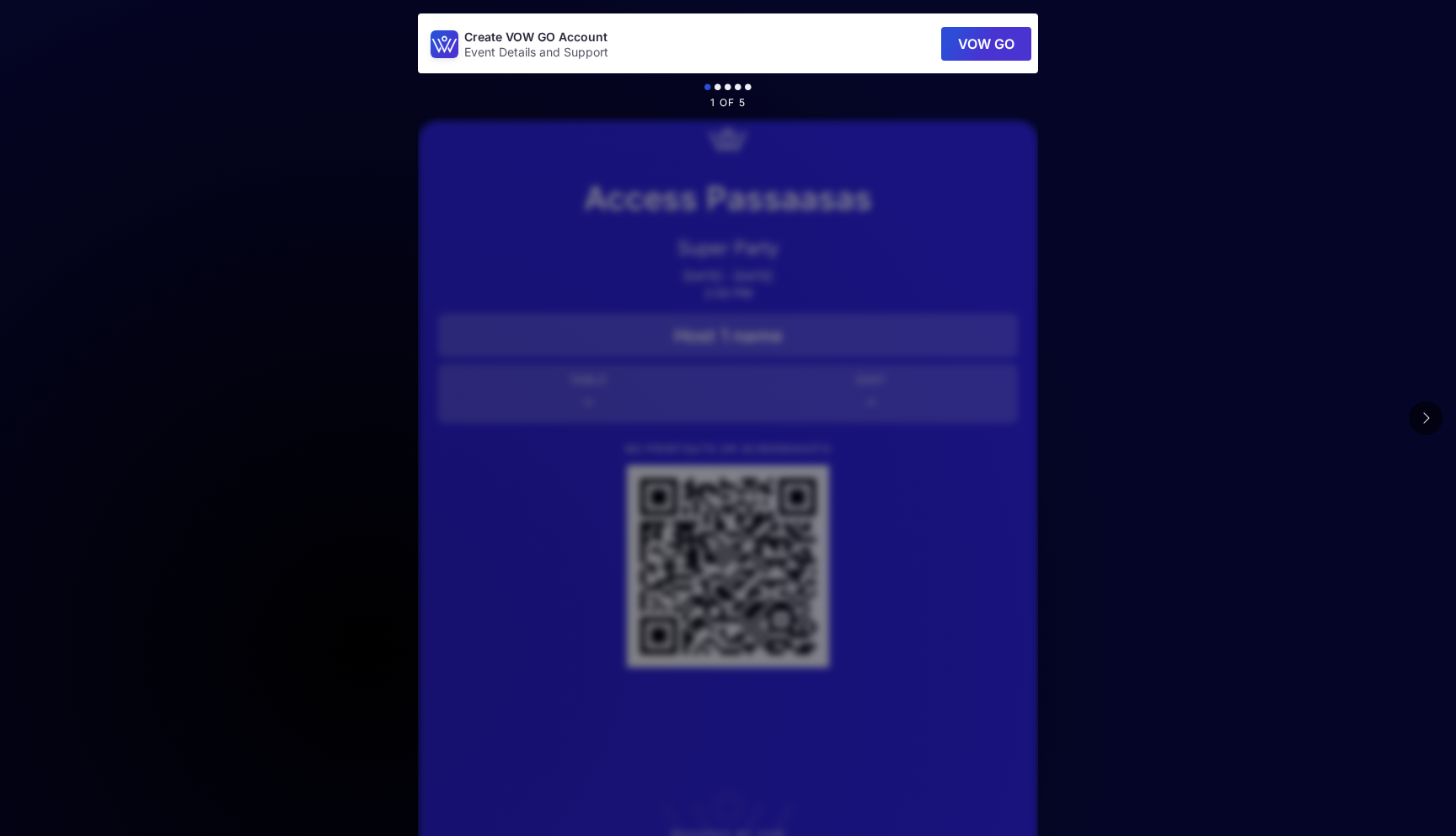
click at [355, 5] on main "Create VOW GO Account Event Details and Support VOW GO 1 of 5 Access Passaasas …" at bounding box center [728, 457] width 1456 height 913
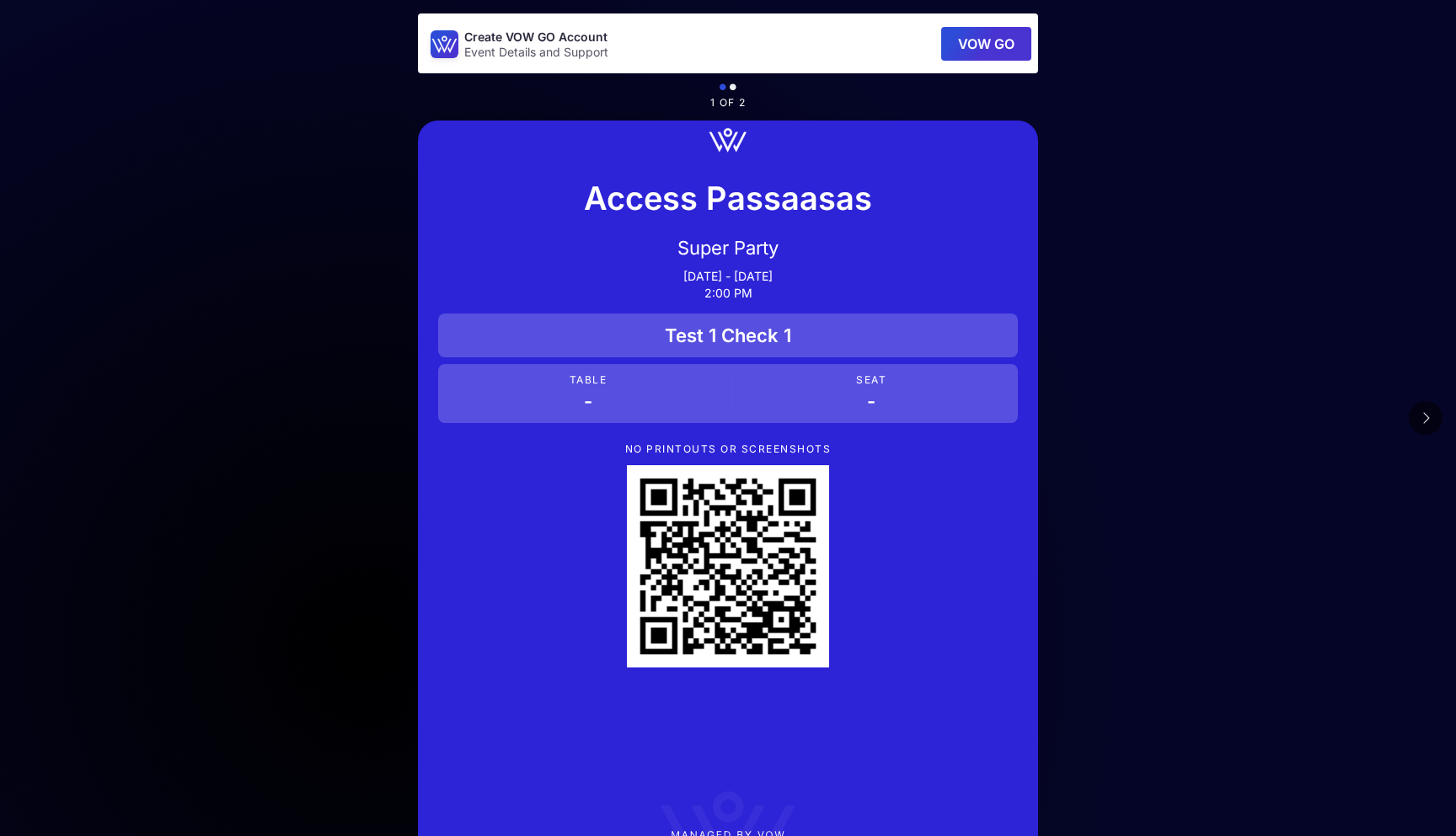
click at [1418, 427] on button at bounding box center [1426, 418] width 34 height 34
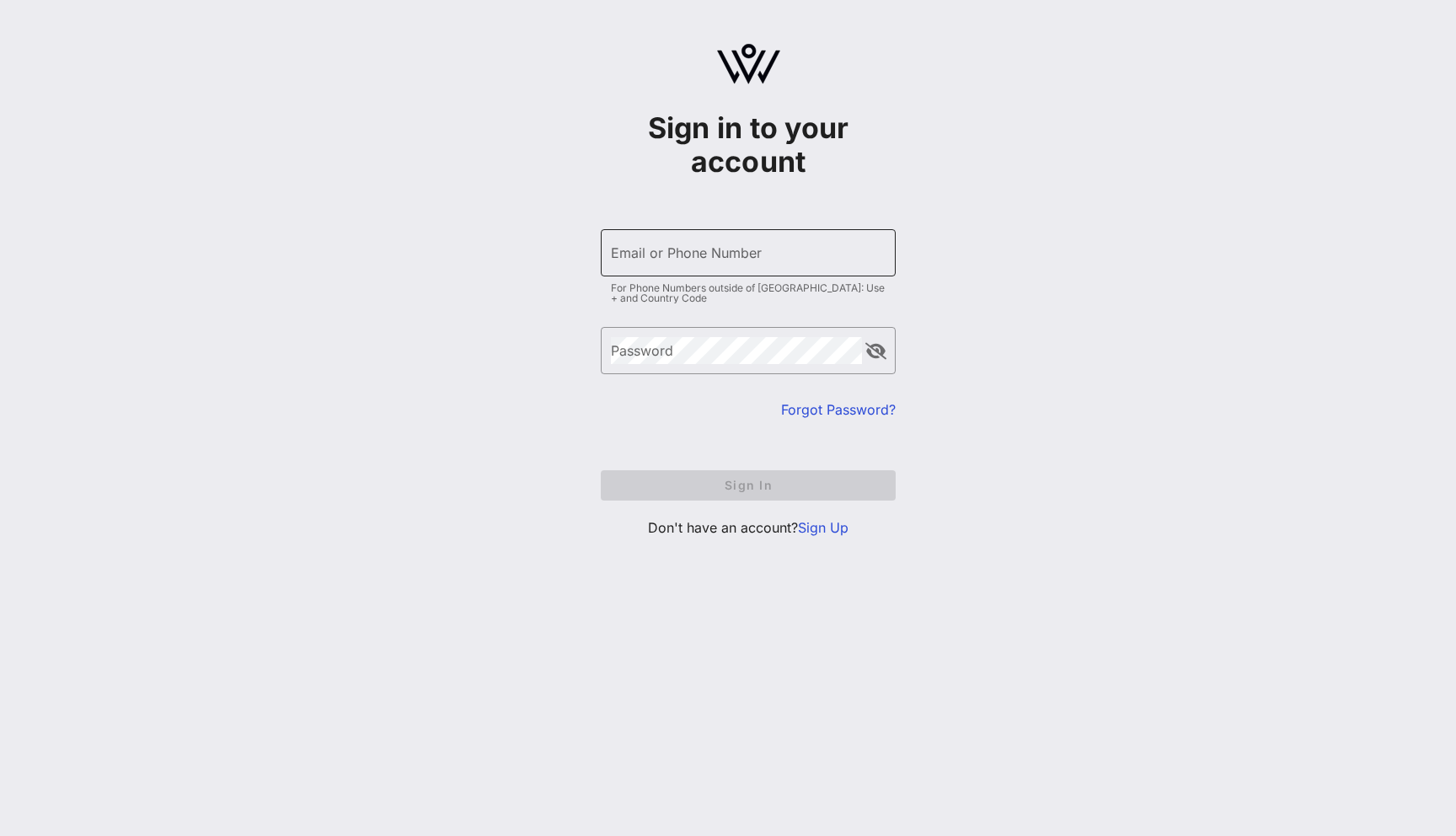
click at [698, 249] on input "Email or Phone Number" at bounding box center [748, 252] width 275 height 27
type input "[EMAIL_ADDRESS][DOMAIN_NAME]"
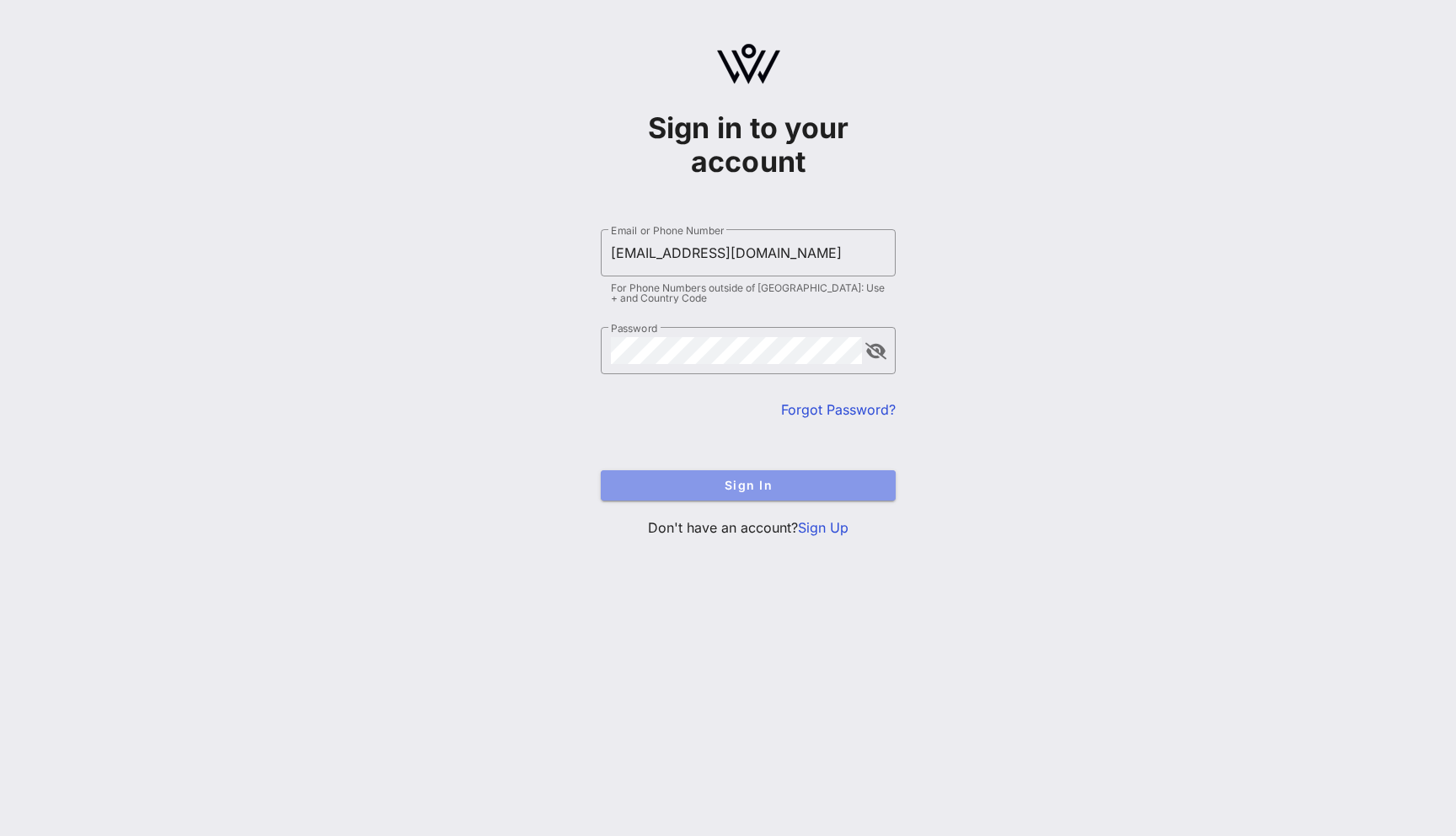
click at [774, 478] on button "Sign In" at bounding box center [747, 486] width 295 height 31
